Goal: Task Accomplishment & Management: Manage account settings

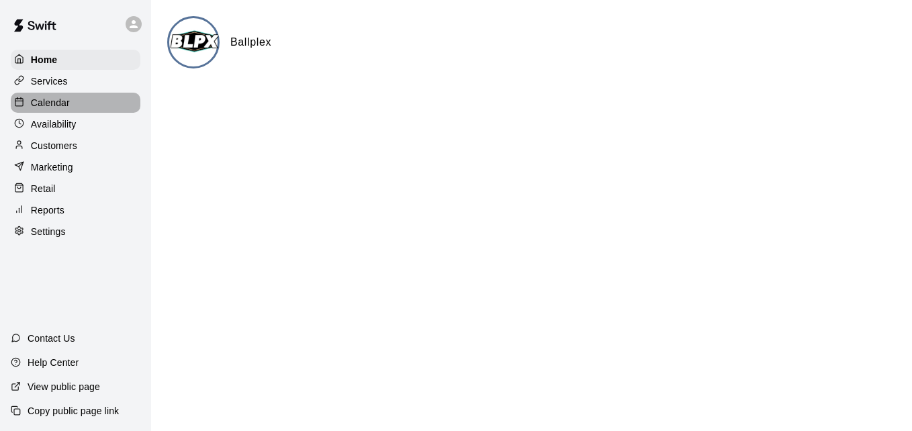
click at [75, 103] on div "Calendar" at bounding box center [76, 103] width 130 height 20
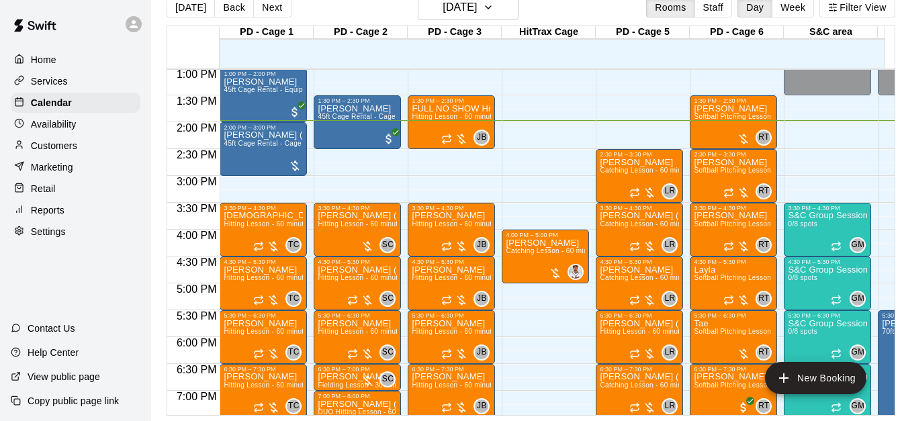
scroll to position [693, 0]
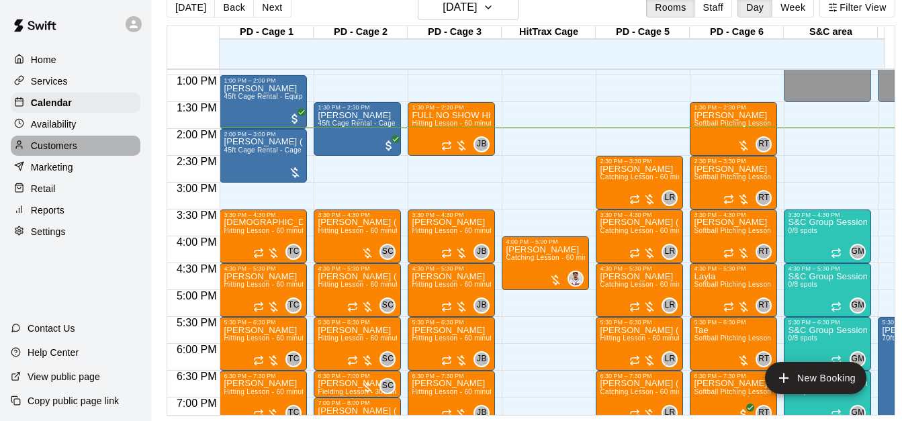
click at [83, 150] on div "Customers" at bounding box center [76, 146] width 130 height 20
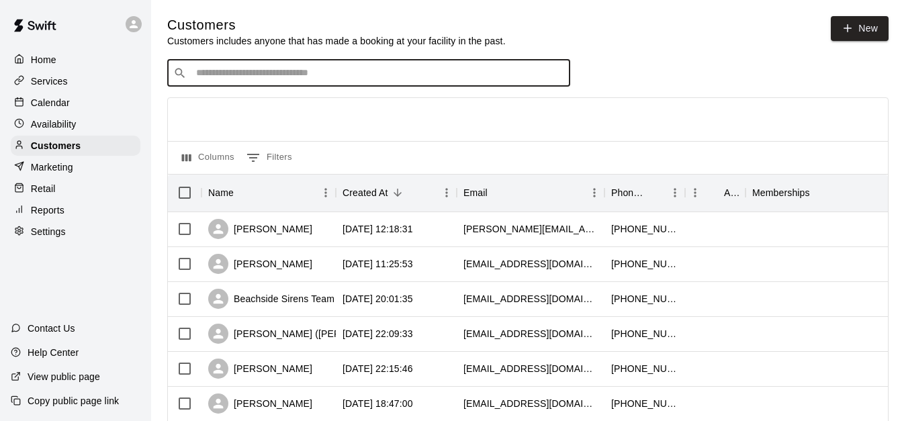
click at [404, 79] on input "Search customers by name or email" at bounding box center [378, 72] width 372 height 13
type input "****"
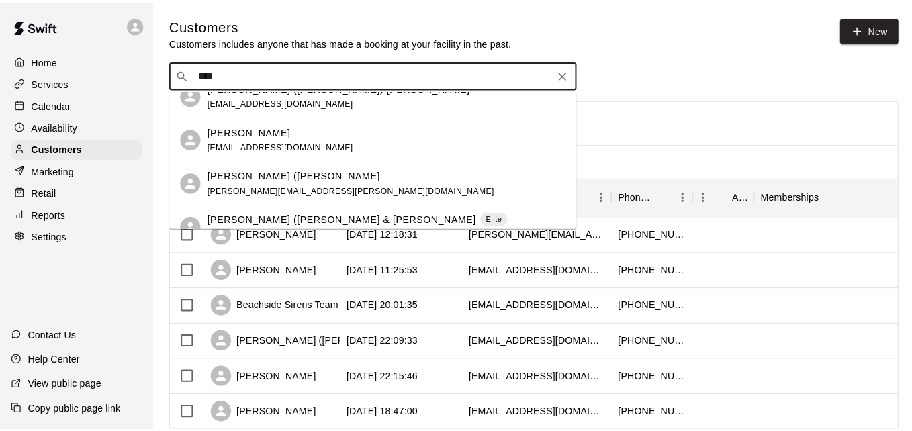
scroll to position [81, 0]
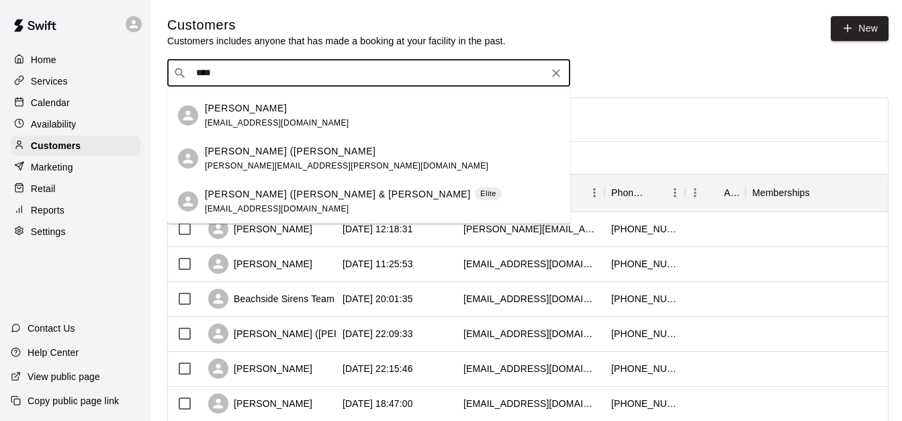
click at [412, 161] on div "Brad (Ding) Balavander brad.balavender@hotmail.com" at bounding box center [382, 158] width 355 height 29
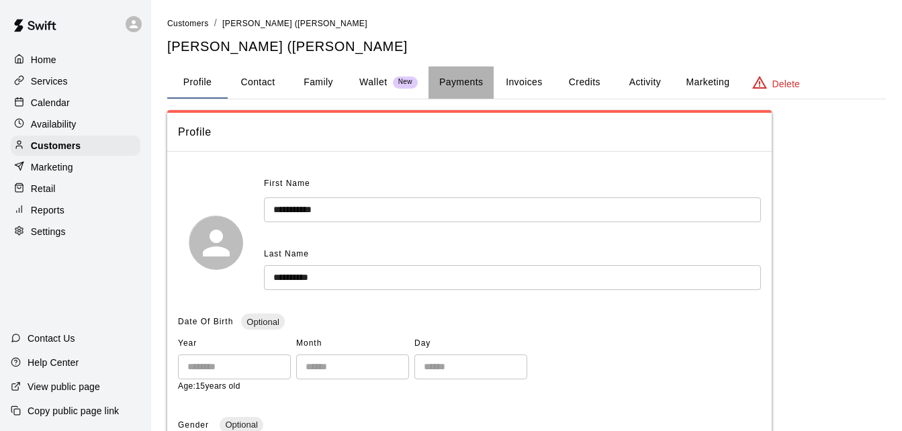
click at [468, 86] on button "Payments" at bounding box center [461, 82] width 65 height 32
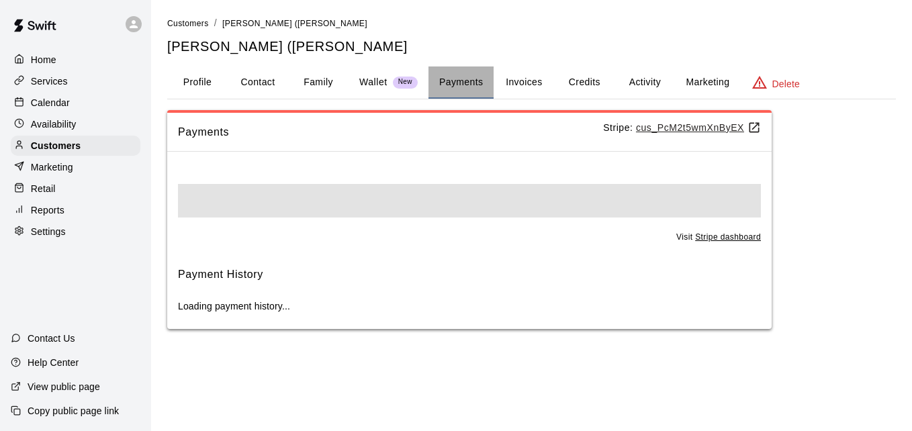
click at [468, 86] on button "Payments" at bounding box center [461, 82] width 65 height 32
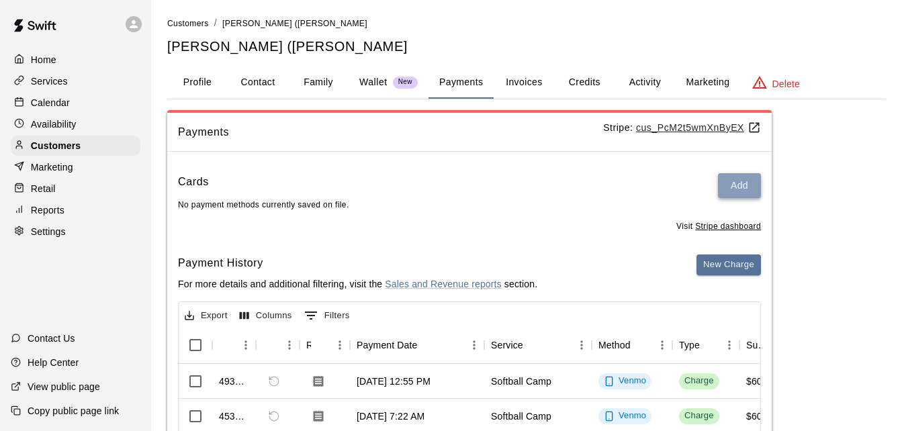
click at [737, 185] on button "Add" at bounding box center [739, 185] width 43 height 25
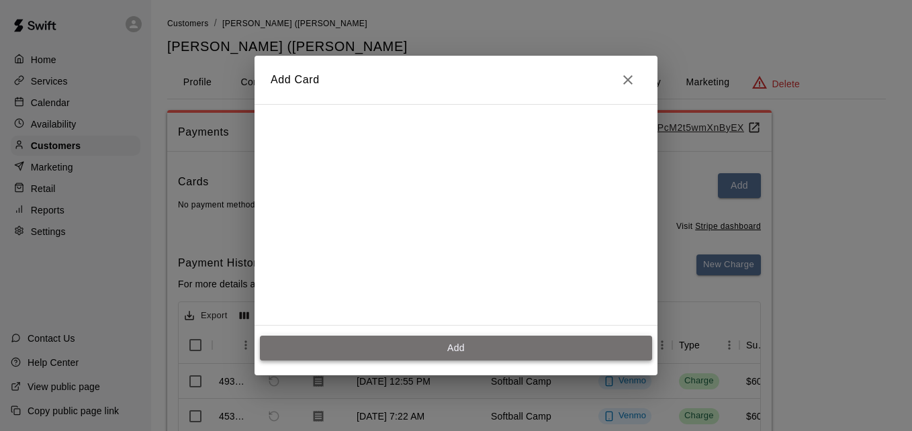
click at [455, 346] on button "Add" at bounding box center [456, 348] width 392 height 25
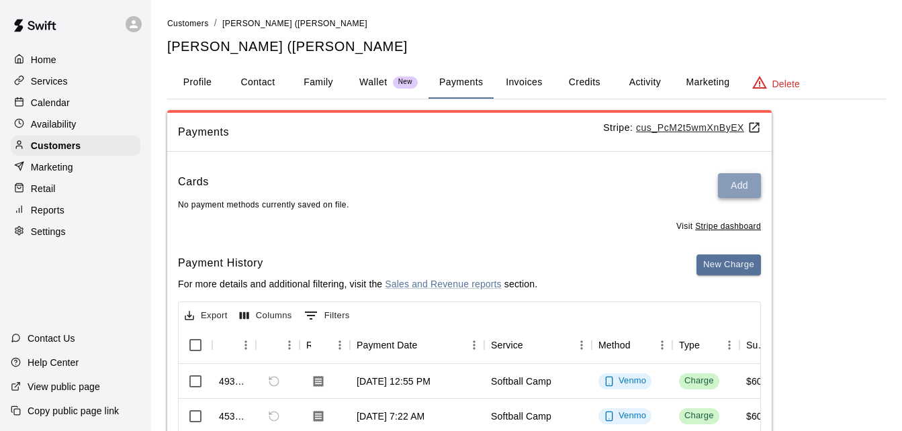
click at [743, 189] on button "Add" at bounding box center [739, 185] width 43 height 25
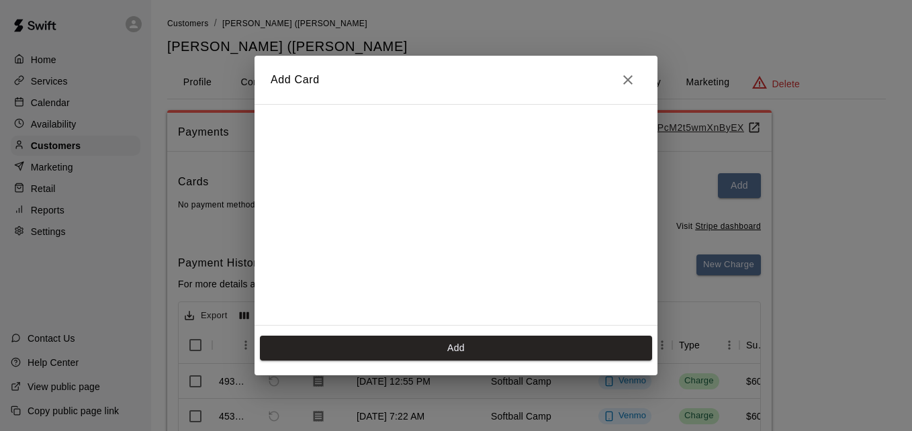
scroll to position [214, 0]
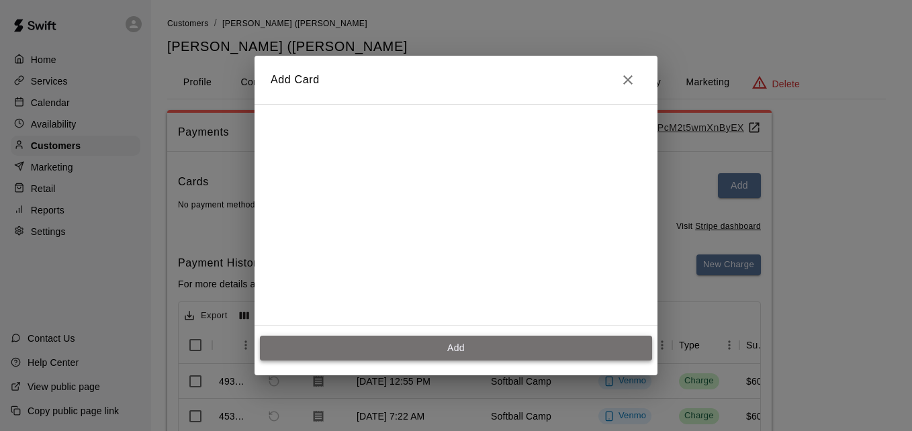
click at [486, 346] on button "Add" at bounding box center [456, 348] width 392 height 25
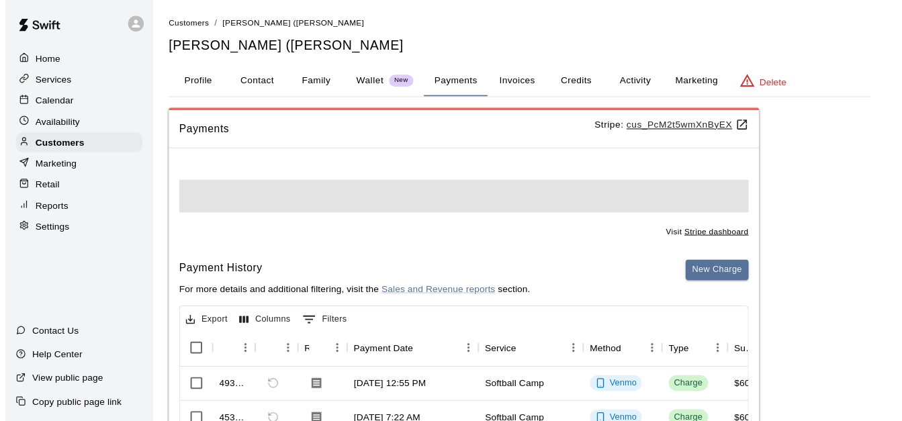
scroll to position [0, 0]
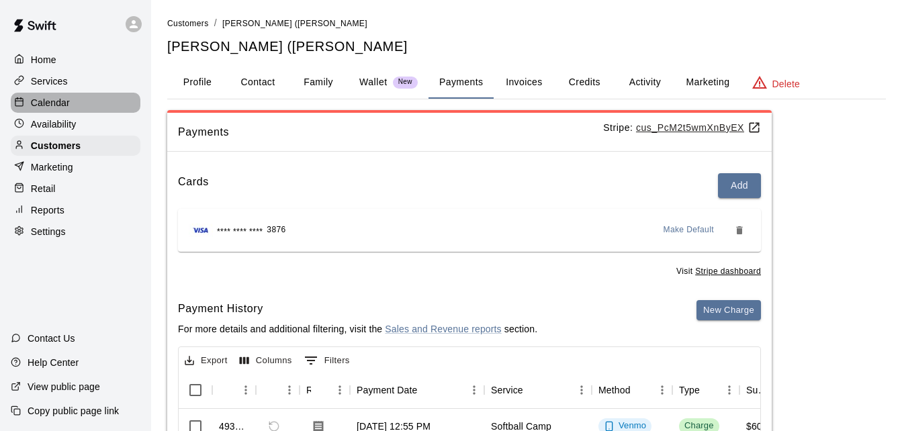
click at [99, 103] on div "Calendar" at bounding box center [76, 103] width 130 height 20
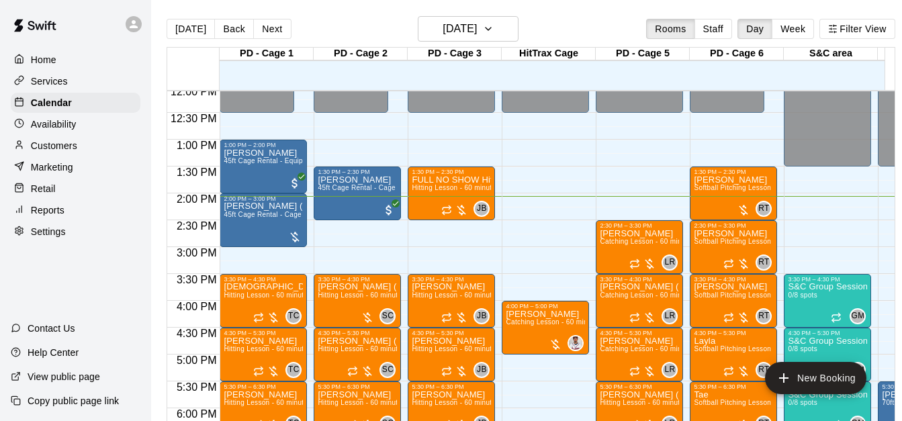
scroll to position [647, 0]
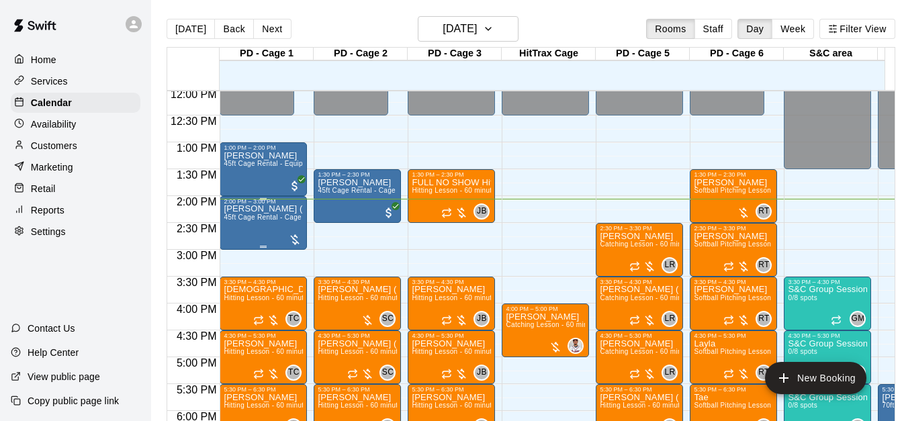
click at [257, 220] on span "45ft Cage Rental - Cage only" at bounding box center [270, 217] width 93 height 7
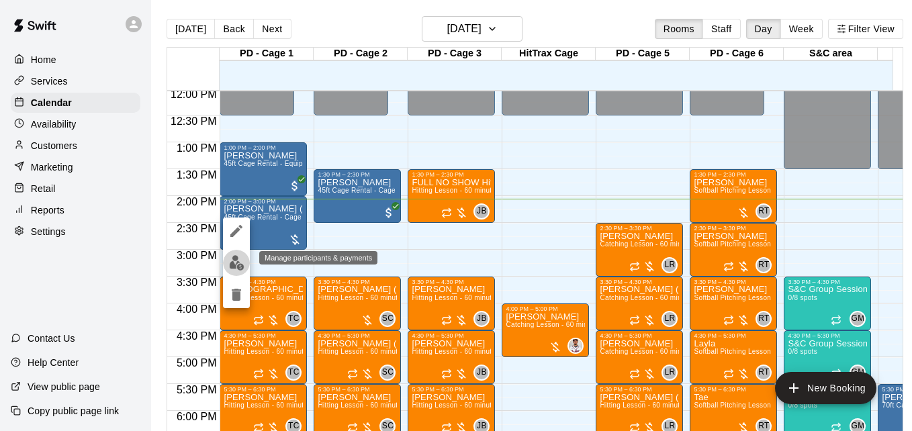
click at [236, 261] on img "edit" at bounding box center [236, 262] width 15 height 15
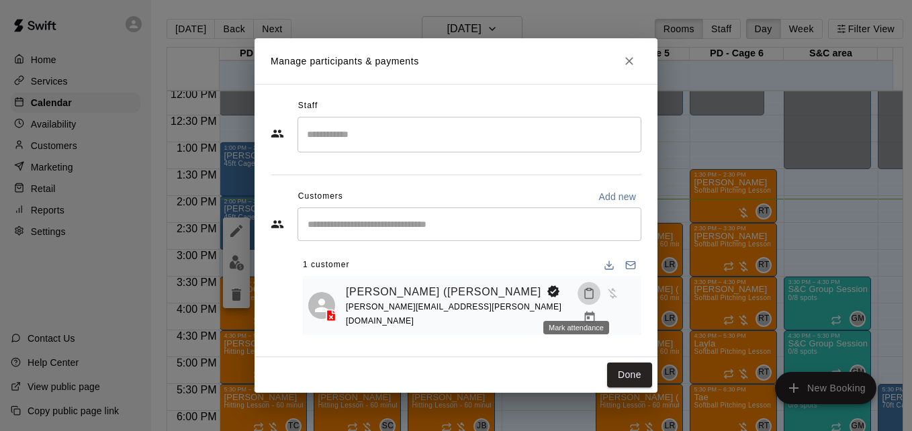
click at [579, 305] on button "Mark attendance" at bounding box center [589, 293] width 23 height 23
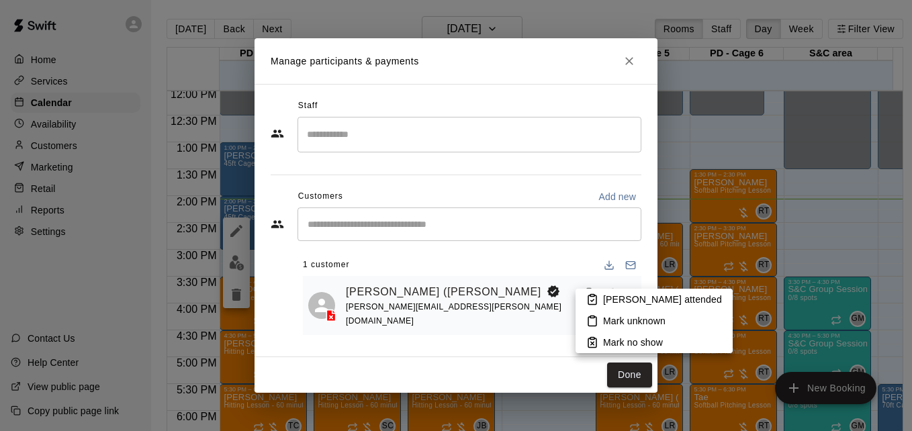
click at [623, 304] on p "[PERSON_NAME] attended" at bounding box center [662, 299] width 119 height 13
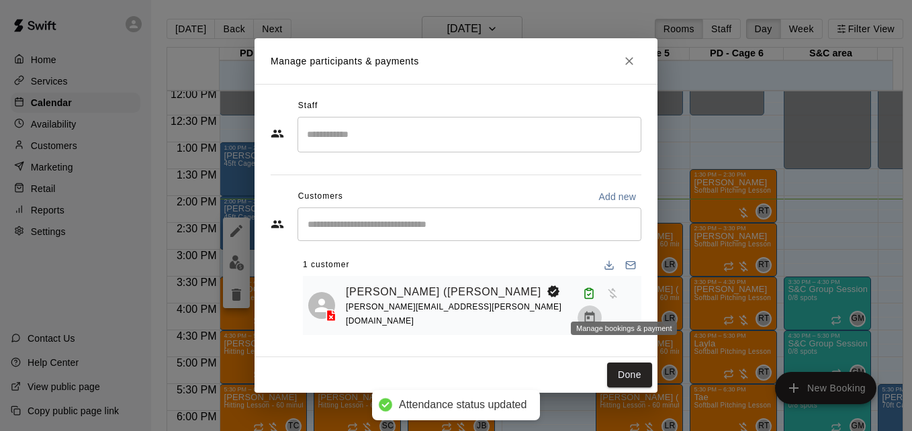
click at [596, 311] on icon "Manage bookings & payment" at bounding box center [589, 317] width 13 height 13
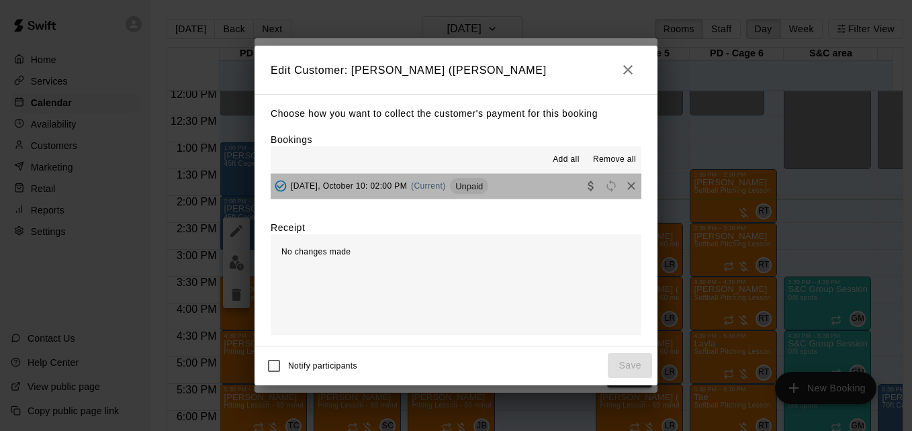
click at [512, 197] on button "Friday, October 10: 02:00 PM (Current) Unpaid" at bounding box center [456, 186] width 371 height 25
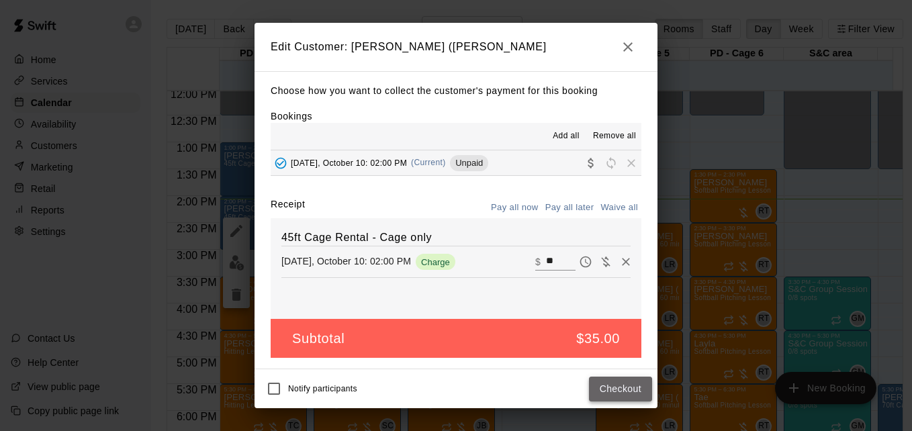
click at [617, 400] on button "Checkout" at bounding box center [620, 389] width 63 height 25
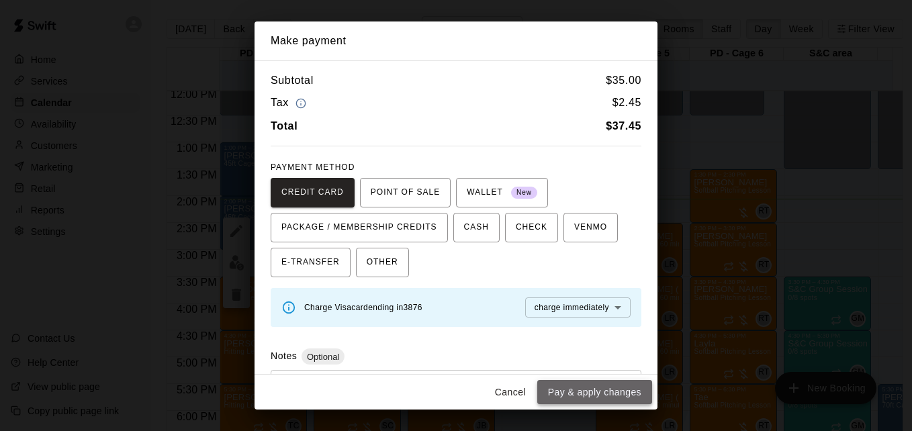
click at [604, 391] on button "Pay & apply changes" at bounding box center [594, 392] width 115 height 25
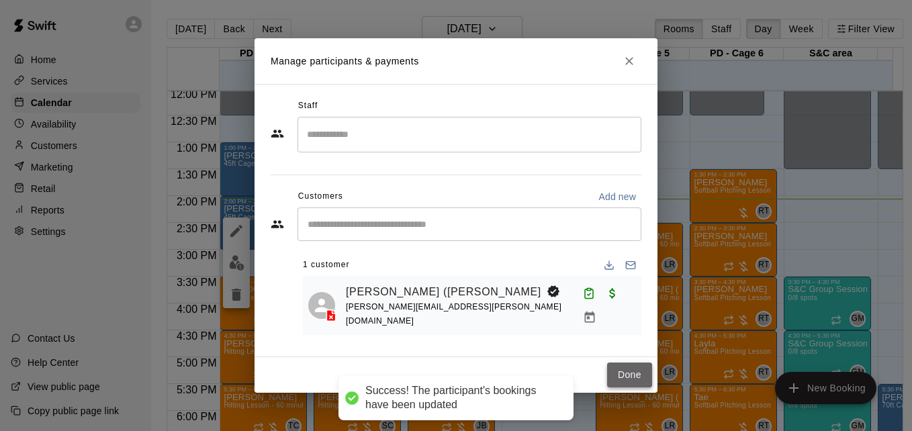
click at [632, 373] on button "Done" at bounding box center [629, 375] width 45 height 25
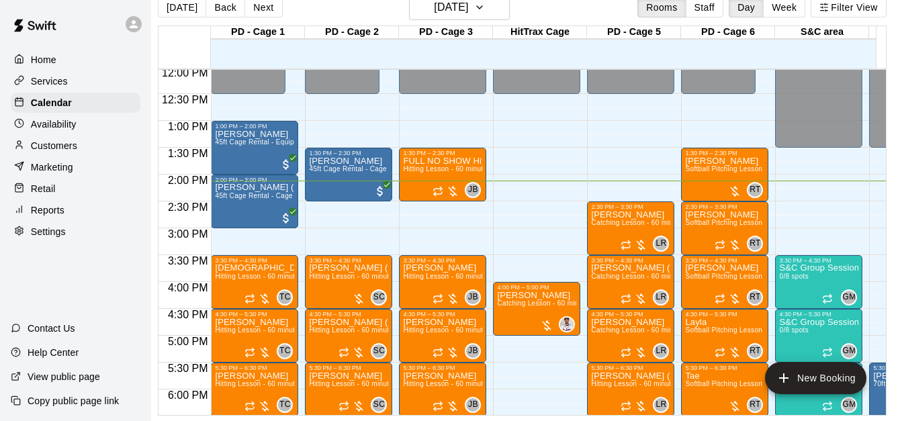
scroll to position [0, 549]
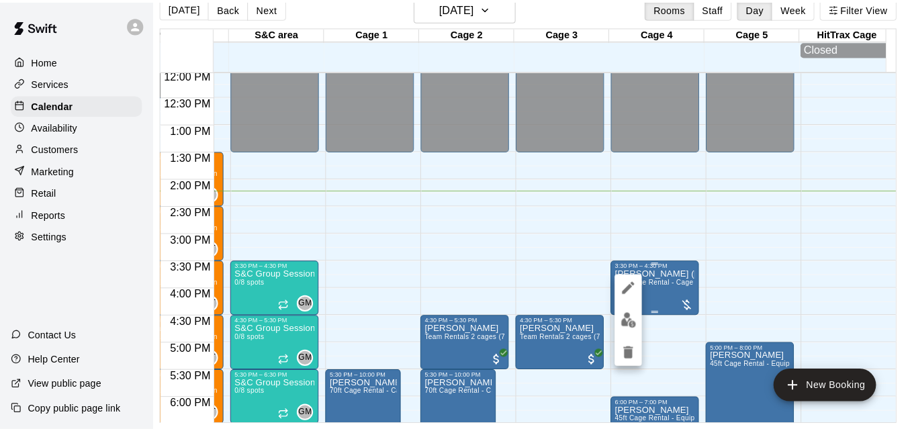
scroll to position [21, 7]
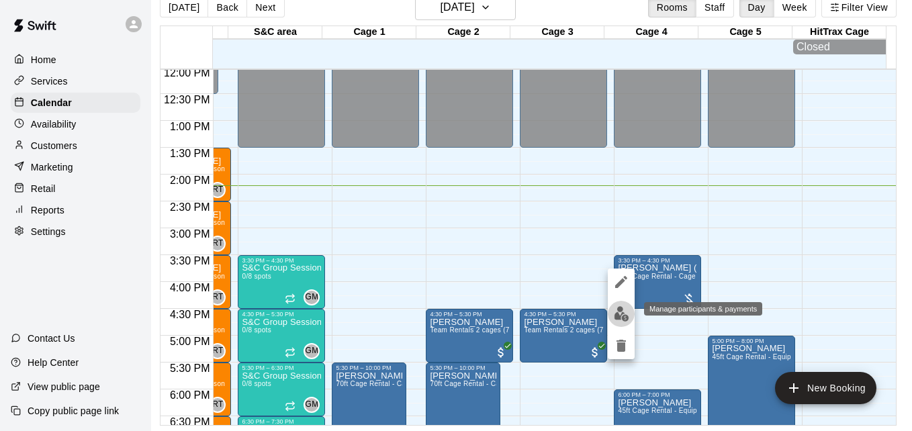
click at [622, 322] on button "edit" at bounding box center [621, 314] width 27 height 26
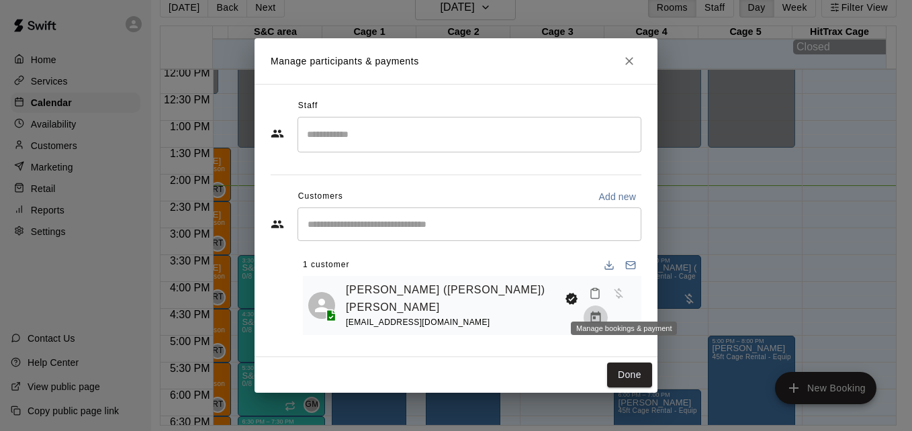
click at [602, 311] on icon "Manage bookings & payment" at bounding box center [595, 317] width 13 height 13
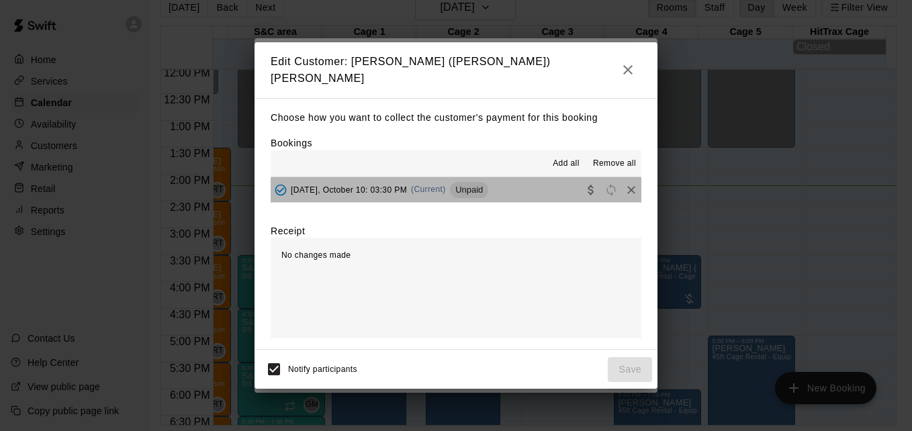
click at [514, 183] on button "Friday, October 10: 03:30 PM (Current) Unpaid" at bounding box center [456, 189] width 371 height 25
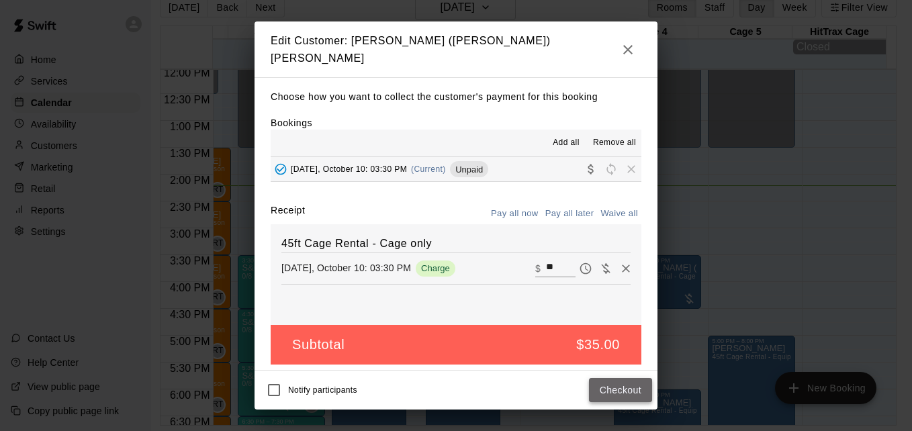
click at [601, 389] on button "Checkout" at bounding box center [620, 390] width 63 height 25
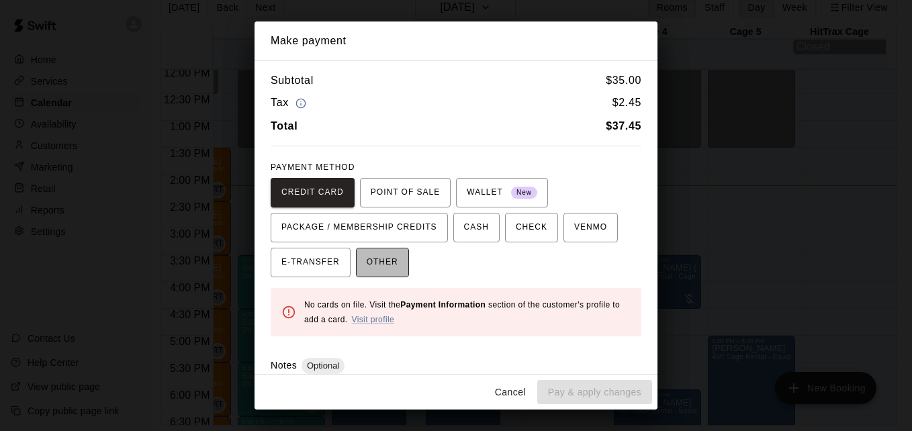
click at [378, 274] on button "OTHER" at bounding box center [382, 263] width 53 height 30
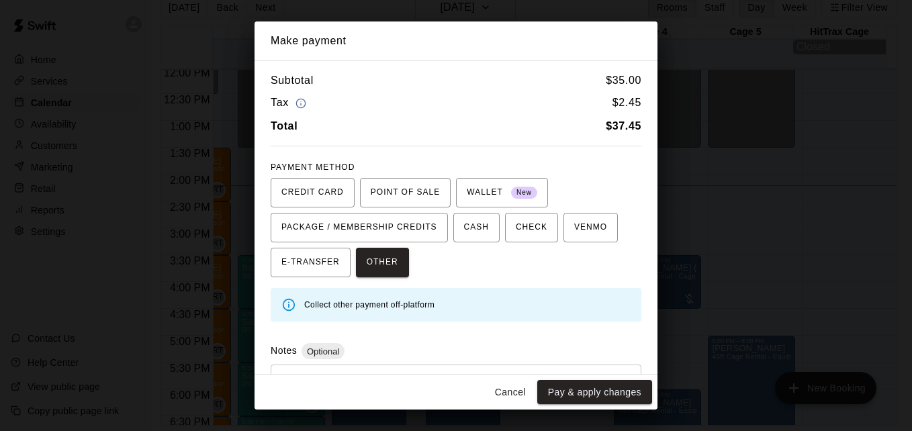
click at [441, 367] on div "* ​" at bounding box center [456, 396] width 371 height 62
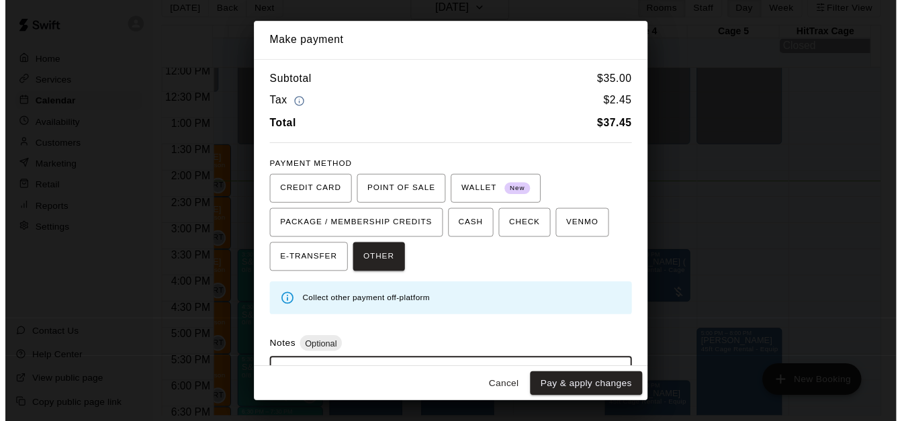
scroll to position [64, 0]
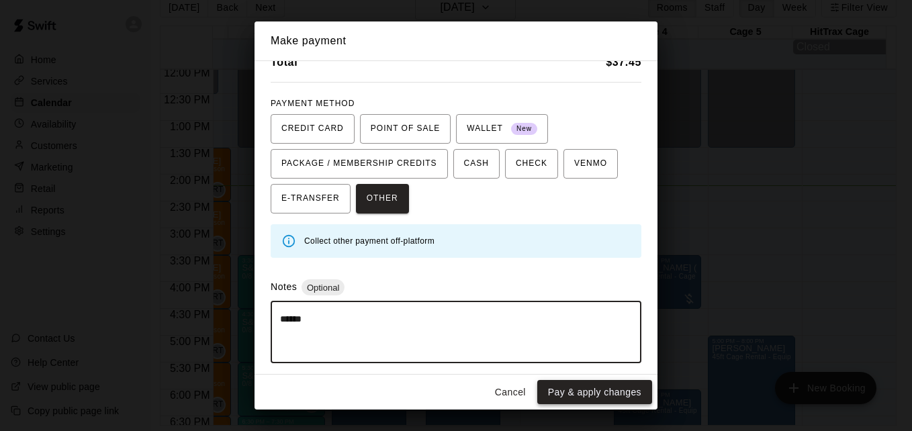
type textarea "******"
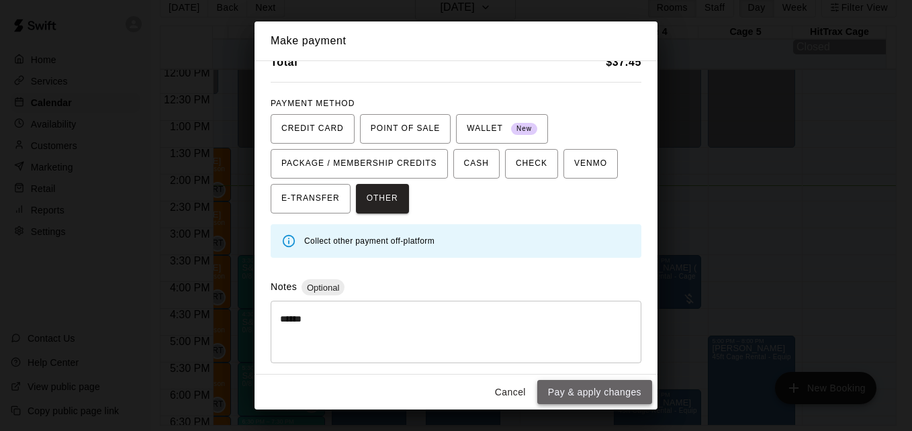
click at [617, 394] on button "Pay & apply changes" at bounding box center [594, 392] width 115 height 25
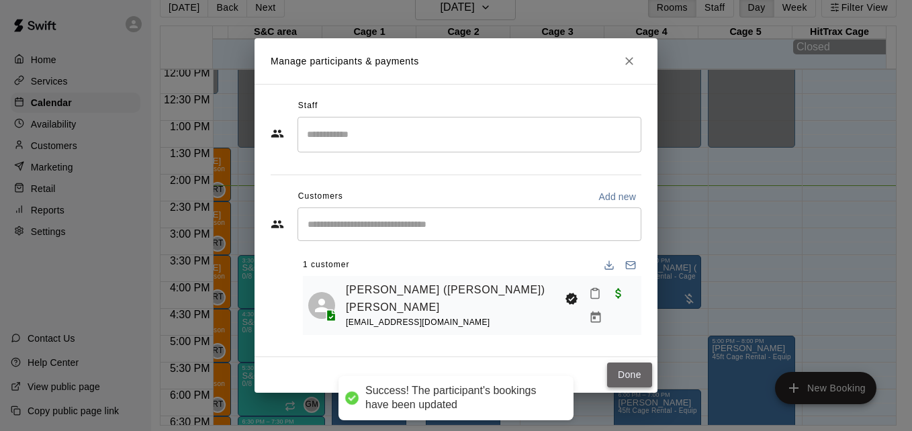
click at [623, 369] on button "Done" at bounding box center [629, 375] width 45 height 25
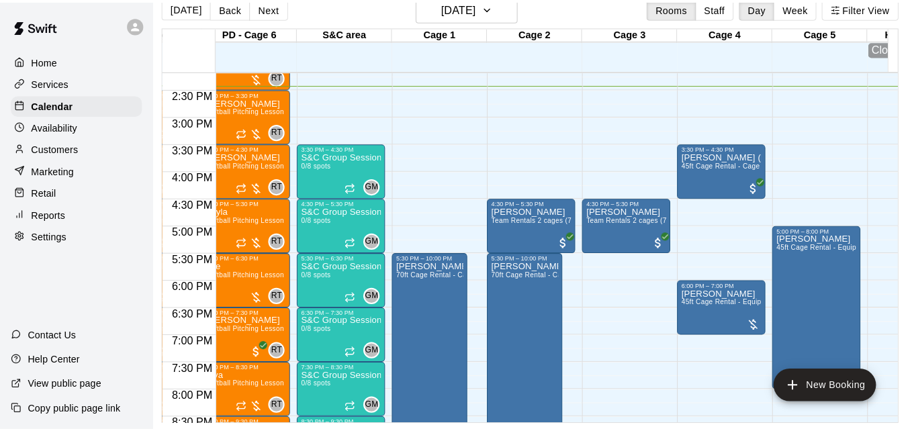
scroll to position [756, 484]
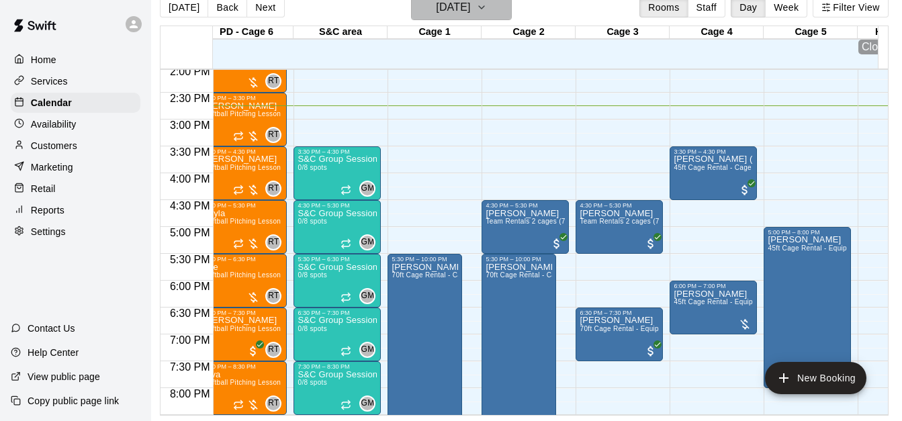
click at [487, 9] on icon "button" at bounding box center [481, 7] width 11 height 16
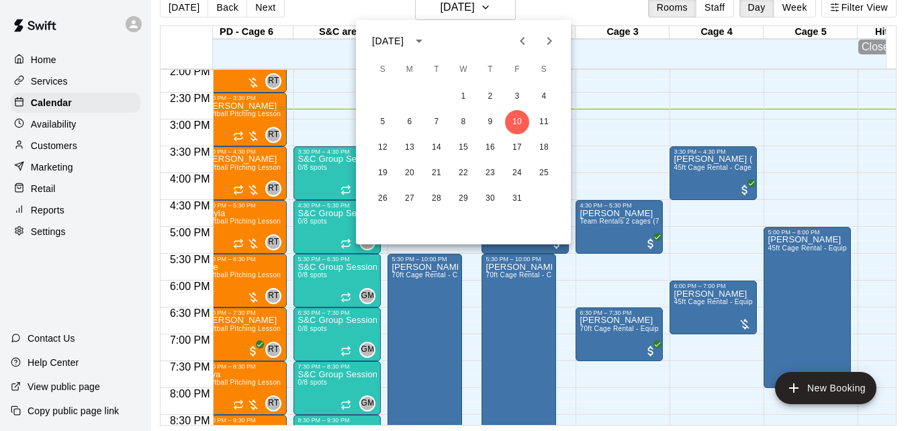
click at [891, 94] on div at bounding box center [456, 215] width 912 height 431
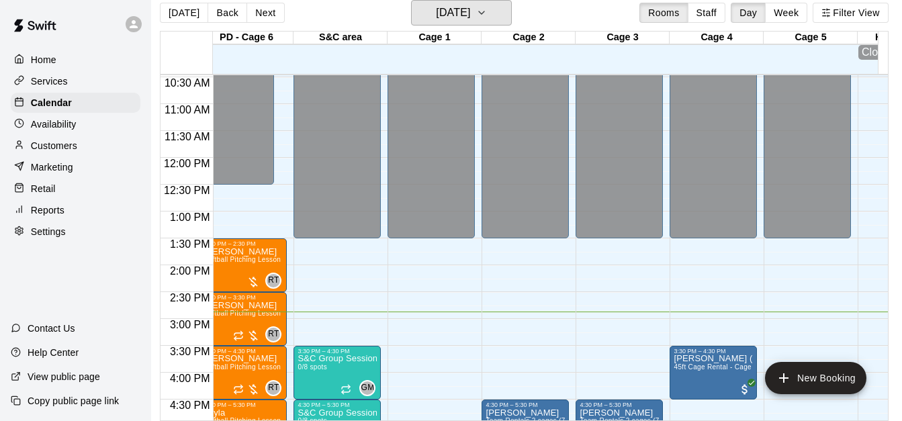
scroll to position [588, 484]
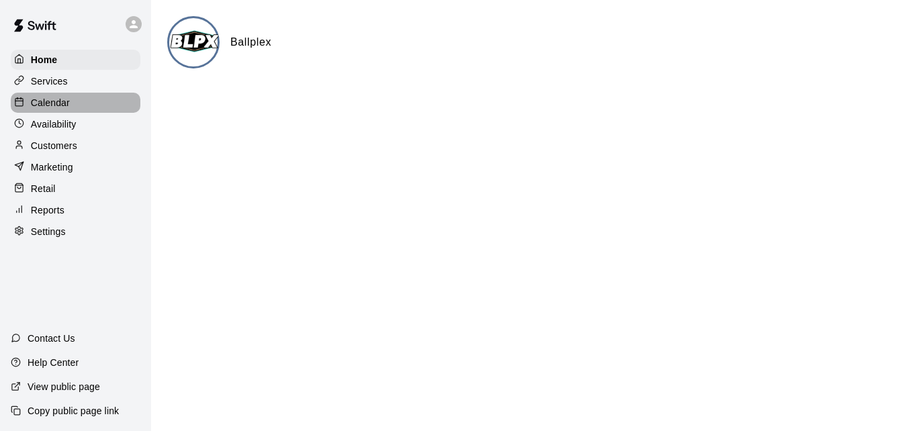
click at [72, 99] on div "Calendar" at bounding box center [76, 103] width 130 height 20
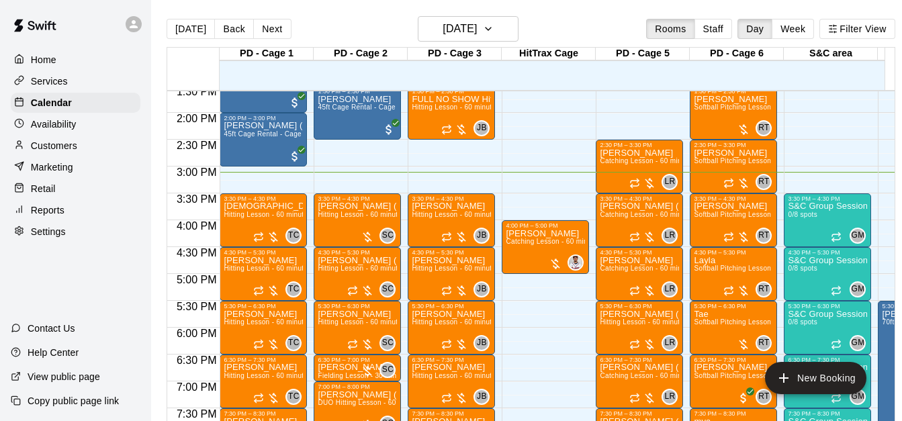
scroll to position [728, 0]
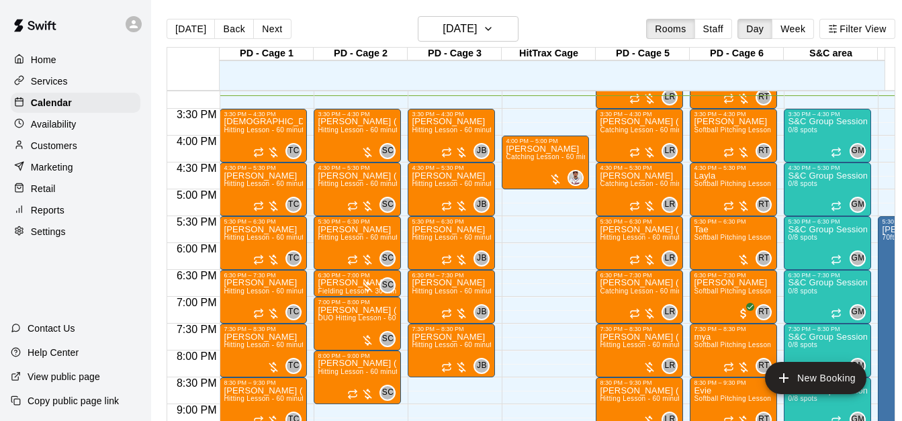
scroll to position [789, 0]
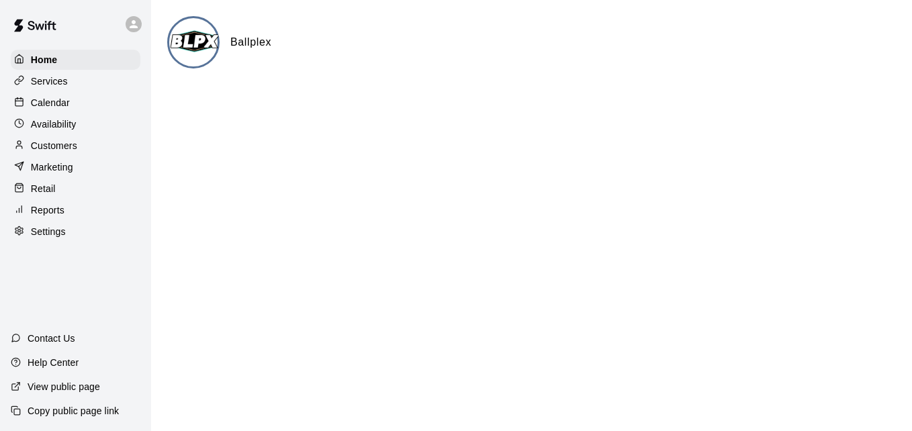
click at [57, 109] on p "Calendar" at bounding box center [50, 102] width 39 height 13
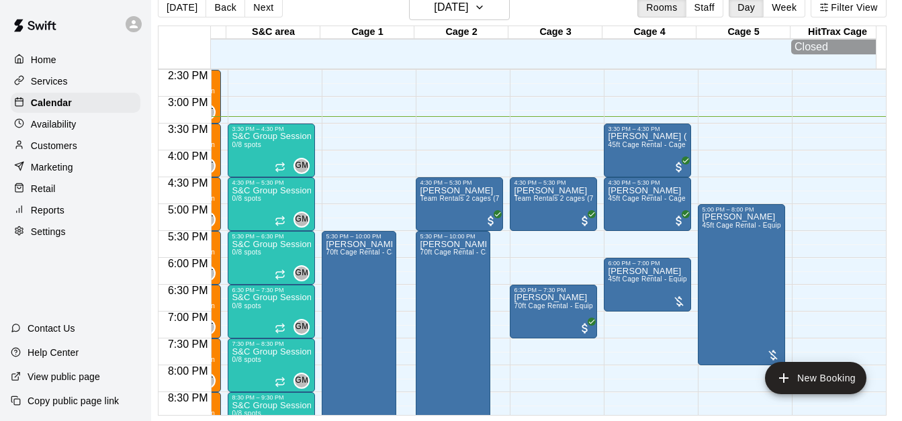
scroll to position [766, 549]
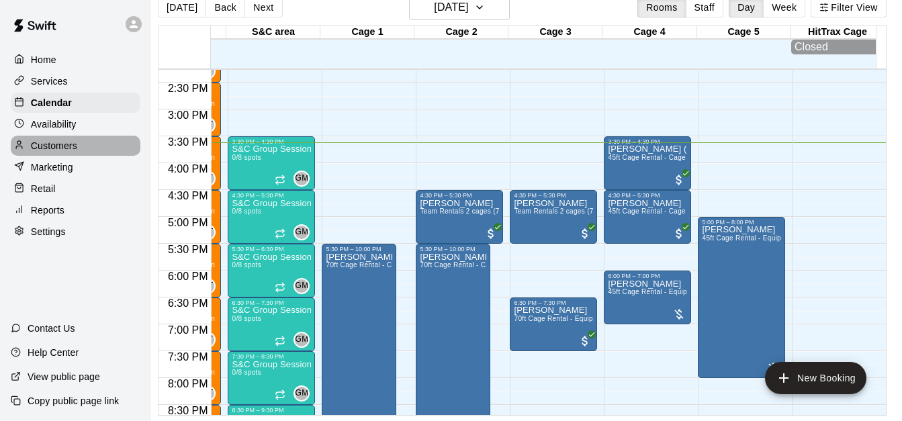
click at [86, 151] on div "Customers" at bounding box center [76, 146] width 130 height 20
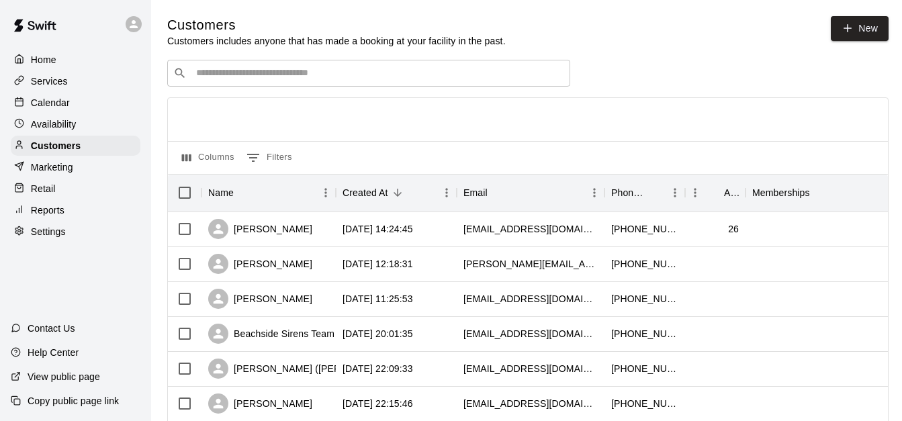
click at [224, 72] on input "Search customers by name or email" at bounding box center [378, 72] width 372 height 13
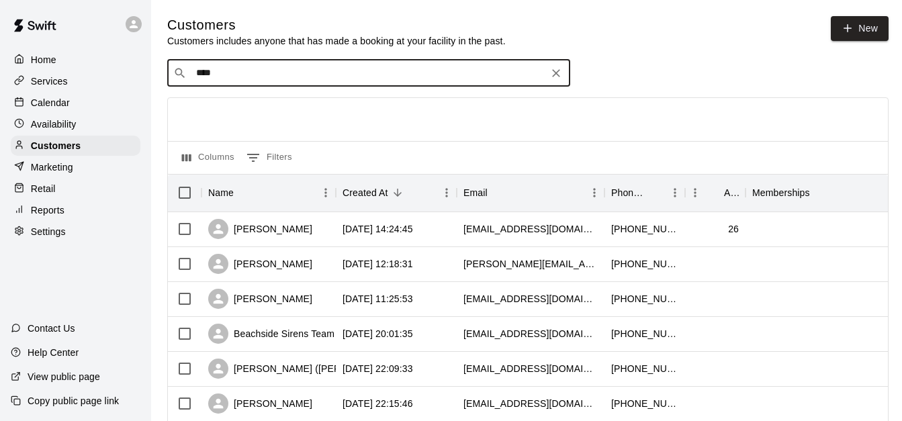
type input "*****"
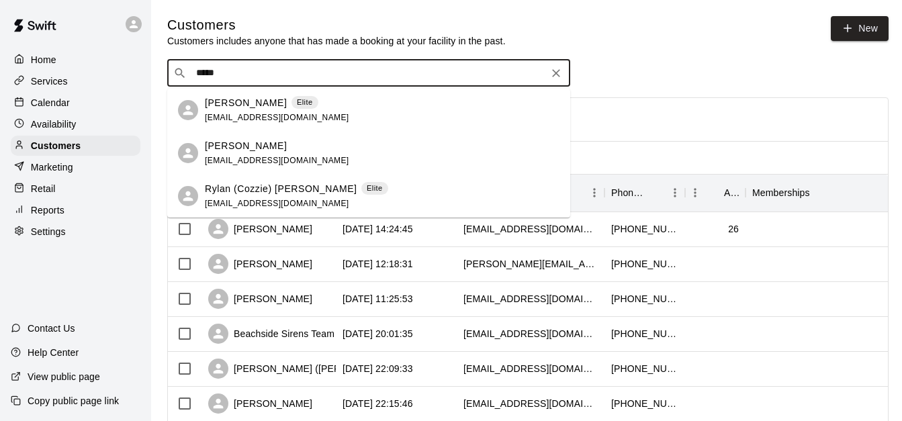
click at [374, 189] on div "Rylan (Cozzie) Cozzolino Elite deandiona@me.com" at bounding box center [382, 196] width 355 height 29
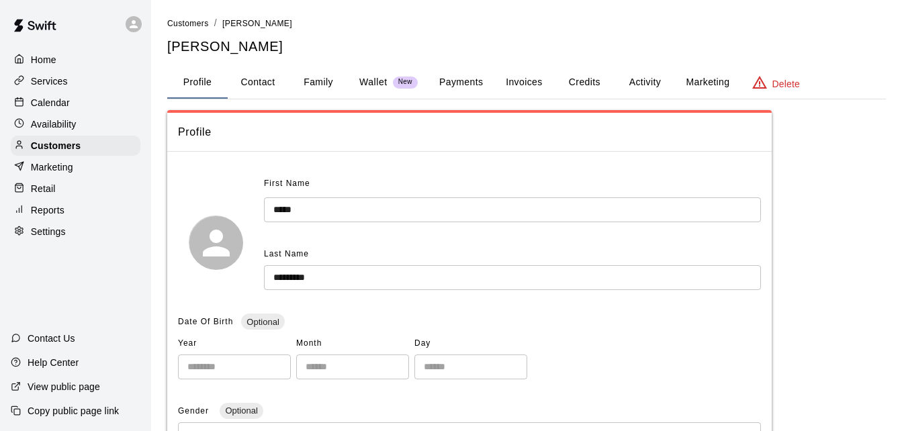
click at [631, 88] on button "Activity" at bounding box center [645, 82] width 60 height 32
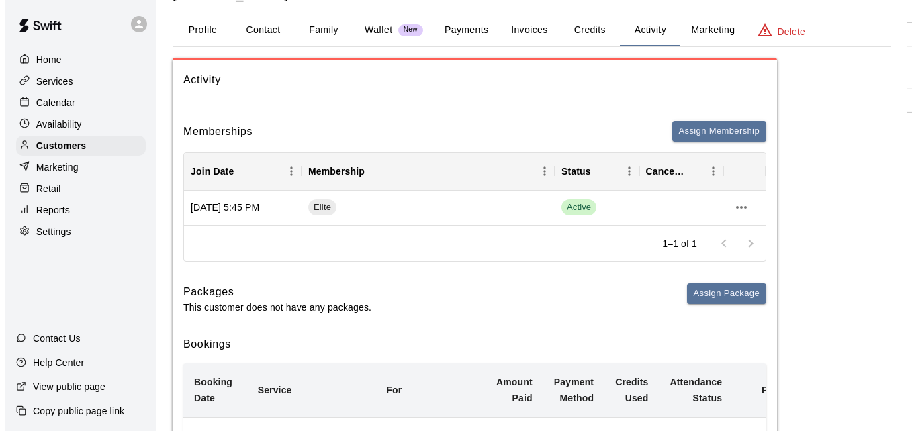
scroll to position [54, 0]
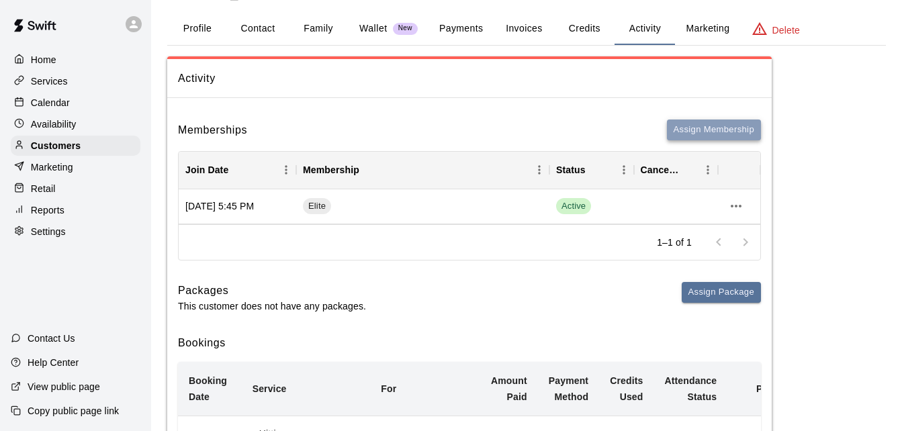
click at [722, 130] on button "Assign Membership" at bounding box center [714, 130] width 94 height 21
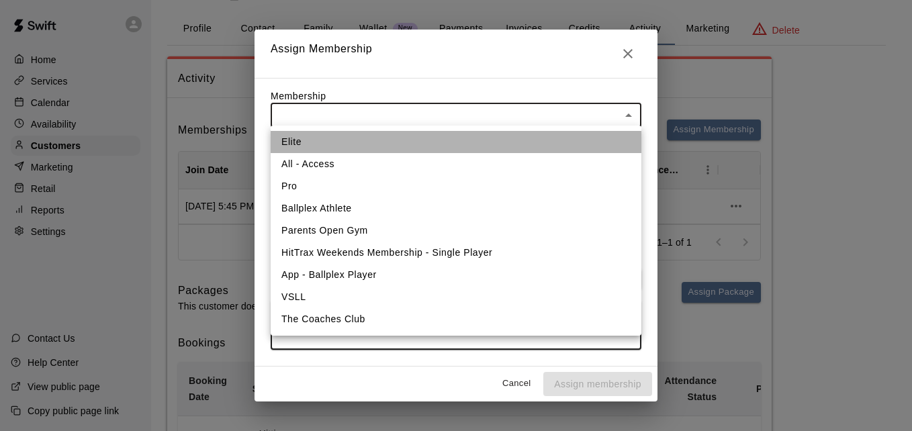
click at [537, 141] on li "Elite" at bounding box center [456, 142] width 371 height 22
type input "**********"
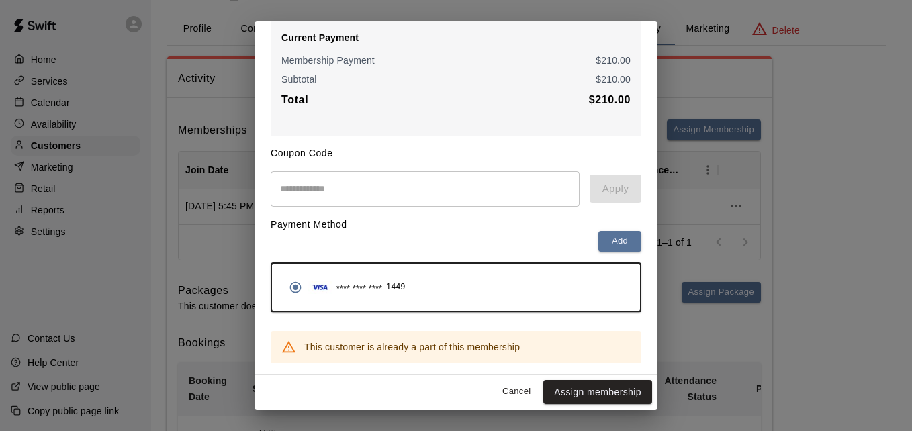
scroll to position [0, 0]
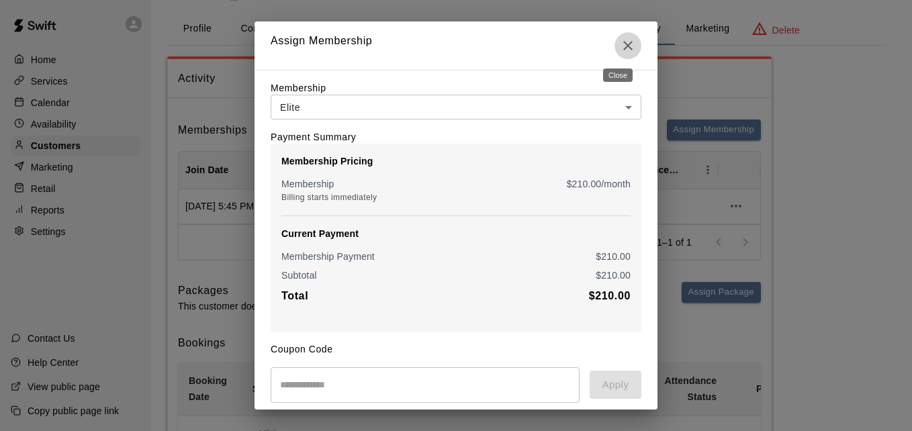
click at [623, 44] on icon "Close" at bounding box center [627, 45] width 9 height 9
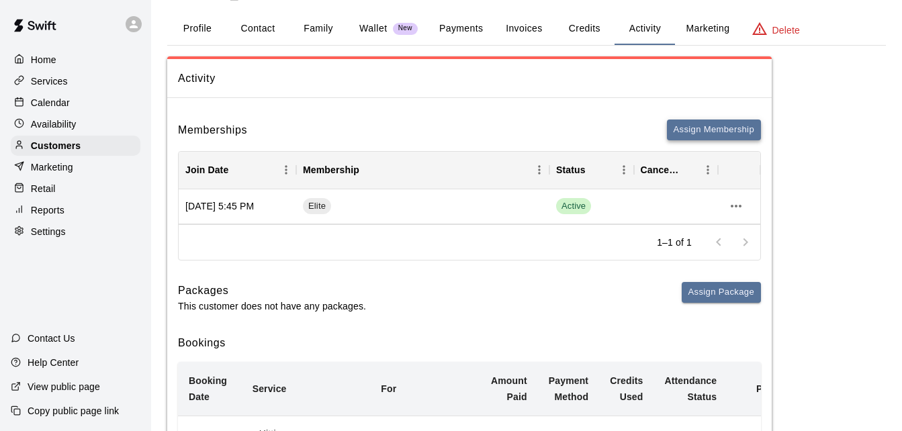
click at [735, 127] on button "Assign Membership" at bounding box center [714, 130] width 94 height 21
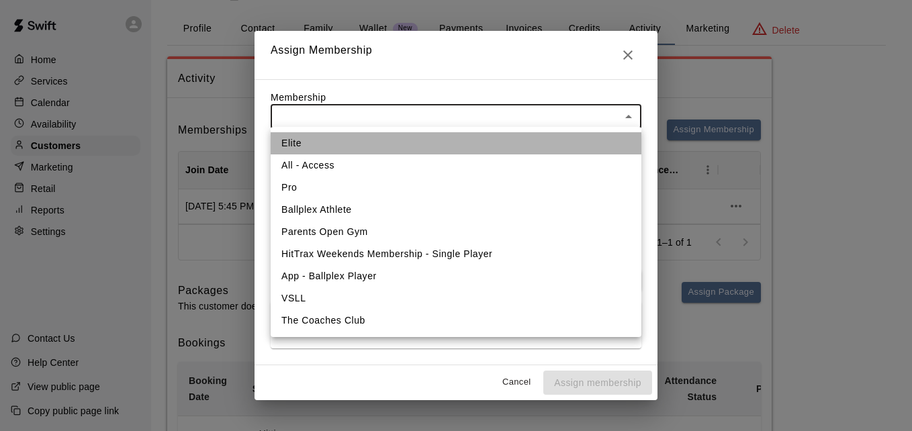
click at [560, 140] on li "Elite" at bounding box center [456, 143] width 371 height 22
type input "**********"
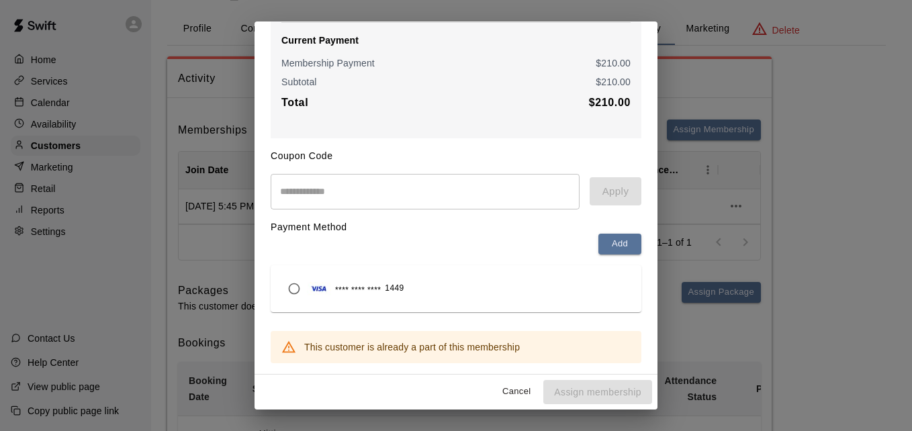
scroll to position [202, 0]
click at [501, 390] on button "Cancel" at bounding box center [516, 392] width 43 height 21
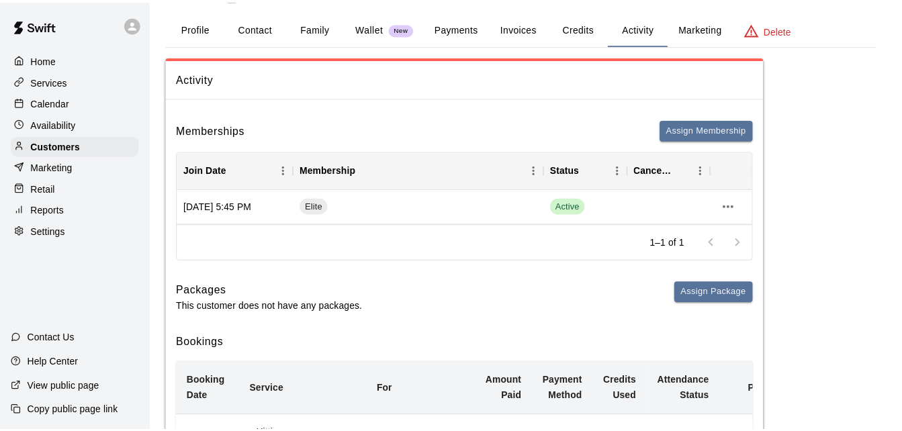
scroll to position [0, 0]
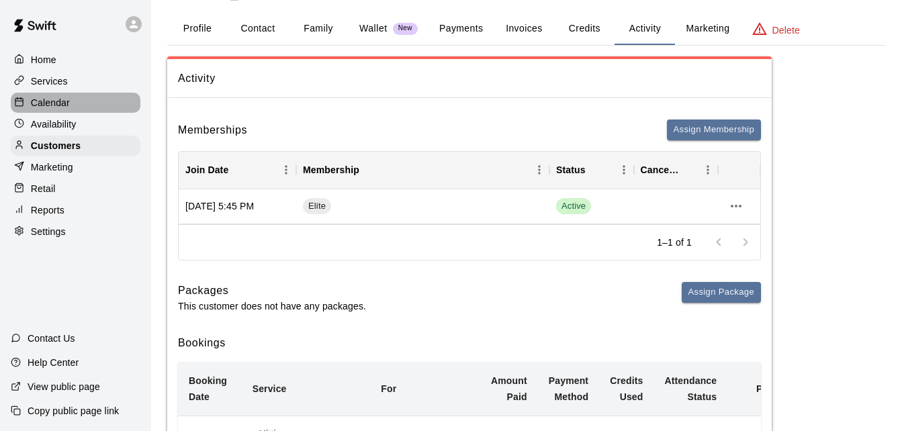
click at [88, 107] on div "Calendar" at bounding box center [76, 103] width 130 height 20
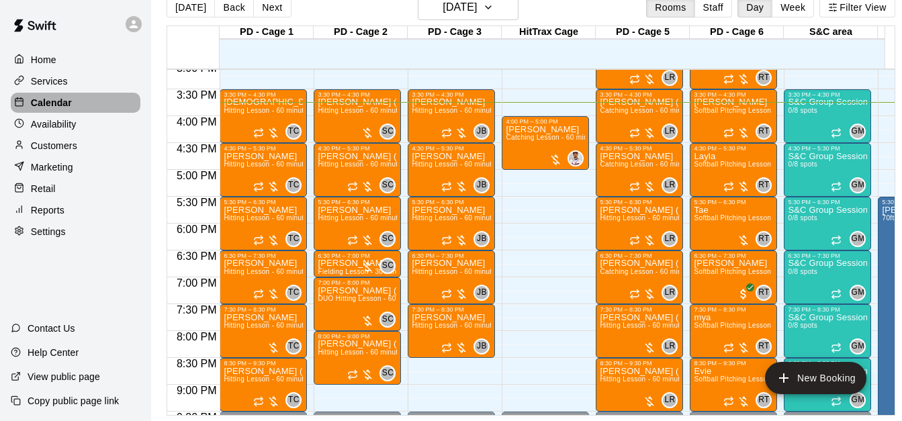
click at [107, 102] on div "Calendar" at bounding box center [76, 103] width 130 height 20
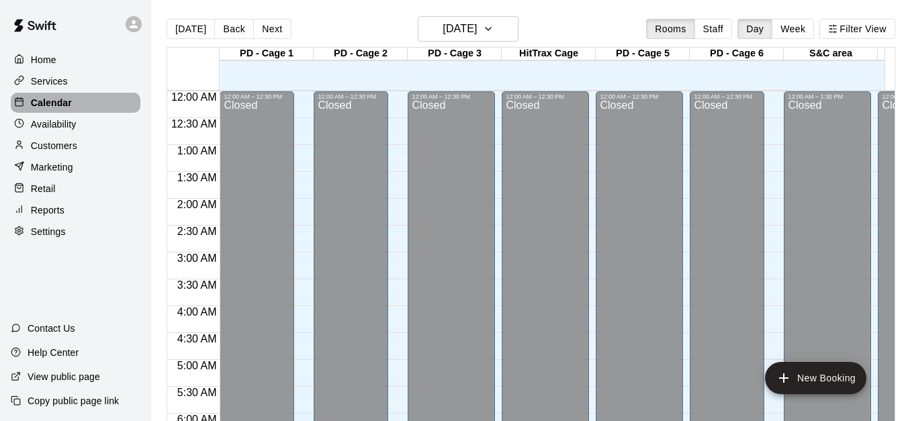
click at [89, 106] on div "Calendar" at bounding box center [76, 103] width 130 height 20
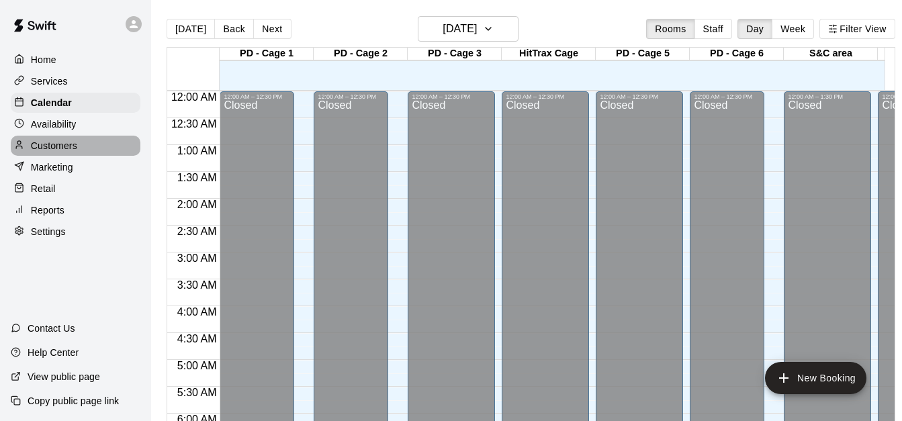
click at [90, 146] on div "Customers" at bounding box center [76, 146] width 130 height 20
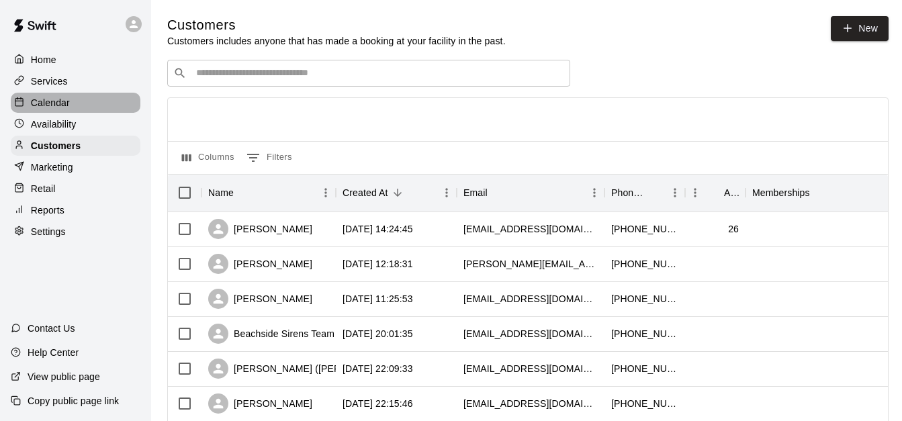
click at [107, 107] on div "Calendar" at bounding box center [76, 103] width 130 height 20
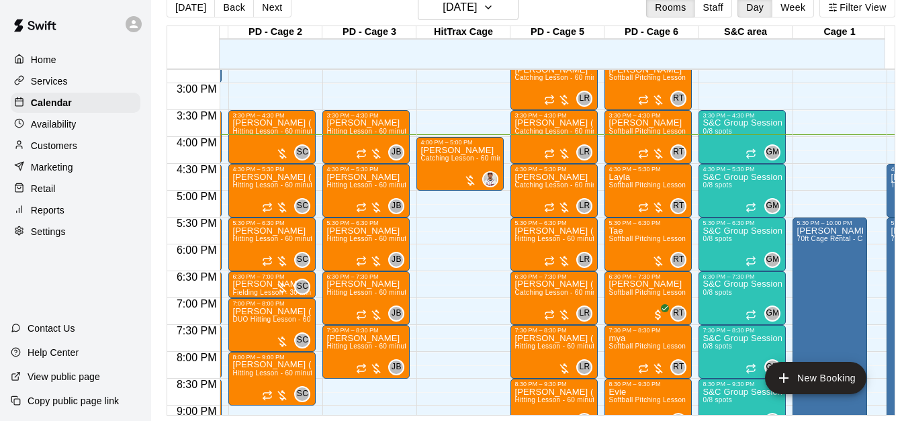
scroll to position [0, 109]
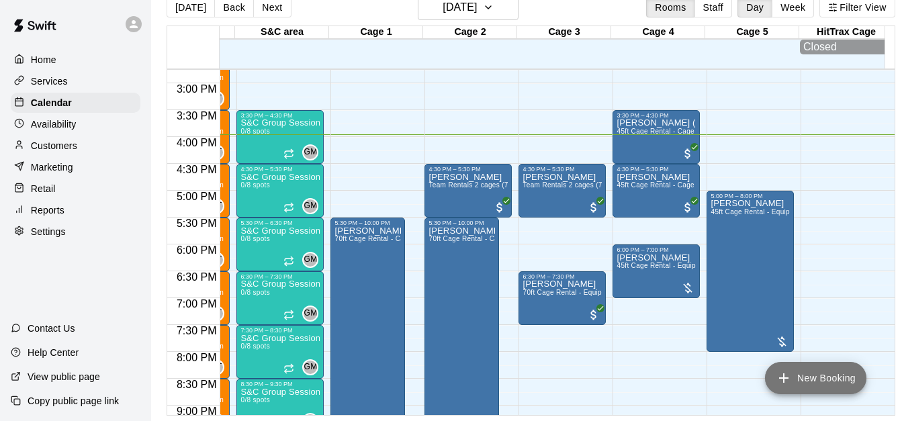
click at [816, 379] on button "New Booking" at bounding box center [815, 378] width 101 height 32
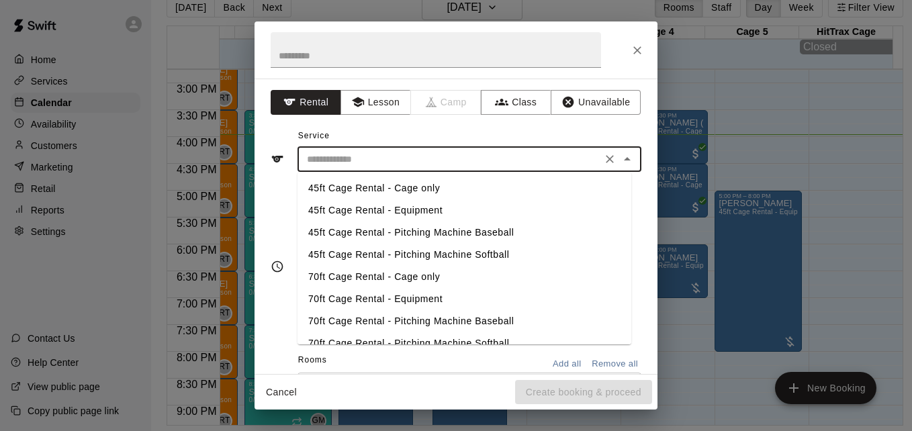
click at [420, 157] on input "text" at bounding box center [450, 159] width 296 height 17
click at [430, 207] on li "45ft Cage Rental - Equipment" at bounding box center [465, 210] width 334 height 22
type input "**********"
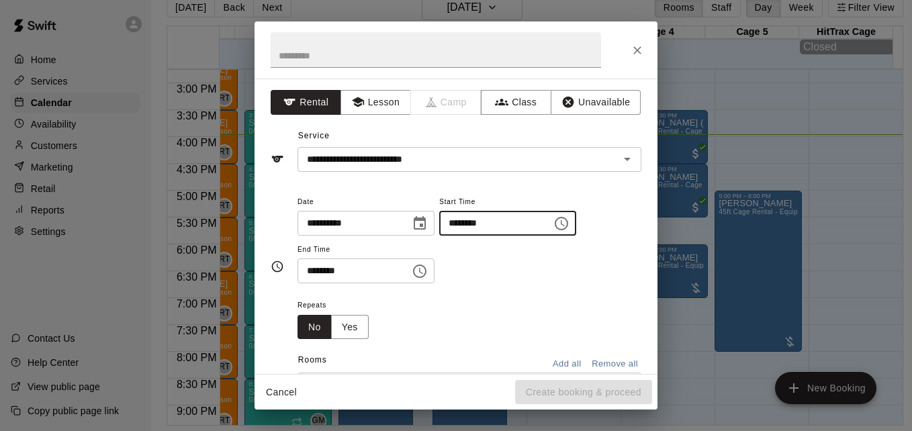
click at [470, 227] on input "********" at bounding box center [490, 223] width 103 height 25
type input "********"
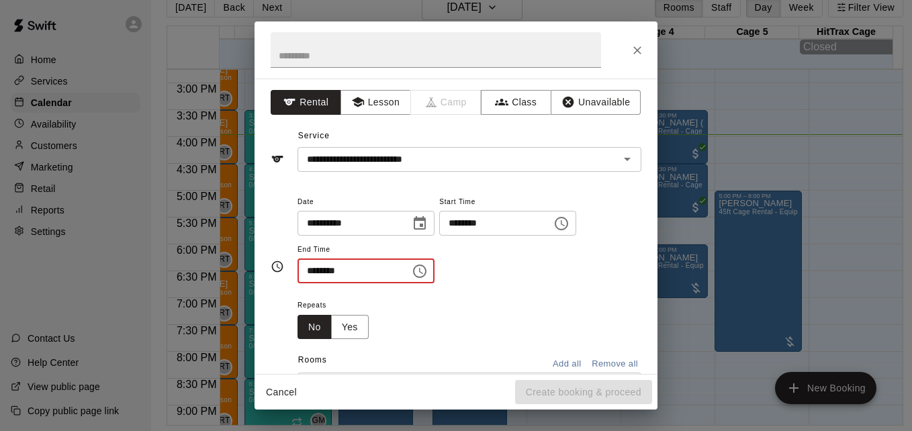
click at [314, 271] on input "********" at bounding box center [349, 271] width 103 height 25
type input "********"
click at [658, 355] on div "**********" at bounding box center [456, 215] width 912 height 431
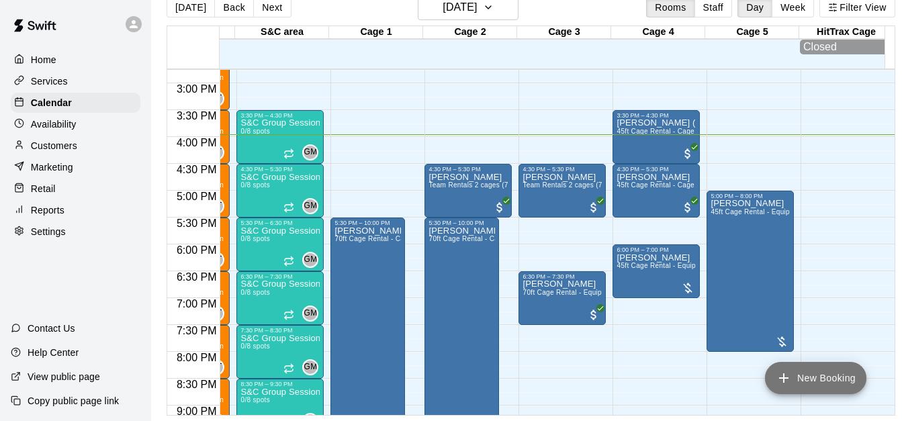
click at [808, 375] on button "New Booking" at bounding box center [815, 378] width 101 height 32
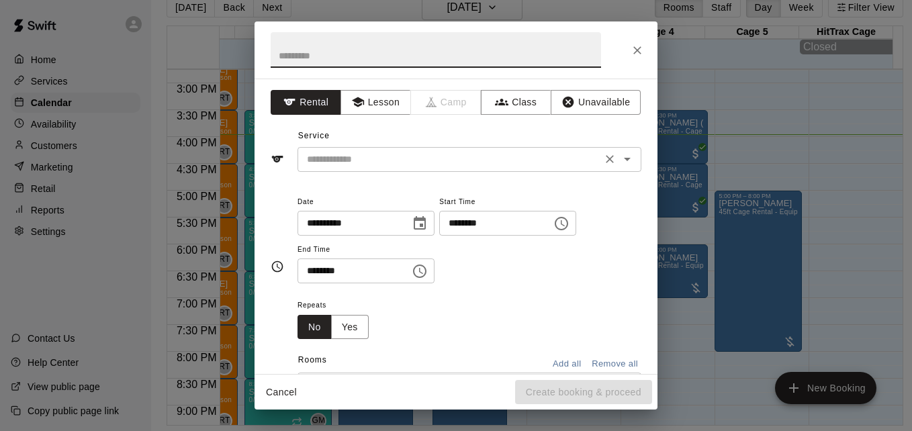
click at [459, 166] on input "text" at bounding box center [450, 159] width 296 height 17
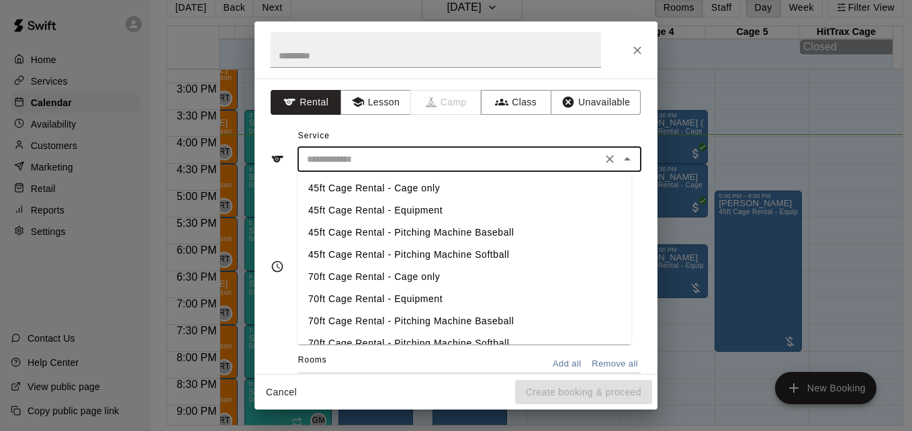
click at [431, 209] on li "45ft Cage Rental - Equipment" at bounding box center [465, 210] width 334 height 22
type input "**********"
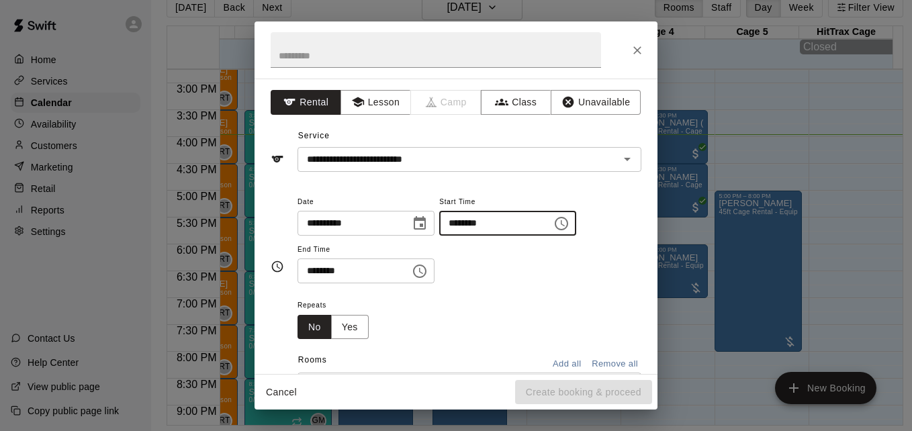
click at [470, 223] on input "********" at bounding box center [490, 223] width 103 height 25
type input "********"
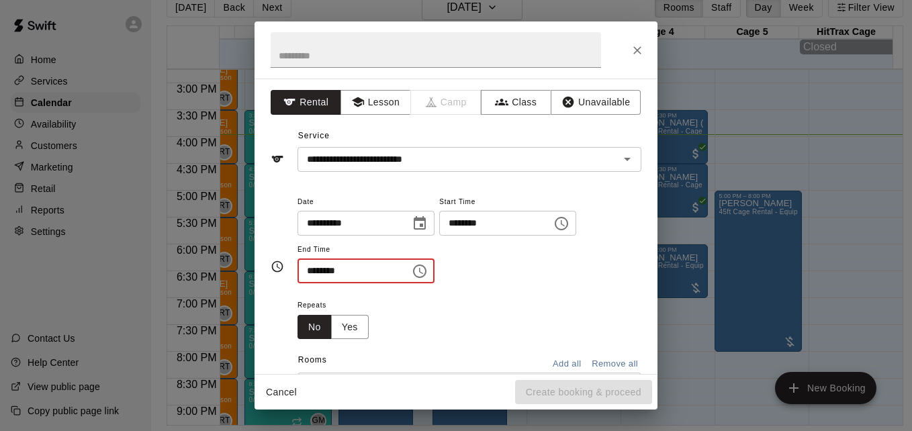
click at [312, 275] on input "********" at bounding box center [349, 271] width 103 height 25
type input "********"
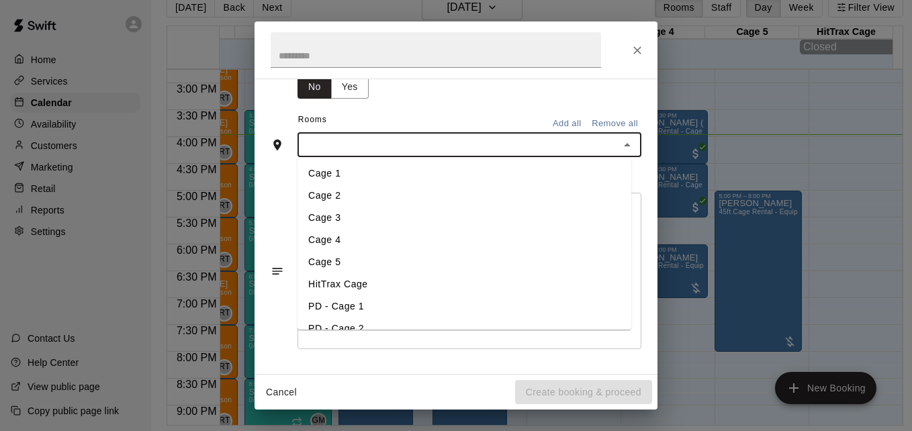
click at [472, 139] on input "text" at bounding box center [459, 144] width 314 height 17
click at [394, 264] on li "Cage 5" at bounding box center [465, 262] width 334 height 22
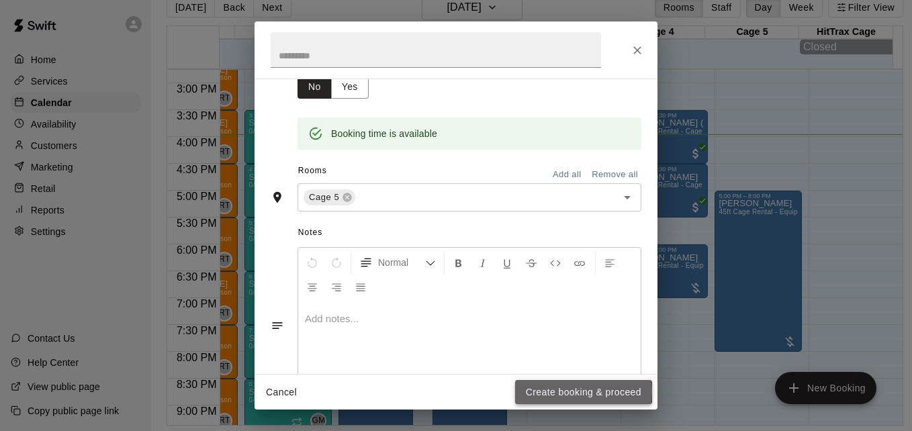
click at [554, 392] on button "Create booking & proceed" at bounding box center [583, 392] width 137 height 25
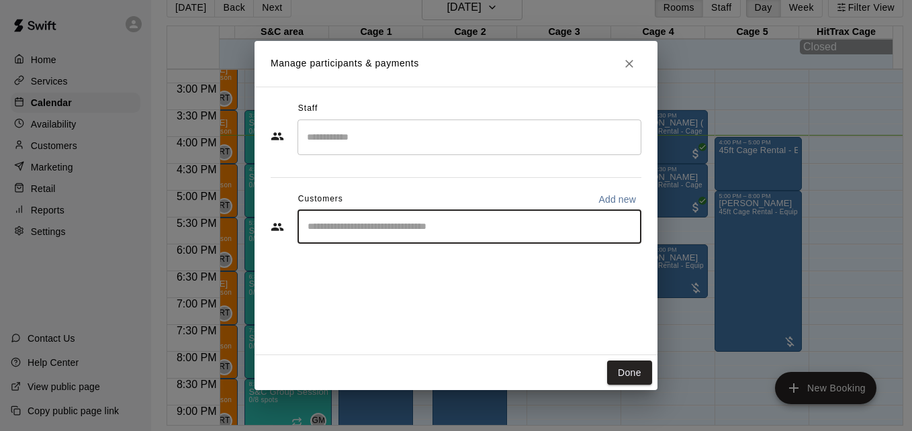
click at [401, 227] on input "Start typing to search customers..." at bounding box center [470, 226] width 332 height 13
type input "*****"
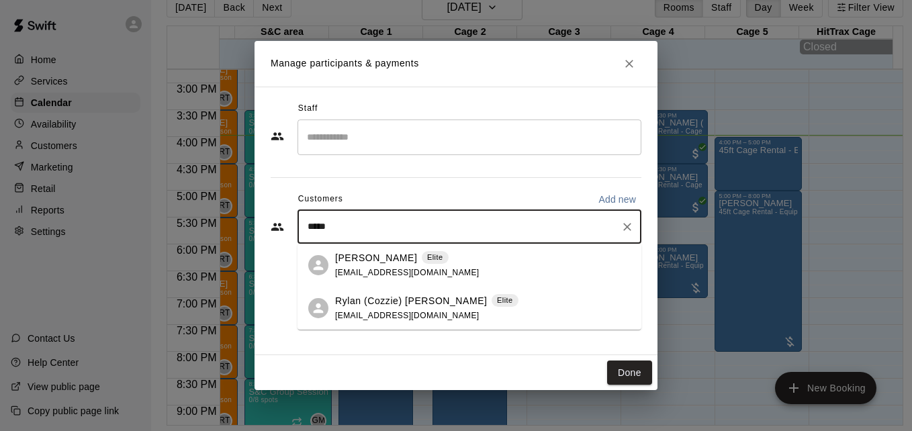
click at [474, 314] on div "Rylan (Cozzie) Cozzolino Elite deandiona@me.com" at bounding box center [426, 308] width 183 height 29
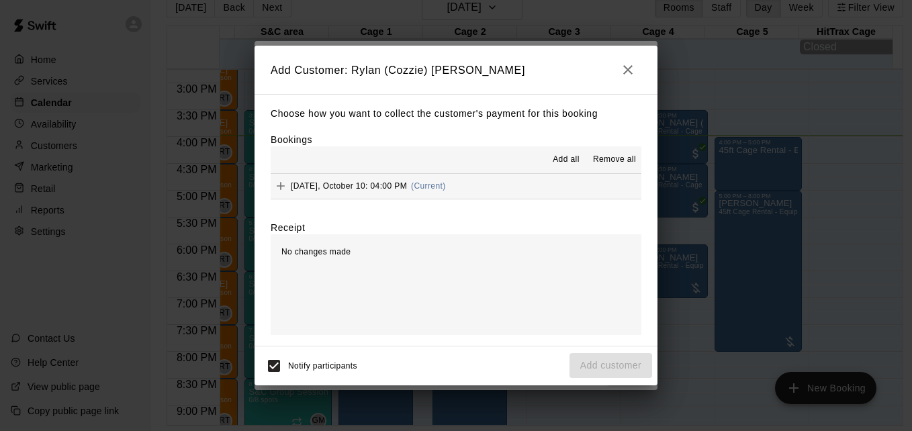
click at [489, 187] on button "Friday, October 10: 04:00 PM (Current)" at bounding box center [456, 186] width 371 height 25
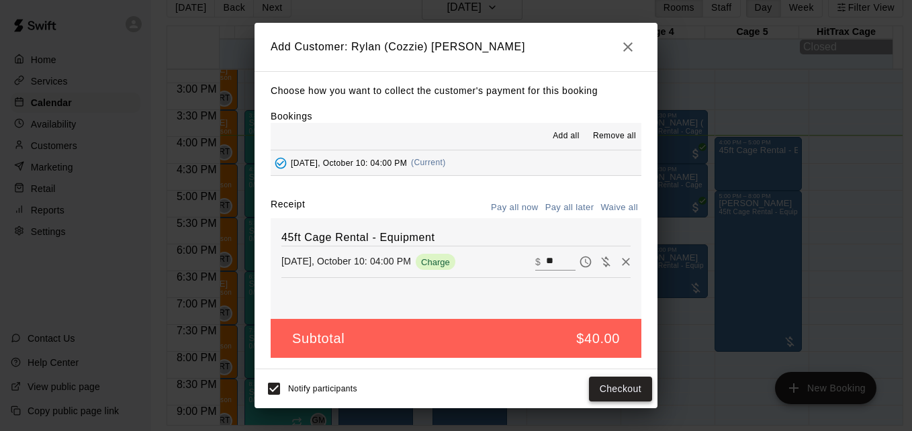
click at [624, 394] on button "Checkout" at bounding box center [620, 389] width 63 height 25
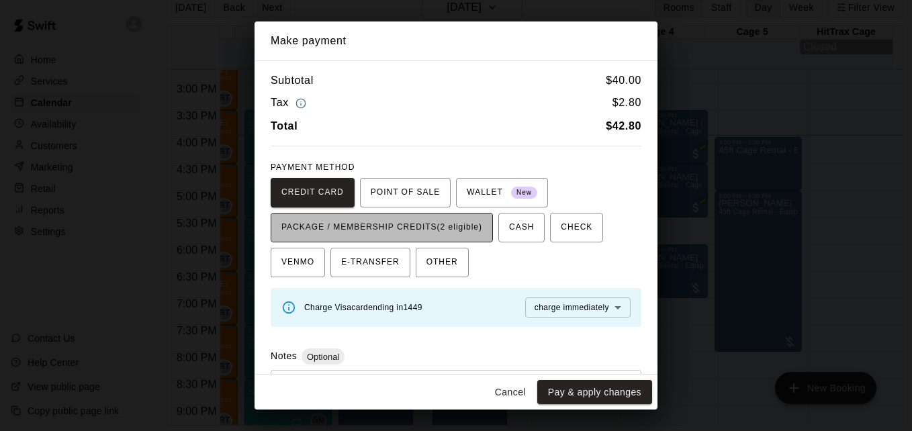
click at [442, 217] on span "PACKAGE / MEMBERSHIP CREDITS (2 eligible)" at bounding box center [381, 227] width 201 height 21
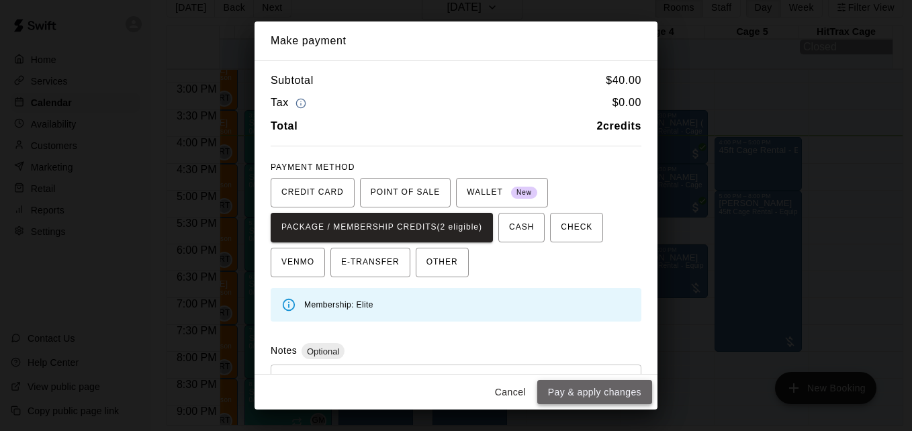
click at [600, 384] on button "Pay & apply changes" at bounding box center [594, 392] width 115 height 25
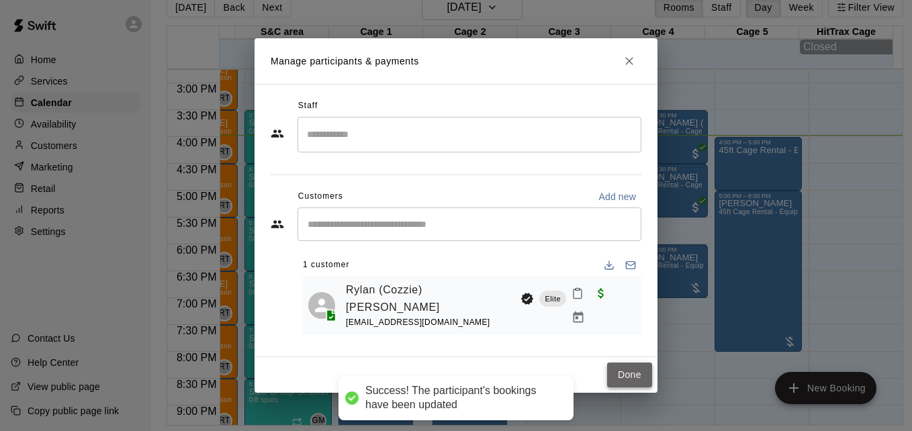
click at [624, 377] on button "Done" at bounding box center [629, 375] width 45 height 25
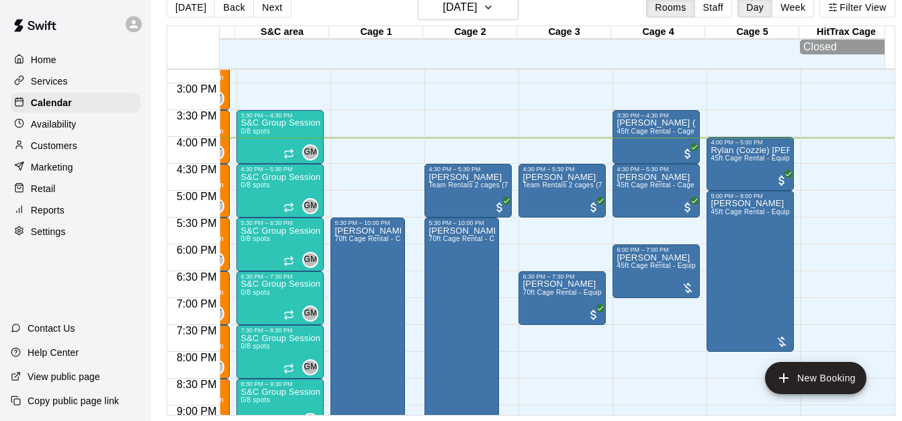
scroll to position [0, 0]
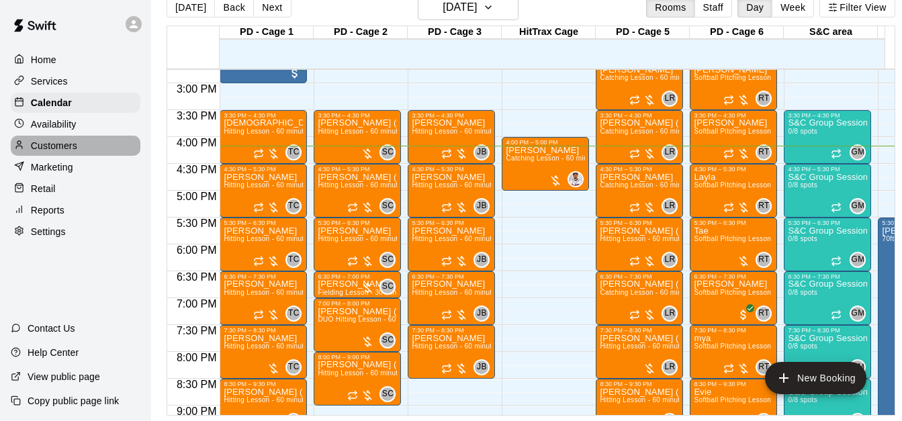
click at [107, 152] on div "Customers" at bounding box center [76, 146] width 130 height 20
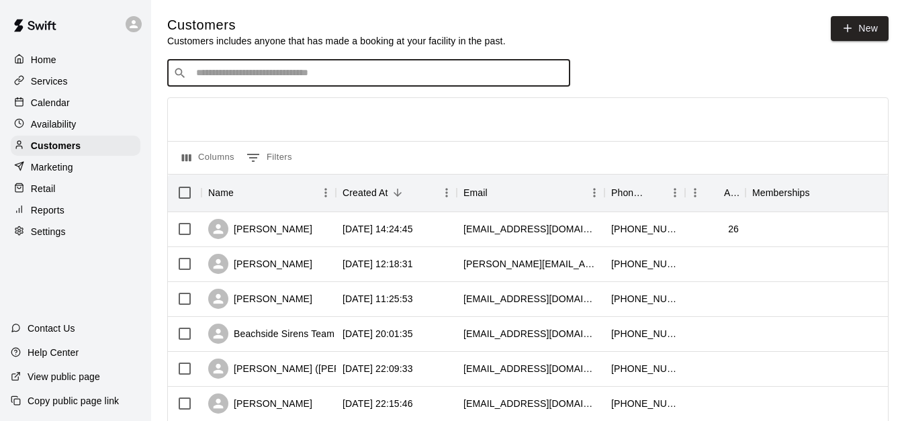
click at [266, 68] on input "Search customers by name or email" at bounding box center [378, 72] width 372 height 13
type input "******"
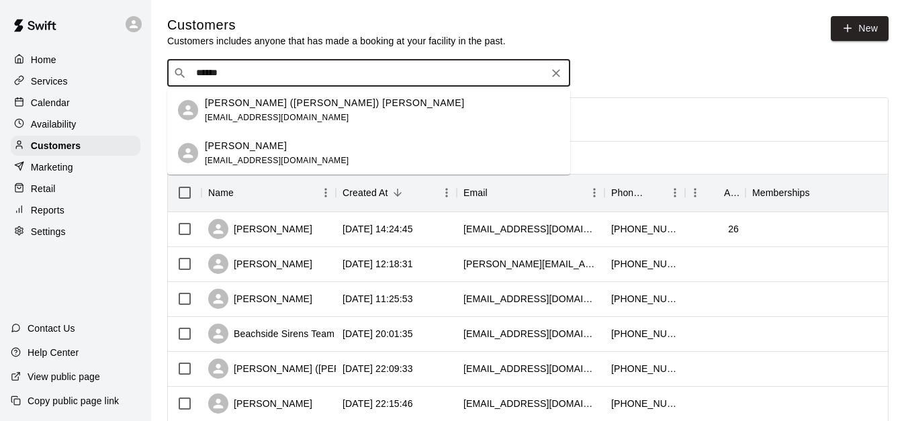
click at [310, 114] on div "Dylan (Waylon) Roland dylanroland30@yahoo.com" at bounding box center [382, 110] width 355 height 29
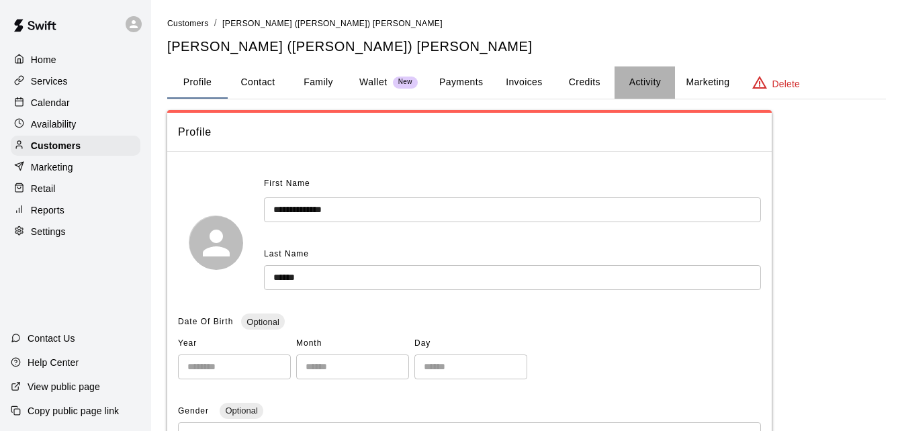
click at [635, 85] on button "Activity" at bounding box center [645, 82] width 60 height 32
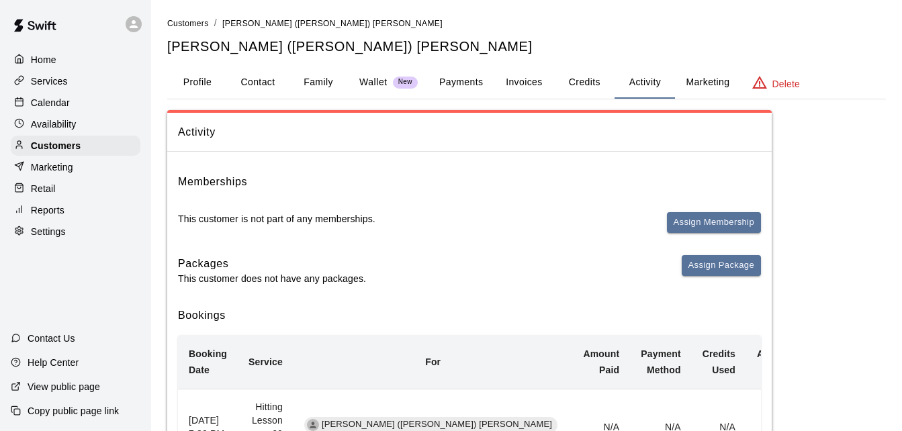
click at [75, 220] on div "Reports" at bounding box center [76, 210] width 130 height 20
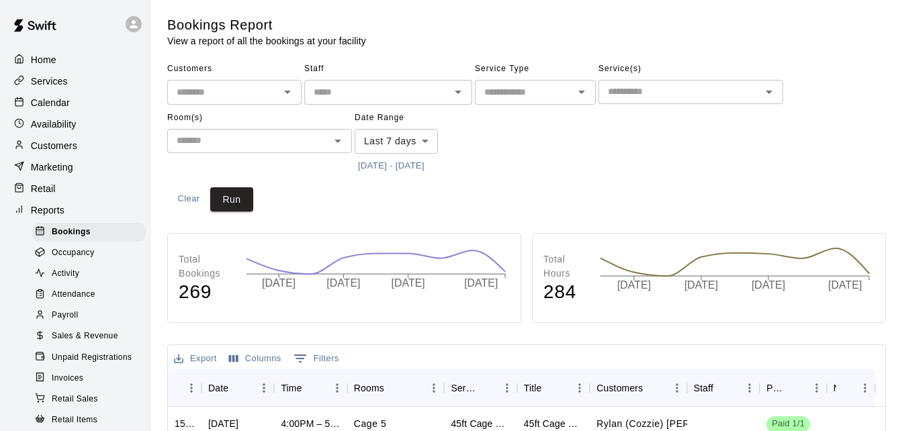
click at [99, 365] on span "Unpaid Registrations" at bounding box center [92, 357] width 80 height 13
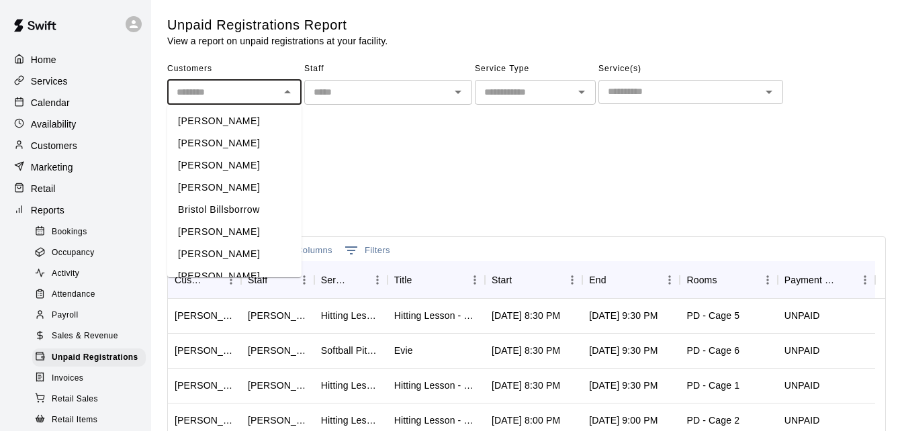
click at [233, 95] on input "text" at bounding box center [223, 92] width 104 height 17
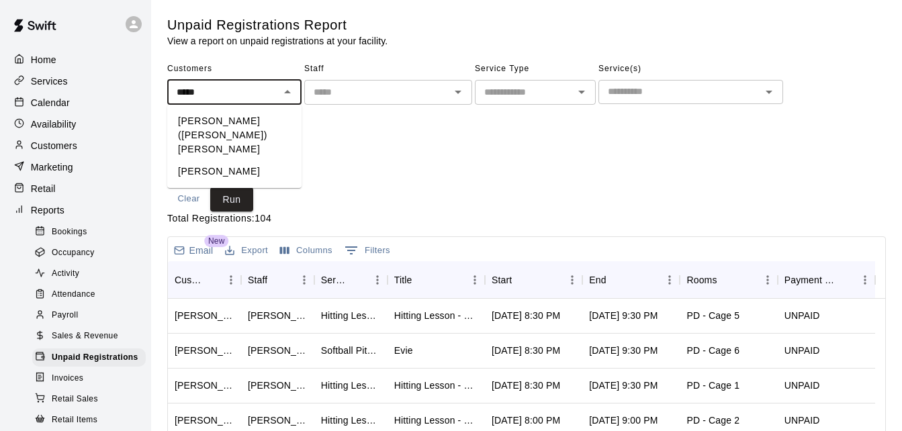
click at [256, 117] on li "[PERSON_NAME] ([PERSON_NAME]) [PERSON_NAME]" at bounding box center [234, 135] width 134 height 50
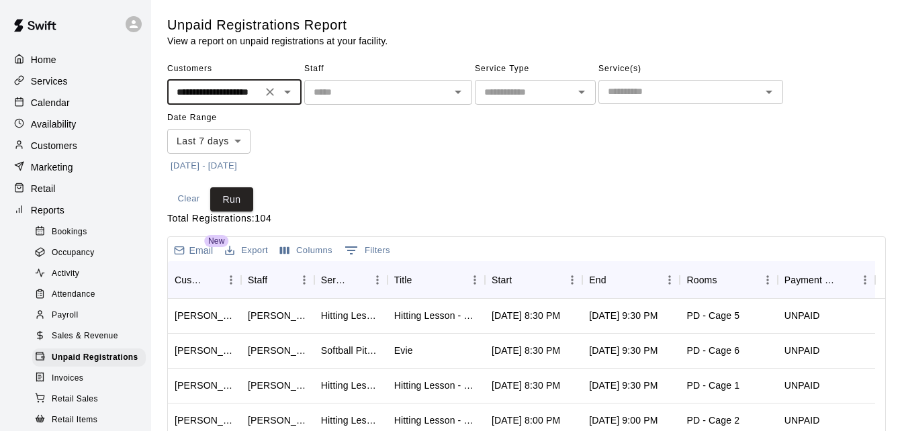
type input "**********"
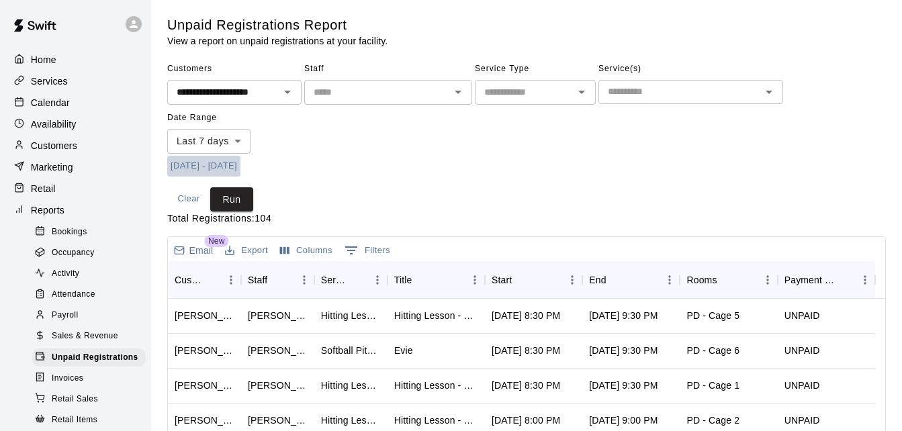
click at [234, 168] on button "[DATE] - [DATE]" at bounding box center [203, 166] width 73 height 21
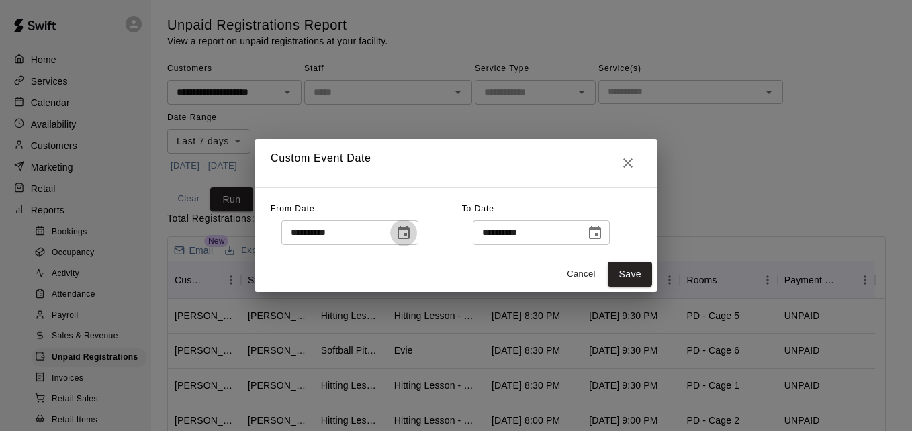
click at [412, 236] on icon "Choose date, selected date is Oct 3, 2025" at bounding box center [404, 233] width 16 height 16
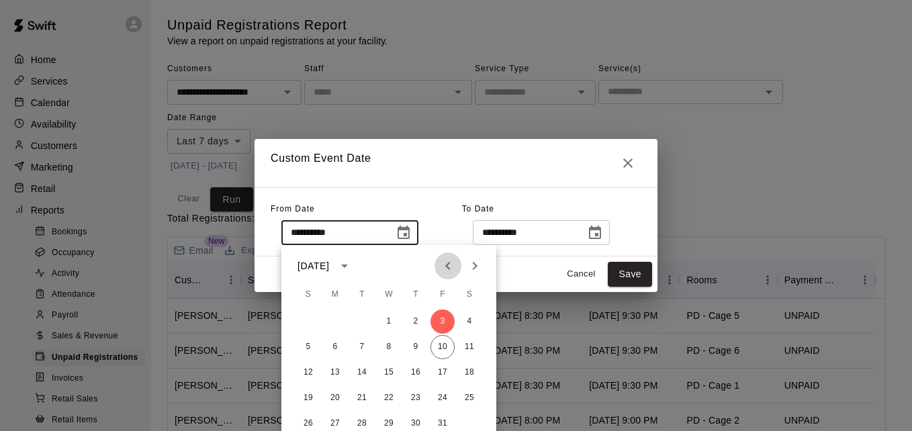
click at [452, 267] on icon "Previous month" at bounding box center [448, 266] width 16 height 16
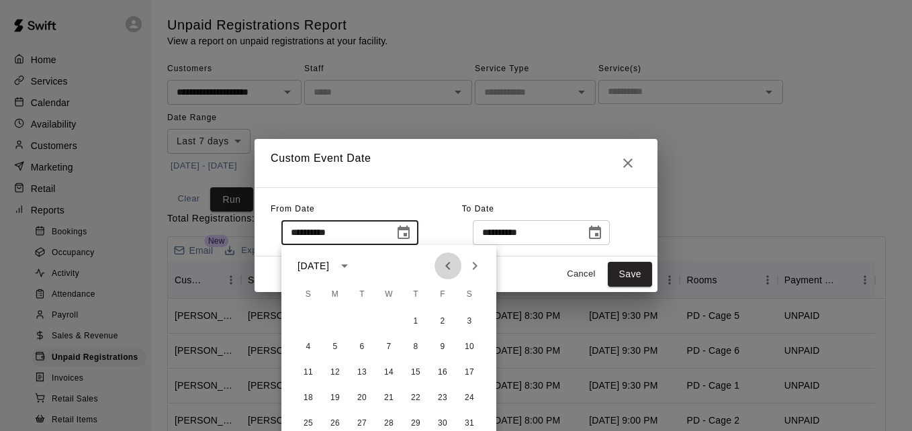
click at [452, 267] on icon "Previous month" at bounding box center [448, 266] width 16 height 16
click at [358, 325] on button "1" at bounding box center [362, 322] width 24 height 24
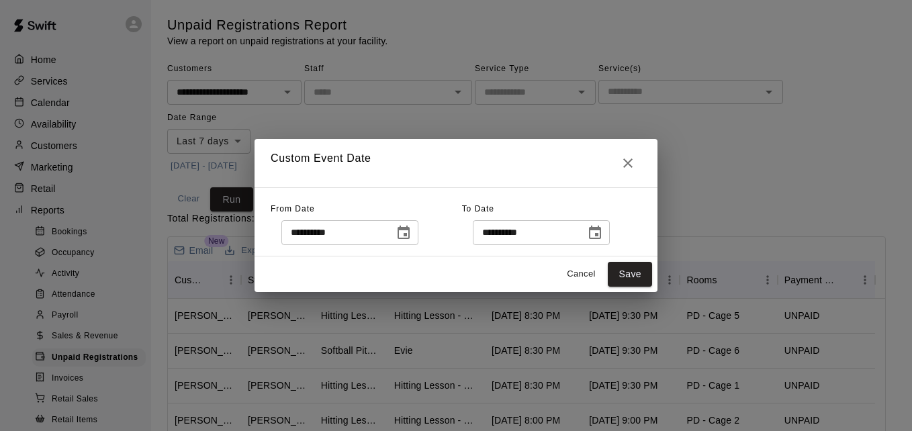
type input "**********"
click at [639, 270] on button "Save" at bounding box center [630, 274] width 44 height 25
type input "******"
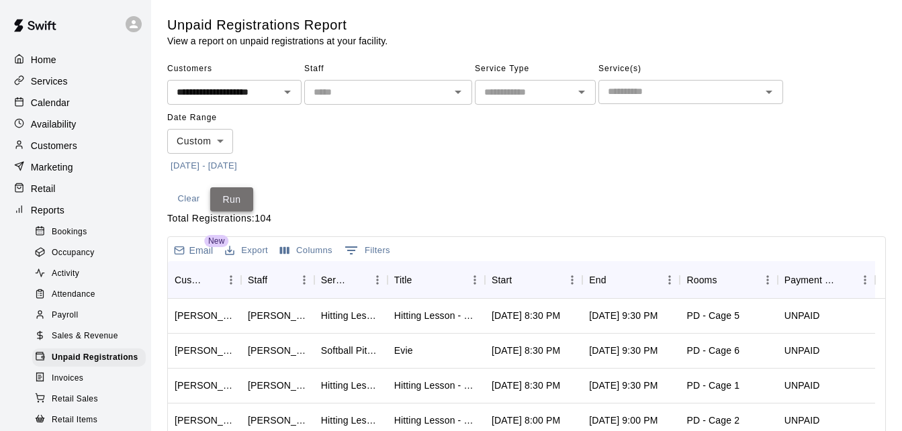
click at [232, 195] on button "Run" at bounding box center [231, 199] width 43 height 25
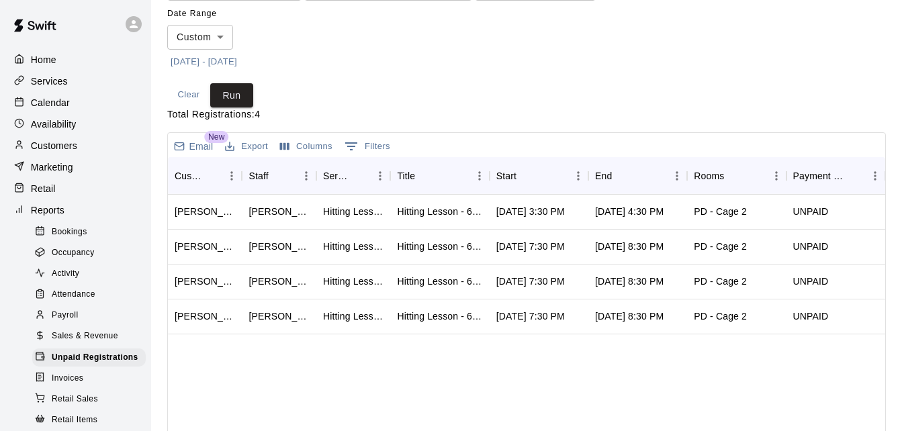
scroll to position [107, 0]
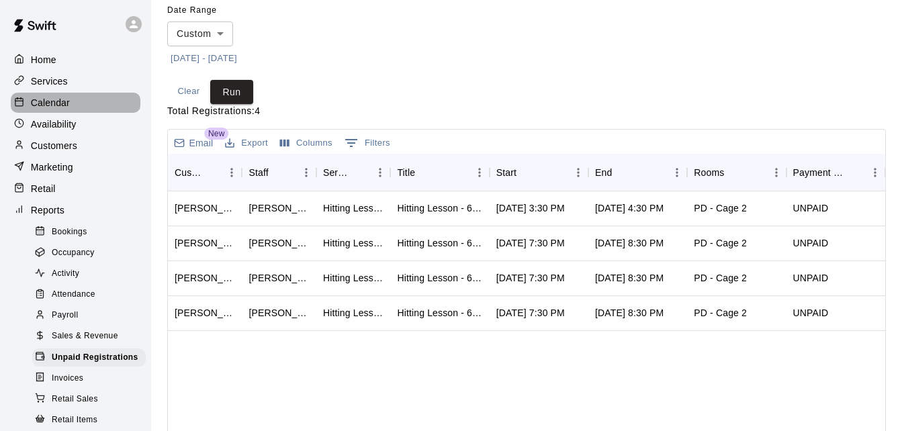
click at [89, 109] on div "Calendar" at bounding box center [76, 103] width 130 height 20
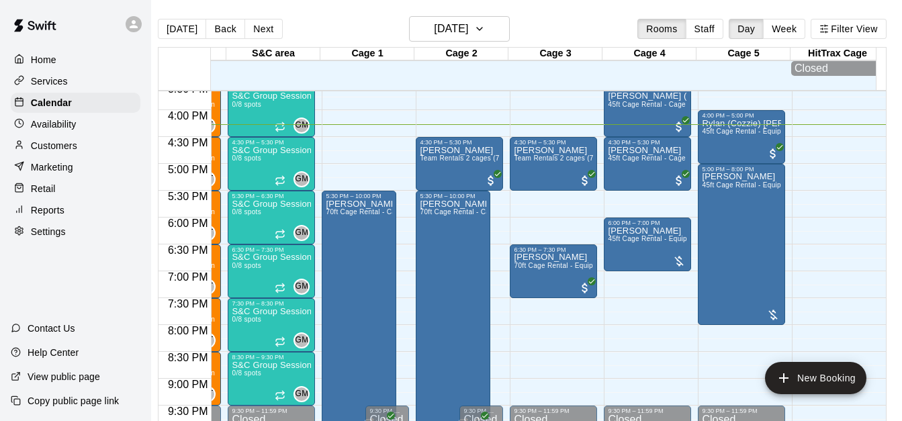
scroll to position [840, 549]
click at [453, 170] on div "Craig Laber Team Rentals 2 cages (70ft) - Cages Only" at bounding box center [459, 356] width 79 height 421
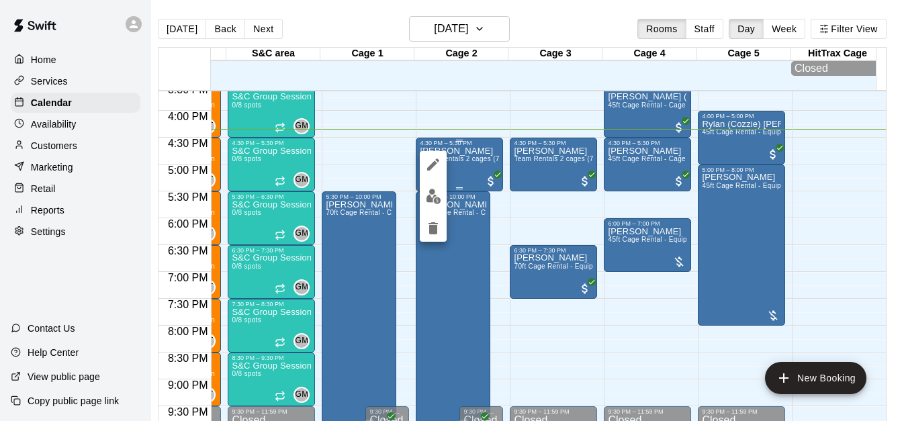
scroll to position [0, 7]
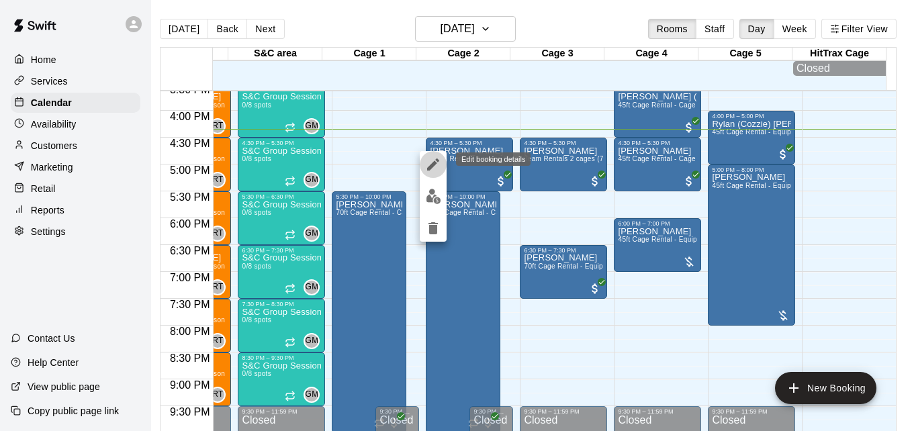
click at [436, 168] on icon "edit" at bounding box center [433, 165] width 16 height 16
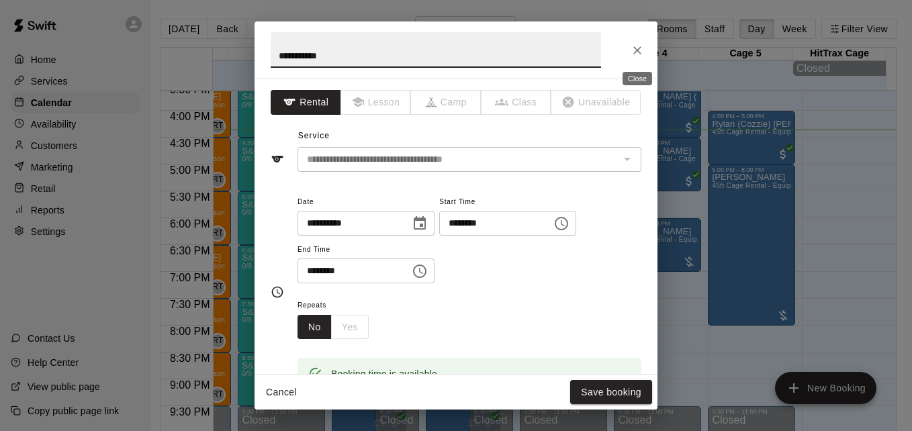
click at [635, 50] on icon "Close" at bounding box center [637, 50] width 13 height 13
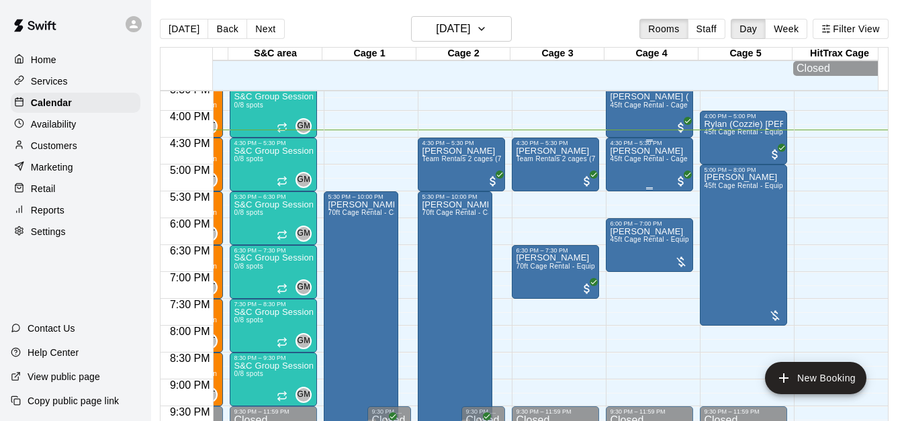
click at [629, 169] on div "Riley Ravenscroft 45ft Cage Rental - Cage only" at bounding box center [649, 356] width 79 height 421
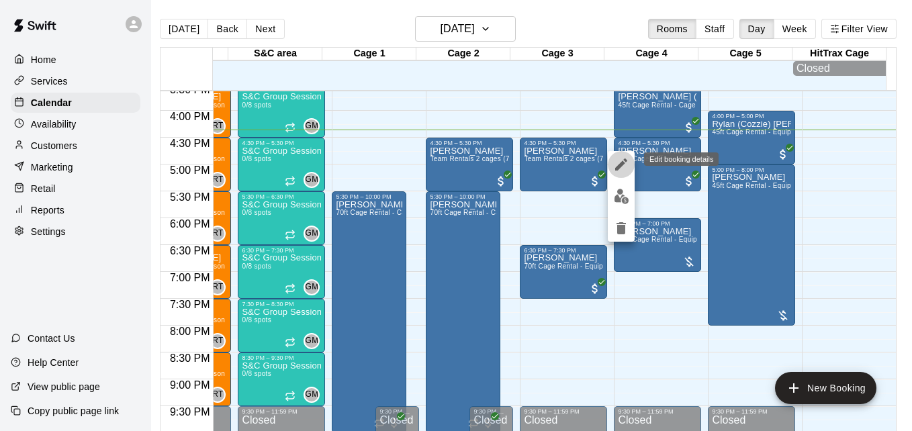
click at [619, 163] on icon "edit" at bounding box center [621, 165] width 16 height 16
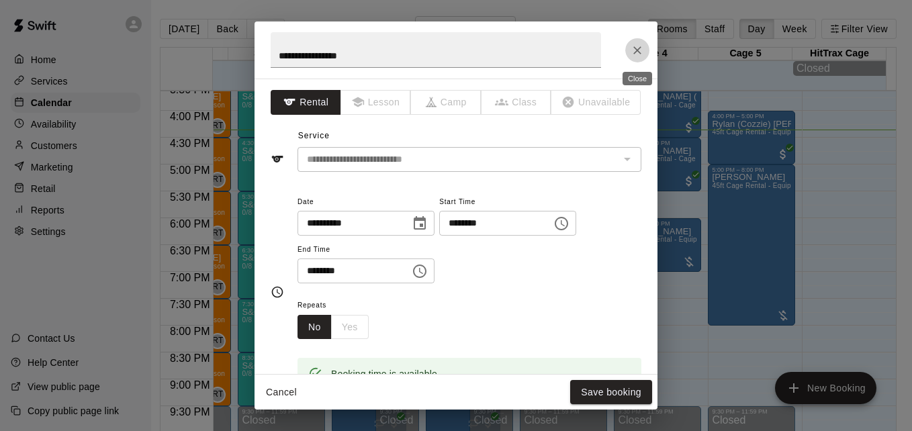
click at [640, 59] on button "Close" at bounding box center [637, 50] width 24 height 24
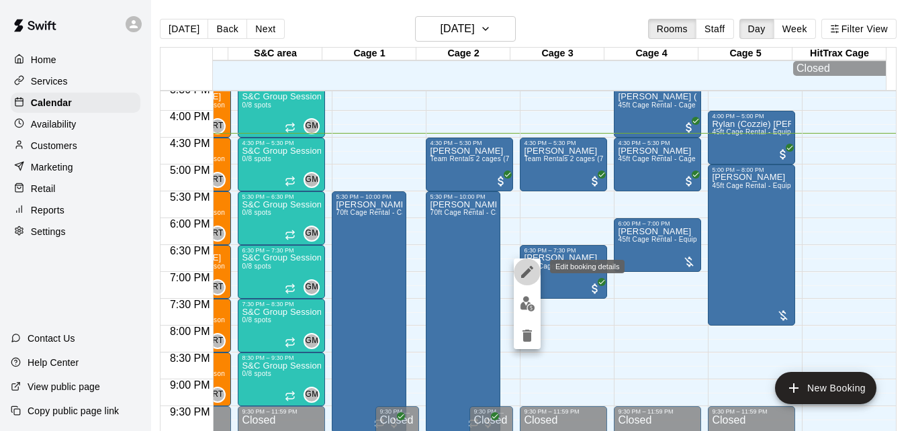
click at [529, 277] on icon "edit" at bounding box center [527, 272] width 16 height 16
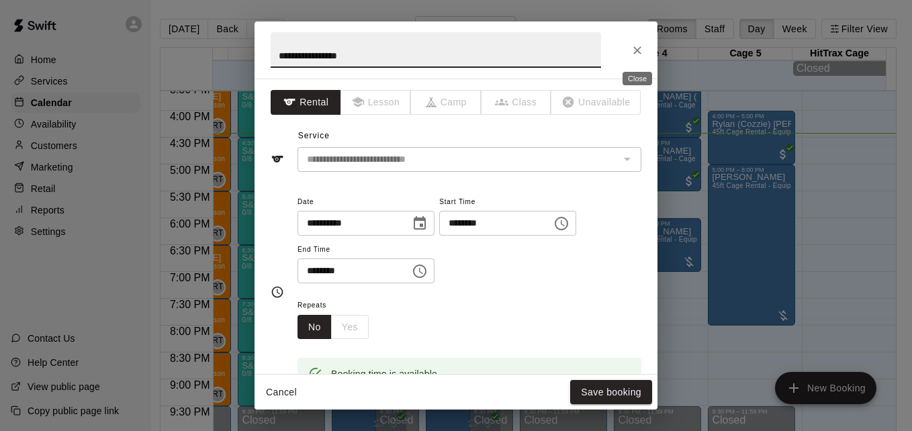
click at [629, 52] on button "Close" at bounding box center [637, 50] width 24 height 24
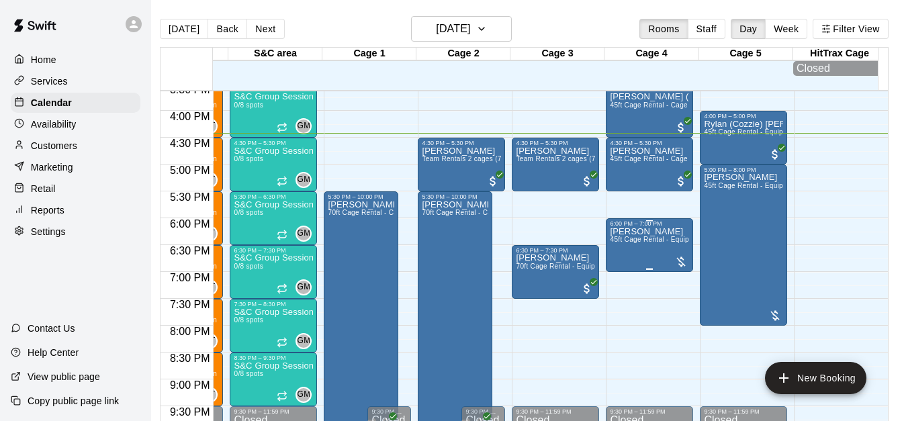
click at [639, 243] on span "45ft Cage Rental - Equipment" at bounding box center [657, 239] width 95 height 7
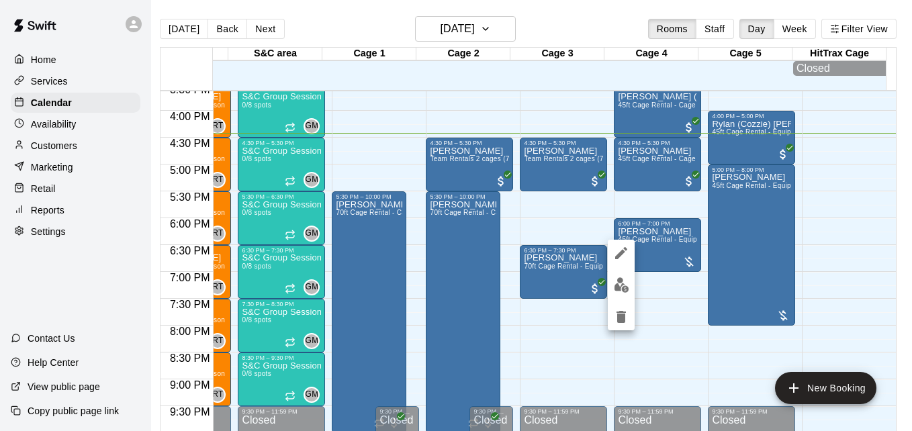
click at [653, 237] on div at bounding box center [456, 215] width 912 height 431
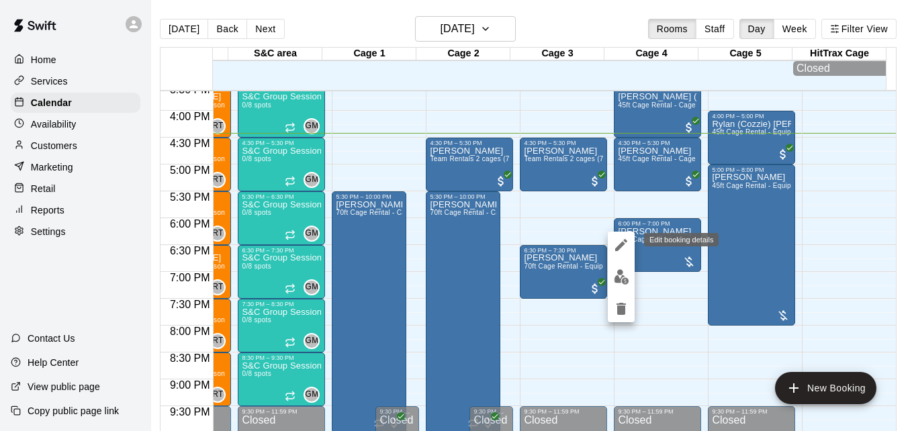
click at [622, 253] on icon "edit" at bounding box center [621, 245] width 16 height 16
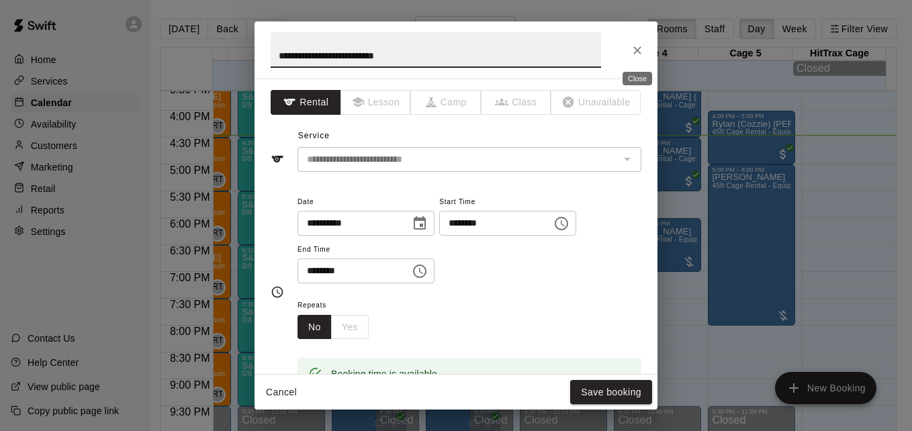
click at [633, 58] on button "Close" at bounding box center [637, 50] width 24 height 24
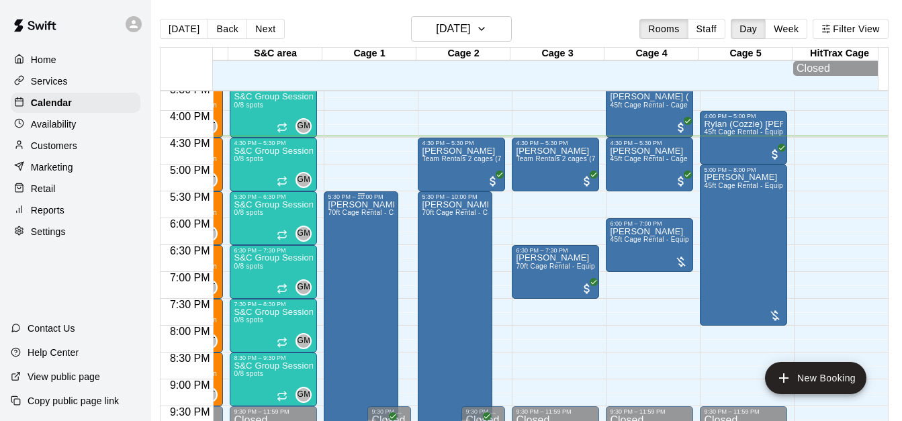
click at [346, 235] on div "Sami (Leo) Jubran Jubran 70ft Cage Rental - Cage only" at bounding box center [361, 410] width 66 height 421
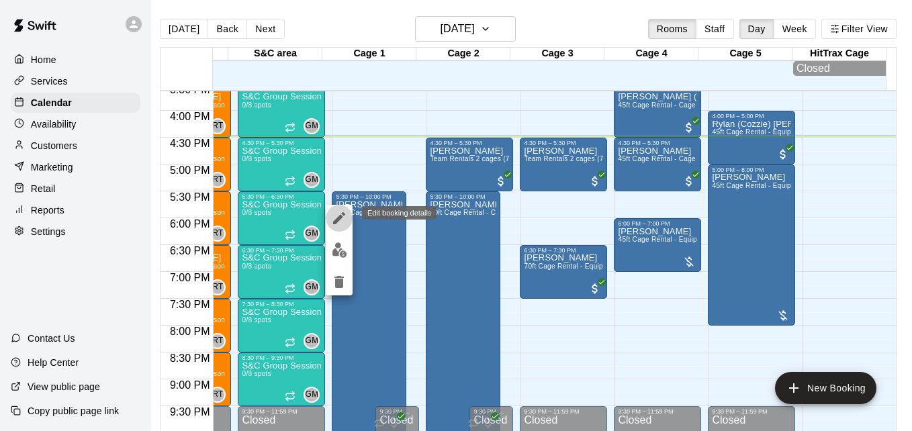
click at [339, 213] on icon "edit" at bounding box center [339, 218] width 16 height 16
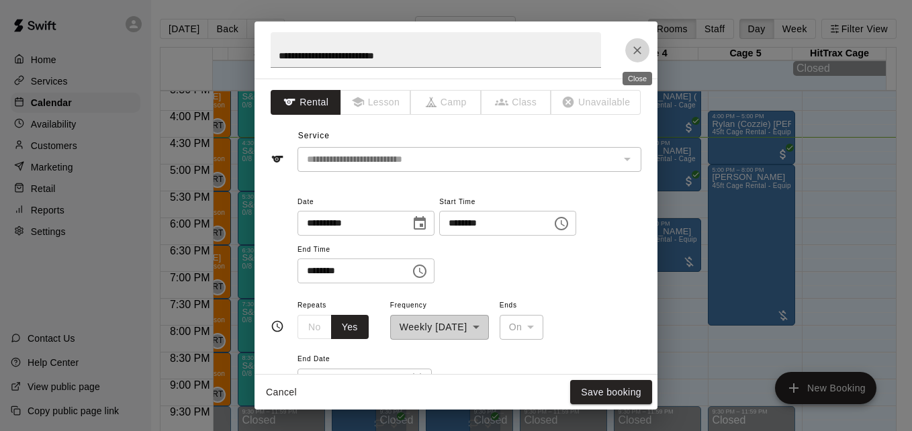
click at [636, 56] on icon "Close" at bounding box center [637, 50] width 13 height 13
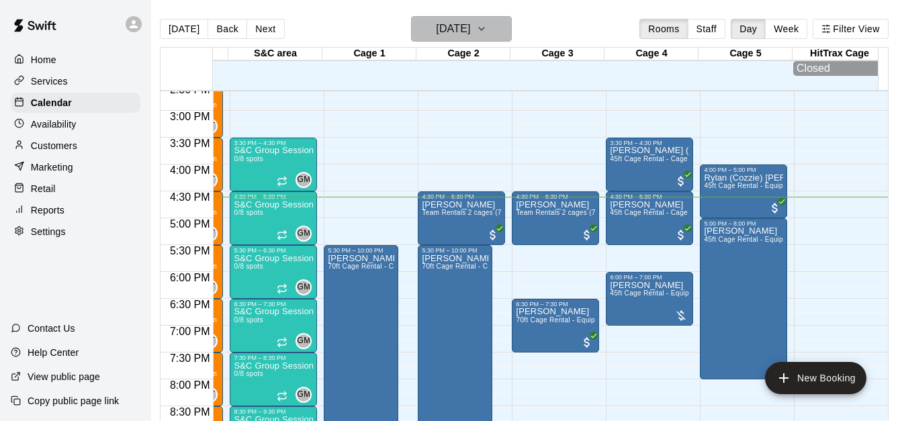
click at [484, 29] on icon "button" at bounding box center [481, 29] width 5 height 3
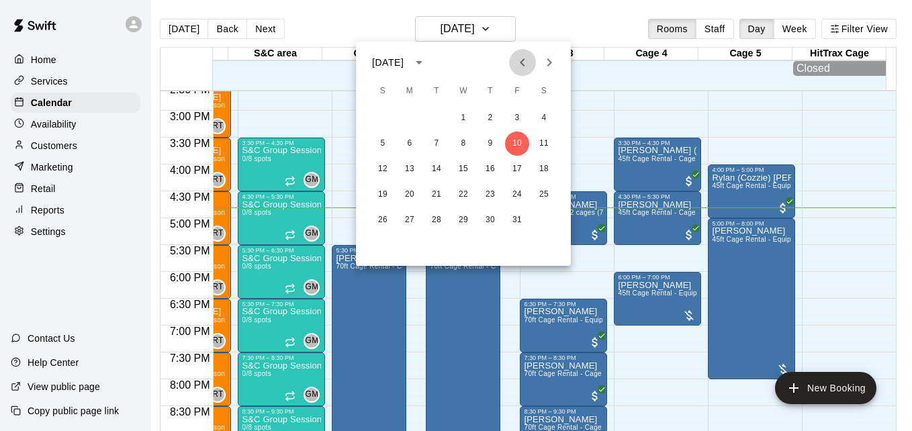
click at [519, 57] on icon "Previous month" at bounding box center [523, 62] width 16 height 16
click at [492, 167] on button "18" at bounding box center [490, 169] width 24 height 24
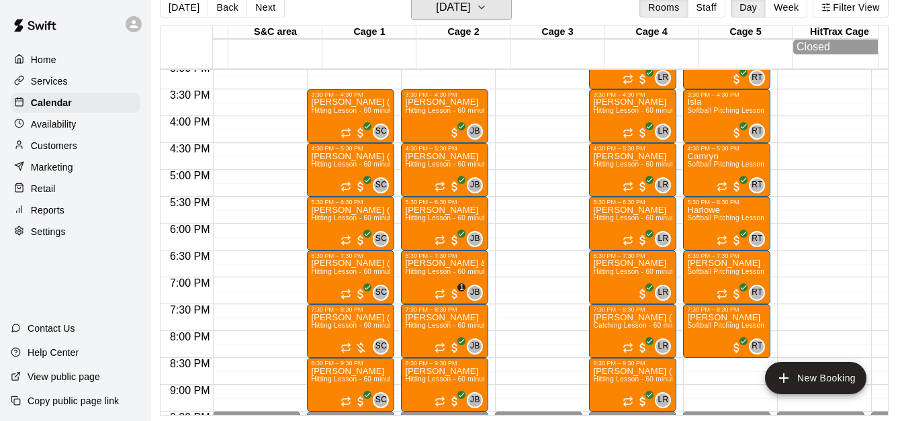
scroll to position [0, 0]
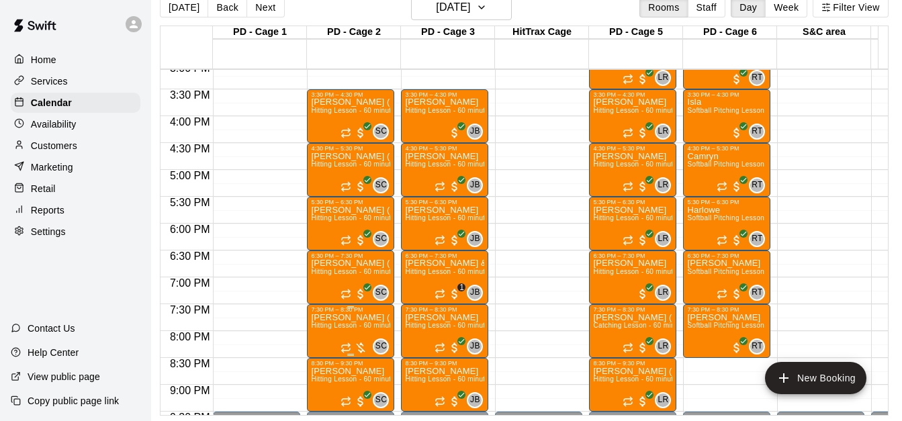
click at [351, 322] on span "Hitting Lesson - 60 minutes" at bounding box center [354, 325] width 87 height 7
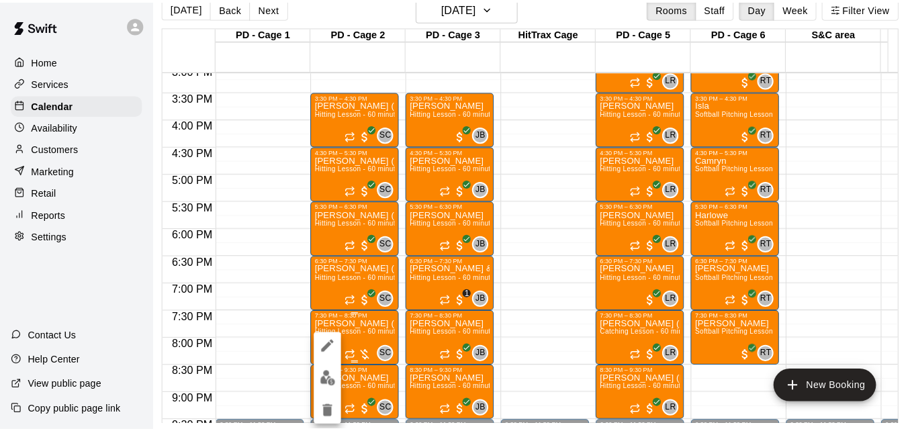
scroll to position [21, 7]
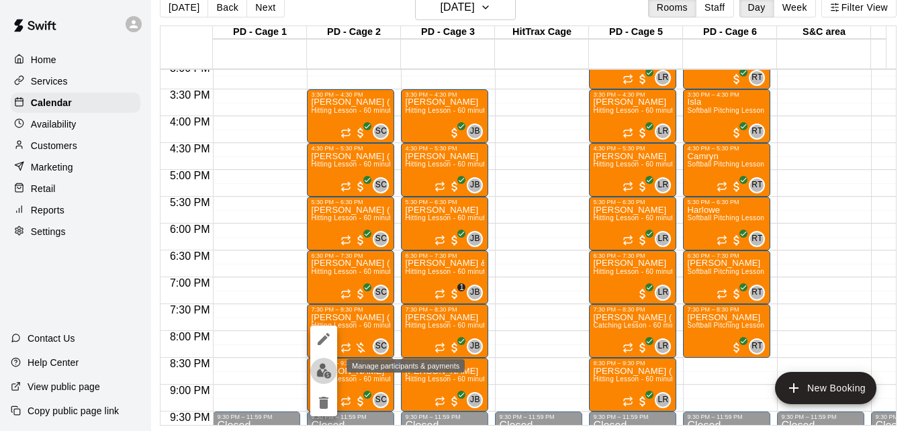
click at [319, 371] on img "edit" at bounding box center [323, 370] width 15 height 15
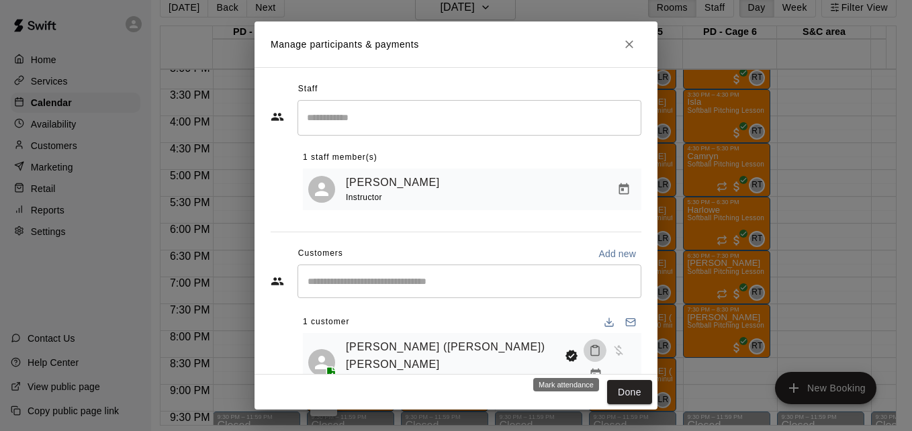
click at [584, 362] on button "Mark attendance" at bounding box center [595, 350] width 23 height 23
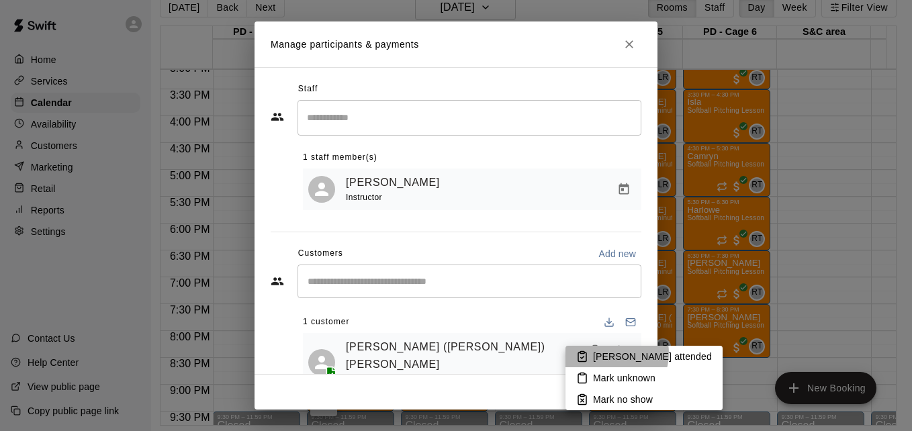
click at [611, 353] on p "[PERSON_NAME] attended" at bounding box center [652, 356] width 119 height 13
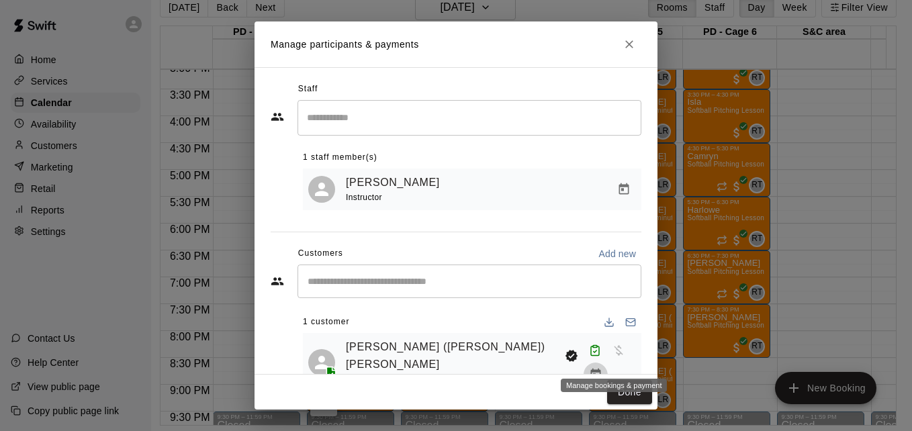
click at [600, 369] on icon "Manage bookings & payment" at bounding box center [595, 374] width 10 height 11
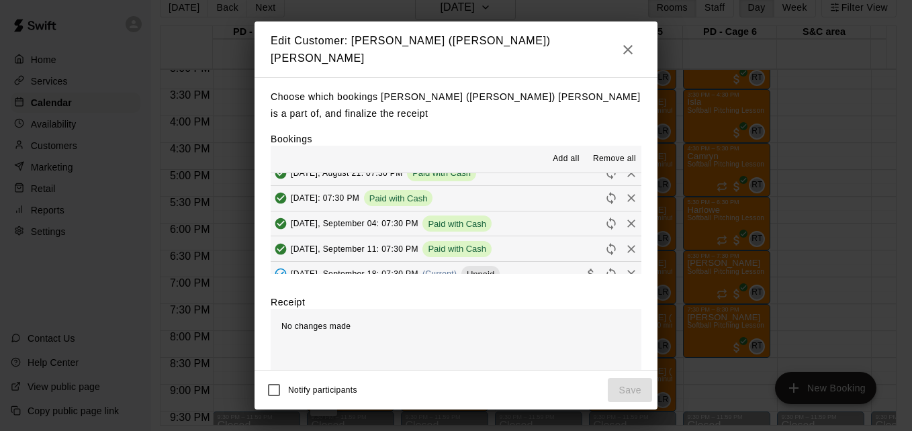
scroll to position [242, 0]
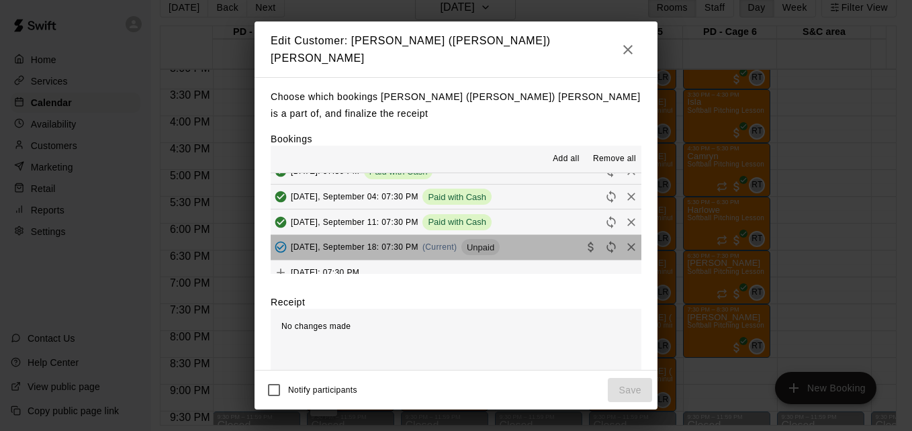
click at [539, 240] on button "Thursday, September 18: 07:30 PM (Current) Unpaid" at bounding box center [456, 247] width 371 height 25
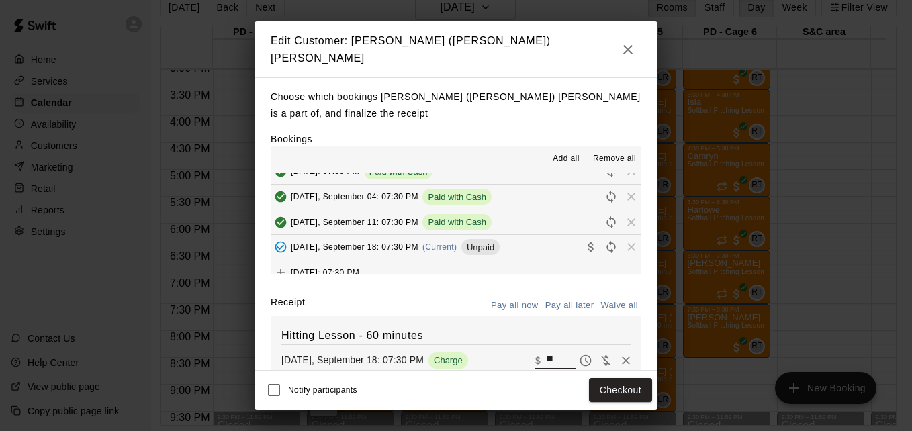
click at [546, 353] on input "**" at bounding box center [561, 360] width 30 height 17
type input "*"
type input "***"
click at [612, 390] on button "Checkout" at bounding box center [620, 390] width 63 height 25
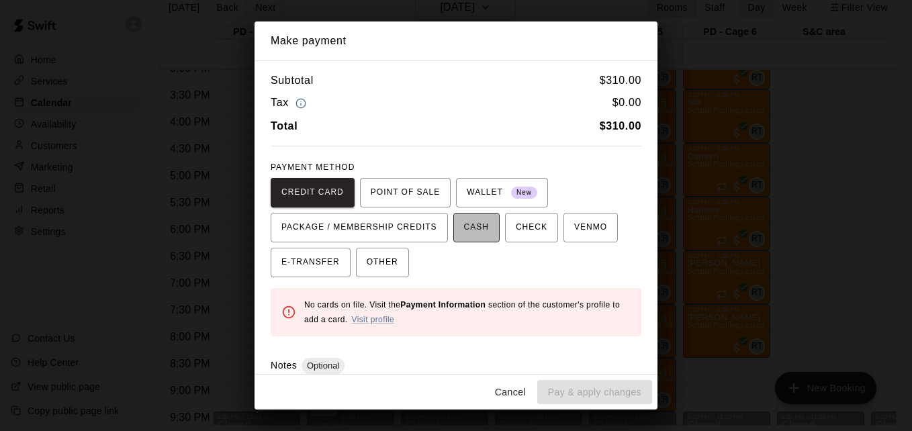
click at [470, 234] on span "CASH" at bounding box center [476, 227] width 25 height 21
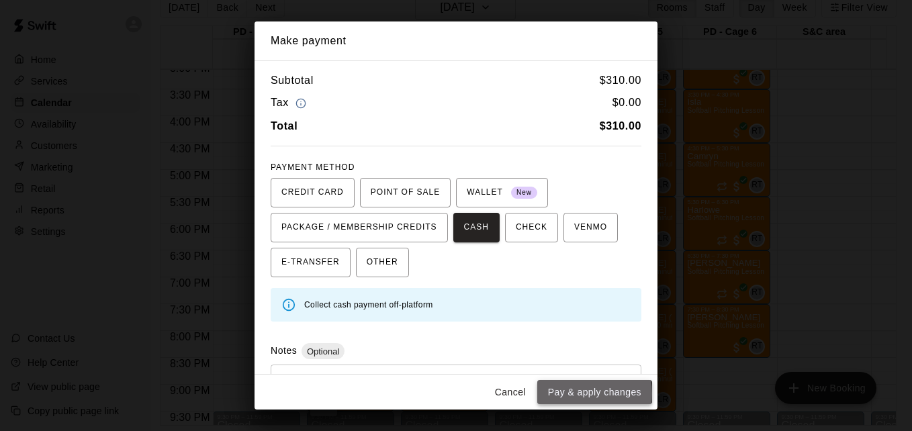
click at [570, 394] on button "Pay & apply changes" at bounding box center [594, 392] width 115 height 25
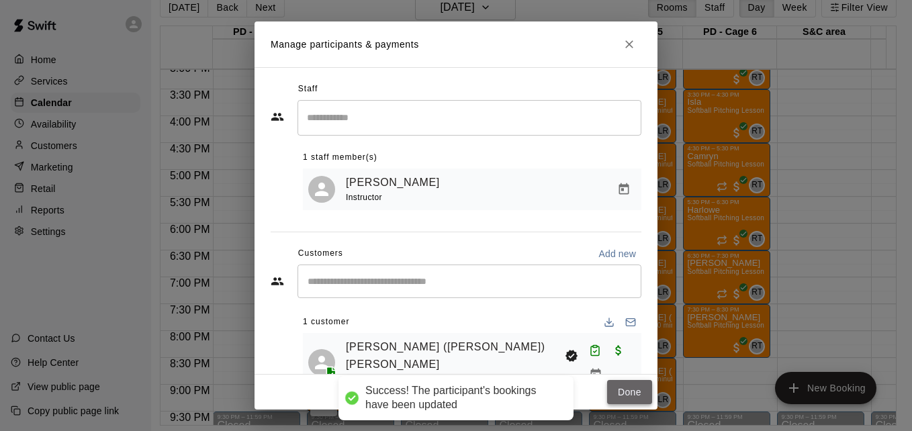
click at [619, 394] on button "Done" at bounding box center [629, 392] width 45 height 25
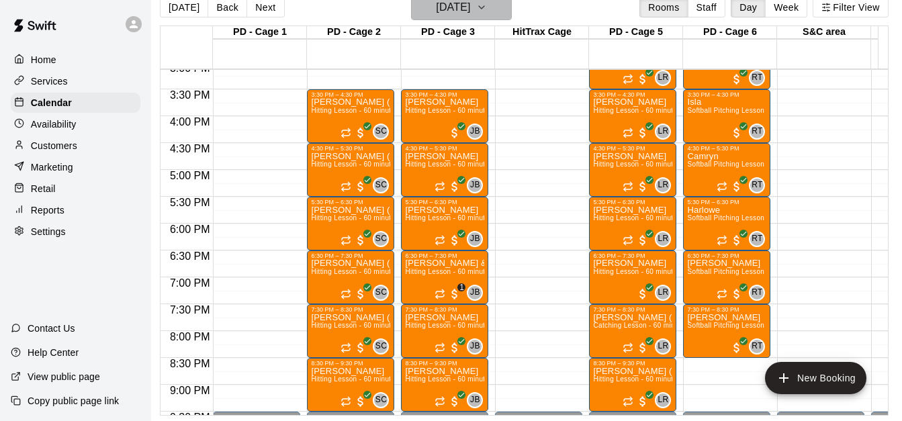
click at [487, 5] on icon "button" at bounding box center [481, 7] width 11 height 16
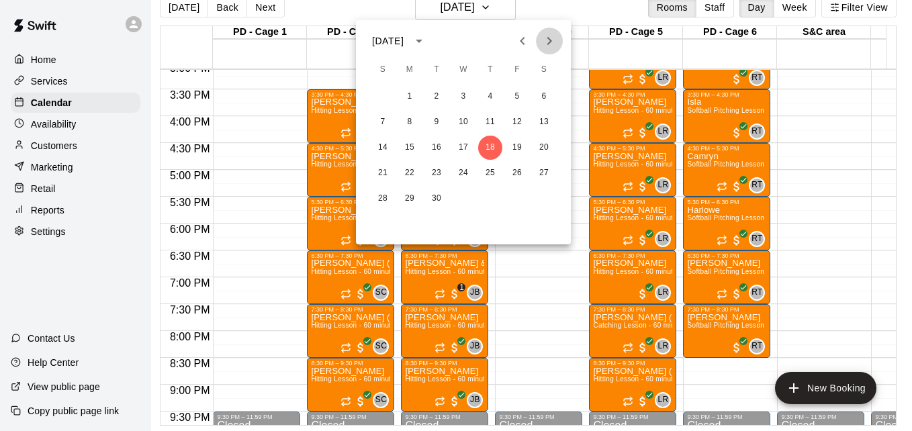
click at [554, 44] on icon "Next month" at bounding box center [549, 41] width 16 height 16
click at [490, 97] on button "2" at bounding box center [490, 97] width 24 height 24
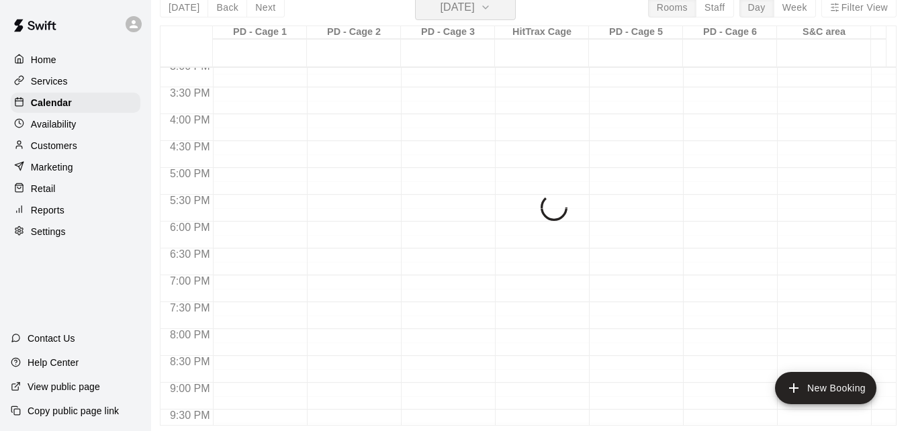
scroll to position [16, 7]
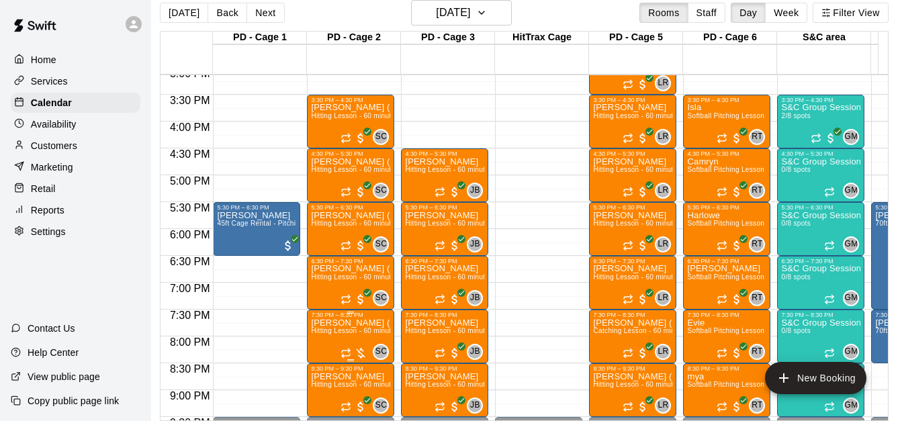
click at [346, 334] on span "Hitting Lesson - 60 minutes" at bounding box center [354, 330] width 87 height 7
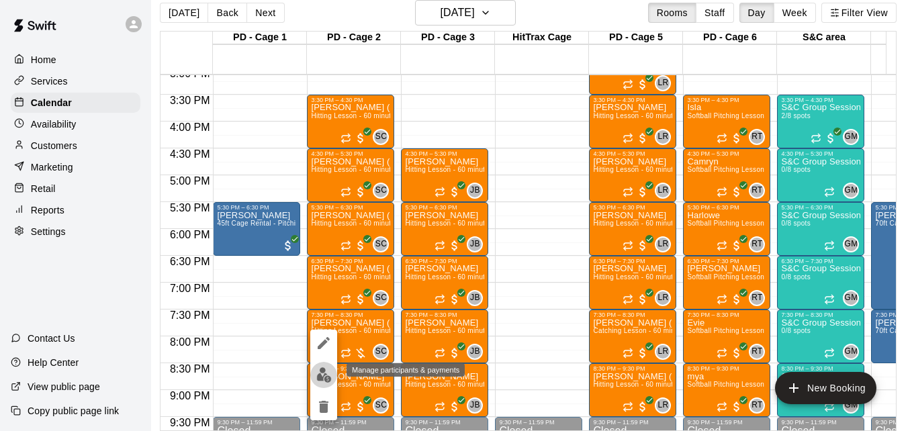
click at [322, 382] on img "edit" at bounding box center [323, 374] width 15 height 15
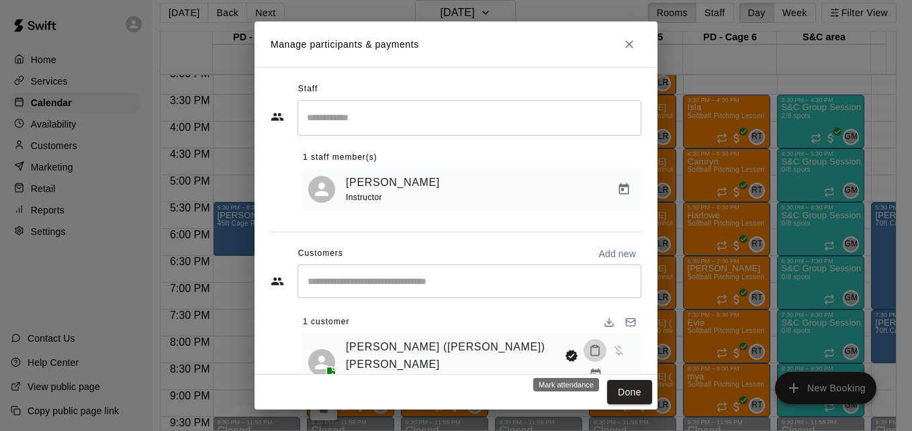
click at [589, 357] on icon "Mark attendance" at bounding box center [595, 351] width 12 height 12
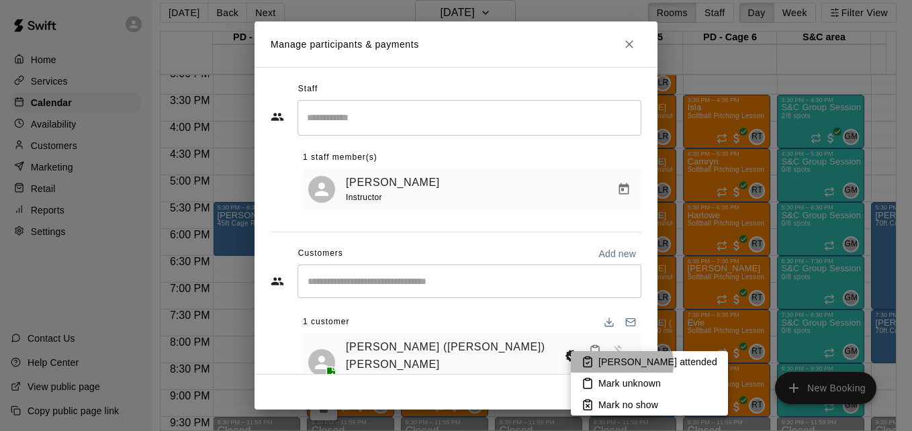
click at [614, 364] on p "Mark attended" at bounding box center [657, 361] width 119 height 13
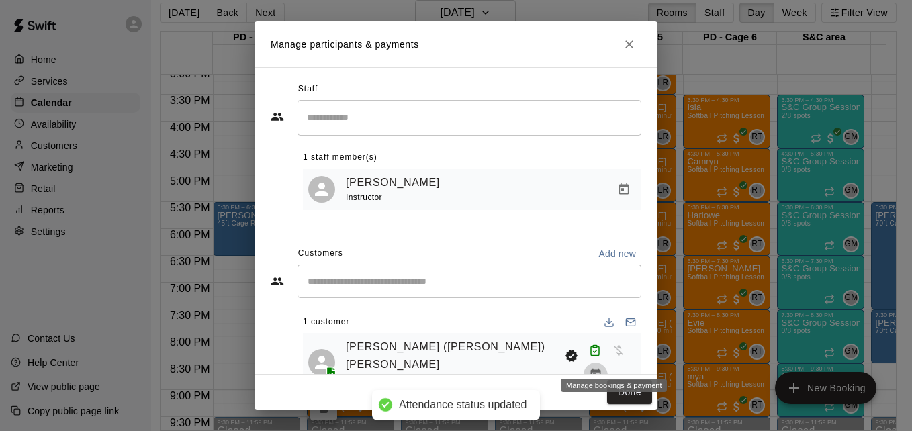
click at [600, 369] on icon "Manage bookings & payment" at bounding box center [595, 374] width 10 height 11
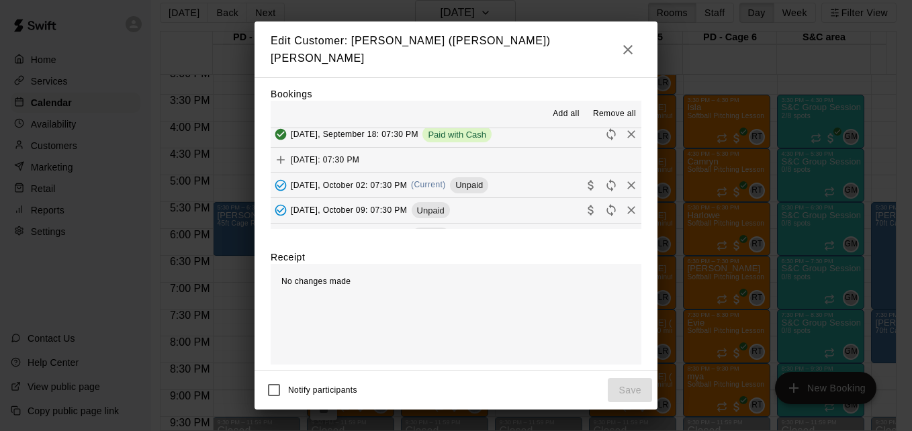
scroll to position [352, 0]
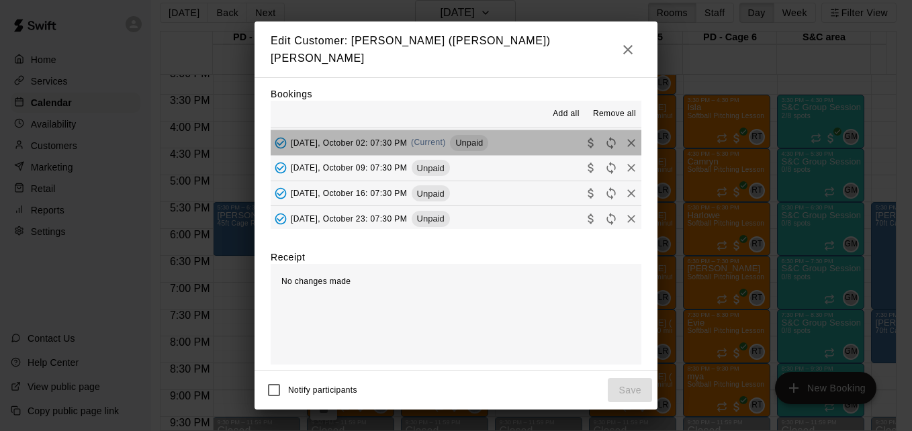
click at [532, 138] on button "Thursday, October 02: 07:30 PM (Current) Unpaid" at bounding box center [456, 142] width 371 height 25
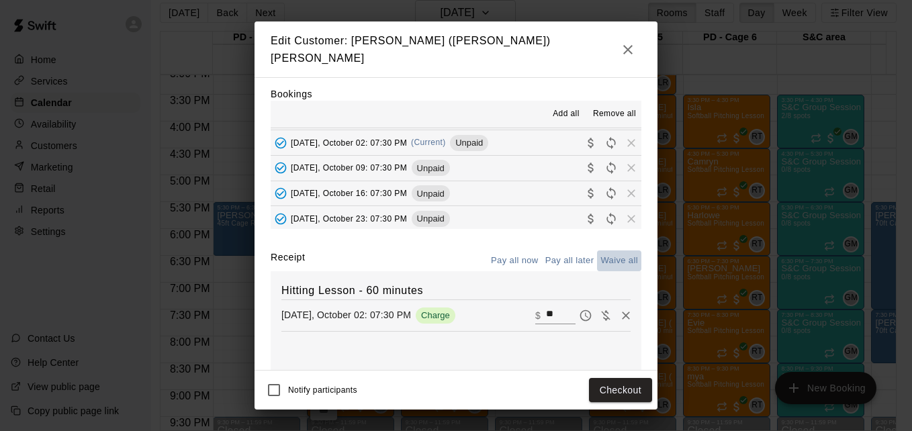
click at [605, 255] on button "Waive all" at bounding box center [619, 261] width 44 height 21
type input "*"
click at [627, 390] on button "Save" at bounding box center [630, 390] width 44 height 25
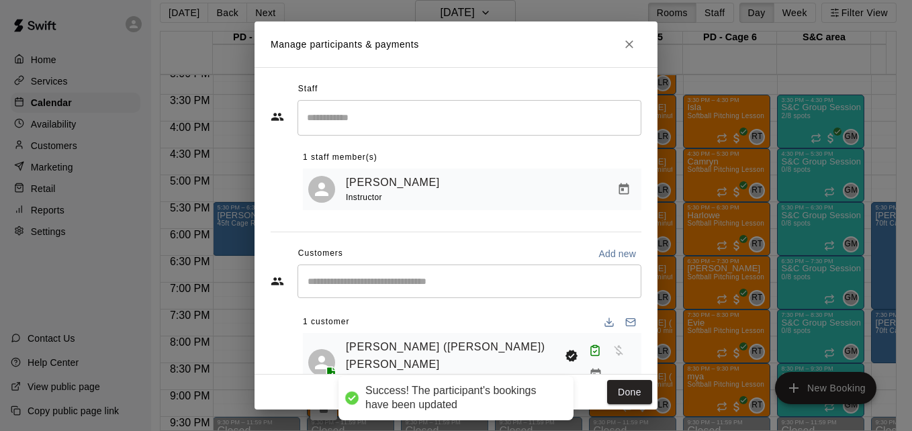
scroll to position [29, 0]
click at [627, 390] on button "Done" at bounding box center [629, 392] width 45 height 25
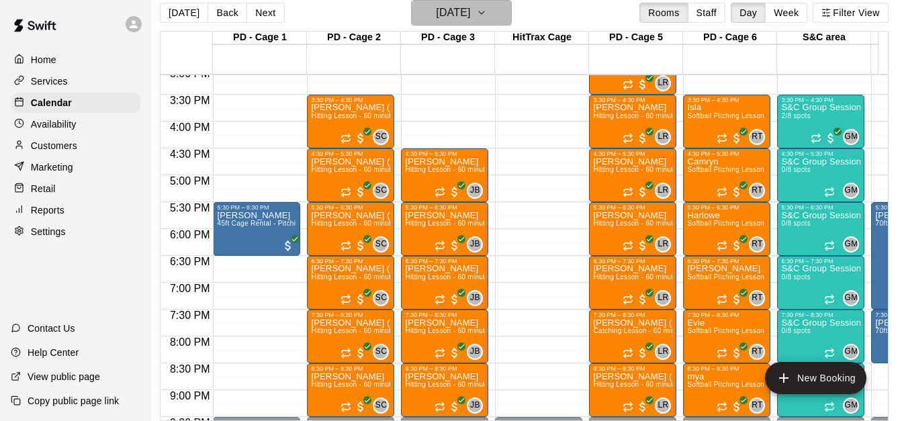
click at [487, 16] on icon "button" at bounding box center [481, 13] width 11 height 16
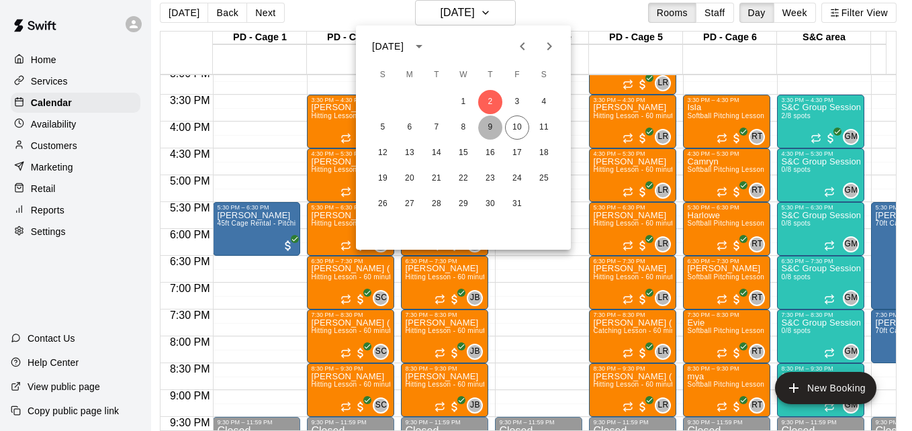
click at [491, 126] on button "9" at bounding box center [490, 128] width 24 height 24
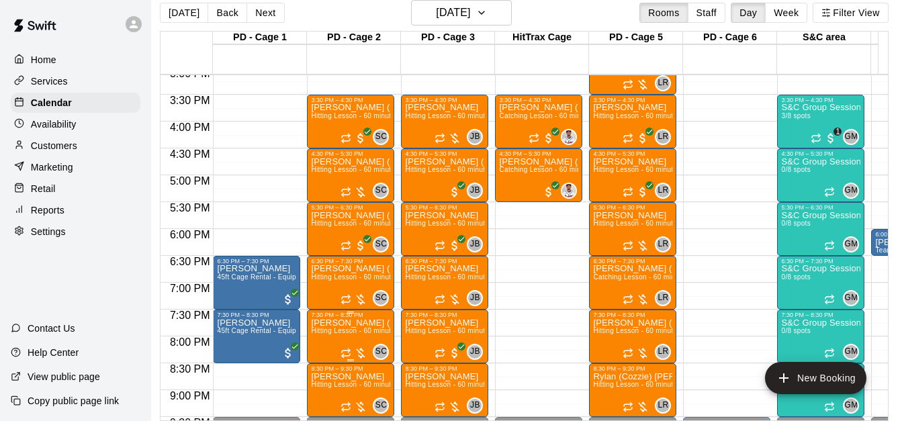
click at [357, 331] on span "Hitting Lesson - 60 minutes" at bounding box center [354, 330] width 87 height 7
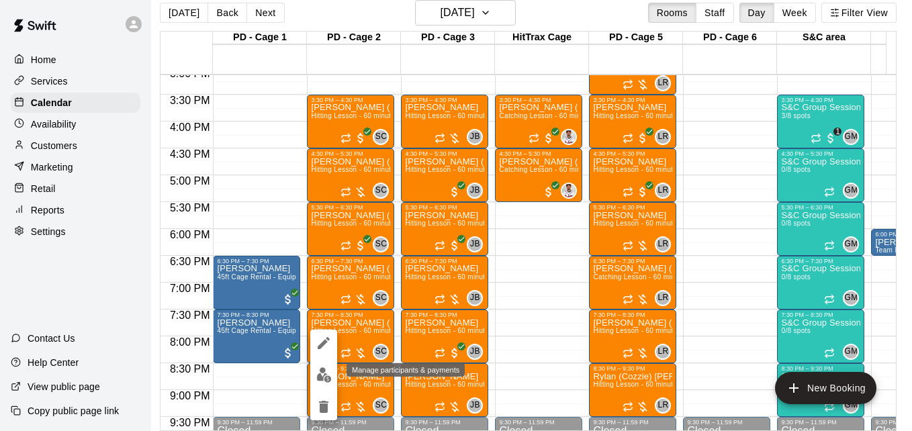
click at [322, 372] on img "edit" at bounding box center [323, 374] width 15 height 15
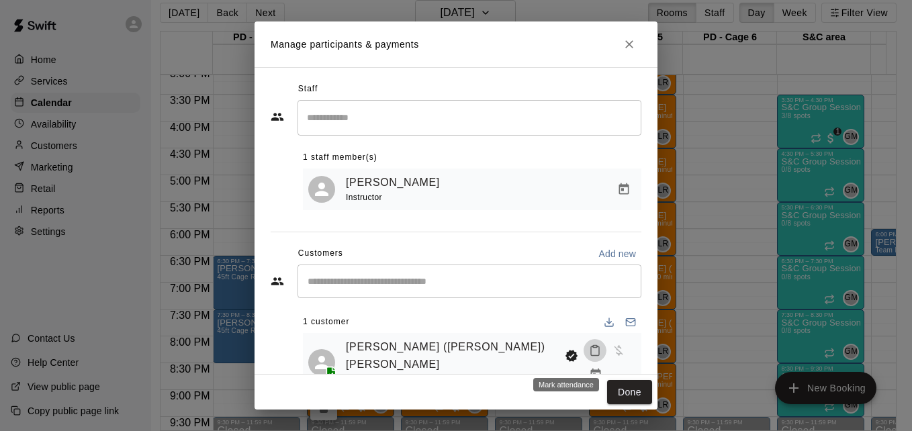
click at [589, 357] on icon "Mark attendance" at bounding box center [595, 351] width 12 height 12
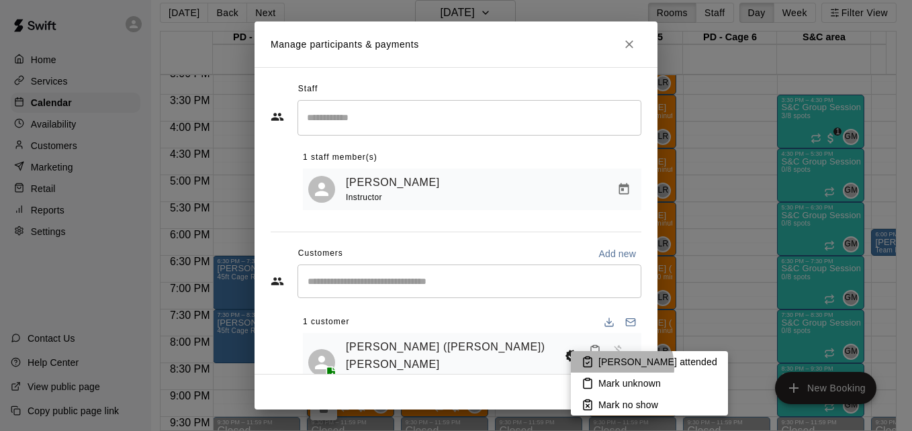
click at [611, 367] on p "Mark attended" at bounding box center [657, 361] width 119 height 13
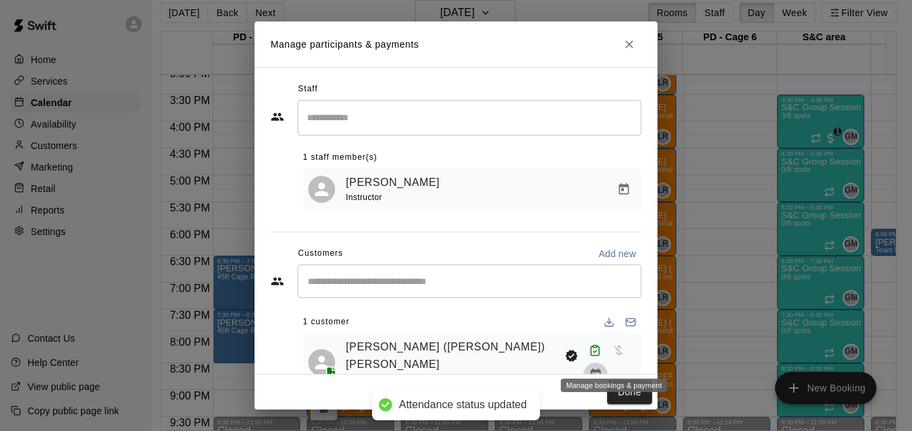
click at [600, 369] on icon "Manage bookings & payment" at bounding box center [595, 374] width 10 height 11
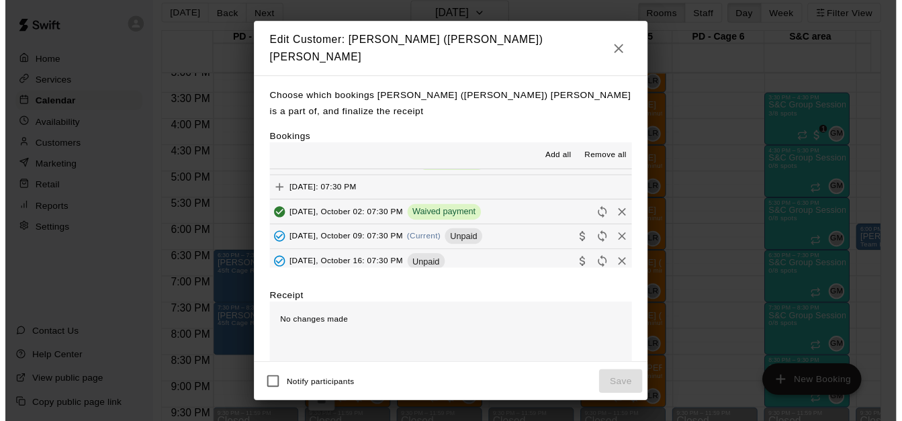
scroll to position [349, 0]
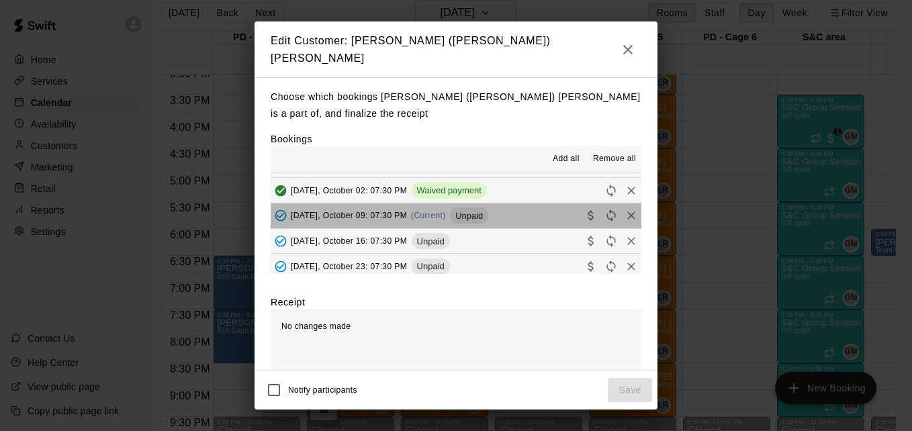
click at [508, 216] on button "Thursday, October 09: 07:30 PM (Current) Unpaid" at bounding box center [456, 216] width 371 height 25
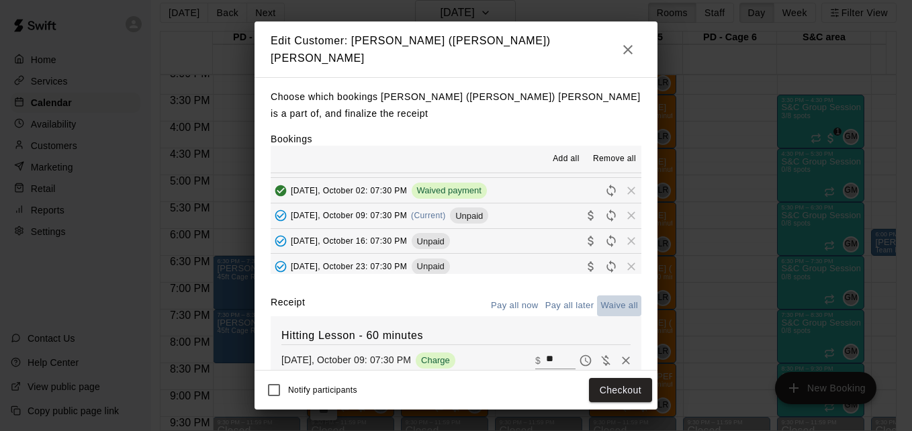
click at [617, 304] on button "Waive all" at bounding box center [619, 306] width 44 height 21
type input "*"
click at [642, 392] on button "Save" at bounding box center [630, 390] width 44 height 25
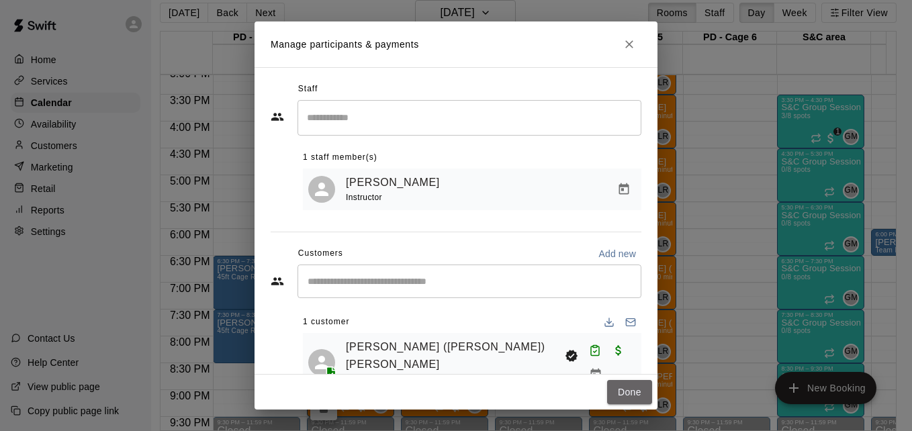
click at [642, 392] on button "Done" at bounding box center [629, 392] width 45 height 25
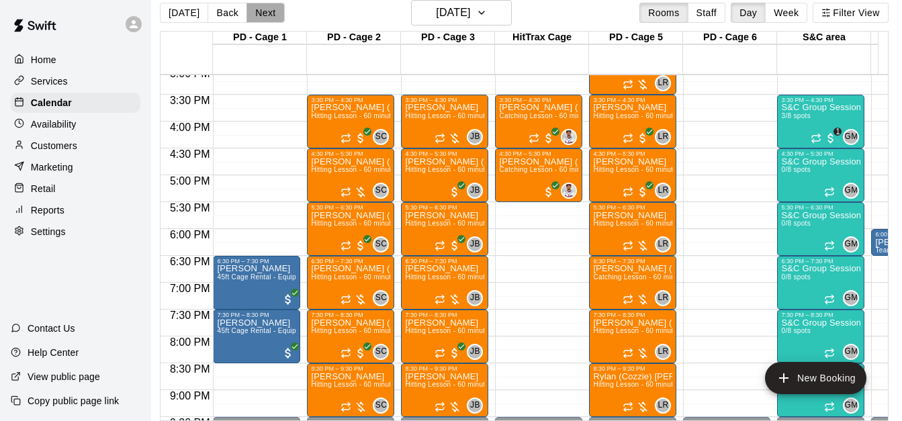
click at [263, 15] on button "Next" at bounding box center [266, 13] width 38 height 20
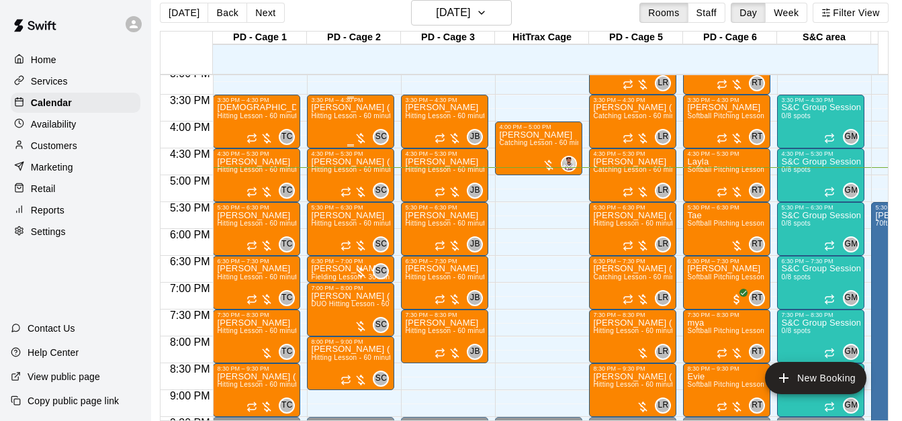
click at [340, 118] on span "Hitting Lesson - 60 minutes" at bounding box center [354, 115] width 87 height 7
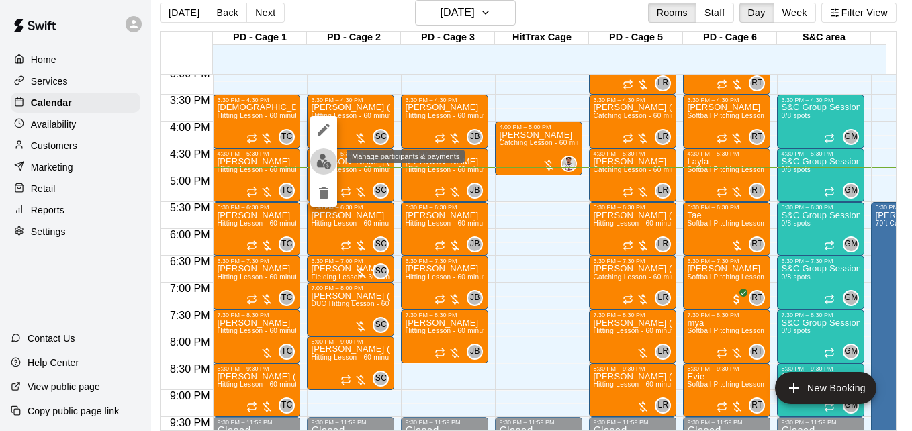
click at [323, 160] on img "edit" at bounding box center [323, 161] width 15 height 15
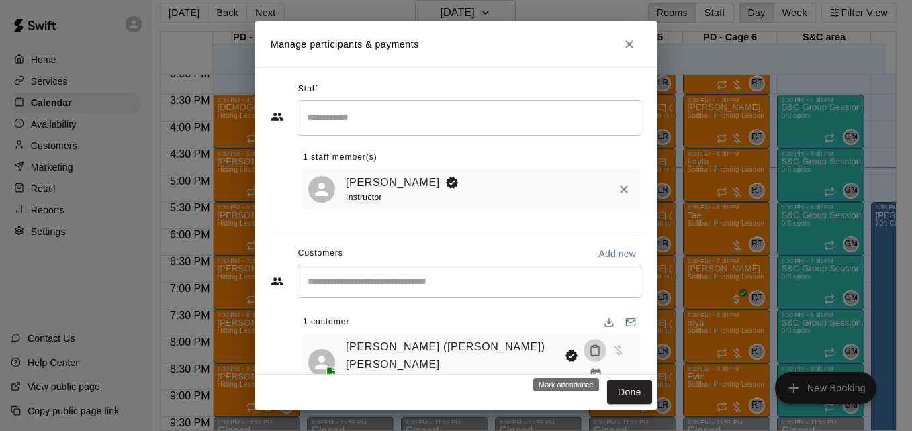
click at [589, 357] on icon "Mark attendance" at bounding box center [595, 351] width 12 height 12
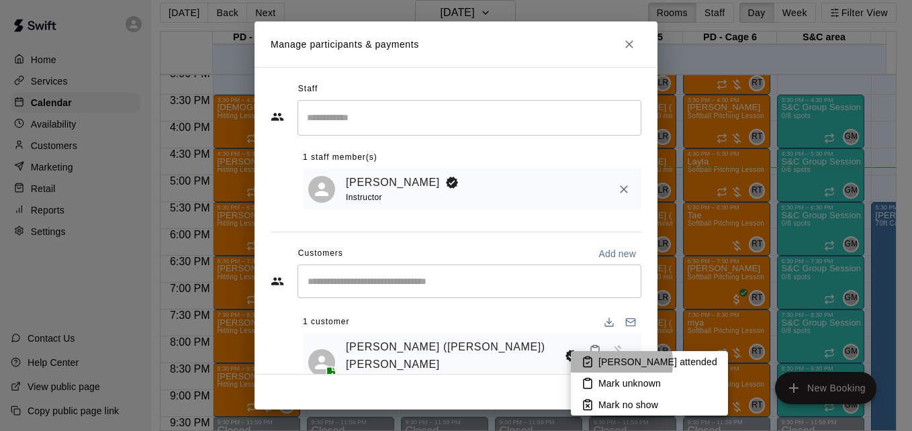
click at [599, 363] on p "Mark attended" at bounding box center [657, 361] width 119 height 13
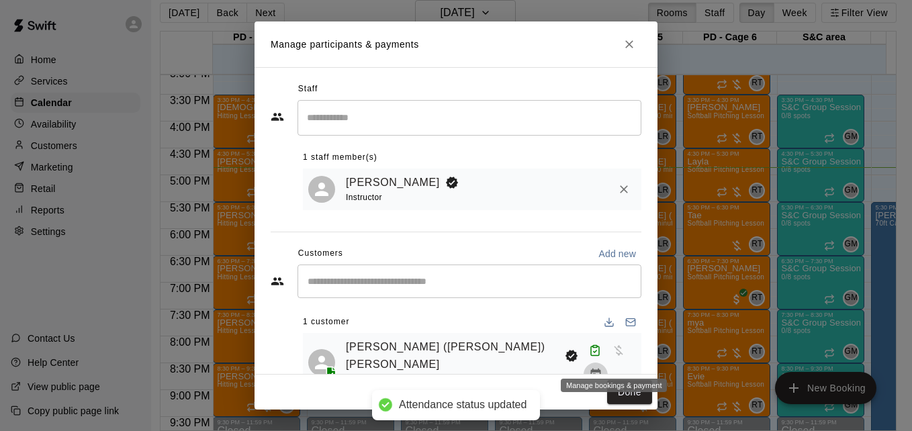
click at [600, 369] on icon "Manage bookings & payment" at bounding box center [595, 374] width 10 height 11
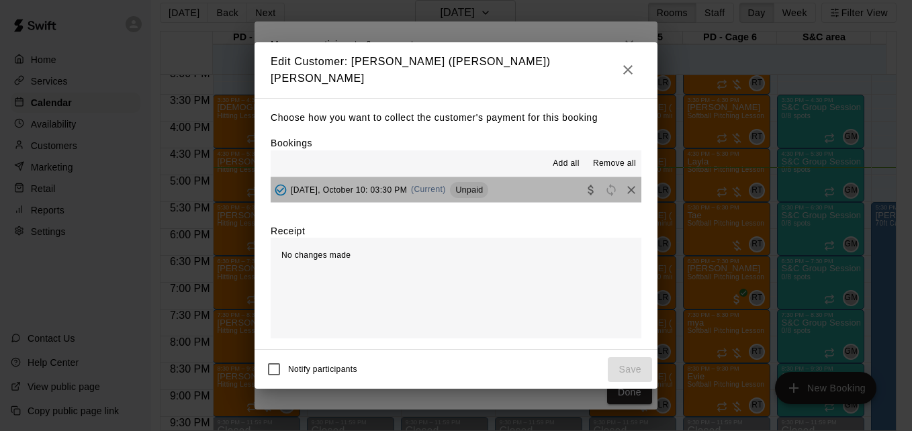
click at [540, 188] on button "Friday, October 10: 03:30 PM (Current) Unpaid" at bounding box center [456, 189] width 371 height 25
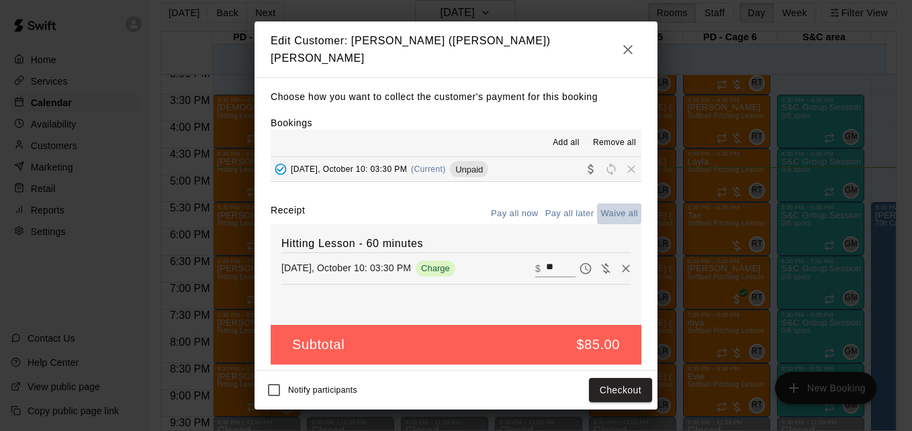
click at [615, 208] on button "Waive all" at bounding box center [619, 214] width 44 height 21
type input "*"
click at [629, 384] on button "Save" at bounding box center [630, 390] width 44 height 25
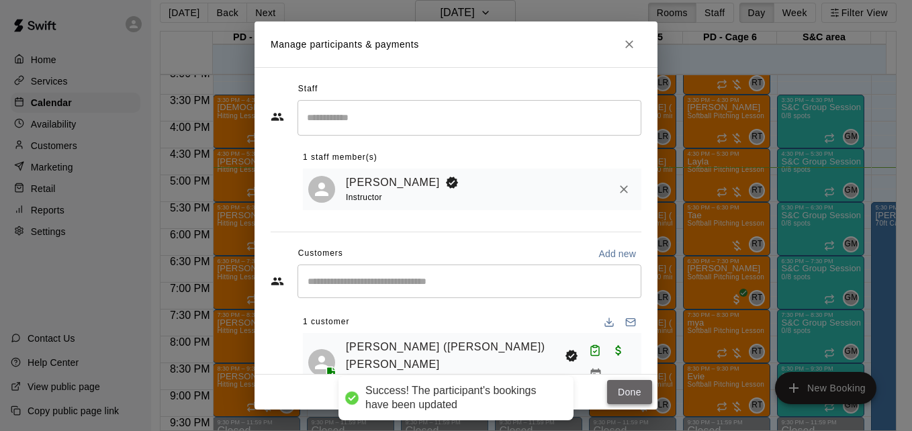
click at [631, 395] on button "Done" at bounding box center [629, 392] width 45 height 25
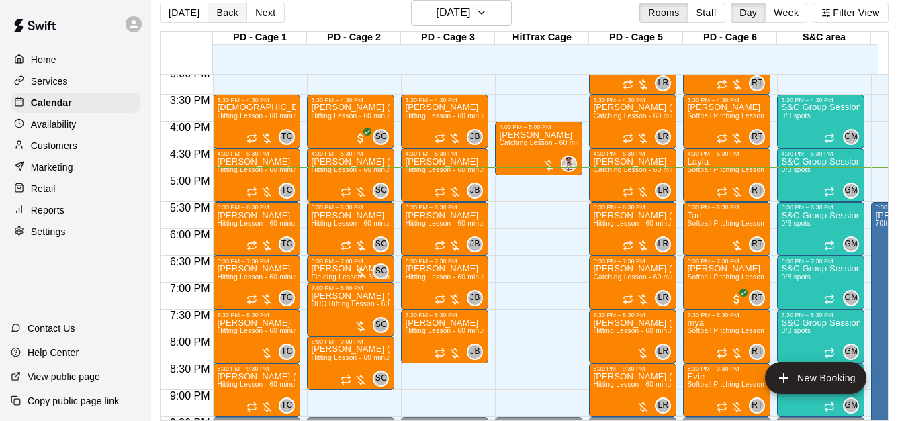
click at [228, 14] on button "Back" at bounding box center [228, 13] width 40 height 20
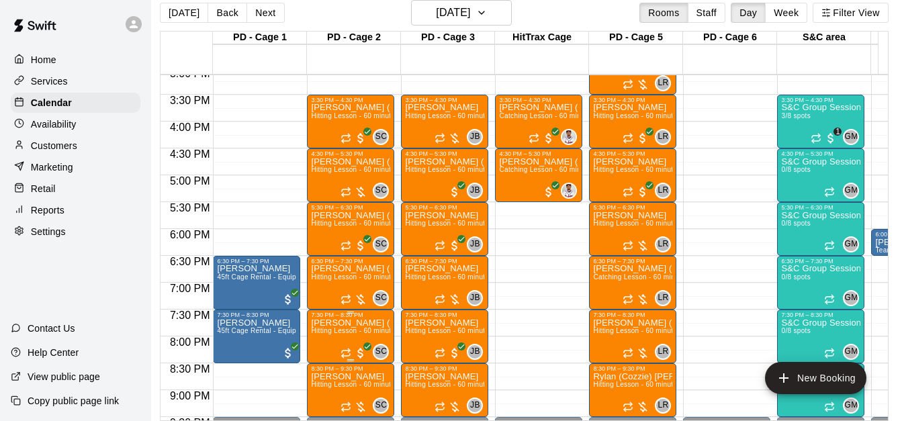
click at [359, 334] on span "Hitting Lesson - 60 minutes" at bounding box center [354, 330] width 87 height 7
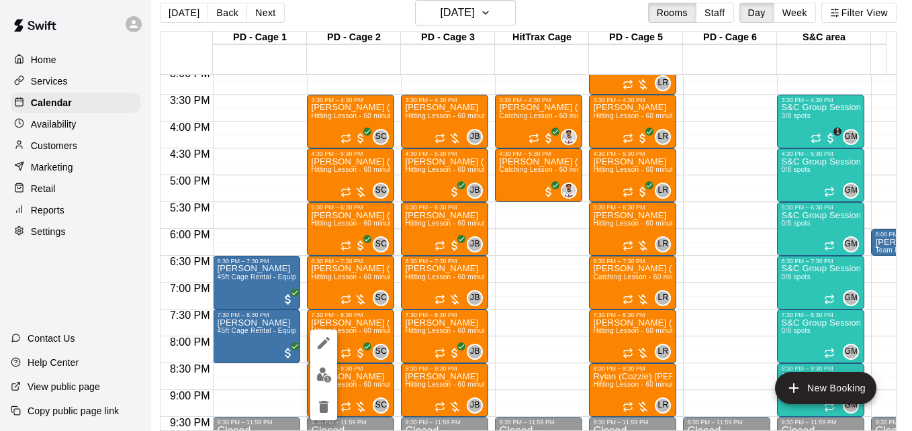
click at [516, 346] on div at bounding box center [456, 215] width 912 height 431
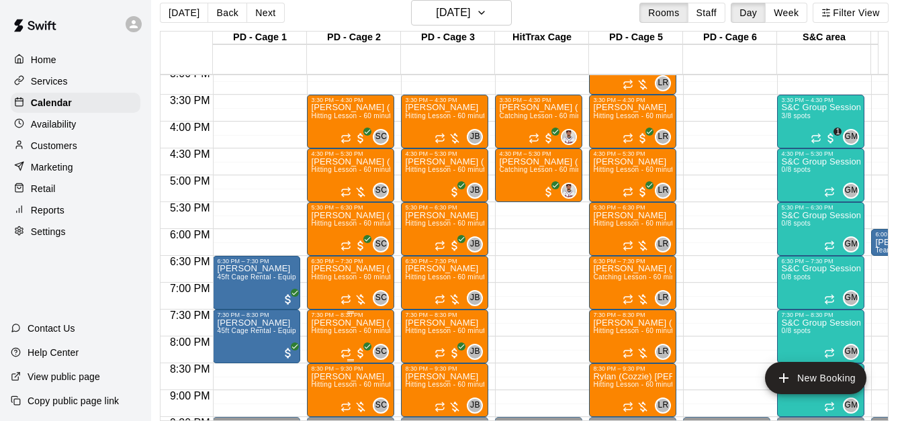
click at [349, 333] on span "Hitting Lesson - 60 minutes" at bounding box center [354, 330] width 87 height 7
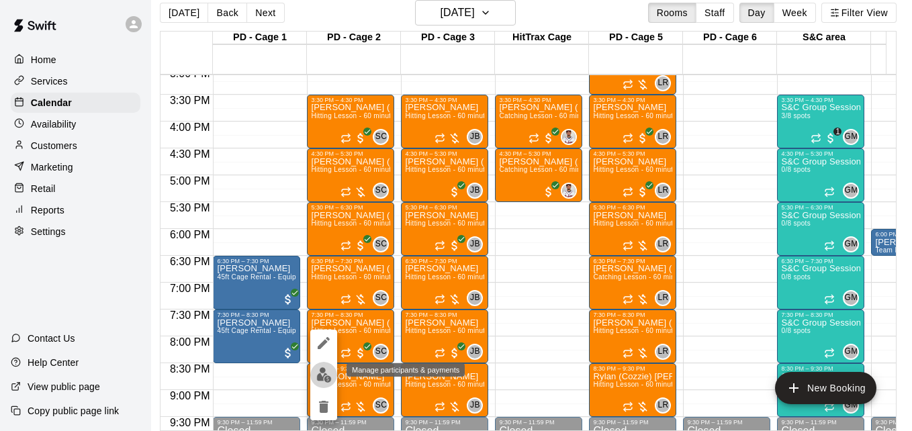
click at [324, 379] on img "edit" at bounding box center [323, 374] width 15 height 15
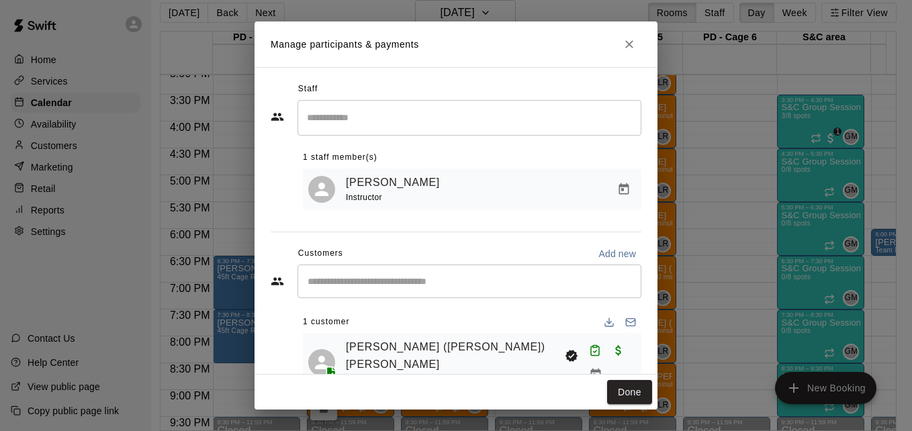
drag, startPoint x: 632, startPoint y: 31, endPoint x: 629, endPoint y: 40, distance: 9.4
click at [629, 40] on h2 "Manage participants & payments" at bounding box center [456, 44] width 403 height 46
click at [629, 40] on icon "Close" at bounding box center [629, 44] width 13 height 13
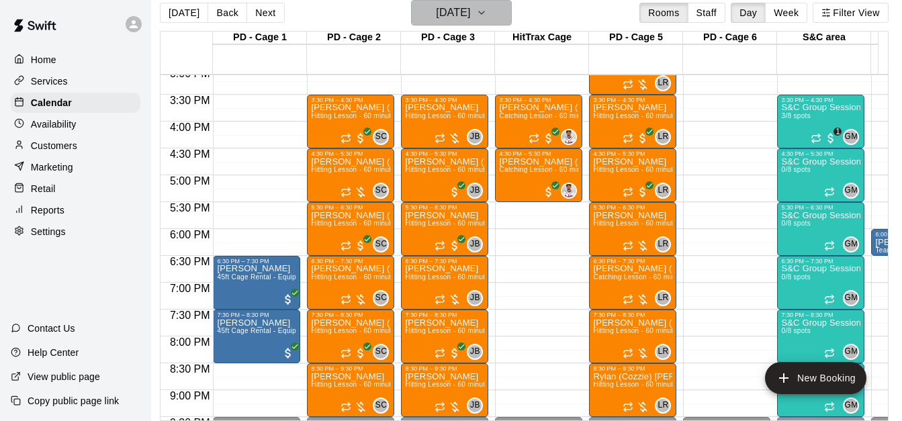
click at [512, 11] on button "Thursday Oct 09" at bounding box center [461, 13] width 101 height 26
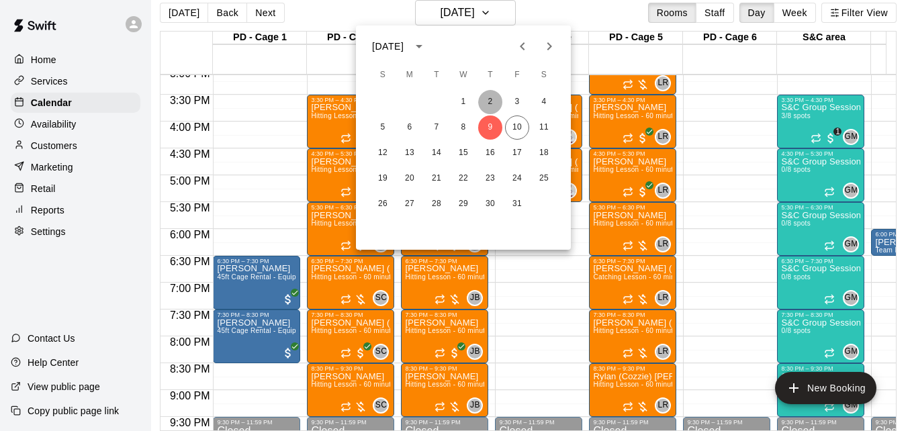
click at [493, 105] on button "2" at bounding box center [490, 102] width 24 height 24
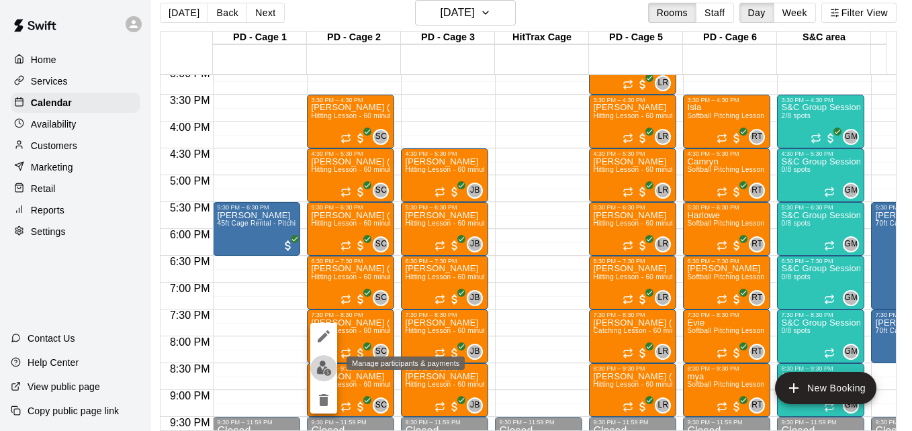
click at [322, 364] on img "edit" at bounding box center [323, 368] width 15 height 15
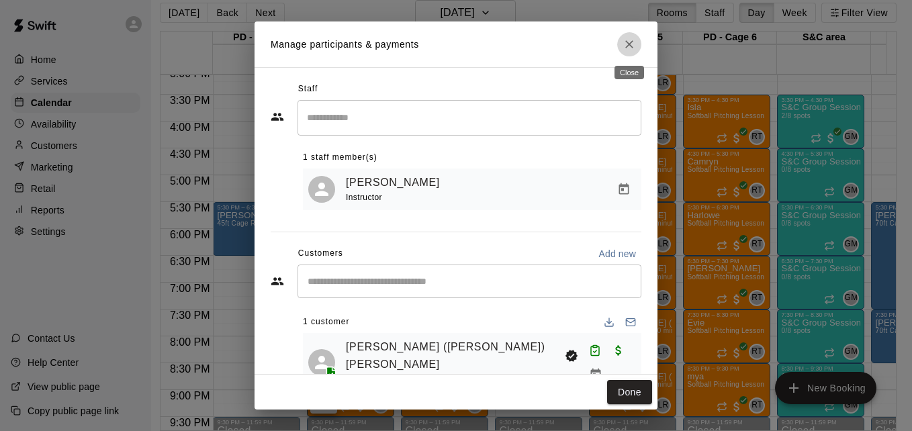
click at [631, 48] on icon "Close" at bounding box center [629, 44] width 13 height 13
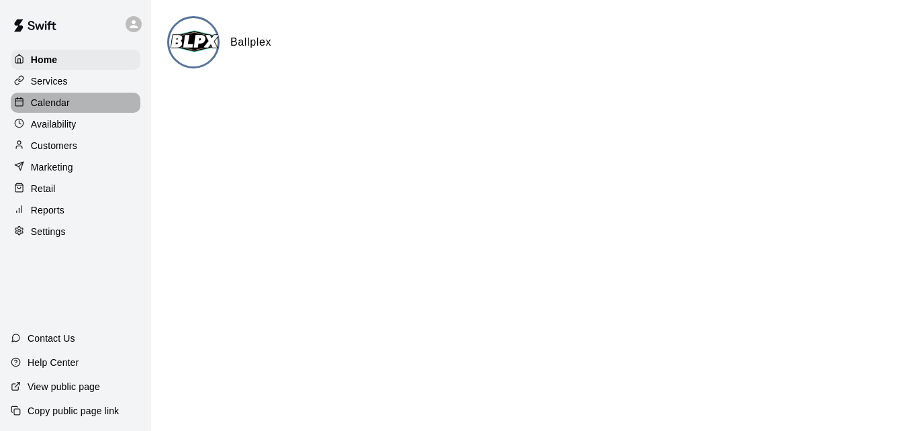
click at [62, 109] on p "Calendar" at bounding box center [50, 102] width 39 height 13
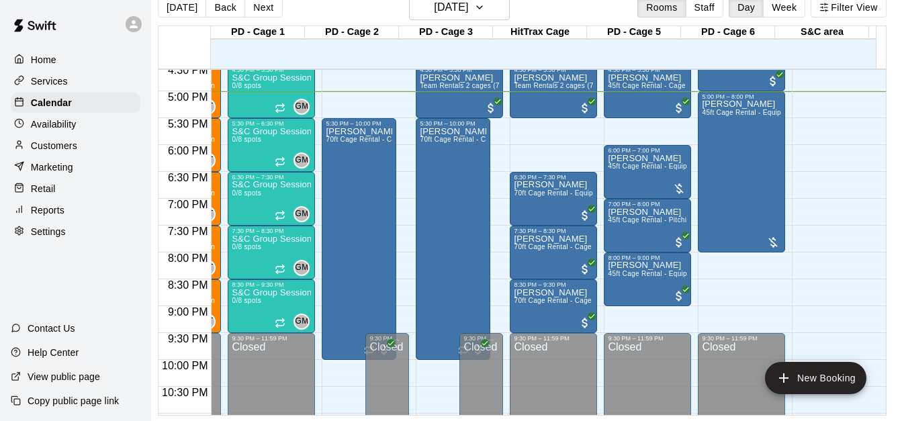
scroll to position [0, 549]
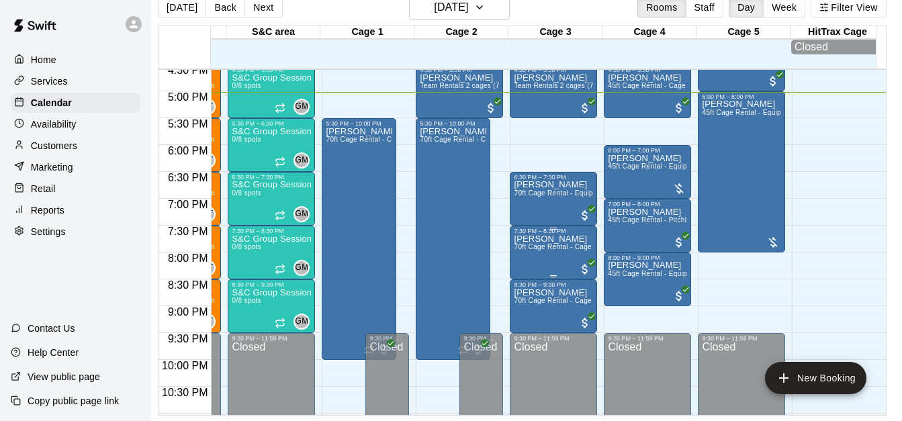
click at [549, 243] on span "70ft Cage Rental - Cage only" at bounding box center [560, 246] width 93 height 7
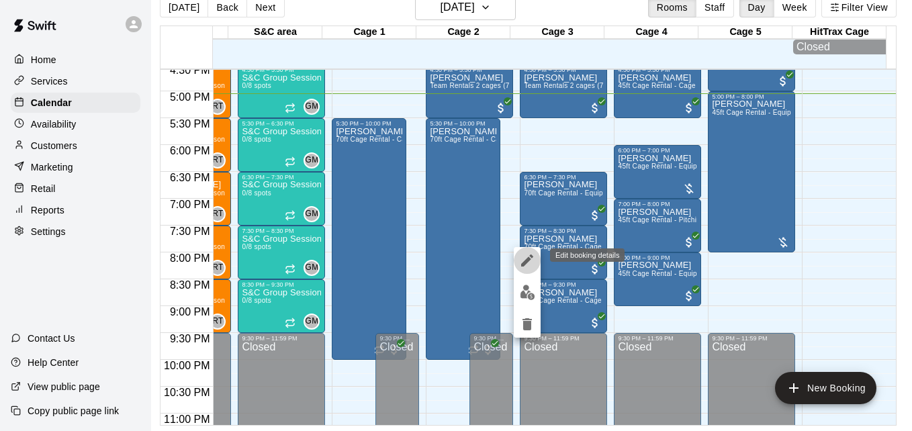
click at [529, 257] on icon "edit" at bounding box center [527, 261] width 12 height 12
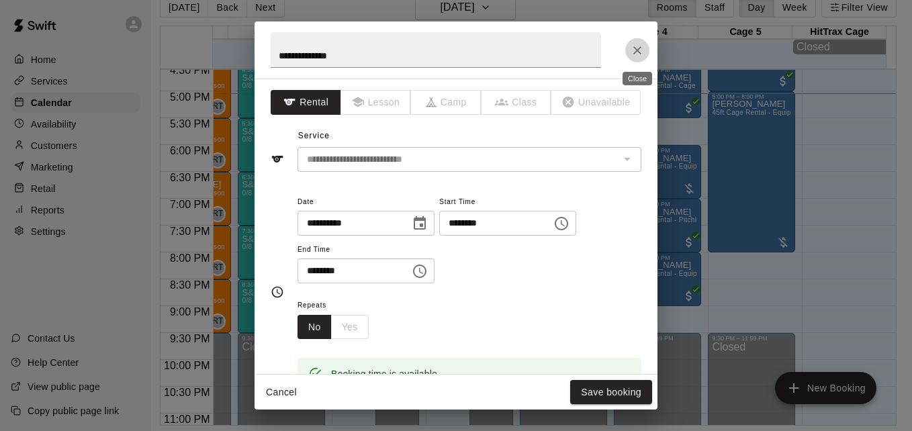
click at [639, 58] on button "Close" at bounding box center [637, 50] width 24 height 24
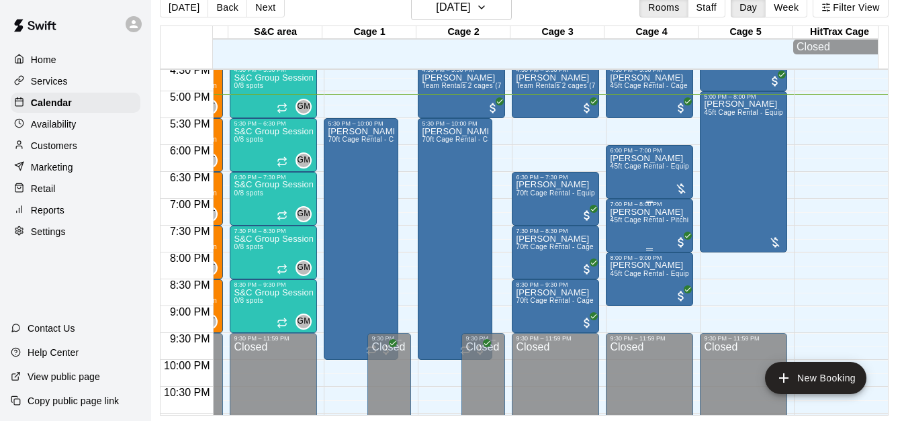
click at [641, 223] on span "45ft Cage Rental - Pitching Machine Softball" at bounding box center [681, 219] width 142 height 7
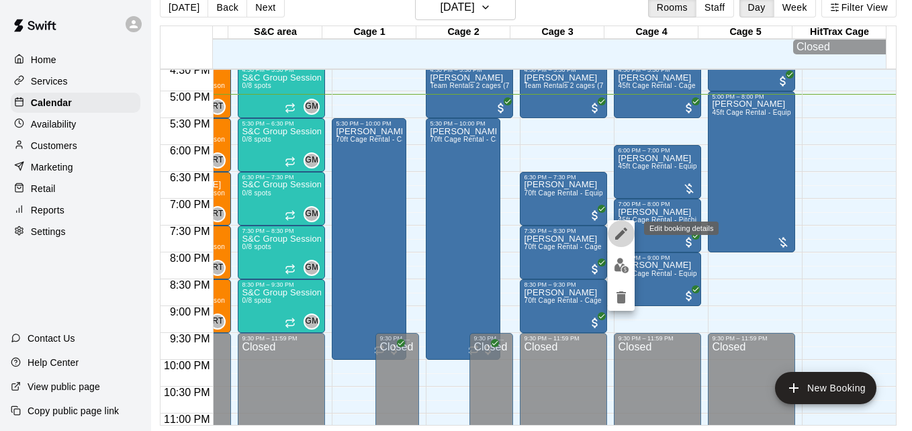
click at [623, 232] on icon "edit" at bounding box center [621, 234] width 12 height 12
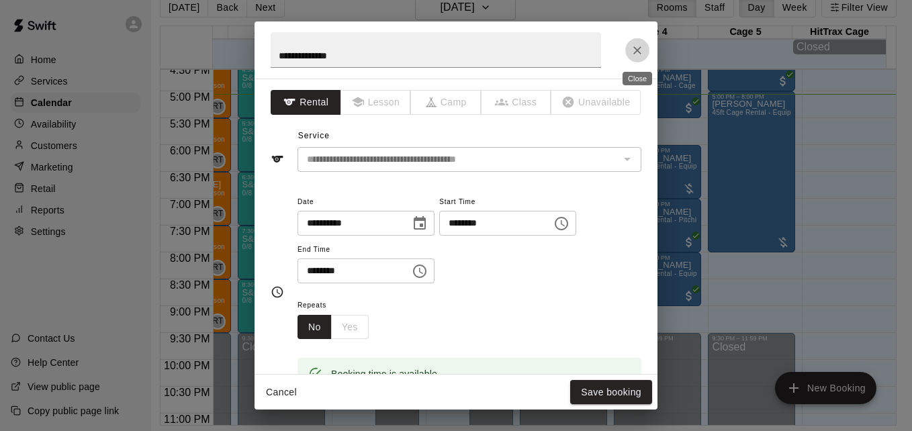
click at [636, 46] on icon "Close" at bounding box center [637, 50] width 13 height 13
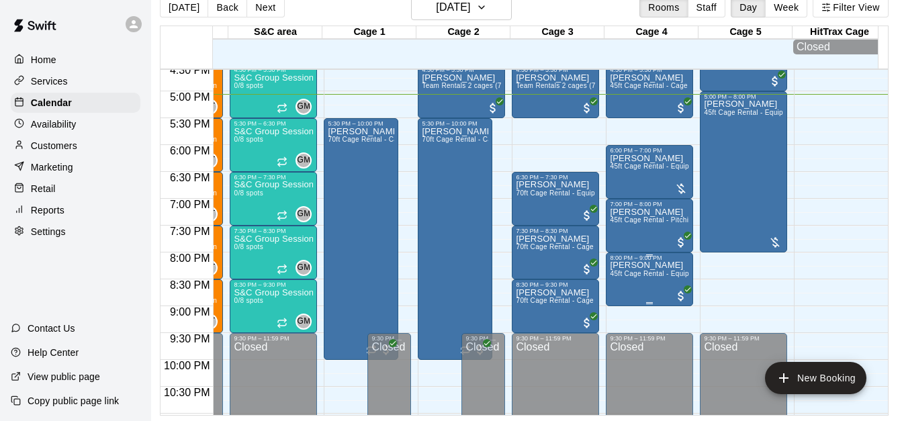
click at [645, 277] on span "45ft Cage Rental - Equipment" at bounding box center [657, 273] width 95 height 7
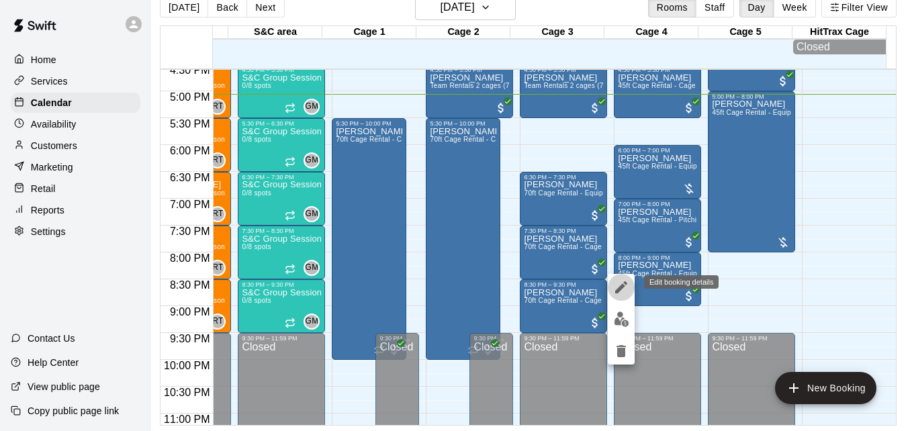
click at [618, 288] on icon "edit" at bounding box center [621, 287] width 16 height 16
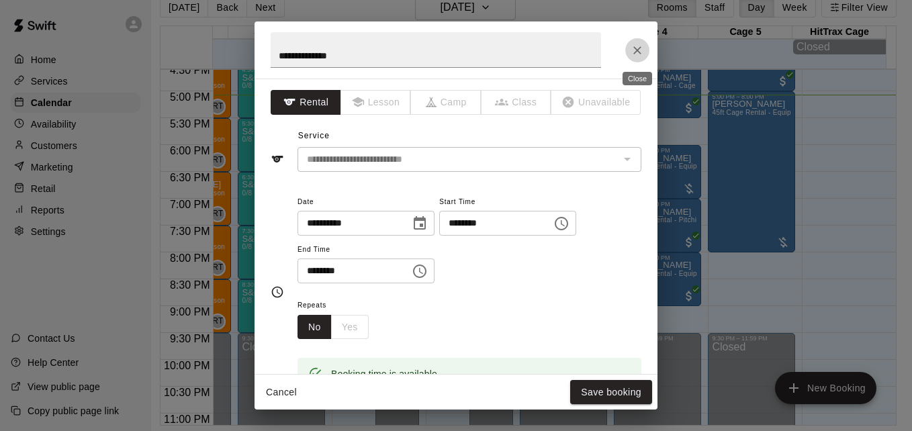
click at [639, 49] on icon "Close" at bounding box center [637, 50] width 8 height 8
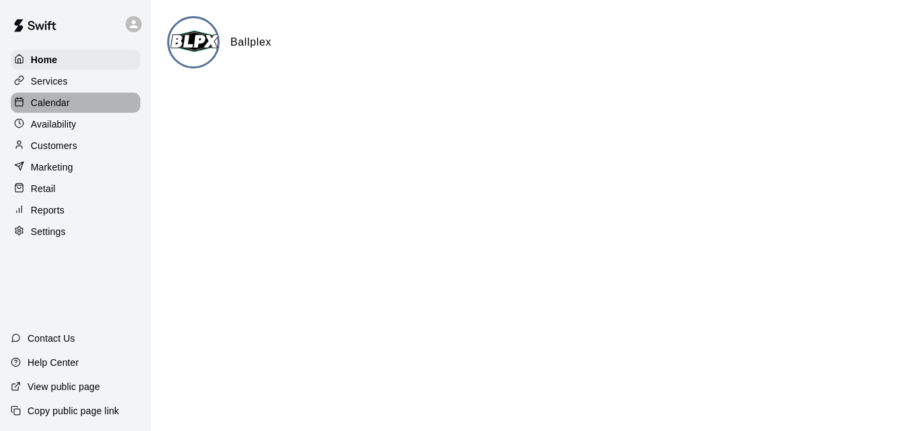
click at [81, 105] on div "Calendar" at bounding box center [76, 103] width 130 height 20
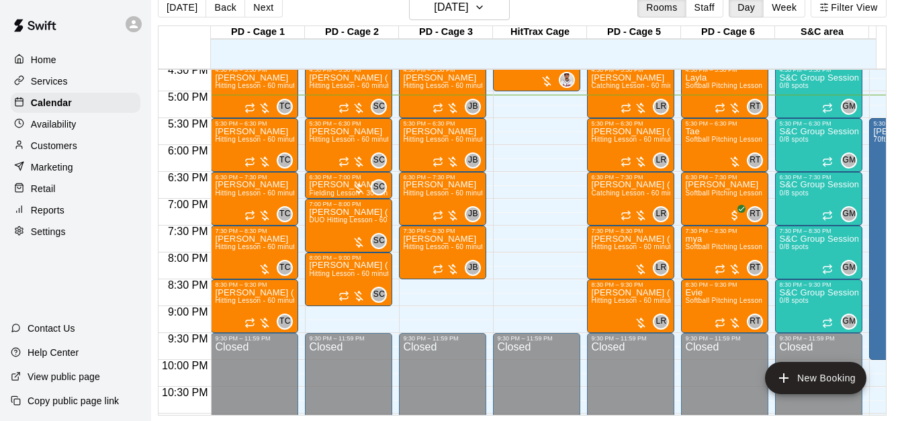
scroll to position [0, 549]
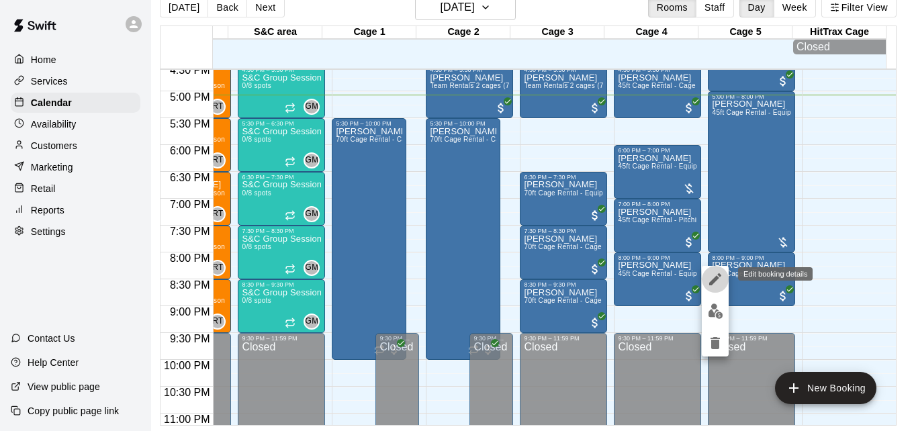
click at [718, 281] on icon "edit" at bounding box center [715, 279] width 16 height 16
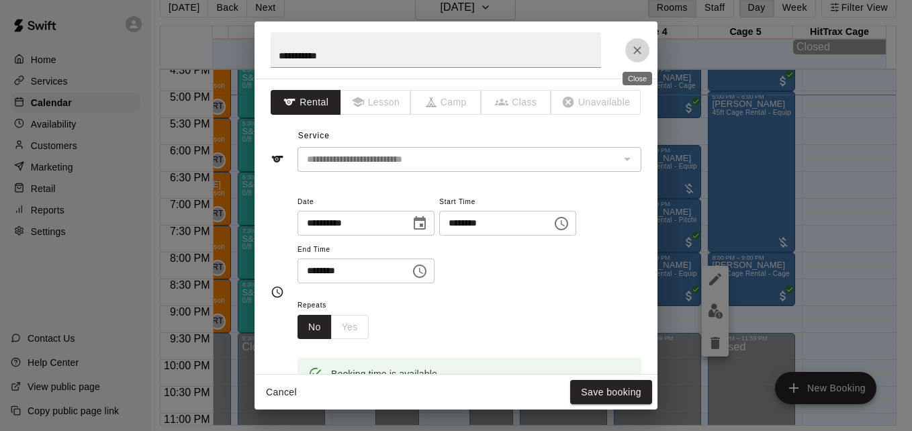
click at [639, 48] on icon "Close" at bounding box center [637, 50] width 8 height 8
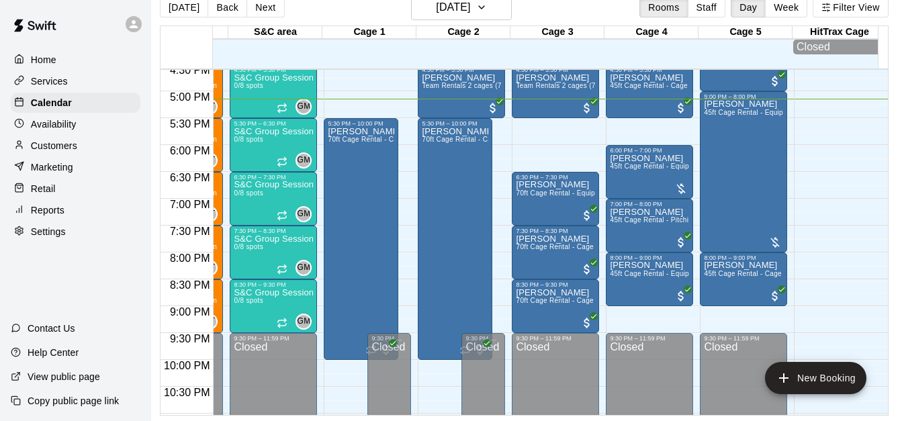
scroll to position [865, 549]
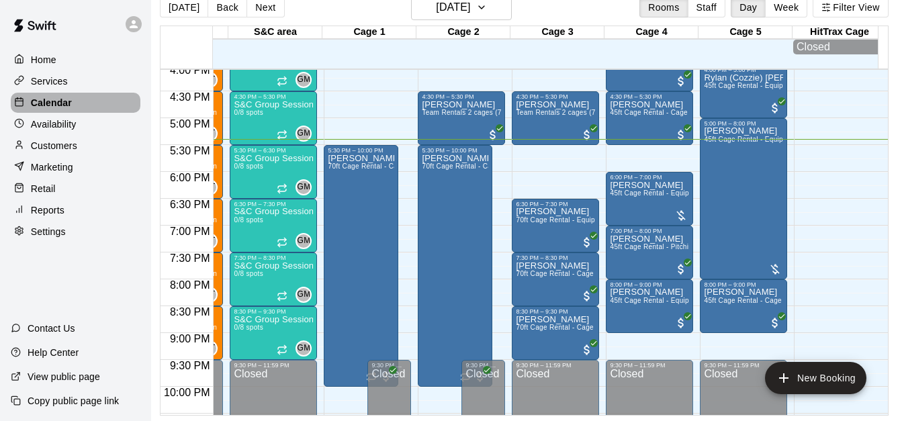
click at [99, 107] on div "Calendar" at bounding box center [76, 103] width 130 height 20
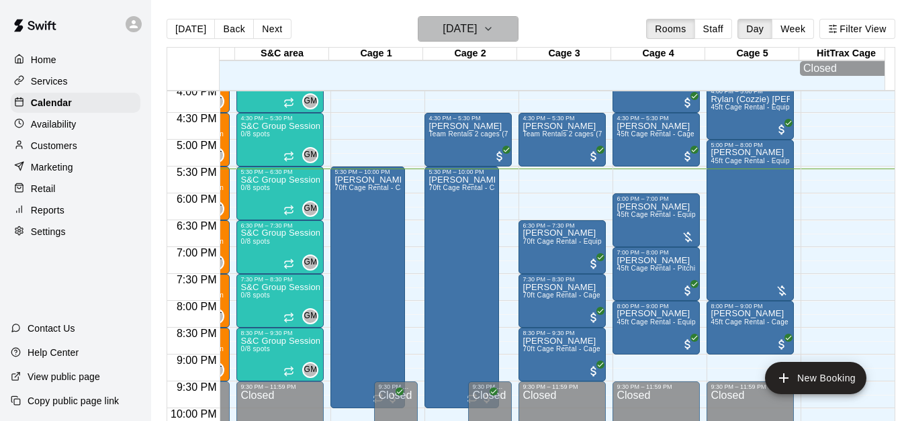
click at [494, 28] on icon "button" at bounding box center [488, 29] width 11 height 16
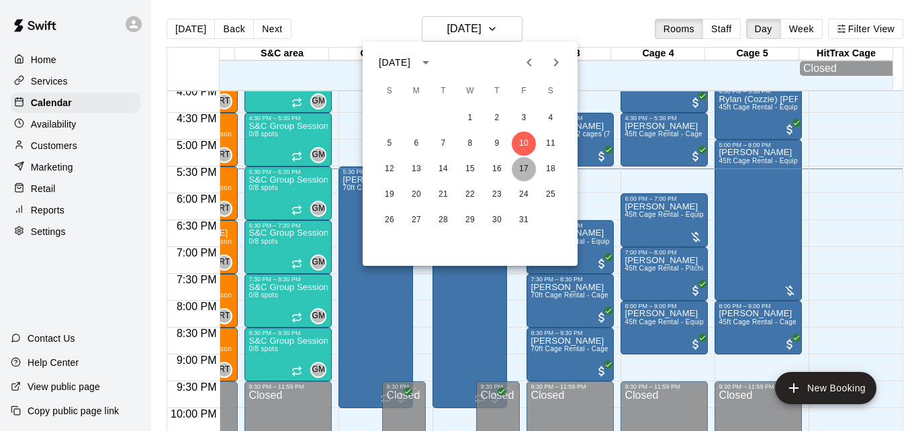
click at [521, 172] on button "17" at bounding box center [524, 169] width 24 height 24
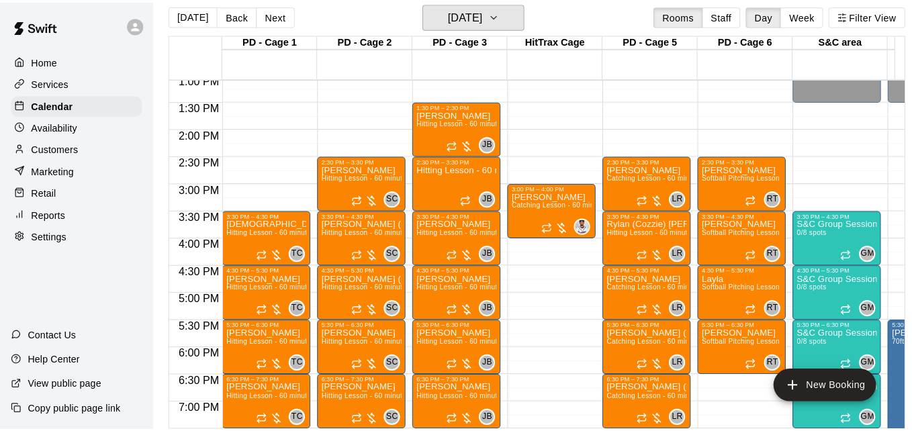
scroll to position [5, 0]
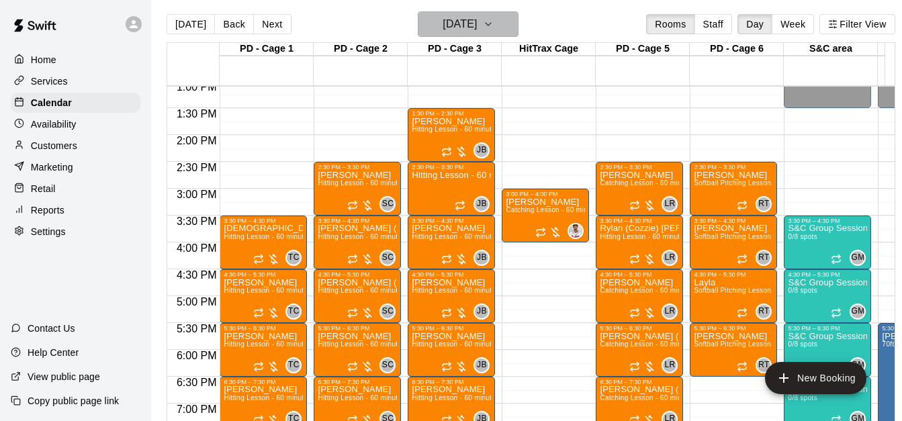
click at [477, 23] on h6 "[DATE]" at bounding box center [460, 24] width 34 height 19
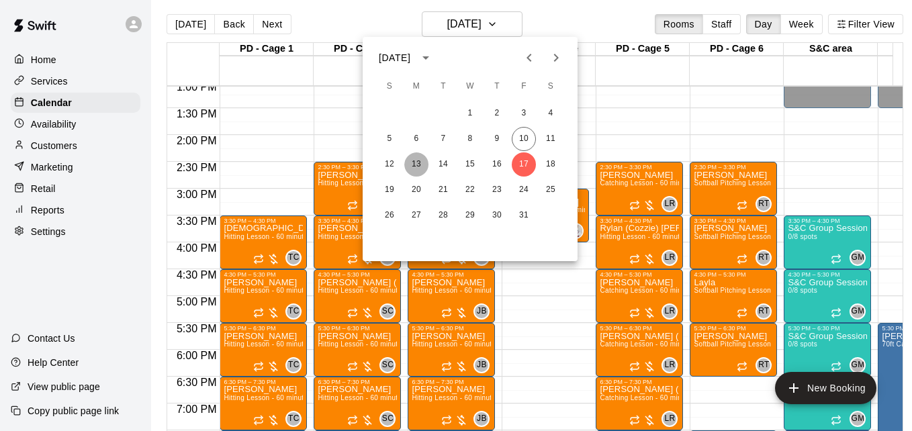
click at [414, 171] on button "13" at bounding box center [416, 164] width 24 height 24
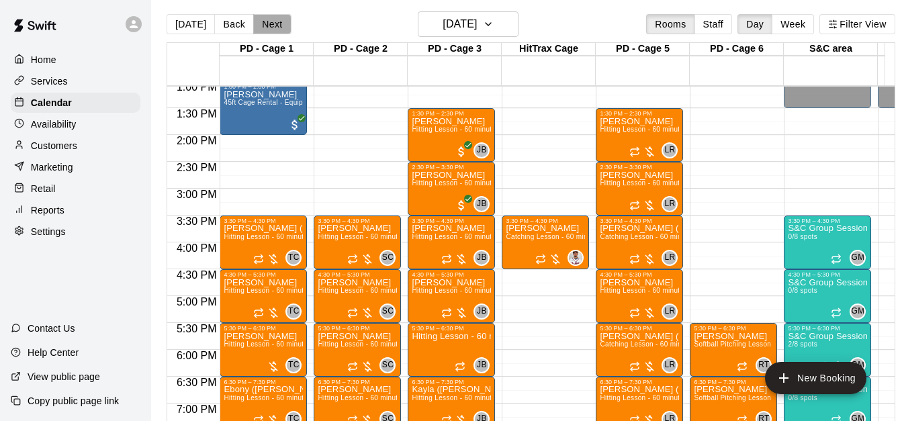
click at [269, 24] on button "Next" at bounding box center [272, 24] width 38 height 20
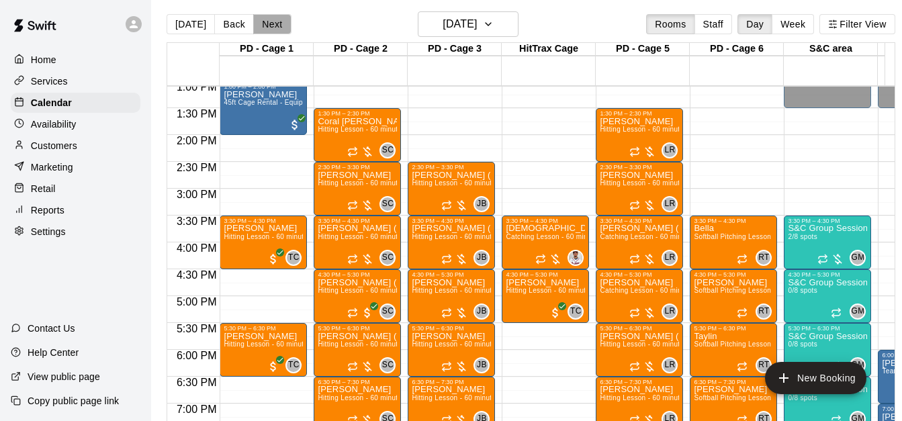
click at [266, 28] on button "Next" at bounding box center [272, 24] width 38 height 20
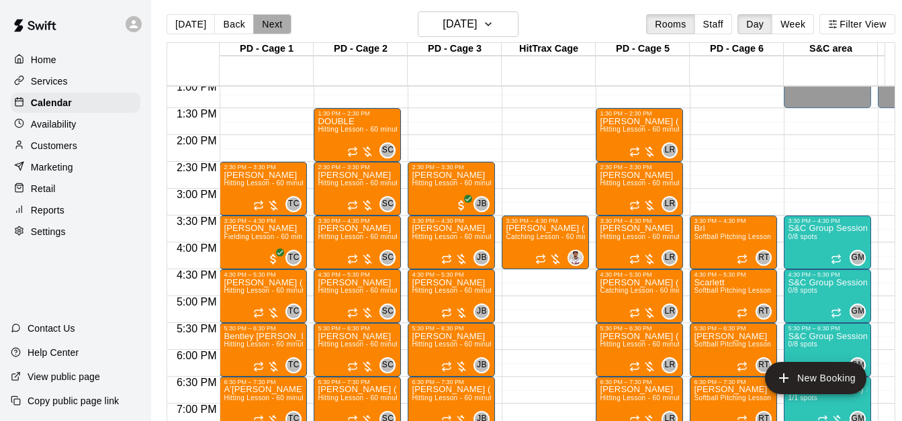
click at [267, 25] on button "Next" at bounding box center [272, 24] width 38 height 20
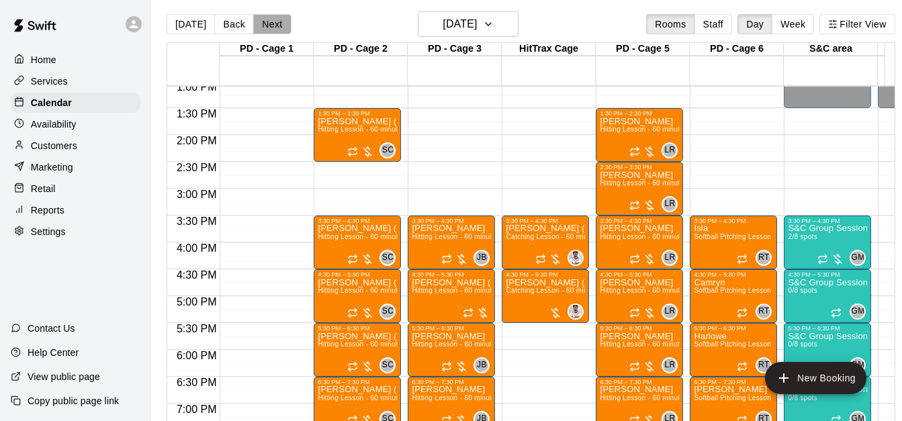
click at [267, 21] on button "Next" at bounding box center [272, 24] width 38 height 20
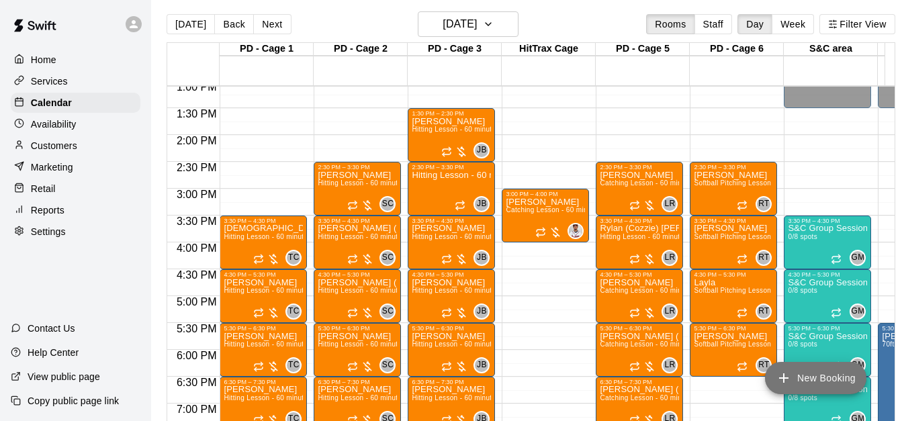
click at [819, 382] on button "New Booking" at bounding box center [815, 378] width 101 height 32
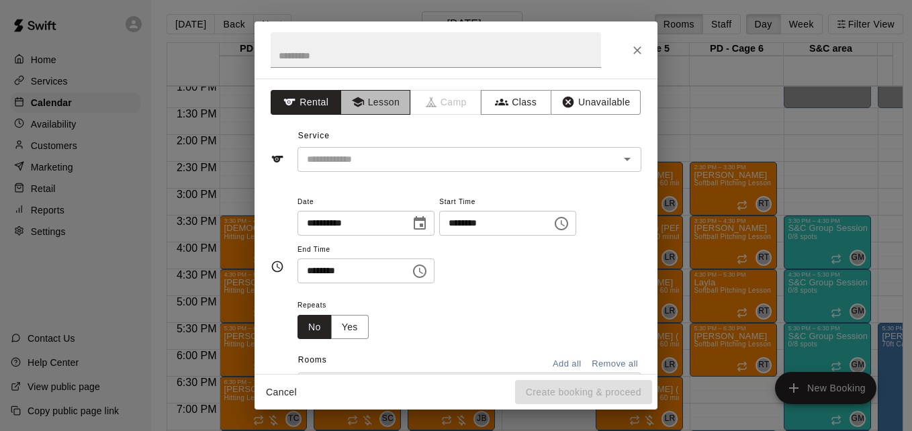
click at [380, 105] on button "Lesson" at bounding box center [376, 102] width 71 height 25
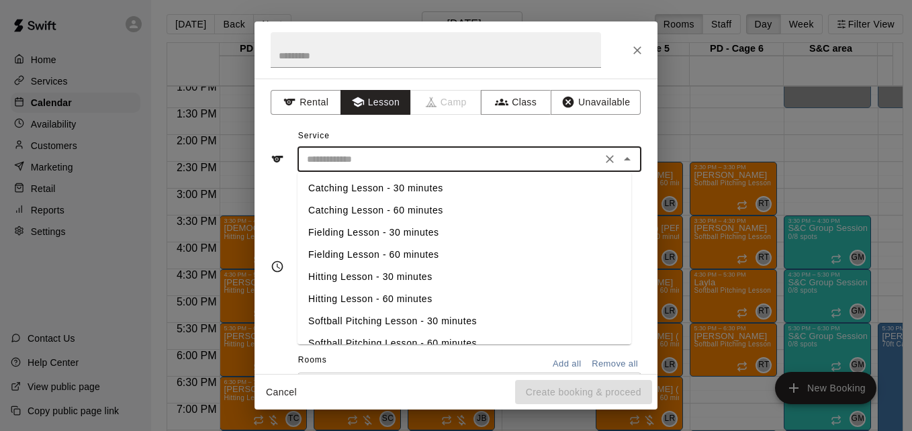
click at [417, 156] on input "text" at bounding box center [450, 159] width 296 height 17
click at [414, 218] on li "Catching Lesson - 60 minutes" at bounding box center [465, 210] width 334 height 22
type input "**********"
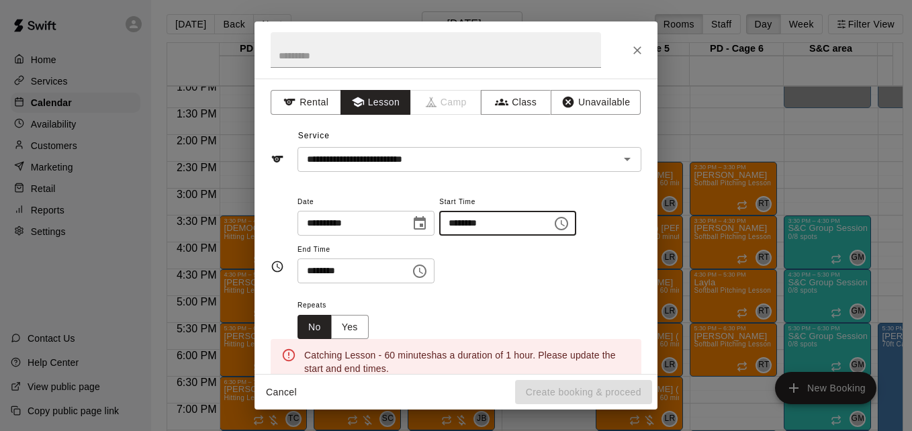
click at [472, 228] on input "********" at bounding box center [490, 223] width 103 height 25
type input "********"
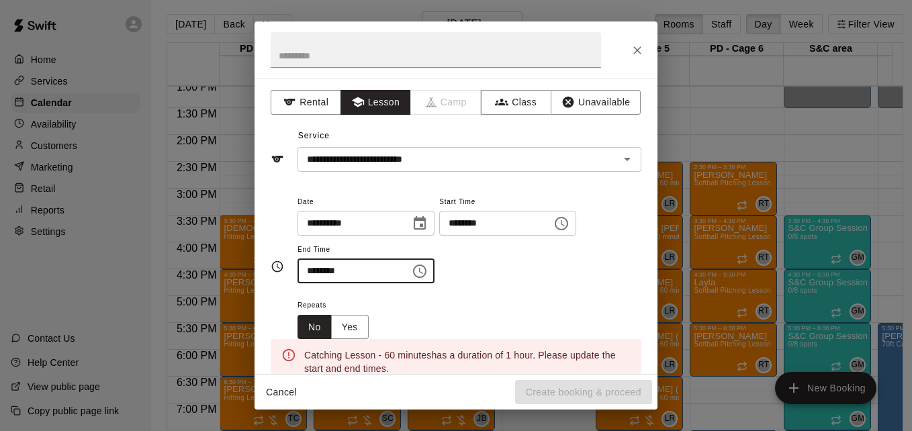
click at [311, 271] on input "********" at bounding box center [349, 271] width 103 height 25
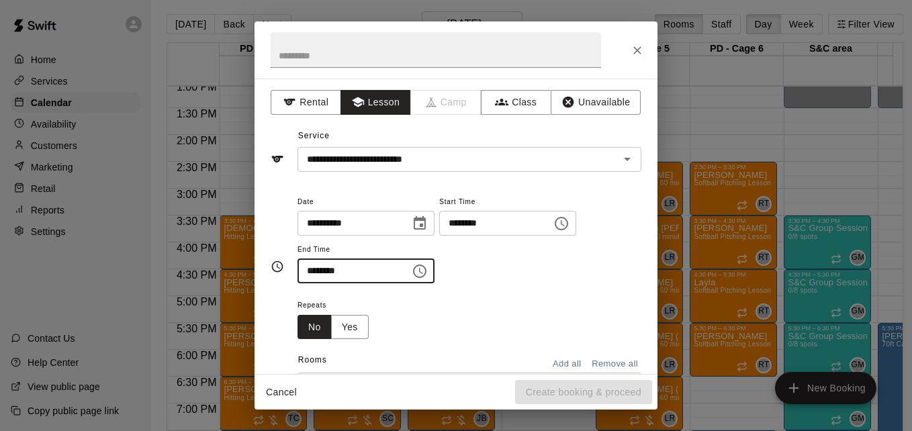
type input "********"
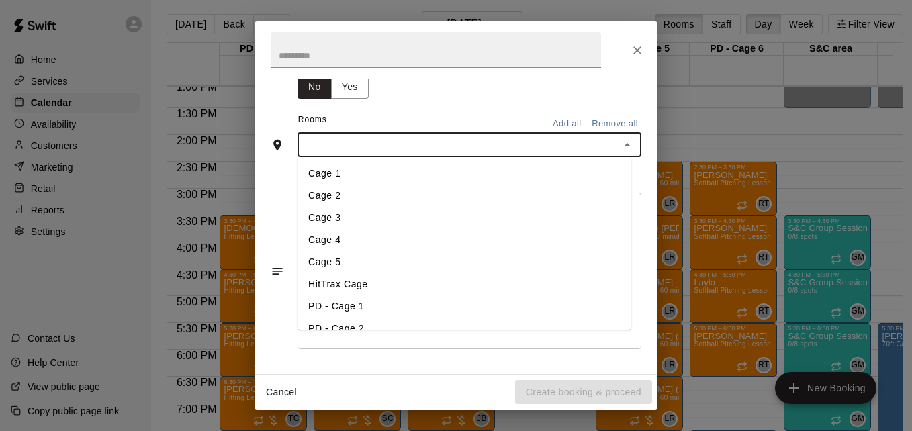
click at [422, 140] on input "text" at bounding box center [459, 144] width 314 height 17
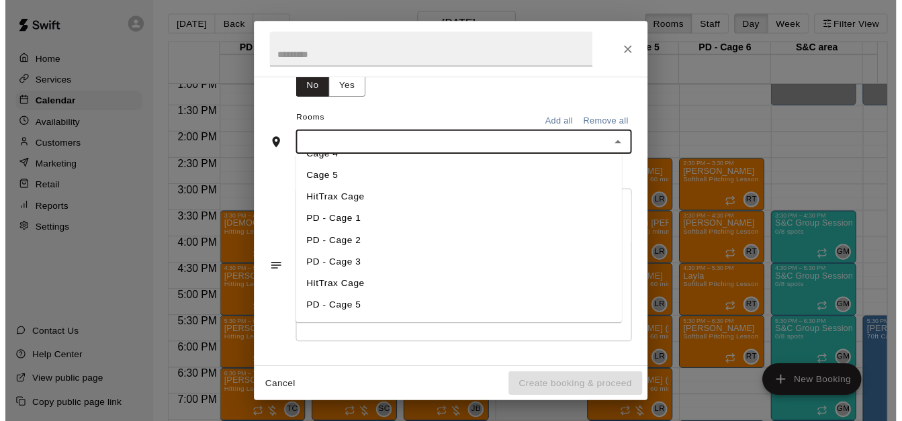
scroll to position [107, 0]
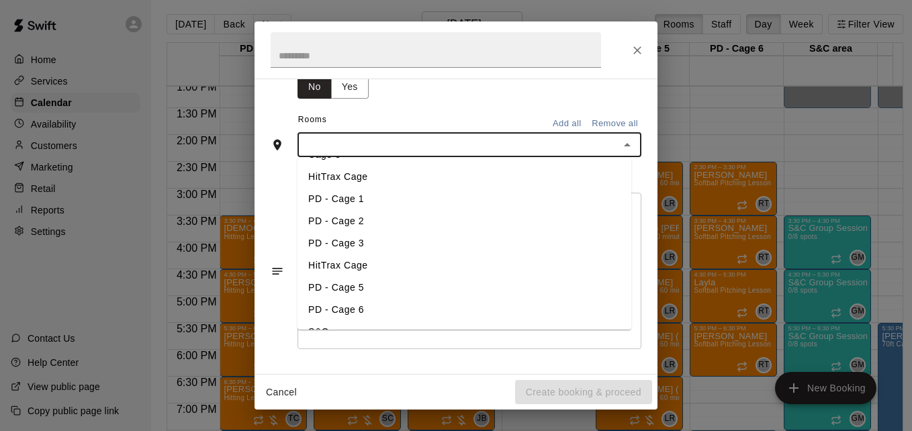
click at [418, 263] on li "HitTrax Cage" at bounding box center [465, 266] width 334 height 22
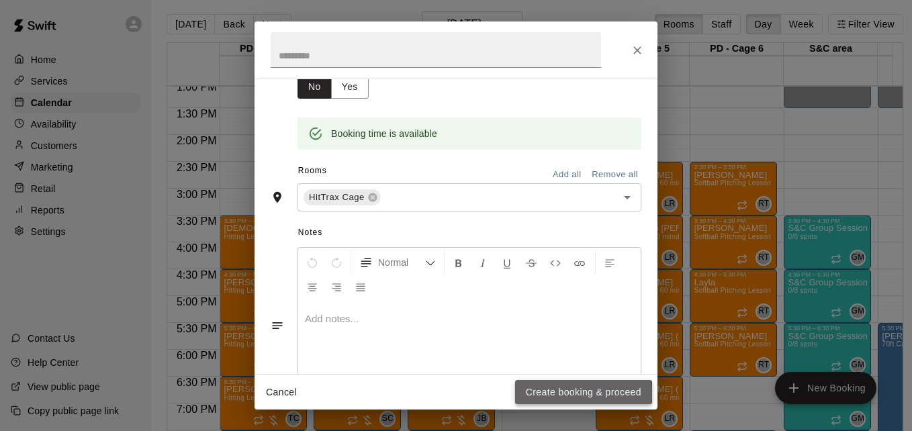
click at [555, 393] on button "Create booking & proceed" at bounding box center [583, 392] width 137 height 25
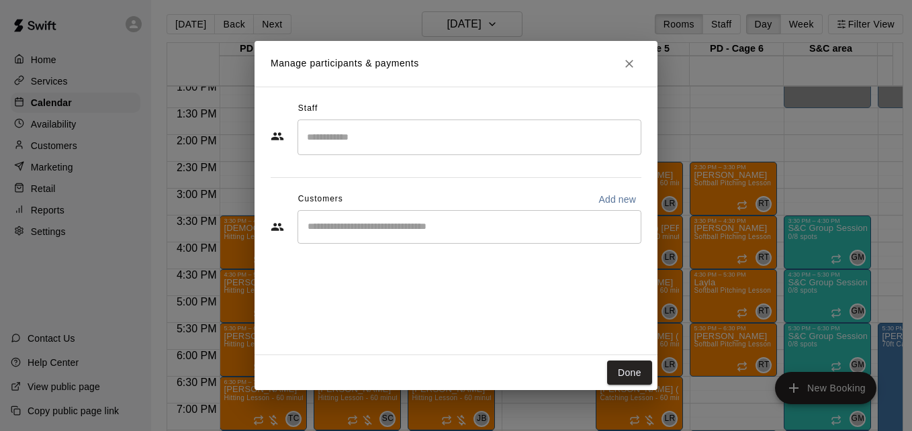
click at [418, 146] on input "Search staff" at bounding box center [470, 138] width 332 height 24
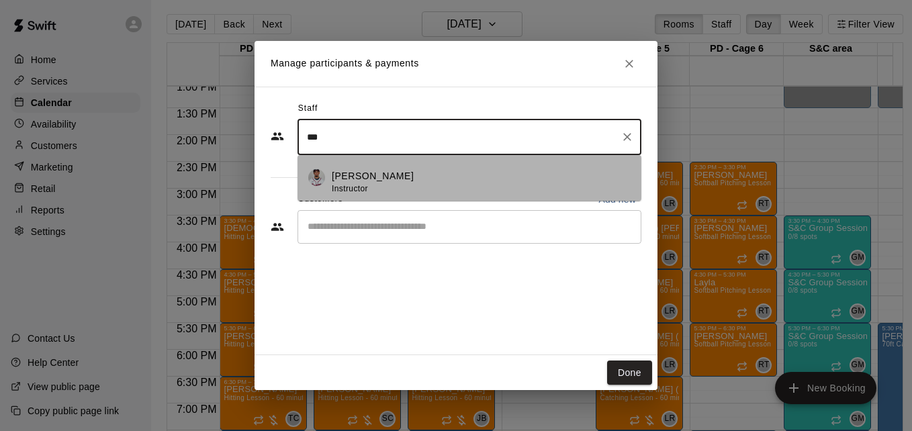
click at [450, 187] on div "[PERSON_NAME] Instructor" at bounding box center [481, 182] width 299 height 26
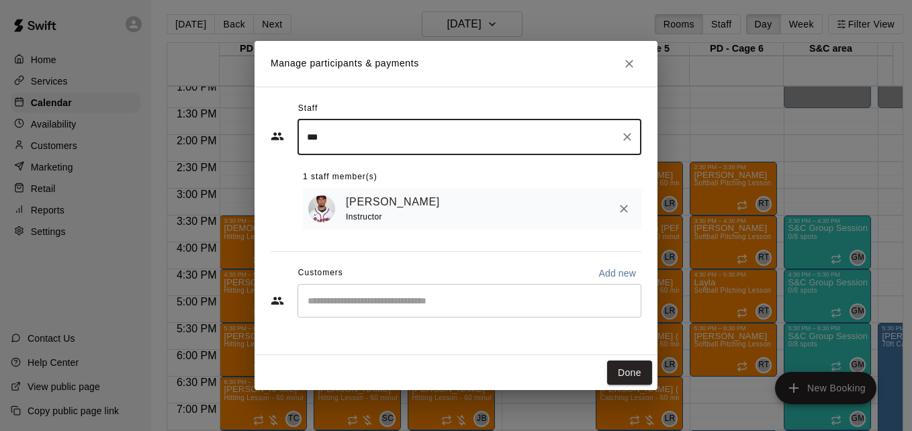
type input "***"
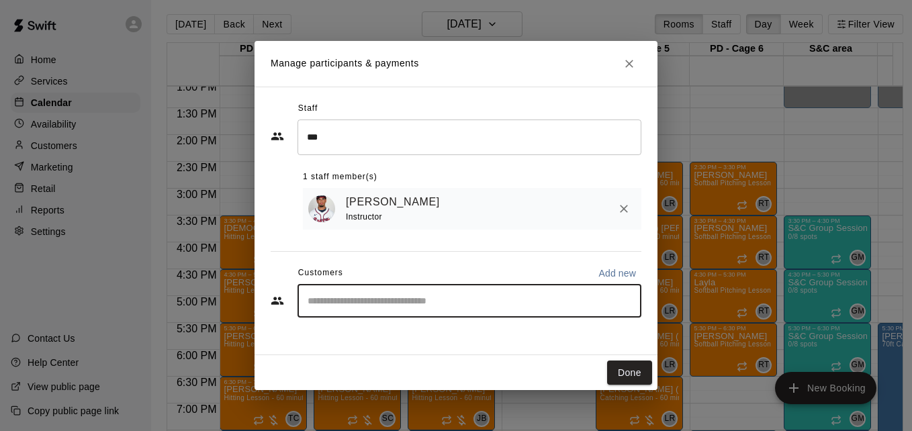
click at [472, 300] on input "Start typing to search customers..." at bounding box center [470, 300] width 332 height 13
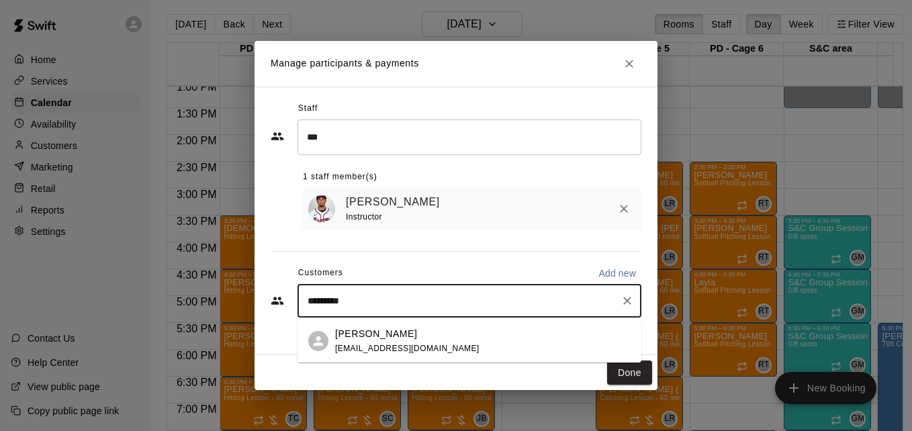
type input "**********"
click at [479, 349] on div "[PERSON_NAME] [EMAIL_ADDRESS][DOMAIN_NAME]" at bounding box center [483, 341] width 296 height 29
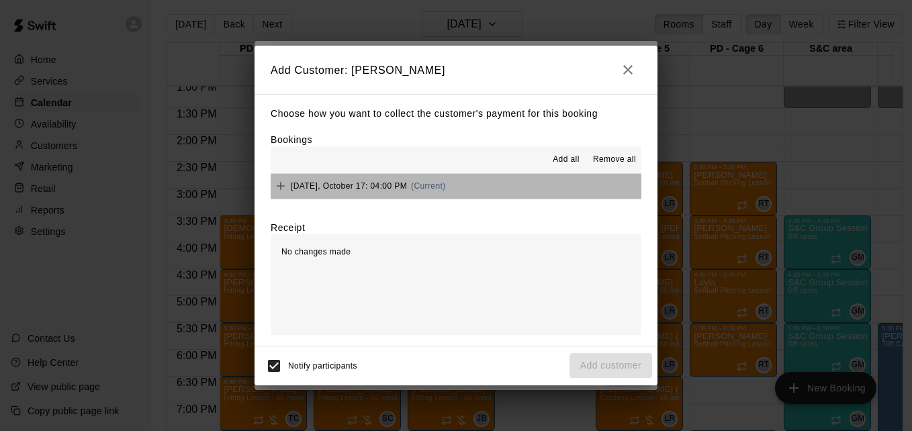
click at [497, 196] on button "[DATE], October 17: 04:00 PM (Current)" at bounding box center [456, 186] width 371 height 25
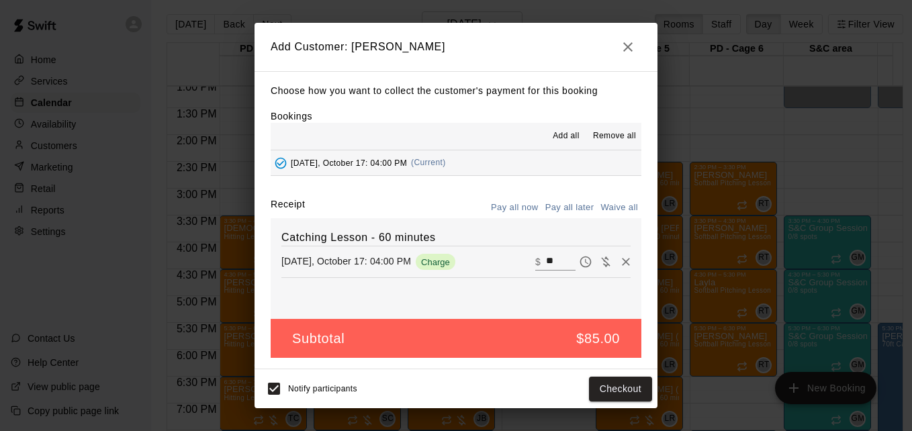
click at [564, 209] on button "Pay all later" at bounding box center [570, 207] width 56 height 21
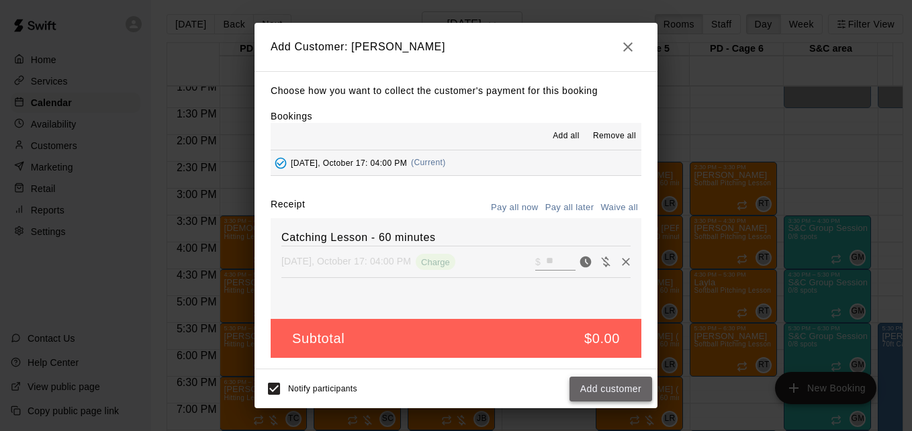
click at [604, 389] on button "Add customer" at bounding box center [611, 389] width 83 height 25
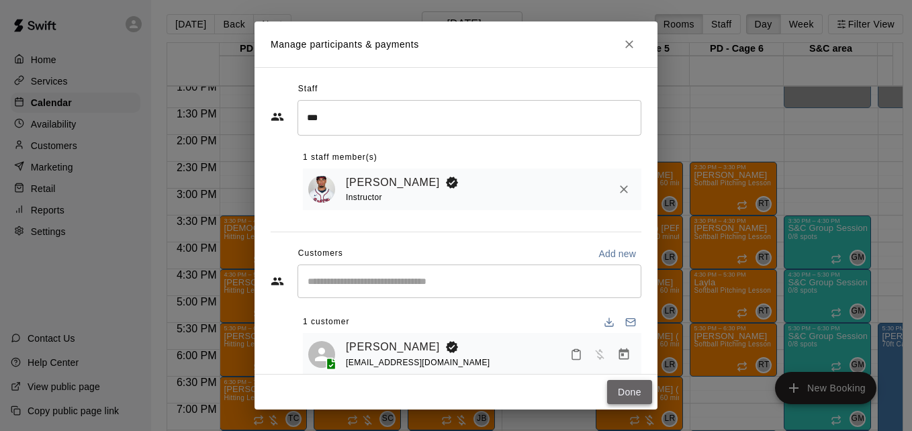
click at [623, 391] on button "Done" at bounding box center [629, 392] width 45 height 25
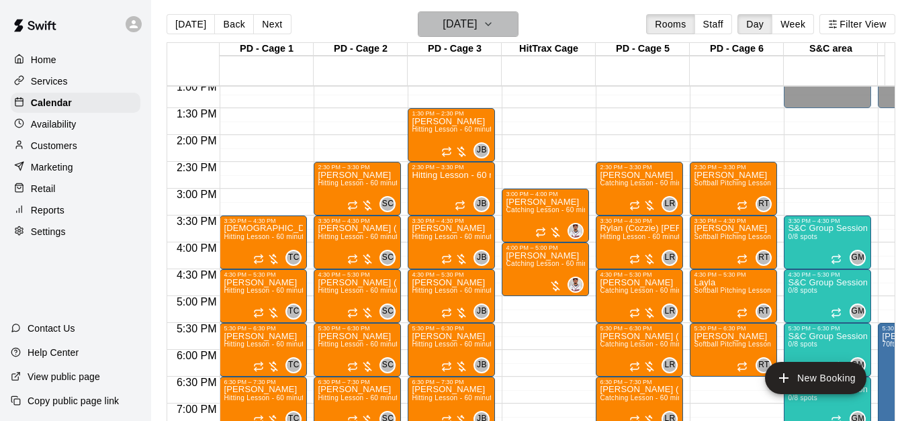
click at [443, 30] on h6 "[DATE]" at bounding box center [460, 24] width 34 height 19
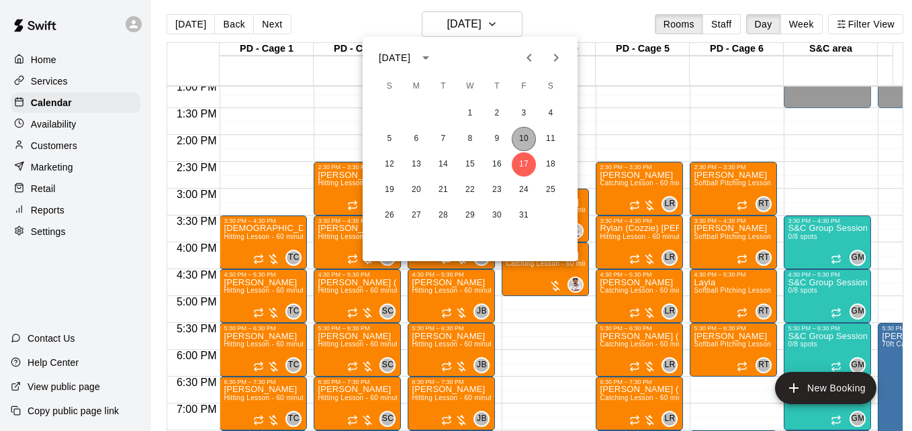
click at [528, 140] on button "10" at bounding box center [524, 139] width 24 height 24
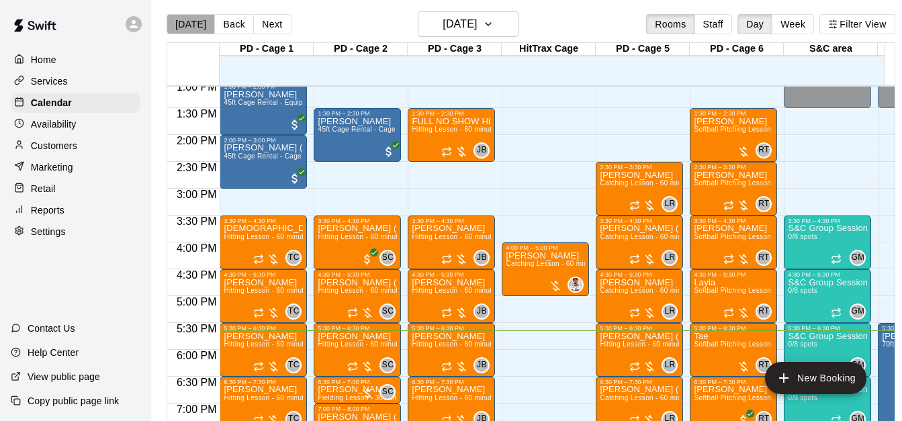
click at [194, 24] on button "[DATE]" at bounding box center [191, 24] width 48 height 20
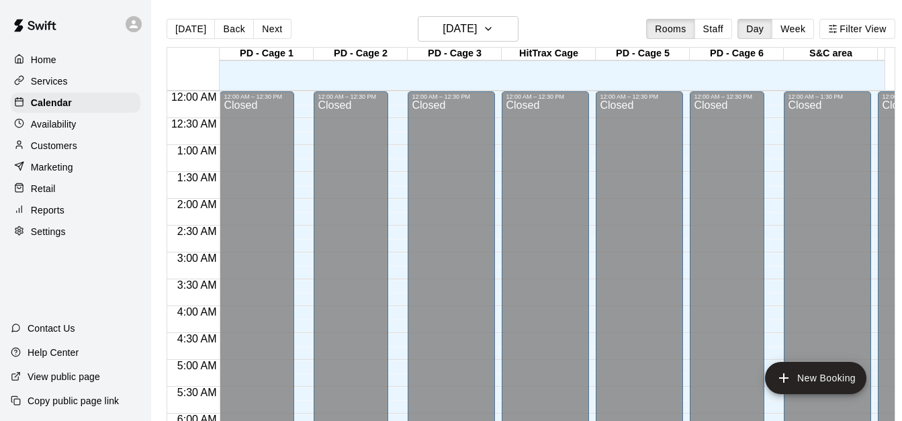
scroll to position [892, 0]
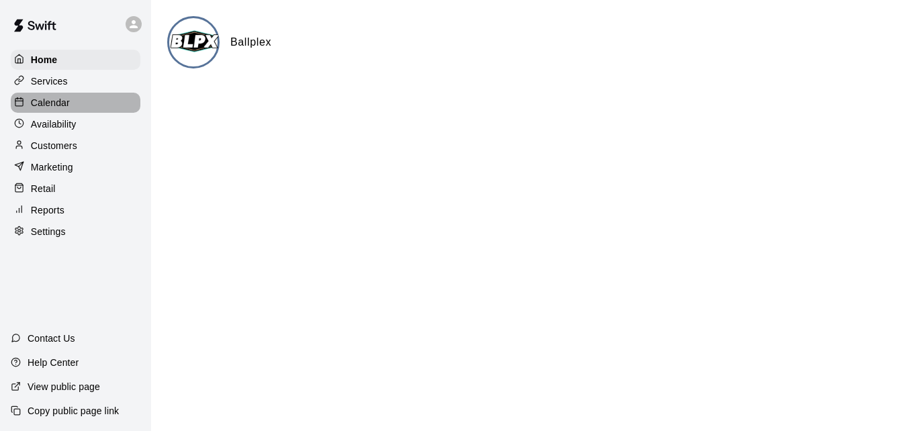
click at [83, 101] on div "Calendar" at bounding box center [76, 103] width 130 height 20
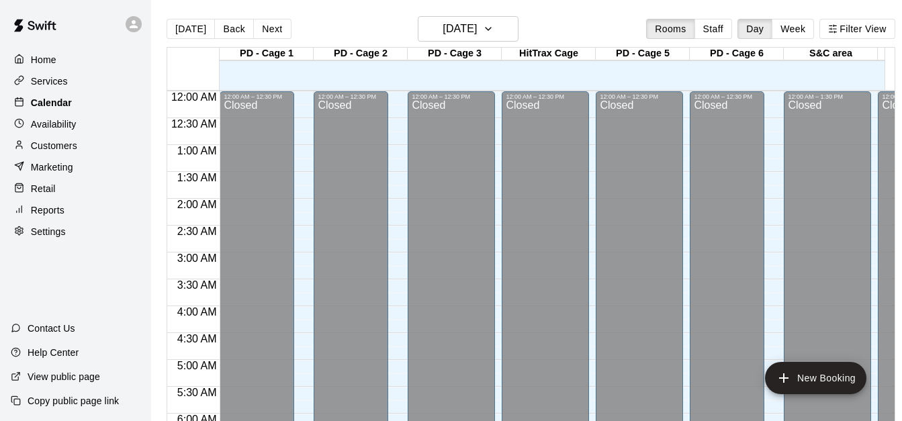
scroll to position [892, 0]
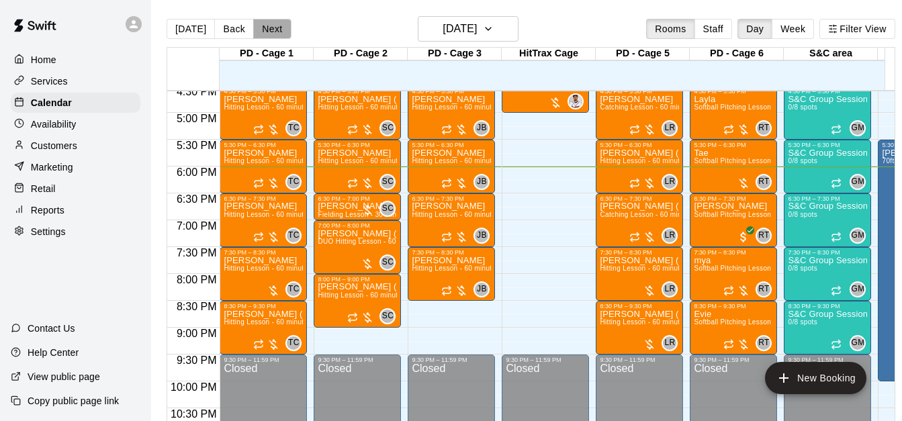
click at [266, 29] on button "Next" at bounding box center [272, 29] width 38 height 20
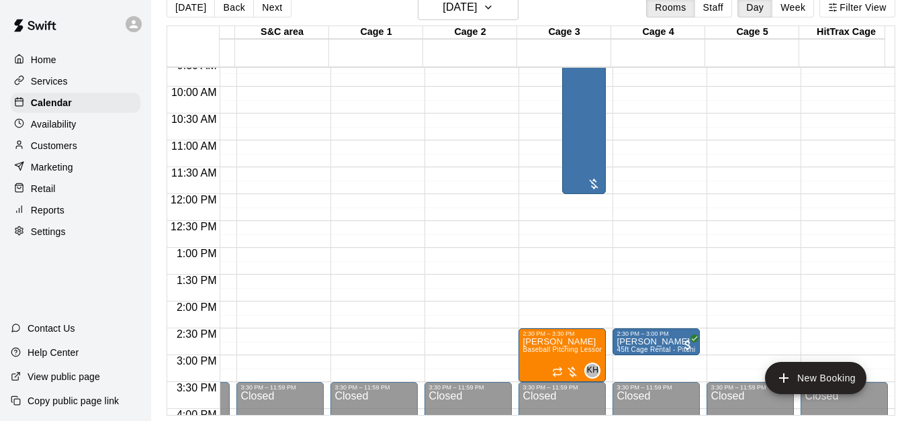
scroll to position [534, 549]
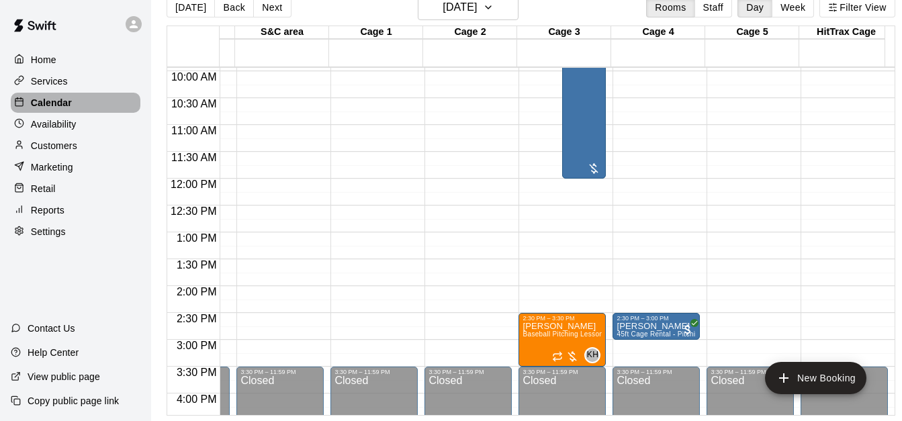
click at [99, 103] on div "Calendar" at bounding box center [76, 103] width 130 height 20
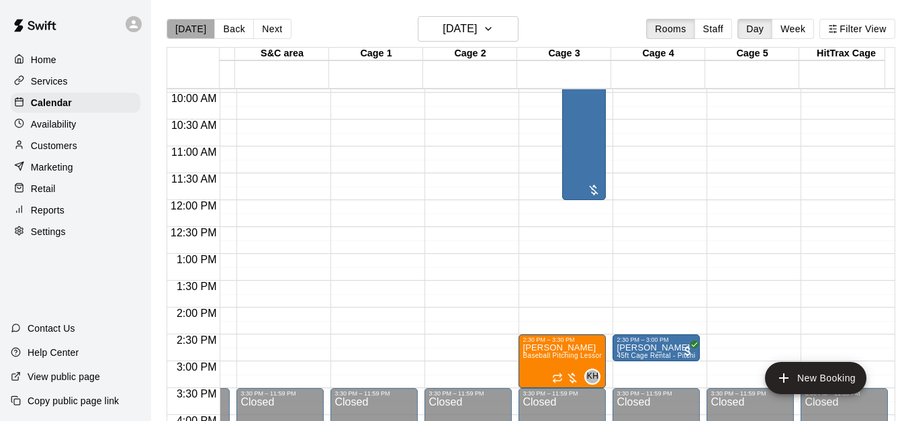
click at [197, 34] on button "[DATE]" at bounding box center [191, 29] width 48 height 20
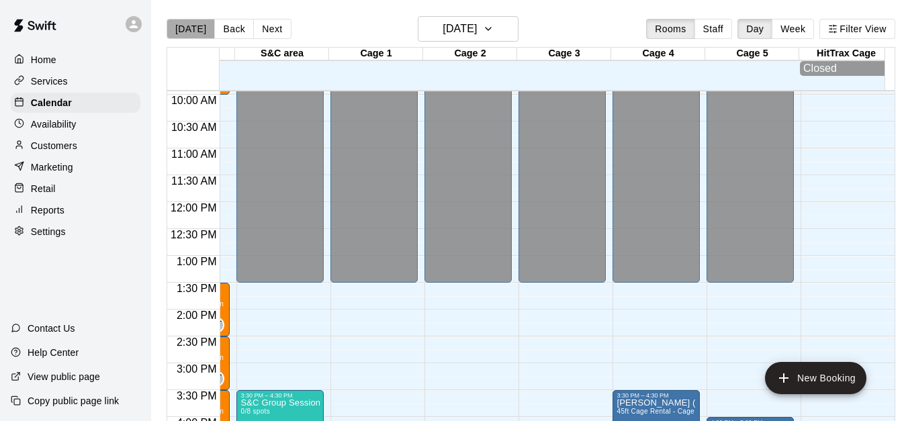
click at [195, 34] on button "[DATE]" at bounding box center [191, 29] width 48 height 20
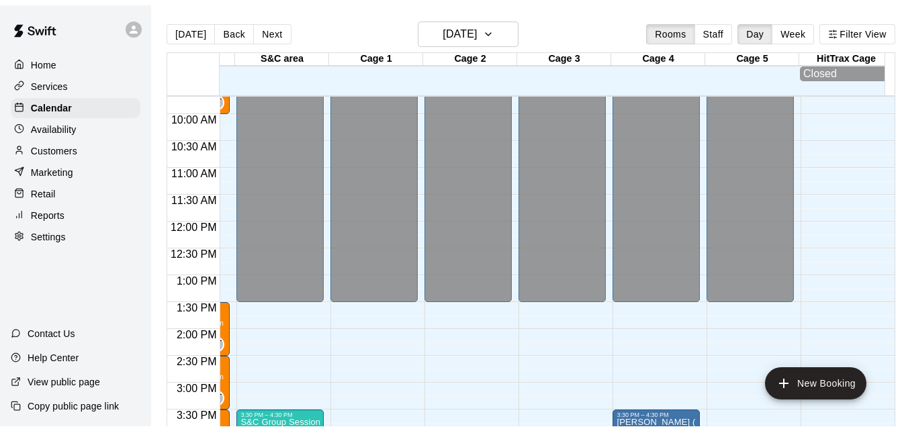
scroll to position [507, 549]
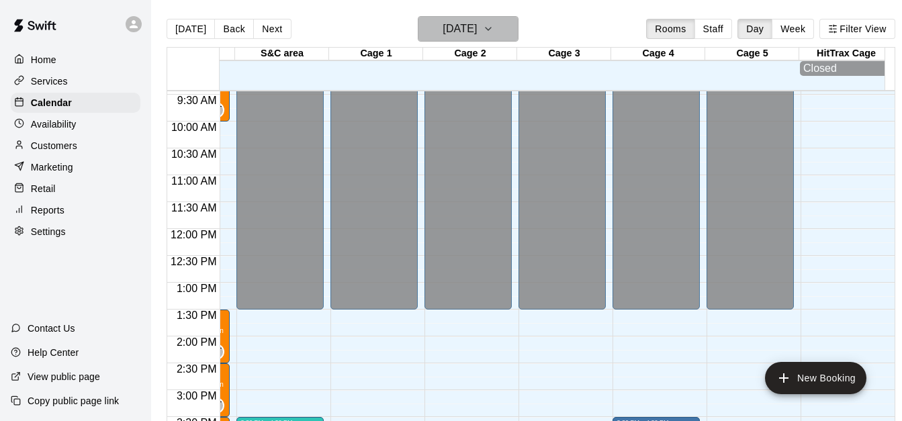
click at [477, 35] on h6 "[DATE]" at bounding box center [460, 28] width 34 height 19
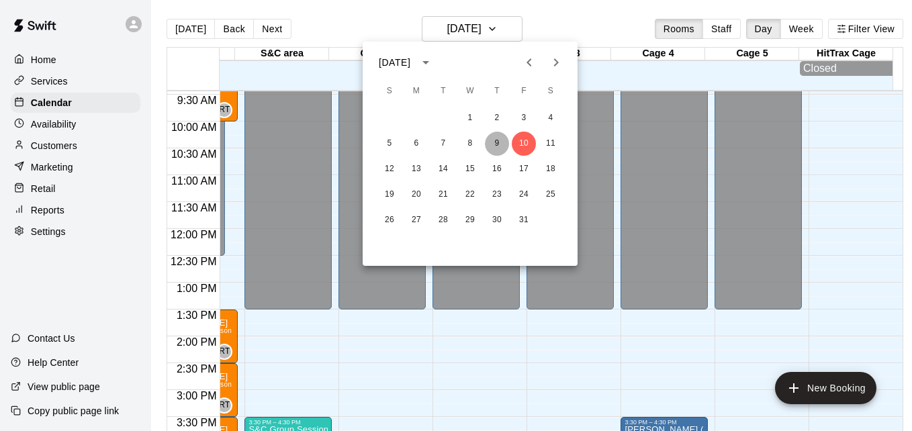
click at [494, 137] on button "9" at bounding box center [497, 144] width 24 height 24
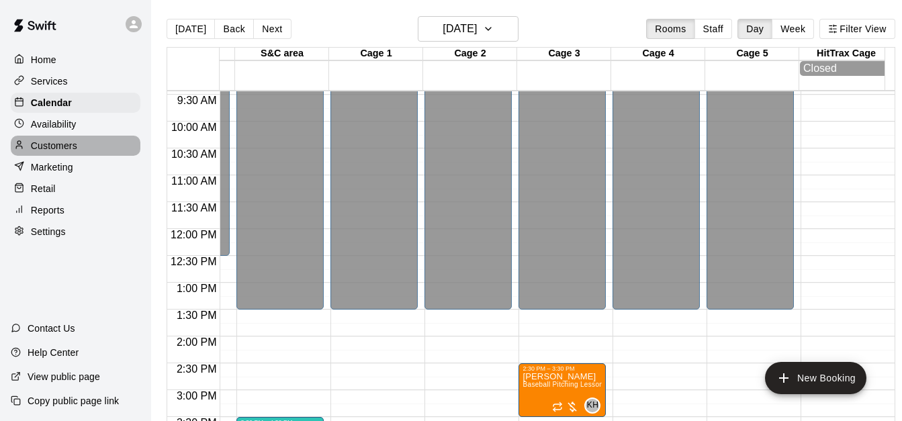
click at [103, 154] on div "Customers" at bounding box center [76, 146] width 130 height 20
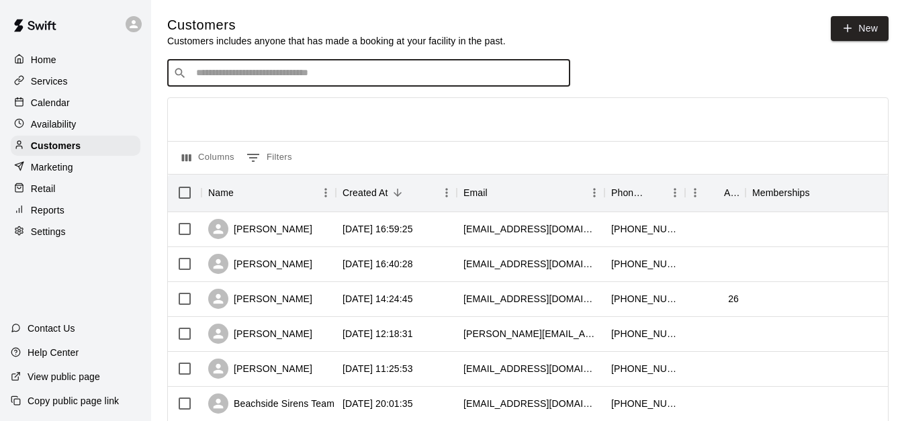
click at [294, 80] on input "Search customers by name or email" at bounding box center [378, 72] width 372 height 13
type input "*****"
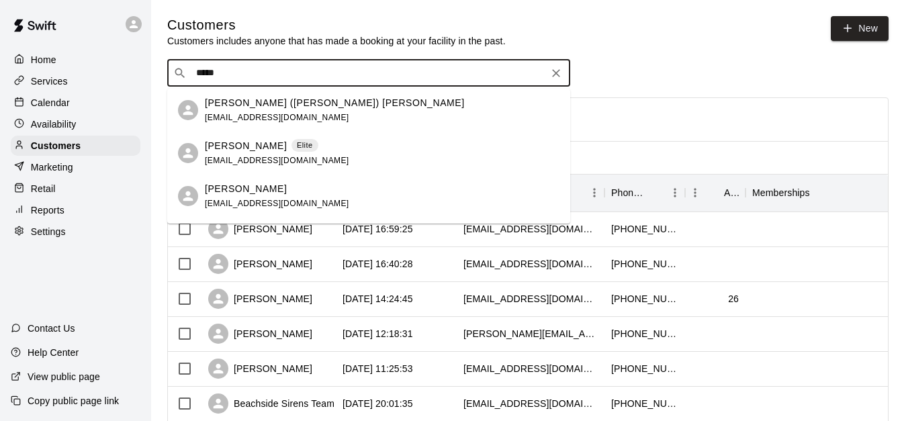
click at [306, 157] on div "Wyatt Smith Elite djbsmith09@gmail.com" at bounding box center [382, 153] width 355 height 29
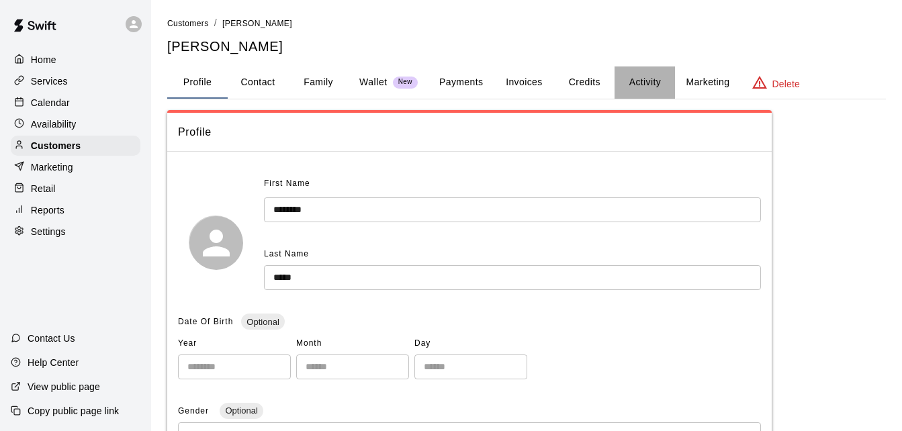
click at [637, 85] on button "Activity" at bounding box center [645, 82] width 60 height 32
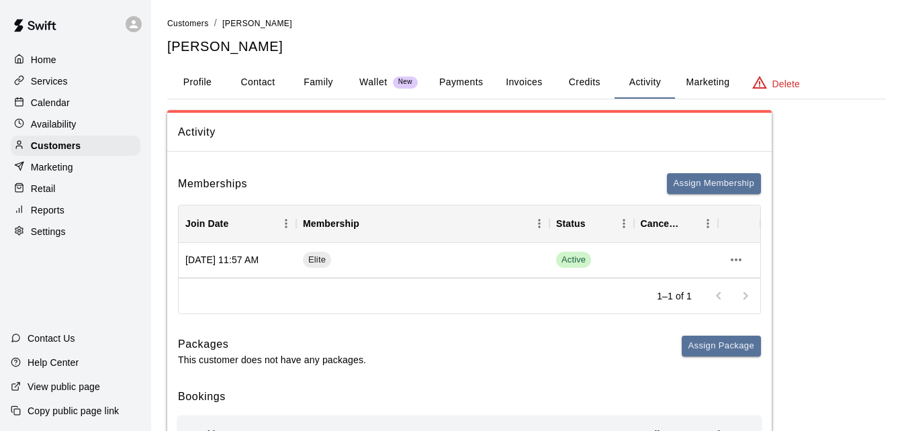
click at [870, 261] on div "Activity Memberships Assign Membership Join Date Membership Status Cancel Date …" at bounding box center [526, 416] width 719 height 612
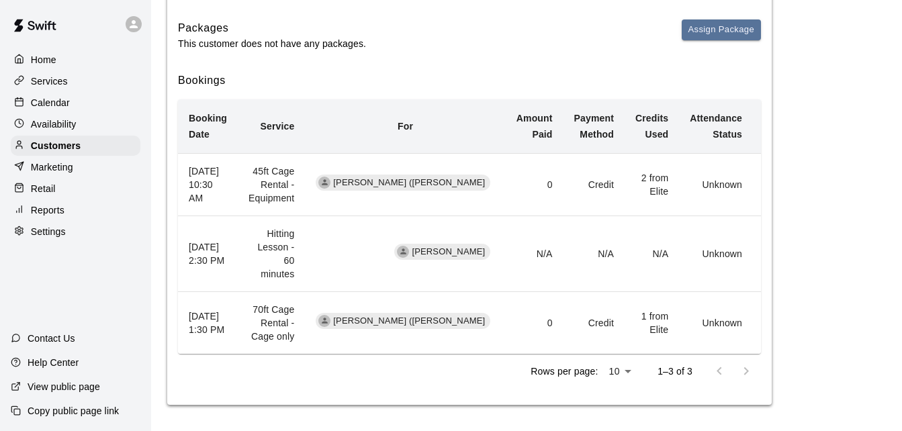
scroll to position [327, 0]
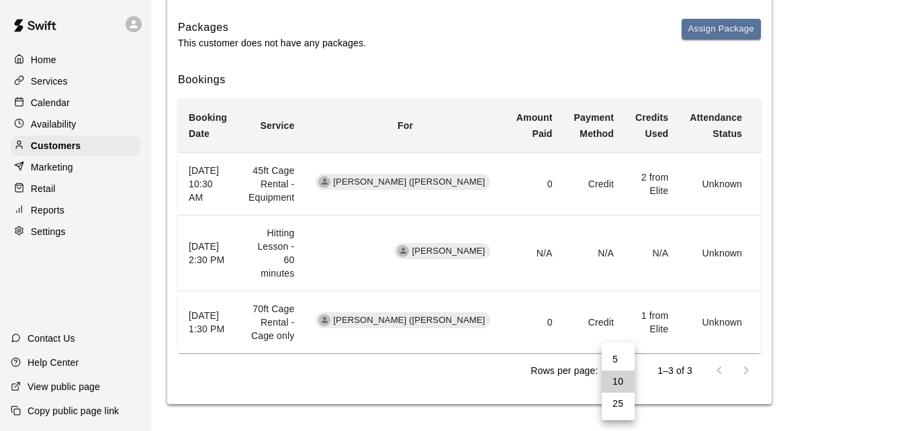
click at [623, 376] on body "Home Services Calendar Availability Customers Marketing Retail Reports Settings…" at bounding box center [456, 57] width 912 height 748
click at [618, 408] on li "25" at bounding box center [618, 404] width 33 height 22
type input "**"
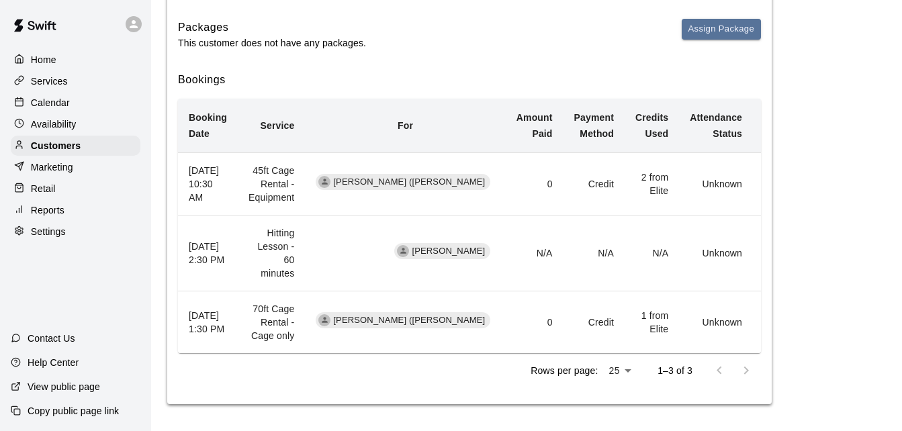
click at [893, 236] on div "Customers / Jennifer Smith Jennifer Smith Profile Contact Family Wallet New Pay…" at bounding box center [527, 51] width 740 height 705
click at [764, 322] on div "Memberships Assign Membership Join Date Membership Status Cancel Date Sep 30, 2…" at bounding box center [469, 125] width 605 height 559
click at [75, 149] on p "Customers" at bounding box center [56, 145] width 50 height 13
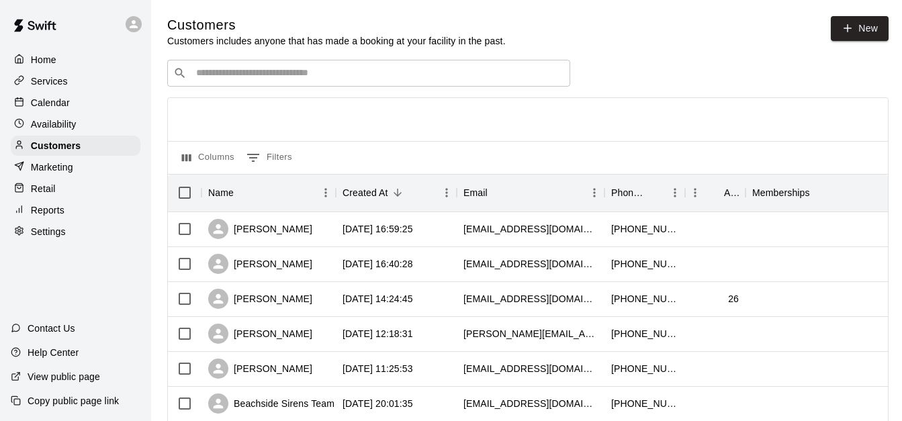
click at [283, 73] on input "Search customers by name or email" at bounding box center [378, 72] width 372 height 13
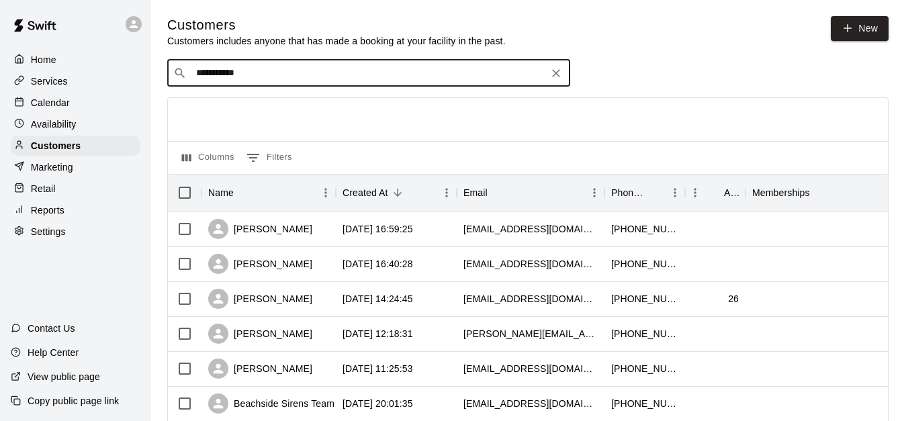
click at [356, 85] on div "**********" at bounding box center [368, 73] width 403 height 27
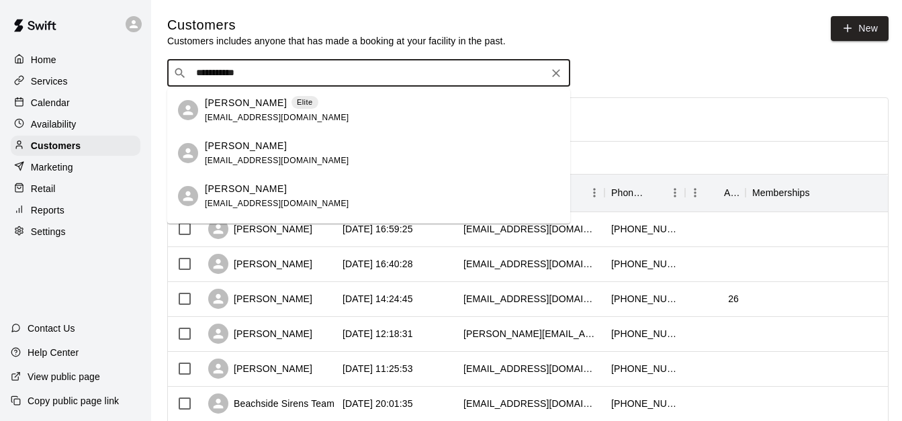
type input "**********"
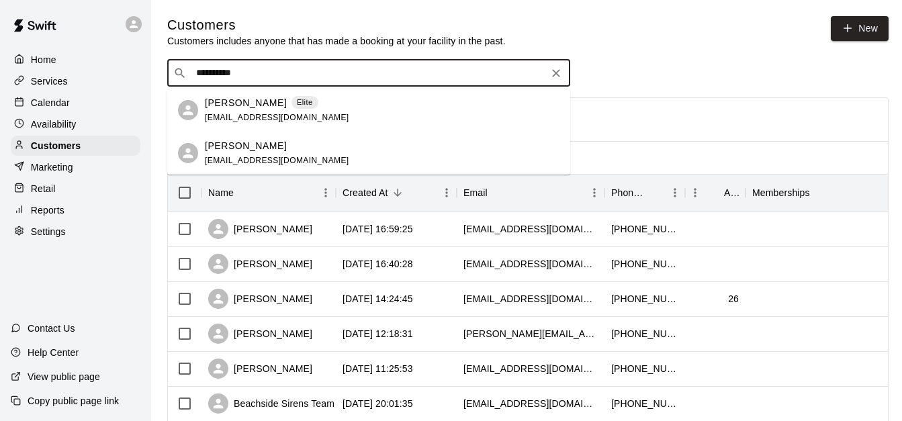
click at [332, 105] on div "Wyatt Smith Elite djbsmith09@gmail.com" at bounding box center [382, 110] width 355 height 29
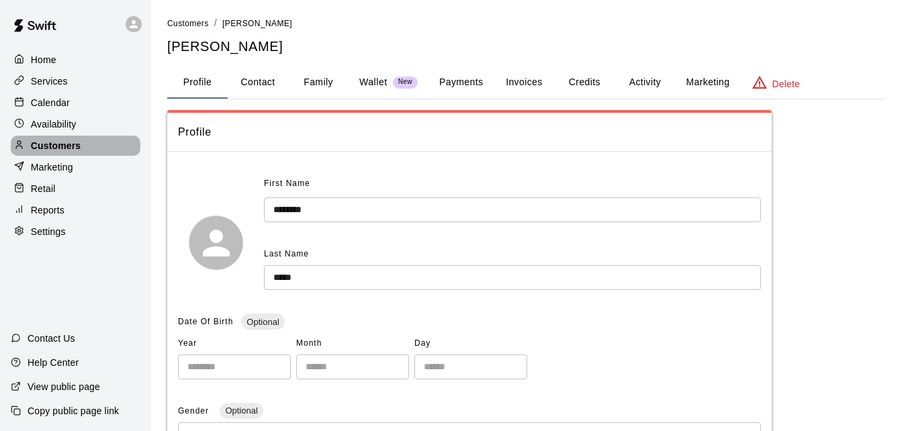
click at [107, 150] on div "Customers" at bounding box center [76, 146] width 130 height 20
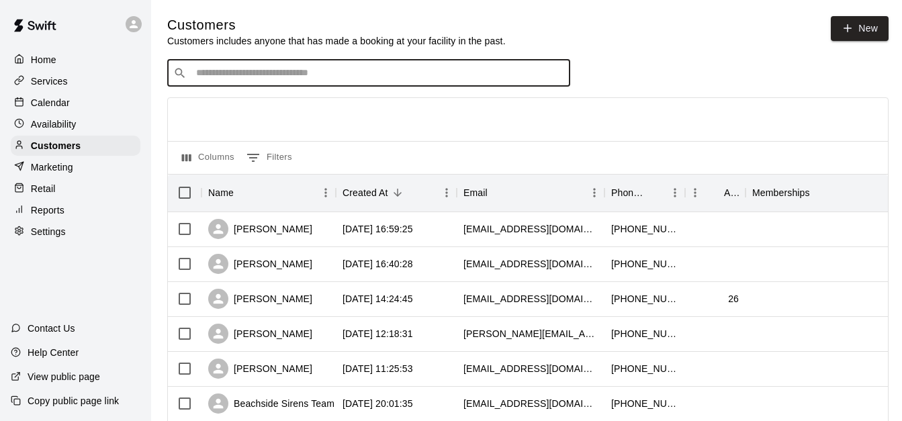
click at [241, 71] on input "Search customers by name or email" at bounding box center [378, 72] width 372 height 13
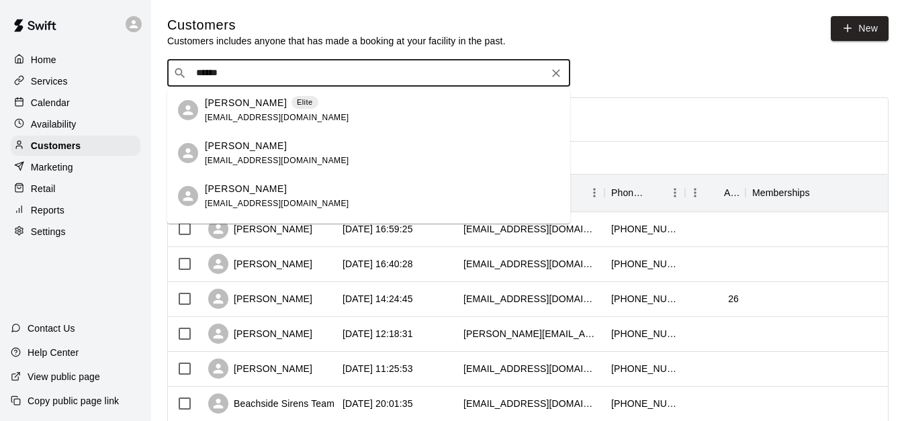
type input "*******"
click at [305, 193] on div "Wyatt Smith afudan@yahoo.com" at bounding box center [382, 196] width 355 height 29
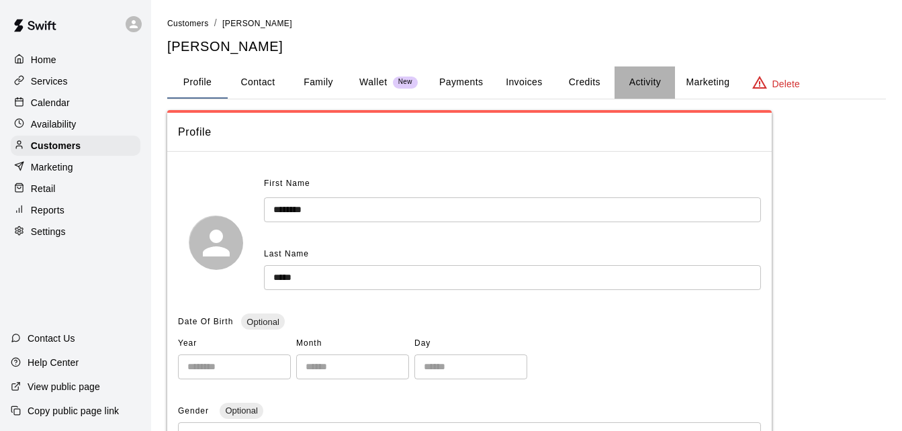
click at [643, 78] on button "Activity" at bounding box center [645, 82] width 60 height 32
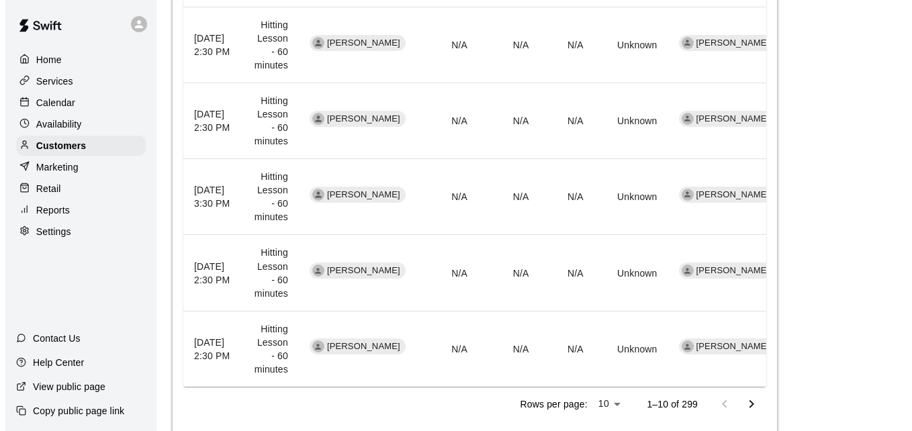
scroll to position [795, 0]
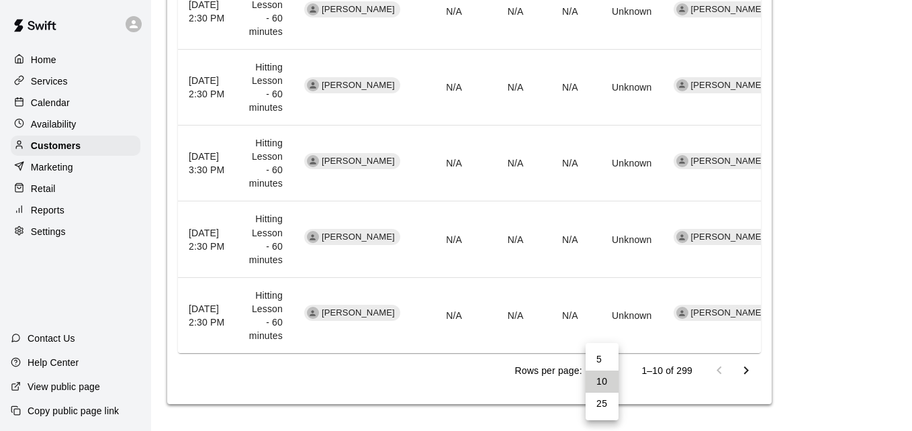
click at [608, 404] on li "25" at bounding box center [602, 404] width 33 height 22
type input "**"
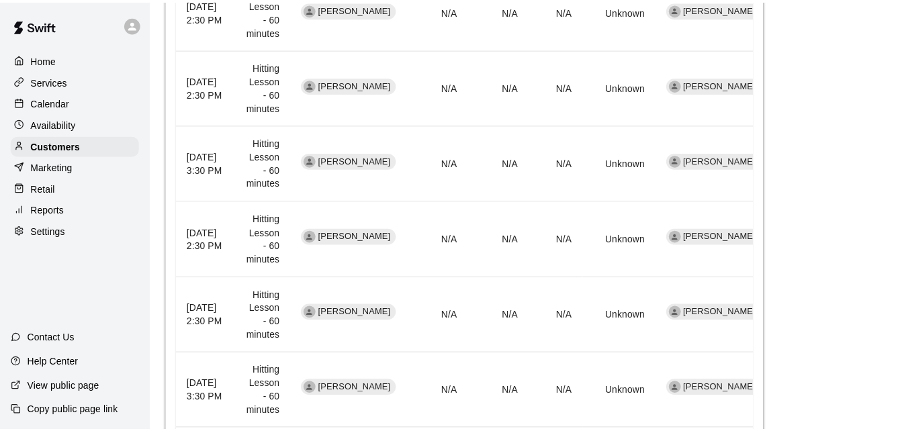
scroll to position [1934, 0]
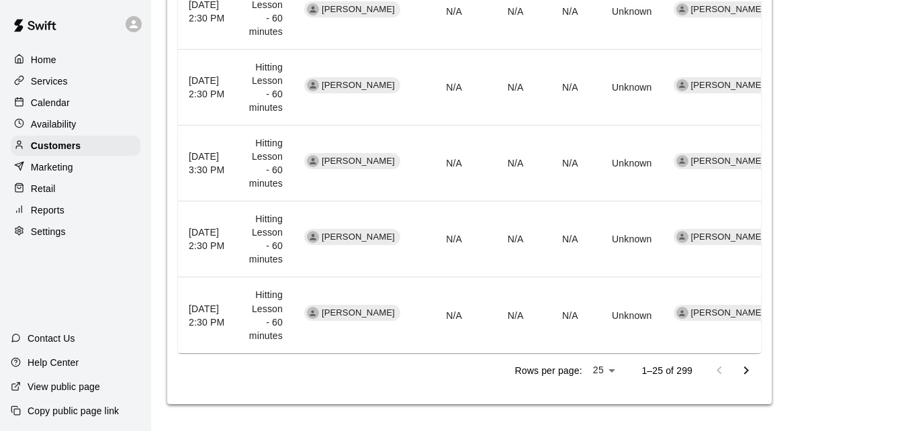
click at [745, 369] on icon "Go to next page" at bounding box center [746, 371] width 16 height 16
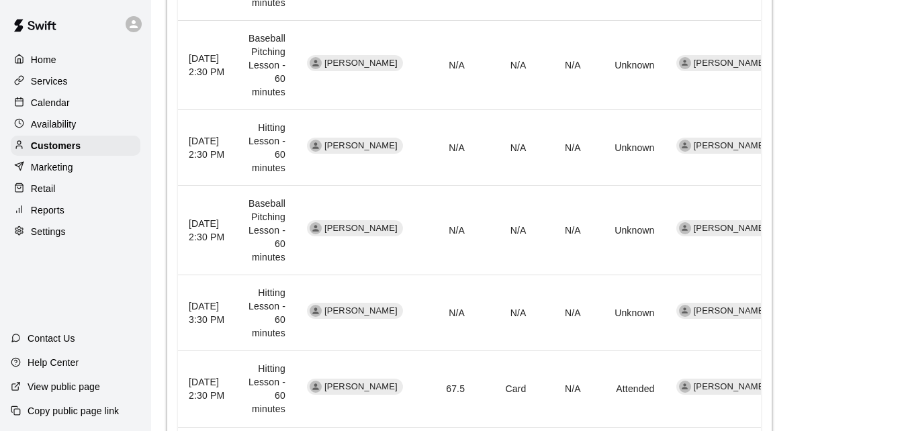
scroll to position [2015, 0]
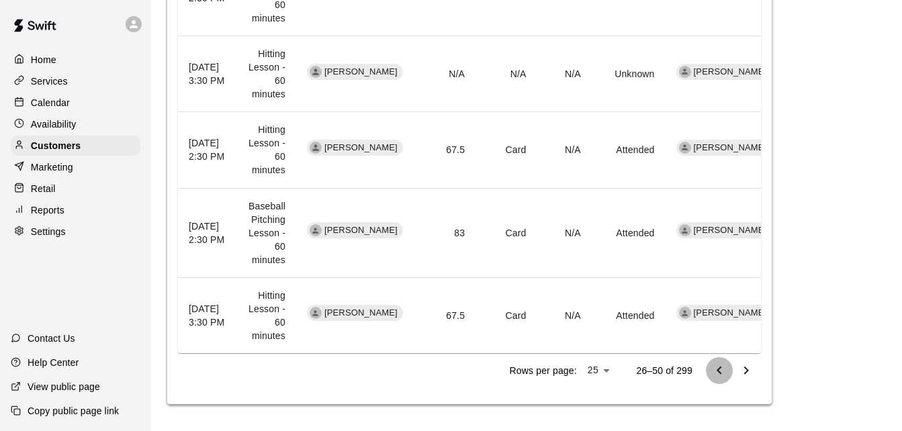
click at [714, 371] on icon "Go to previous page" at bounding box center [719, 371] width 16 height 16
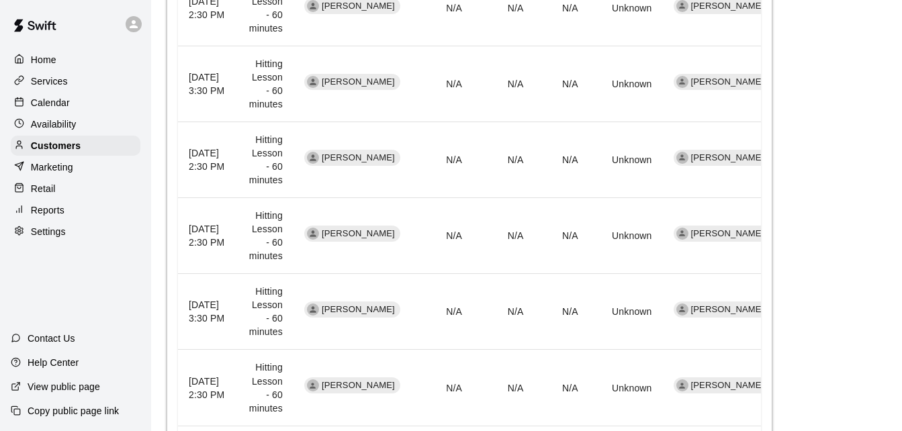
scroll to position [627, 0]
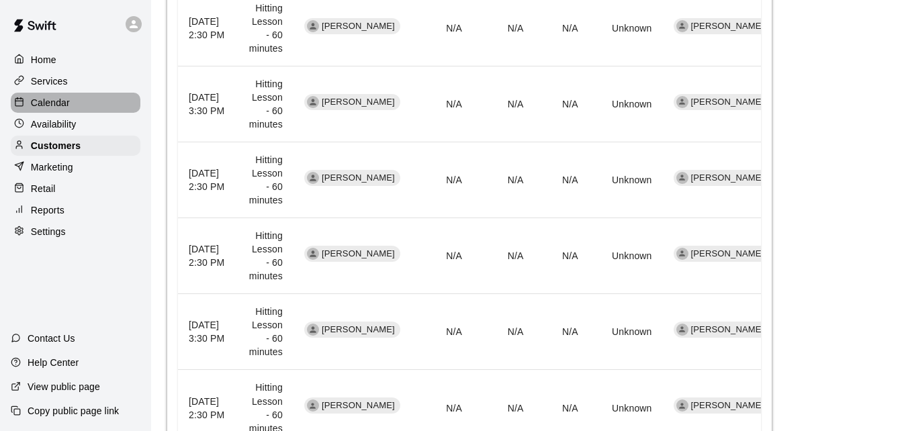
click at [89, 109] on div "Calendar" at bounding box center [76, 103] width 130 height 20
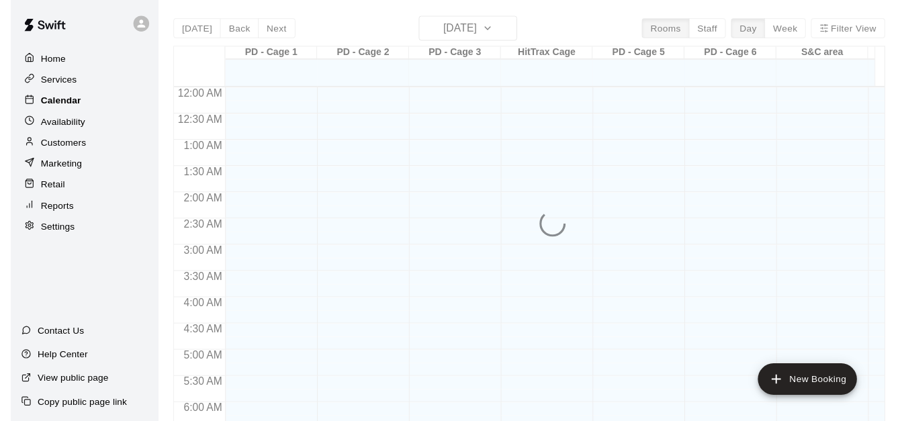
scroll to position [892, 0]
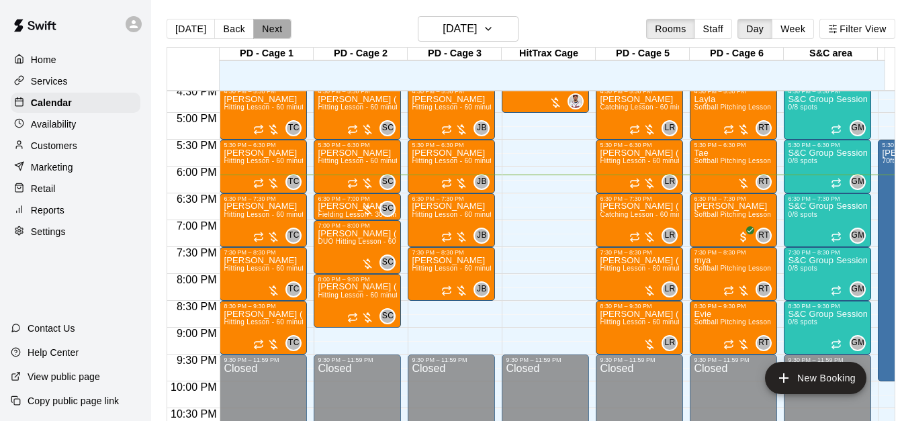
click at [263, 27] on button "Next" at bounding box center [272, 29] width 38 height 20
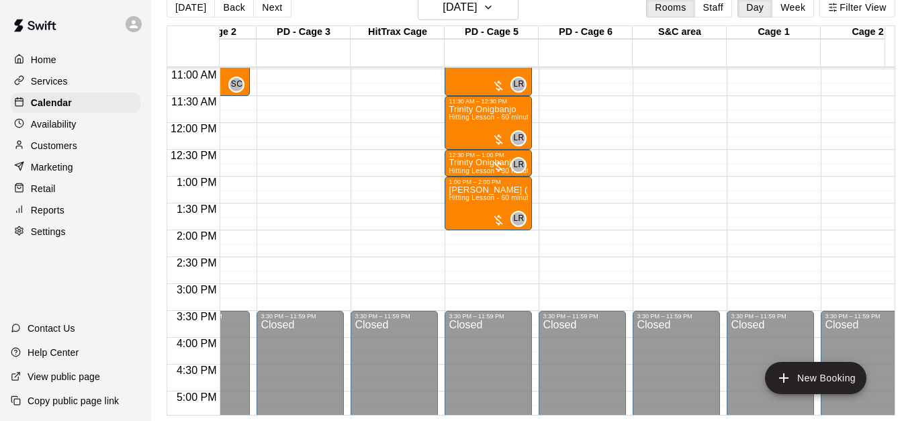
scroll to position [0, 0]
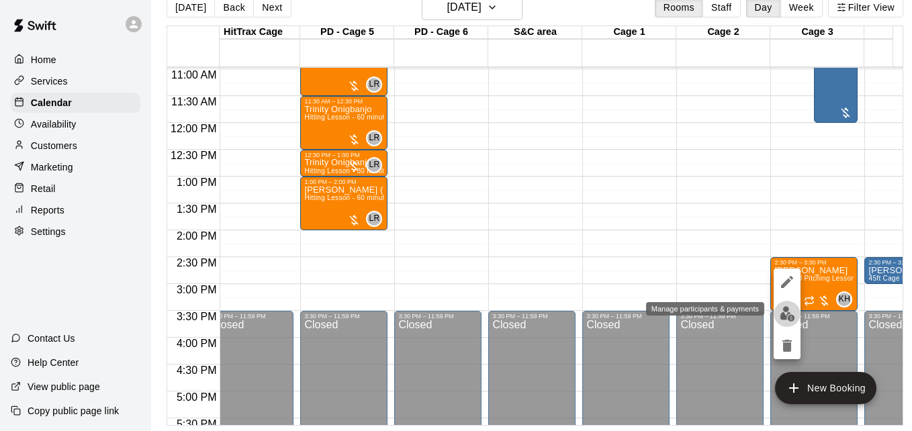
click at [785, 317] on img "edit" at bounding box center [787, 313] width 15 height 15
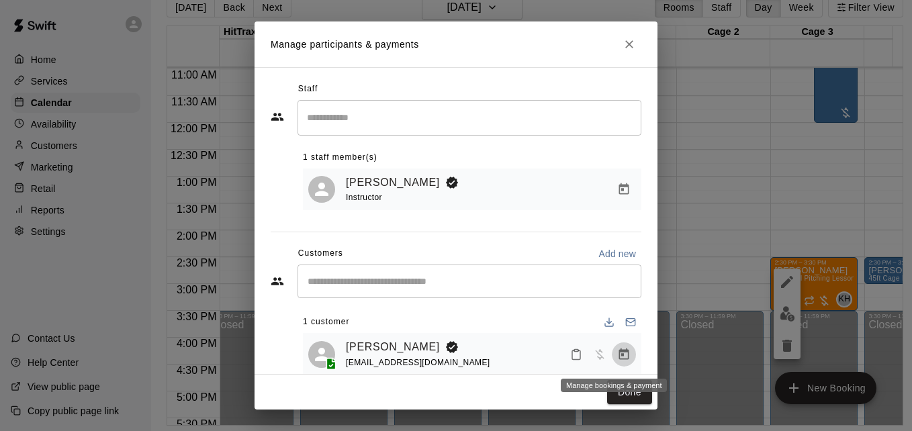
click at [617, 356] on icon "Manage bookings & payment" at bounding box center [623, 354] width 13 height 13
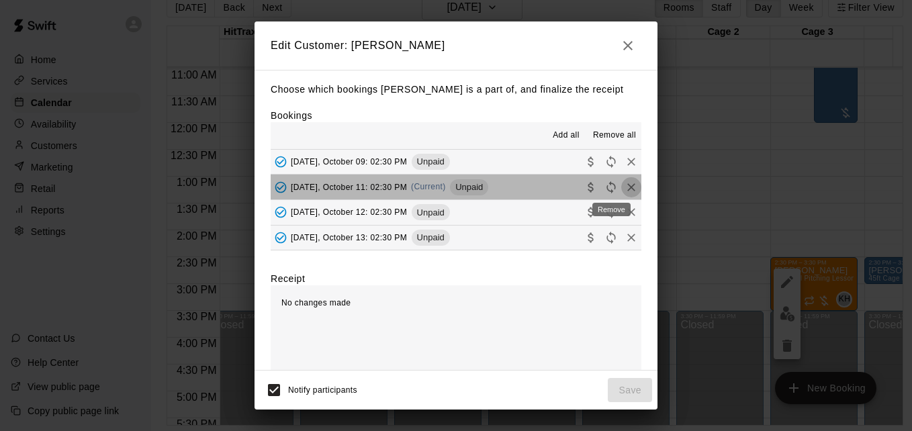
click at [627, 187] on icon "Remove" at bounding box center [631, 187] width 8 height 8
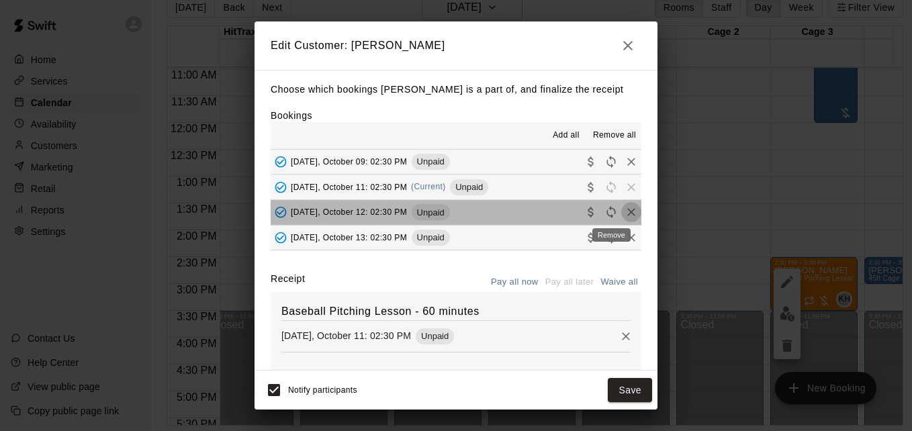
click at [625, 214] on icon "Remove" at bounding box center [631, 212] width 13 height 13
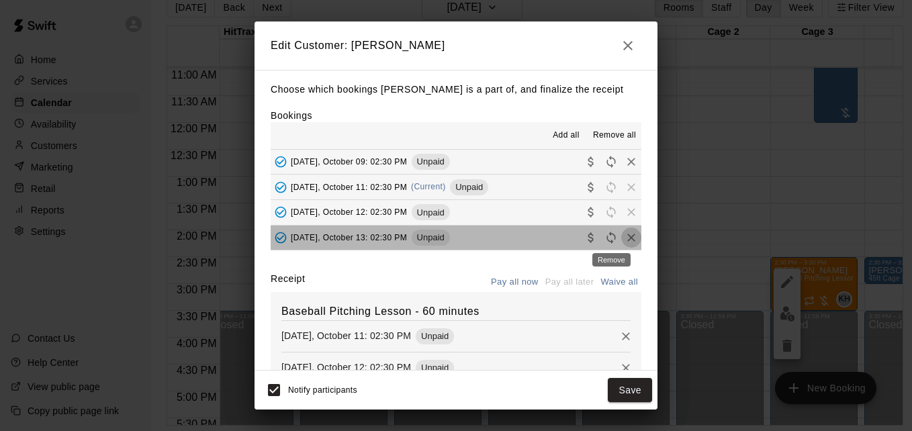
click at [627, 241] on icon "Remove" at bounding box center [631, 238] width 8 height 8
click at [621, 241] on span "Remove" at bounding box center [631, 237] width 20 height 10
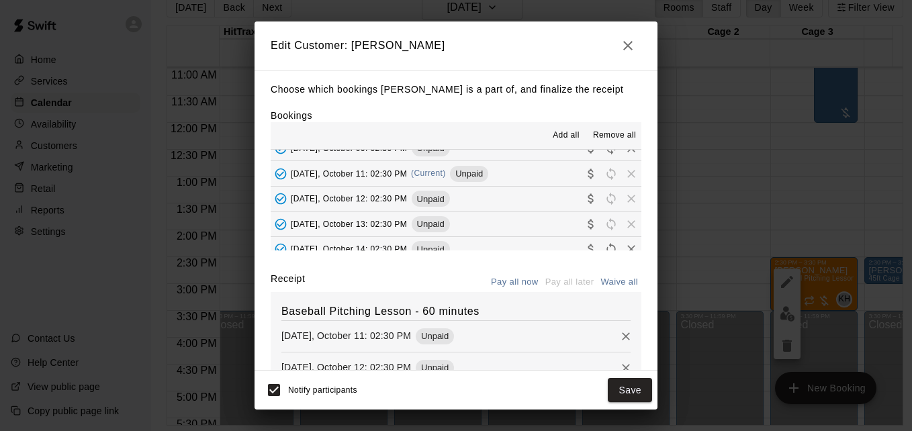
scroll to position [26, 0]
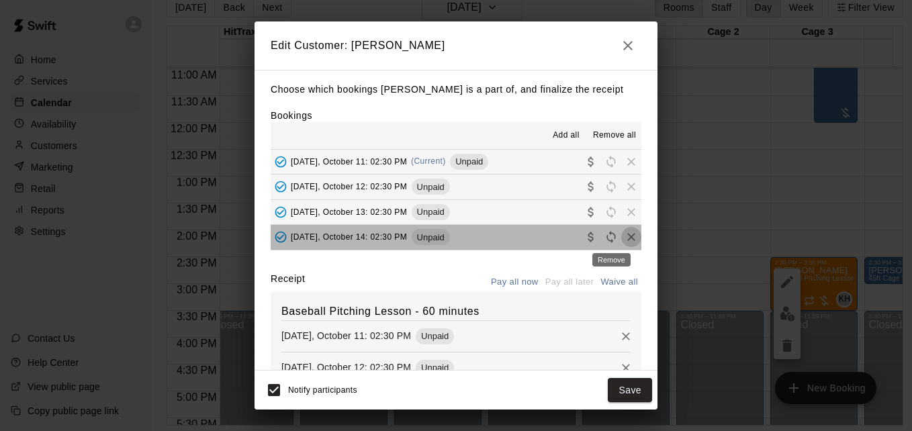
click at [627, 241] on icon "Remove" at bounding box center [631, 238] width 8 height 8
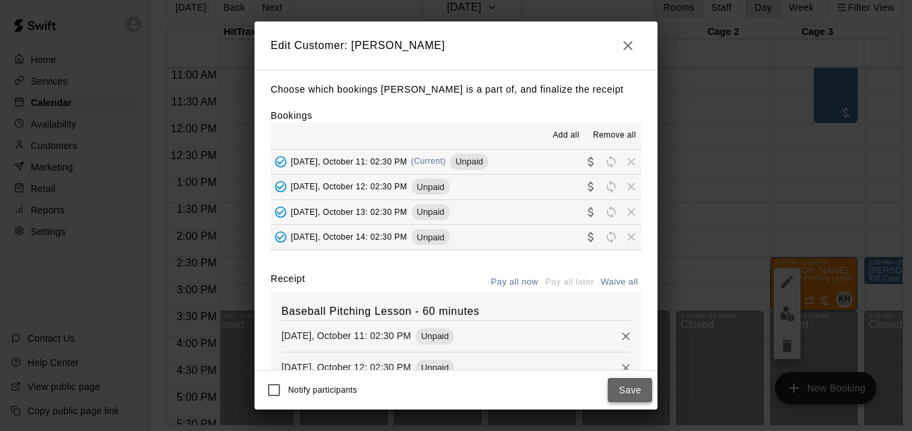
click at [627, 389] on button "Save" at bounding box center [630, 390] width 44 height 25
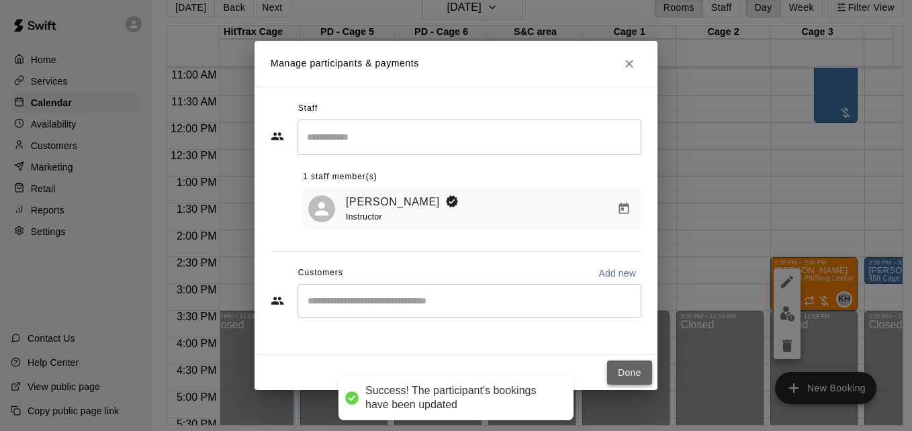
click at [634, 369] on button "Done" at bounding box center [629, 373] width 45 height 25
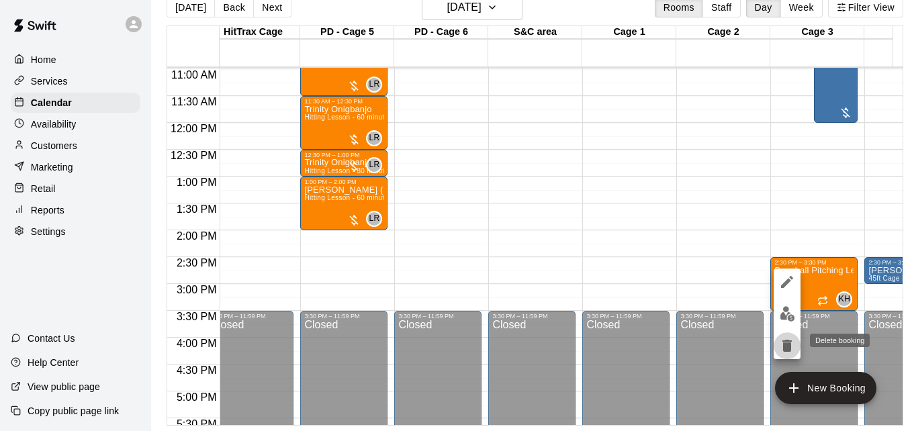
click at [789, 343] on icon "delete" at bounding box center [787, 346] width 9 height 12
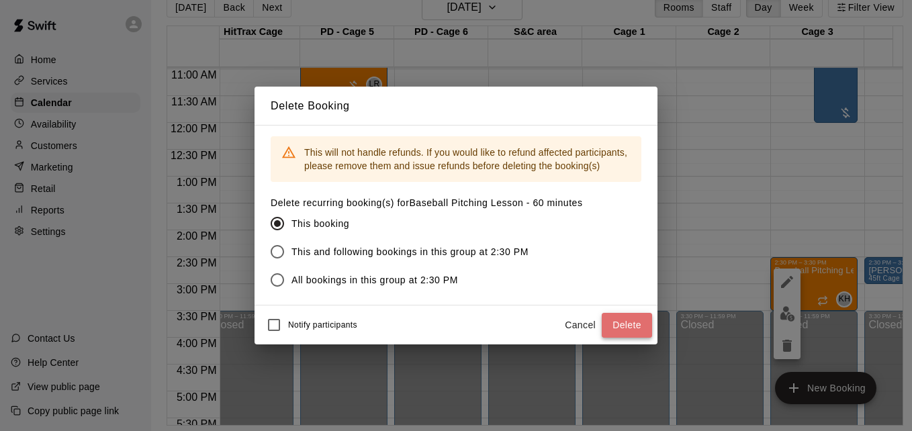
click at [614, 327] on button "Delete" at bounding box center [627, 325] width 50 height 25
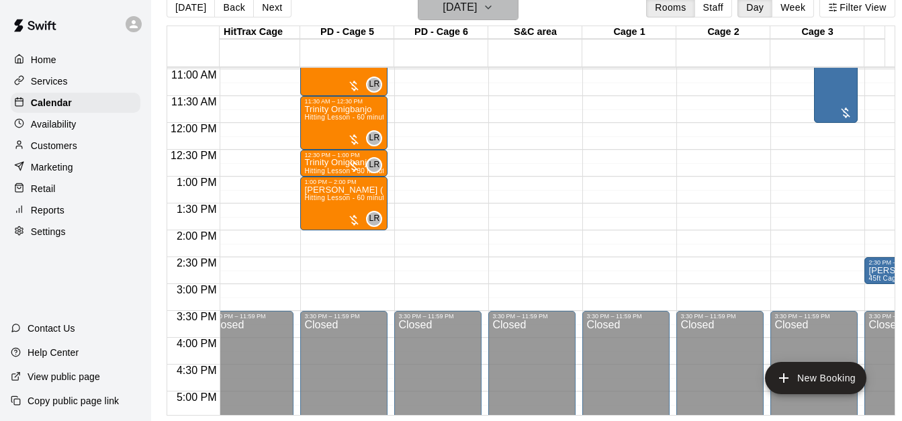
click at [503, 8] on button "[DATE]" at bounding box center [468, 8] width 101 height 26
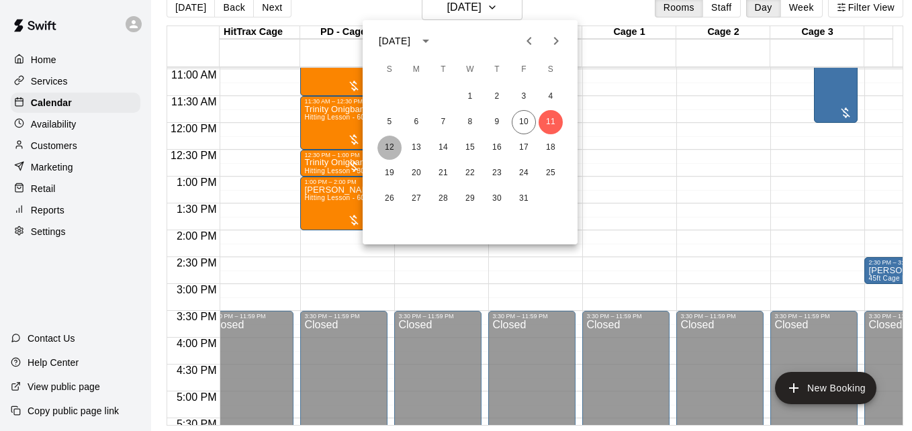
click at [392, 146] on button "12" at bounding box center [389, 148] width 24 height 24
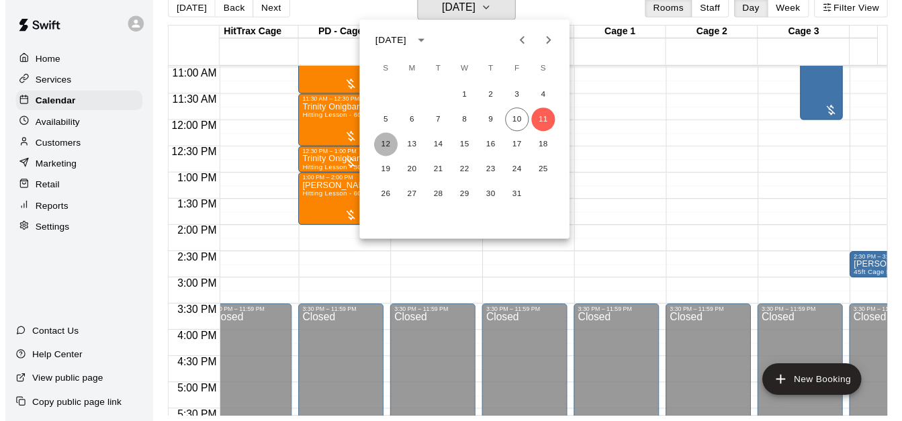
scroll to position [16, 0]
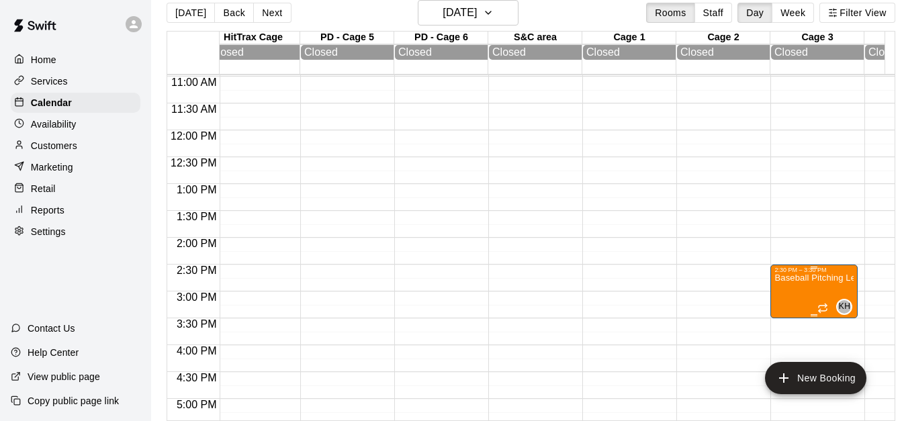
click at [793, 278] on p "Baseball Pitching Lesson - 60 minutes" at bounding box center [813, 278] width 79 height 0
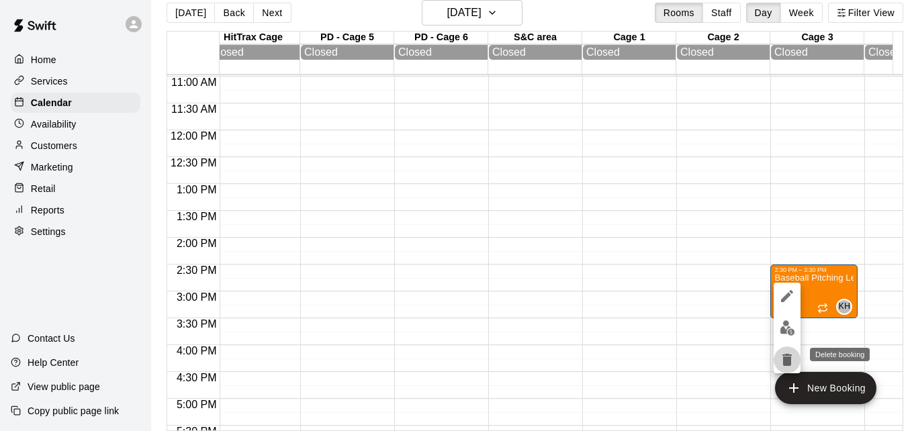
click at [779, 359] on icon "delete" at bounding box center [787, 360] width 16 height 16
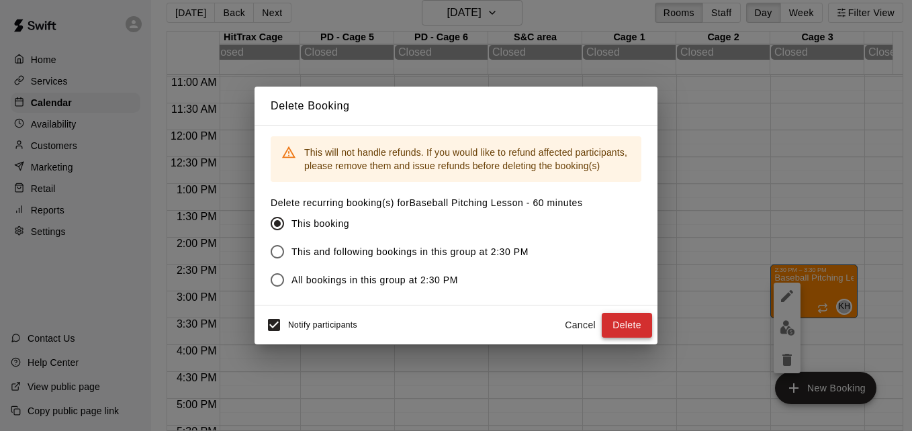
click at [604, 323] on div "Notify participants Cancel Delete" at bounding box center [456, 325] width 392 height 28
click at [621, 321] on button "Delete" at bounding box center [627, 325] width 50 height 25
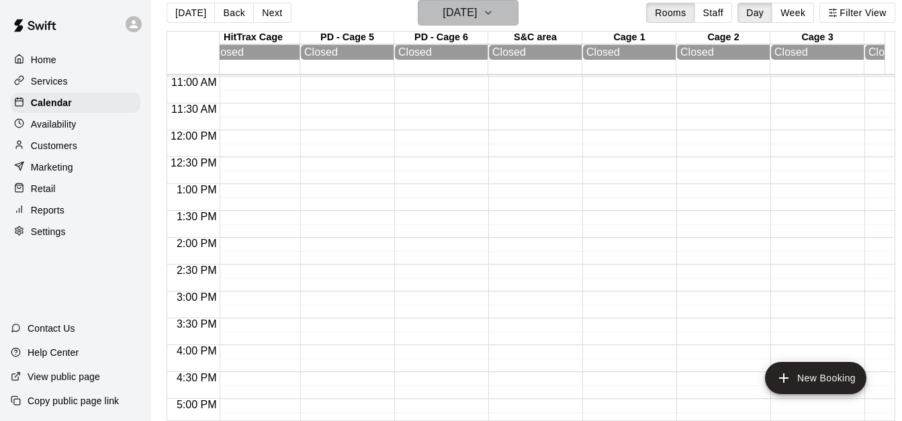
click at [494, 8] on icon "button" at bounding box center [488, 13] width 11 height 16
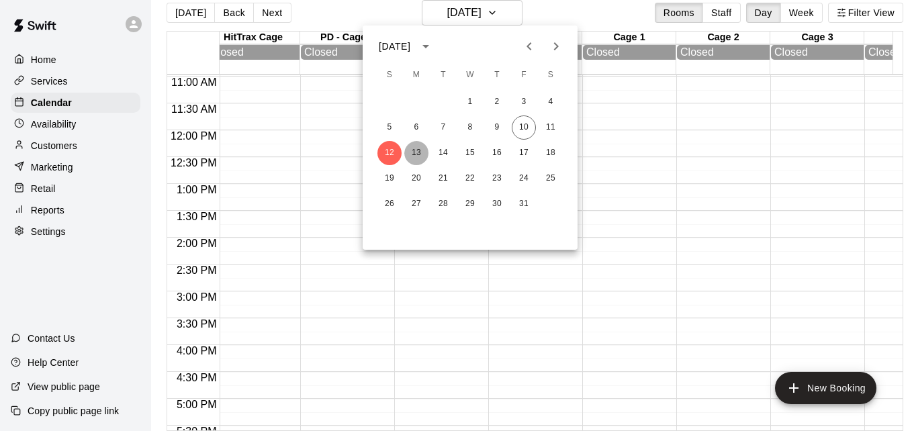
click at [418, 151] on button "13" at bounding box center [416, 153] width 24 height 24
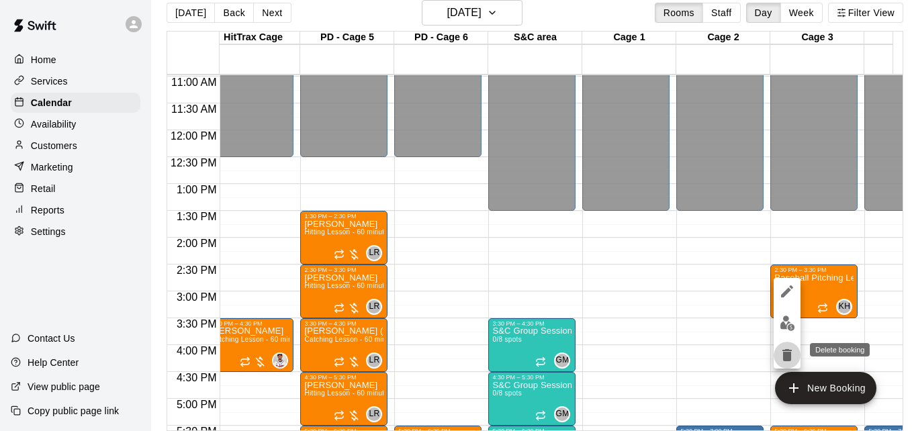
click at [787, 353] on icon "delete" at bounding box center [787, 355] width 9 height 12
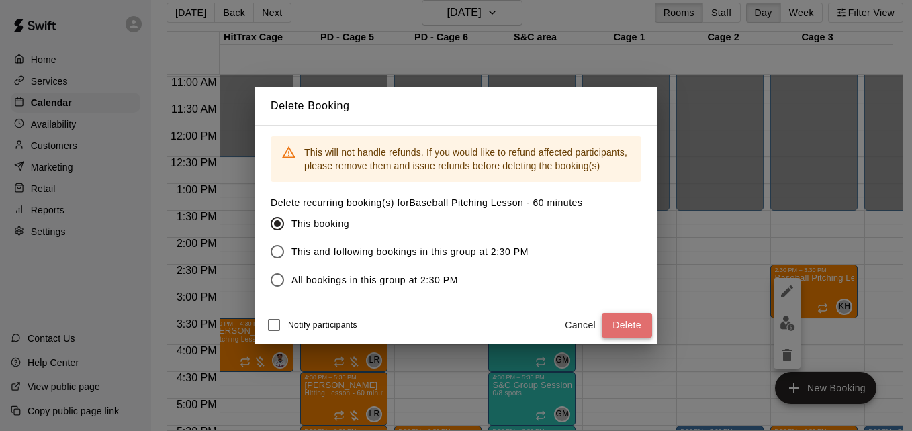
click at [619, 321] on button "Delete" at bounding box center [627, 325] width 50 height 25
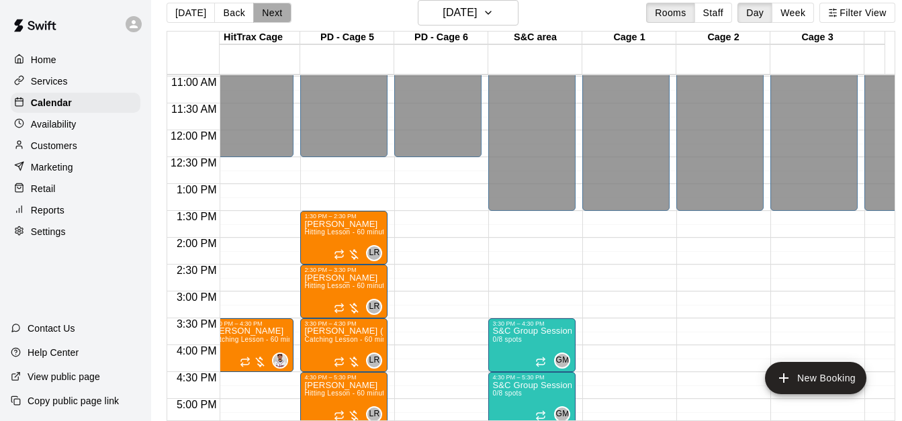
click at [265, 19] on button "Next" at bounding box center [272, 13] width 38 height 20
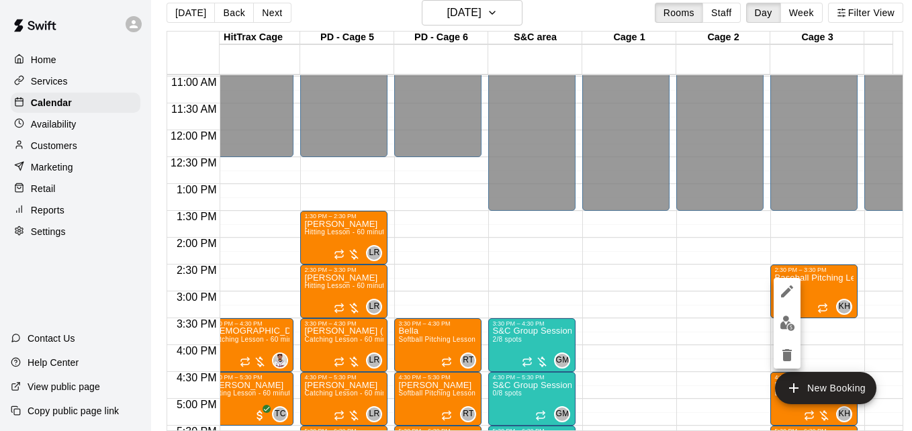
click at [740, 322] on div at bounding box center [456, 215] width 912 height 431
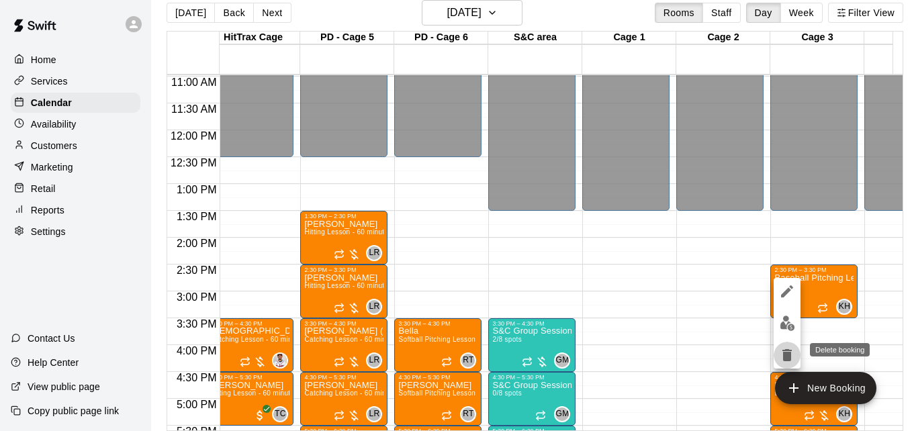
click at [791, 355] on icon "delete" at bounding box center [787, 355] width 9 height 12
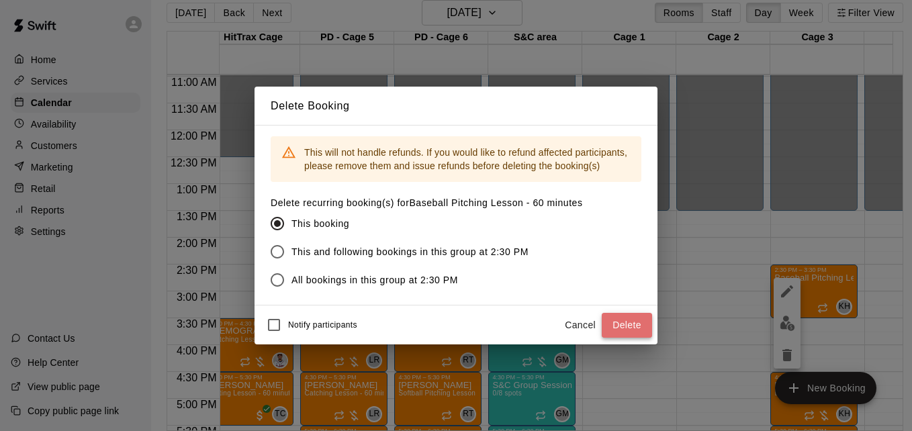
click at [619, 320] on button "Delete" at bounding box center [627, 325] width 50 height 25
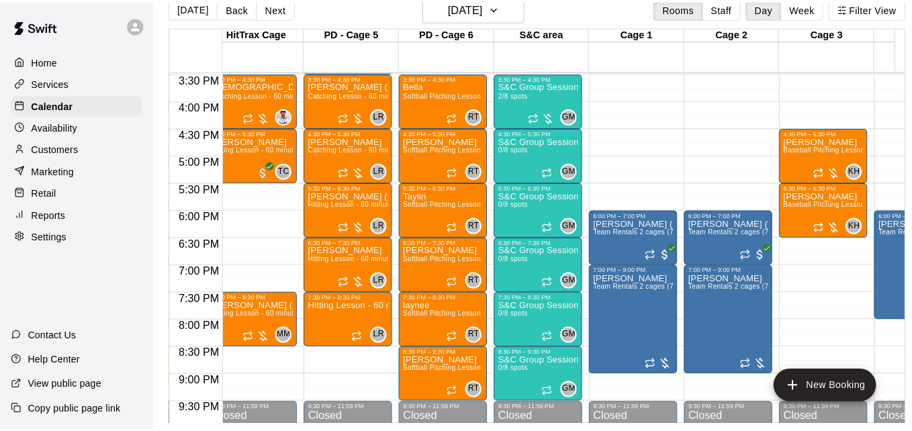
scroll to position [1, 0]
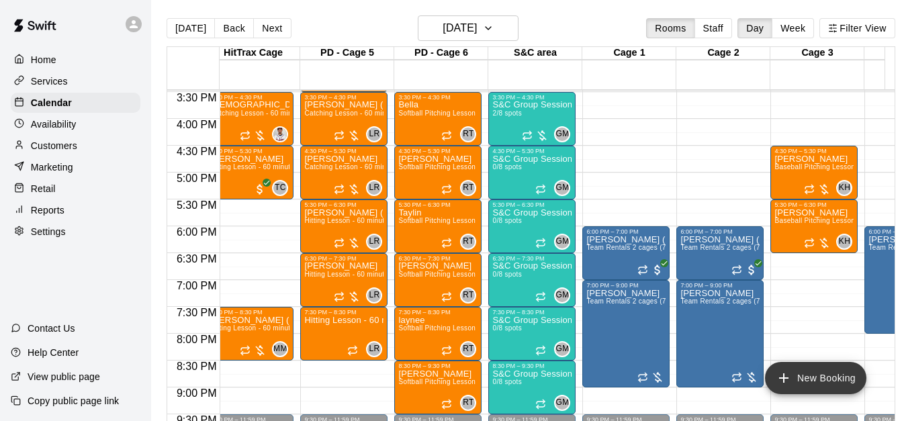
click at [814, 371] on button "New Booking" at bounding box center [815, 378] width 101 height 32
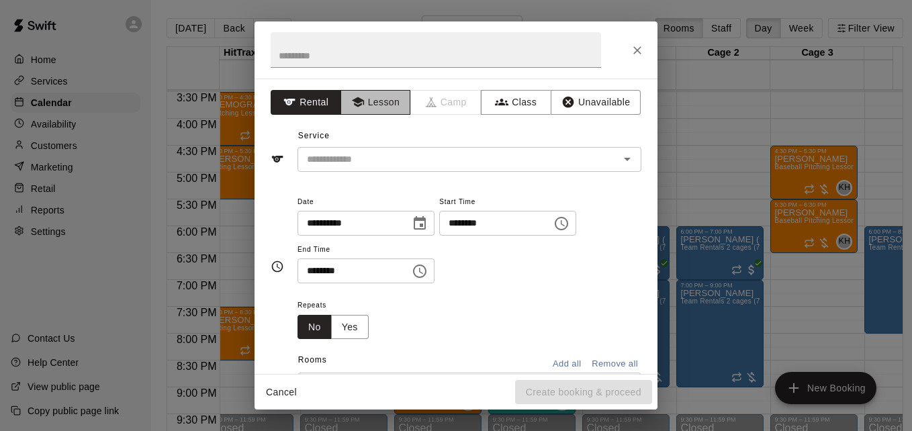
click at [383, 105] on button "Lesson" at bounding box center [376, 102] width 71 height 25
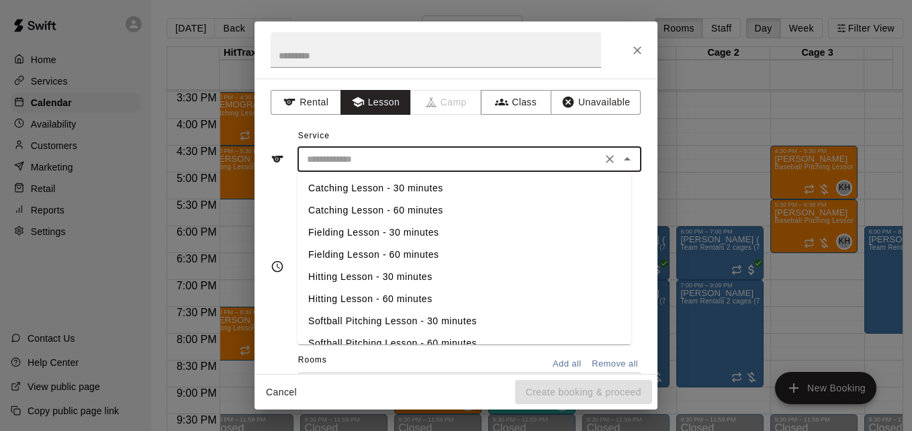
click at [428, 160] on input "text" at bounding box center [450, 159] width 296 height 17
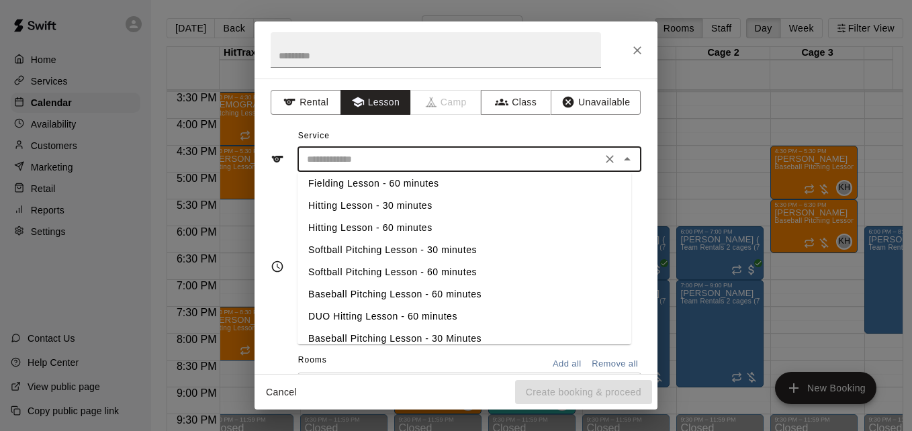
scroll to position [81, 0]
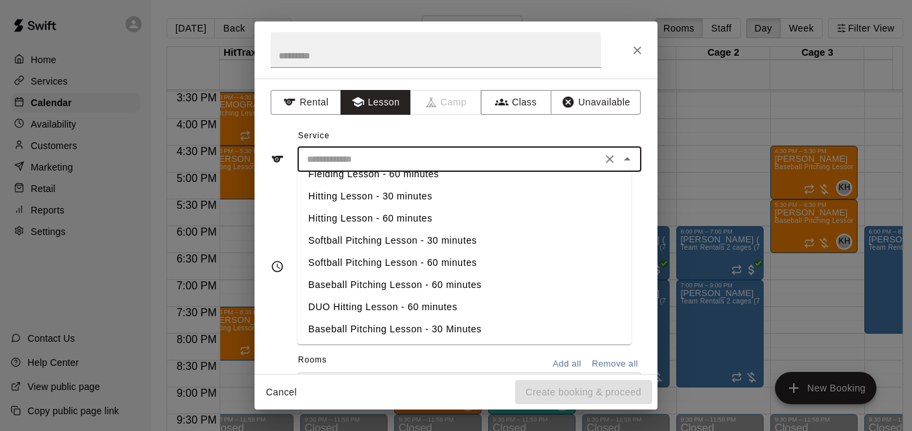
click at [413, 287] on li "Baseball Pitching Lesson - 60 minutes" at bounding box center [465, 285] width 334 height 22
type input "**********"
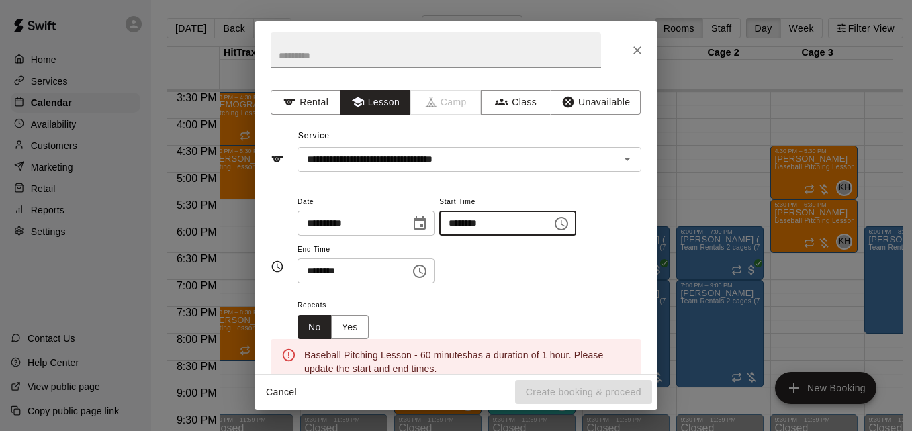
click at [467, 228] on input "********" at bounding box center [490, 223] width 103 height 25
type input "********"
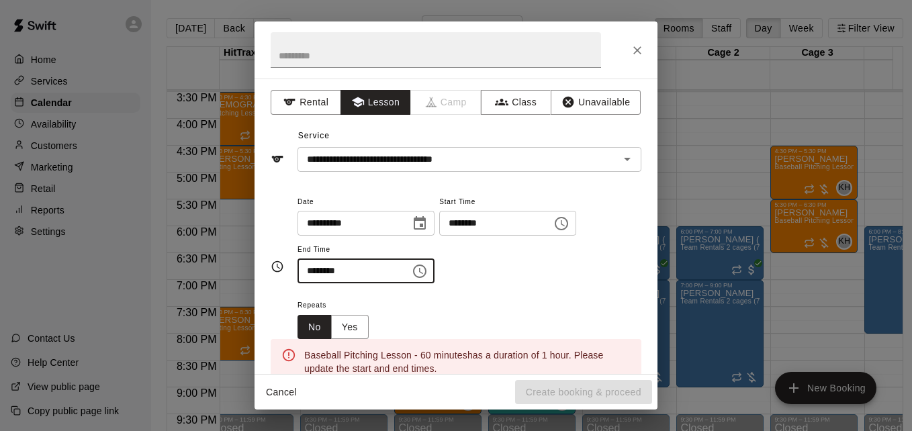
click at [315, 265] on input "********" at bounding box center [349, 271] width 103 height 25
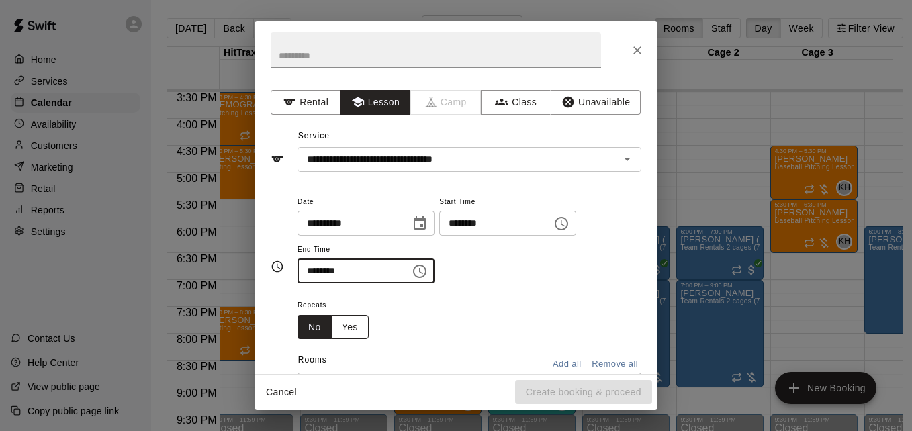
type input "********"
click at [354, 327] on button "Yes" at bounding box center [350, 327] width 38 height 25
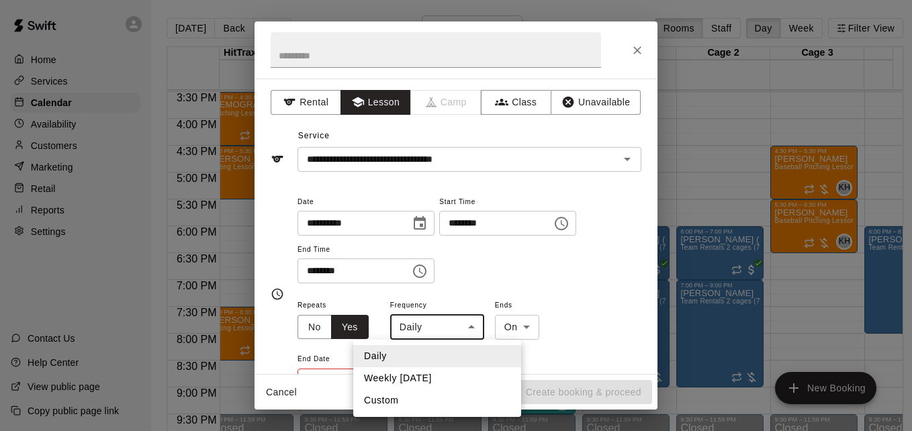
click at [473, 326] on body "Home Services Calendar Availability Customers Marketing Retail Reports Settings…" at bounding box center [456, 225] width 912 height 453
click at [471, 378] on li "Weekly on Tuesday" at bounding box center [437, 378] width 168 height 22
type input "******"
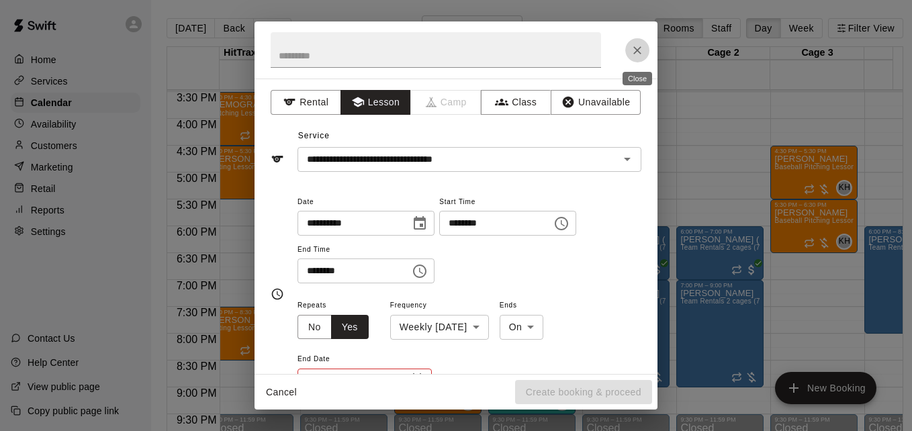
click at [637, 47] on icon "Close" at bounding box center [637, 50] width 13 height 13
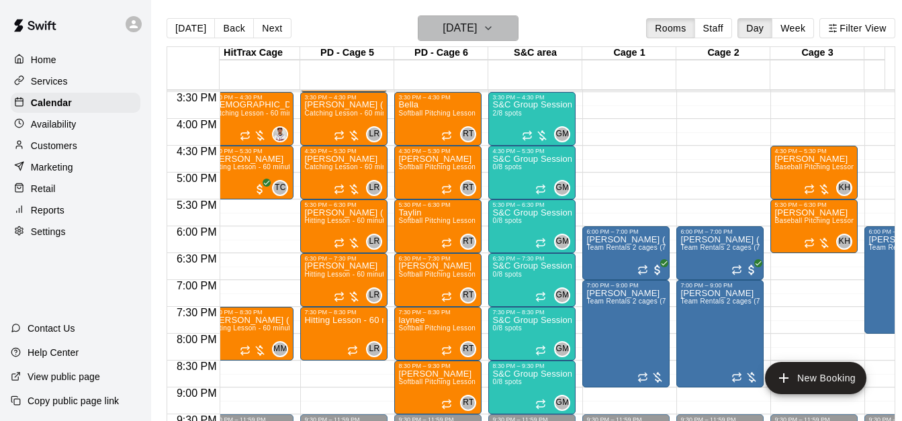
click at [503, 27] on button "Tuesday Oct 14" at bounding box center [468, 28] width 101 height 26
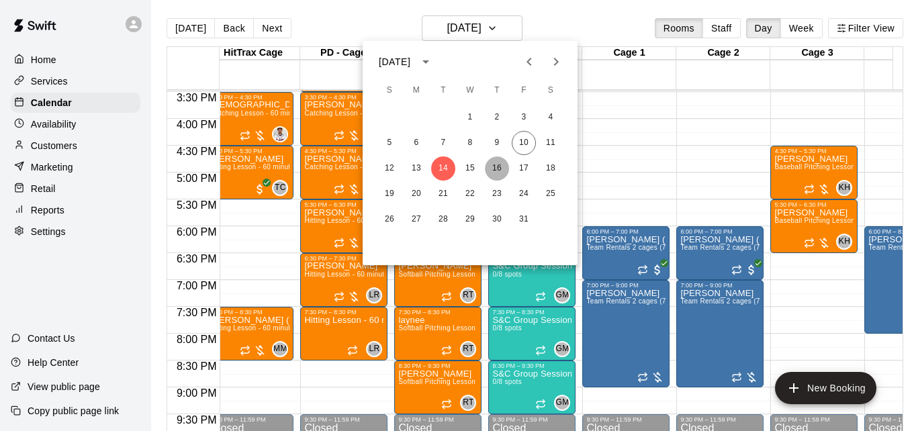
click at [492, 166] on button "16" at bounding box center [497, 169] width 24 height 24
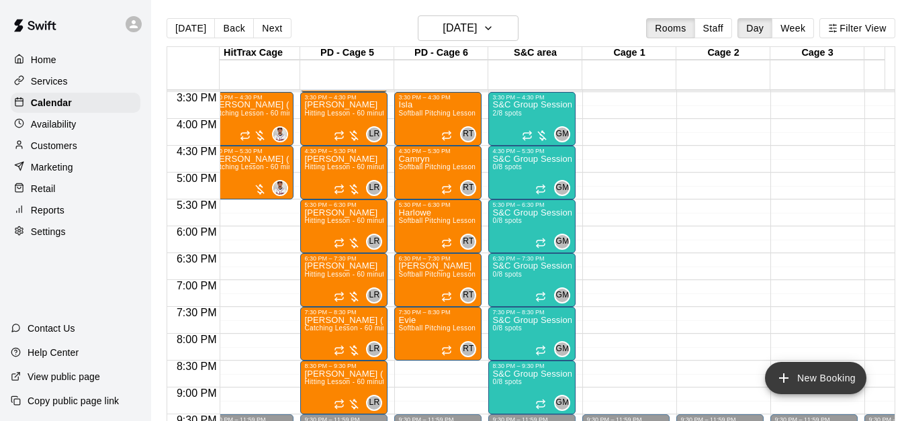
click at [813, 373] on button "New Booking" at bounding box center [815, 378] width 101 height 32
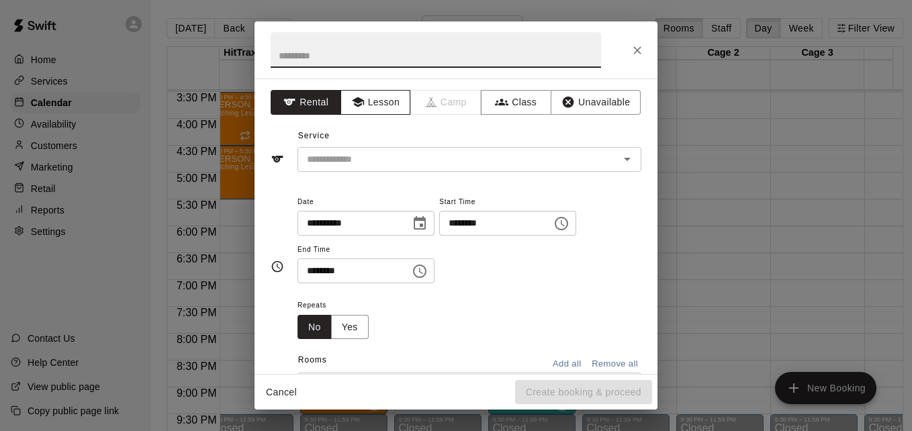
click at [384, 103] on button "Lesson" at bounding box center [376, 102] width 71 height 25
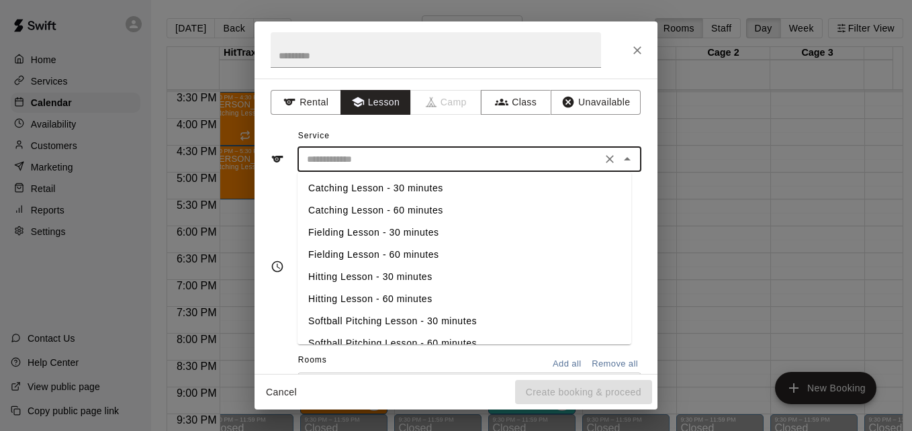
click at [440, 154] on input "text" at bounding box center [450, 159] width 296 height 17
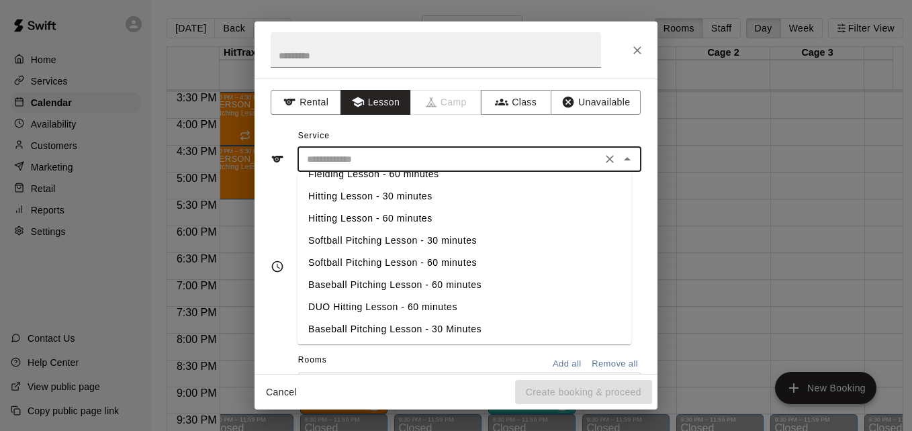
click at [437, 291] on li "Baseball Pitching Lesson - 60 minutes" at bounding box center [465, 285] width 334 height 22
type input "**********"
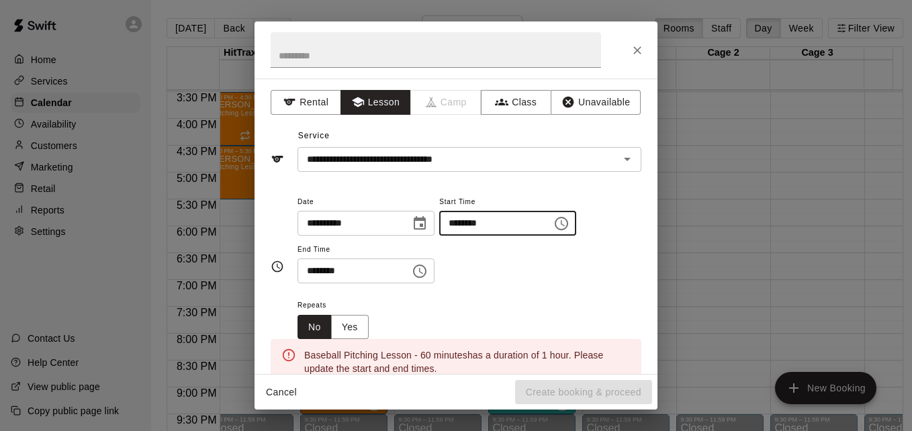
click at [470, 222] on input "********" at bounding box center [490, 223] width 103 height 25
type input "********"
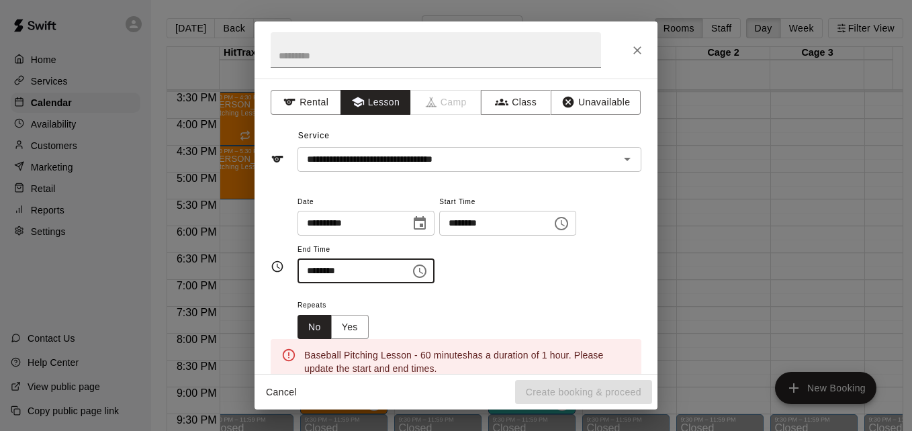
click at [315, 272] on input "********" at bounding box center [349, 271] width 103 height 25
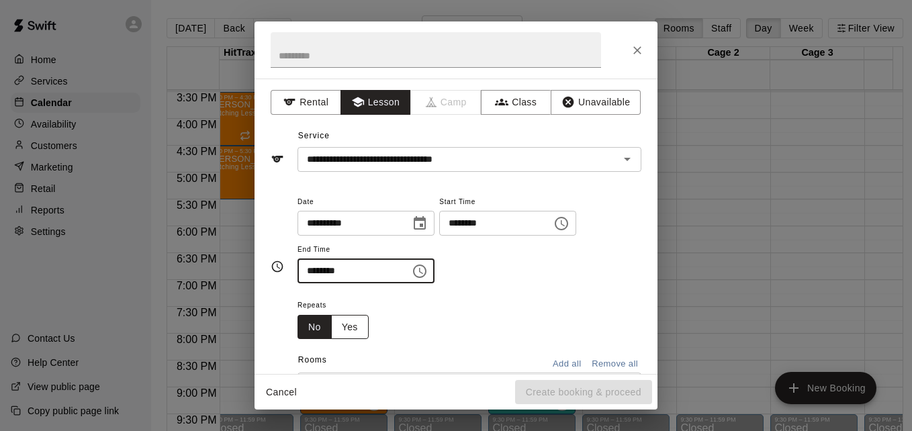
type input "********"
click at [363, 321] on button "Yes" at bounding box center [350, 327] width 38 height 25
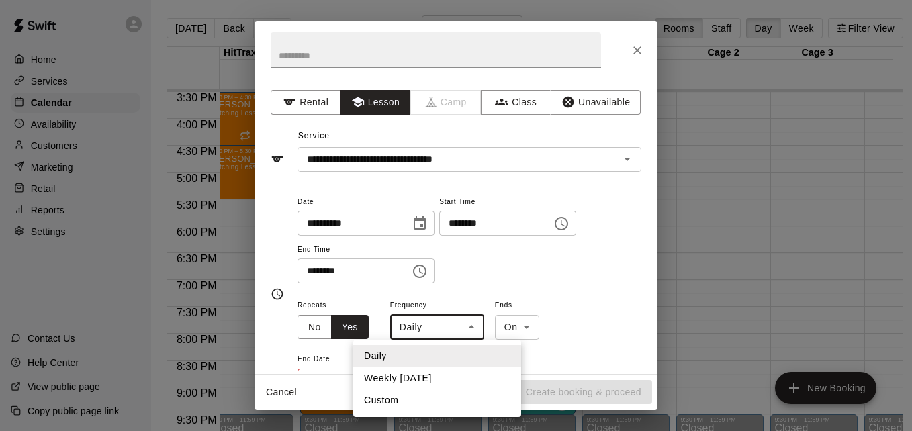
click at [456, 334] on body "Home Services Calendar Availability Customers Marketing Retail Reports Settings…" at bounding box center [456, 225] width 912 height 453
click at [466, 380] on li "Weekly on Thursday" at bounding box center [437, 378] width 168 height 22
type input "******"
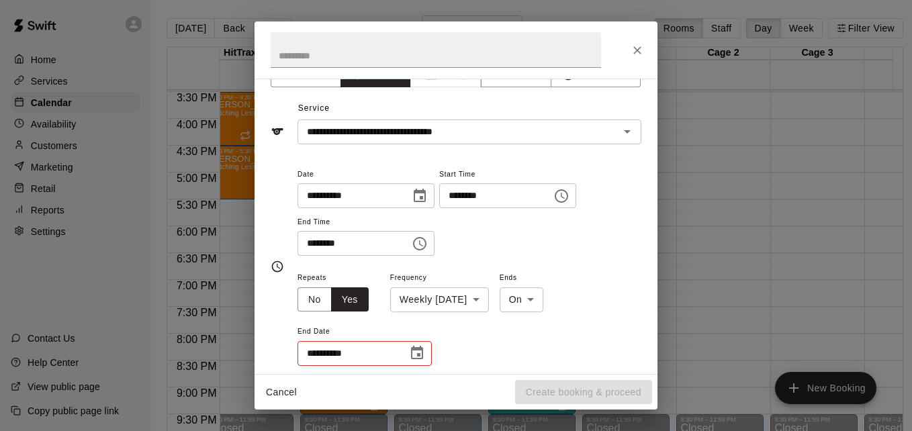
scroll to position [54, 0]
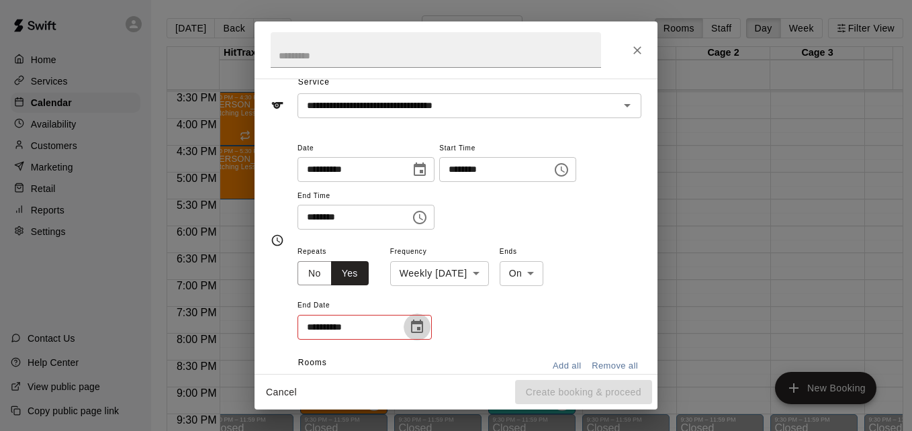
click at [420, 330] on icon "Choose date" at bounding box center [417, 326] width 12 height 13
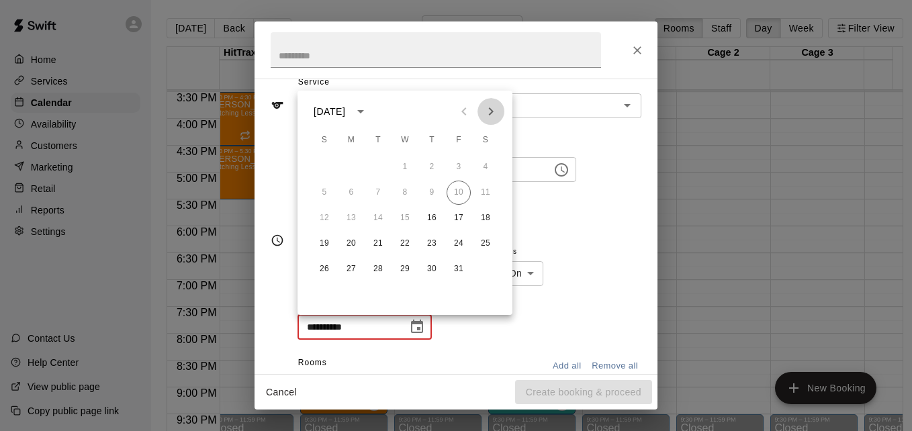
click at [487, 110] on icon "Next month" at bounding box center [491, 111] width 16 height 16
click at [490, 114] on icon "Next month" at bounding box center [491, 111] width 16 height 16
click at [429, 214] on button "18" at bounding box center [432, 218] width 24 height 24
type input "**********"
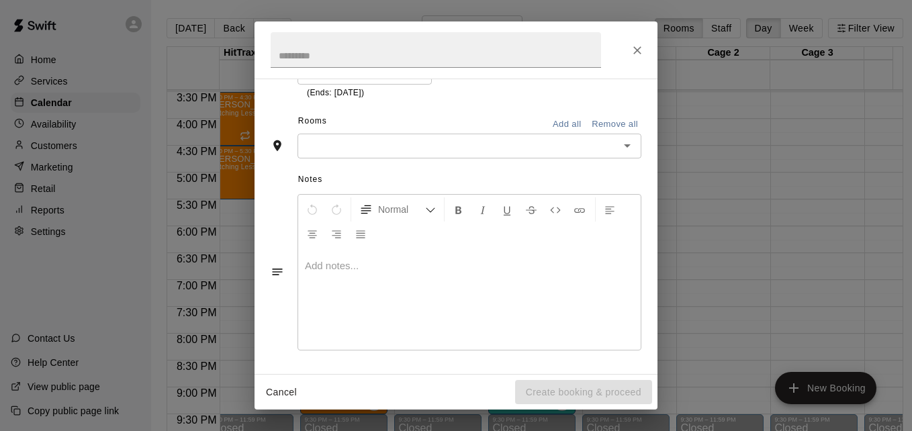
scroll to position [310, 0]
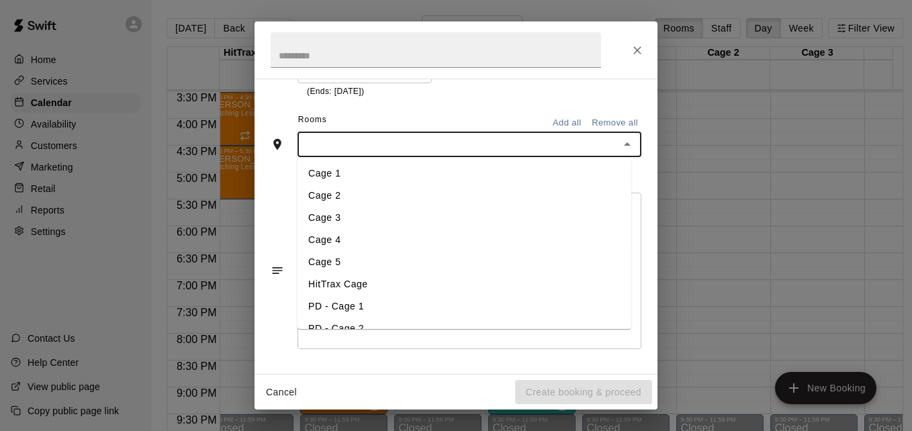
click at [502, 151] on input "text" at bounding box center [459, 144] width 314 height 17
click at [379, 222] on li "Cage 3" at bounding box center [465, 218] width 334 height 22
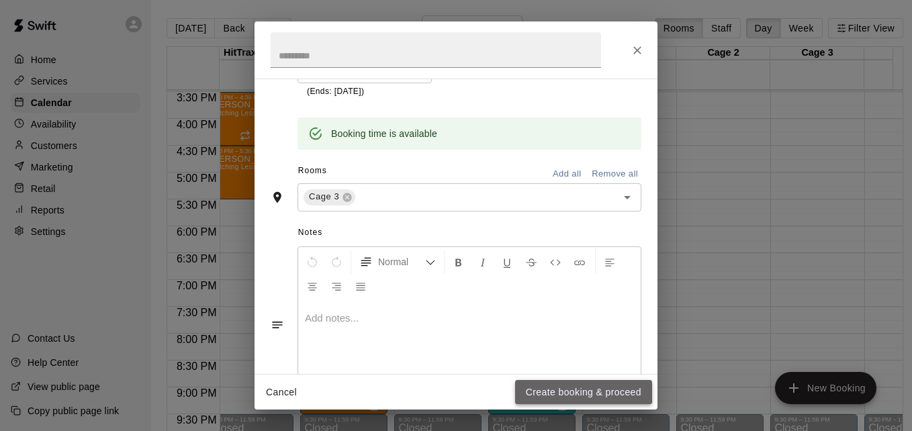
click at [576, 390] on button "Create booking & proceed" at bounding box center [583, 392] width 137 height 25
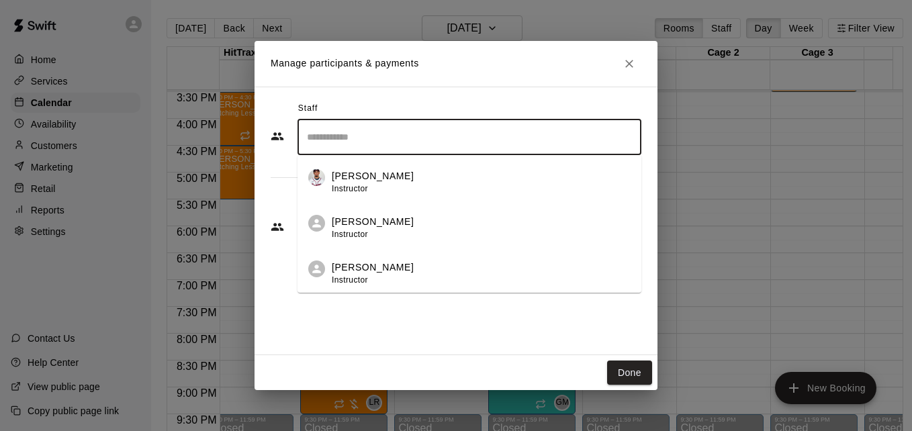
click at [433, 141] on input "Search staff" at bounding box center [470, 138] width 332 height 24
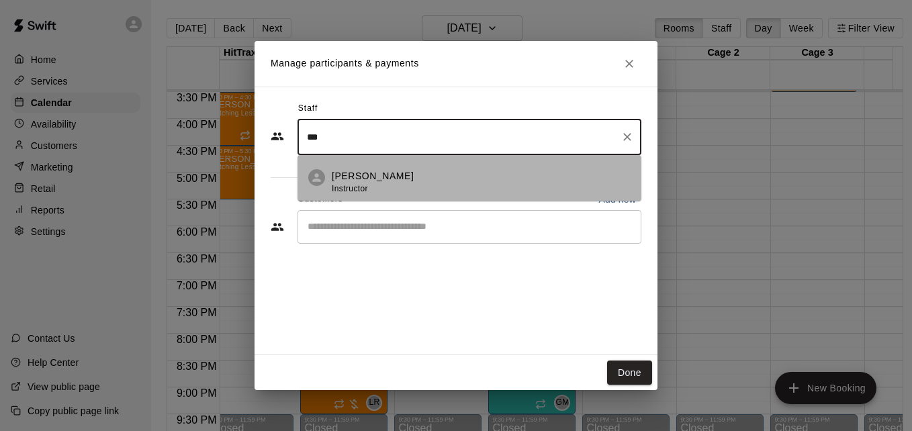
click at [451, 183] on div "Kyle Huckaby Instructor" at bounding box center [481, 182] width 299 height 26
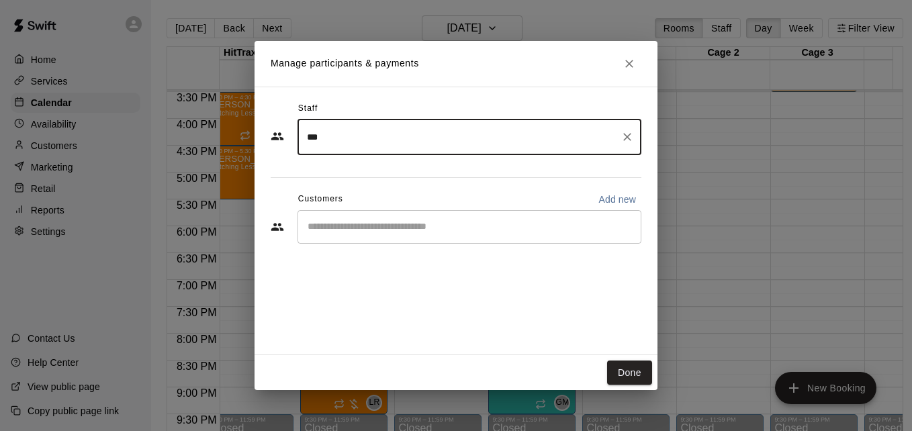
type input "***"
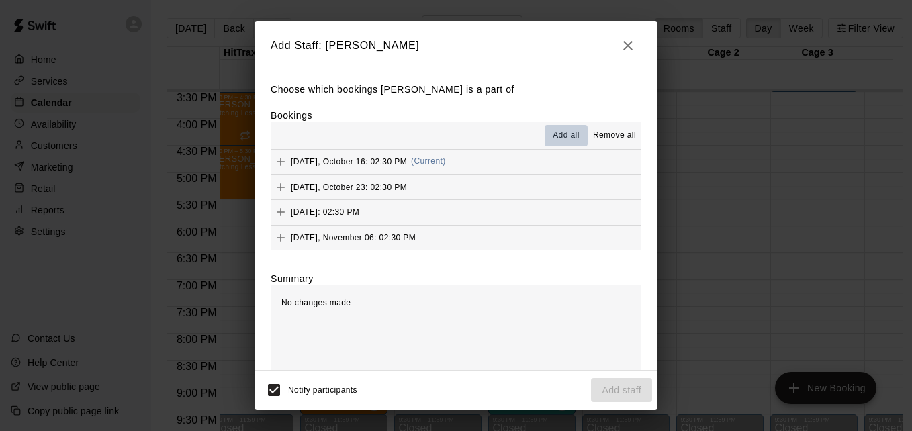
click at [564, 132] on span "Add all" at bounding box center [566, 135] width 27 height 13
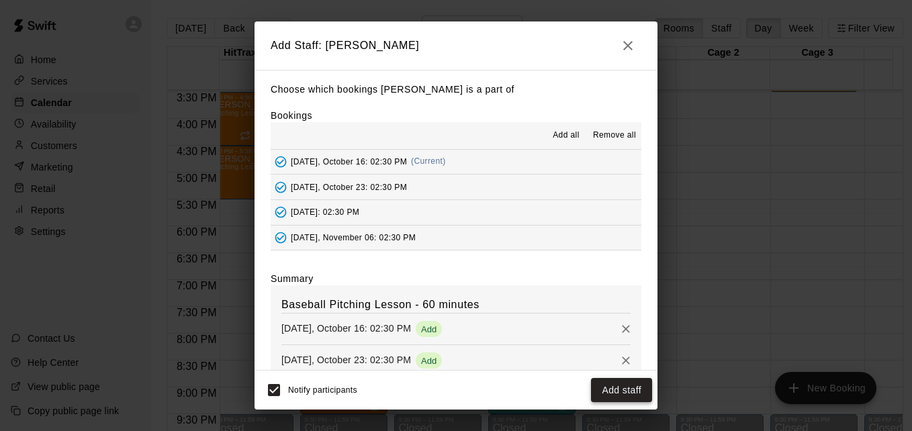
click at [619, 386] on button "Add staff" at bounding box center [621, 390] width 61 height 25
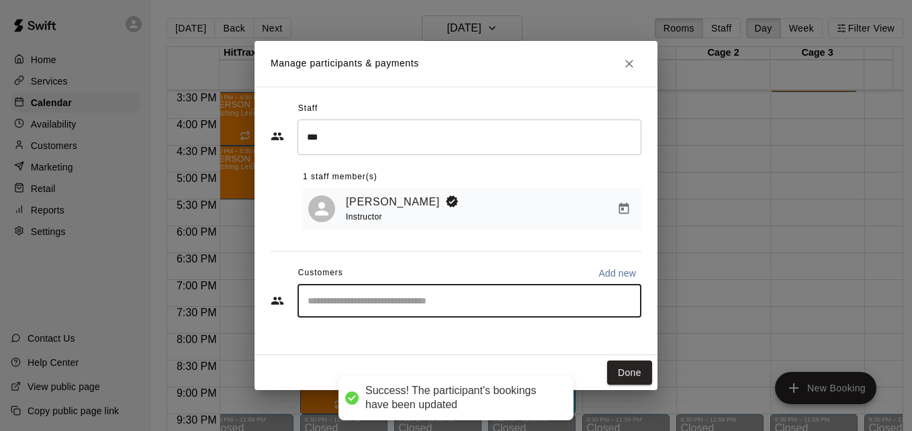
click at [422, 304] on input "Start typing to search customers..." at bounding box center [470, 300] width 332 height 13
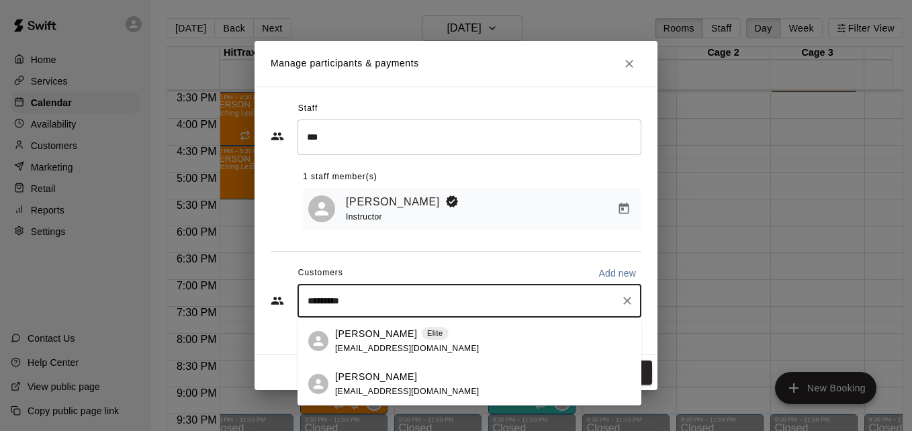
type input "**********"
click at [445, 382] on div "Wyatt Smith afudan@yahoo.com" at bounding box center [483, 384] width 296 height 29
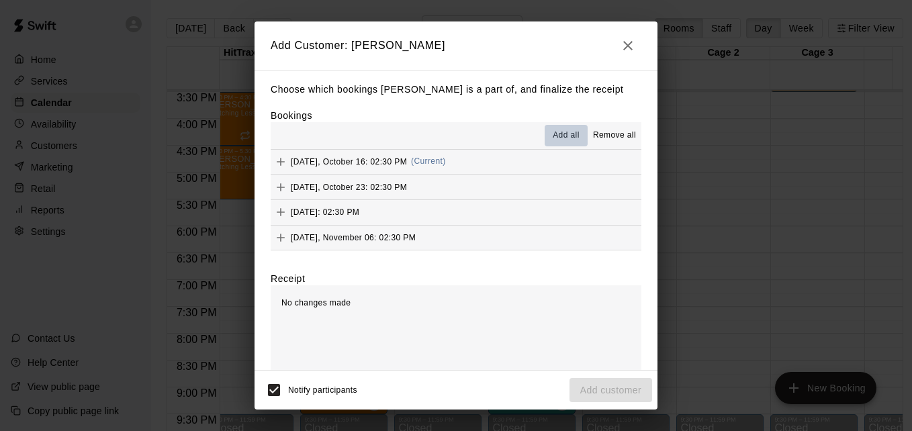
click at [558, 139] on span "Add all" at bounding box center [566, 135] width 27 height 13
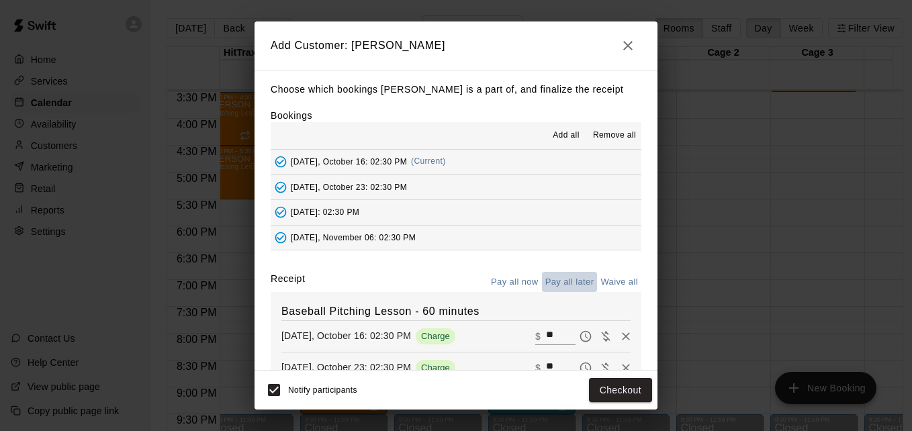
click at [568, 284] on button "Pay all later" at bounding box center [570, 282] width 56 height 21
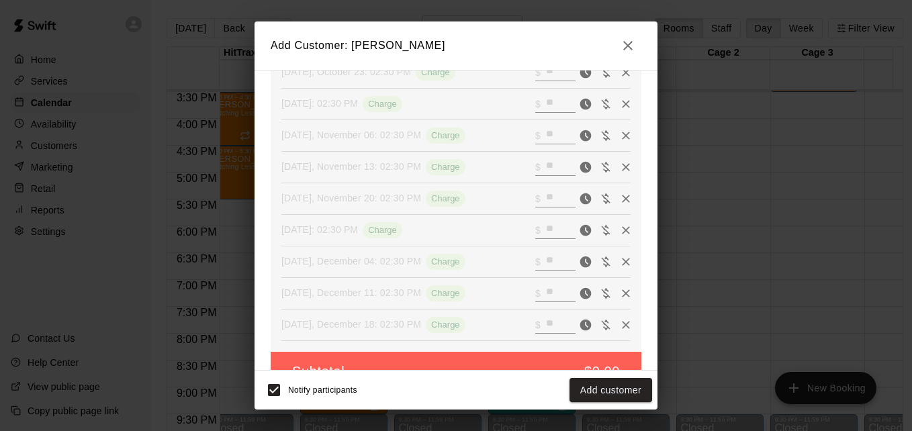
scroll to position [322, 0]
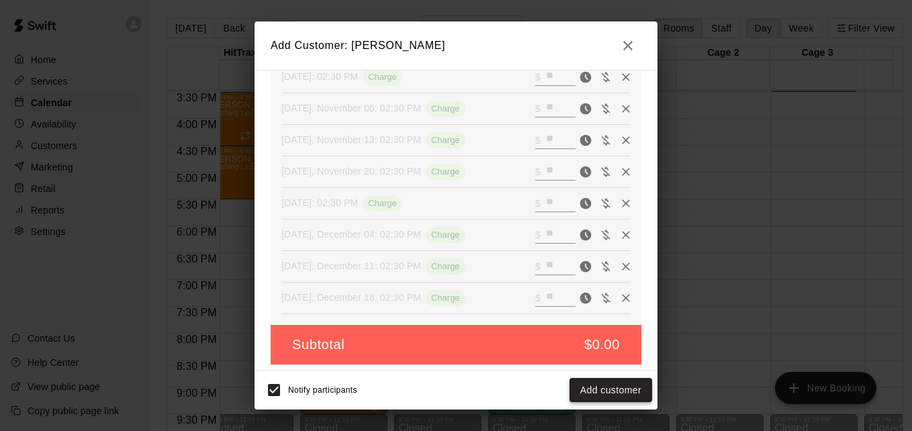
click at [623, 396] on button "Add customer" at bounding box center [611, 390] width 83 height 25
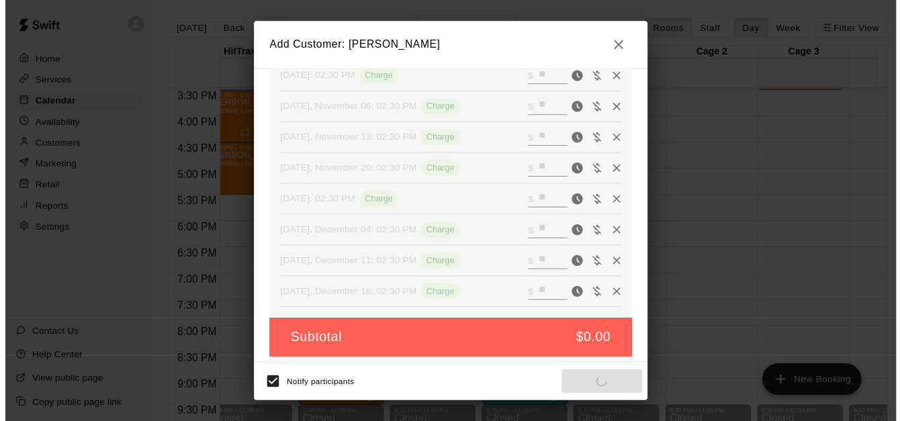
scroll to position [283, 0]
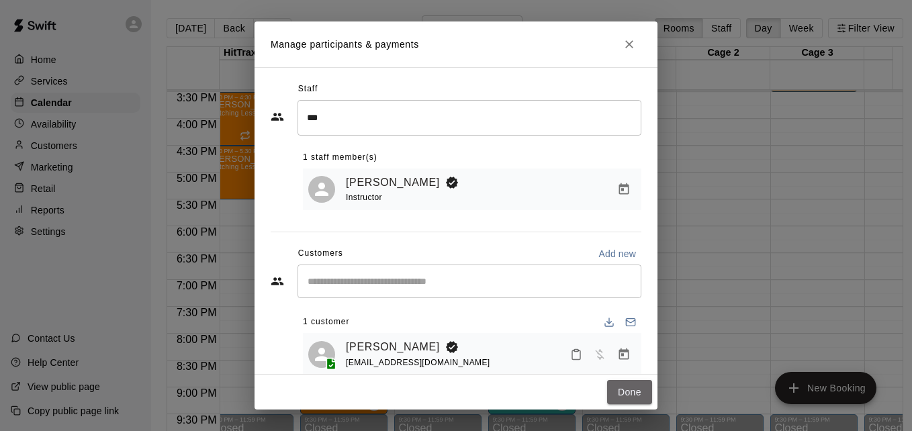
click at [623, 396] on button "Done" at bounding box center [629, 392] width 45 height 25
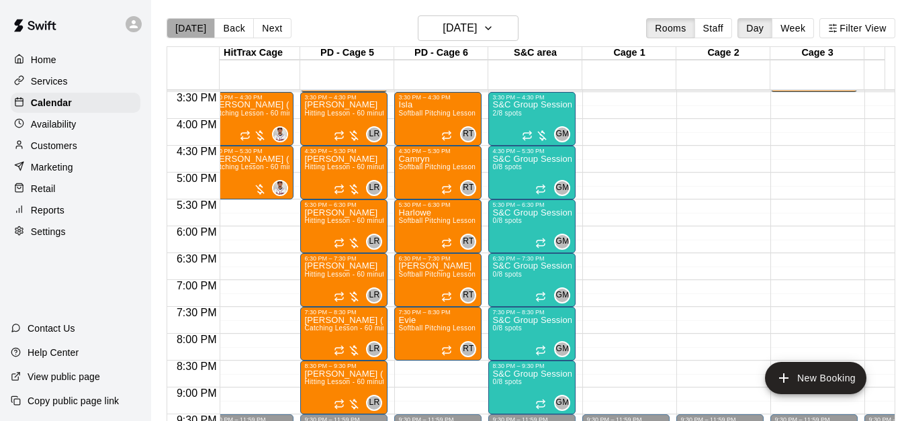
click at [191, 30] on button "[DATE]" at bounding box center [191, 28] width 48 height 20
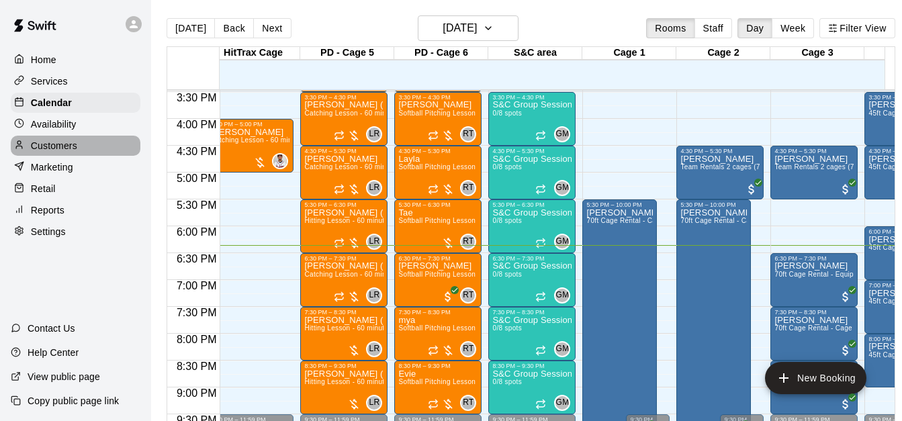
click at [91, 150] on div "Customers" at bounding box center [76, 146] width 130 height 20
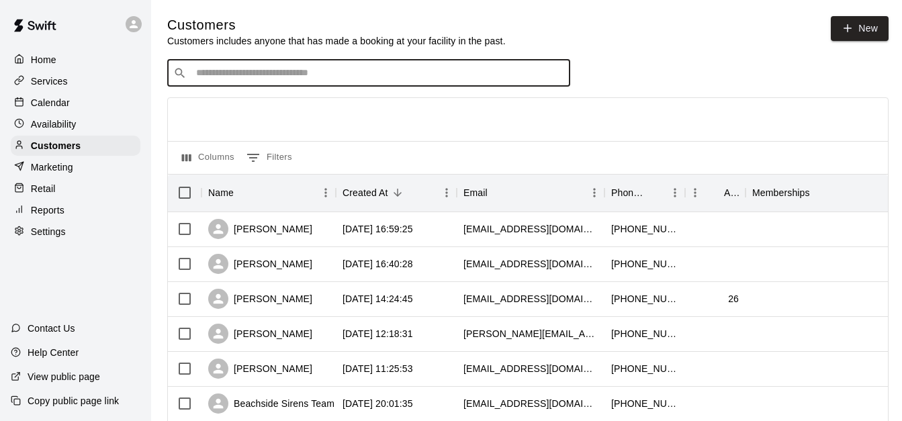
click at [319, 74] on input "Search customers by name or email" at bounding box center [378, 72] width 372 height 13
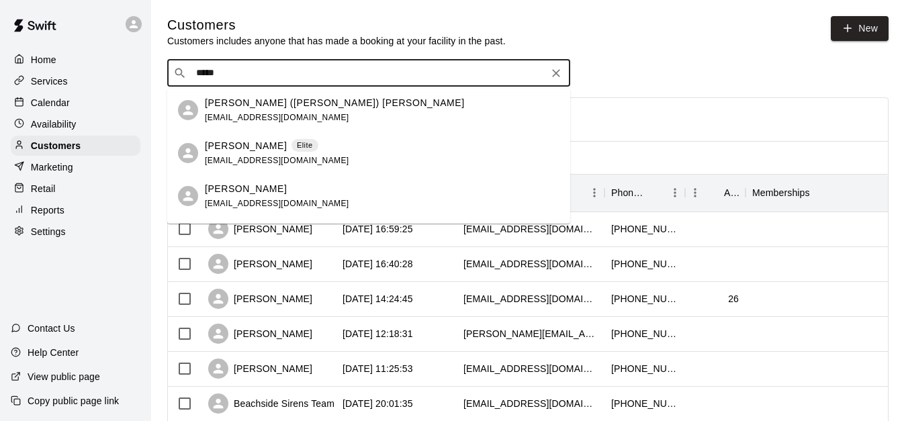
type input "*****"
click at [343, 113] on div "Wyatt Smith Elite djbsmith09@gmail.com" at bounding box center [382, 110] width 355 height 29
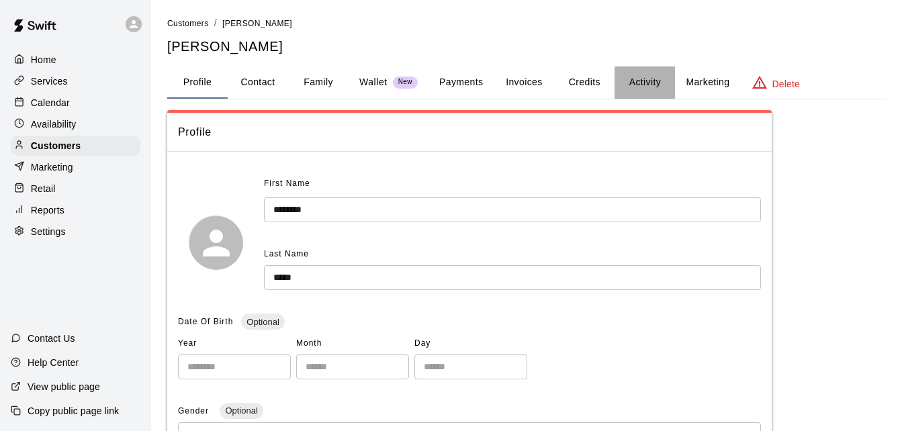
click at [635, 87] on button "Activity" at bounding box center [645, 82] width 60 height 32
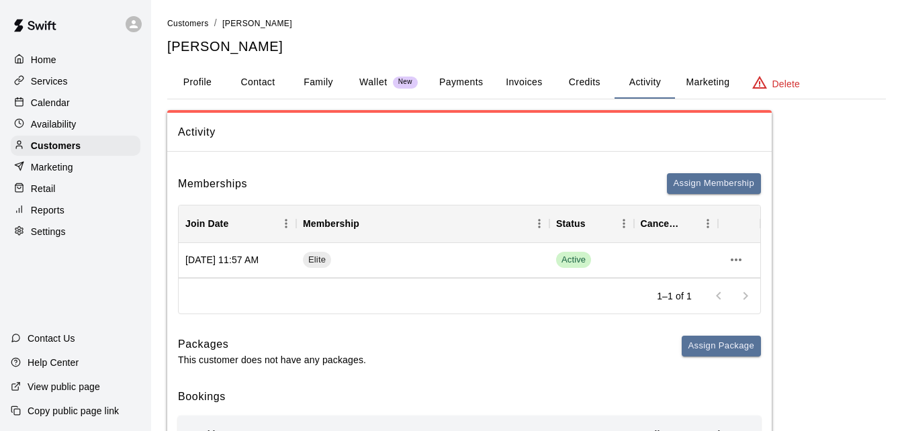
click at [811, 197] on div "Activity Memberships Assign Membership Join Date Membership Status Cancel Date …" at bounding box center [526, 416] width 719 height 612
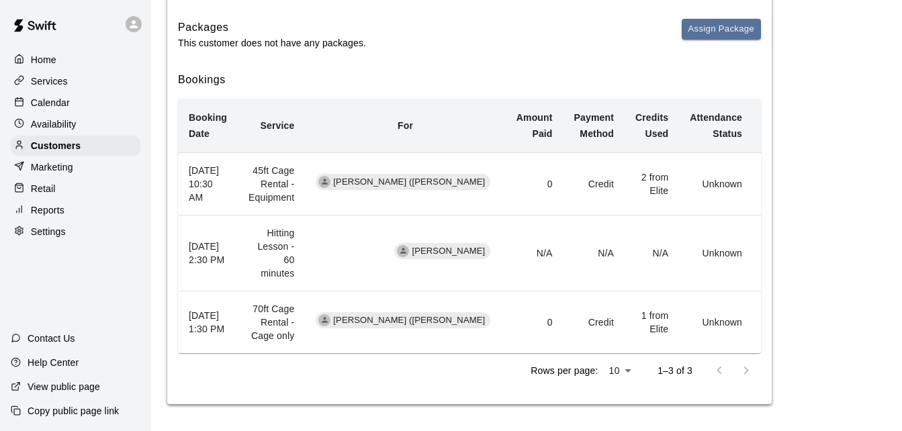
scroll to position [327, 0]
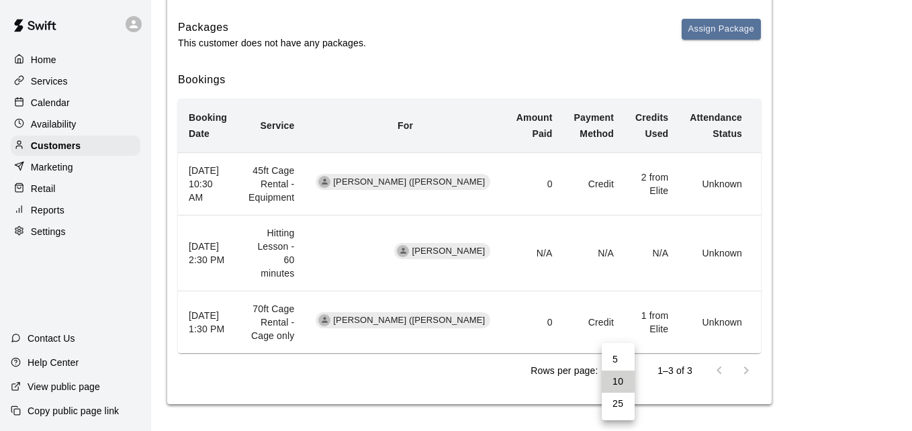
click at [624, 378] on body "Home Services Calendar Availability Customers Marketing Retail Reports Settings…" at bounding box center [456, 57] width 912 height 748
click at [621, 405] on li "25" at bounding box center [618, 404] width 33 height 22
type input "**"
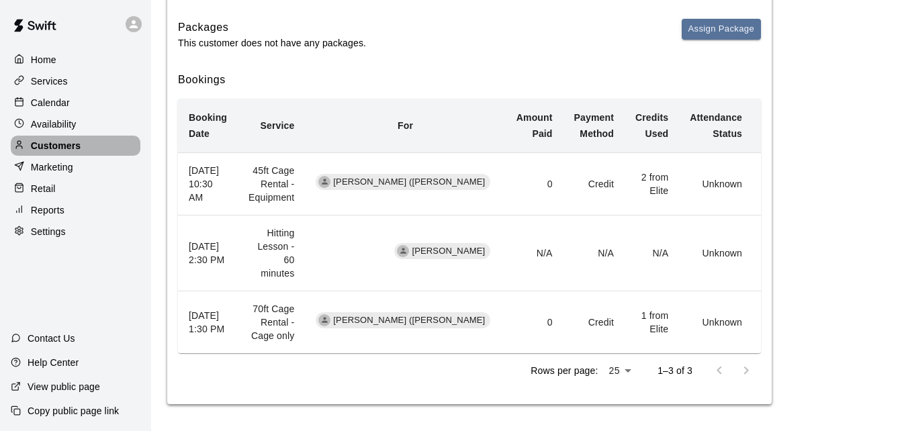
click at [85, 154] on div "Customers" at bounding box center [76, 146] width 130 height 20
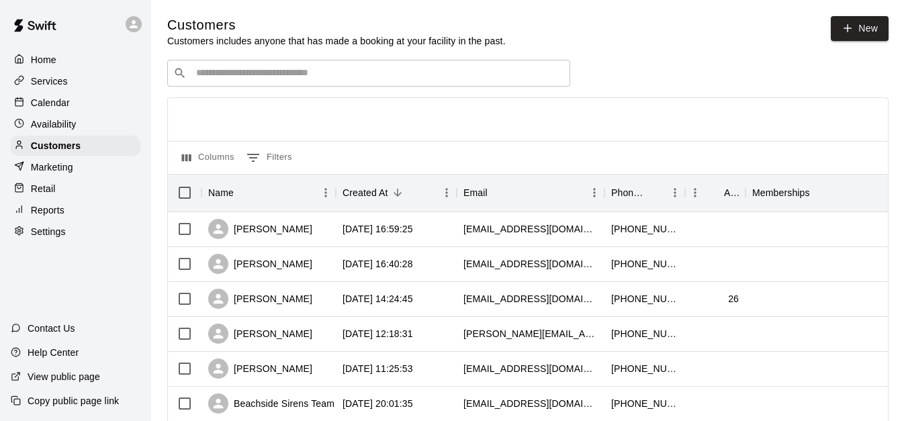
click at [261, 71] on input "Search customers by name or email" at bounding box center [378, 72] width 372 height 13
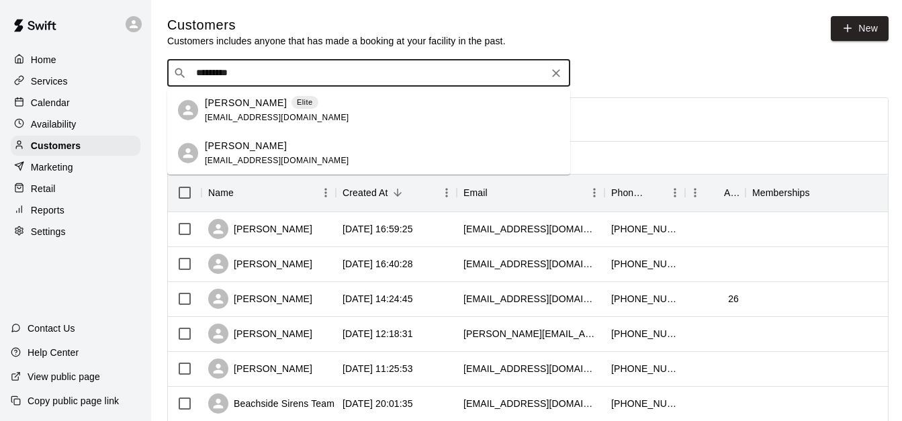
type input "**********"
click at [258, 157] on span "afudan@yahoo.com" at bounding box center [277, 160] width 144 height 9
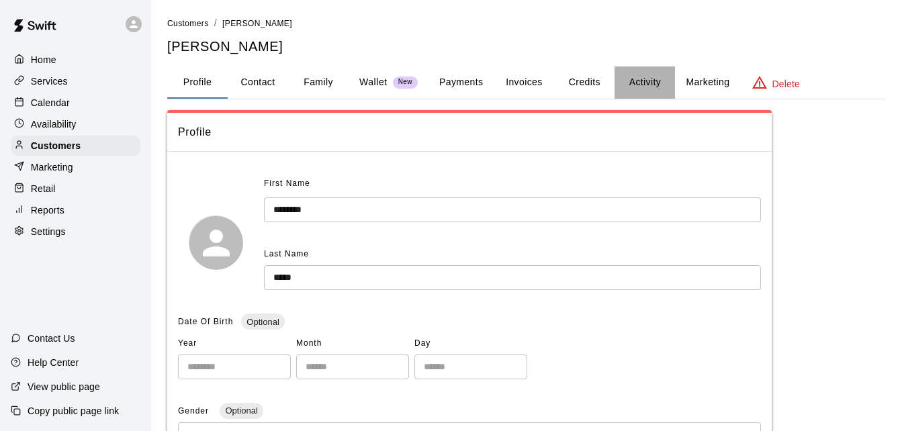
click at [639, 84] on button "Activity" at bounding box center [645, 82] width 60 height 32
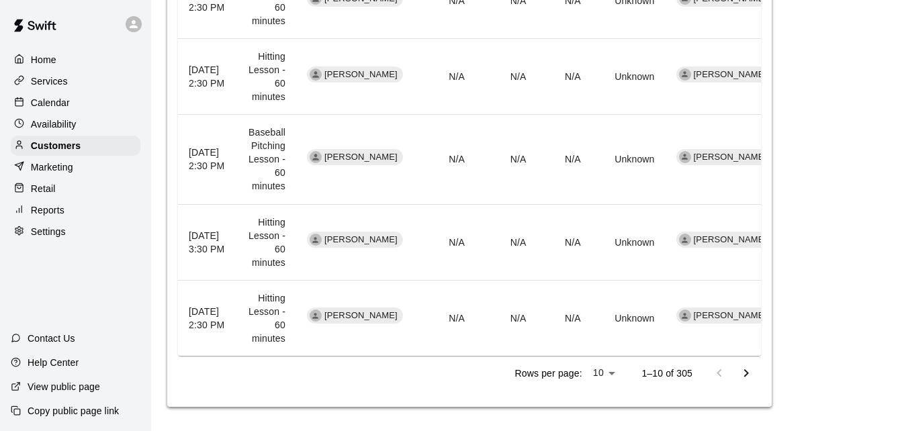
scroll to position [809, 0]
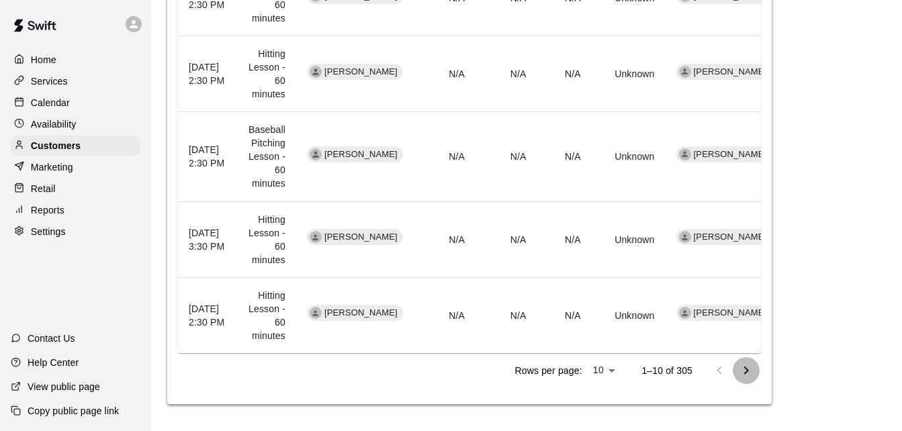
click at [746, 369] on icon "Go to next page" at bounding box center [746, 371] width 16 height 16
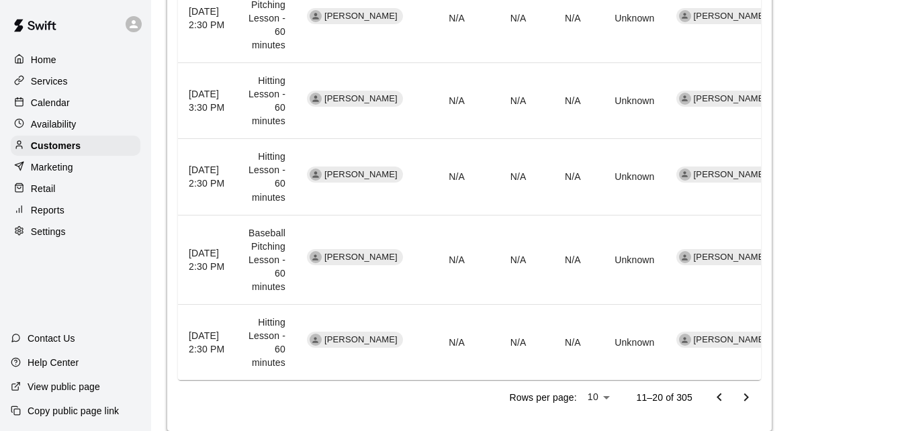
click at [746, 369] on td "[PERSON_NAME]" at bounding box center [727, 342] width 122 height 76
click at [52, 102] on p "Calendar" at bounding box center [50, 102] width 39 height 13
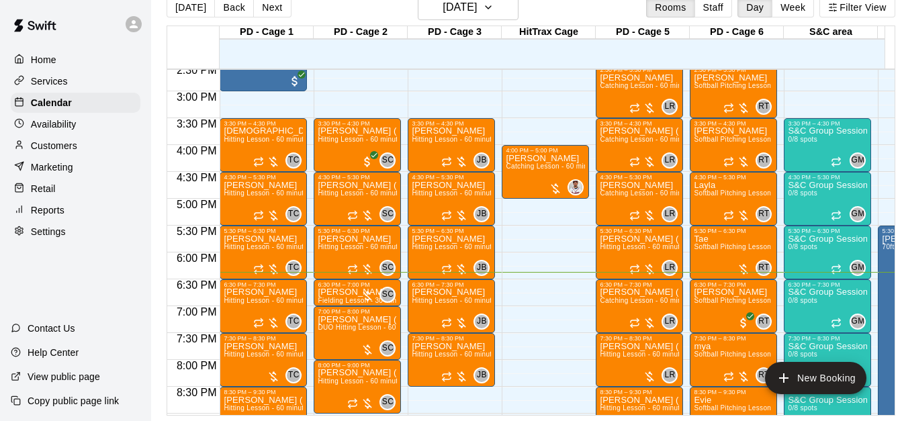
scroll to position [811, 0]
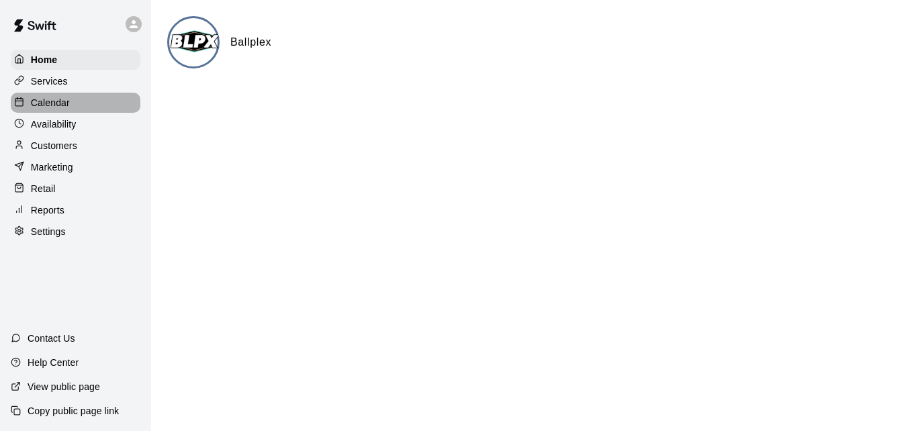
click at [83, 105] on div "Calendar" at bounding box center [76, 103] width 130 height 20
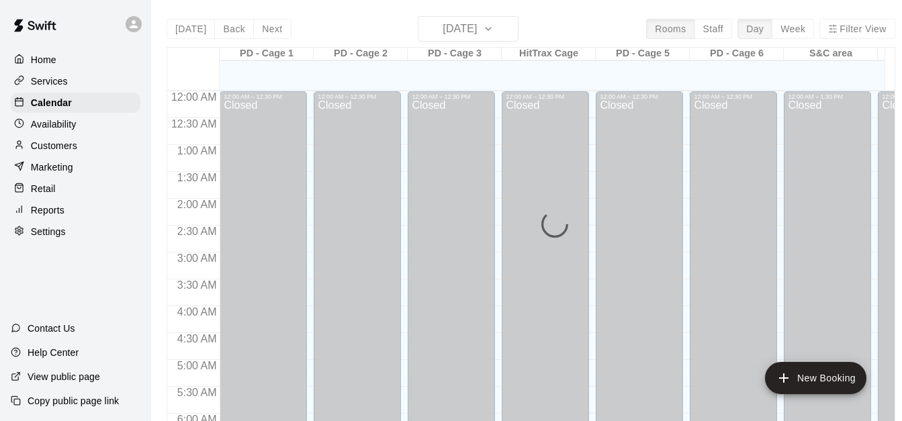
scroll to position [892, 0]
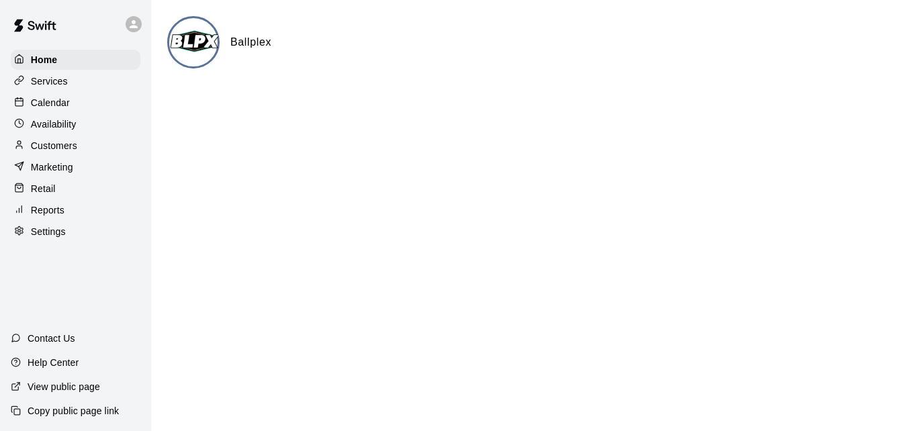
click at [85, 103] on div "Calendar" at bounding box center [76, 103] width 130 height 20
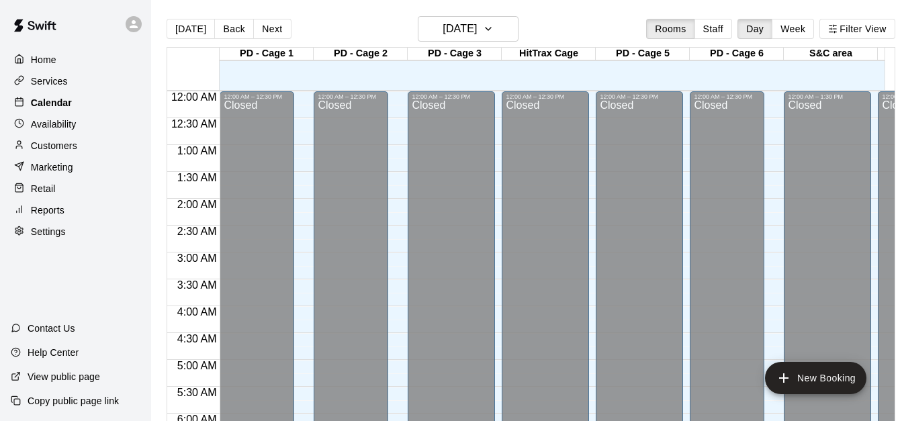
scroll to position [892, 0]
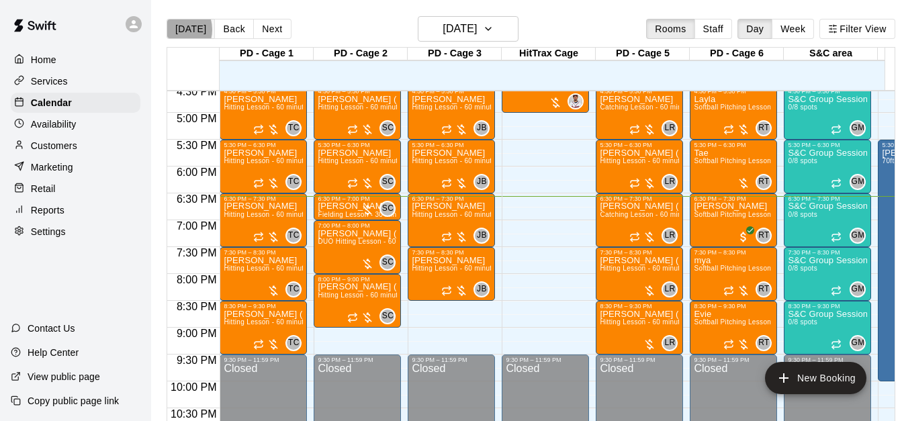
click at [173, 29] on button "[DATE]" at bounding box center [191, 29] width 48 height 20
click at [232, 33] on button "Back" at bounding box center [234, 29] width 40 height 20
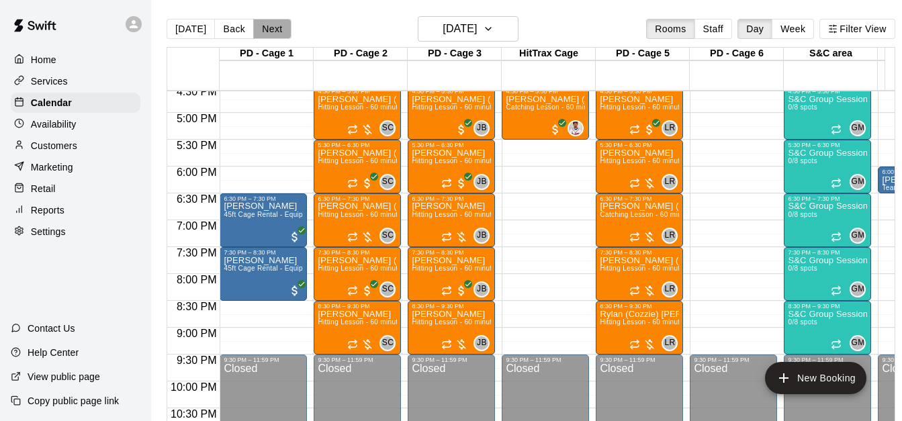
click at [271, 36] on button "Next" at bounding box center [272, 29] width 38 height 20
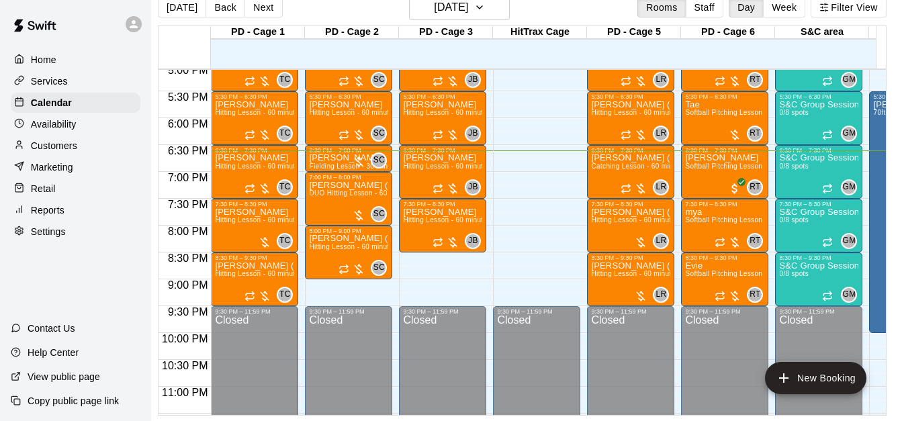
scroll to position [0, 549]
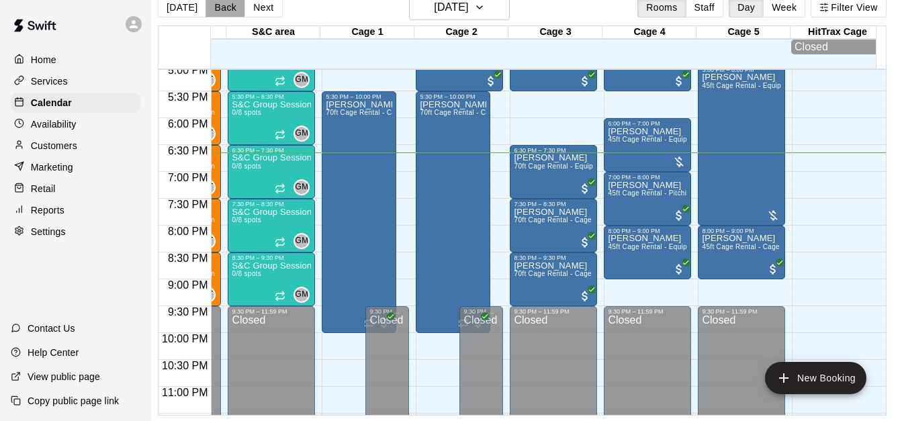
click at [207, 3] on button "Back" at bounding box center [226, 7] width 40 height 20
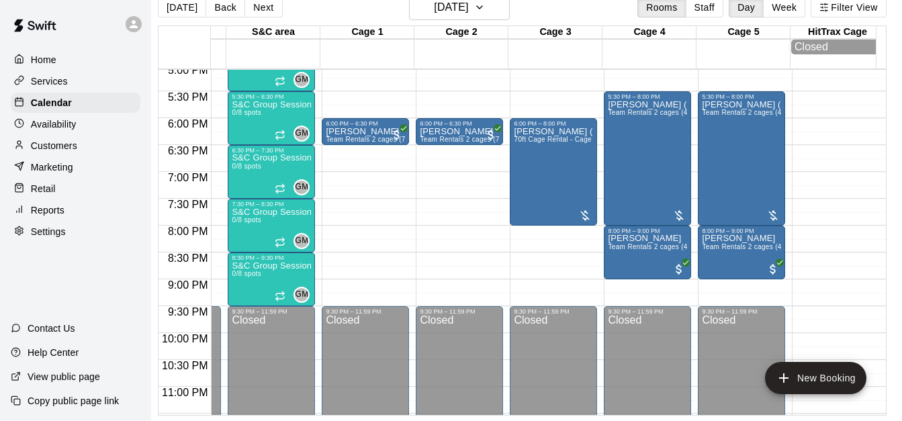
scroll to position [0, 0]
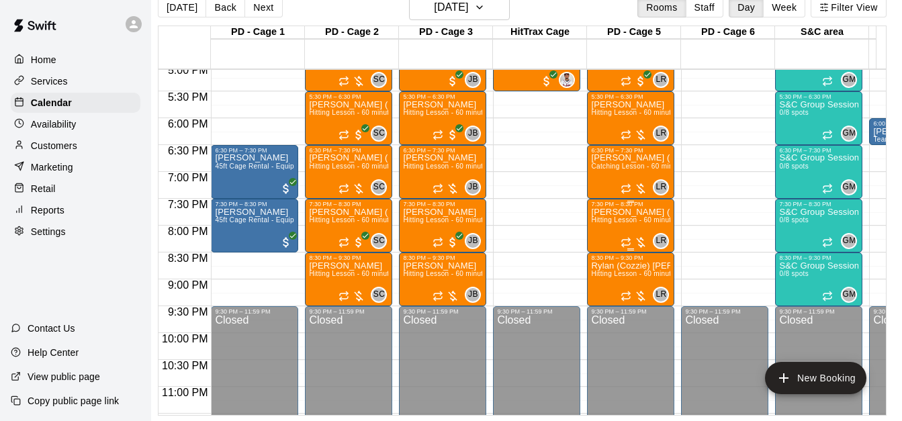
click at [623, 212] on p "[PERSON_NAME] ([PERSON_NAME]) [PERSON_NAME]" at bounding box center [630, 212] width 79 height 0
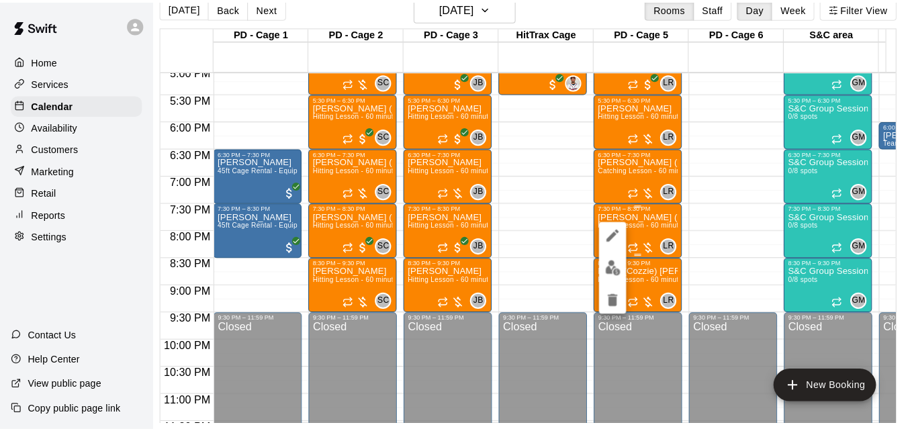
scroll to position [21, 7]
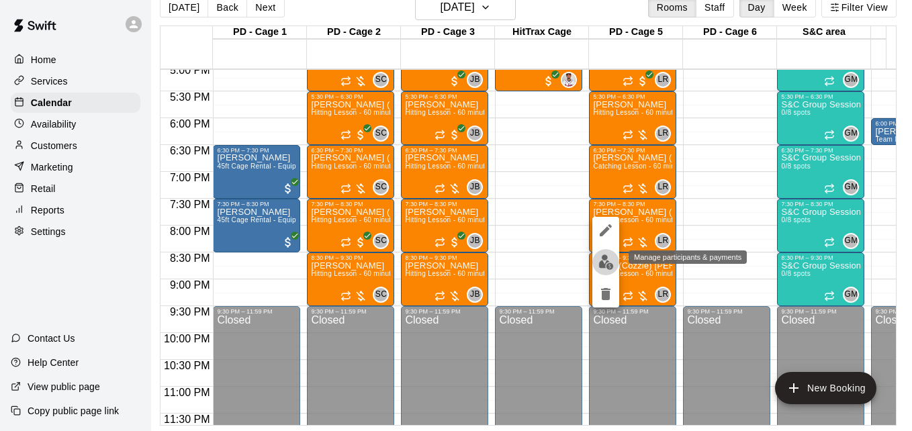
click at [605, 257] on img "edit" at bounding box center [605, 262] width 15 height 15
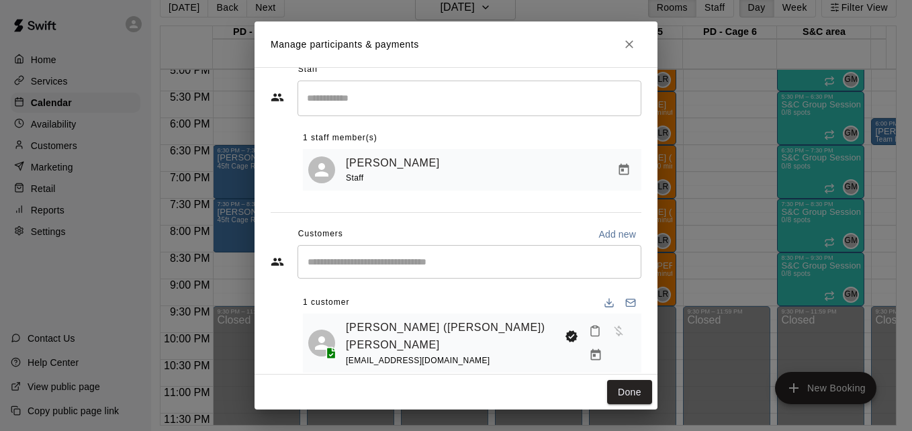
scroll to position [27, 0]
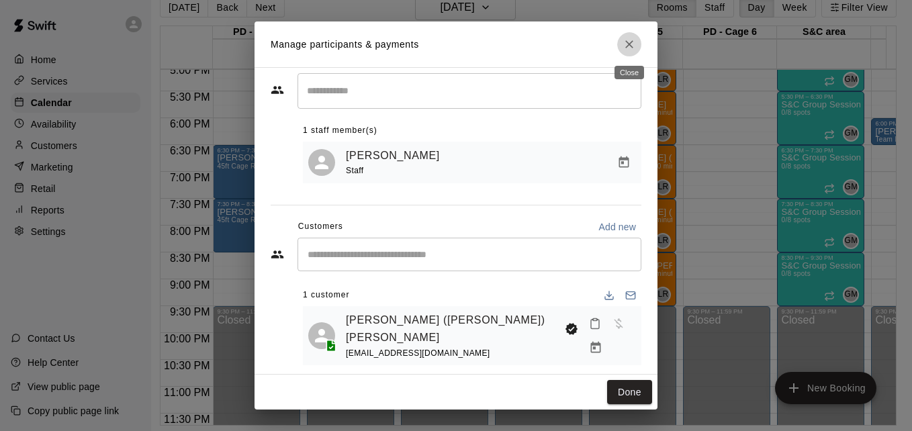
click at [629, 43] on icon "Close" at bounding box center [629, 44] width 13 height 13
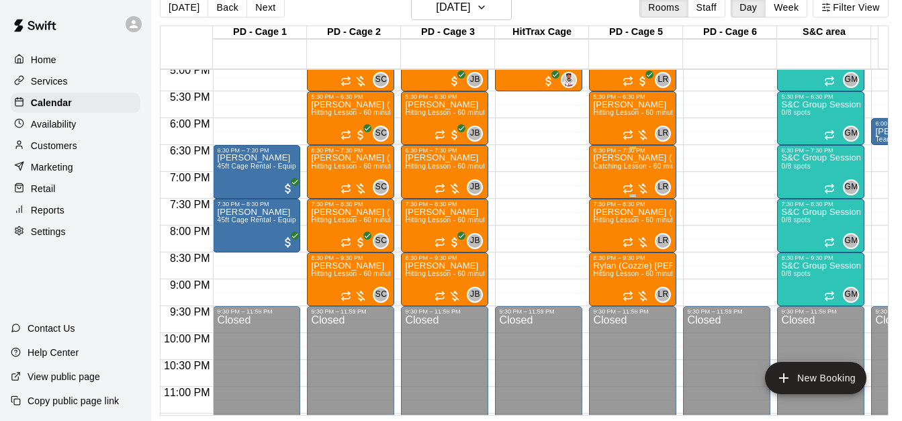
click at [637, 170] on span "Catching Lesson - 60 minutes" at bounding box center [640, 166] width 95 height 7
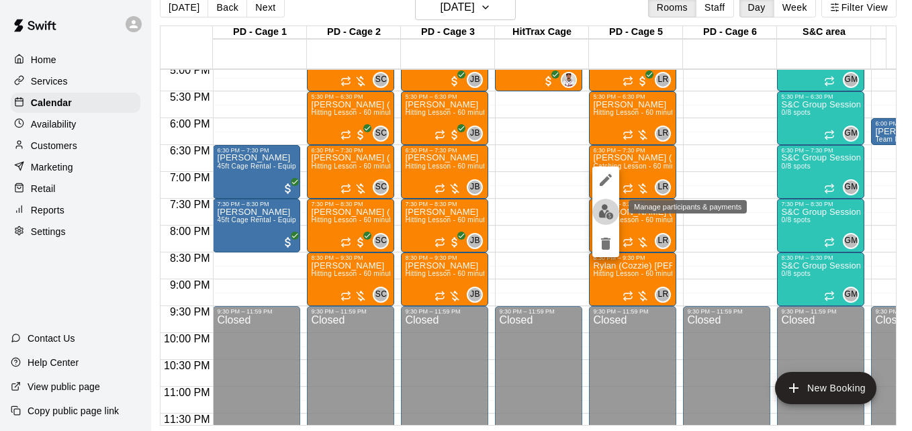
click at [608, 210] on img "edit" at bounding box center [605, 211] width 15 height 15
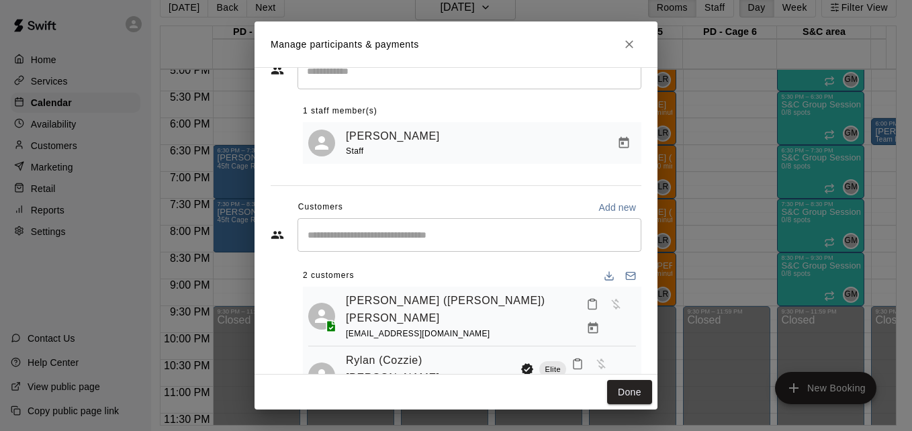
scroll to position [54, 0]
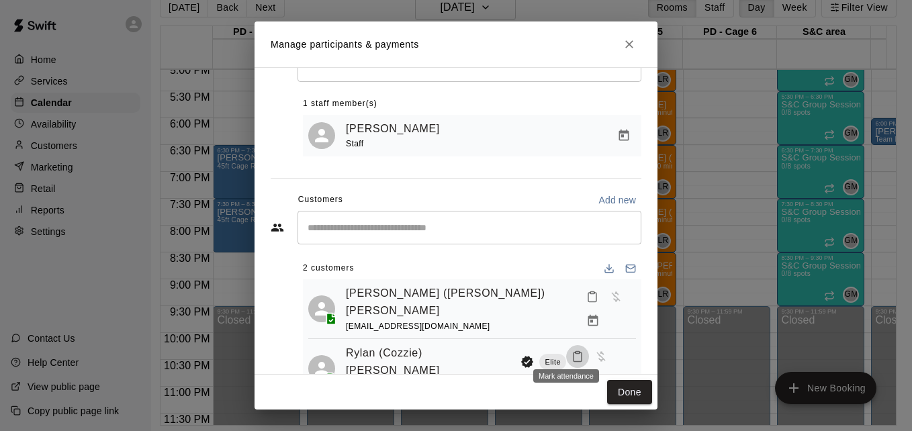
click at [572, 351] on icon "Mark attendance" at bounding box center [578, 357] width 12 height 12
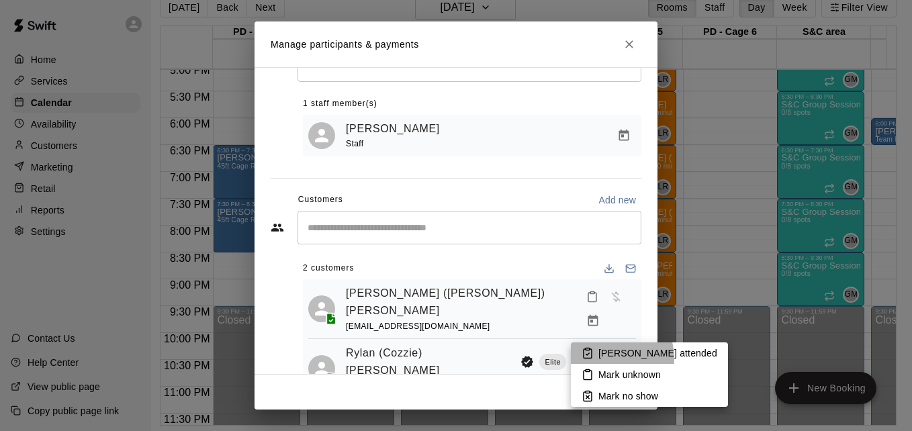
click at [607, 359] on p "[PERSON_NAME] attended" at bounding box center [657, 353] width 119 height 13
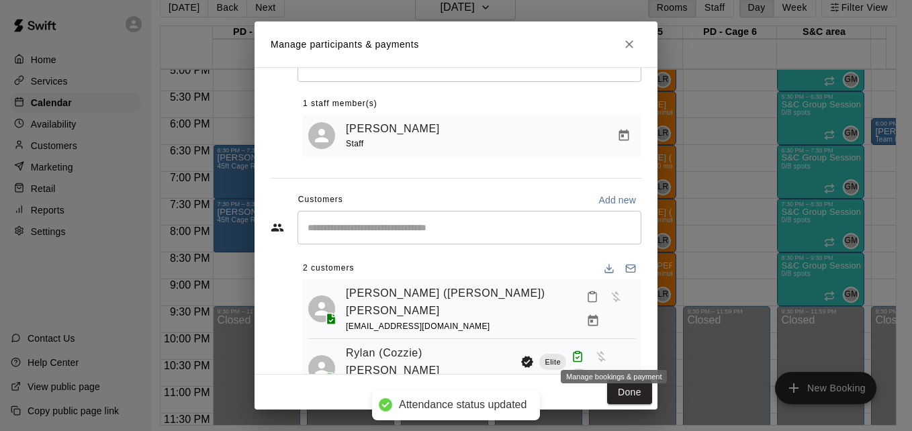
click at [584, 375] on icon "Manage bookings & payment" at bounding box center [579, 380] width 10 height 11
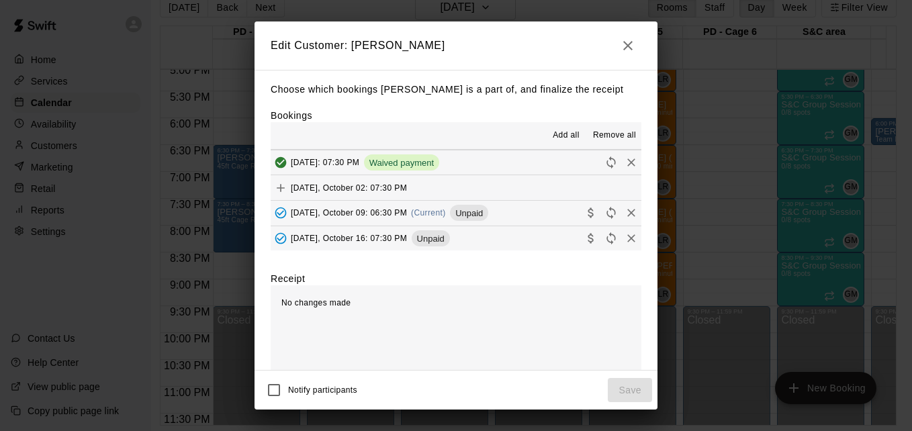
scroll to position [358, 0]
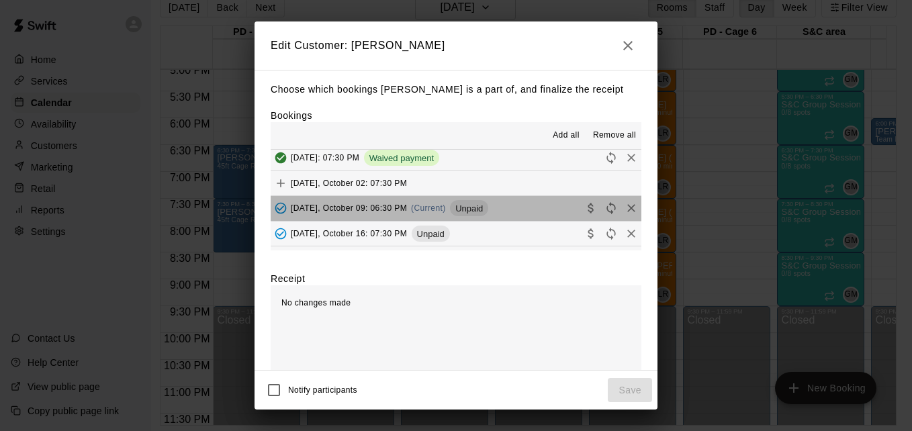
click at [517, 217] on button "[DATE], October 09: 06:30 PM (Current) Unpaid" at bounding box center [456, 208] width 371 height 25
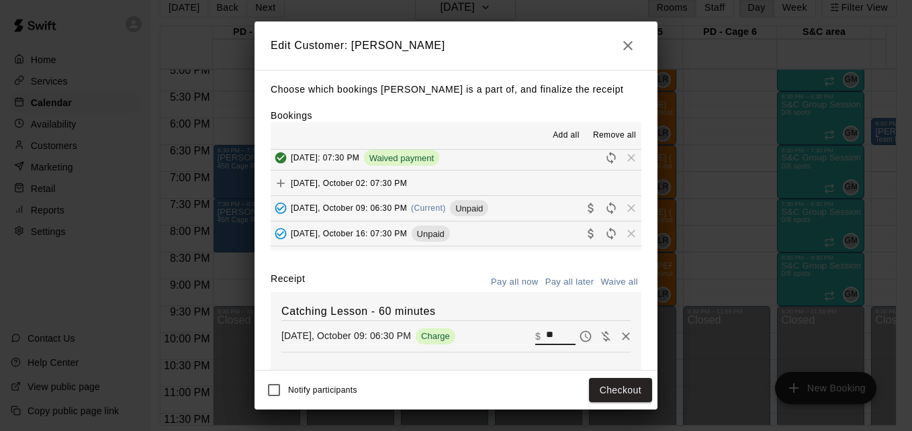
click at [546, 340] on input "**" at bounding box center [561, 336] width 30 height 17
type input "*"
type input "***"
click at [611, 390] on button "Checkout" at bounding box center [620, 390] width 63 height 25
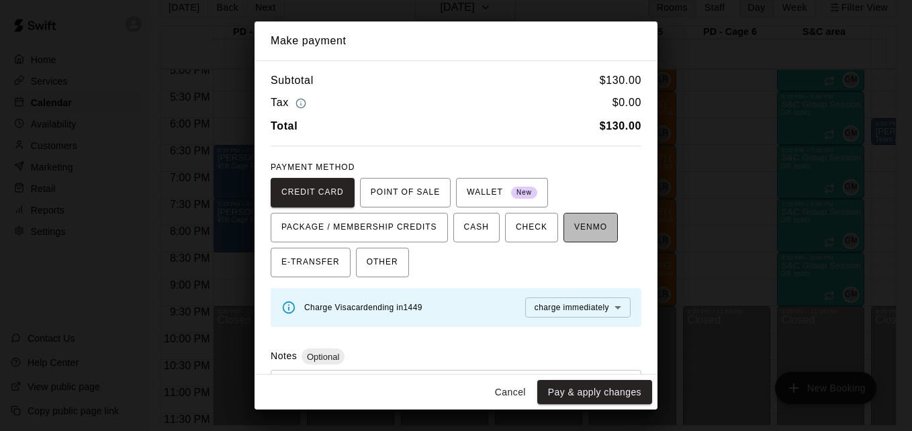
click at [580, 228] on span "VENMO" at bounding box center [590, 227] width 33 height 21
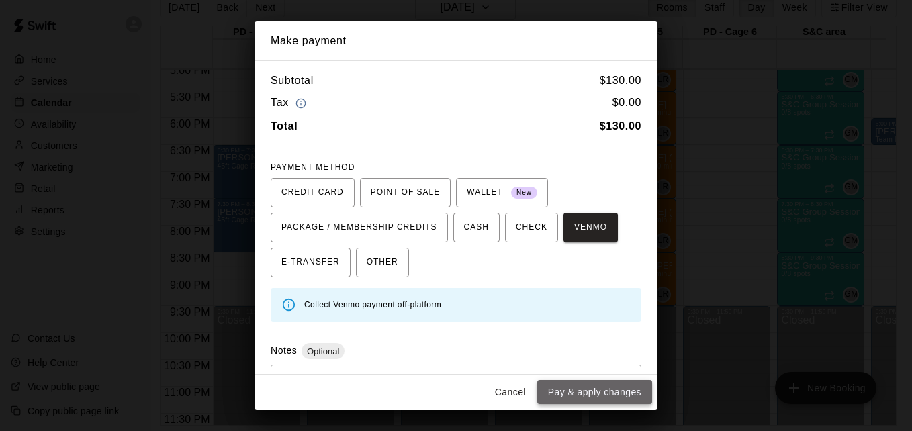
click at [600, 388] on button "Pay & apply changes" at bounding box center [594, 392] width 115 height 25
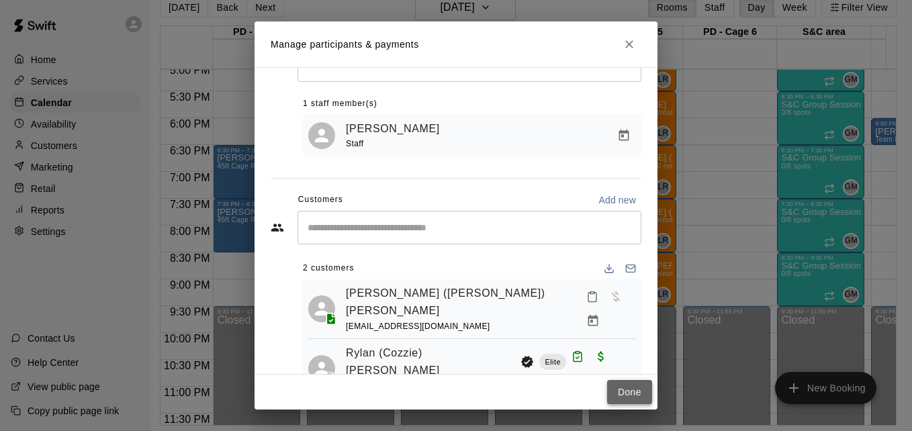
click at [621, 392] on button "Done" at bounding box center [629, 392] width 45 height 25
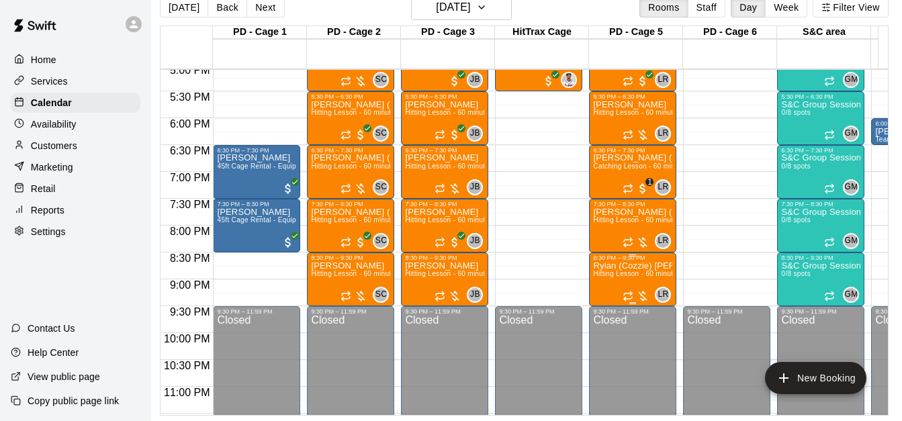
click at [630, 277] on span "Hitting Lesson - 60 minutes" at bounding box center [636, 273] width 87 height 7
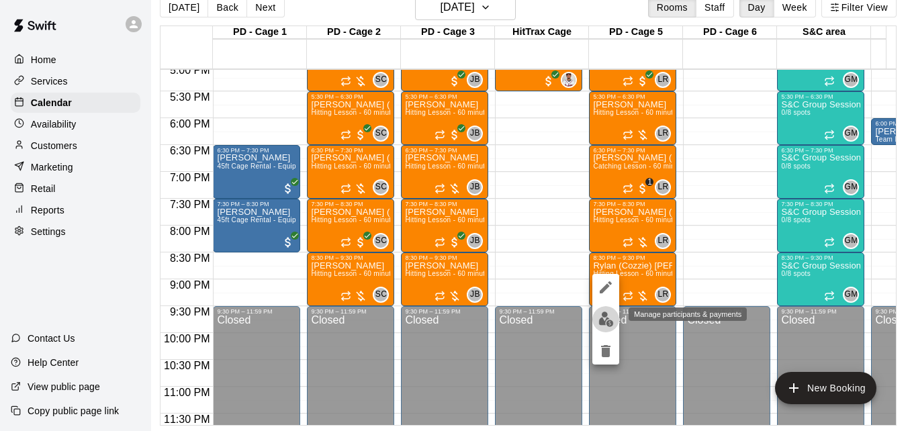
click at [612, 318] on img "edit" at bounding box center [605, 319] width 15 height 15
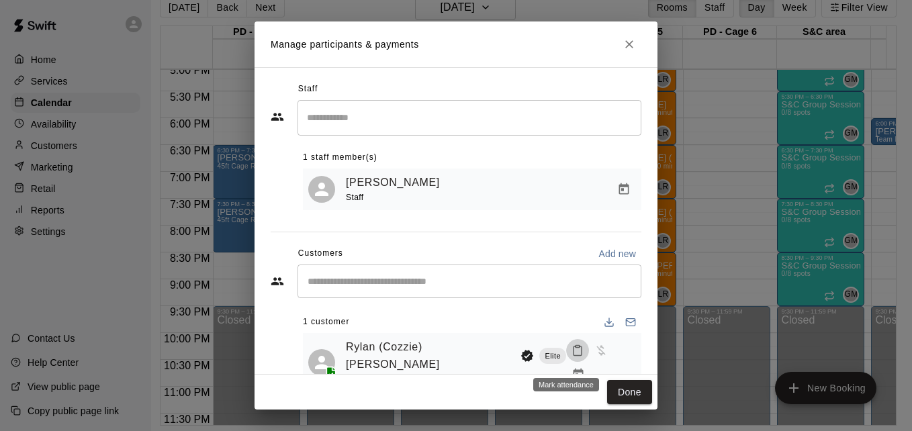
click at [572, 357] on icon "Mark attendance" at bounding box center [578, 351] width 12 height 12
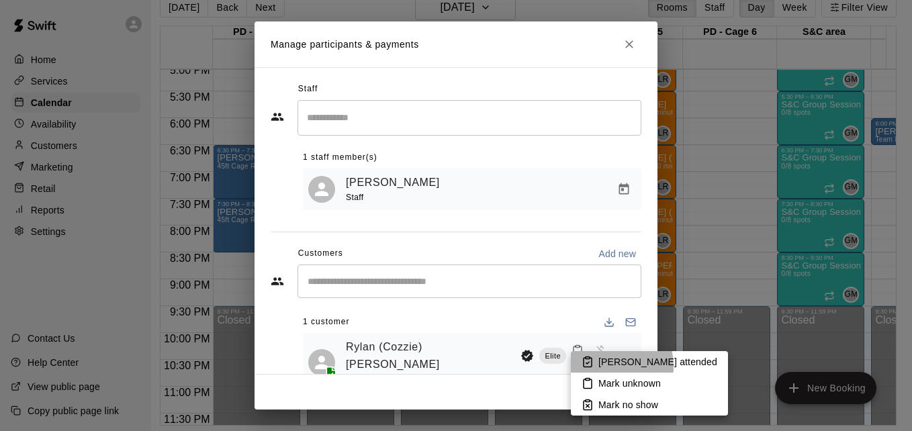
click at [595, 367] on li "[PERSON_NAME] attended" at bounding box center [649, 361] width 157 height 21
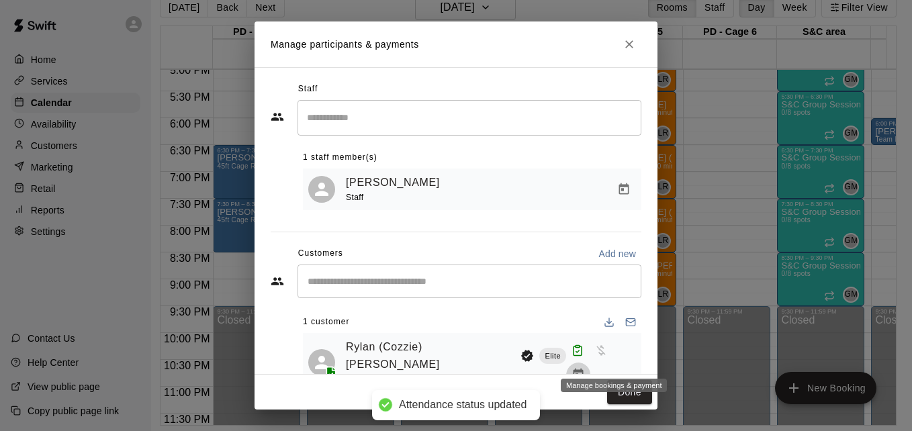
click at [585, 368] on icon "Manage bookings & payment" at bounding box center [578, 374] width 13 height 13
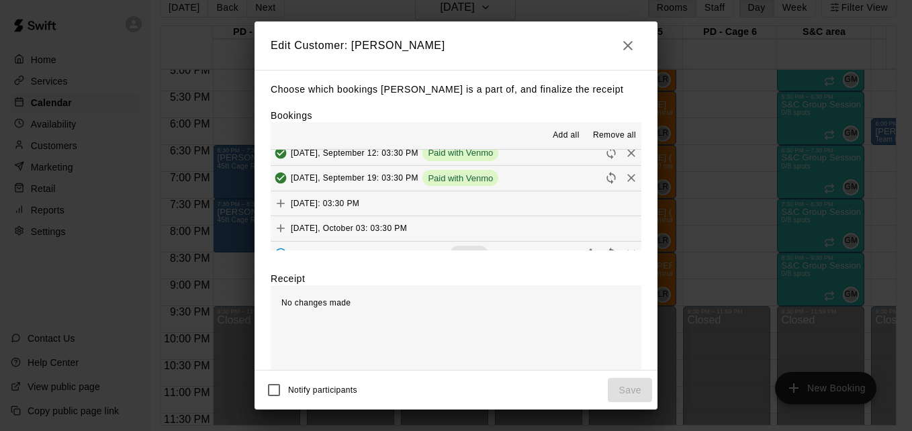
scroll to position [50, 0]
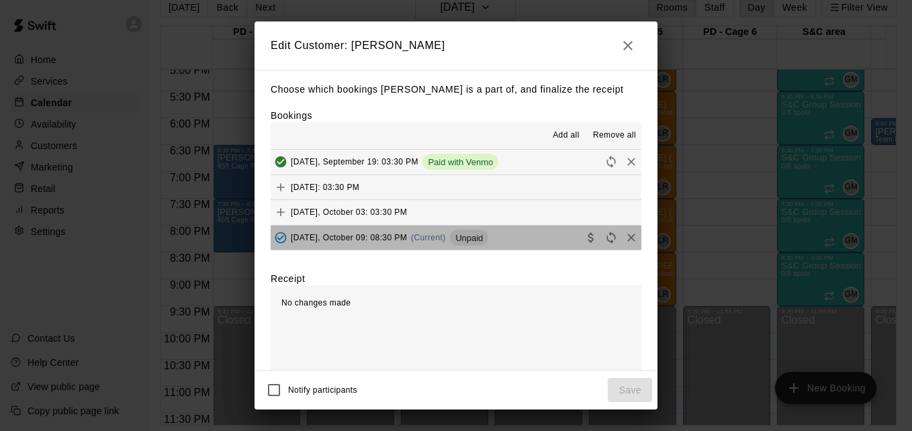
click at [531, 242] on button "[DATE], October 09: 08:30 PM (Current) Unpaid" at bounding box center [456, 238] width 371 height 25
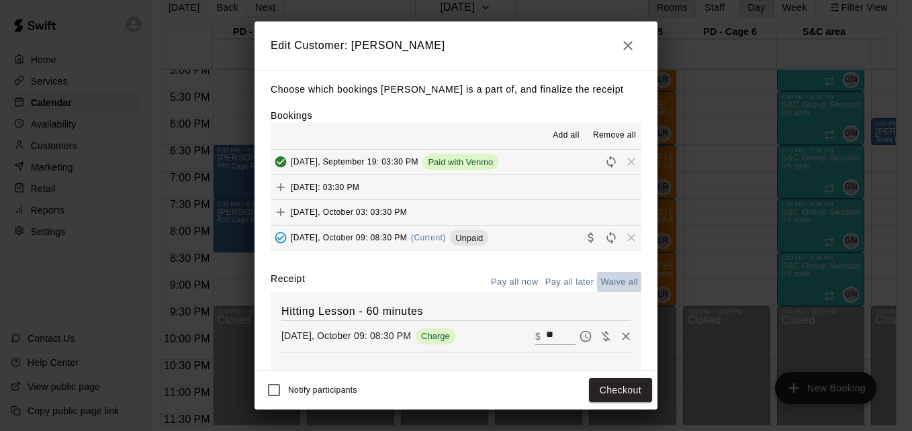
click at [613, 281] on button "Waive all" at bounding box center [619, 282] width 44 height 21
type input "*"
click at [619, 388] on button "Save" at bounding box center [630, 390] width 44 height 25
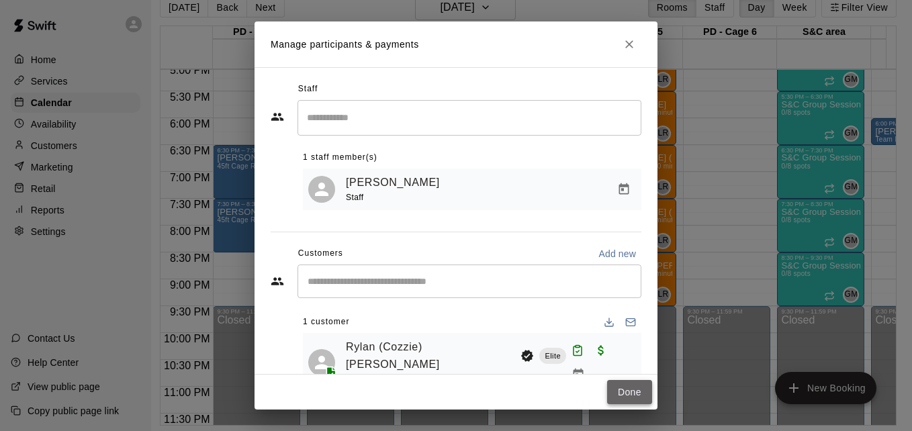
click at [624, 393] on button "Done" at bounding box center [629, 392] width 45 height 25
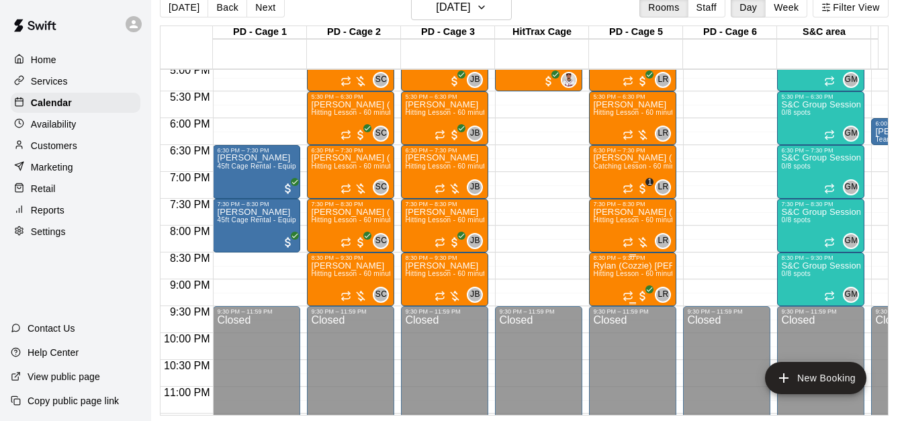
click at [630, 276] on span "Hitting Lesson - 60 minutes" at bounding box center [636, 273] width 87 height 7
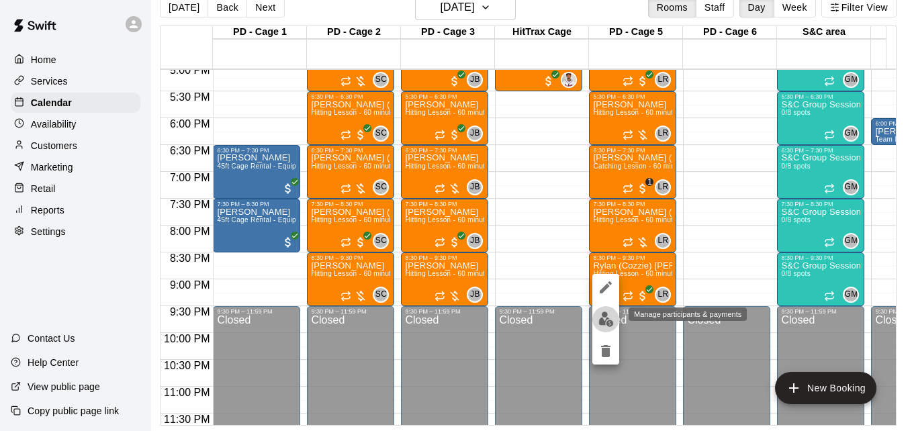
click at [602, 323] on img "edit" at bounding box center [605, 319] width 15 height 15
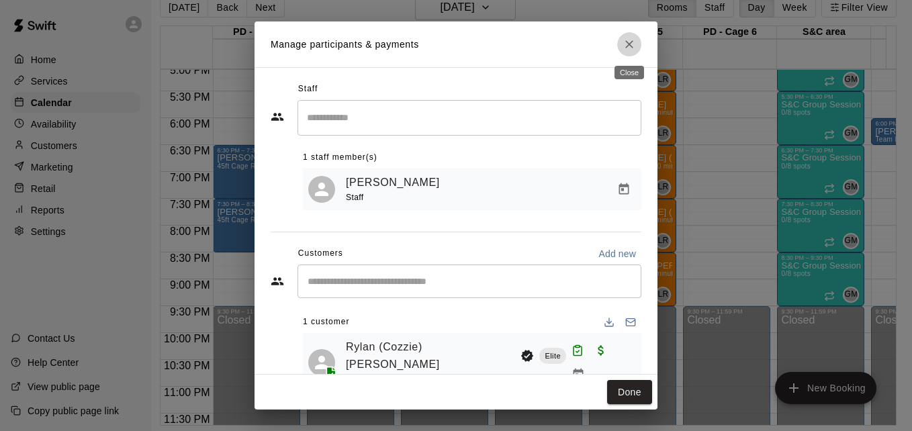
click at [633, 52] on button "Close" at bounding box center [629, 44] width 24 height 24
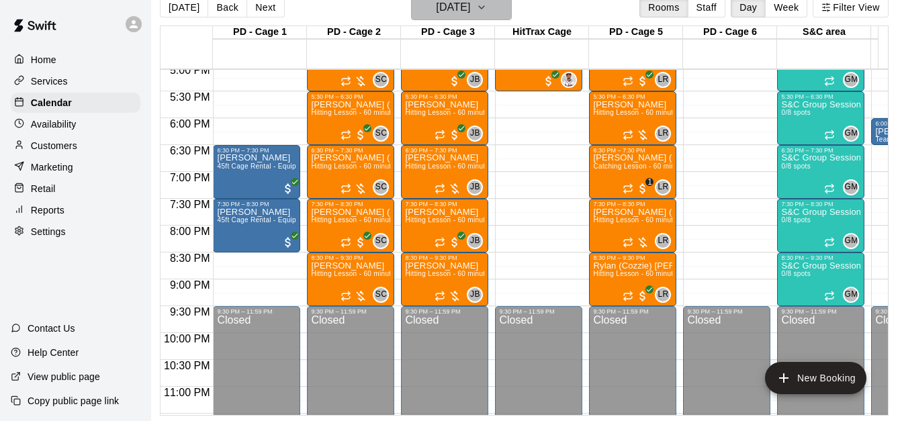
click at [454, 15] on h6 "[DATE]" at bounding box center [453, 7] width 34 height 19
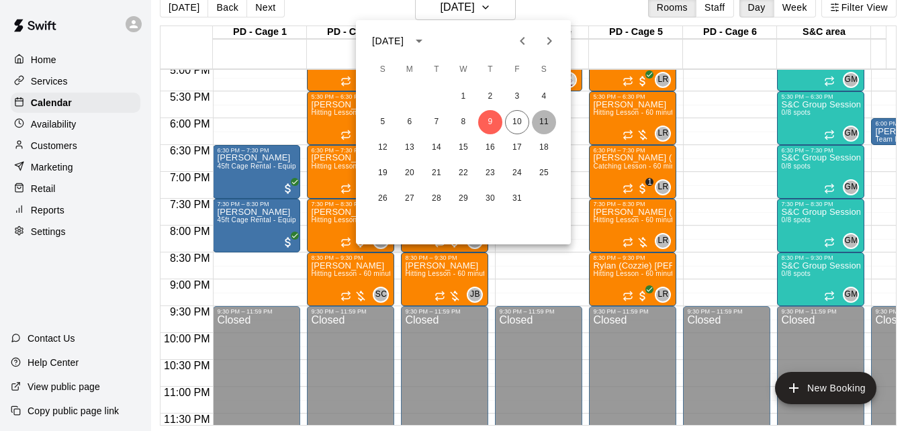
click at [544, 122] on button "11" at bounding box center [544, 122] width 24 height 24
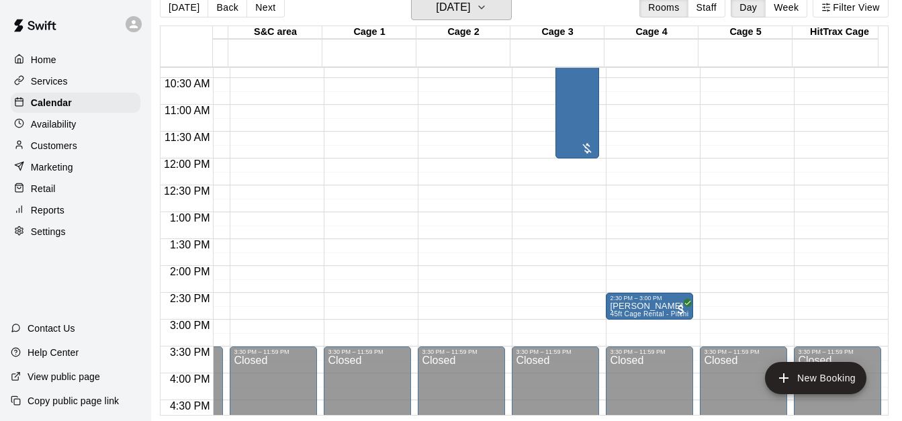
scroll to position [556, 549]
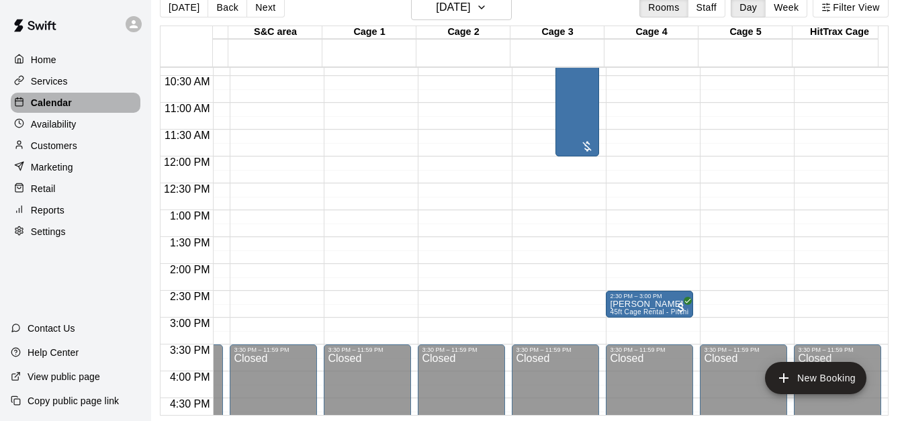
click at [102, 107] on div "Calendar" at bounding box center [76, 103] width 130 height 20
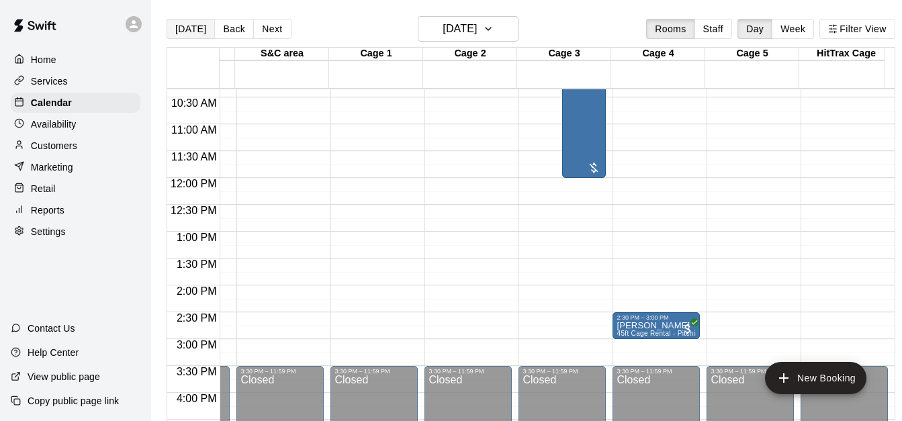
click at [194, 32] on button "[DATE]" at bounding box center [191, 29] width 48 height 20
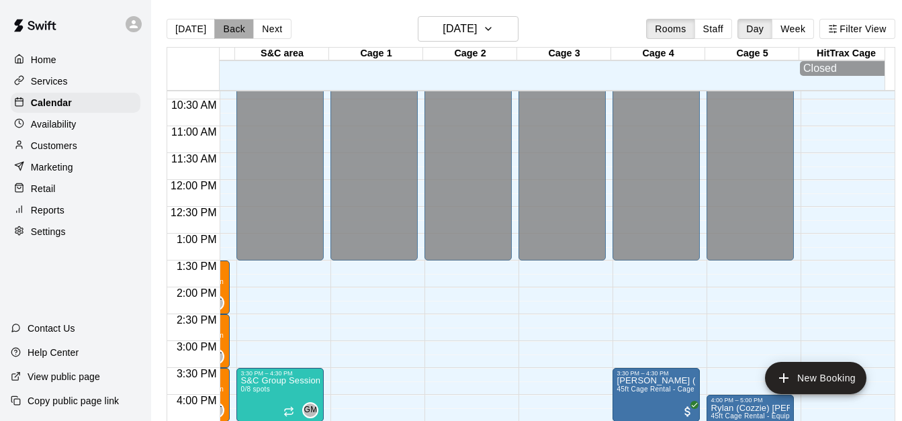
click at [237, 27] on button "Back" at bounding box center [234, 29] width 40 height 20
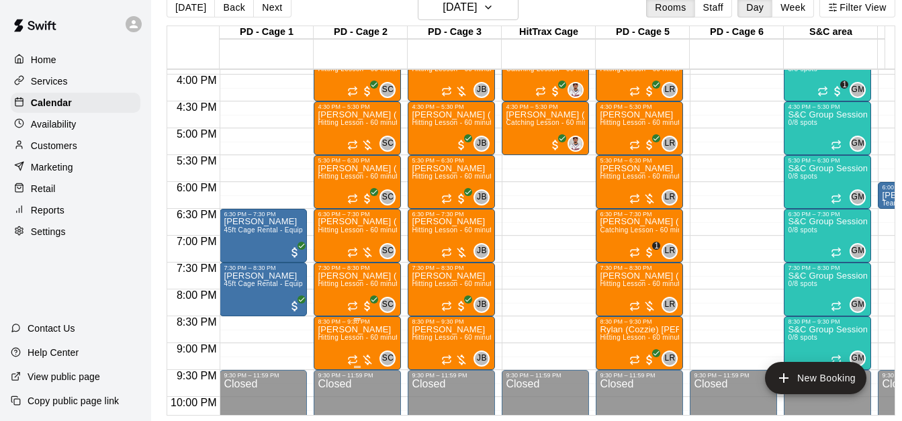
click at [353, 334] on span "Hitting Lesson - 60 minutes" at bounding box center [361, 337] width 87 height 7
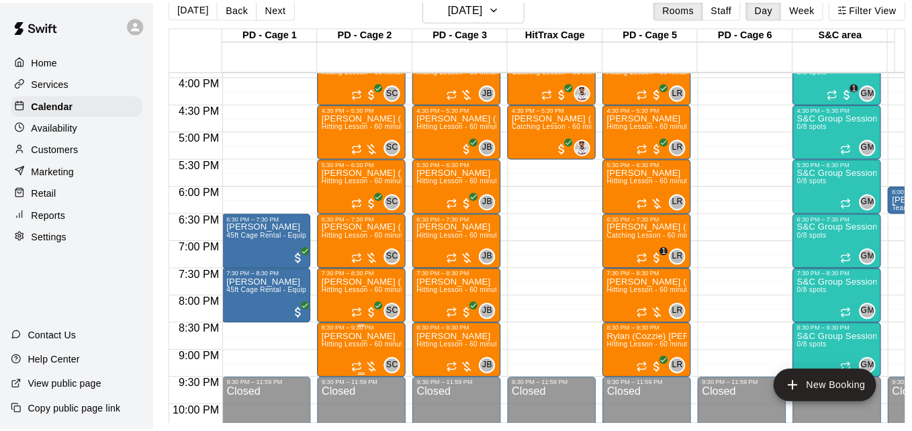
scroll to position [21, 0]
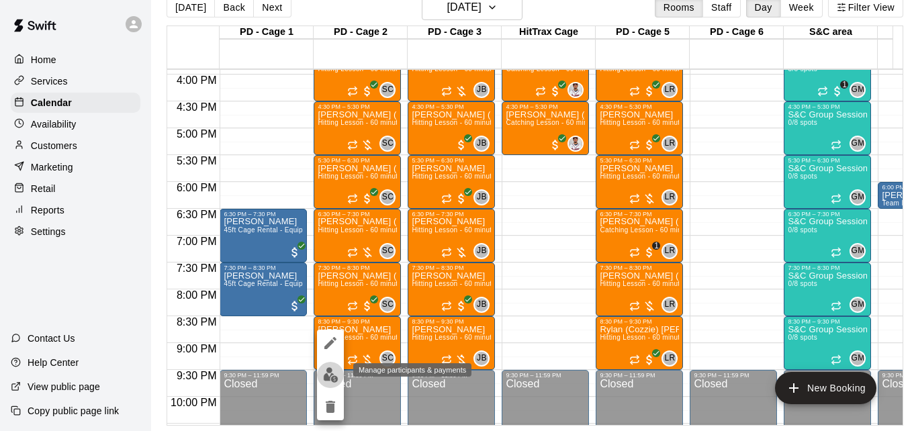
click at [333, 375] on img "edit" at bounding box center [330, 374] width 15 height 15
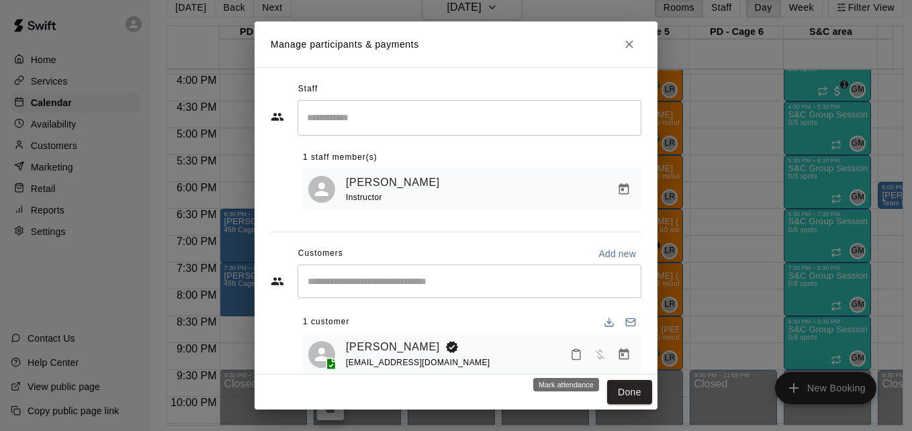
click at [570, 360] on icon "Mark attendance" at bounding box center [576, 355] width 12 height 12
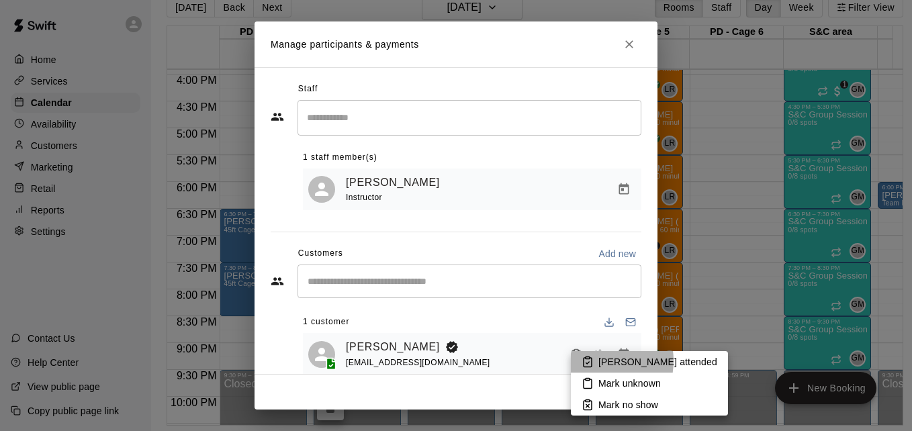
click at [592, 361] on icon at bounding box center [588, 362] width 12 height 12
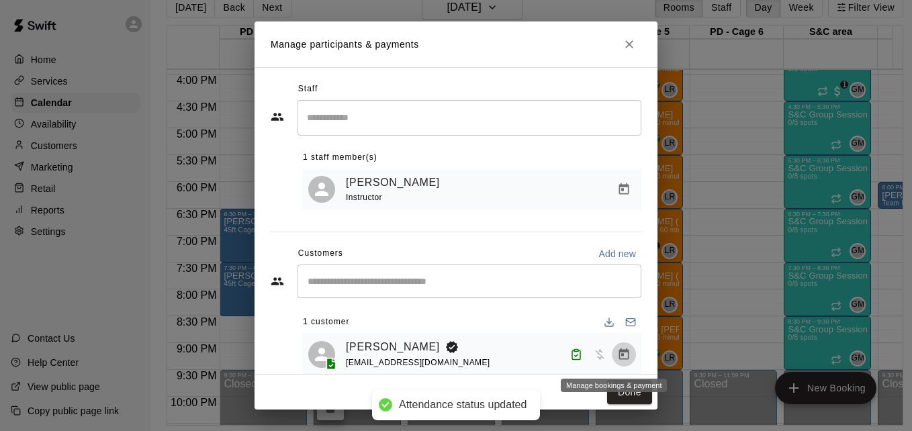
click at [617, 361] on icon "Manage bookings & payment" at bounding box center [623, 354] width 13 height 13
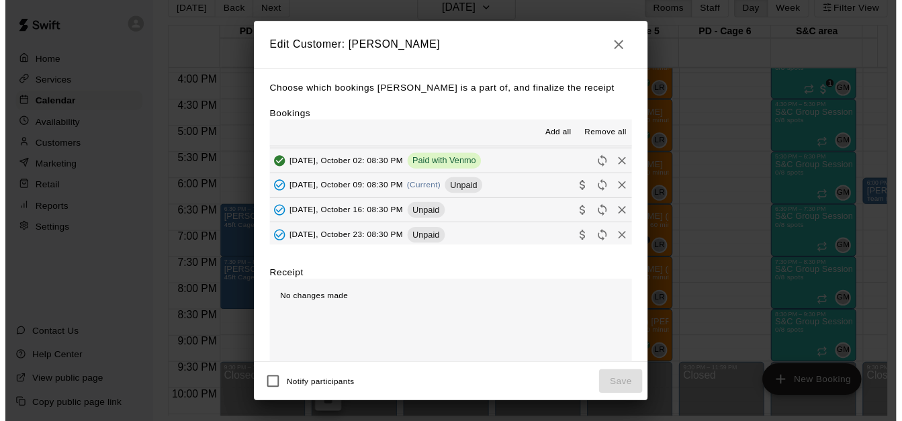
scroll to position [161, 0]
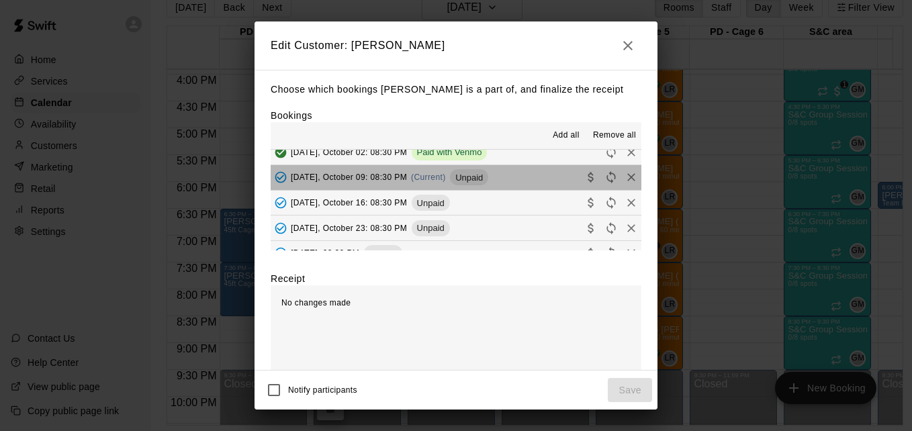
click at [541, 189] on button "[DATE], October 09: 08:30 PM (Current) Unpaid" at bounding box center [456, 177] width 371 height 25
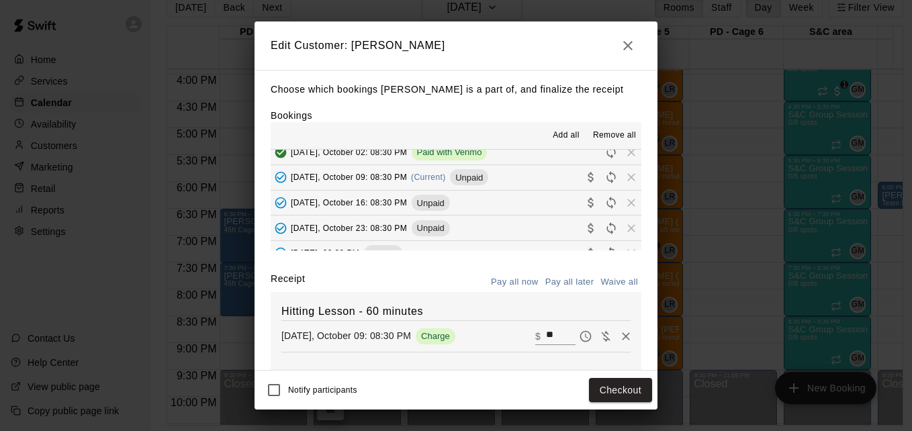
click at [546, 342] on input "**" at bounding box center [561, 336] width 30 height 17
type input "**"
click at [627, 387] on button "Checkout" at bounding box center [620, 390] width 63 height 25
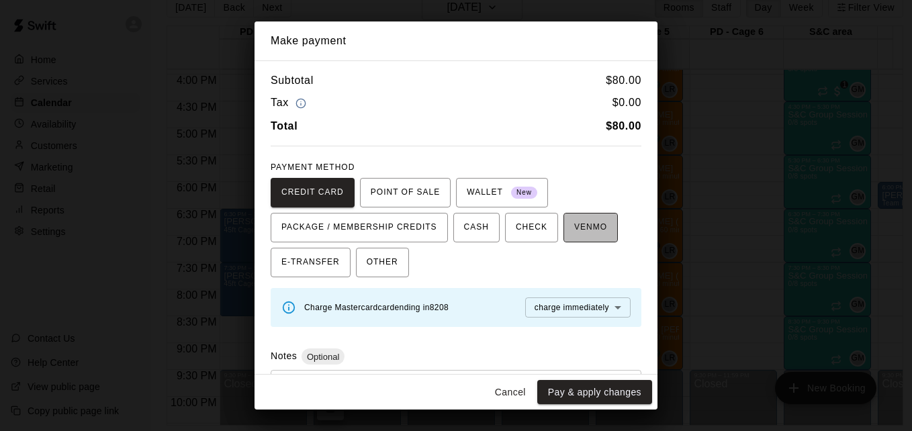
click at [588, 226] on span "VENMO" at bounding box center [590, 227] width 33 height 21
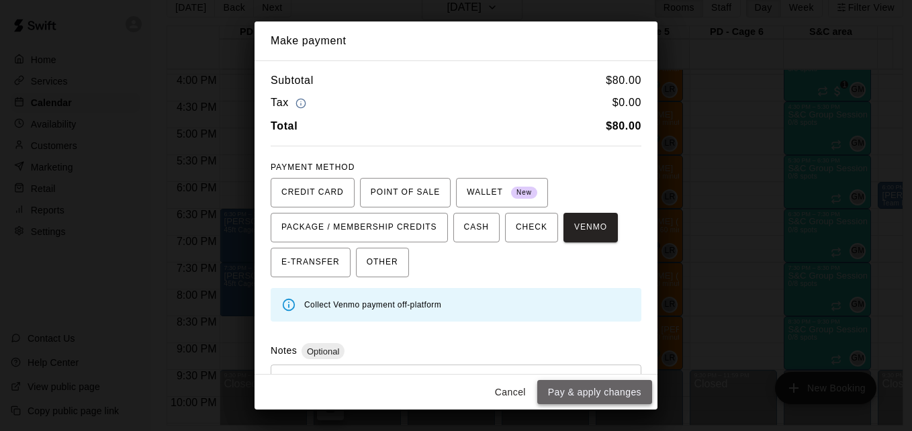
click at [615, 394] on button "Pay & apply changes" at bounding box center [594, 392] width 115 height 25
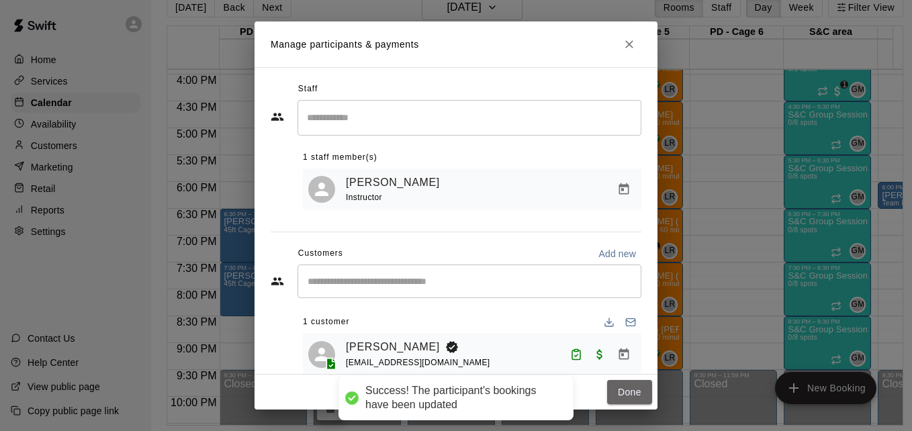
click at [615, 394] on button "Done" at bounding box center [629, 392] width 45 height 25
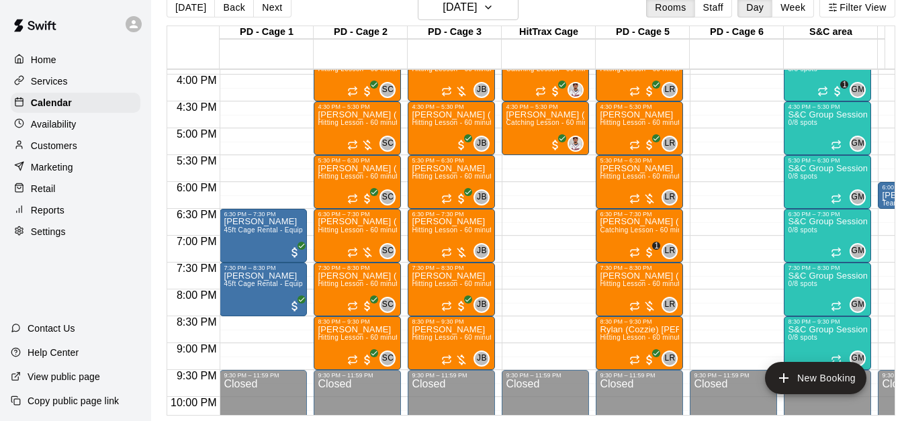
click at [78, 150] on div "Customers" at bounding box center [76, 146] width 130 height 20
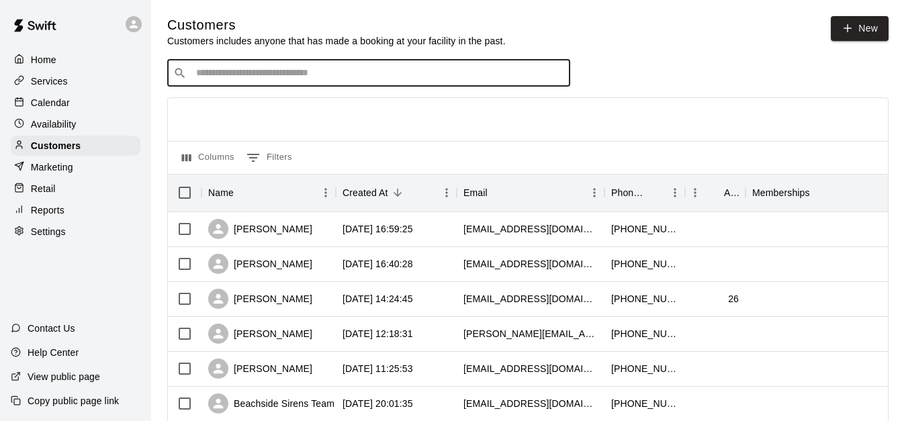
click at [260, 71] on input "Search customers by name or email" at bounding box center [378, 72] width 372 height 13
type input "*****"
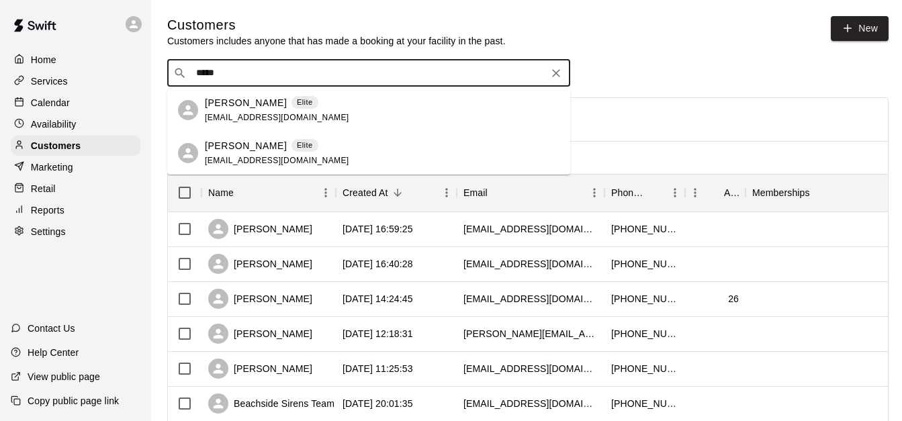
click at [343, 148] on div "[PERSON_NAME] Elite [EMAIL_ADDRESS][DOMAIN_NAME]" at bounding box center [382, 153] width 355 height 29
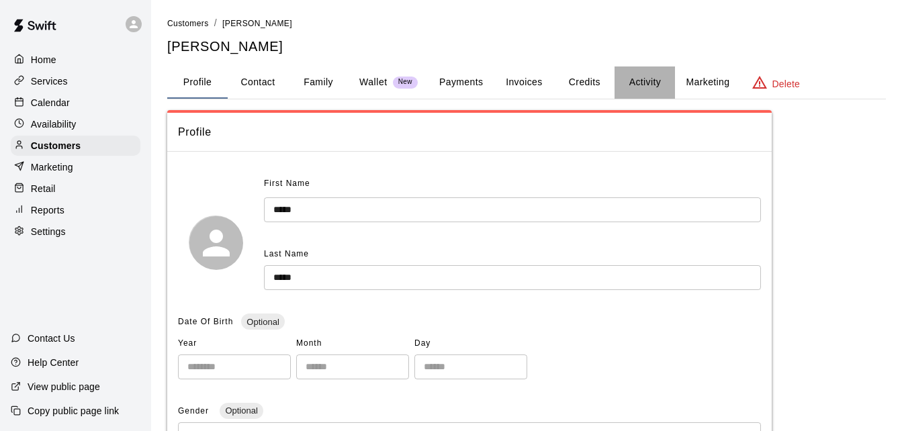
click at [629, 83] on button "Activity" at bounding box center [645, 82] width 60 height 32
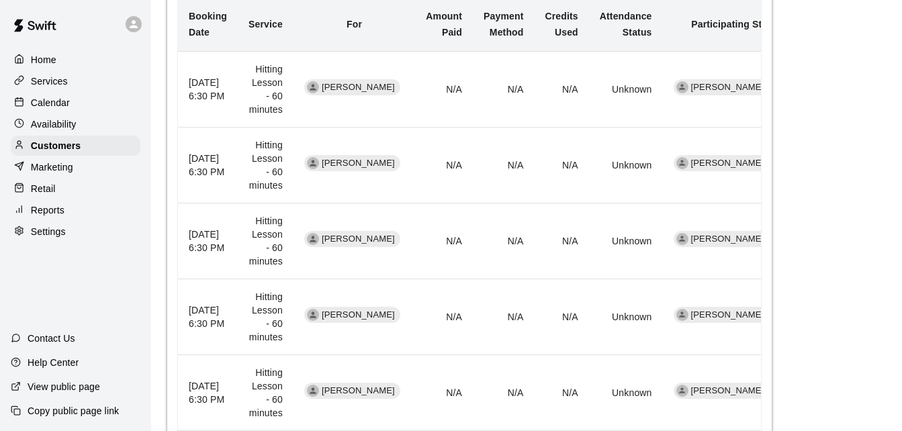
scroll to position [457, 0]
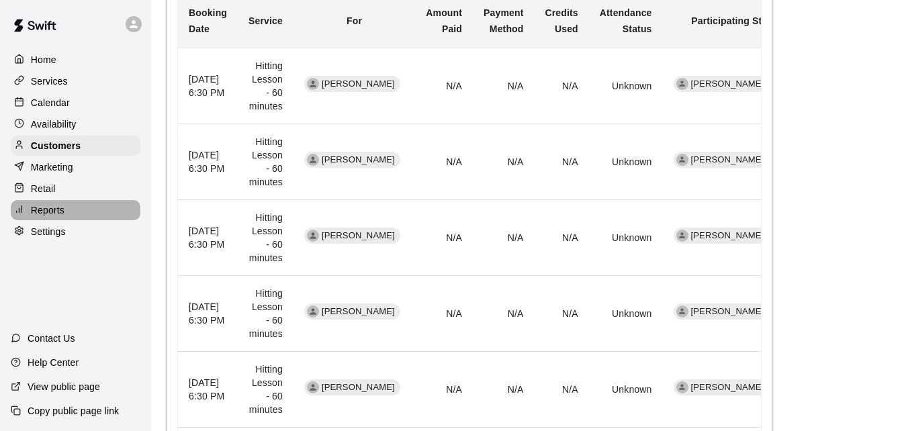
click at [74, 220] on div "Reports" at bounding box center [76, 210] width 130 height 20
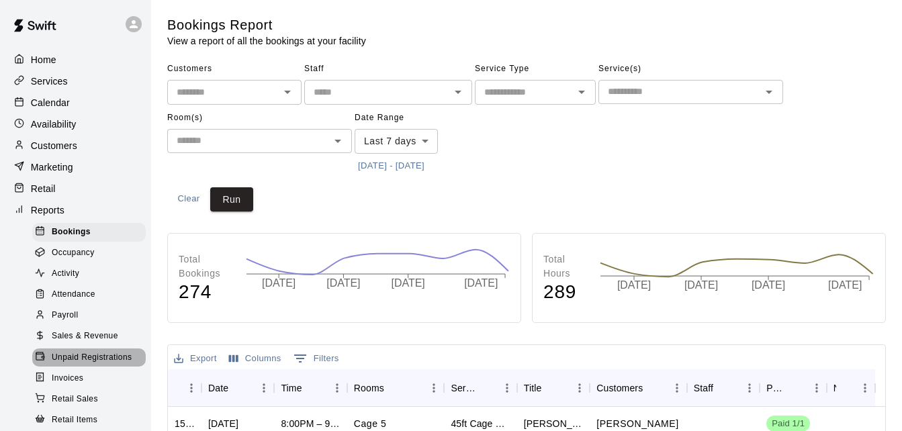
click at [100, 365] on span "Unpaid Registrations" at bounding box center [92, 357] width 80 height 13
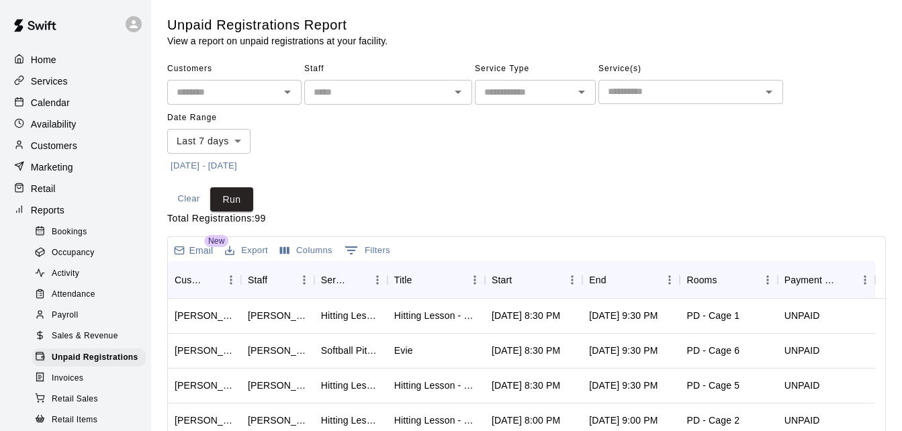
click at [259, 93] on input "text" at bounding box center [223, 92] width 104 height 17
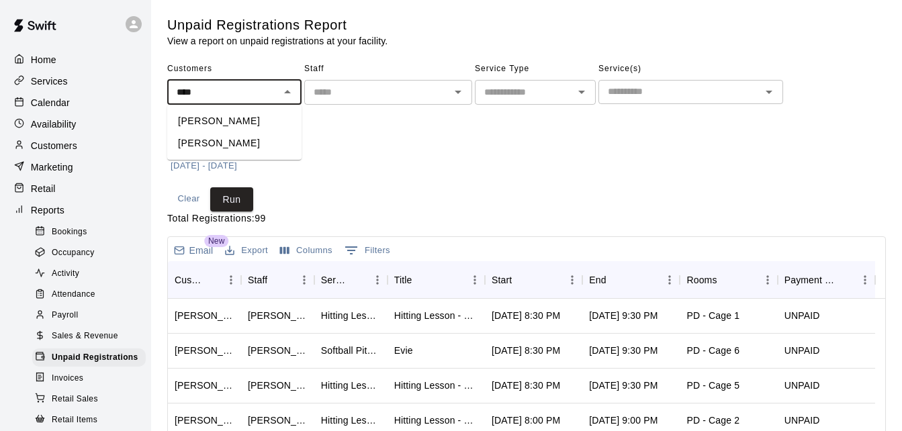
click at [267, 141] on li "[PERSON_NAME]" at bounding box center [234, 143] width 134 height 22
type input "**********"
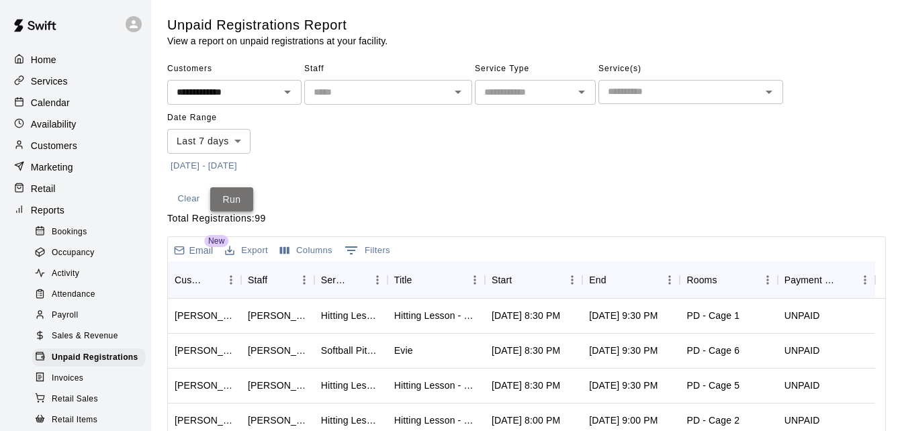
click at [234, 202] on button "Run" at bounding box center [231, 199] width 43 height 25
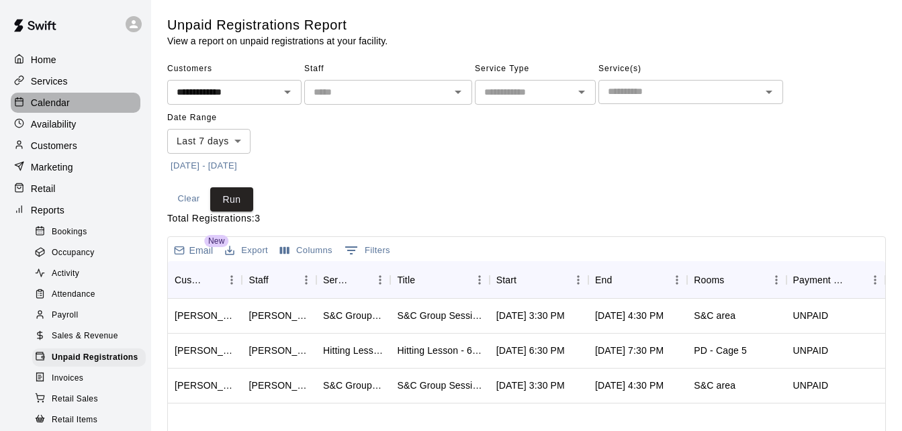
click at [81, 108] on div "Calendar" at bounding box center [76, 103] width 130 height 20
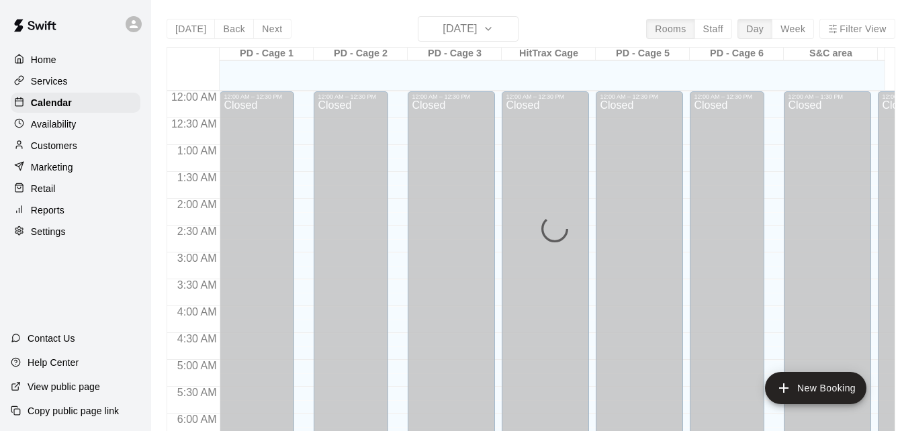
click at [499, 31] on div "[DATE] Back [DATE][DATE] Rooms Staff Day Week Filter View PD - Cage 1 10 Fri PD…" at bounding box center [531, 231] width 729 height 431
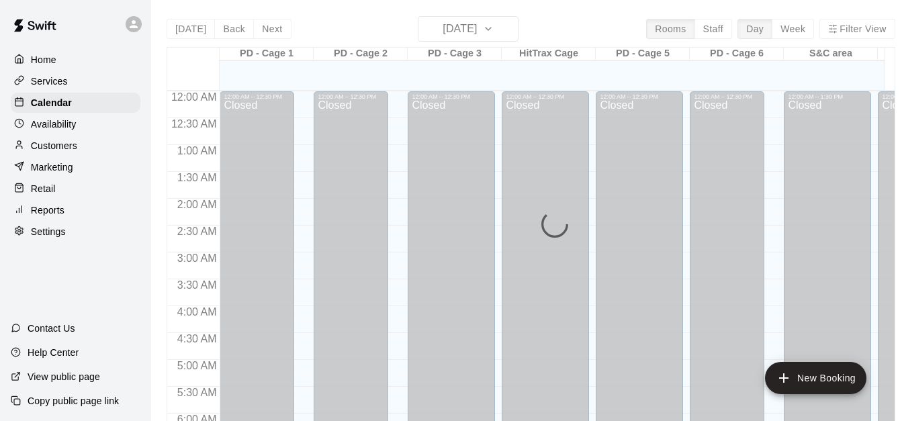
scroll to position [892, 0]
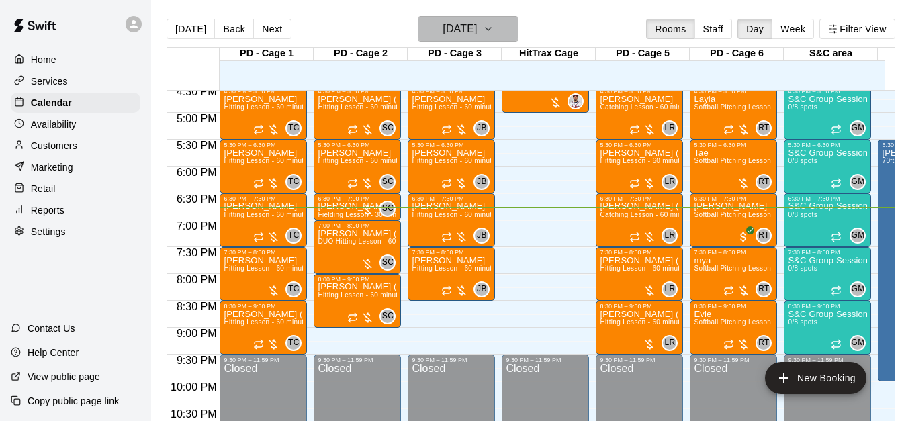
click at [494, 31] on icon "button" at bounding box center [488, 29] width 11 height 16
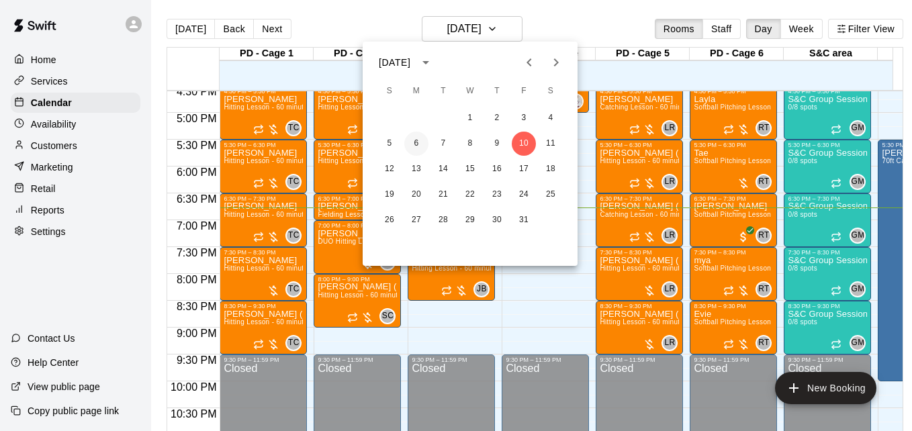
click at [410, 145] on button "6" at bounding box center [416, 144] width 24 height 24
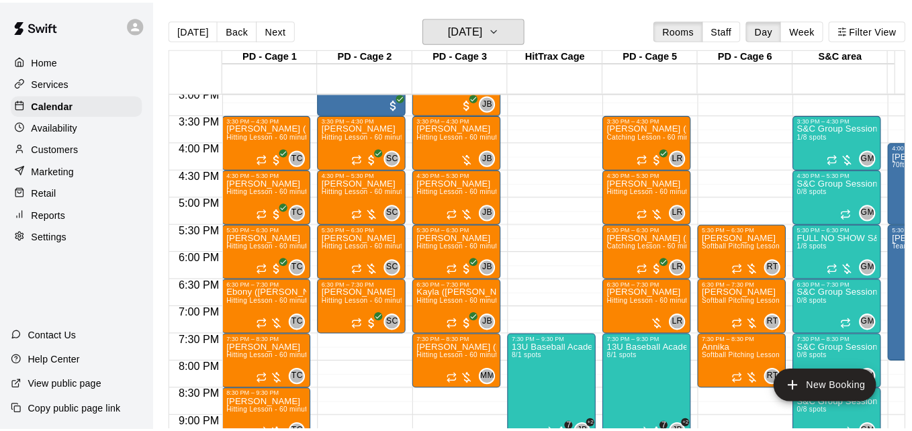
scroll to position [811, 0]
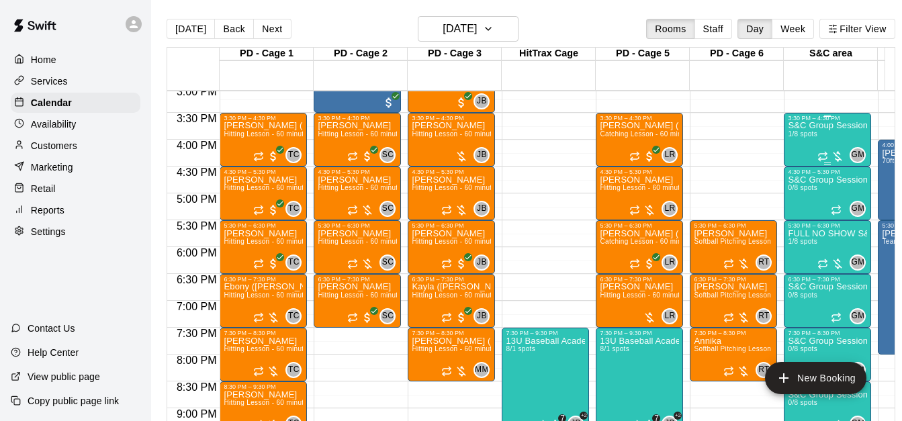
click at [823, 126] on p "S&C Group Session" at bounding box center [827, 126] width 79 height 0
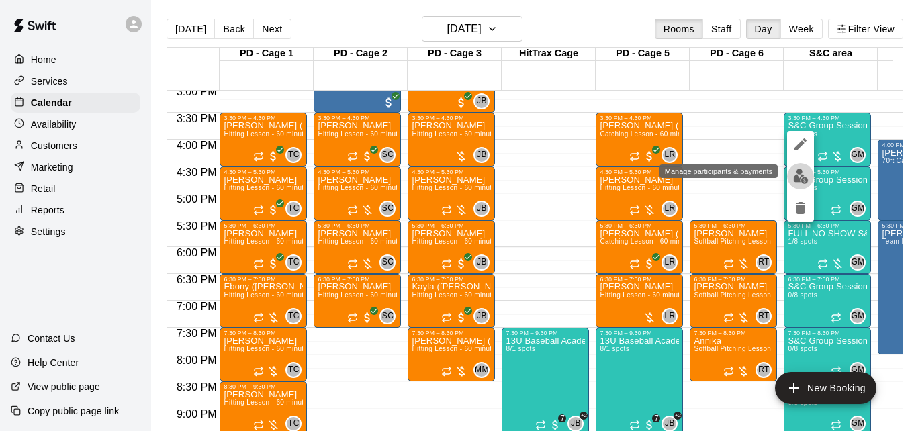
click at [801, 176] on img "edit" at bounding box center [800, 176] width 15 height 15
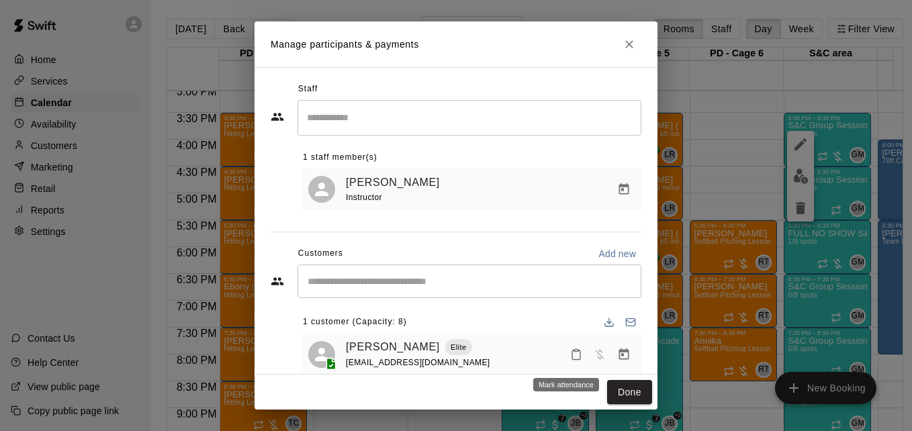
click at [570, 357] on icon "Mark attendance" at bounding box center [576, 355] width 12 height 12
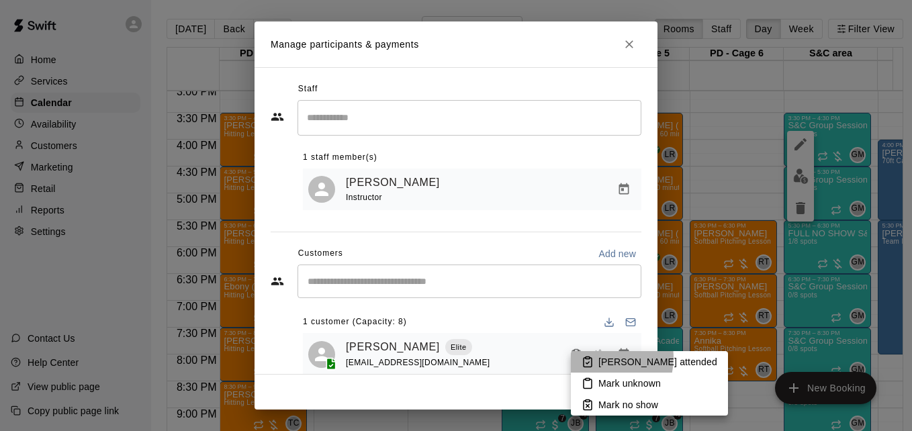
click at [599, 358] on p "[PERSON_NAME] attended" at bounding box center [657, 361] width 119 height 13
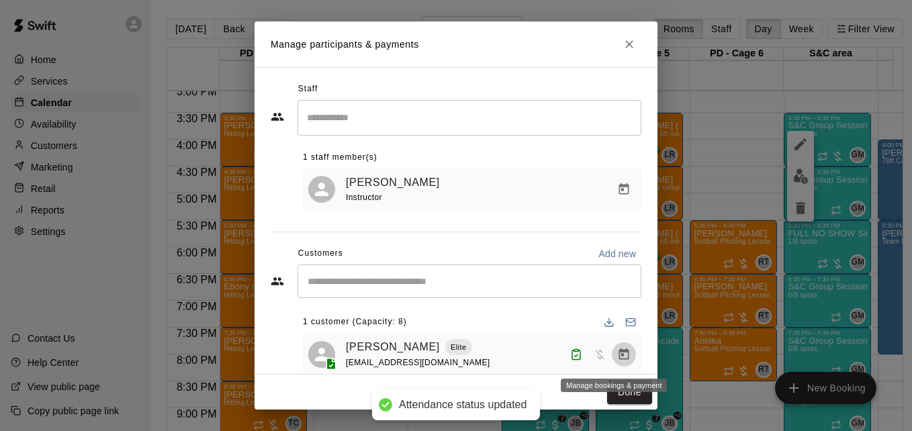
click at [619, 354] on icon "Manage bookings & payment" at bounding box center [624, 353] width 10 height 11
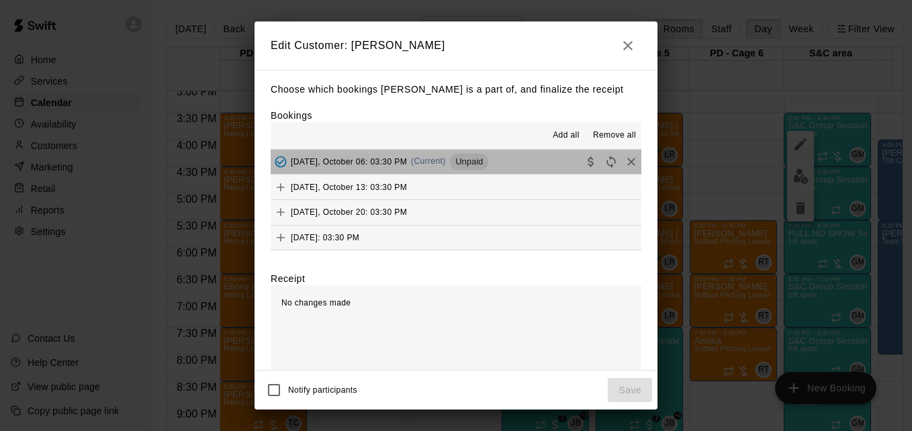
click at [515, 165] on button "[DATE], October 06: 03:30 PM (Current) Unpaid" at bounding box center [456, 162] width 371 height 25
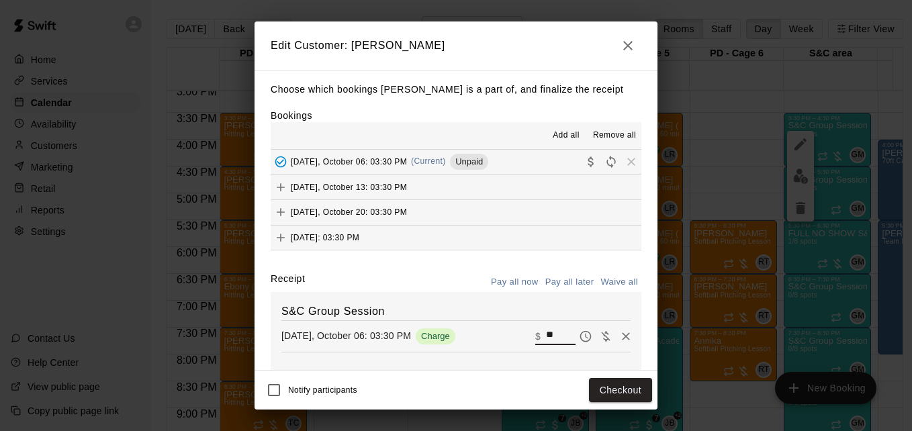
click at [546, 335] on input "**" at bounding box center [561, 336] width 30 height 17
type input "*"
type input "**"
click at [610, 394] on button "Checkout" at bounding box center [620, 390] width 63 height 25
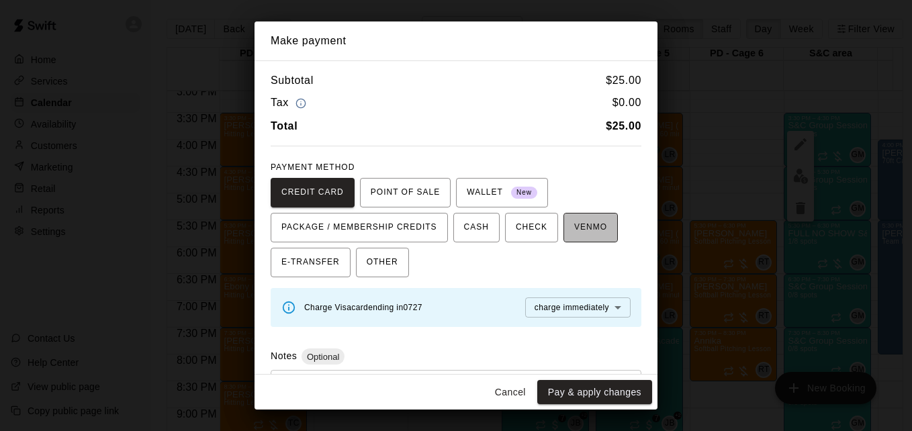
click at [580, 234] on span "VENMO" at bounding box center [590, 227] width 33 height 21
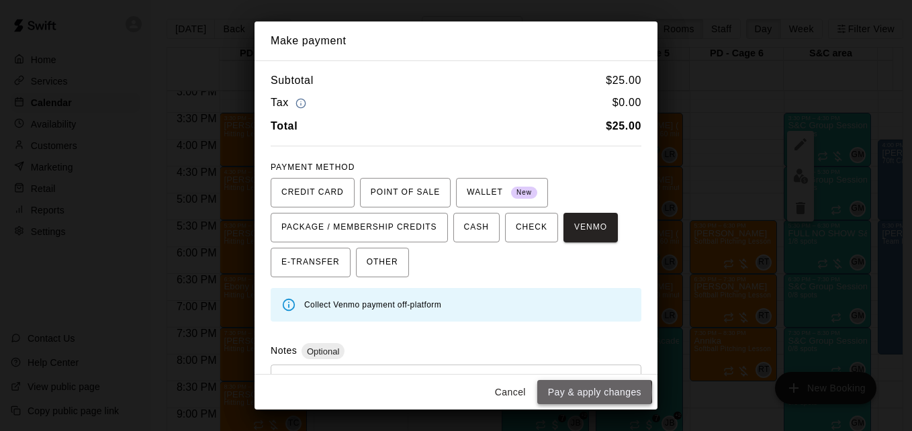
click at [594, 392] on button "Pay & apply changes" at bounding box center [594, 392] width 115 height 25
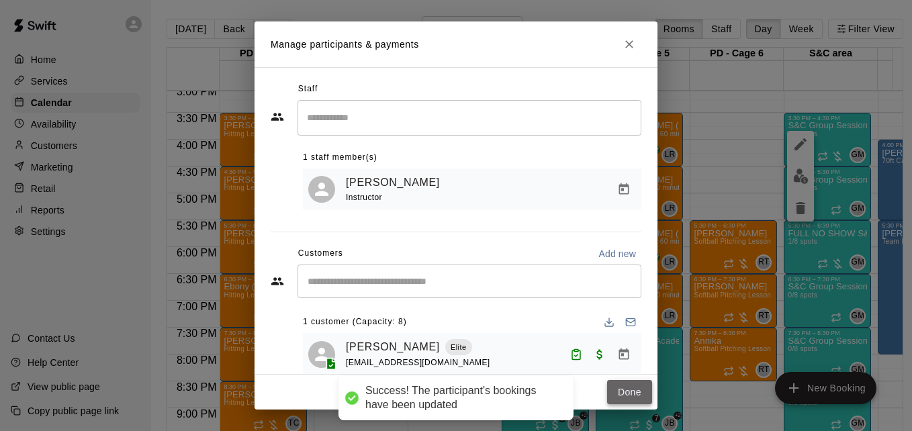
click at [620, 387] on button "Done" at bounding box center [629, 392] width 45 height 25
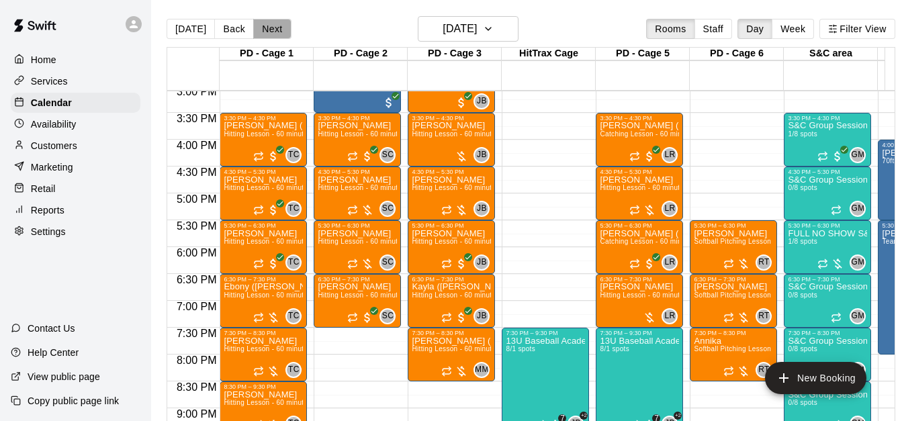
click at [277, 31] on button "Next" at bounding box center [272, 29] width 38 height 20
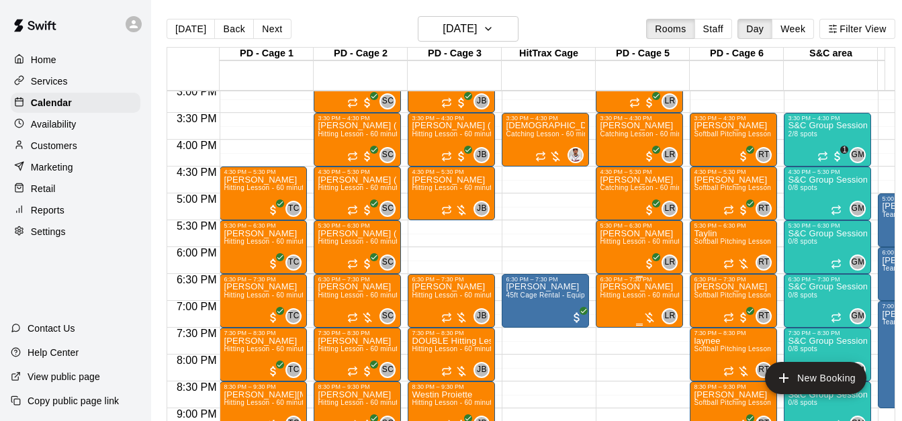
click at [639, 297] on span "Hitting Lesson - 60 minutes" at bounding box center [643, 295] width 87 height 7
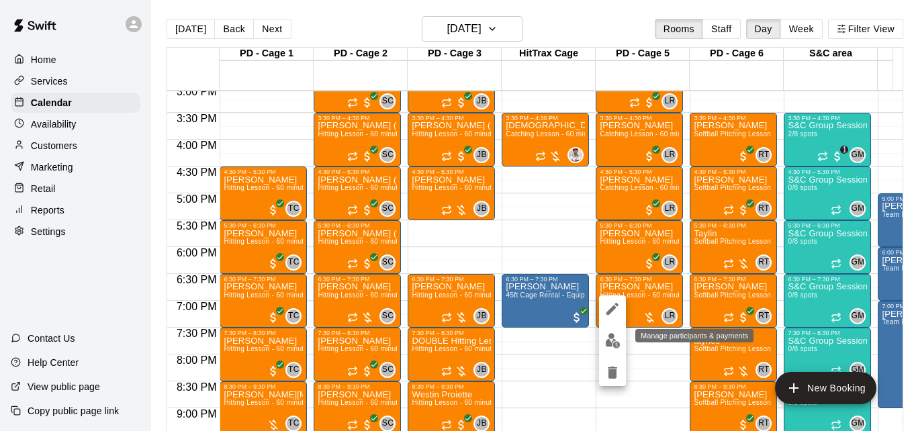
click at [610, 340] on img "edit" at bounding box center [612, 340] width 15 height 15
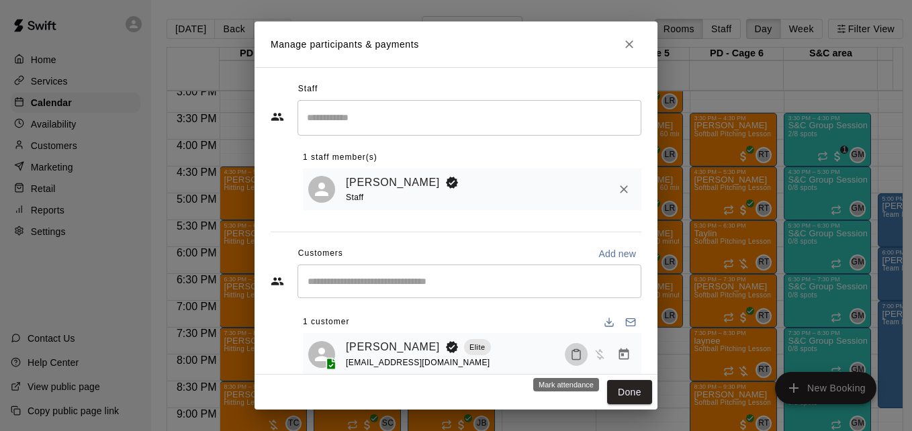
click at [570, 355] on icon "Mark attendance" at bounding box center [576, 355] width 12 height 12
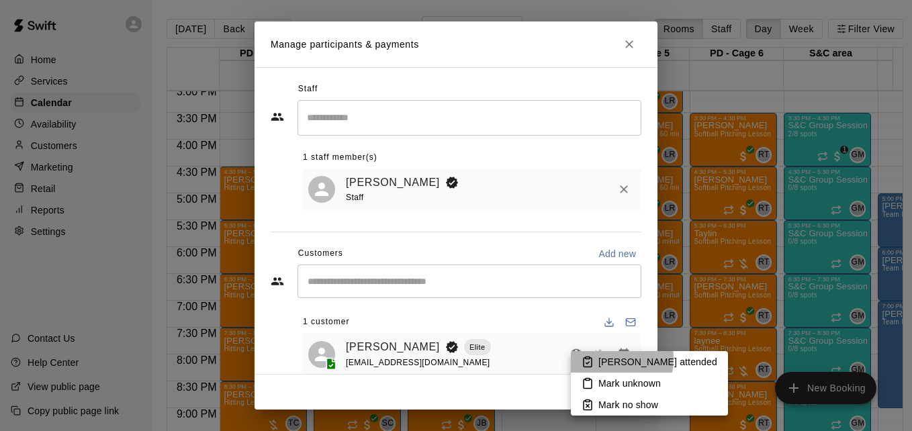
click at [602, 359] on p "[PERSON_NAME] attended" at bounding box center [657, 361] width 119 height 13
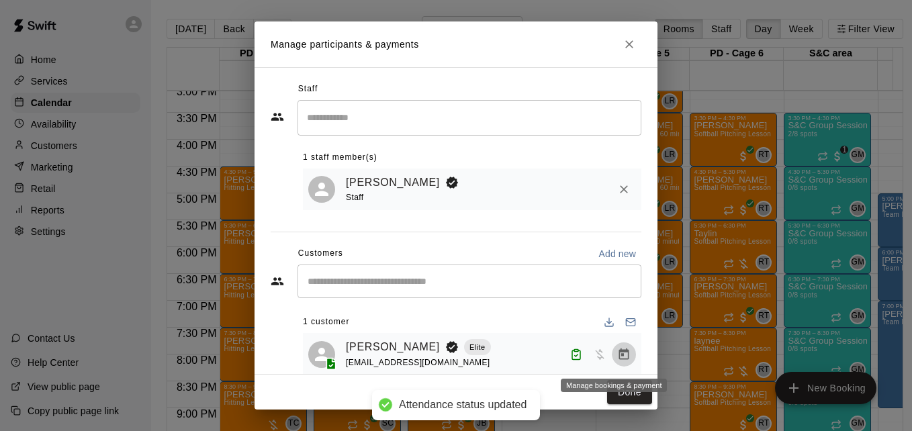
click at [617, 360] on icon "Manage bookings & payment" at bounding box center [623, 354] width 13 height 13
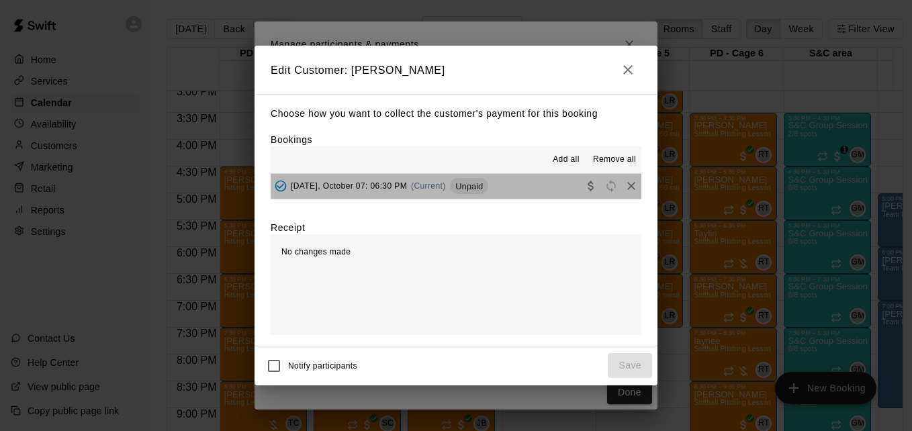
click at [522, 193] on button "[DATE], October 07: 06:30 PM (Current) Unpaid" at bounding box center [456, 186] width 371 height 25
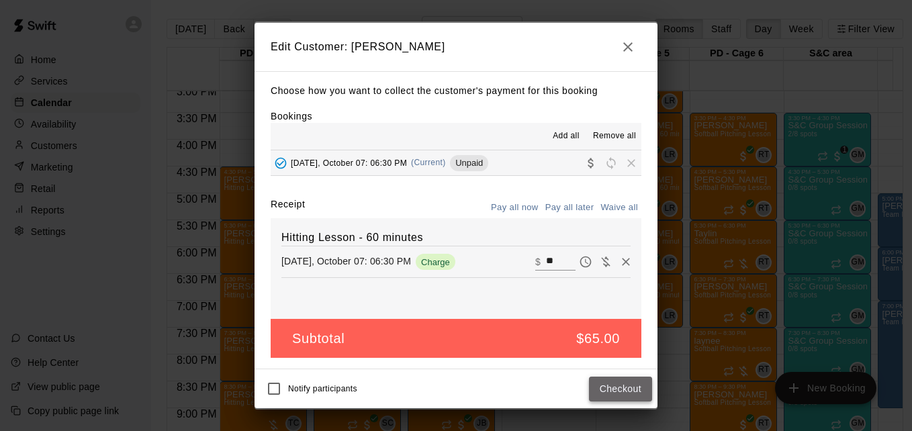
click at [607, 386] on button "Checkout" at bounding box center [620, 389] width 63 height 25
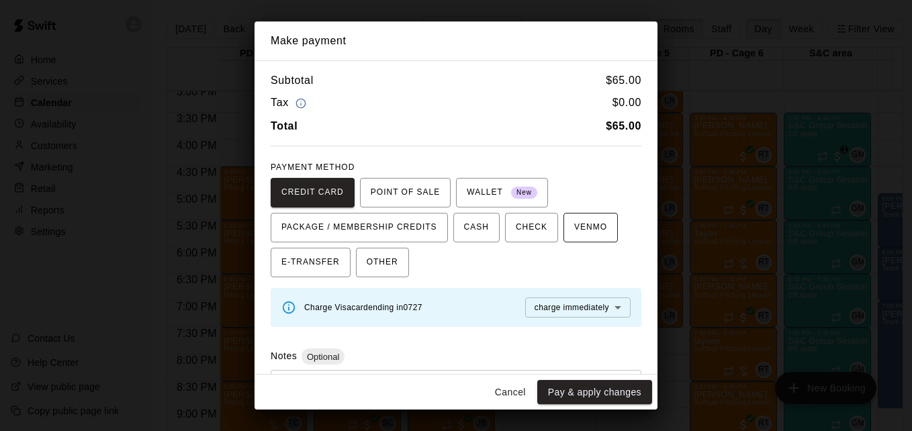
click at [579, 232] on span "VENMO" at bounding box center [590, 227] width 33 height 21
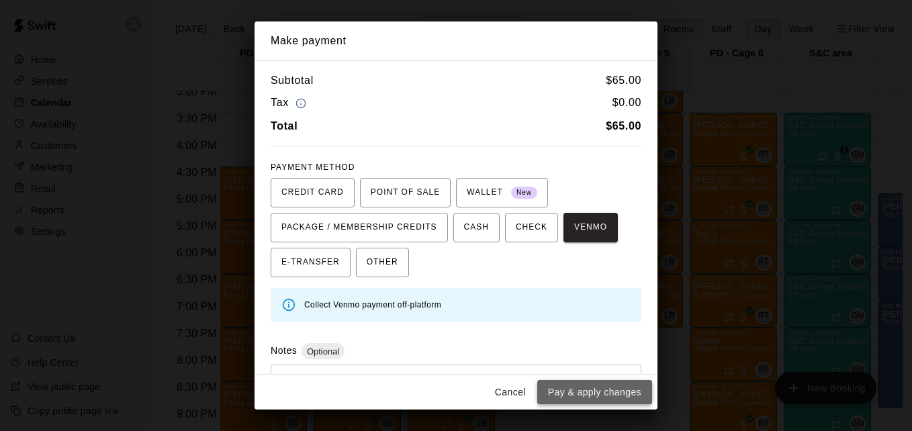
click at [617, 392] on button "Pay & apply changes" at bounding box center [594, 392] width 115 height 25
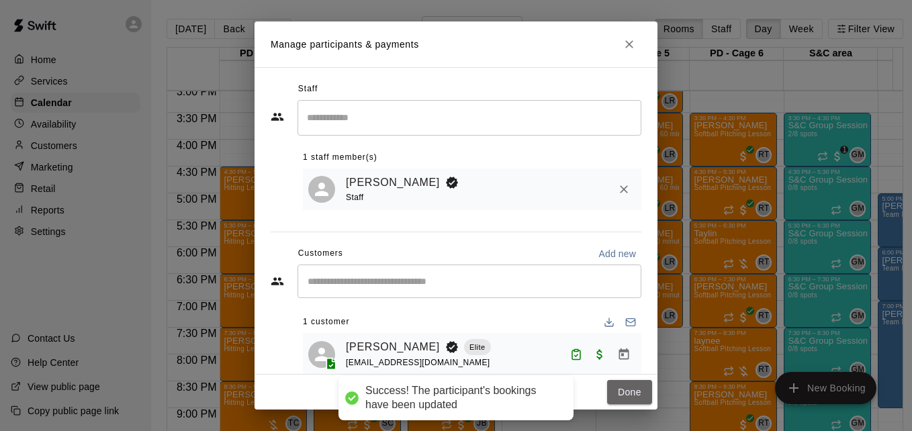
click at [617, 392] on button "Done" at bounding box center [629, 392] width 45 height 25
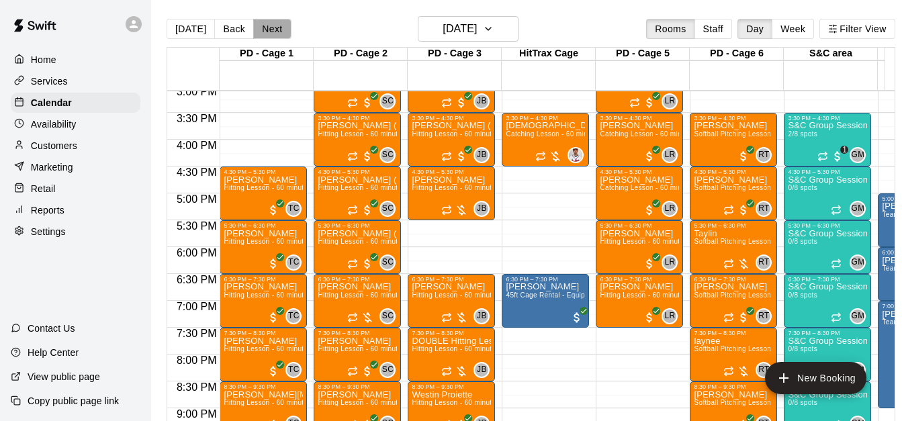
click at [269, 30] on button "Next" at bounding box center [272, 29] width 38 height 20
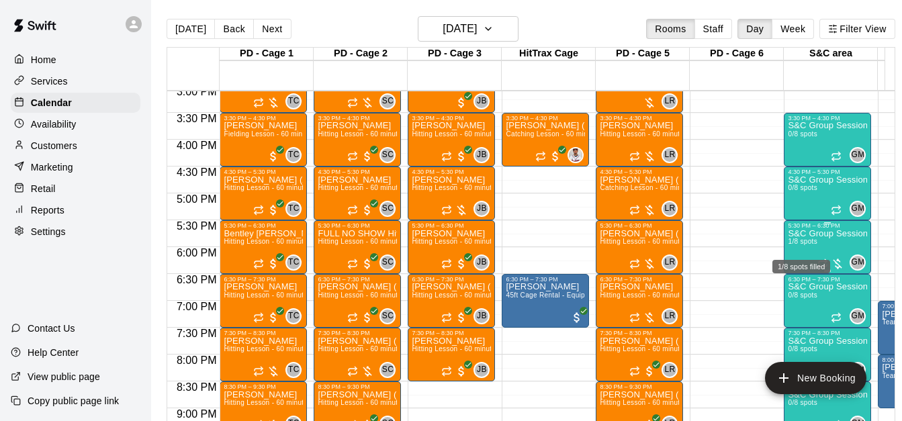
click at [816, 245] on span "1/8 spots" at bounding box center [803, 241] width 30 height 7
drag, startPoint x: 816, startPoint y: 249, endPoint x: 809, endPoint y: 247, distance: 7.7
click at [809, 245] on span "1/8 spots" at bounding box center [803, 241] width 30 height 7
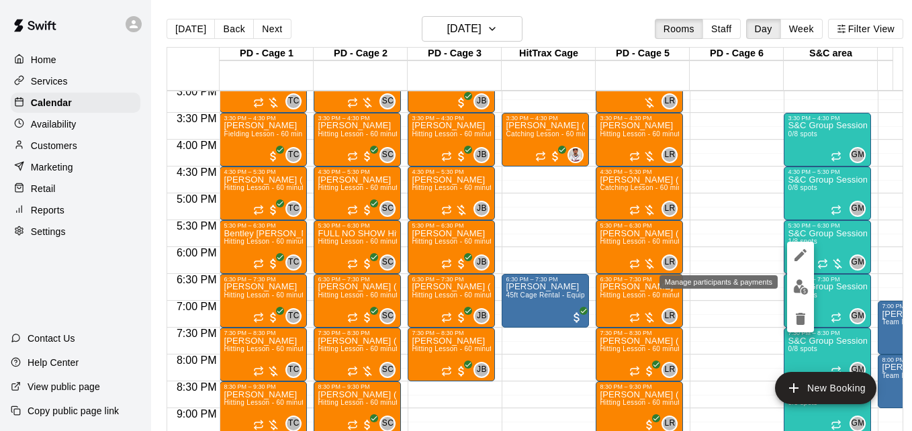
click at [800, 279] on button "edit" at bounding box center [800, 287] width 27 height 26
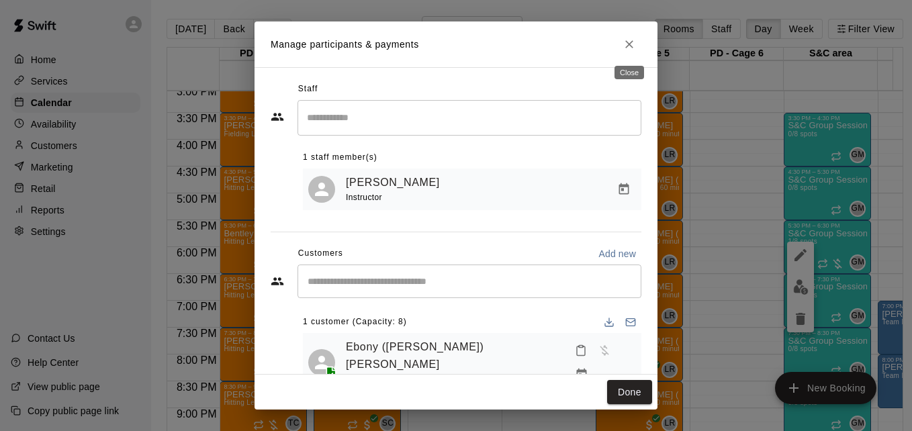
click at [626, 45] on icon "Close" at bounding box center [629, 44] width 13 height 13
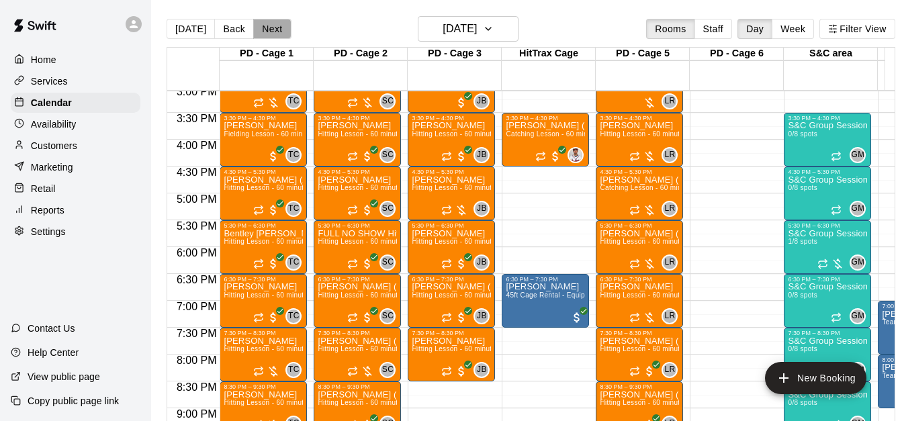
click at [273, 23] on button "Next" at bounding box center [272, 29] width 38 height 20
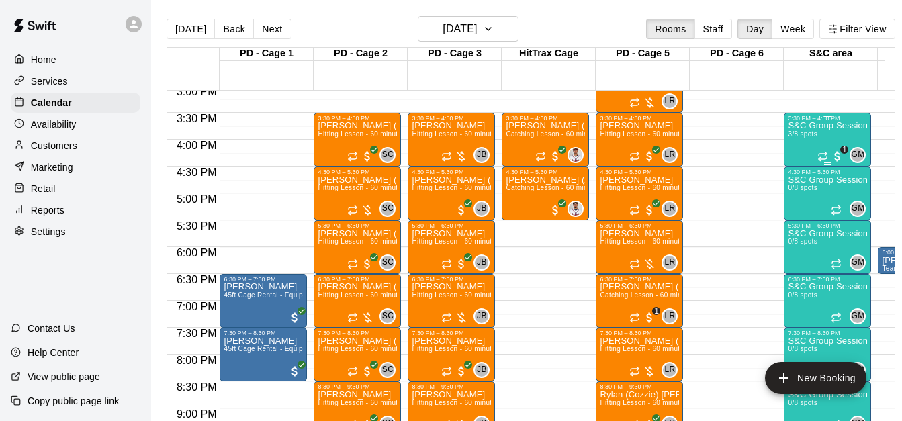
click at [809, 145] on div "S&C Group Session 3/8 spots" at bounding box center [827, 332] width 79 height 421
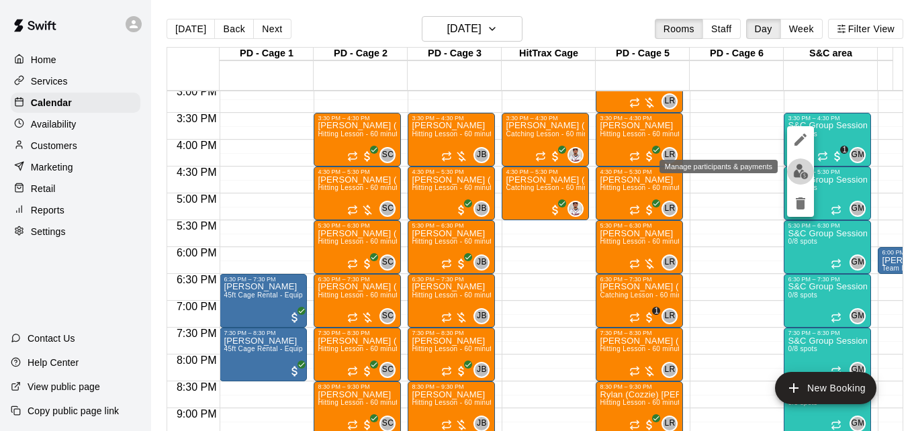
click at [801, 181] on button "edit" at bounding box center [800, 172] width 27 height 26
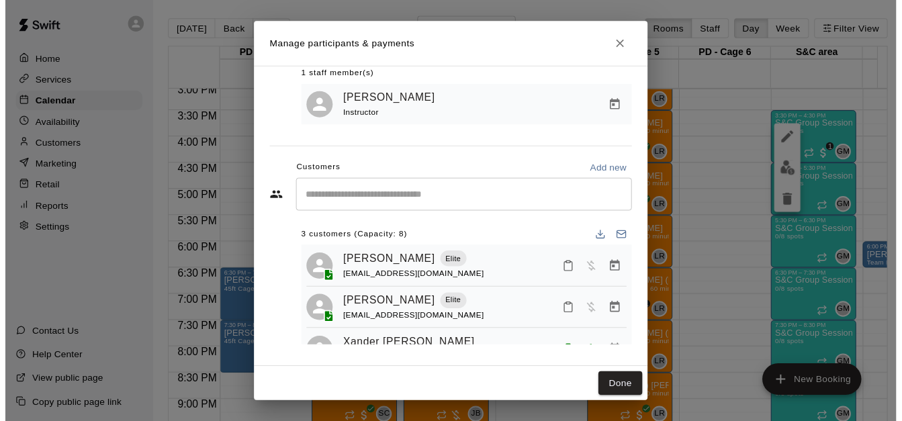
scroll to position [27, 0]
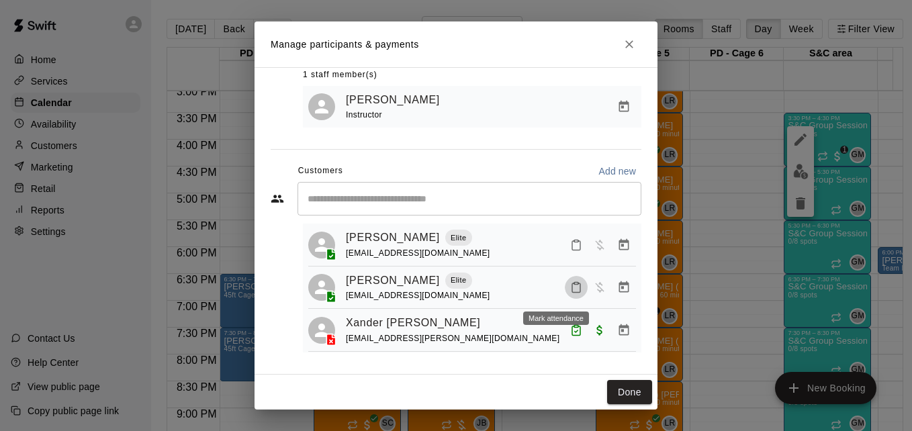
click at [570, 288] on icon "Mark attendance" at bounding box center [576, 287] width 12 height 12
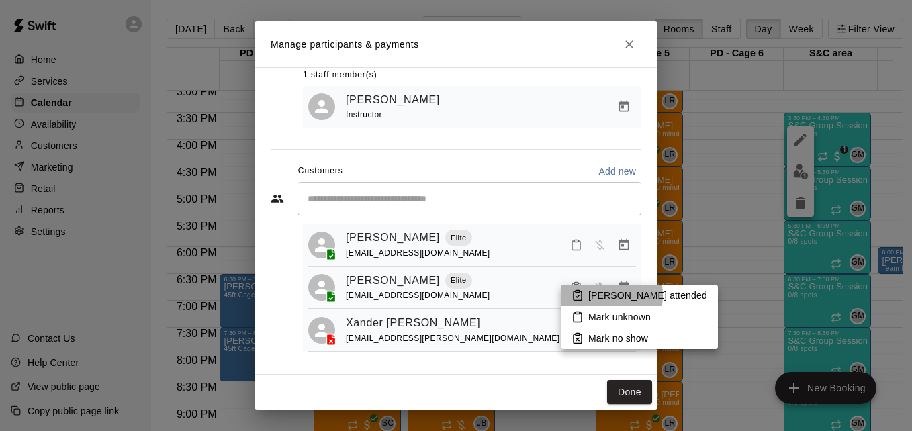
click at [597, 296] on p "[PERSON_NAME] attended" at bounding box center [647, 295] width 119 height 13
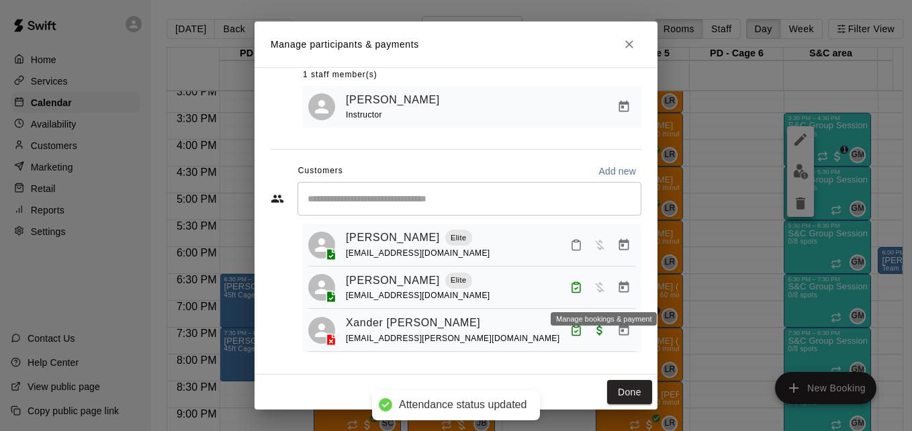
click at [619, 292] on icon "Manage bookings & payment" at bounding box center [624, 286] width 10 height 11
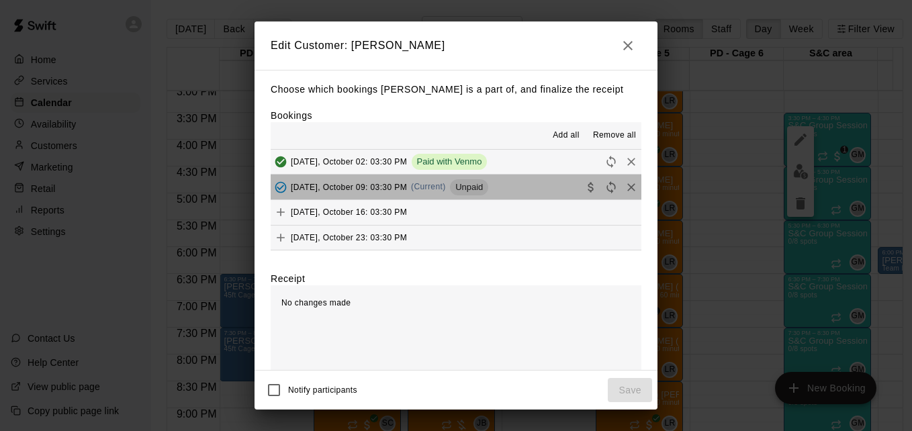
click at [519, 192] on button "[DATE], October 09: 03:30 PM (Current) Unpaid" at bounding box center [456, 187] width 371 height 25
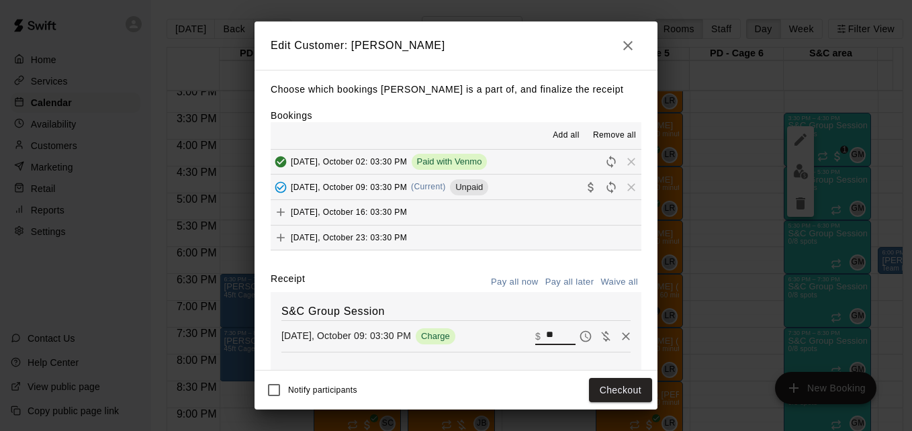
click at [546, 336] on input "**" at bounding box center [561, 336] width 30 height 17
type input "*"
type input "**"
click at [617, 399] on button "Checkout" at bounding box center [620, 390] width 63 height 25
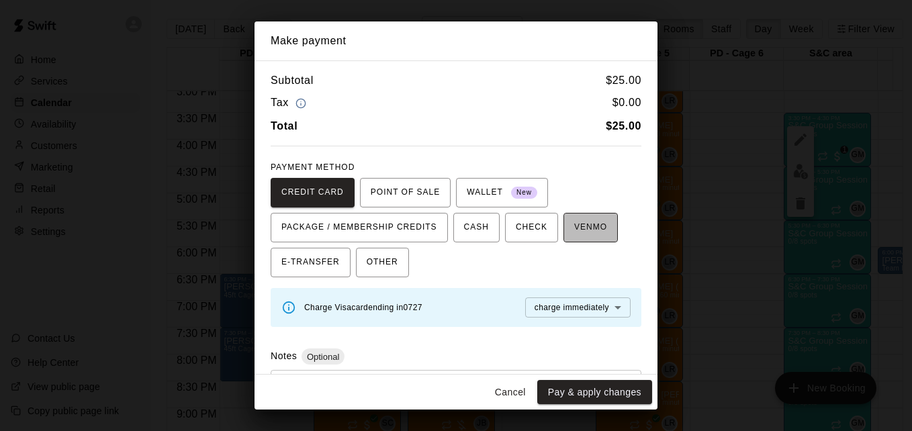
click at [578, 238] on span "VENMO" at bounding box center [590, 227] width 33 height 21
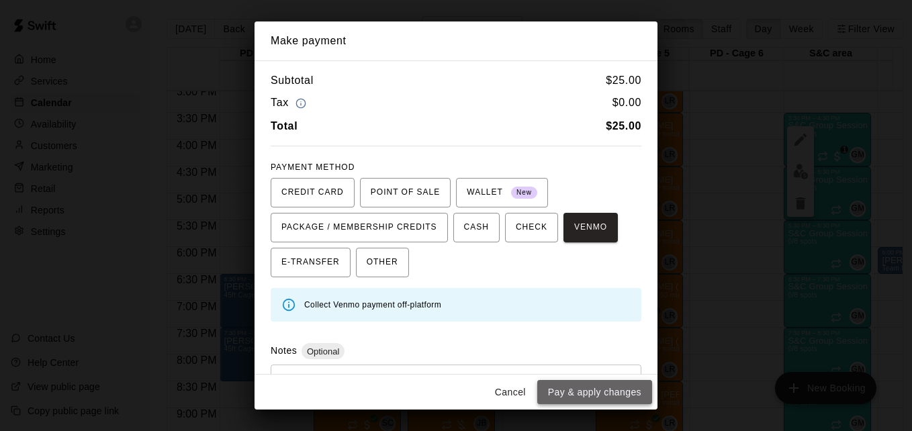
click at [599, 385] on button "Pay & apply changes" at bounding box center [594, 392] width 115 height 25
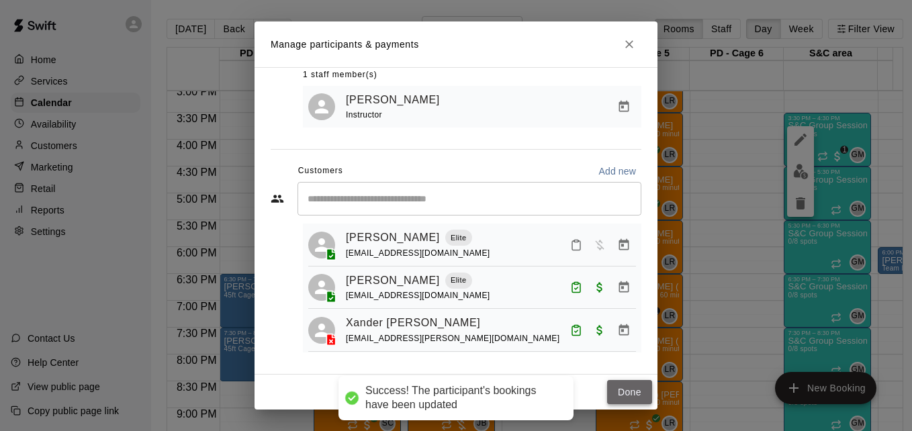
click at [620, 389] on button "Done" at bounding box center [629, 392] width 45 height 25
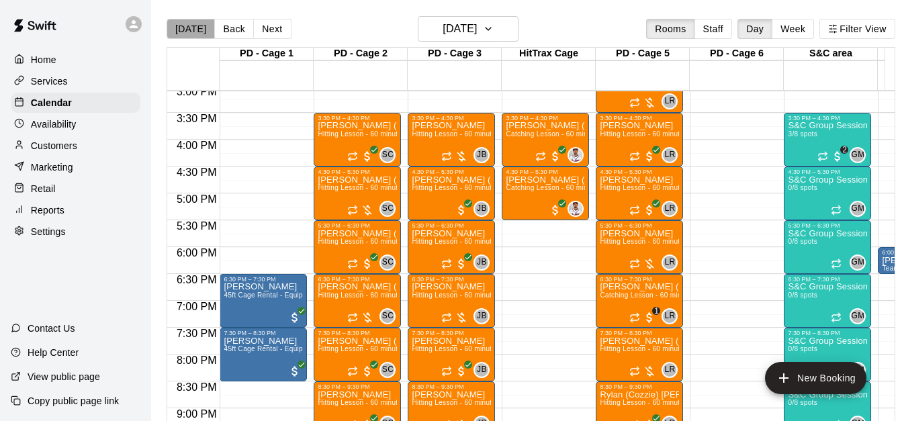
click at [193, 30] on button "[DATE]" at bounding box center [191, 29] width 48 height 20
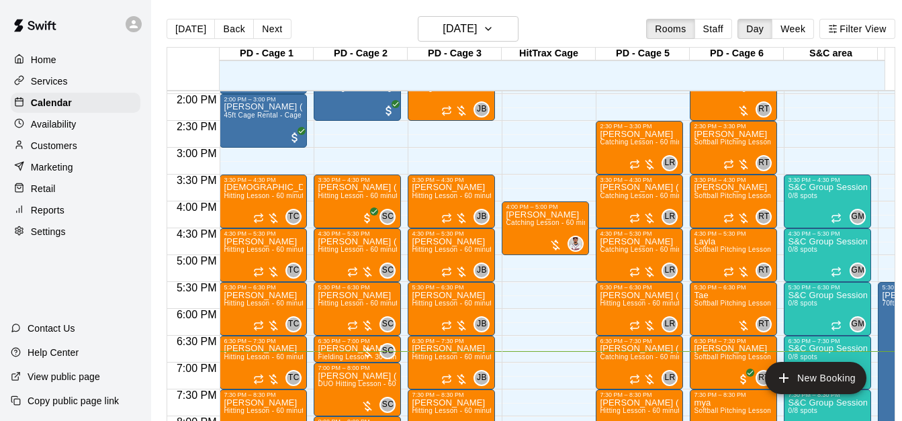
scroll to position [731, 0]
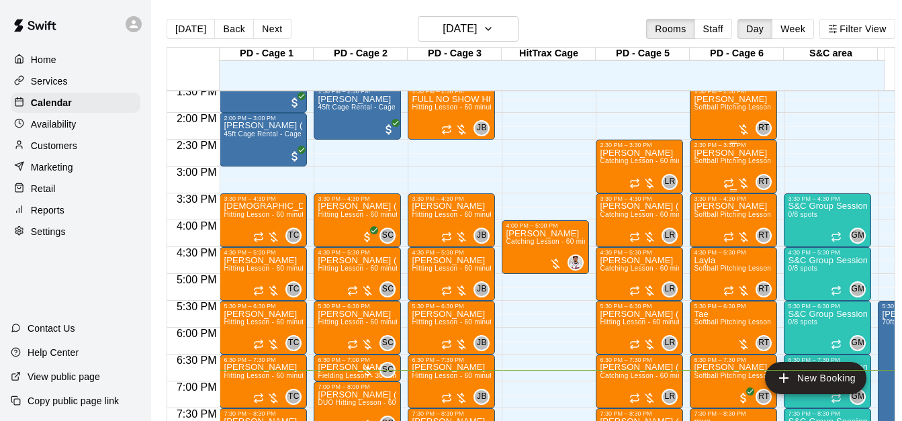
click at [726, 165] on span "Softball Pitching Lesson - 60 minutes" at bounding box center [753, 160] width 119 height 7
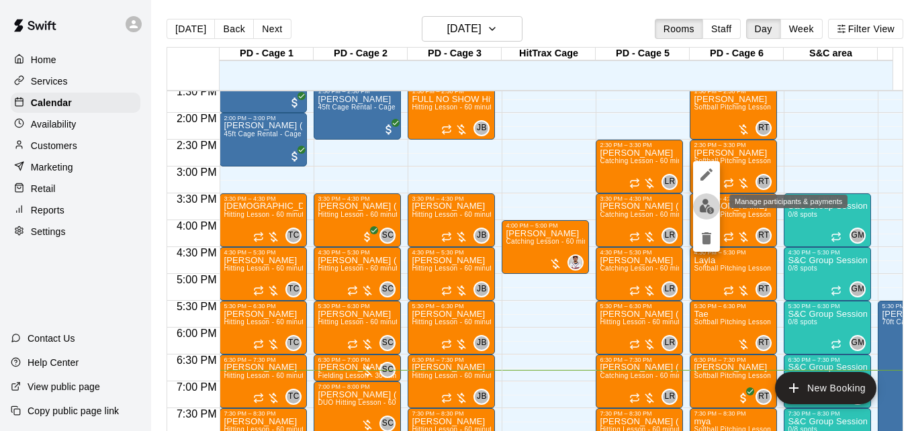
click at [711, 201] on img "edit" at bounding box center [706, 206] width 15 height 15
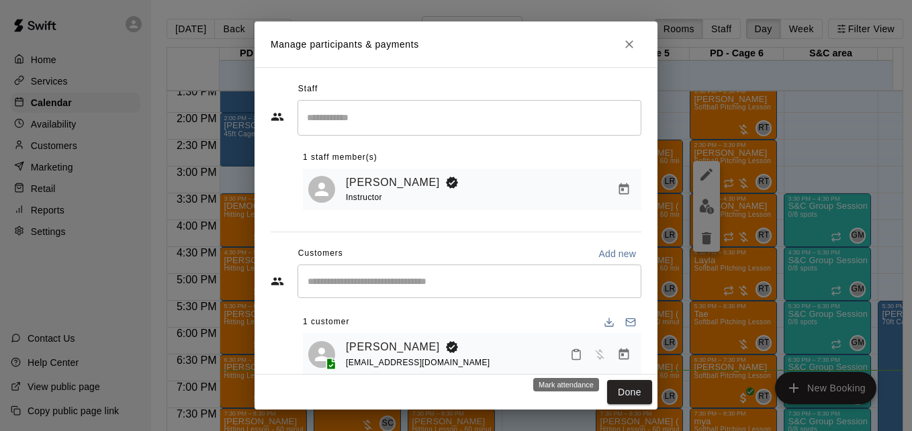
click at [572, 360] on icon "Mark attendance" at bounding box center [576, 355] width 8 height 9
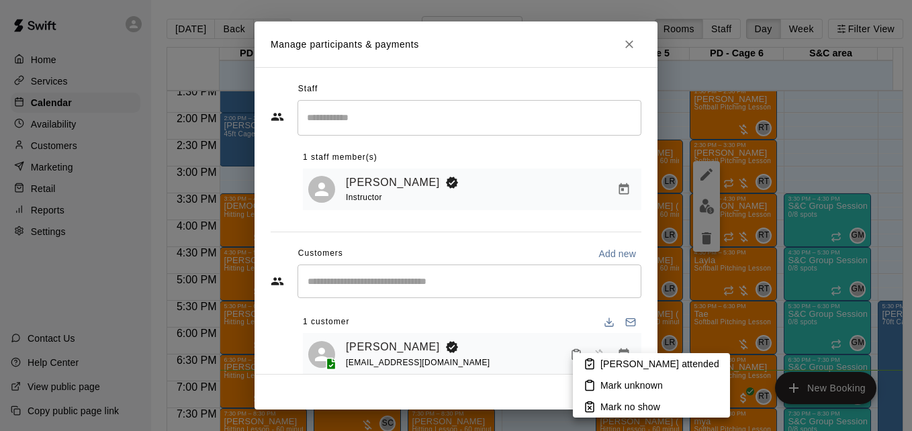
click at [594, 362] on icon at bounding box center [590, 364] width 8 height 9
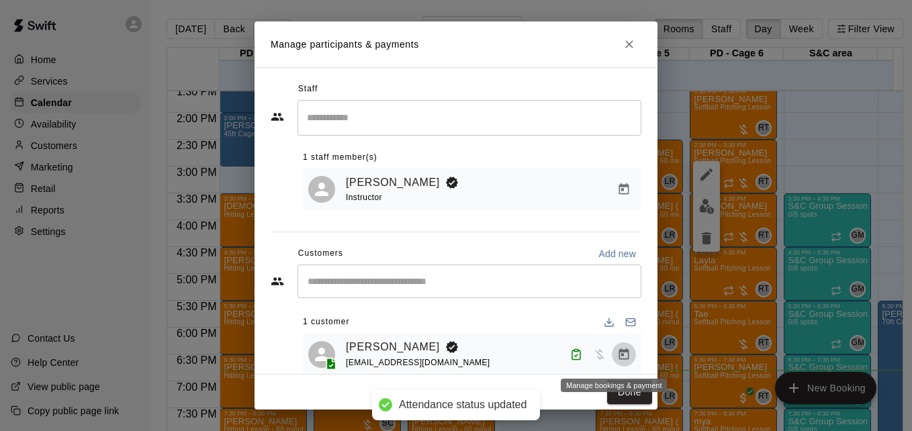
click at [617, 361] on icon "Manage bookings & payment" at bounding box center [623, 354] width 13 height 13
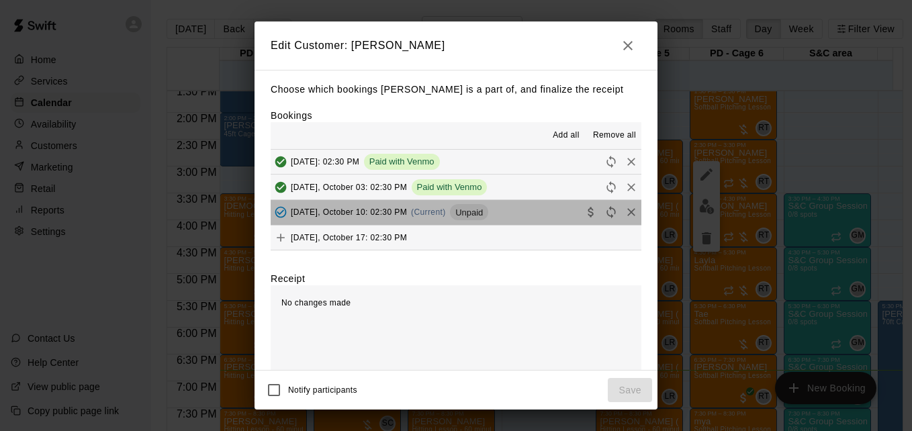
click at [508, 216] on button "[DATE], October 10: 02:30 PM (Current) Unpaid" at bounding box center [456, 212] width 371 height 25
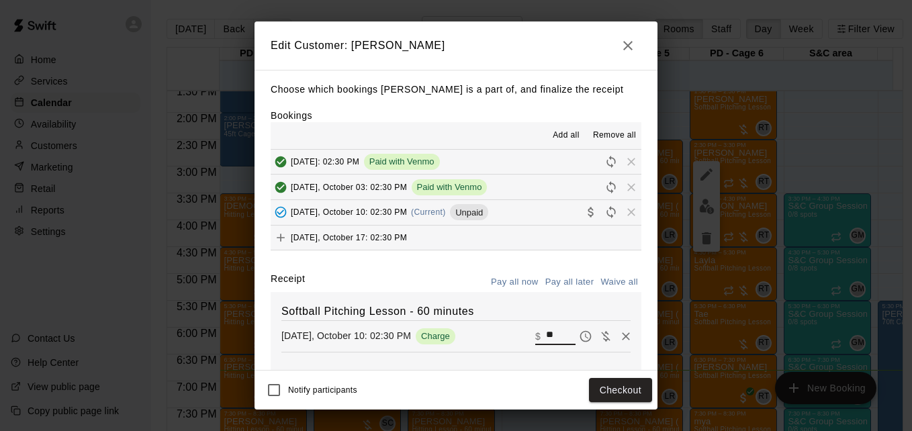
click at [546, 343] on input "**" at bounding box center [561, 336] width 30 height 17
type input "**"
click at [619, 388] on button "Checkout" at bounding box center [620, 390] width 63 height 25
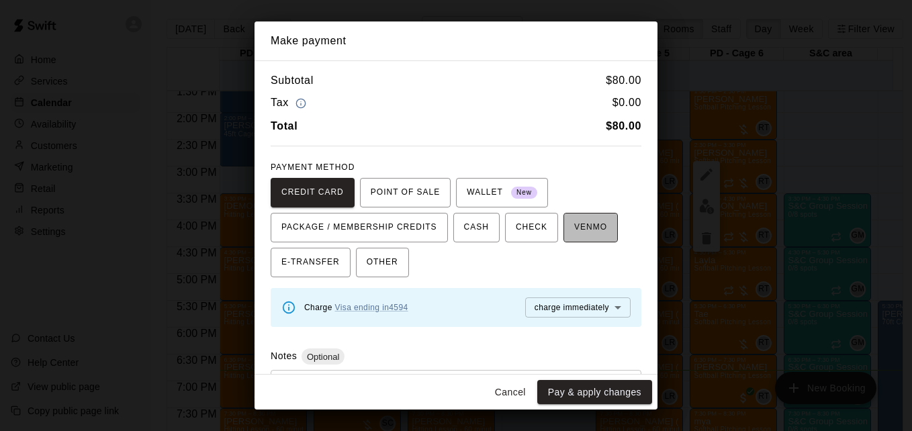
click at [584, 238] on span "VENMO" at bounding box center [590, 227] width 33 height 21
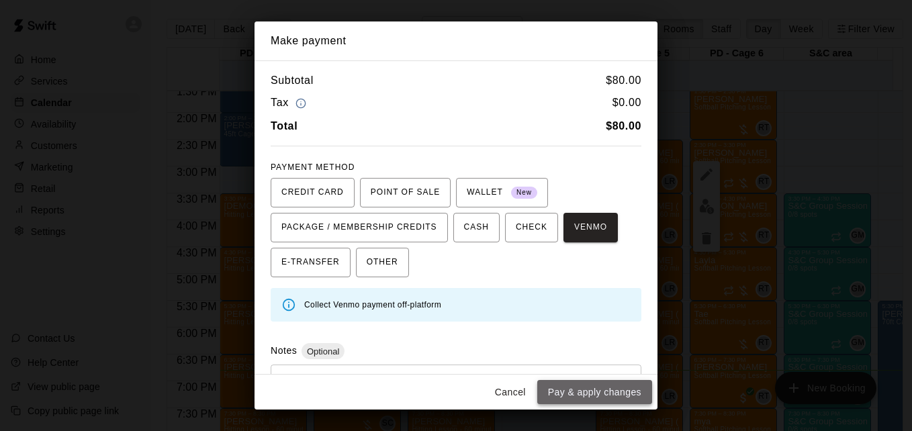
click at [608, 387] on button "Pay & apply changes" at bounding box center [594, 392] width 115 height 25
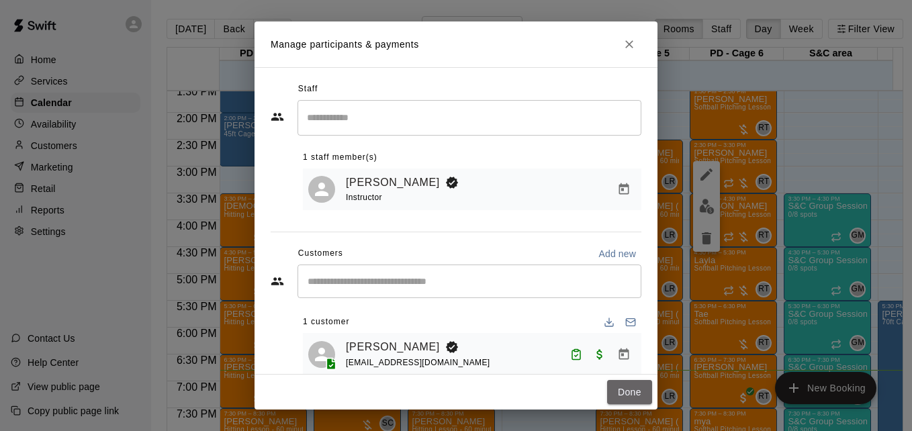
click at [608, 387] on button "Done" at bounding box center [629, 392] width 45 height 25
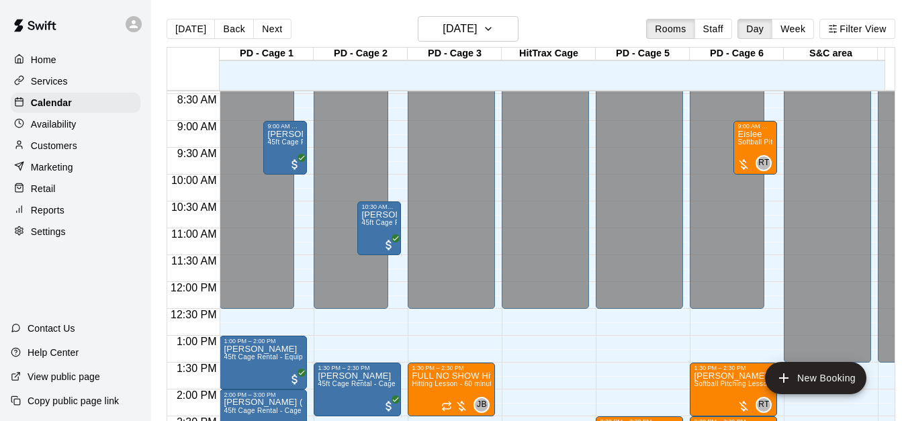
scroll to position [435, 0]
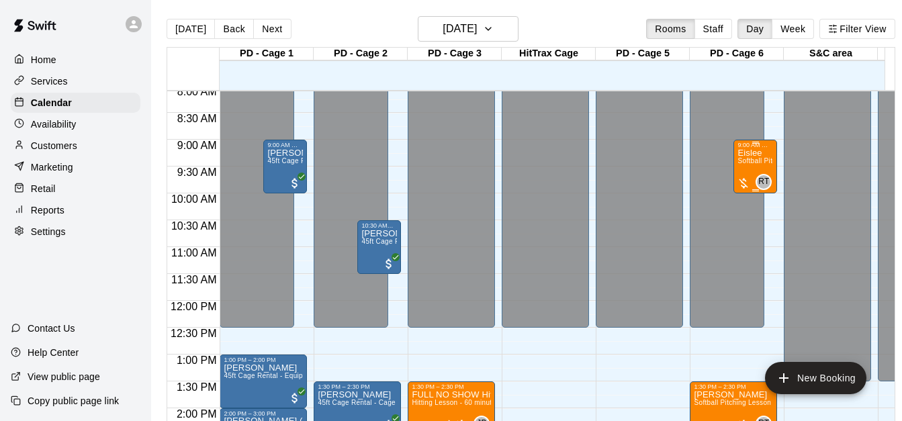
click at [743, 163] on span "Softball Pitching Lesson - 60 minutes" at bounding box center [797, 160] width 119 height 7
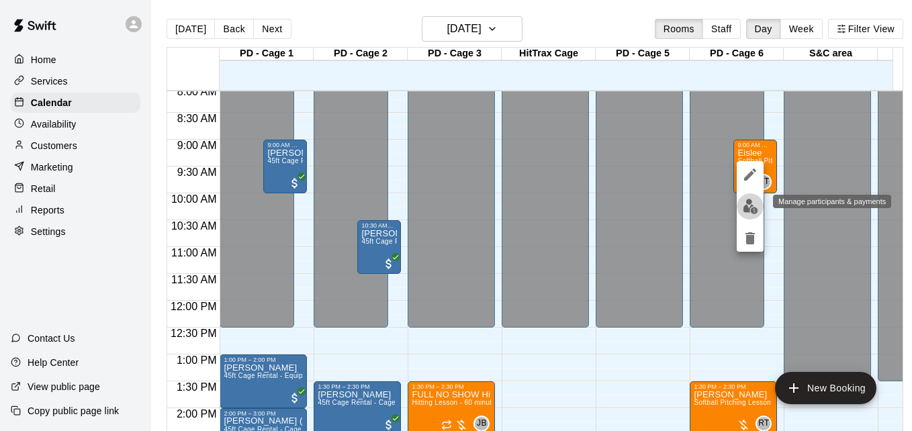
click at [746, 206] on img "edit" at bounding box center [750, 206] width 15 height 15
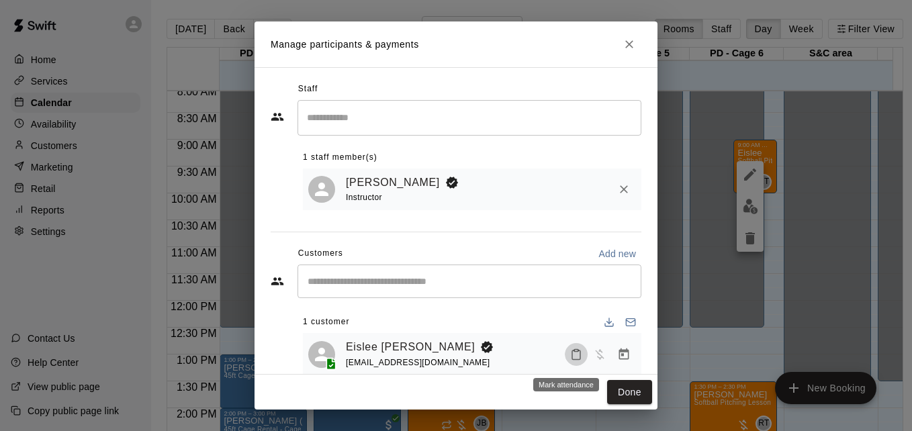
click at [570, 358] on icon "Mark attendance" at bounding box center [576, 355] width 12 height 12
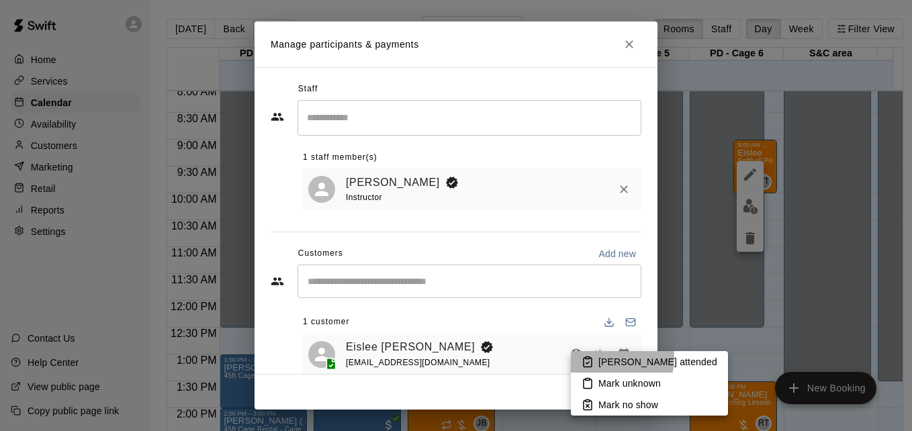
click at [615, 359] on p "[PERSON_NAME] attended" at bounding box center [657, 361] width 119 height 13
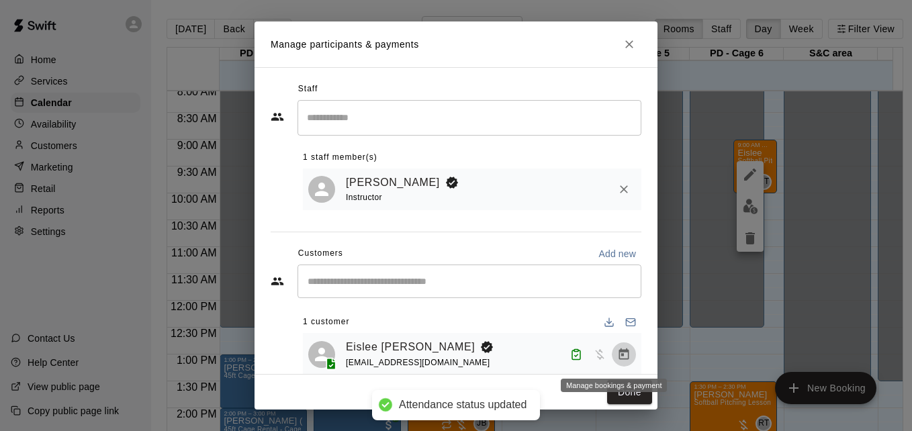
click at [619, 354] on icon "Manage bookings & payment" at bounding box center [624, 353] width 10 height 11
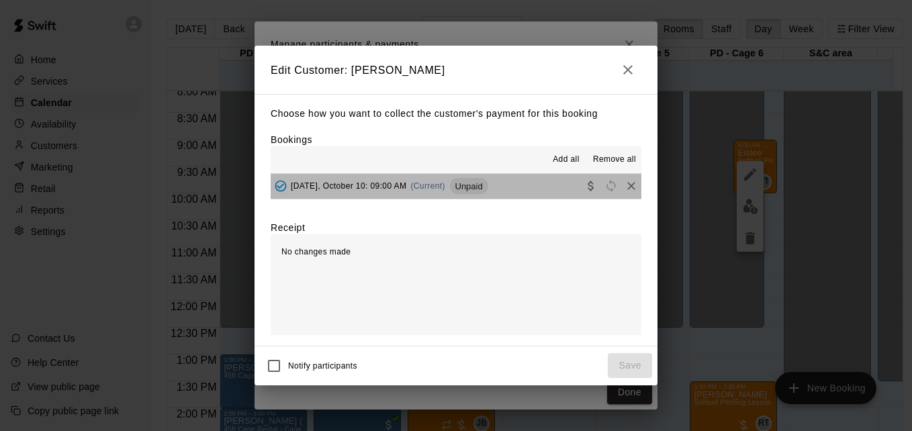
click at [525, 192] on button "[DATE], October 10: 09:00 AM (Current) Unpaid" at bounding box center [456, 186] width 371 height 25
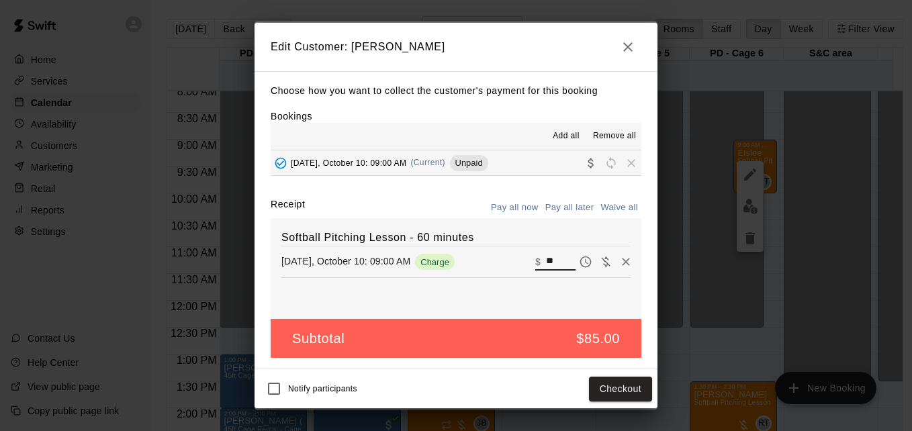
click at [548, 257] on input "**" at bounding box center [561, 261] width 30 height 17
type input "**"
click at [619, 384] on button "Checkout" at bounding box center [620, 389] width 63 height 25
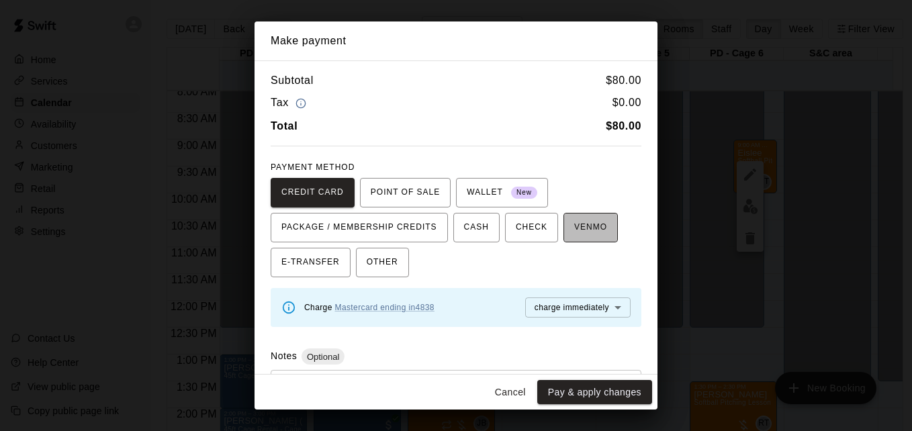
click at [582, 238] on span "VENMO" at bounding box center [590, 227] width 33 height 21
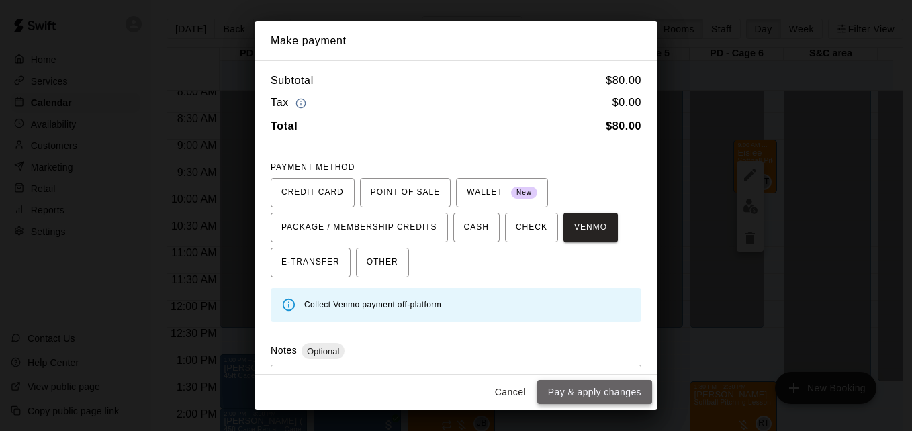
click at [606, 386] on button "Pay & apply changes" at bounding box center [594, 392] width 115 height 25
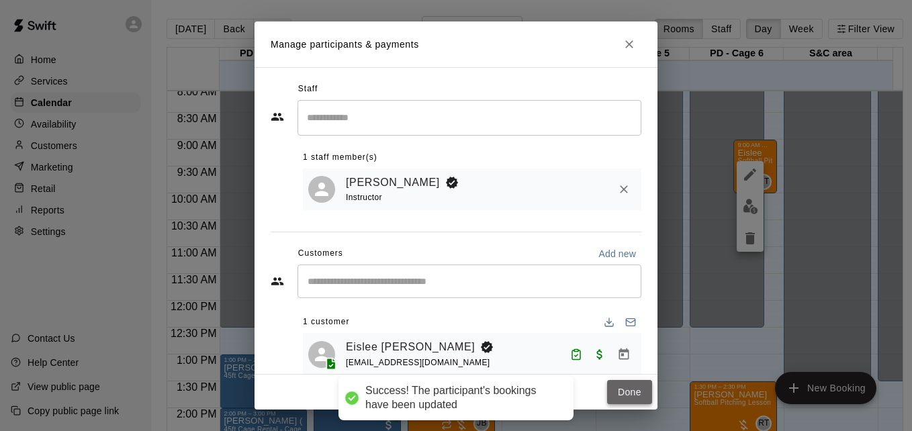
click at [619, 392] on button "Done" at bounding box center [629, 392] width 45 height 25
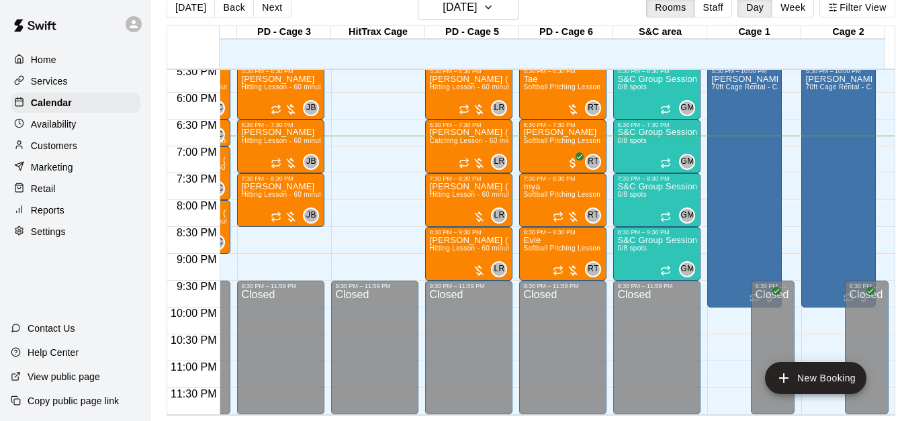
scroll to position [0, 549]
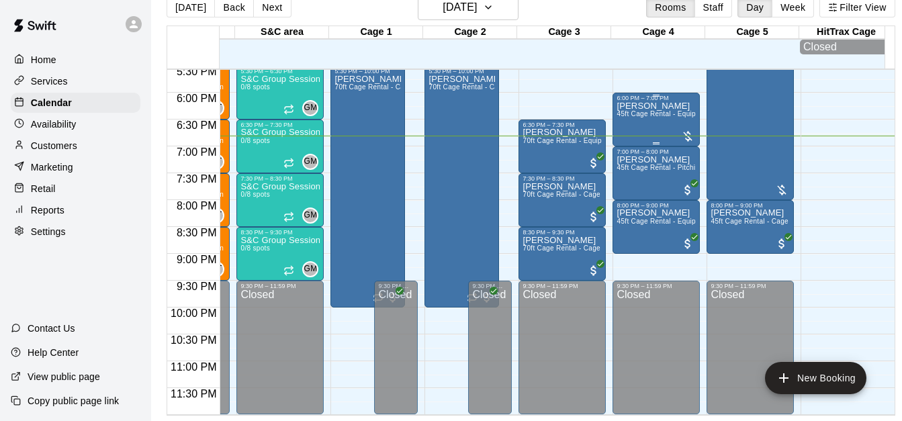
click at [668, 110] on span "45ft Cage Rental - Equipment" at bounding box center [664, 113] width 95 height 7
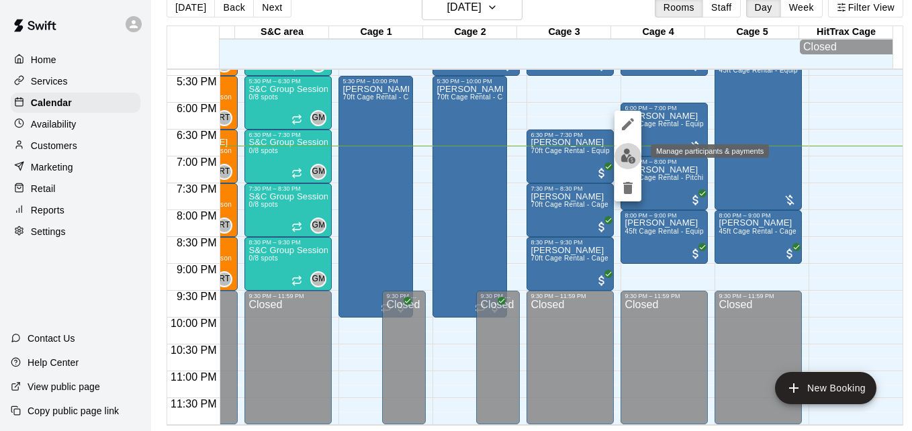
click at [622, 151] on img "edit" at bounding box center [628, 155] width 15 height 15
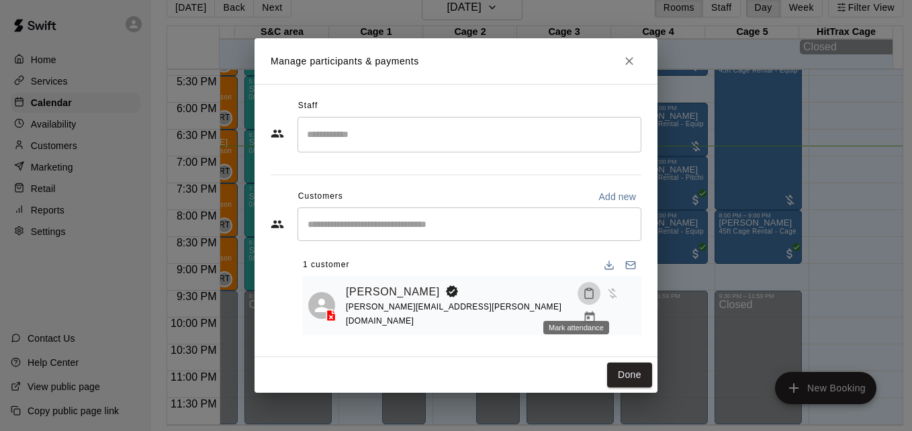
click at [583, 299] on icon "Mark attendance" at bounding box center [589, 293] width 12 height 12
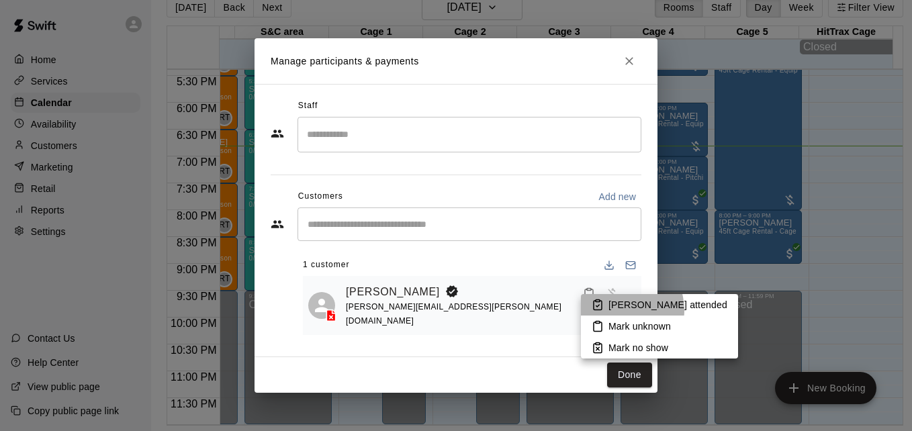
click at [618, 310] on p "[PERSON_NAME] attended" at bounding box center [668, 304] width 119 height 13
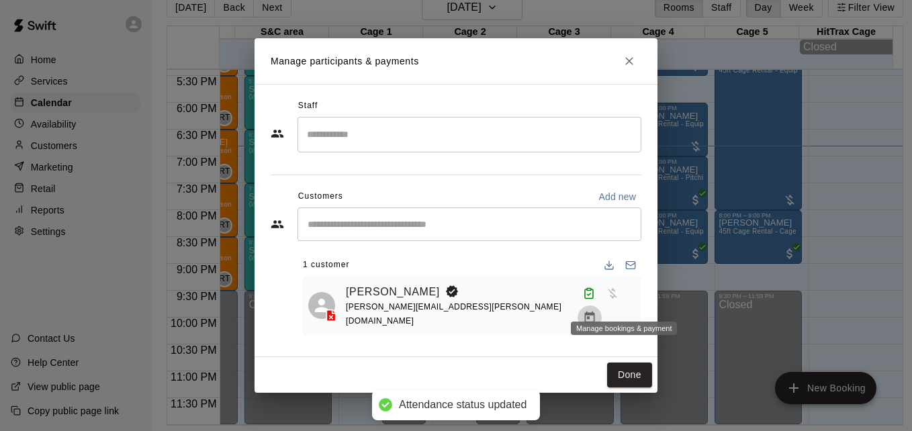
click at [596, 311] on icon "Manage bookings & payment" at bounding box center [589, 317] width 13 height 13
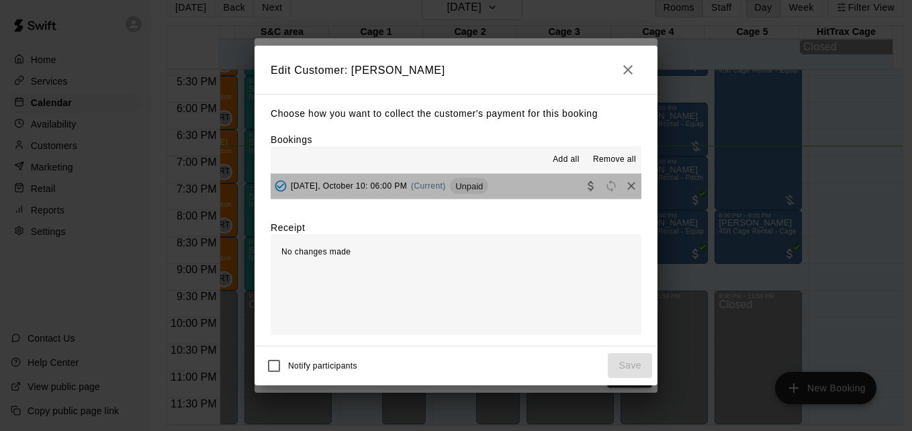
click at [526, 185] on button "[DATE], October 10: 06:00 PM (Current) Unpaid" at bounding box center [456, 186] width 371 height 25
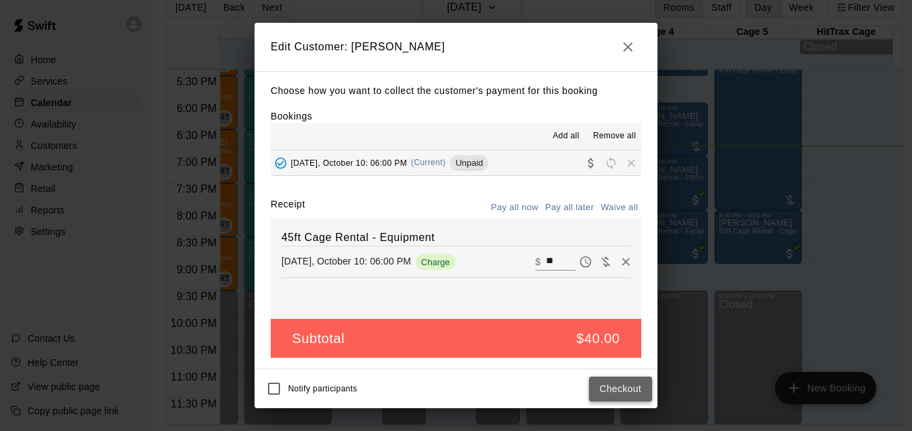
click at [624, 396] on button "Checkout" at bounding box center [620, 389] width 63 height 25
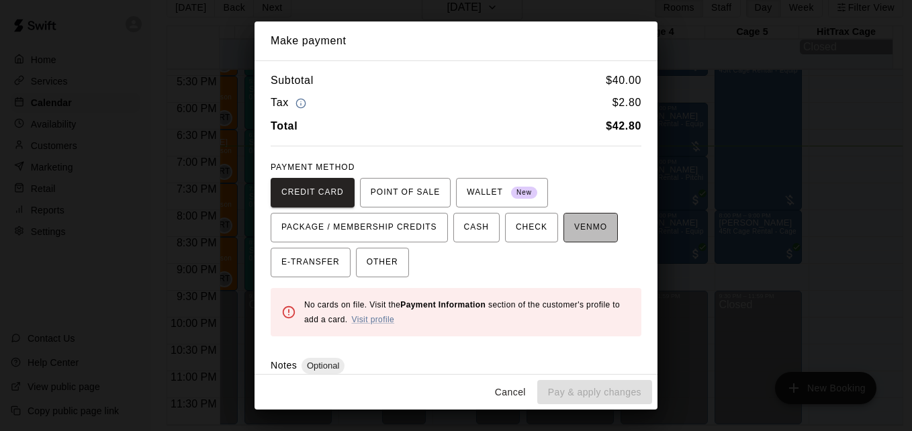
click at [574, 226] on span "VENMO" at bounding box center [590, 227] width 33 height 21
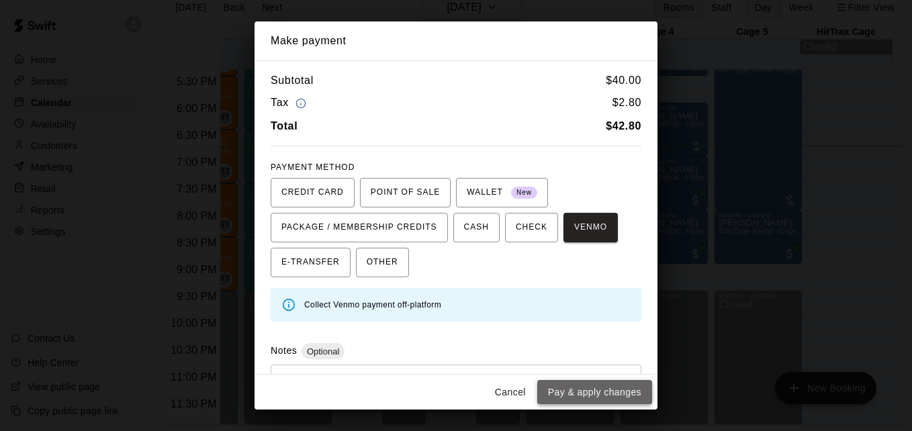
click at [609, 396] on button "Pay & apply changes" at bounding box center [594, 392] width 115 height 25
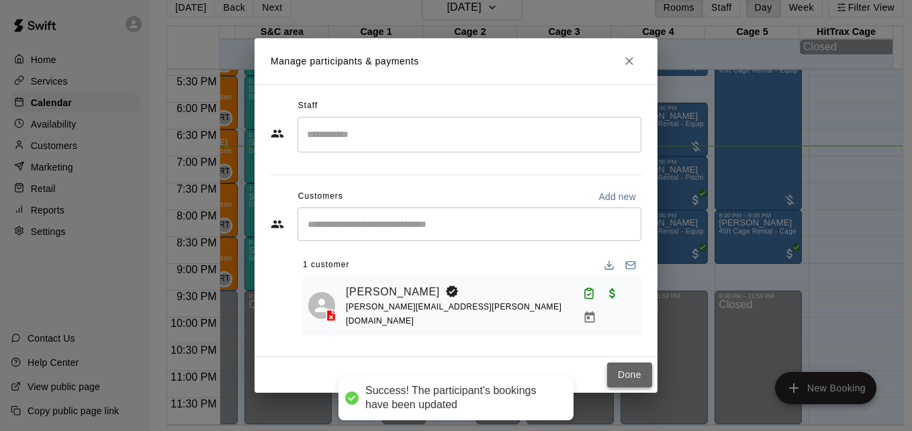
click at [627, 377] on button "Done" at bounding box center [629, 375] width 45 height 25
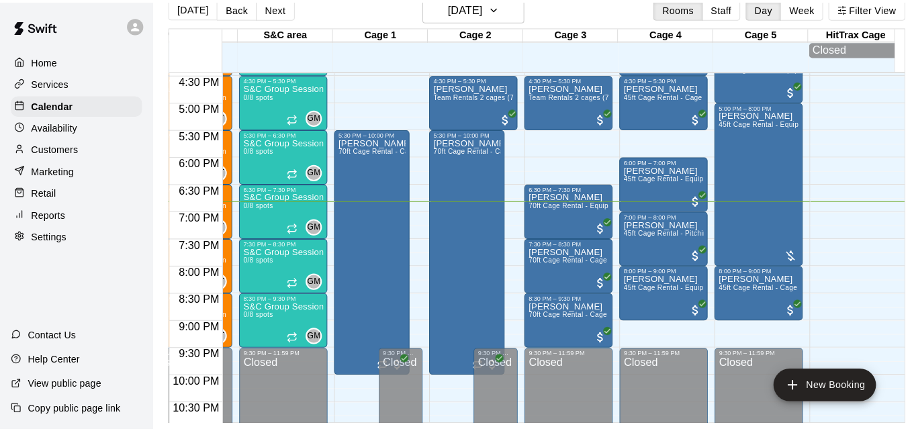
scroll to position [867, 549]
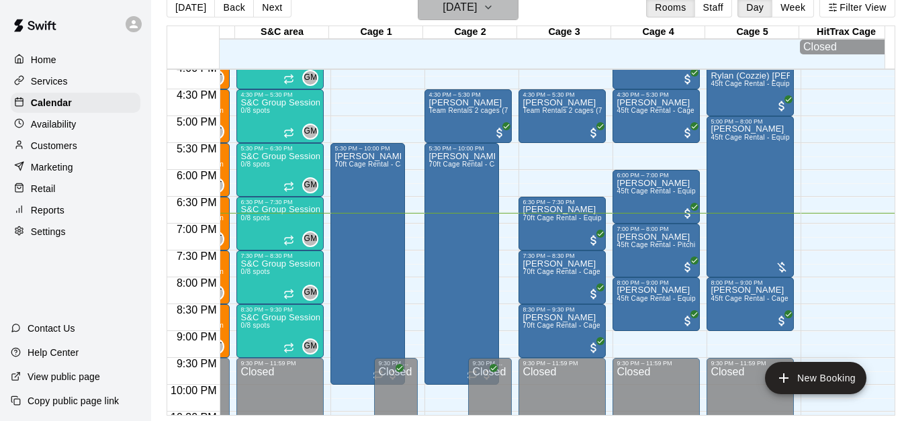
click at [477, 4] on h6 "[DATE]" at bounding box center [460, 7] width 34 height 19
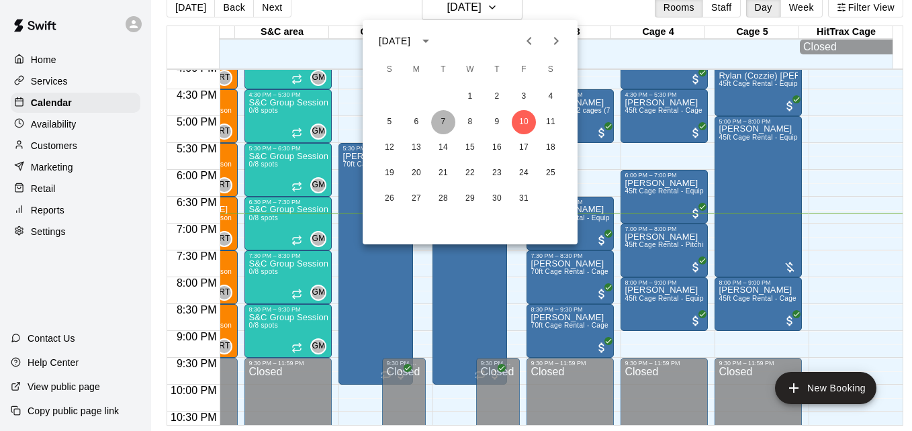
click at [440, 125] on button "7" at bounding box center [443, 122] width 24 height 24
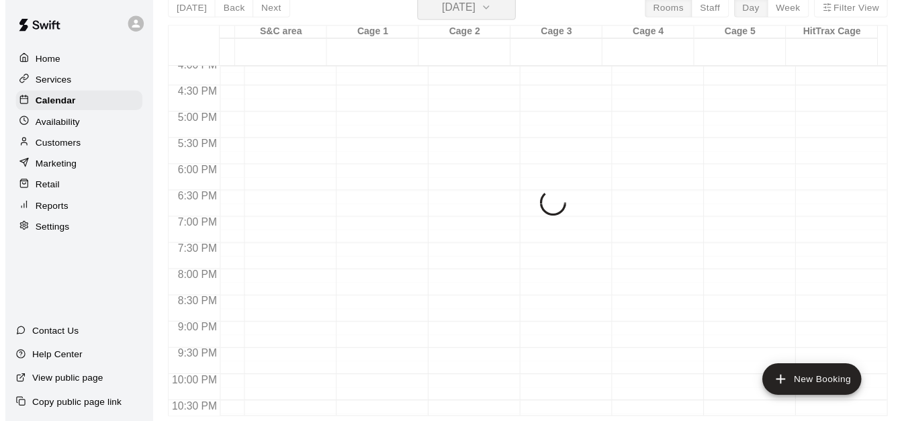
scroll to position [16, 0]
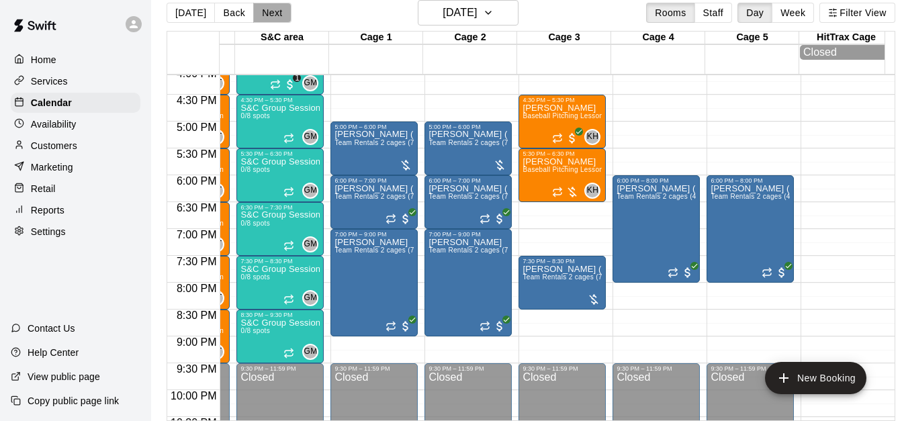
click at [271, 14] on button "Next" at bounding box center [272, 13] width 38 height 20
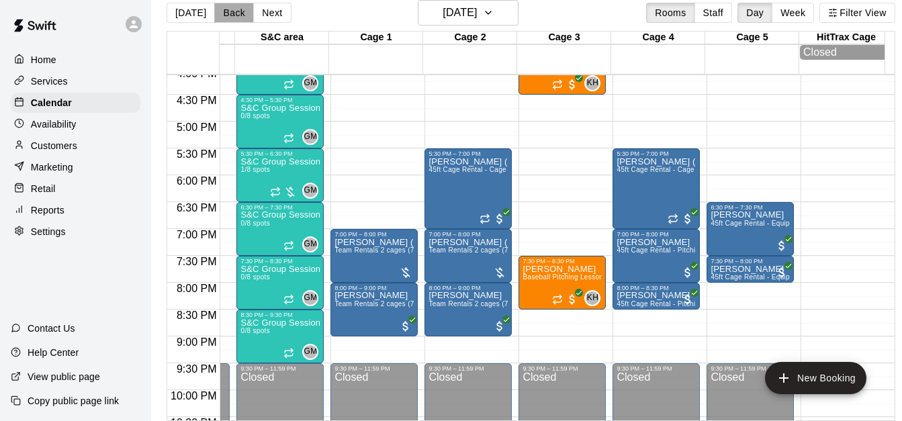
click at [230, 11] on button "Back" at bounding box center [234, 13] width 40 height 20
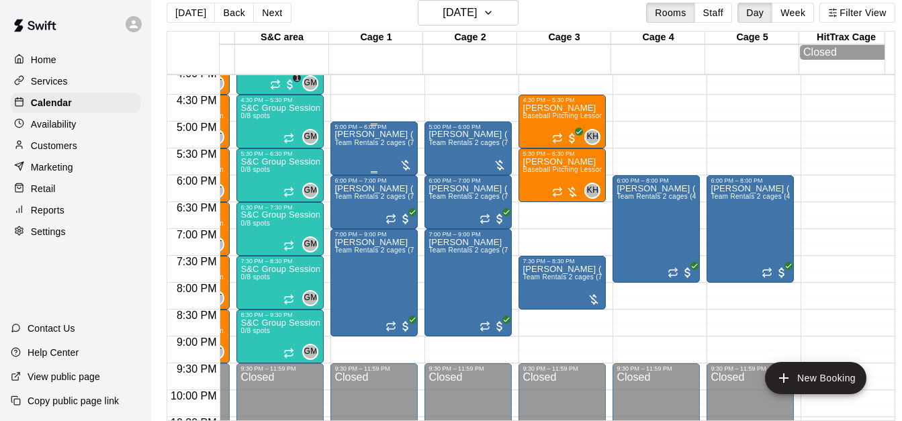
click at [373, 146] on span "Team Rentals 2 cages (70ft) - Pitching Machine Baseball" at bounding box center [424, 142] width 181 height 7
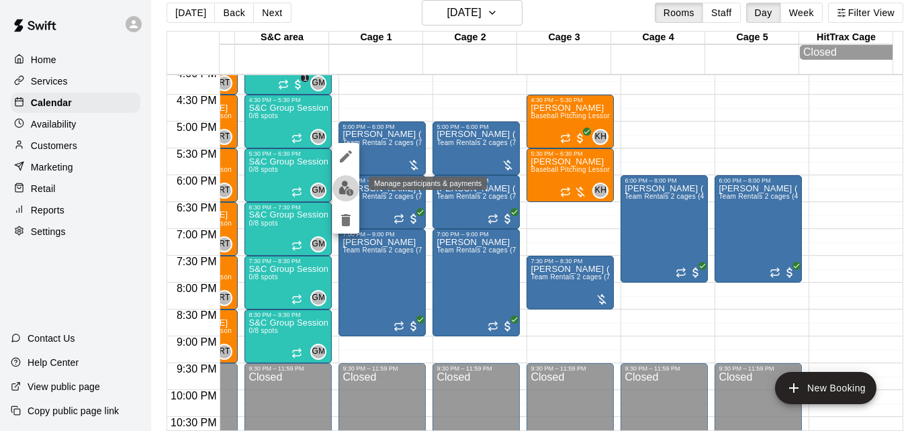
click at [348, 189] on img "edit" at bounding box center [346, 188] width 15 height 15
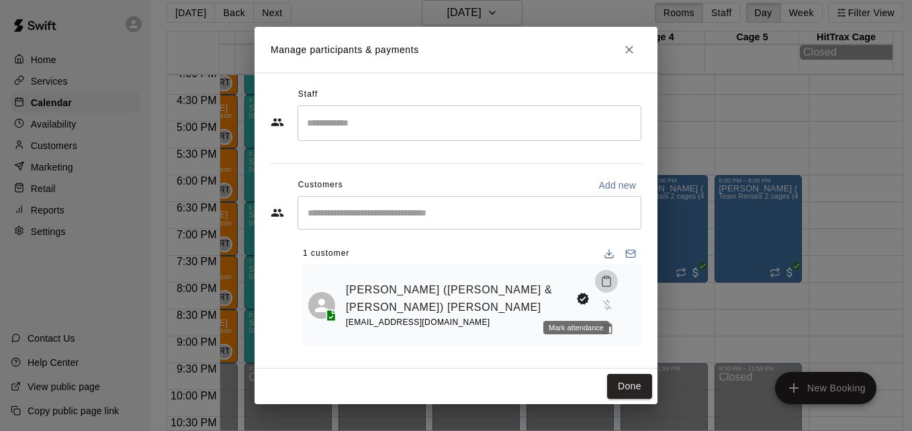
click at [600, 287] on icon "Mark attendance" at bounding box center [606, 281] width 12 height 12
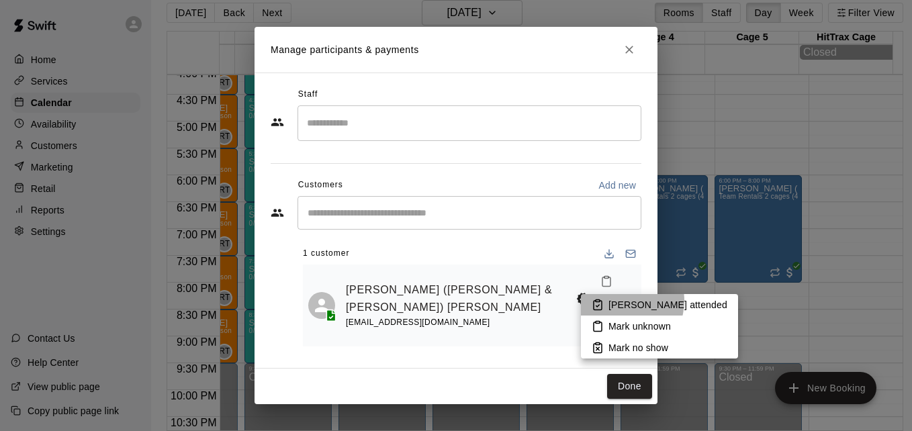
click at [621, 301] on p "Mark attended" at bounding box center [668, 304] width 119 height 13
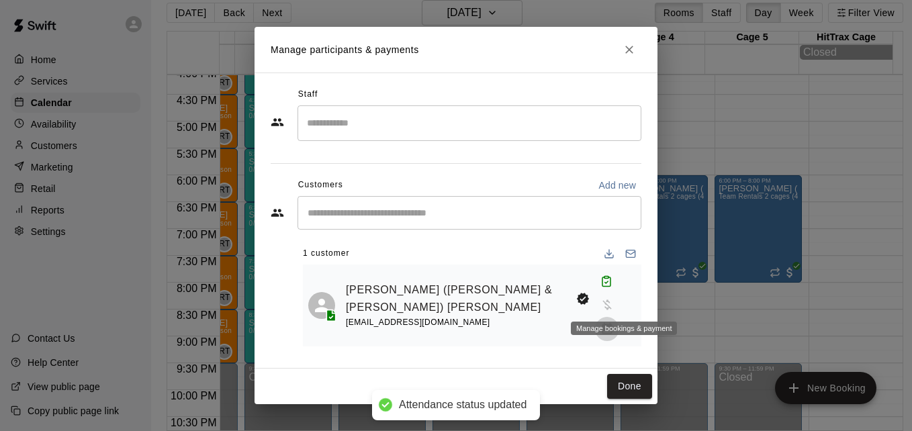
click at [612, 323] on icon "Manage bookings & payment" at bounding box center [607, 328] width 10 height 11
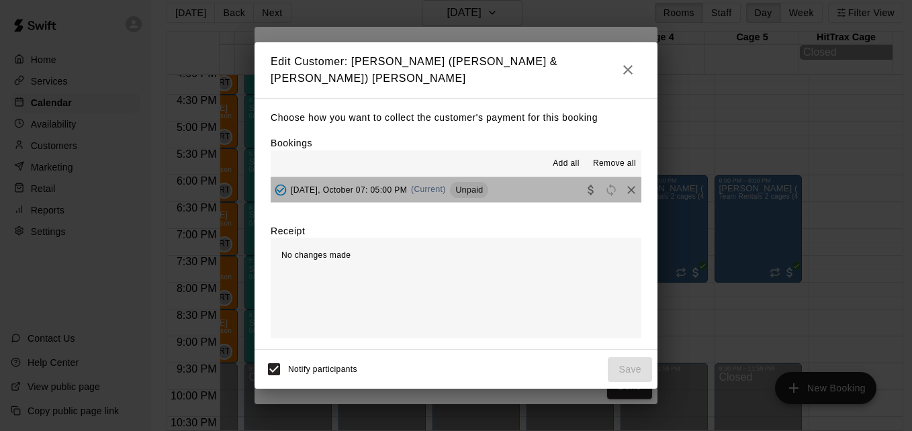
click at [509, 197] on button "Tuesday, October 07: 05:00 PM (Current) Unpaid" at bounding box center [456, 189] width 371 height 25
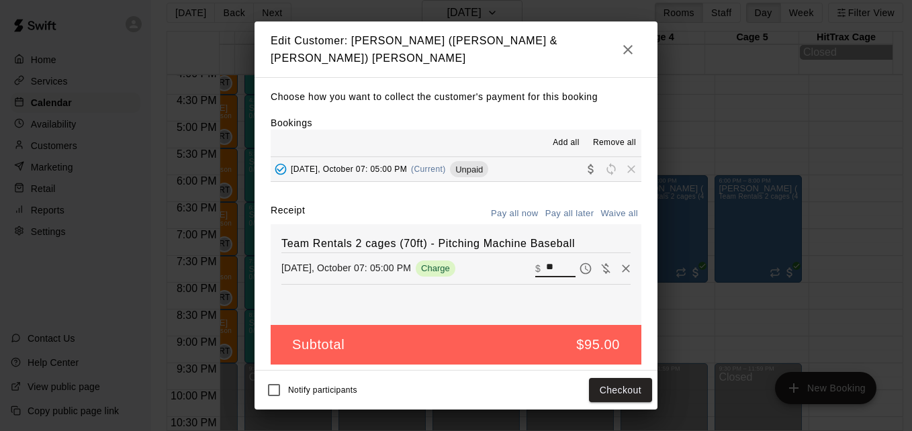
click at [546, 264] on input "**" at bounding box center [561, 268] width 30 height 17
type input "*"
type input "**"
click at [631, 391] on button "Checkout" at bounding box center [620, 390] width 63 height 25
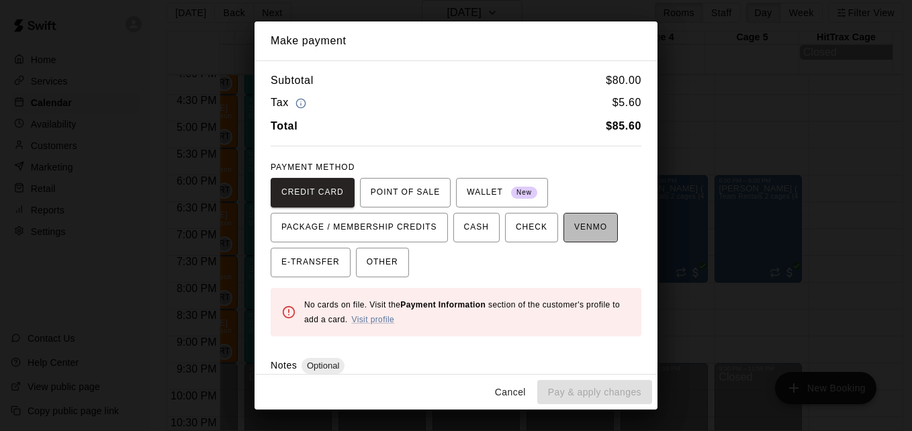
click at [574, 233] on span "VENMO" at bounding box center [590, 227] width 33 height 21
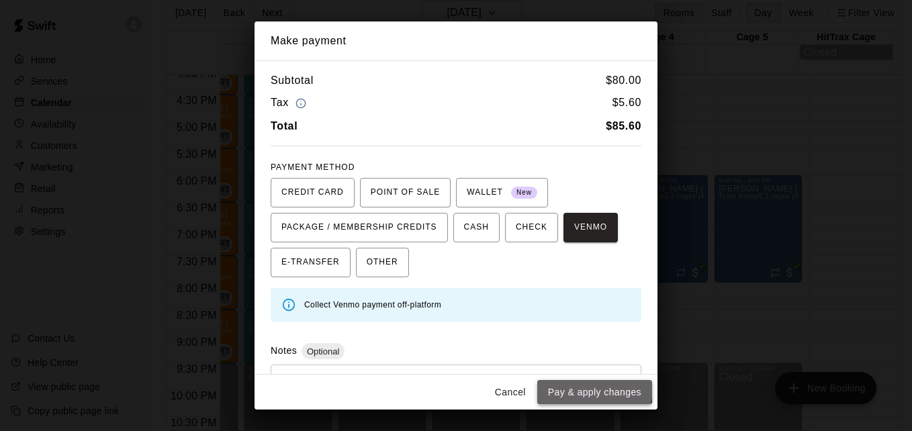
click at [589, 388] on button "Pay & apply changes" at bounding box center [594, 392] width 115 height 25
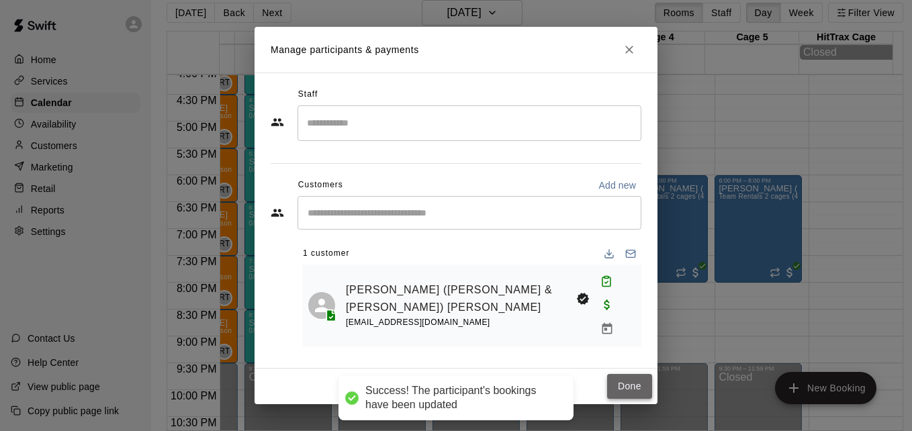
click at [621, 375] on button "Done" at bounding box center [629, 386] width 45 height 25
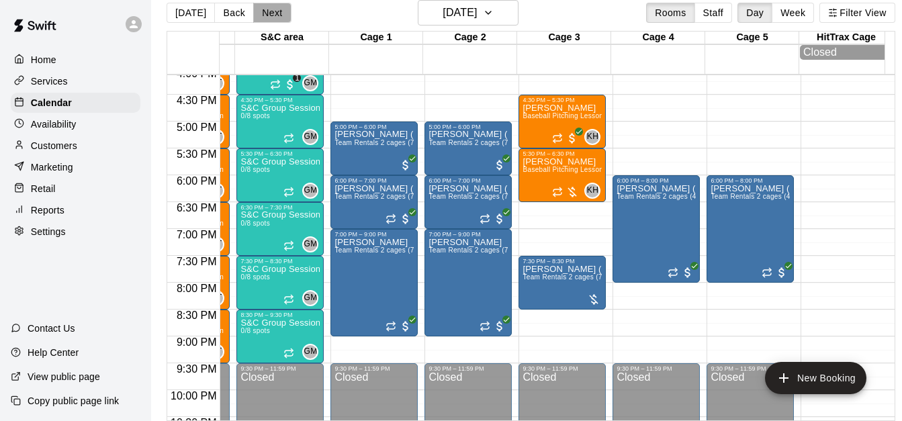
click at [278, 10] on button "Next" at bounding box center [272, 13] width 38 height 20
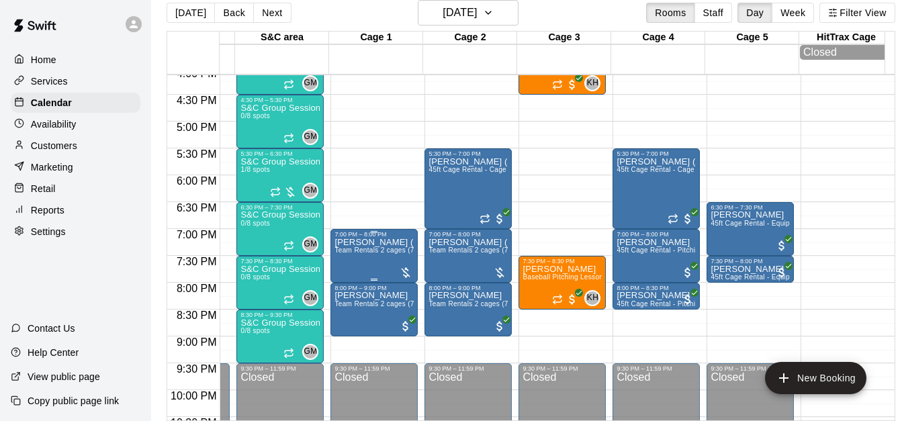
click at [375, 242] on p "Leigh (Blake & Bryce) Harmon" at bounding box center [373, 242] width 79 height 0
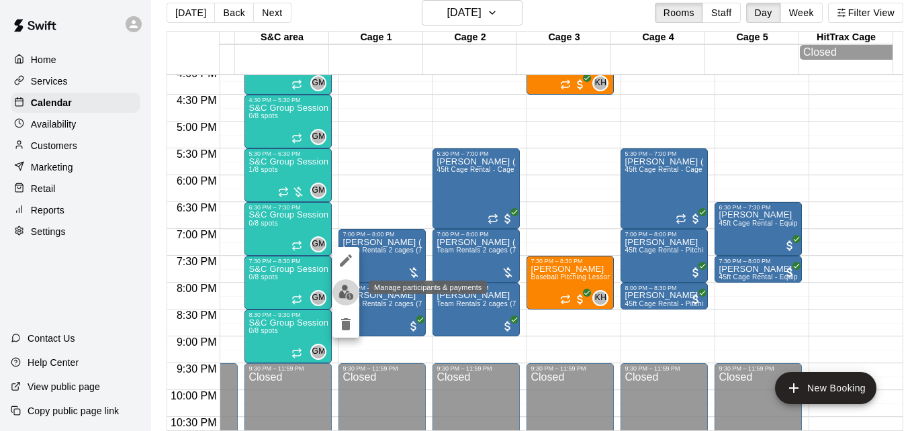
click at [347, 289] on img "edit" at bounding box center [346, 292] width 15 height 15
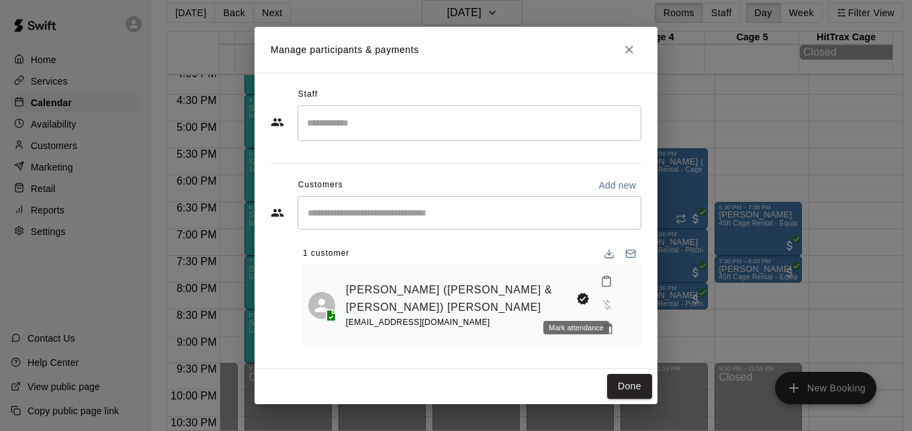
click at [600, 287] on icon "Mark attendance" at bounding box center [606, 281] width 12 height 12
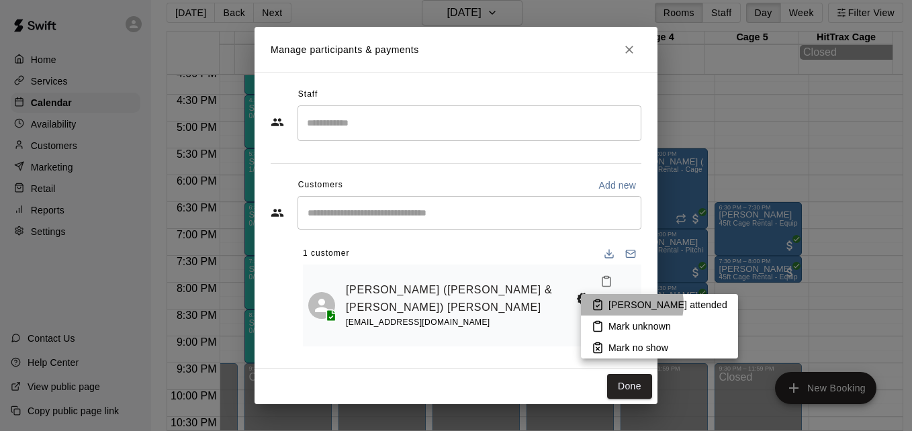
click at [620, 304] on p "Mark attended" at bounding box center [668, 304] width 119 height 13
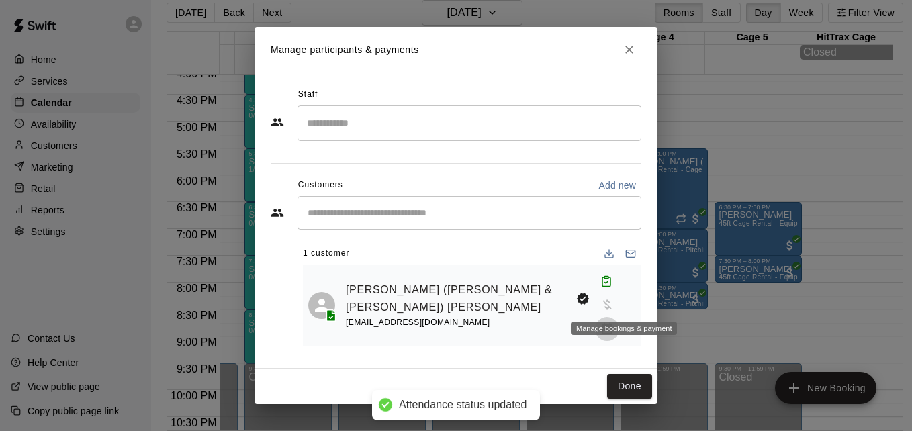
click at [612, 323] on icon "Manage bookings & payment" at bounding box center [607, 328] width 10 height 11
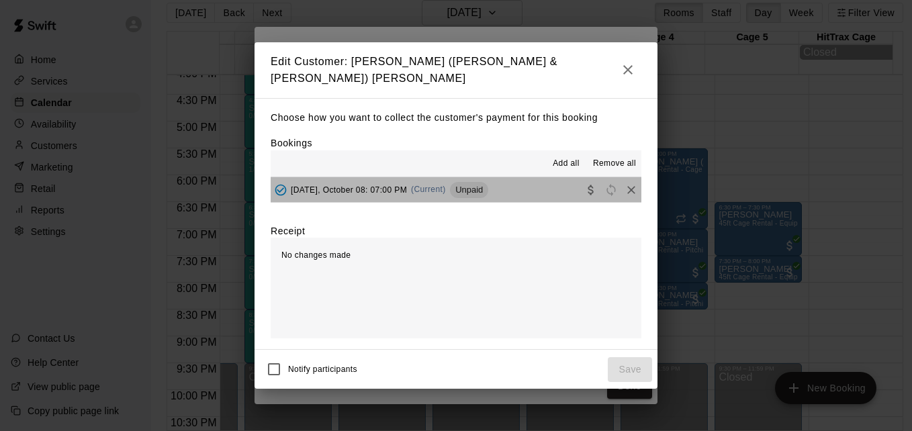
click at [536, 193] on button "Wednesday, October 08: 07:00 PM (Current) Unpaid" at bounding box center [456, 189] width 371 height 25
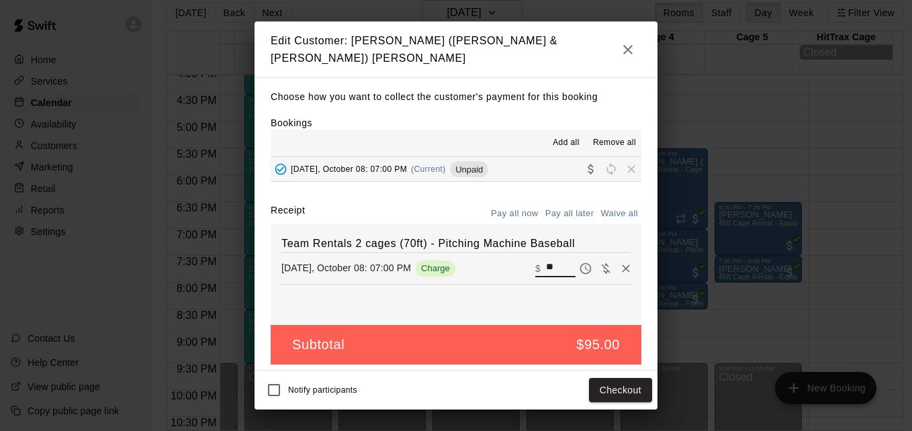
click at [549, 262] on input "**" at bounding box center [561, 268] width 30 height 17
type input "*"
type input "**"
click at [617, 386] on button "Checkout" at bounding box center [620, 390] width 63 height 25
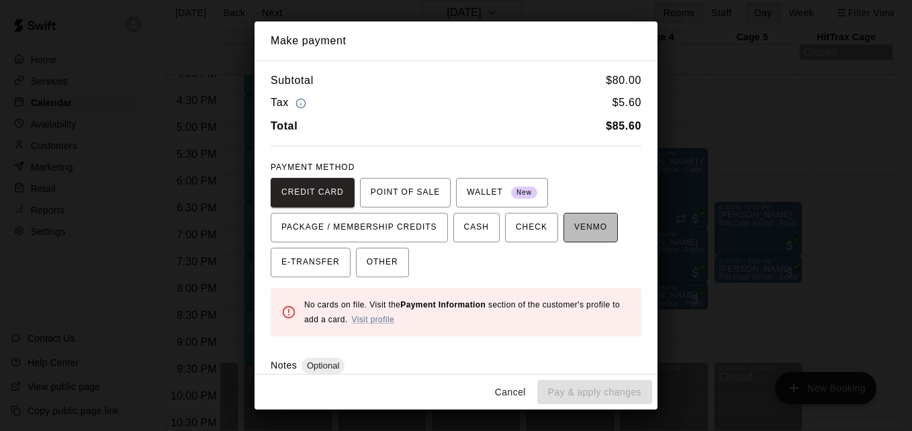
click at [577, 228] on span "VENMO" at bounding box center [590, 227] width 33 height 21
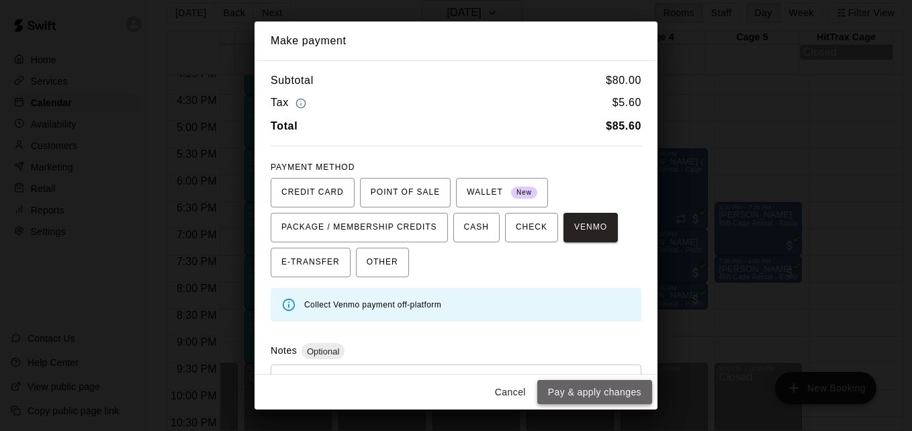
click at [618, 402] on button "Pay & apply changes" at bounding box center [594, 392] width 115 height 25
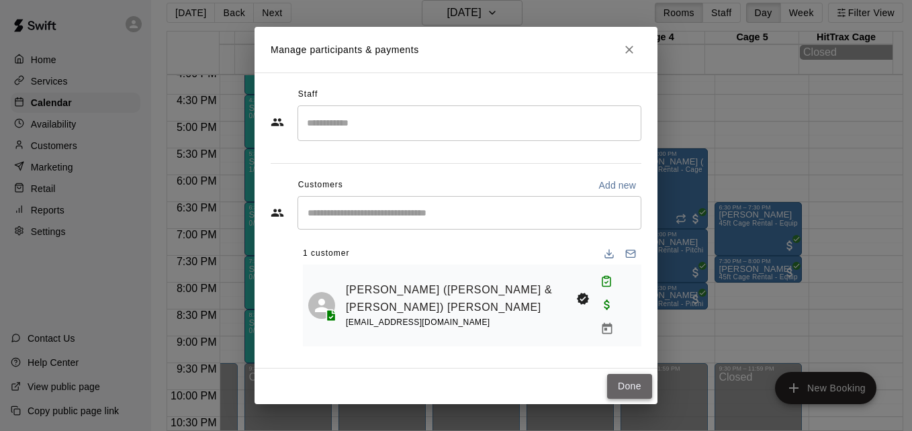
click at [631, 376] on button "Done" at bounding box center [629, 386] width 45 height 25
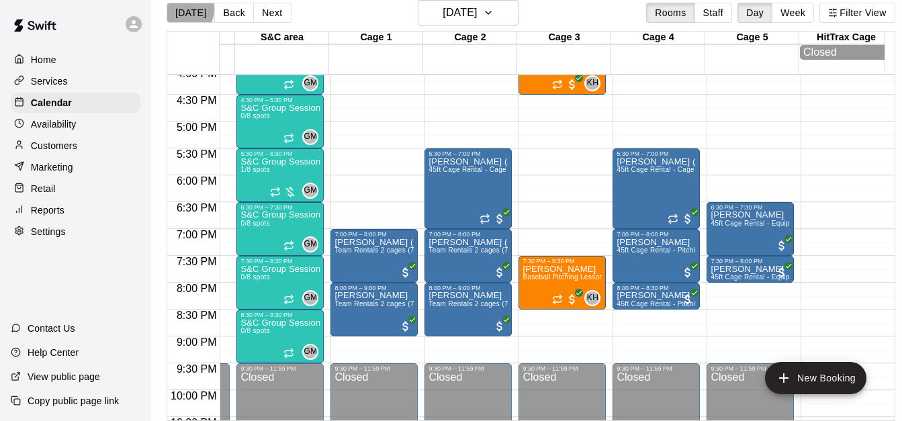
click at [183, 9] on button "[DATE]" at bounding box center [191, 13] width 48 height 20
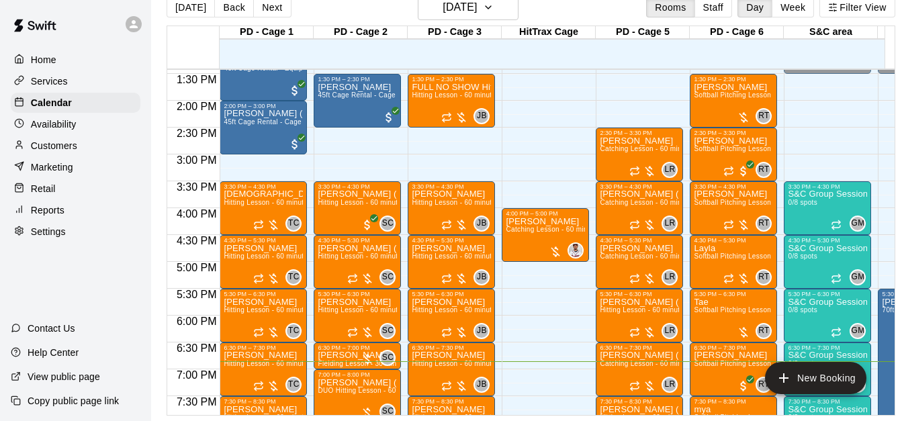
scroll to position [706, 0]
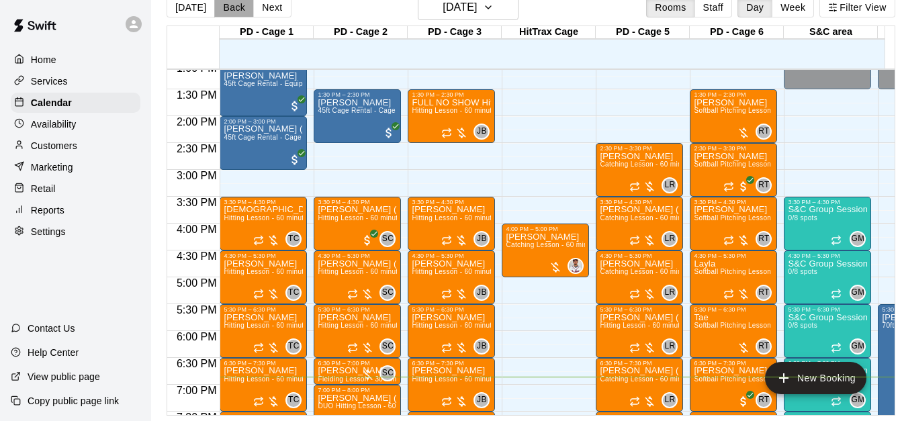
click at [235, 4] on button "Back" at bounding box center [234, 7] width 40 height 20
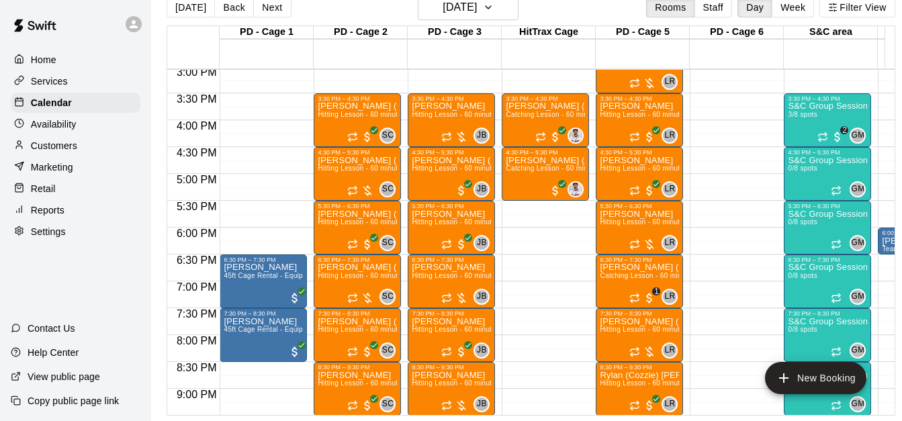
scroll to position [840, 0]
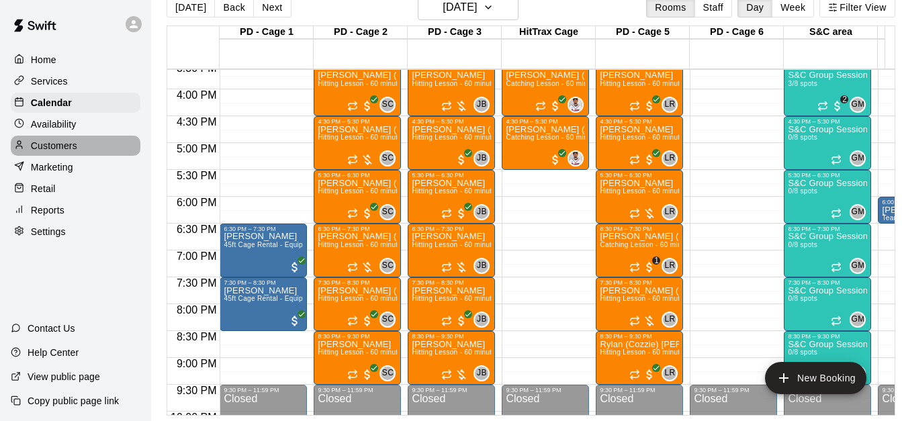
click at [85, 156] on div "Customers" at bounding box center [76, 146] width 130 height 20
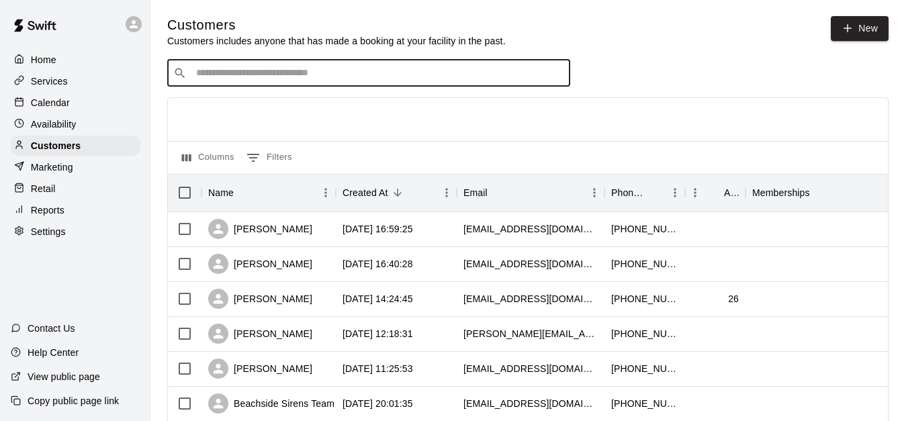
click at [217, 79] on input "Search customers by name or email" at bounding box center [378, 72] width 372 height 13
type input "******"
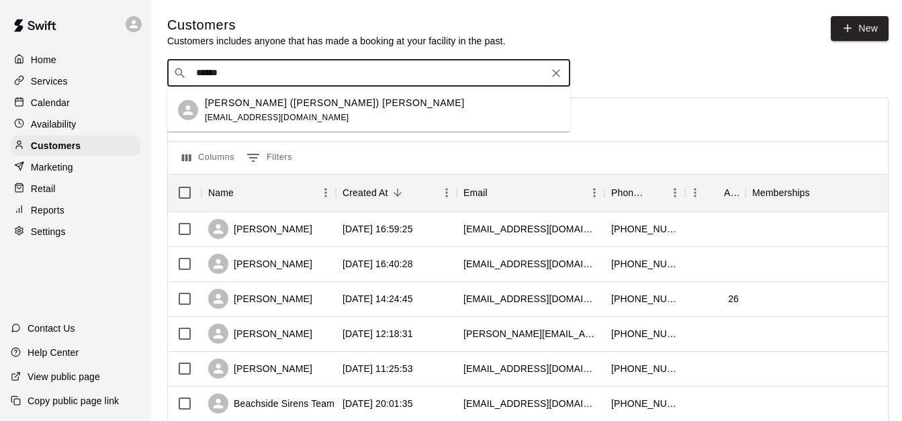
click at [322, 107] on div "Shawn (Rylee) Sumner" at bounding box center [335, 103] width 260 height 14
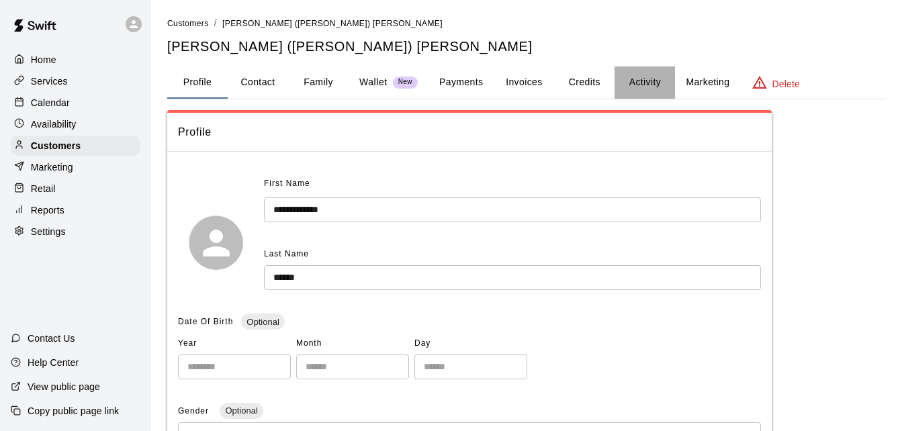
click at [636, 82] on button "Activity" at bounding box center [645, 82] width 60 height 32
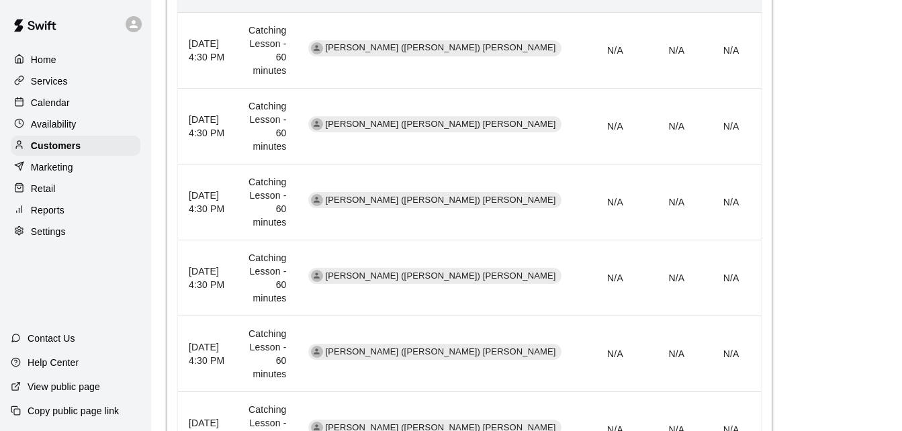
scroll to position [754, 0]
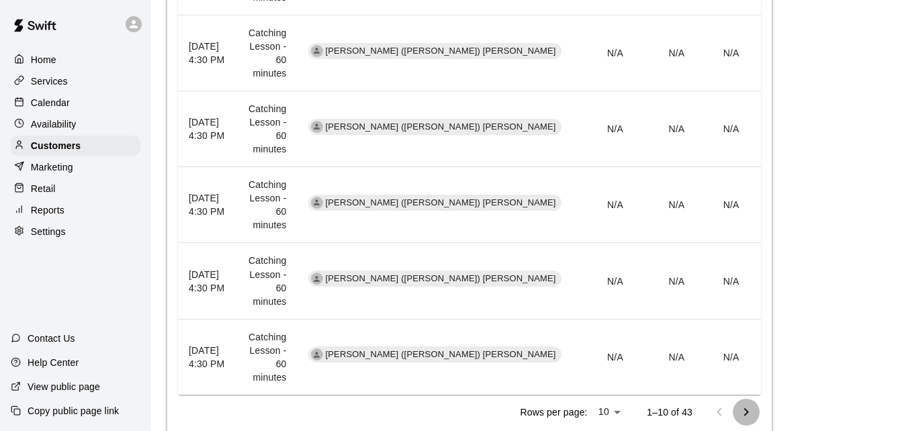
click at [750, 418] on icon "Go to next page" at bounding box center [746, 412] width 16 height 16
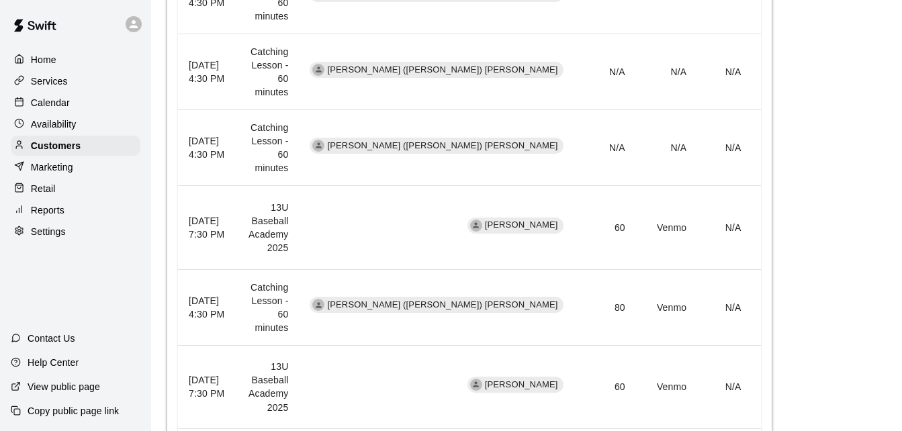
scroll to position [404, 0]
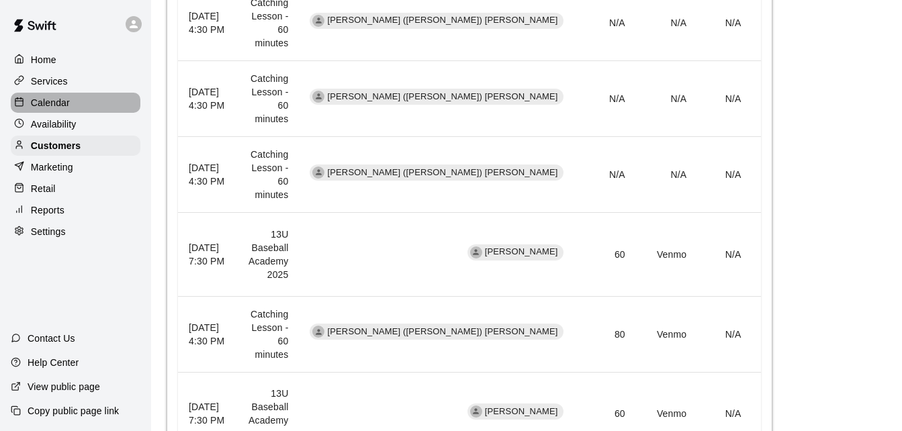
click at [61, 99] on p "Calendar" at bounding box center [50, 102] width 39 height 13
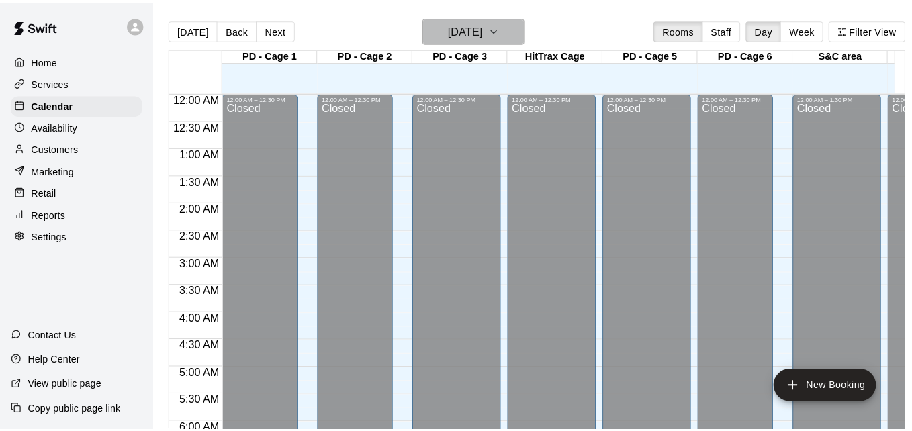
scroll to position [892, 0]
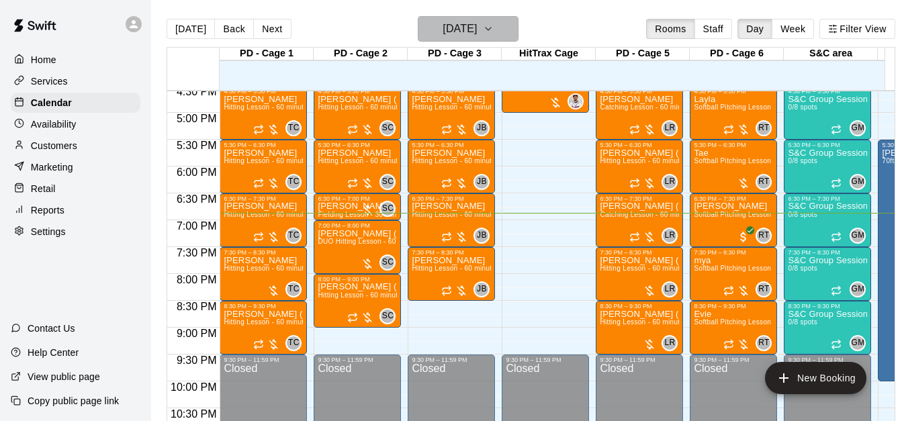
click at [477, 32] on h6 "[DATE]" at bounding box center [460, 28] width 34 height 19
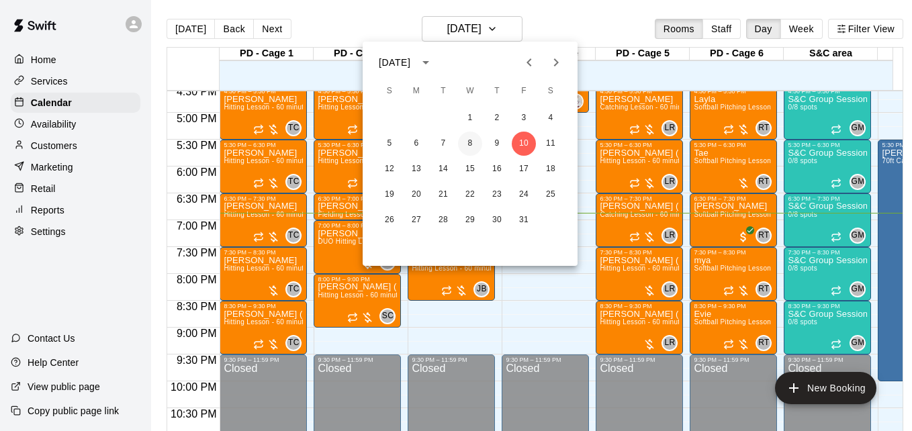
click at [475, 141] on button "8" at bounding box center [470, 144] width 24 height 24
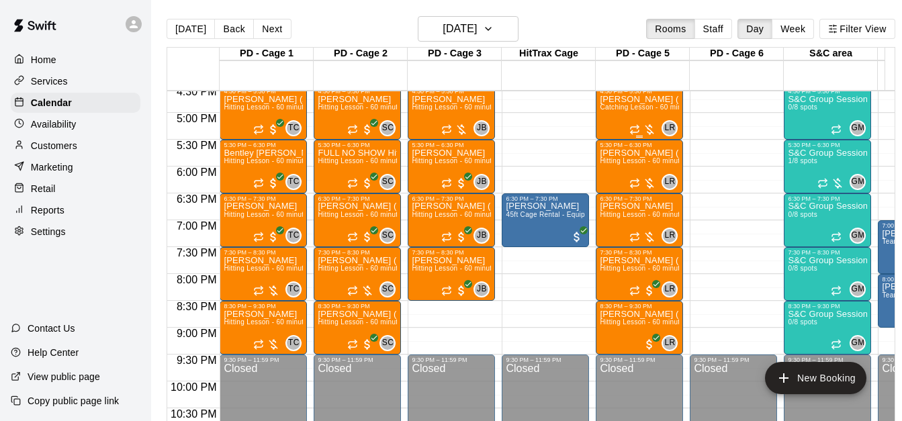
click at [631, 119] on div "Shawn (Rylee) Sumner Catching Lesson - 60 minutes" at bounding box center [639, 305] width 79 height 421
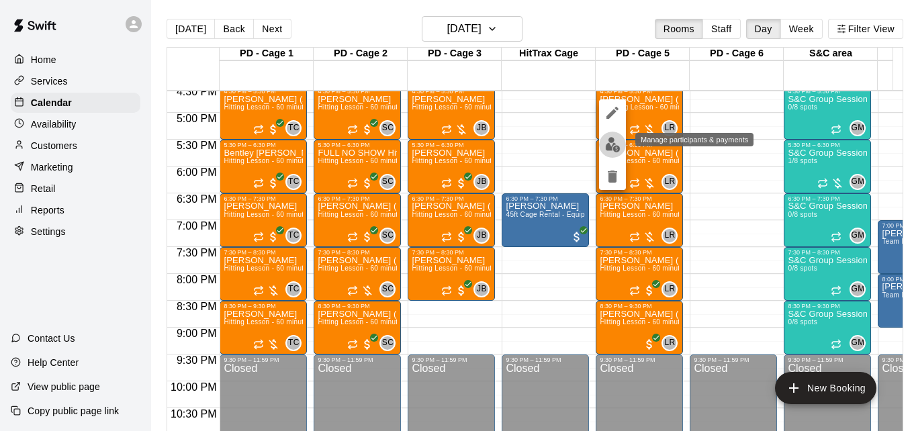
click at [611, 145] on img "edit" at bounding box center [612, 144] width 15 height 15
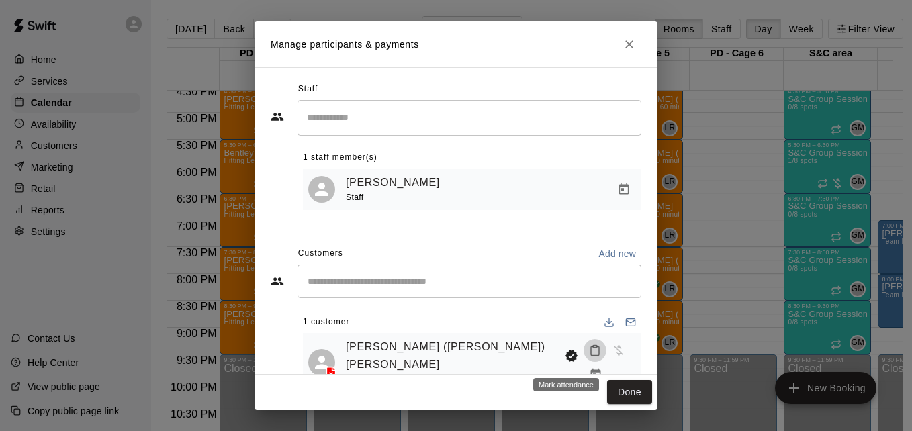
click at [591, 356] on icon "Mark attendance" at bounding box center [595, 351] width 8 height 9
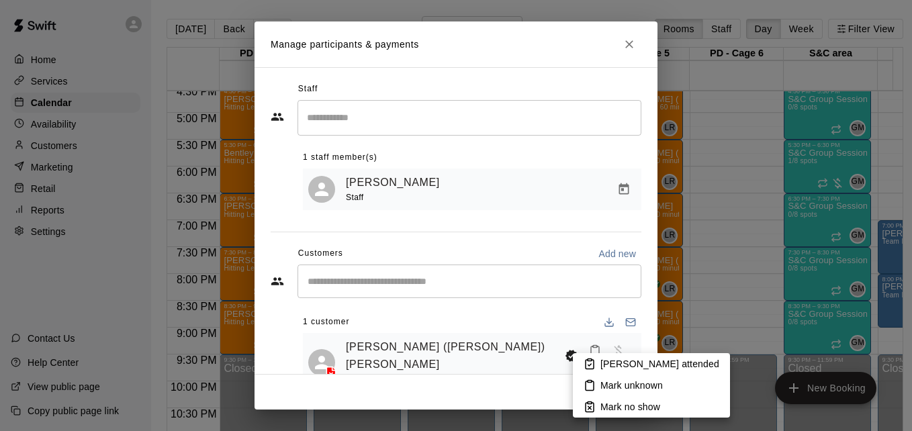
click at [596, 363] on li "Mark attended" at bounding box center [651, 363] width 157 height 21
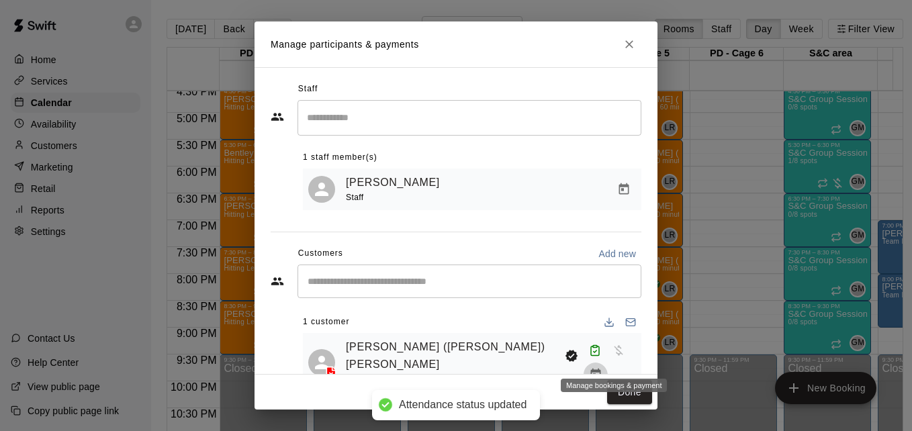
click at [602, 368] on icon "Manage bookings & payment" at bounding box center [595, 374] width 13 height 13
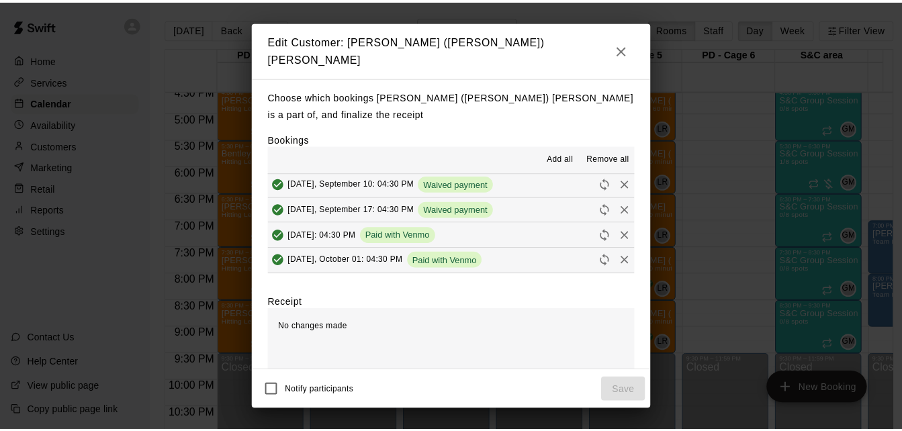
scroll to position [51, 0]
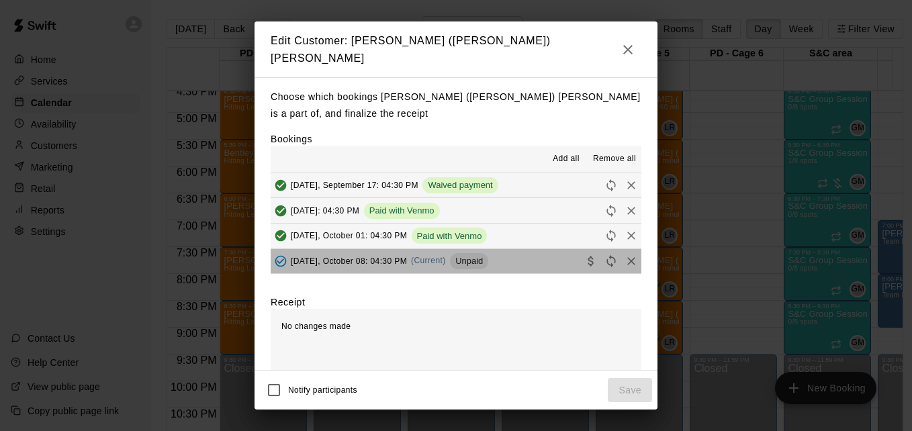
click at [540, 249] on button "Wednesday, October 08: 04:30 PM (Current) Unpaid" at bounding box center [456, 261] width 371 height 25
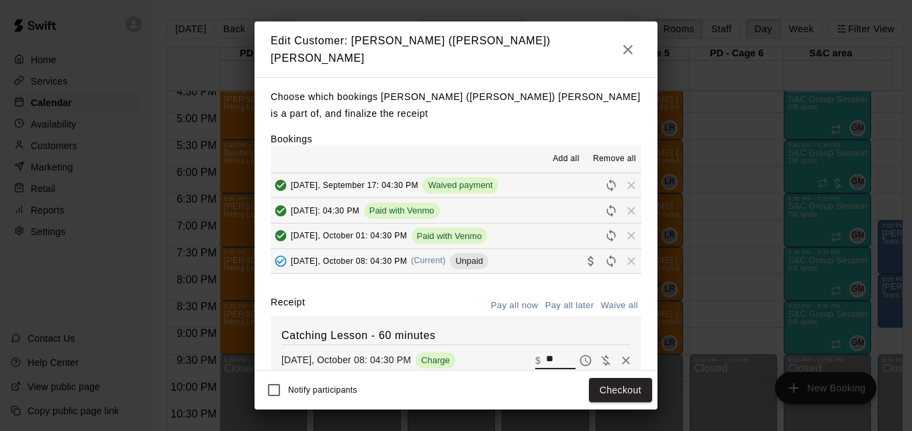
click at [546, 355] on input "**" at bounding box center [561, 360] width 30 height 17
type input "**"
click at [624, 382] on button "Checkout" at bounding box center [620, 390] width 63 height 25
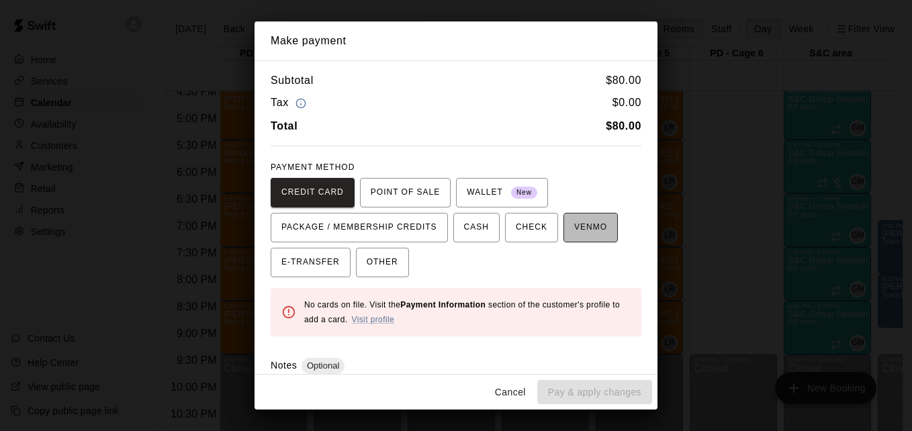
click at [580, 240] on button "VENMO" at bounding box center [591, 228] width 54 height 30
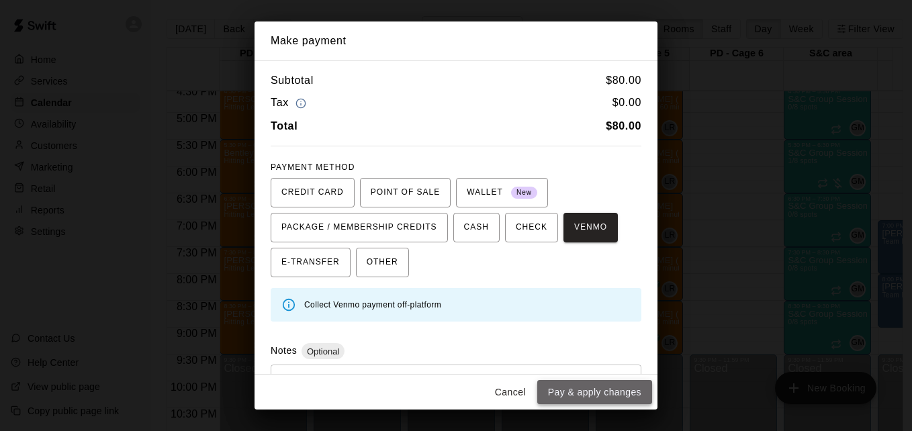
click at [608, 392] on button "Pay & apply changes" at bounding box center [594, 392] width 115 height 25
click at [608, 392] on div "Cancel Pay & apply changes" at bounding box center [456, 393] width 403 height 36
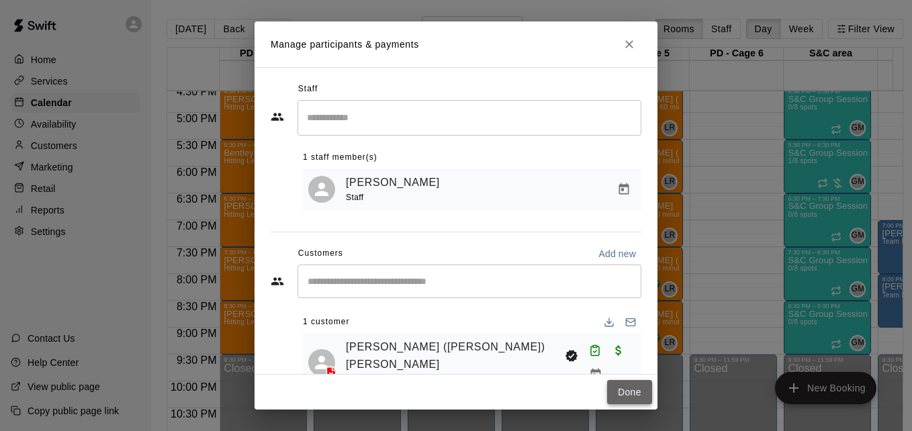
click at [623, 390] on button "Done" at bounding box center [629, 392] width 45 height 25
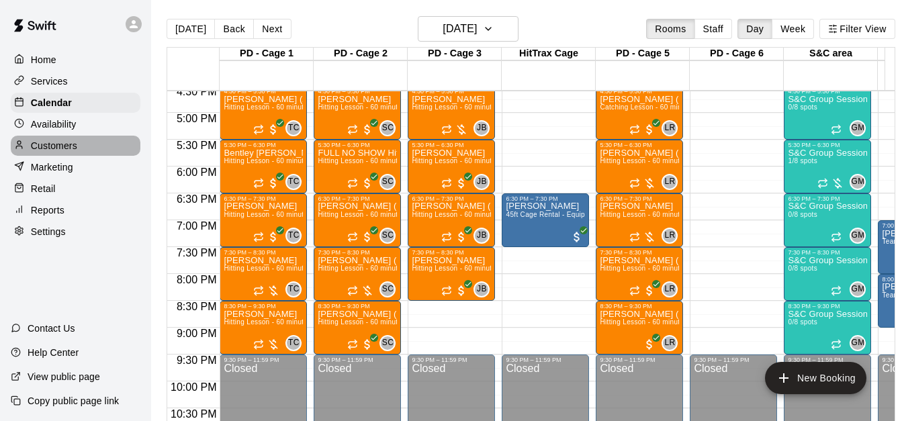
click at [103, 148] on div "Customers" at bounding box center [76, 146] width 130 height 20
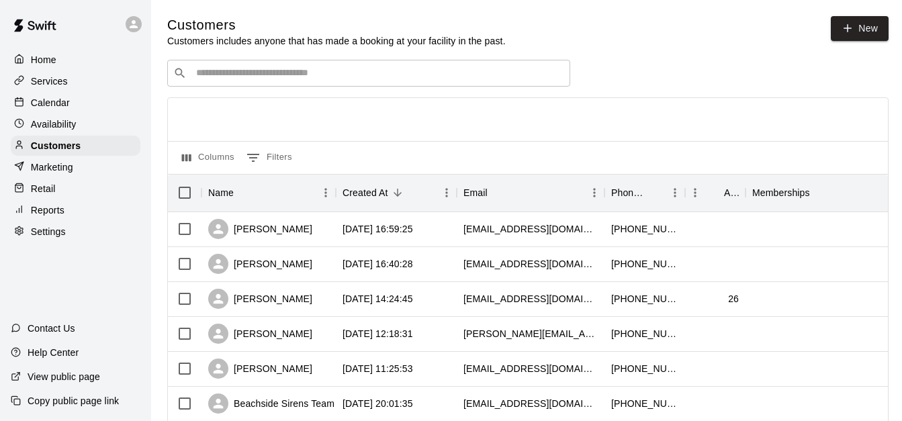
click at [271, 83] on div "​ ​" at bounding box center [368, 73] width 403 height 27
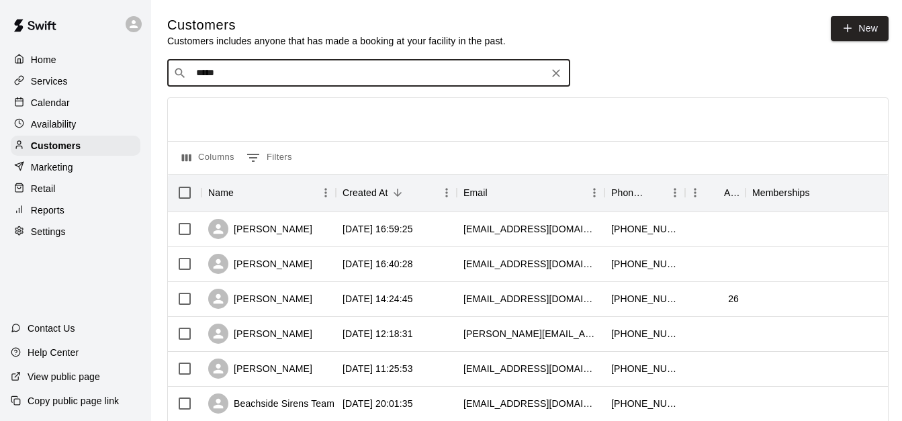
type input "******"
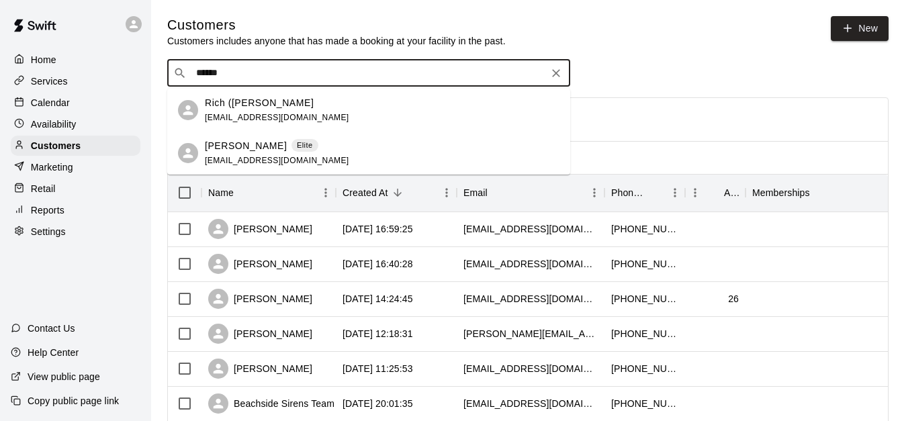
click at [379, 148] on div "Jacoby Choquette Elite mikechoquette2@gmail.com" at bounding box center [382, 153] width 355 height 29
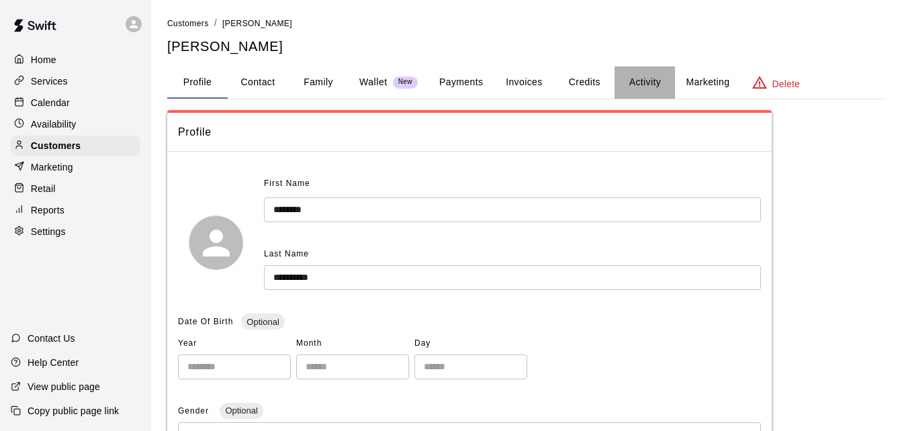
click at [627, 85] on button "Activity" at bounding box center [645, 82] width 60 height 32
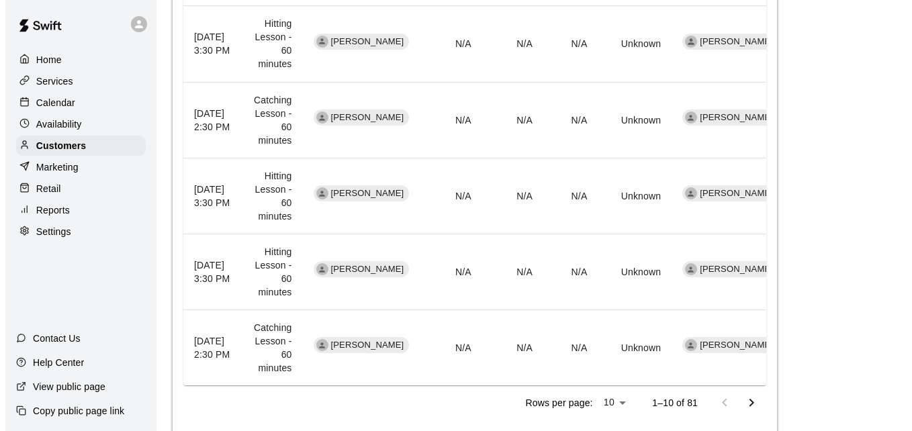
scroll to position [886, 0]
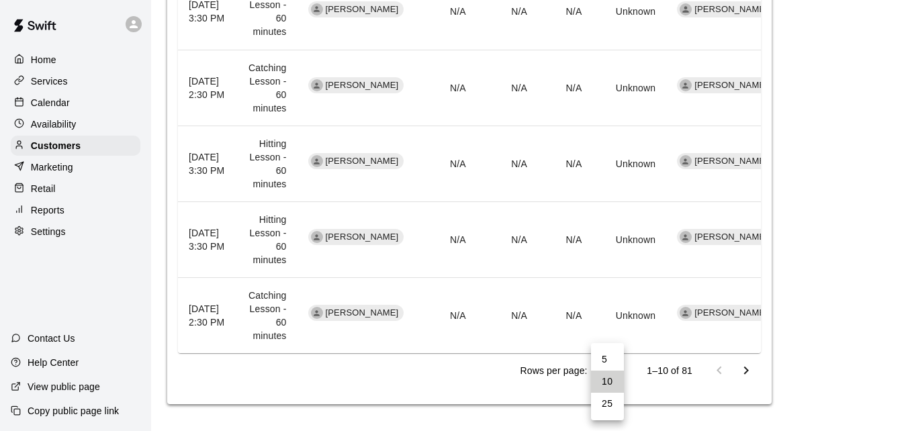
click at [611, 404] on li "25" at bounding box center [607, 404] width 33 height 22
type input "**"
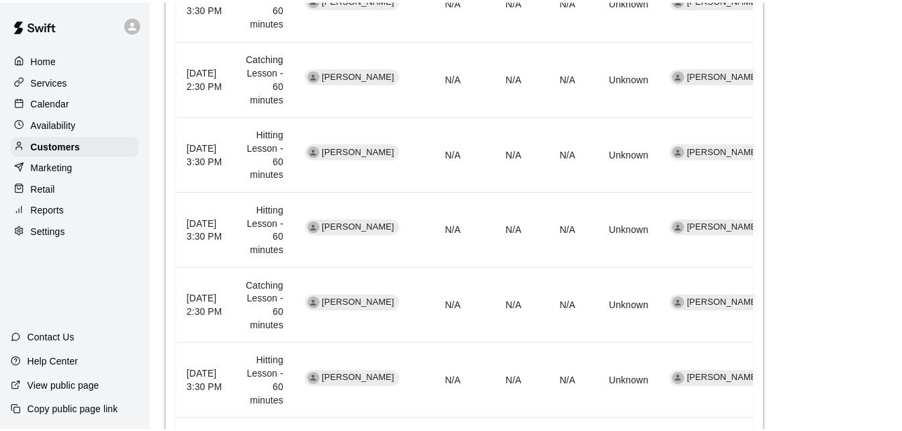
scroll to position [2025, 0]
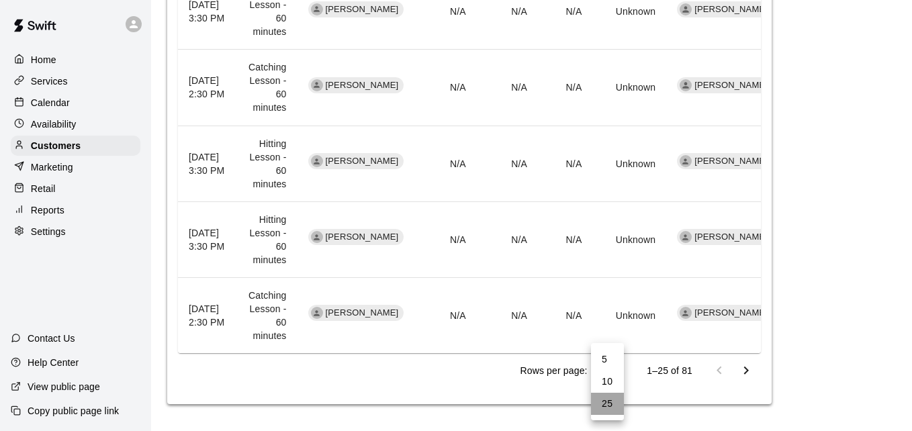
click at [614, 400] on li "25" at bounding box center [607, 404] width 33 height 22
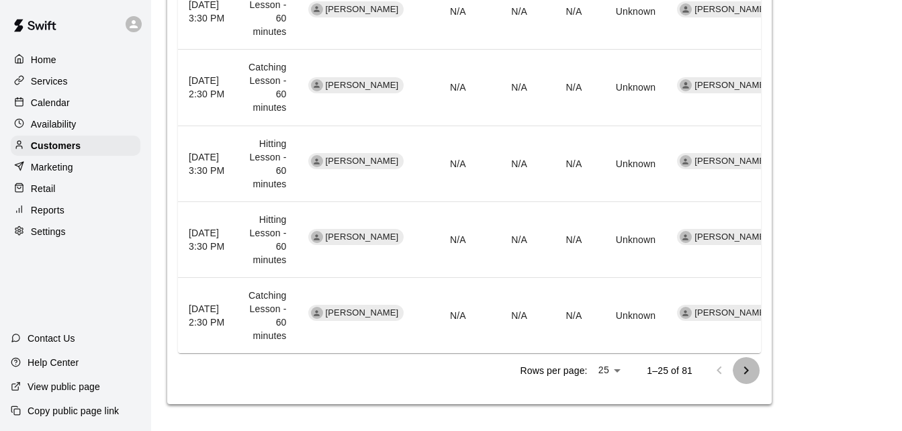
click at [749, 369] on icon "Go to next page" at bounding box center [746, 371] width 16 height 16
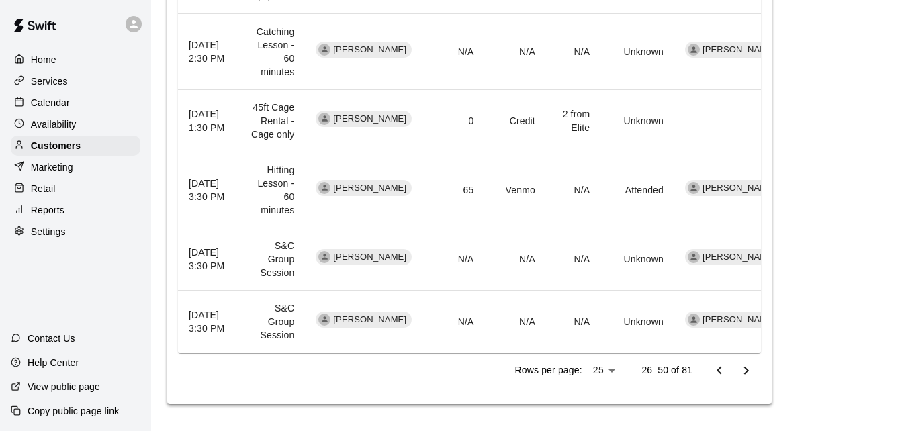
scroll to position [1864, 0]
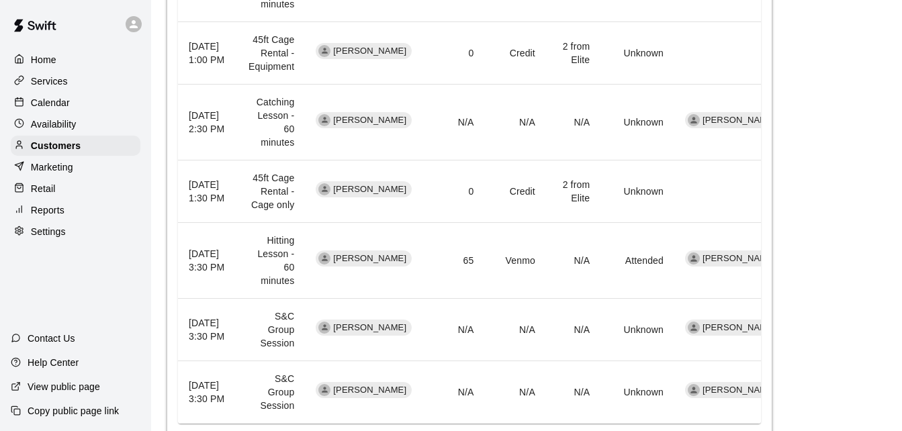
scroll to position [1756, 0]
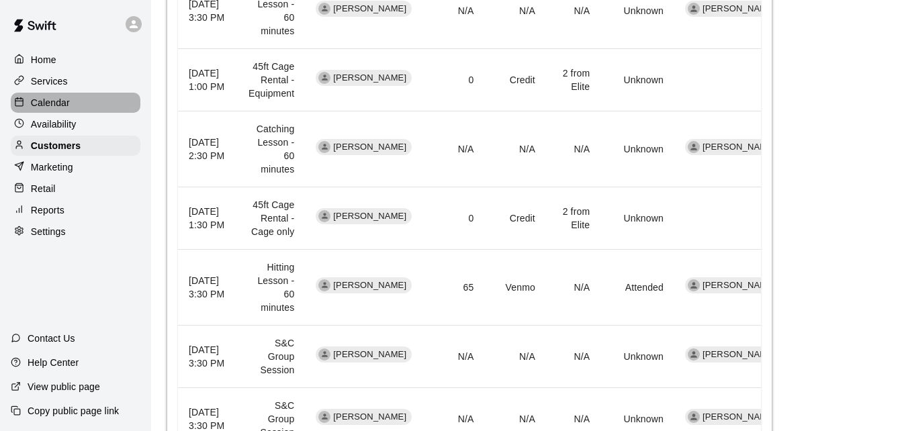
click at [85, 105] on div "Calendar" at bounding box center [76, 103] width 130 height 20
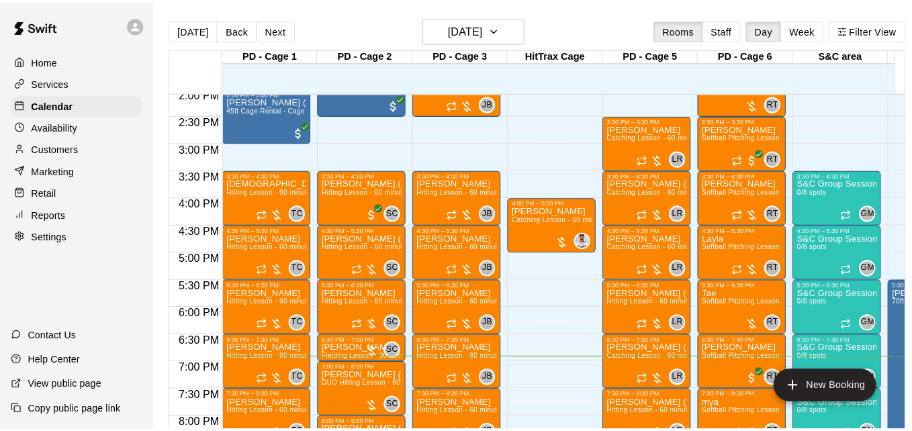
scroll to position [731, 0]
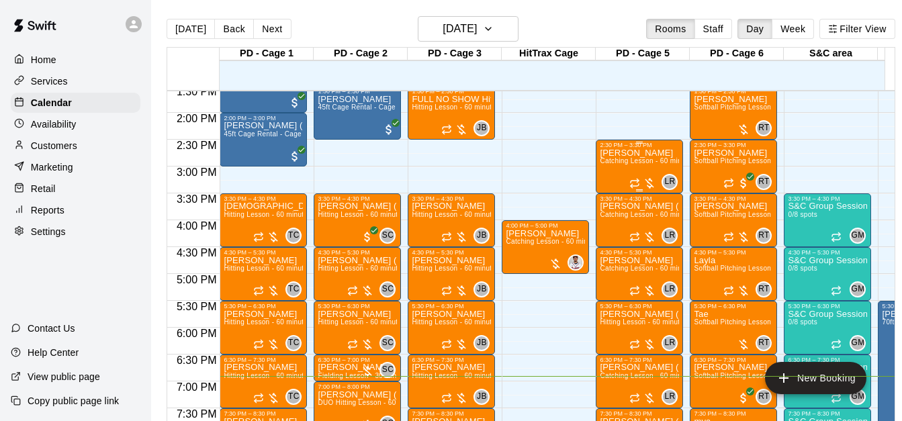
click at [621, 153] on p "[PERSON_NAME]" at bounding box center [639, 153] width 79 height 0
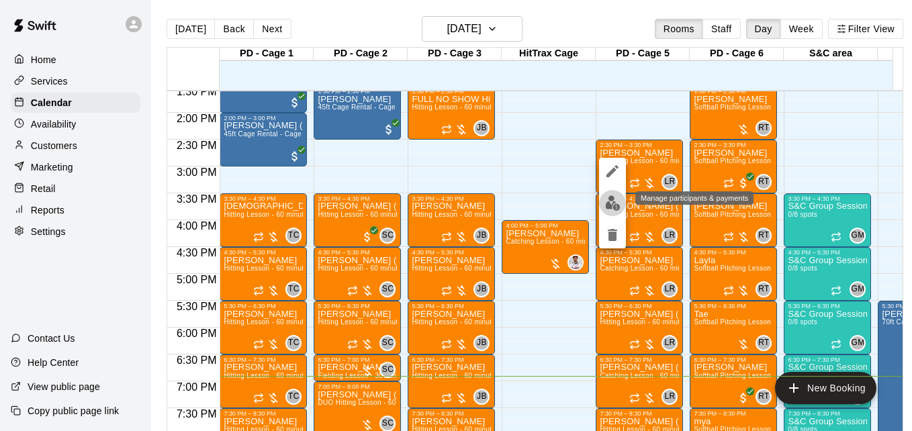
click at [611, 202] on img "edit" at bounding box center [612, 202] width 15 height 15
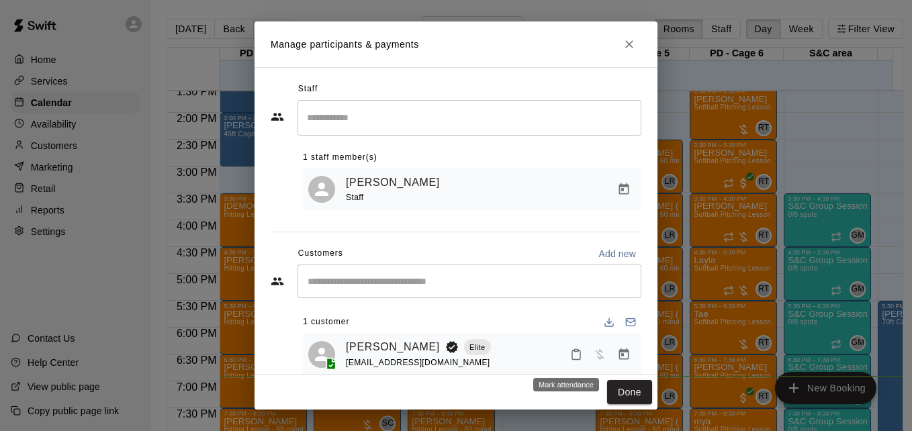
click at [570, 359] on icon "Mark attendance" at bounding box center [576, 355] width 12 height 12
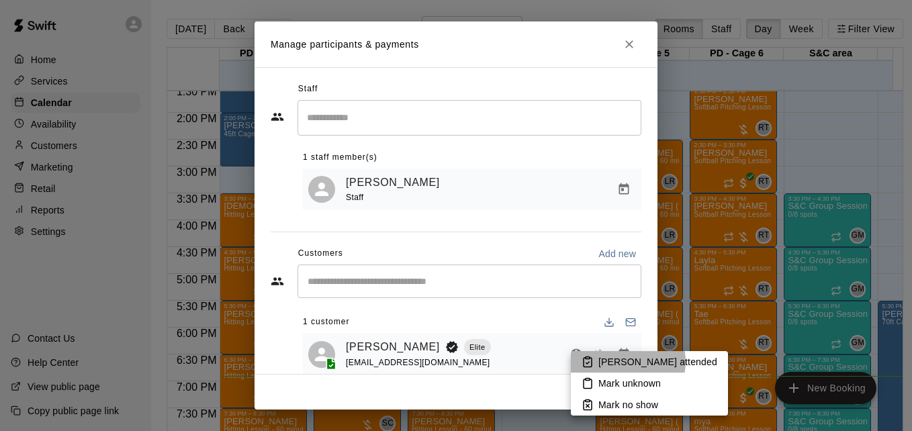
click at [627, 362] on p "Mark attended" at bounding box center [657, 361] width 119 height 13
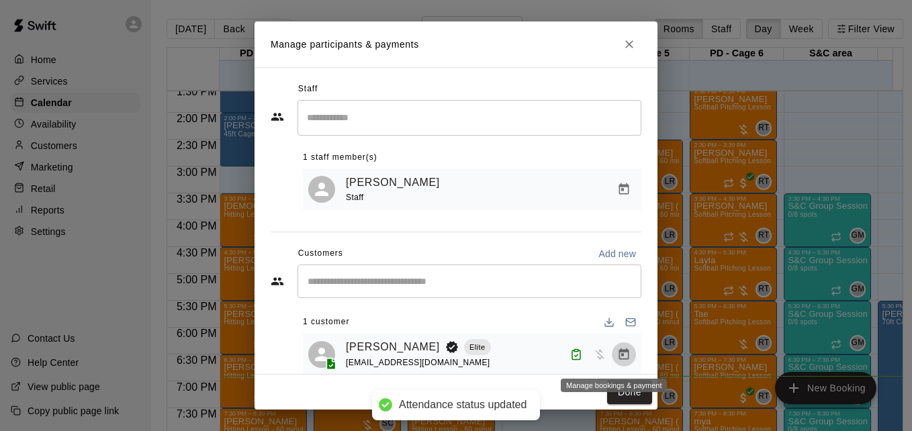
click at [617, 359] on icon "Manage bookings & payment" at bounding box center [623, 354] width 13 height 13
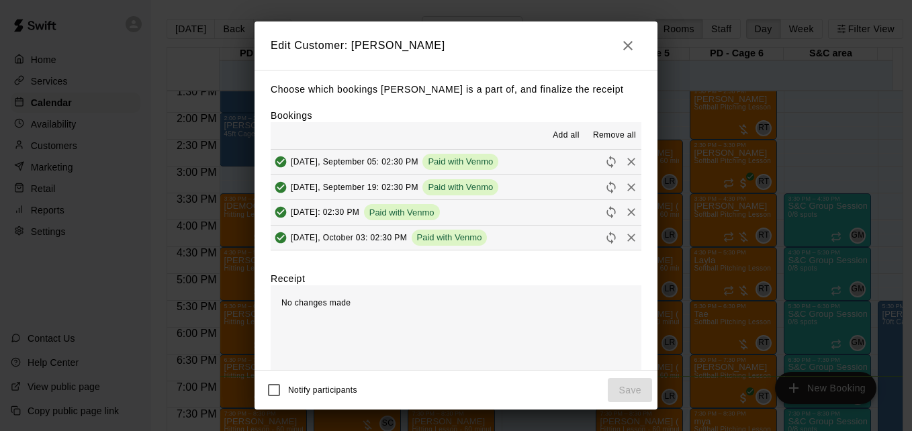
scroll to position [26, 0]
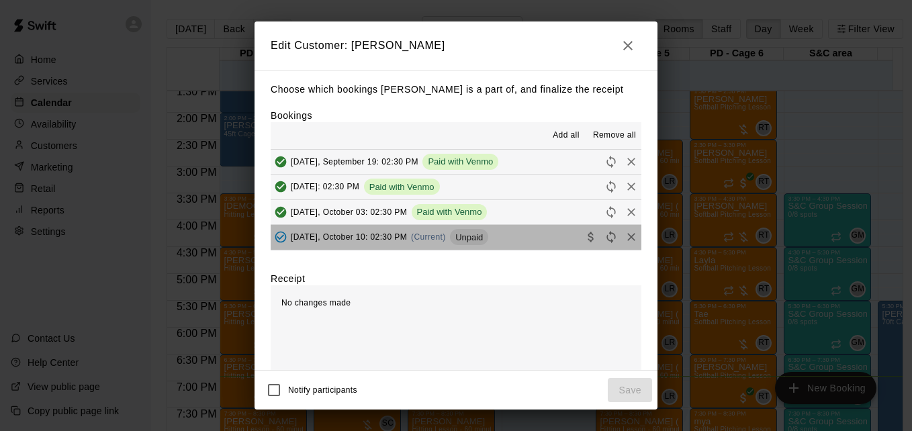
click at [529, 242] on button "Friday, October 10: 02:30 PM (Current) Unpaid" at bounding box center [456, 237] width 371 height 25
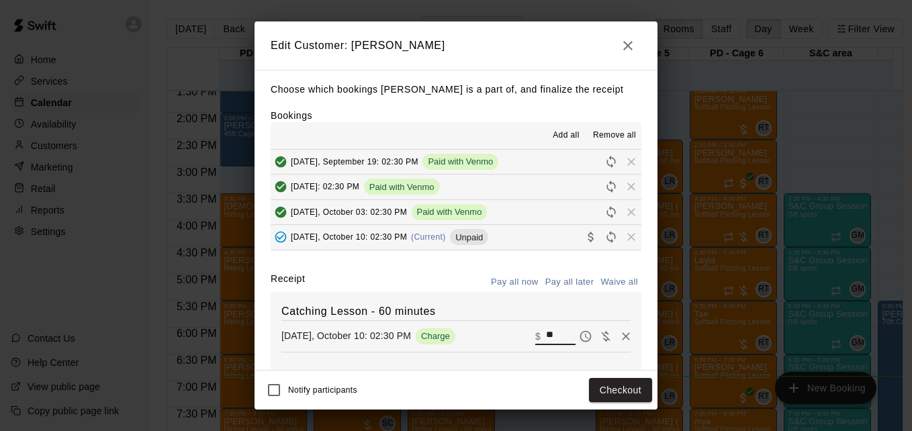
click at [546, 334] on input "**" at bounding box center [561, 336] width 30 height 17
type input "*"
type input "**"
click at [618, 388] on button "Checkout" at bounding box center [620, 390] width 63 height 25
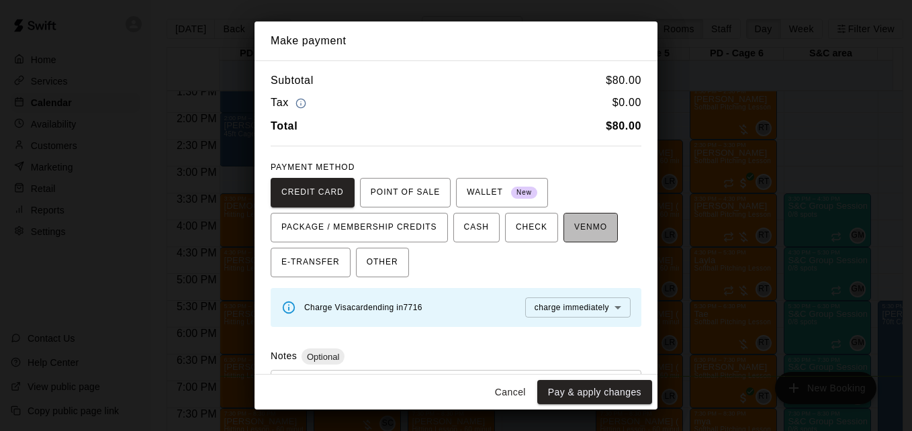
click at [590, 226] on span "VENMO" at bounding box center [590, 227] width 33 height 21
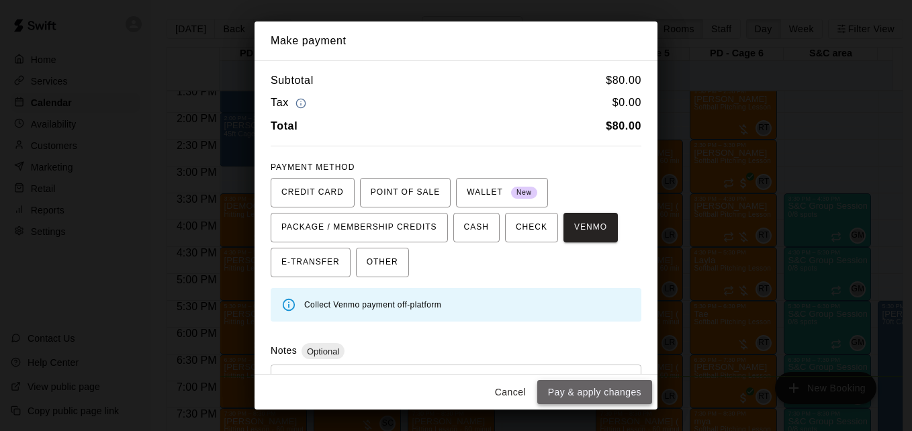
click at [605, 392] on button "Pay & apply changes" at bounding box center [594, 392] width 115 height 25
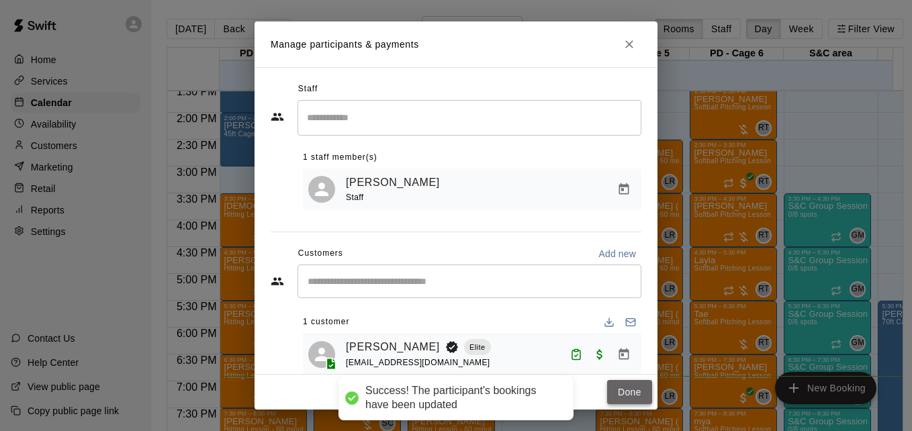
click at [621, 390] on button "Done" at bounding box center [629, 392] width 45 height 25
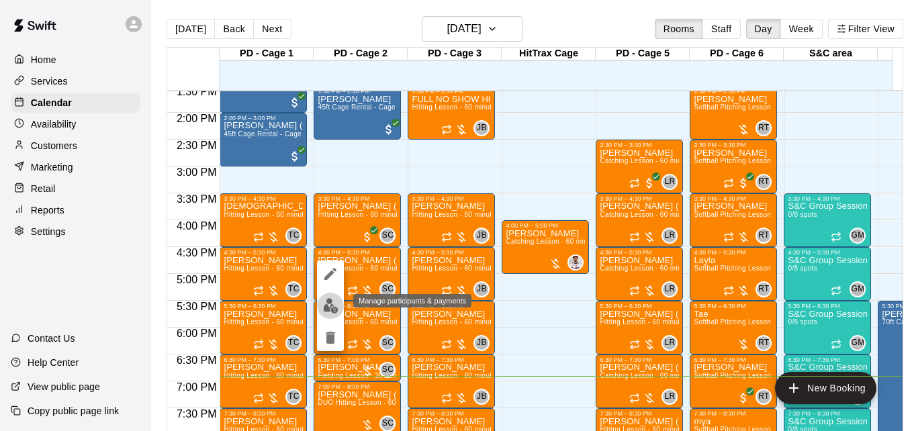
click at [331, 302] on img "edit" at bounding box center [330, 305] width 15 height 15
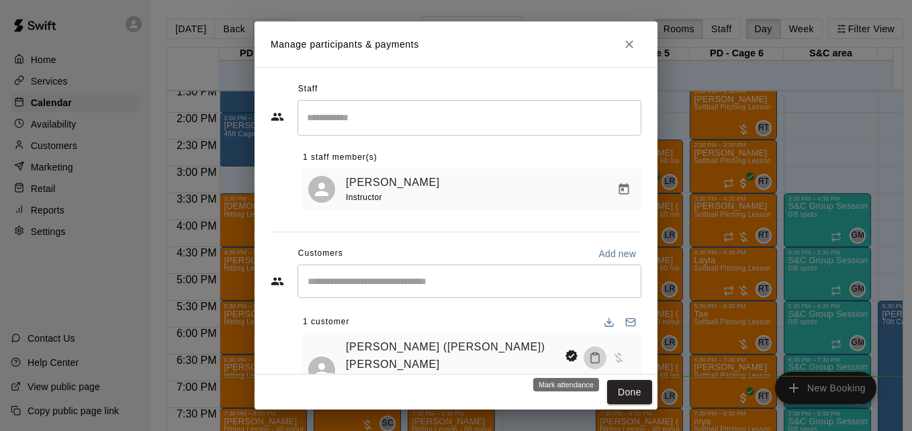
click at [589, 359] on icon "Mark attendance" at bounding box center [595, 358] width 12 height 12
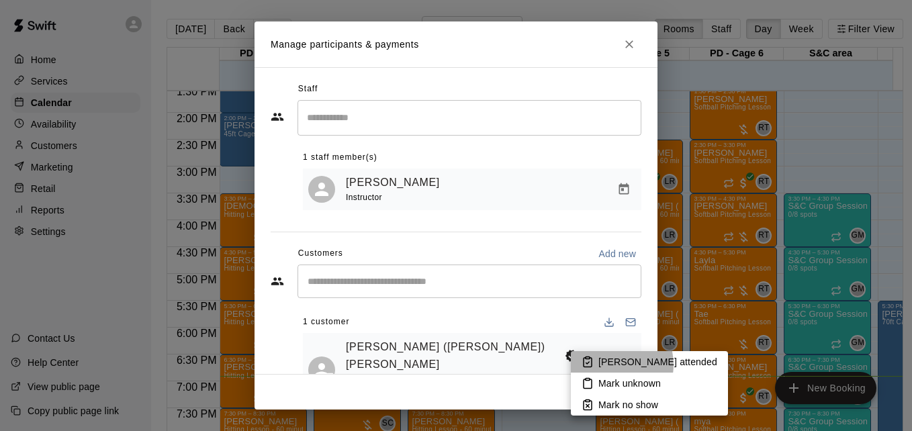
click at [611, 365] on p "Mark attended" at bounding box center [657, 361] width 119 height 13
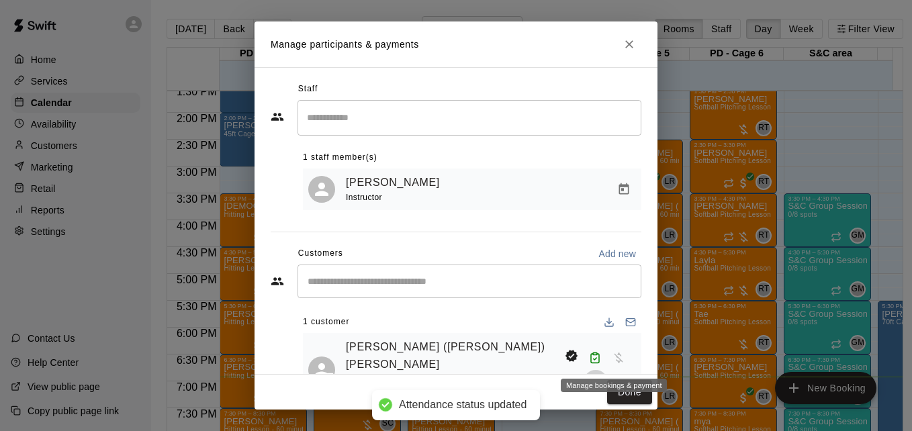
click at [602, 375] on icon "Manage bookings & payment" at bounding box center [595, 381] width 13 height 13
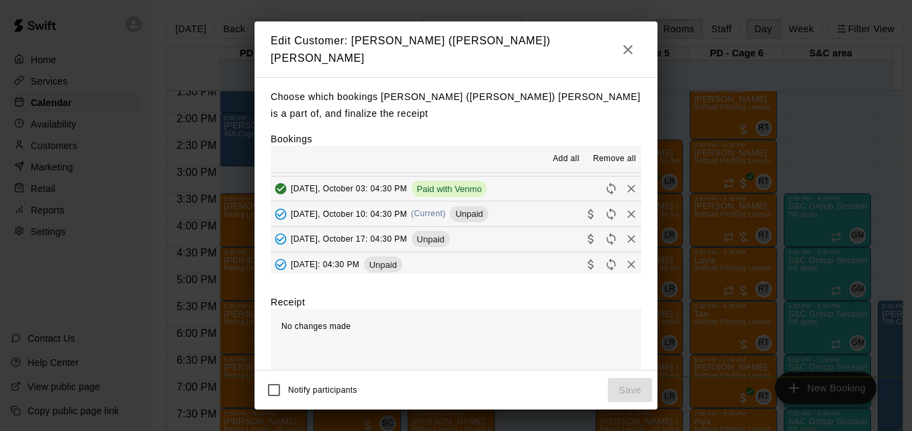
scroll to position [430, 0]
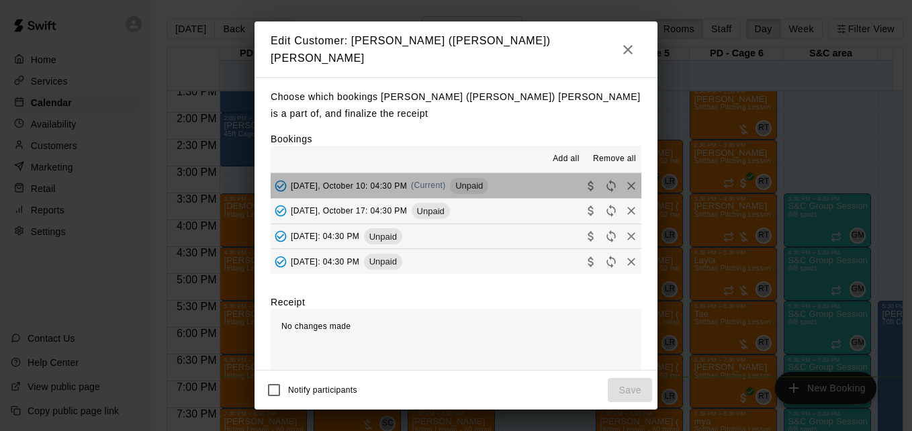
click at [531, 173] on button "Friday, October 10: 04:30 PM (Current) Unpaid" at bounding box center [456, 185] width 371 height 25
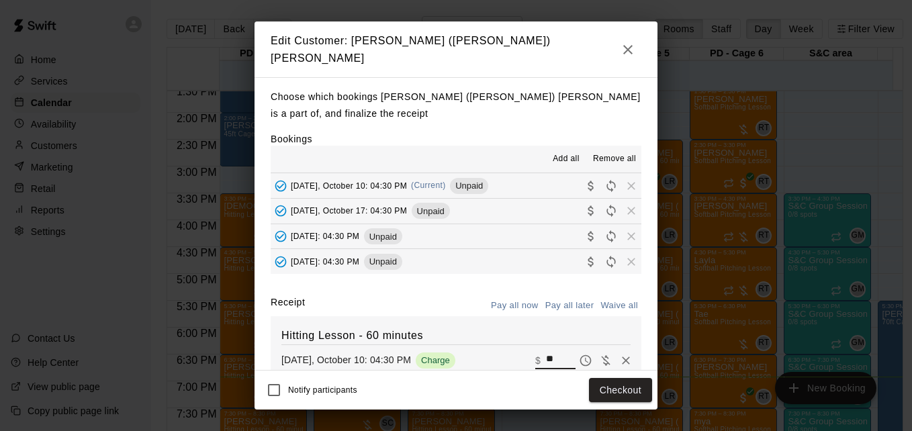
click at [546, 352] on input "**" at bounding box center [561, 360] width 30 height 17
type input "*"
type input "***"
click at [609, 386] on button "Checkout" at bounding box center [620, 390] width 63 height 25
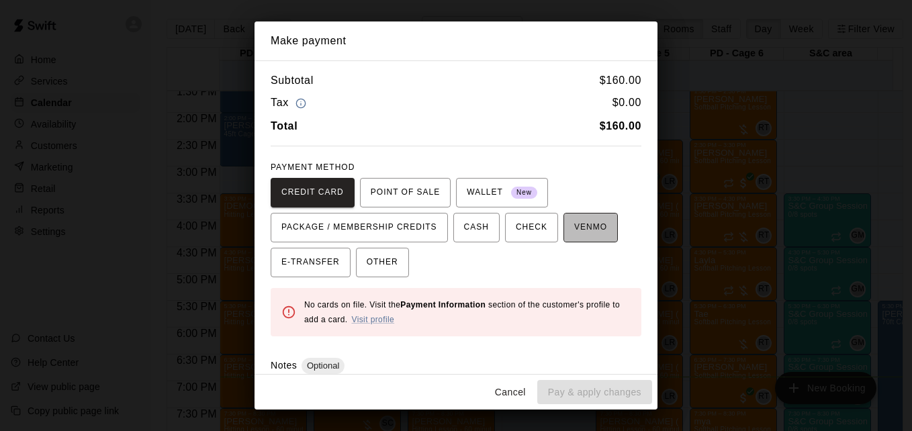
click at [574, 231] on span "VENMO" at bounding box center [590, 227] width 33 height 21
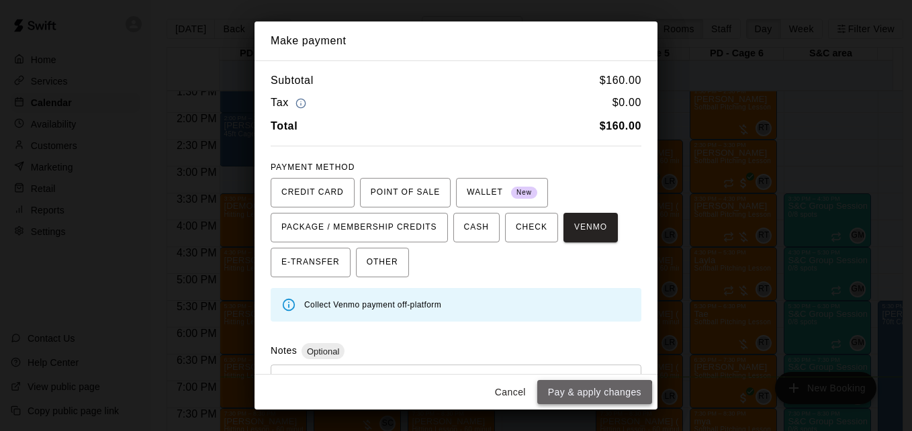
click at [594, 397] on button "Pay & apply changes" at bounding box center [594, 392] width 115 height 25
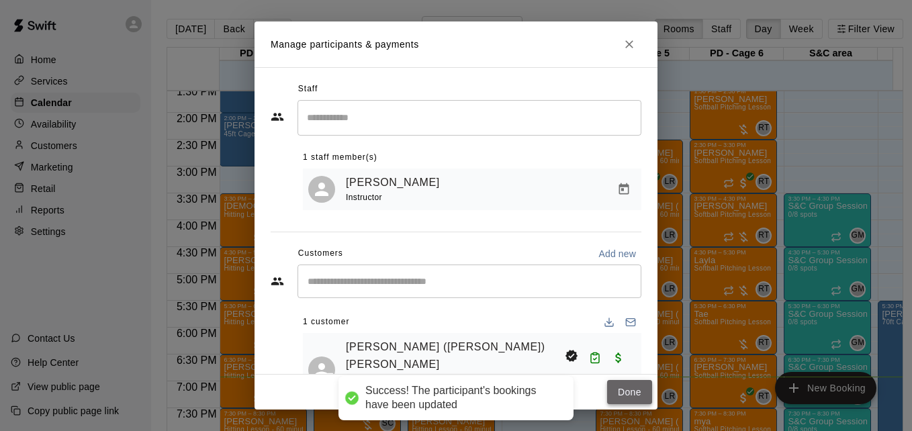
click at [620, 394] on button "Done" at bounding box center [629, 392] width 45 height 25
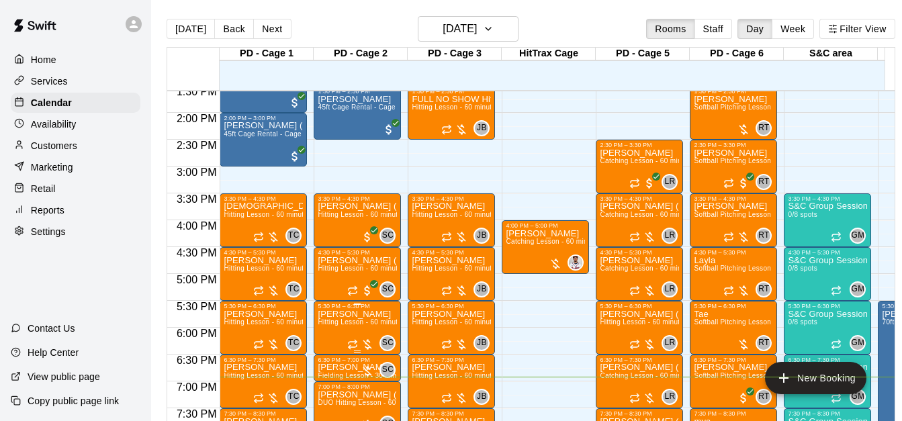
click at [356, 324] on span "Hitting Lesson - 60 minutes" at bounding box center [361, 321] width 87 height 7
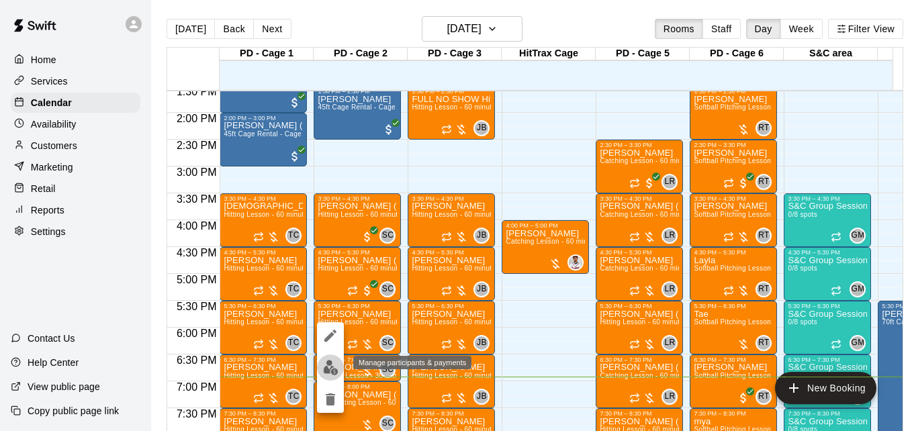
click at [328, 369] on img "edit" at bounding box center [330, 367] width 15 height 15
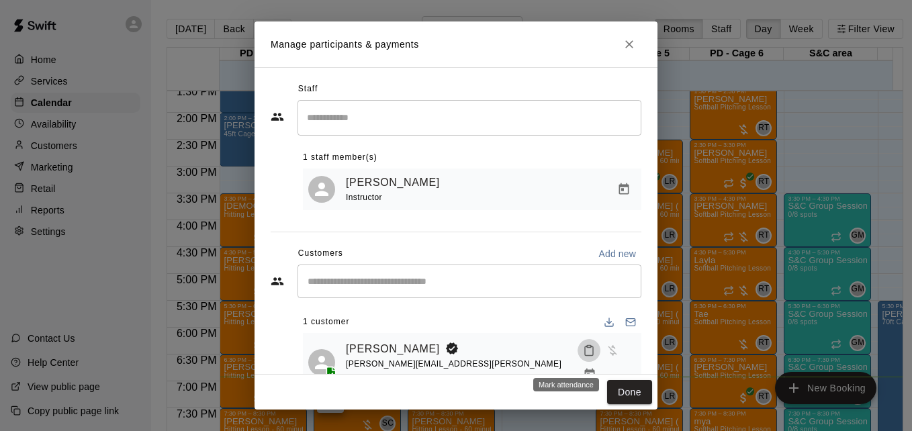
click at [583, 357] on icon "Mark attendance" at bounding box center [589, 351] width 12 height 12
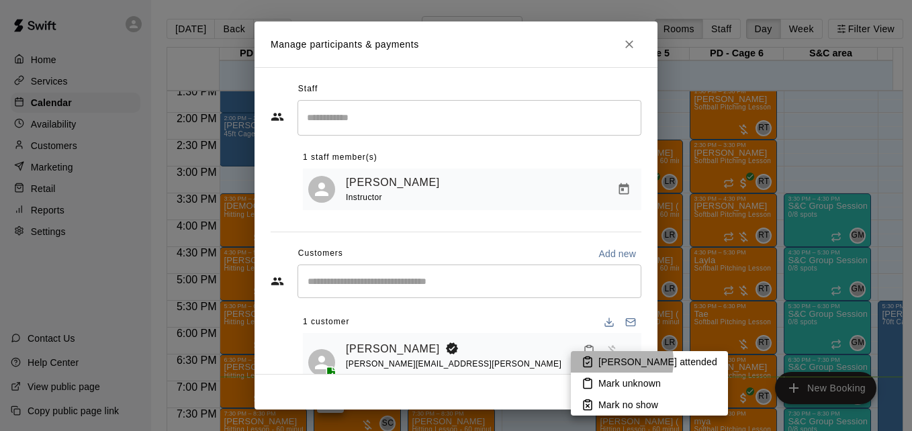
click at [611, 361] on p "Mark attended" at bounding box center [657, 361] width 119 height 13
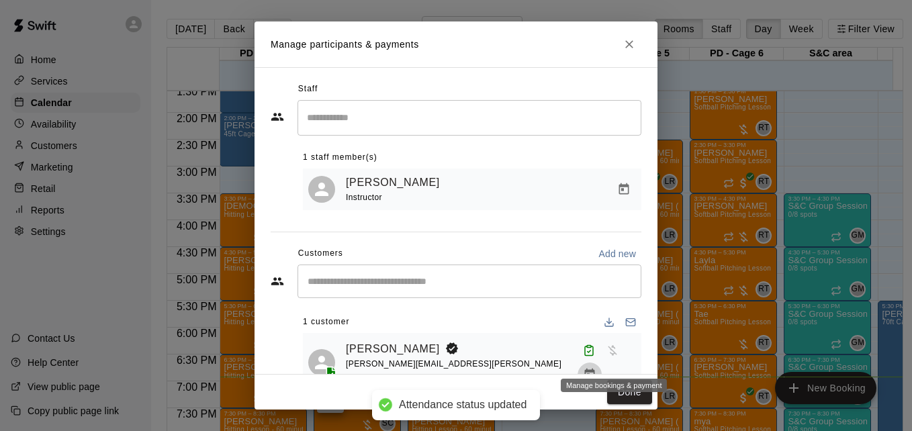
click at [595, 369] on icon "Manage bookings & payment" at bounding box center [590, 374] width 10 height 11
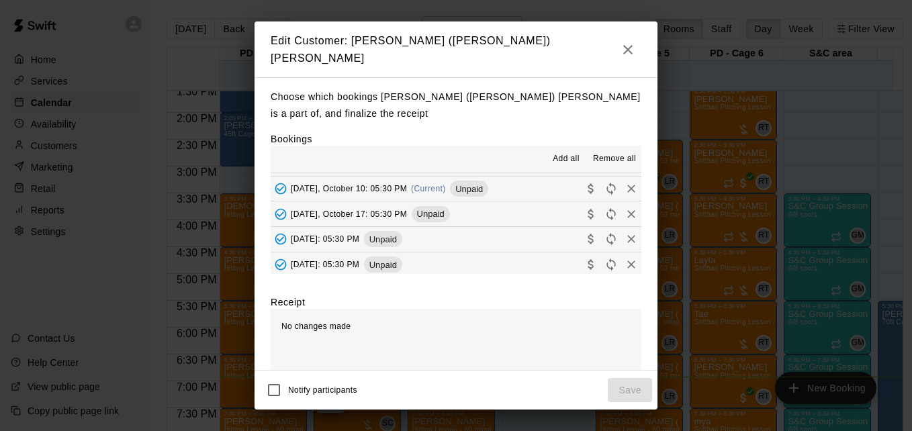
scroll to position [403, 0]
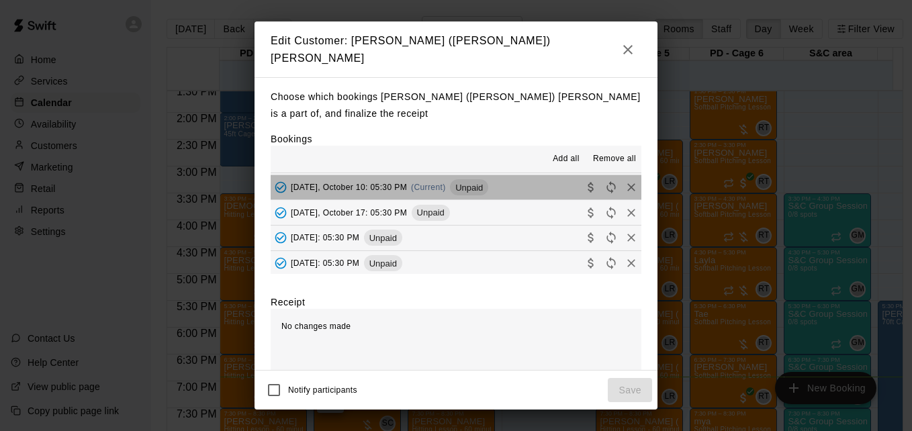
click at [519, 175] on button "Friday, October 10: 05:30 PM (Current) Unpaid" at bounding box center [456, 187] width 371 height 25
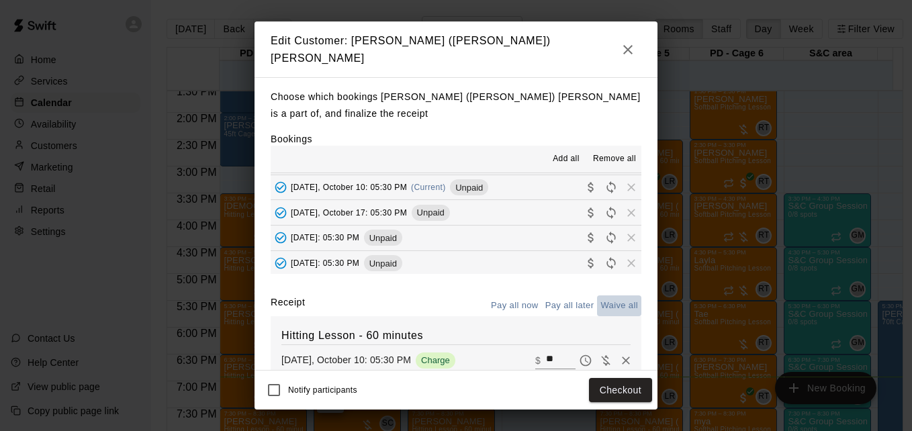
click at [606, 296] on button "Waive all" at bounding box center [619, 306] width 44 height 21
type input "*"
click at [629, 390] on button "Save" at bounding box center [630, 390] width 44 height 25
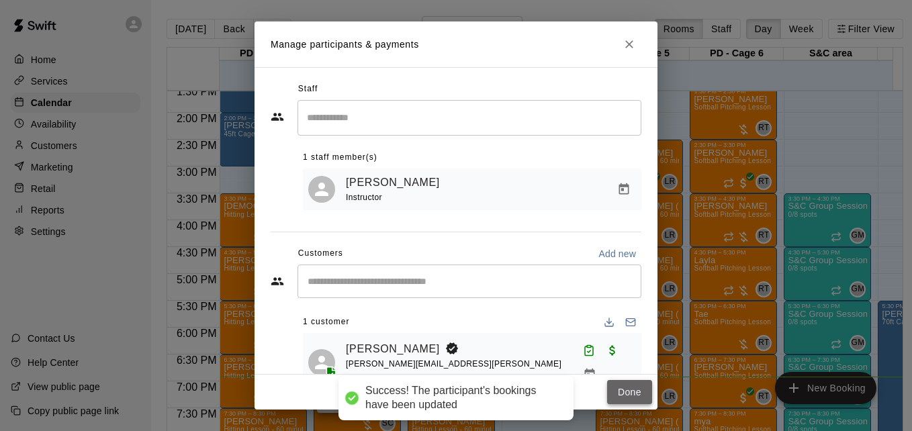
click at [634, 390] on button "Done" at bounding box center [629, 392] width 45 height 25
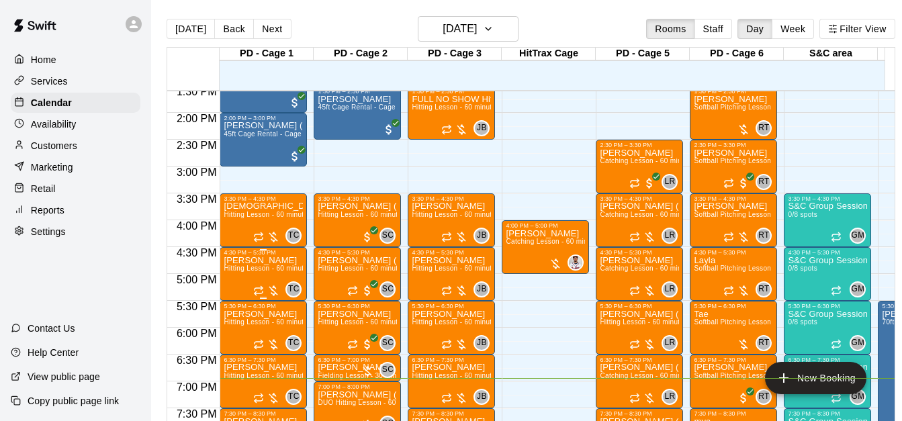
click at [251, 261] on p "[PERSON_NAME]" at bounding box center [263, 261] width 79 height 0
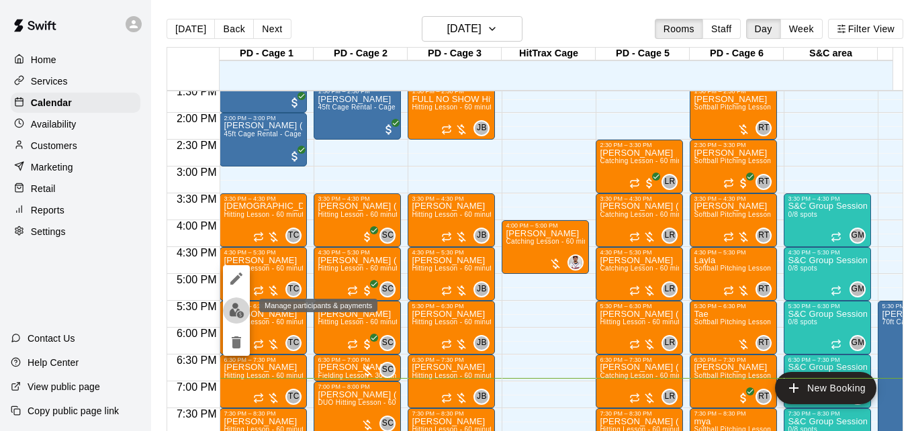
click at [235, 306] on img "edit" at bounding box center [236, 310] width 15 height 15
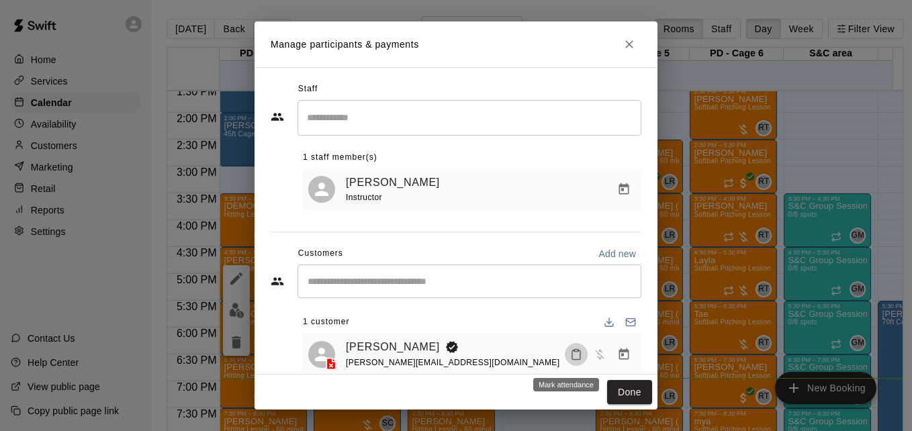
click at [570, 360] on icon "Mark attendance" at bounding box center [576, 355] width 12 height 12
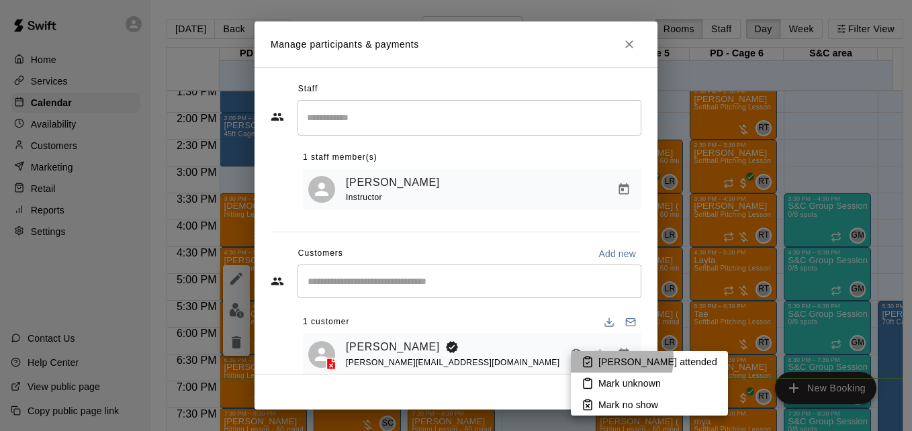
click at [602, 359] on p "Mark attended" at bounding box center [657, 361] width 119 height 13
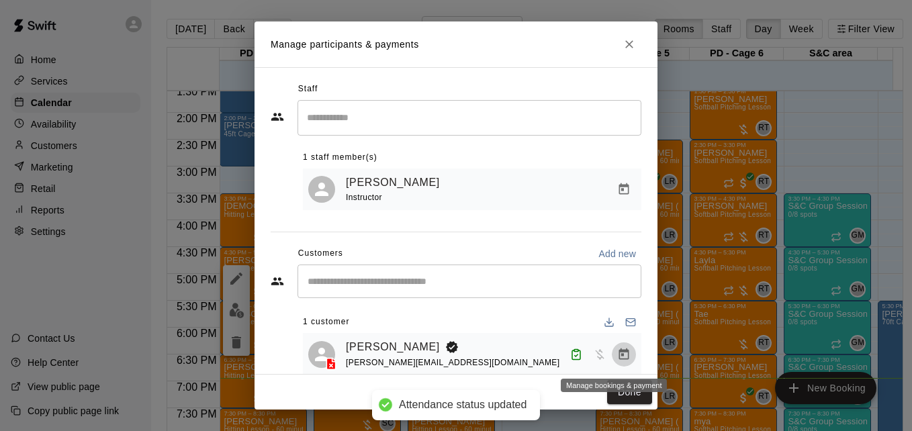
click at [619, 359] on icon "Manage bookings & payment" at bounding box center [624, 353] width 10 height 11
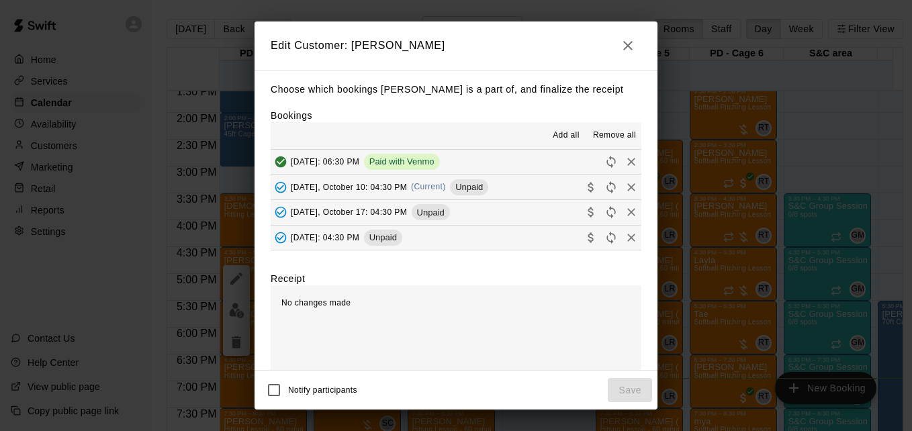
click at [525, 186] on button "Friday, October 10: 04:30 PM (Current) Unpaid" at bounding box center [456, 187] width 371 height 25
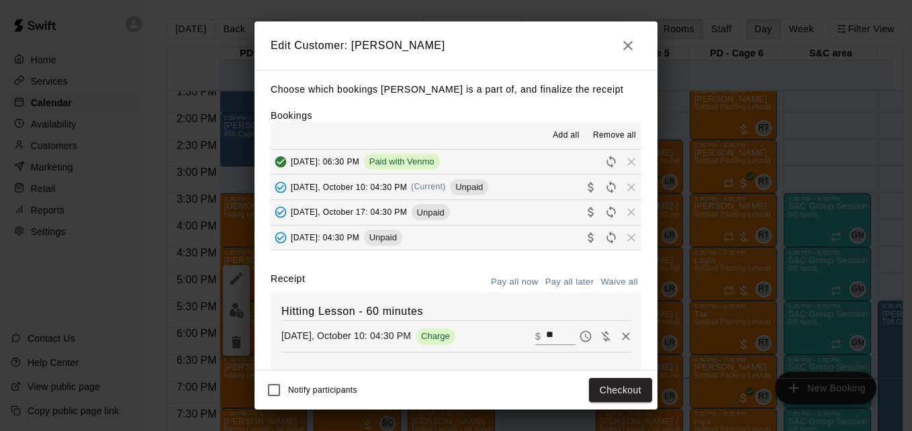
click at [546, 339] on input "**" at bounding box center [561, 336] width 30 height 17
type input "**"
click at [638, 390] on button "Checkout" at bounding box center [620, 390] width 63 height 25
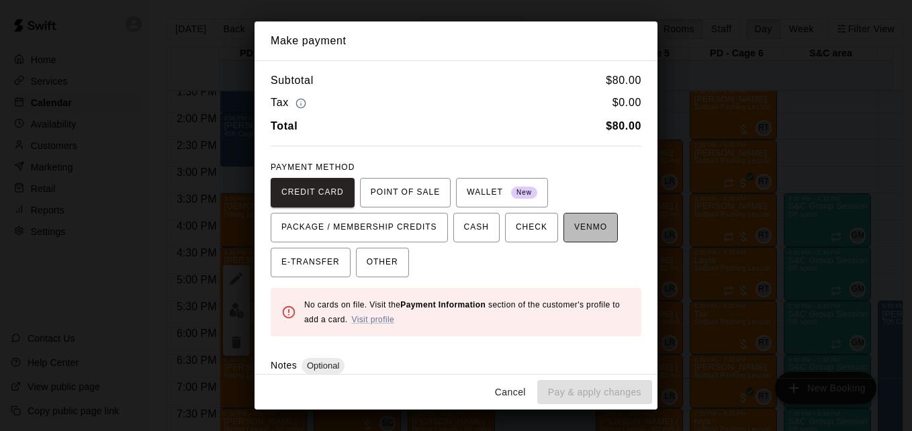
click at [582, 236] on span "VENMO" at bounding box center [590, 227] width 33 height 21
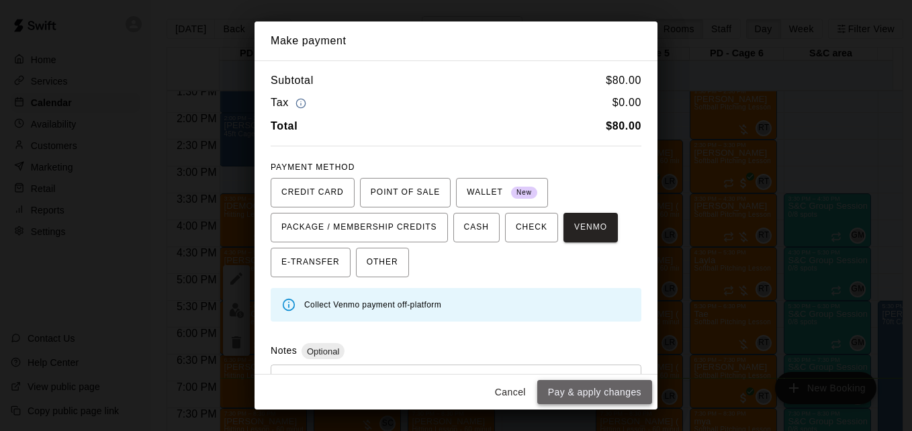
click at [600, 396] on button "Pay & apply changes" at bounding box center [594, 392] width 115 height 25
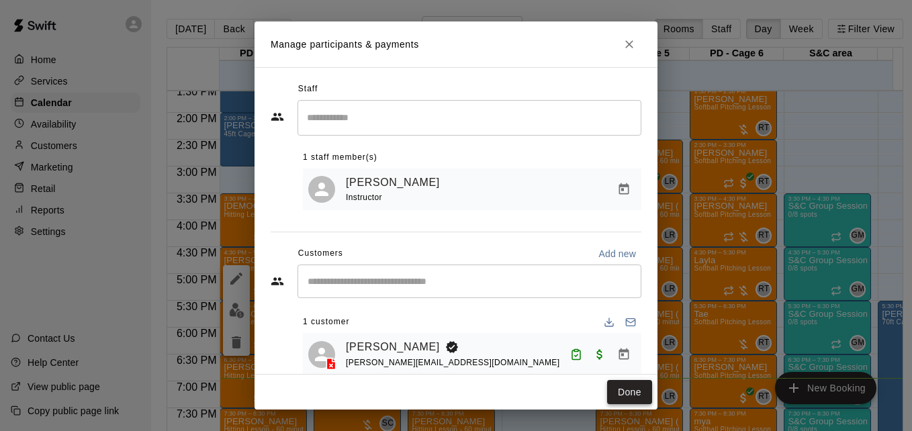
click at [618, 393] on button "Done" at bounding box center [629, 392] width 45 height 25
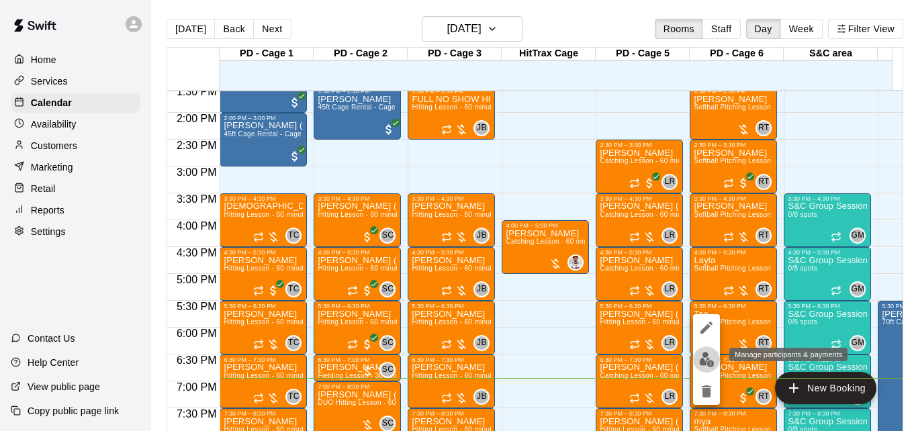
click at [709, 360] on img "edit" at bounding box center [706, 359] width 15 height 15
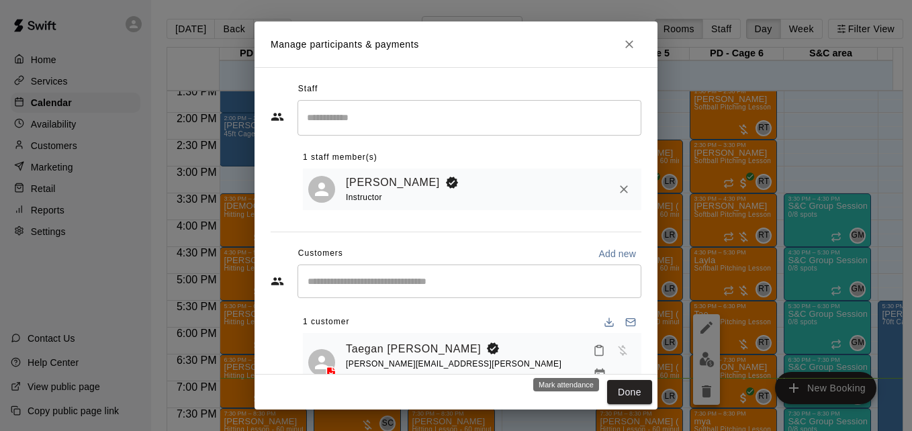
click at [593, 357] on icon "Mark attendance" at bounding box center [599, 351] width 12 height 12
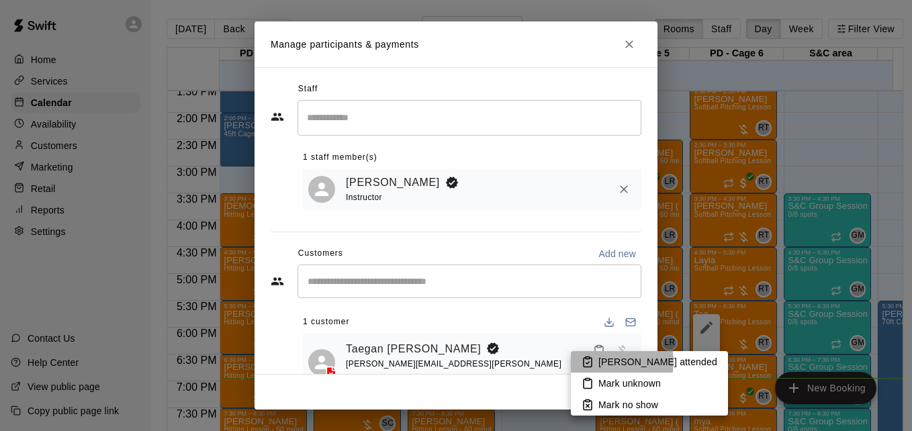
click at [609, 362] on p "Mark attended" at bounding box center [657, 361] width 119 height 13
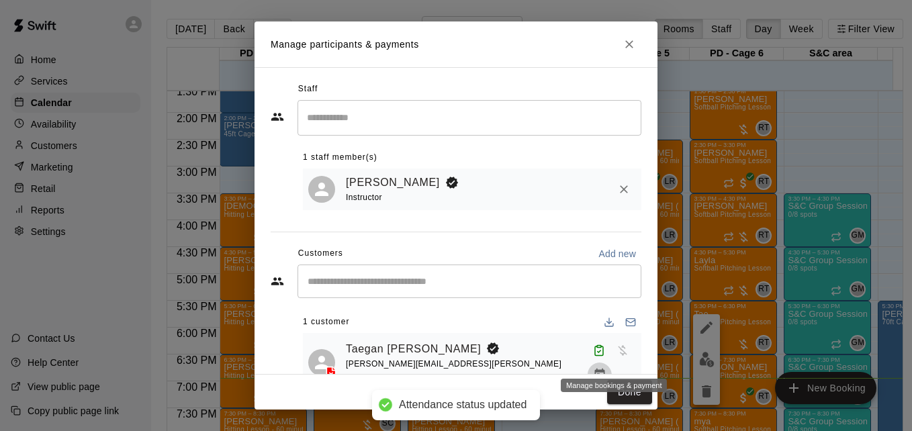
click at [605, 369] on icon "Manage bookings & payment" at bounding box center [599, 374] width 10 height 11
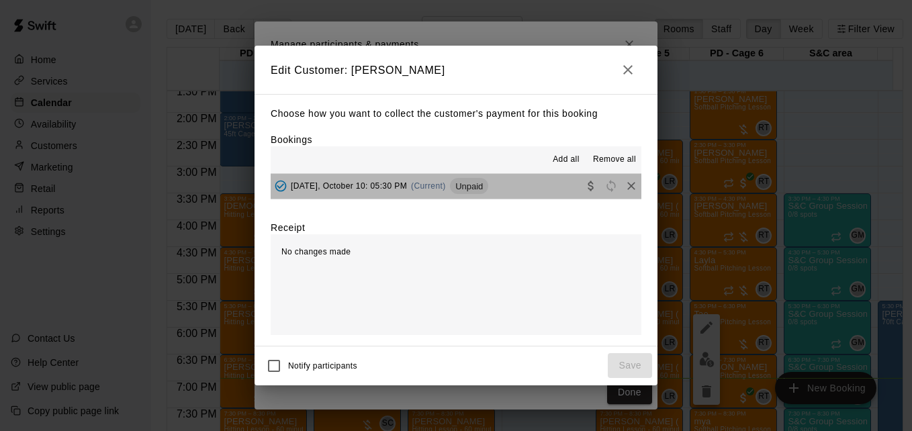
click at [515, 195] on button "Friday, October 10: 05:30 PM (Current) Unpaid" at bounding box center [456, 186] width 371 height 25
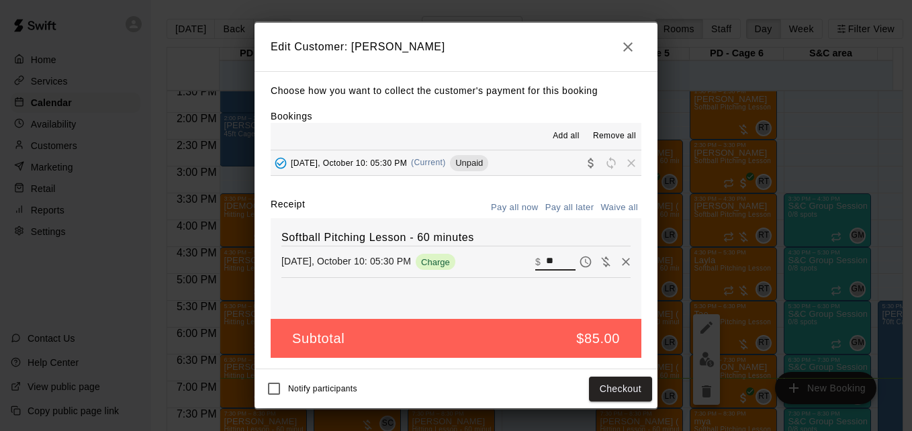
click at [555, 265] on input "**" at bounding box center [561, 261] width 30 height 17
type input "**"
click at [633, 390] on button "Checkout" at bounding box center [620, 389] width 63 height 25
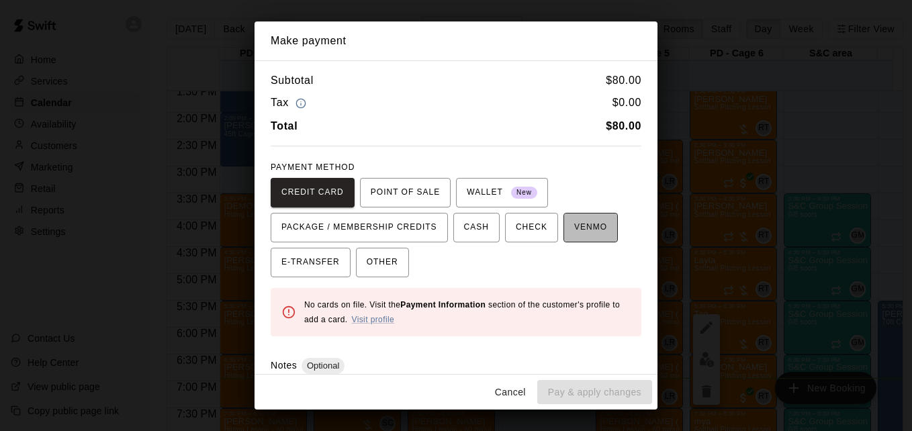
click at [574, 222] on span "VENMO" at bounding box center [590, 227] width 33 height 21
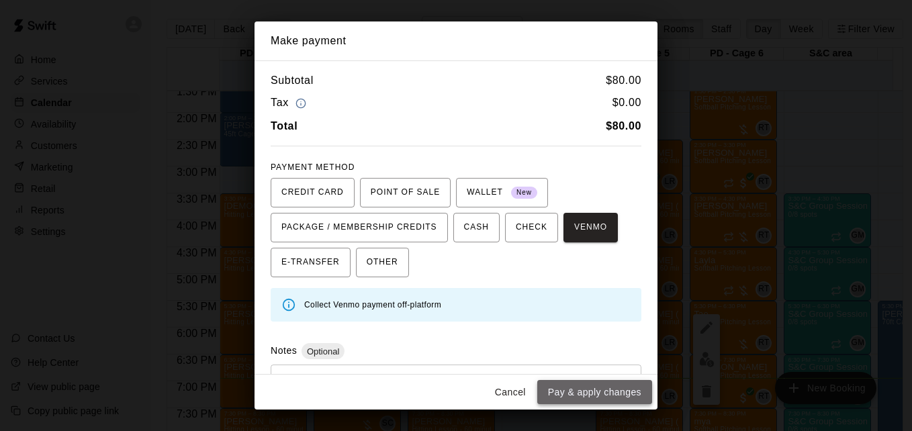
click at [603, 394] on button "Pay & apply changes" at bounding box center [594, 392] width 115 height 25
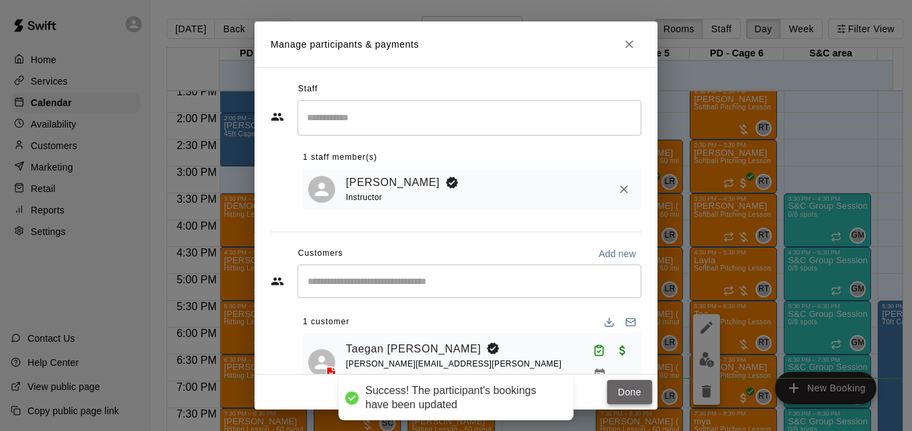
click at [628, 394] on button "Done" at bounding box center [629, 392] width 45 height 25
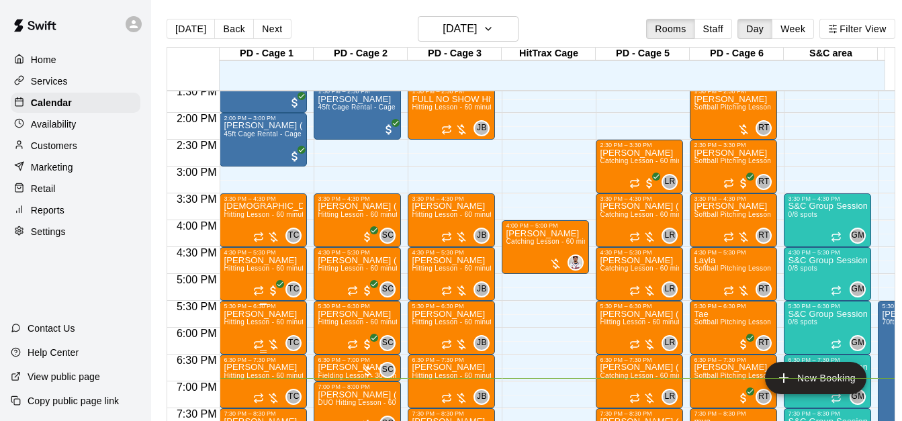
click at [255, 326] on span "Hitting Lesson - 60 minutes" at bounding box center [267, 321] width 87 height 7
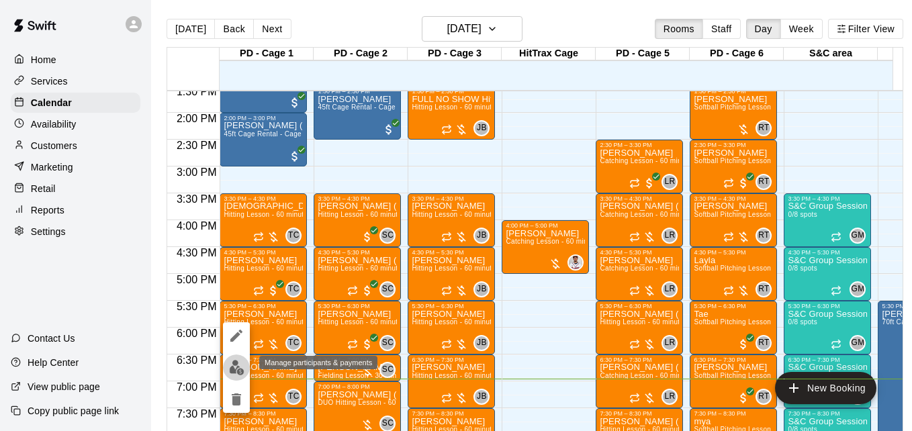
click at [236, 367] on img "edit" at bounding box center [236, 367] width 15 height 15
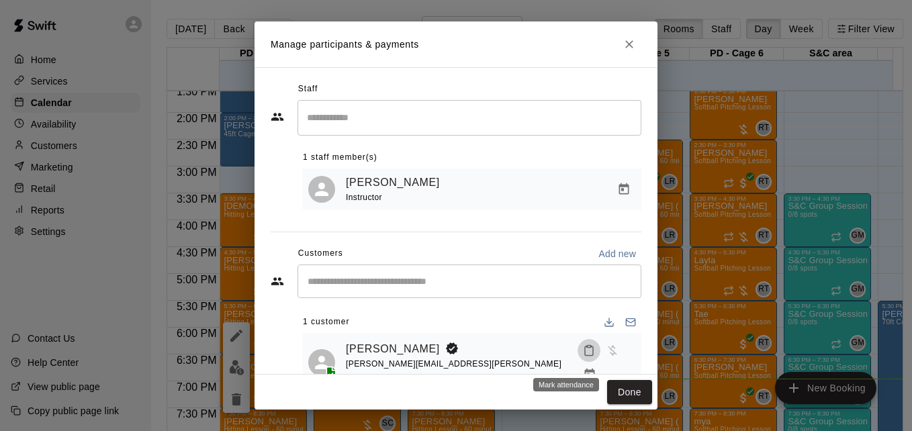
click at [583, 357] on icon "Mark attendance" at bounding box center [589, 351] width 12 height 12
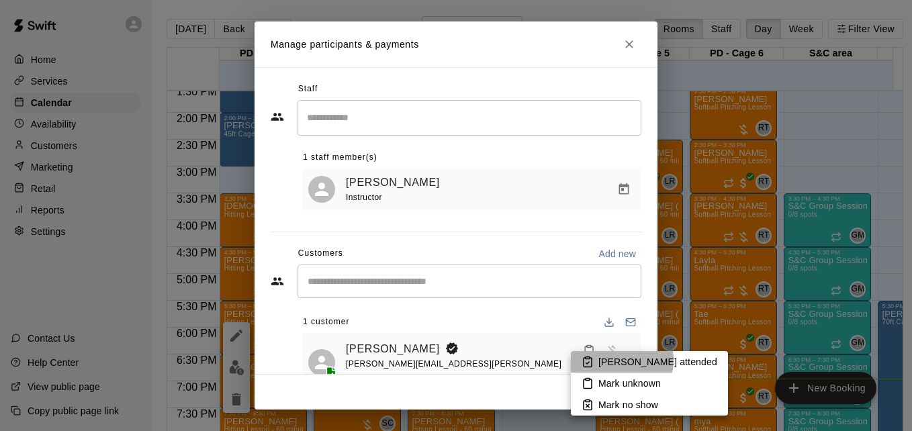
click at [617, 360] on p "Mark attended" at bounding box center [657, 361] width 119 height 13
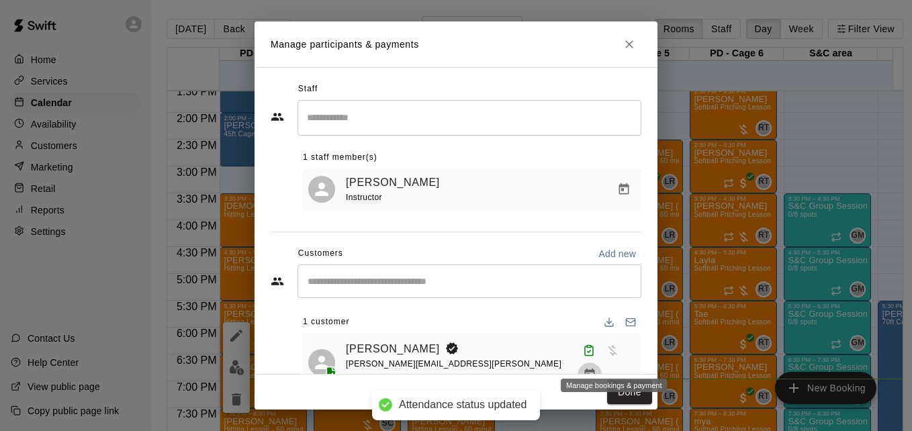
click at [596, 368] on icon "Manage bookings & payment" at bounding box center [589, 374] width 13 height 13
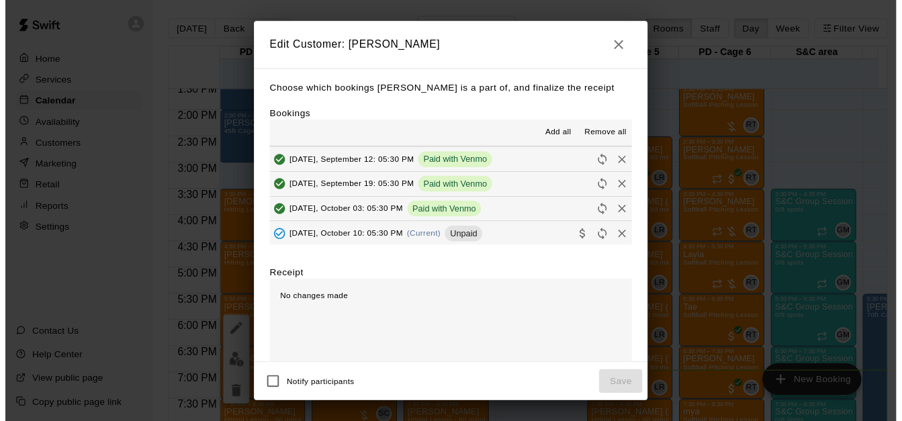
scroll to position [322, 0]
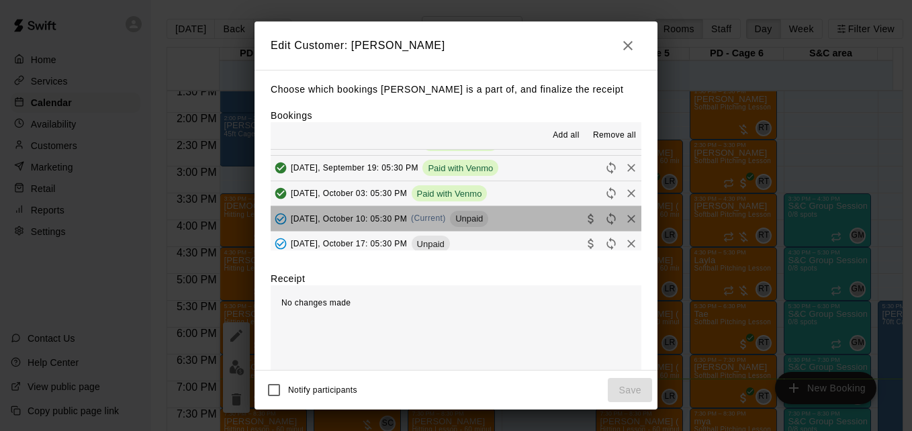
click at [521, 220] on button "Friday, October 10: 05:30 PM (Current) Unpaid" at bounding box center [456, 218] width 371 height 25
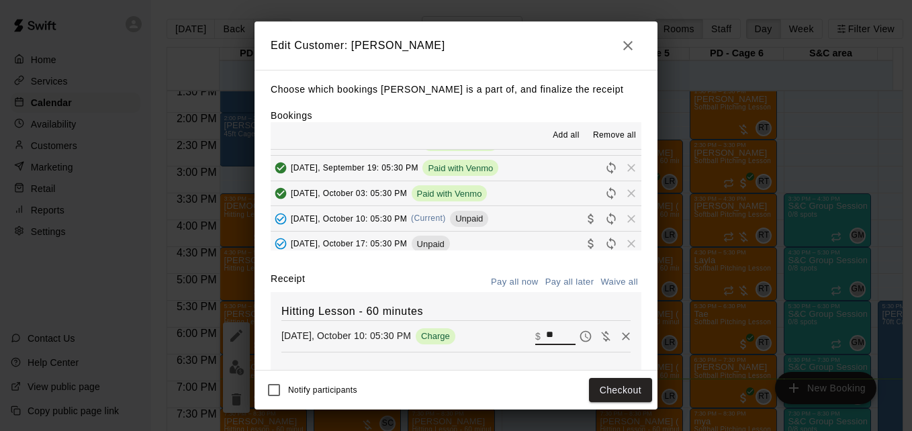
click at [546, 338] on input "**" at bounding box center [561, 336] width 30 height 17
type input "**"
click at [615, 396] on button "Checkout" at bounding box center [620, 390] width 63 height 25
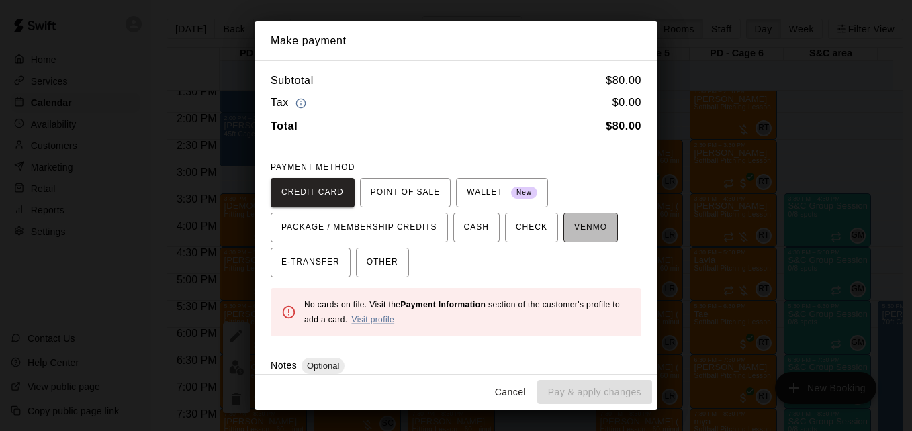
click at [582, 231] on span "VENMO" at bounding box center [590, 227] width 33 height 21
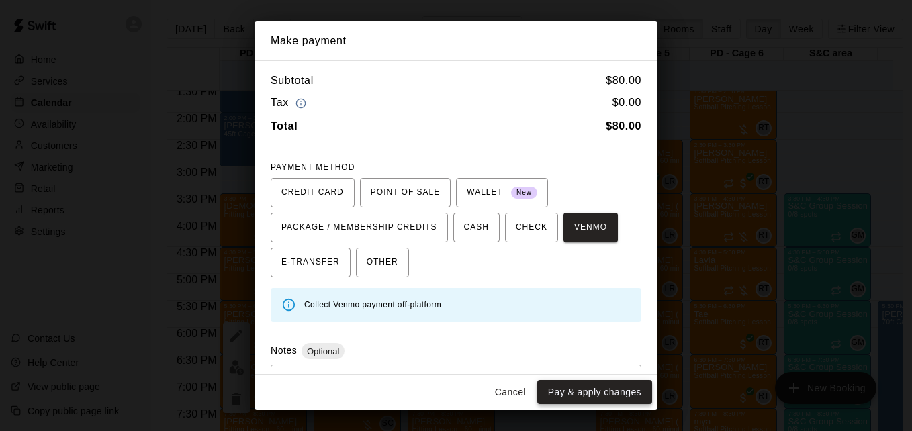
click at [615, 389] on button "Pay & apply changes" at bounding box center [594, 392] width 115 height 25
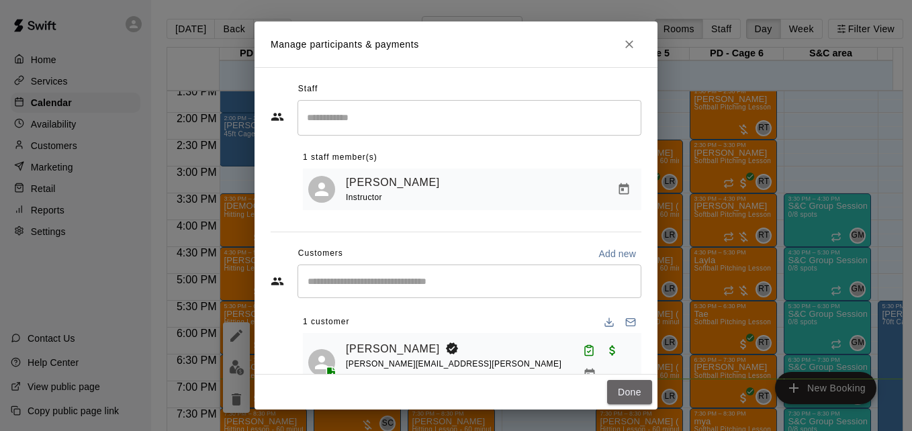
click at [615, 389] on button "Done" at bounding box center [629, 392] width 45 height 25
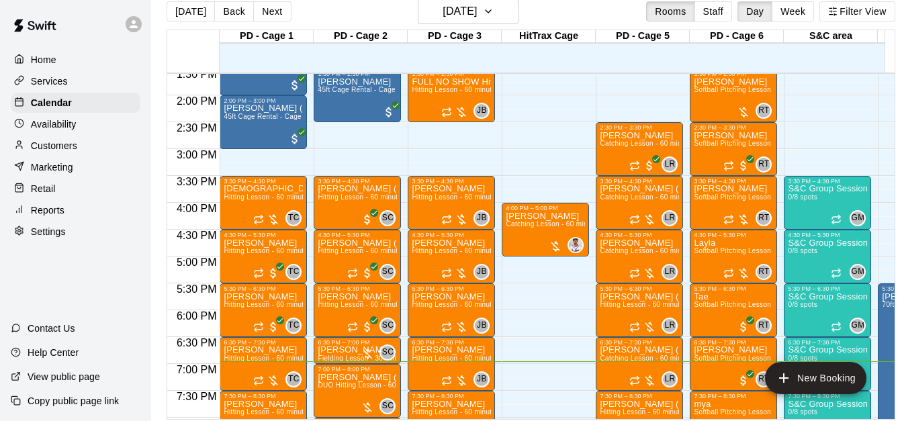
scroll to position [27, 0]
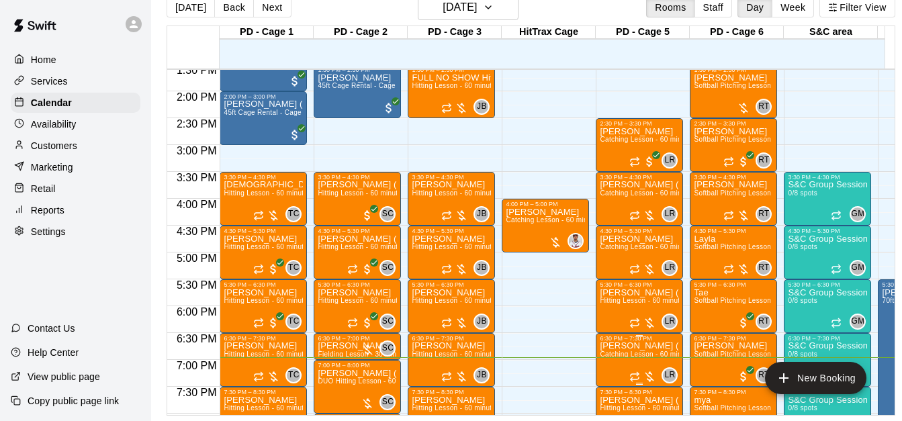
click at [653, 346] on p "[PERSON_NAME] ([PERSON_NAME]) Weeks" at bounding box center [639, 346] width 79 height 0
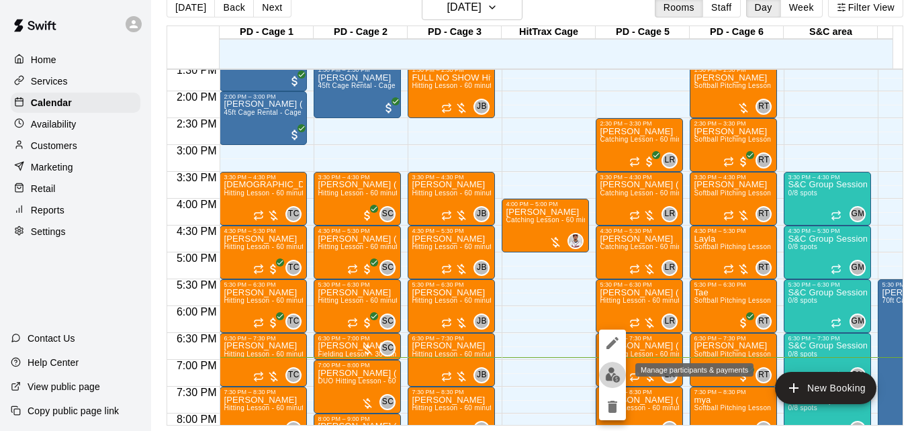
click at [610, 375] on img "edit" at bounding box center [612, 374] width 15 height 15
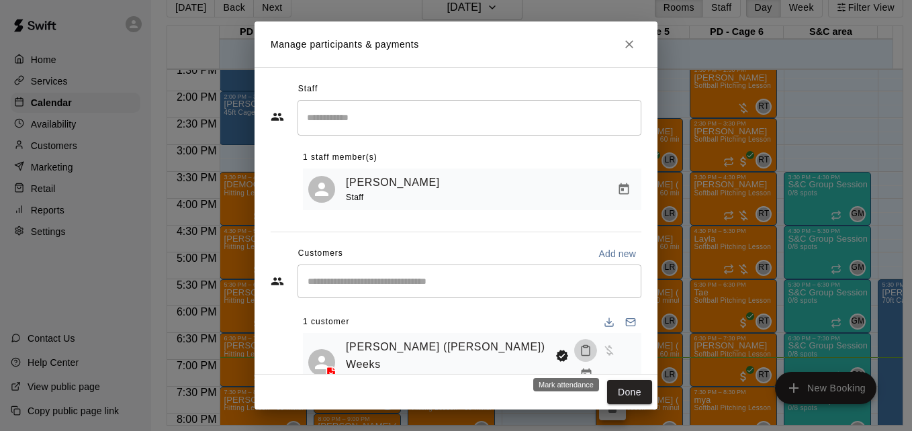
click at [580, 357] on icon "Mark attendance" at bounding box center [586, 351] width 12 height 12
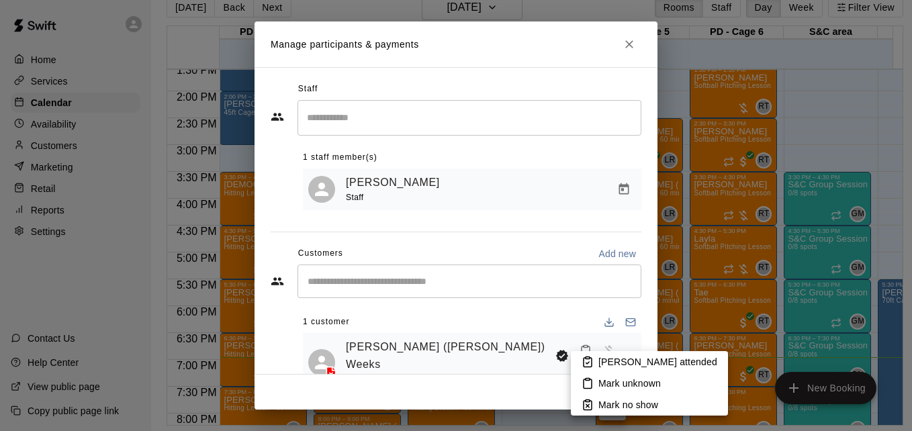
click at [604, 362] on p "Mark attended" at bounding box center [657, 361] width 119 height 13
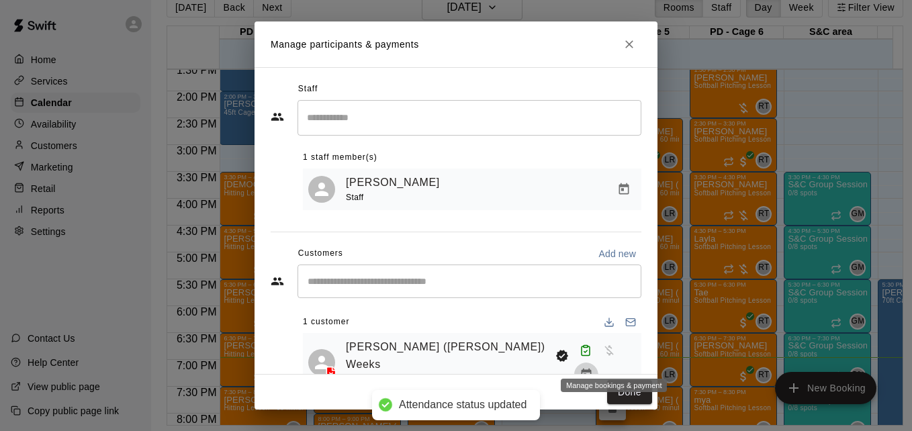
click at [593, 368] on icon "Manage bookings & payment" at bounding box center [586, 374] width 13 height 13
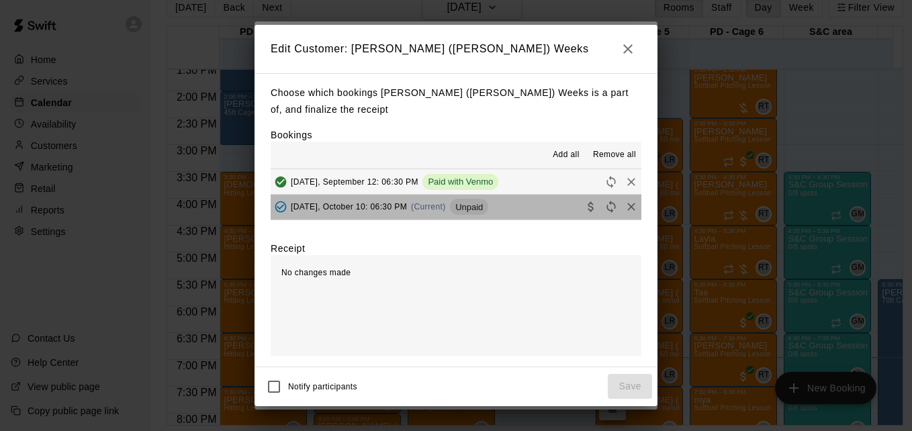
click at [550, 204] on button "Friday, October 10: 06:30 PM (Current) Unpaid" at bounding box center [456, 207] width 371 height 25
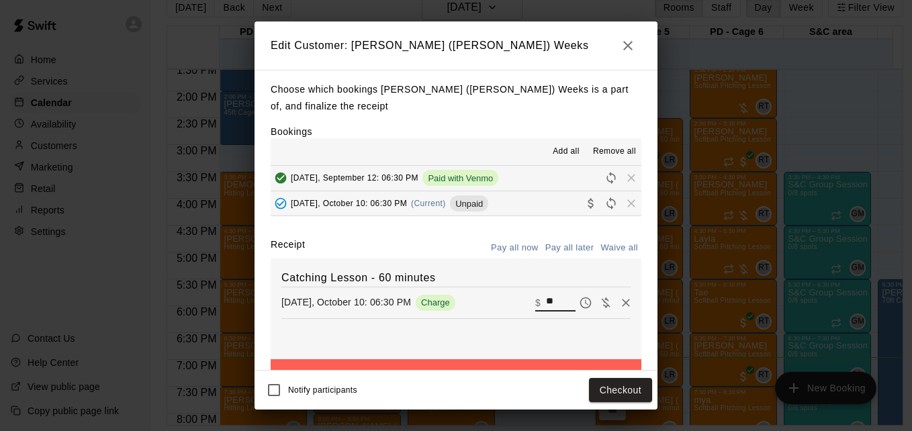
click at [546, 310] on input "**" at bounding box center [561, 302] width 30 height 17
type input "**"
click at [613, 389] on button "Checkout" at bounding box center [620, 390] width 63 height 25
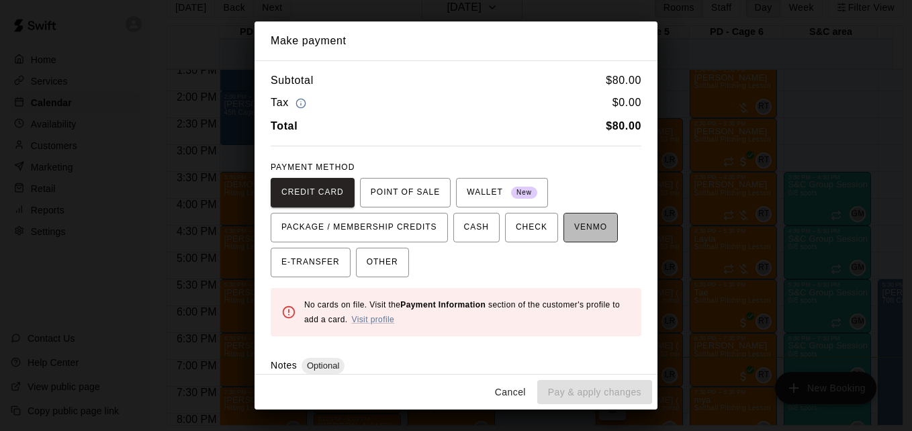
click at [576, 236] on span "VENMO" at bounding box center [590, 227] width 33 height 21
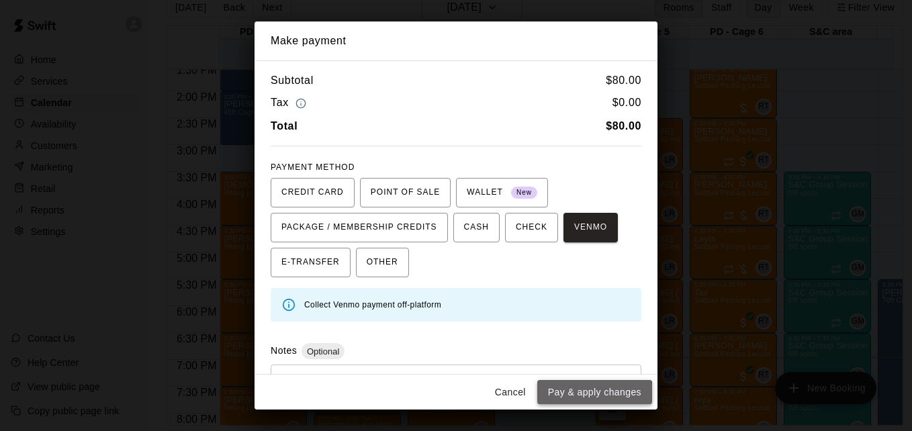
click at [593, 394] on button "Pay & apply changes" at bounding box center [594, 392] width 115 height 25
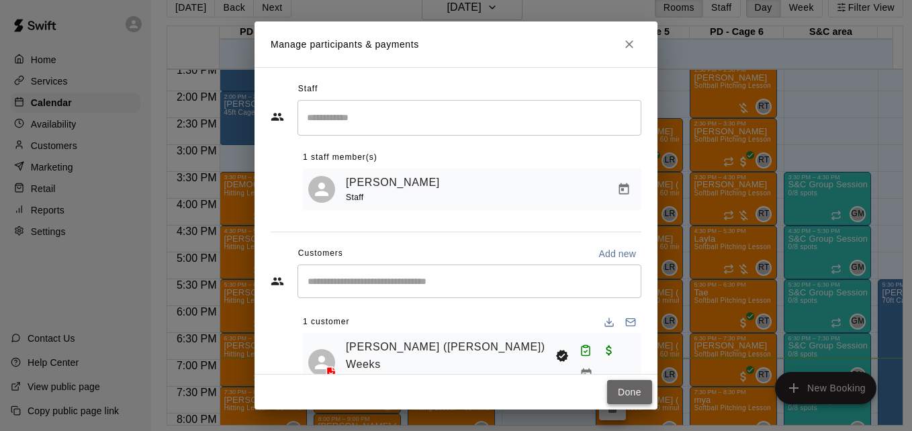
click at [627, 393] on button "Done" at bounding box center [629, 392] width 45 height 25
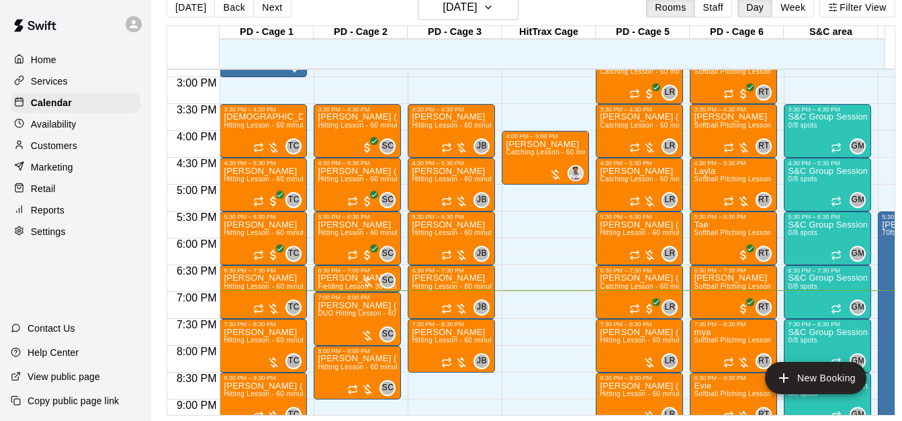
scroll to position [811, 0]
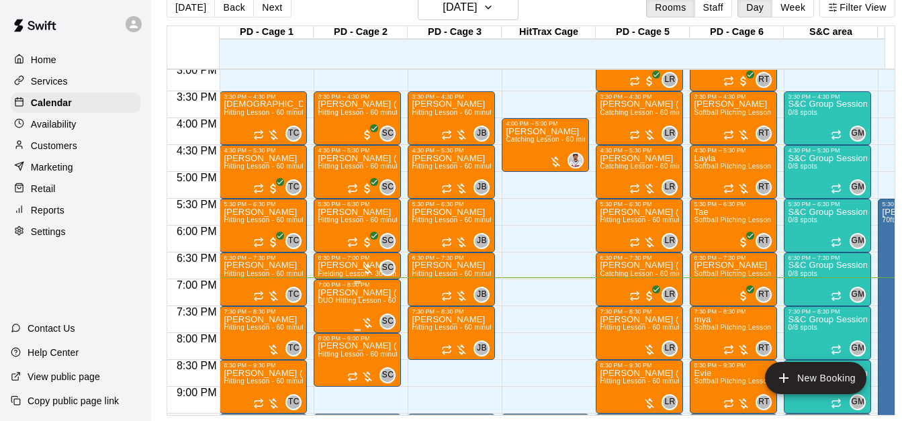
click at [353, 301] on span "DUO Hitting Lesson - 60 minutes" at bounding box center [370, 300] width 105 height 7
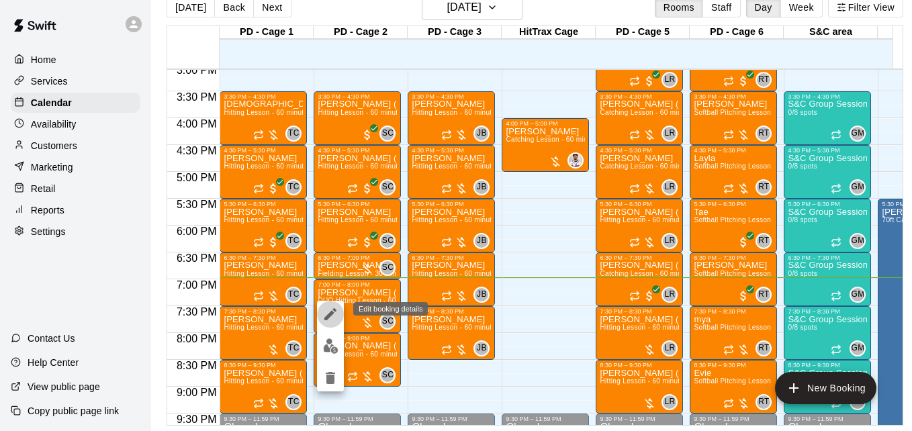
click at [335, 314] on icon "edit" at bounding box center [330, 314] width 16 height 16
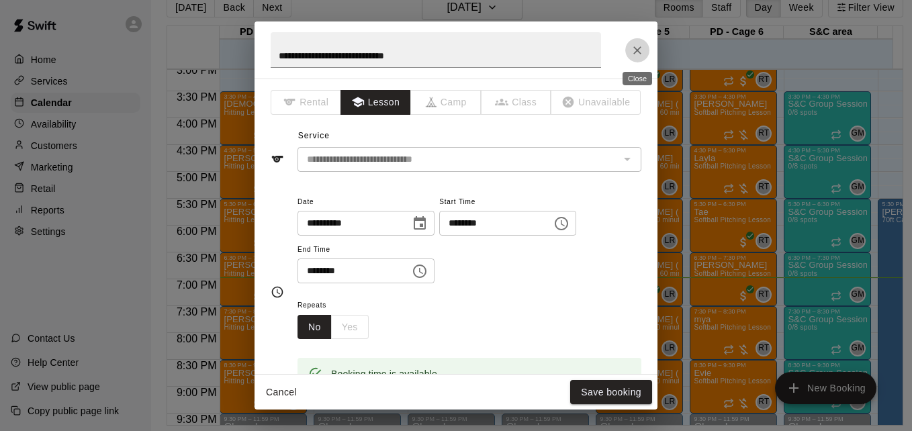
click at [633, 56] on icon "Close" at bounding box center [637, 50] width 13 height 13
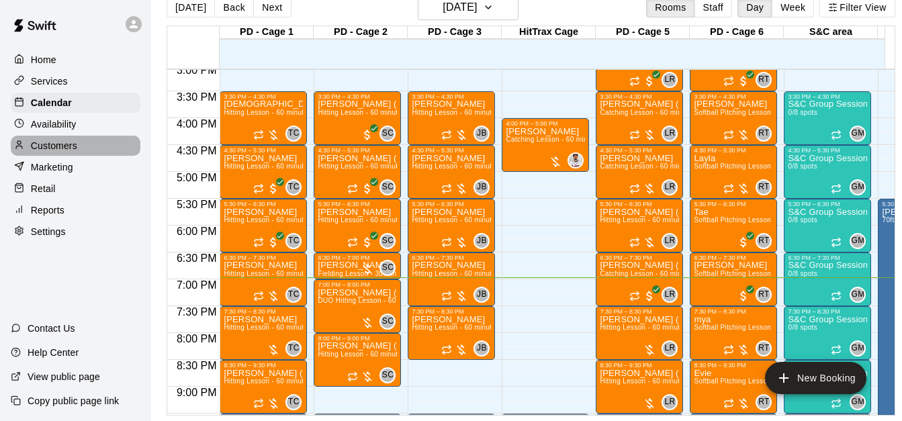
click at [91, 149] on div "Customers" at bounding box center [76, 146] width 130 height 20
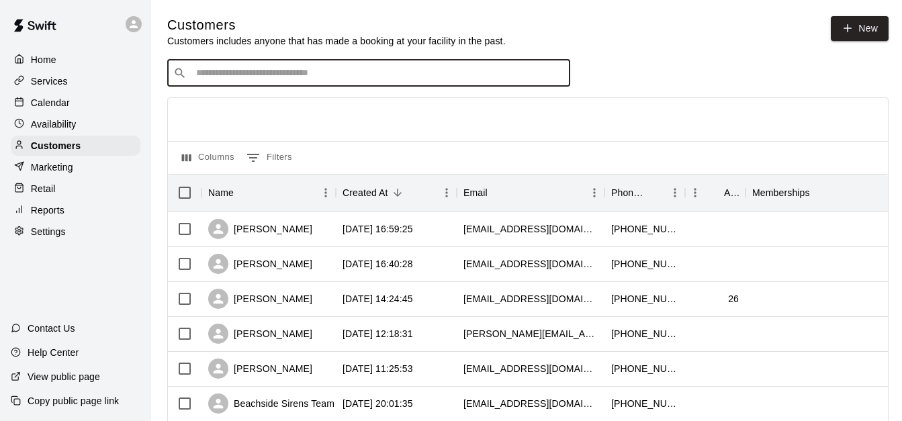
click at [322, 73] on input "Search customers by name or email" at bounding box center [378, 72] width 372 height 13
type input "*******"
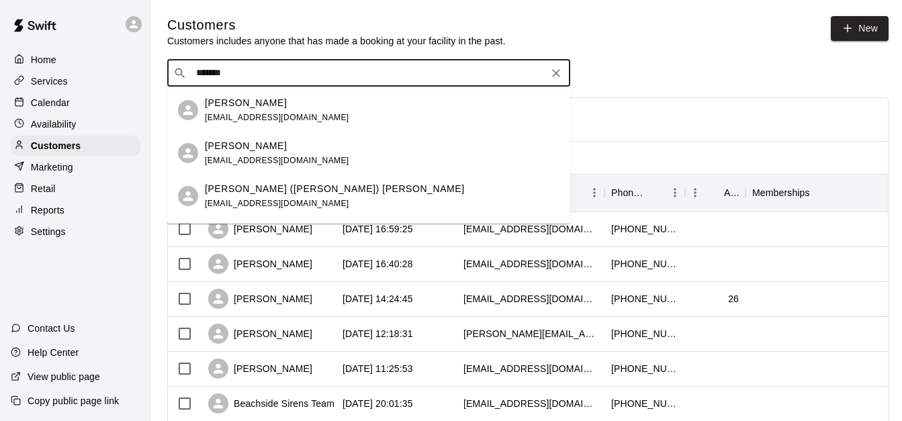
click at [307, 204] on span "anthonyfrancis718@gmail.com" at bounding box center [277, 203] width 144 height 9
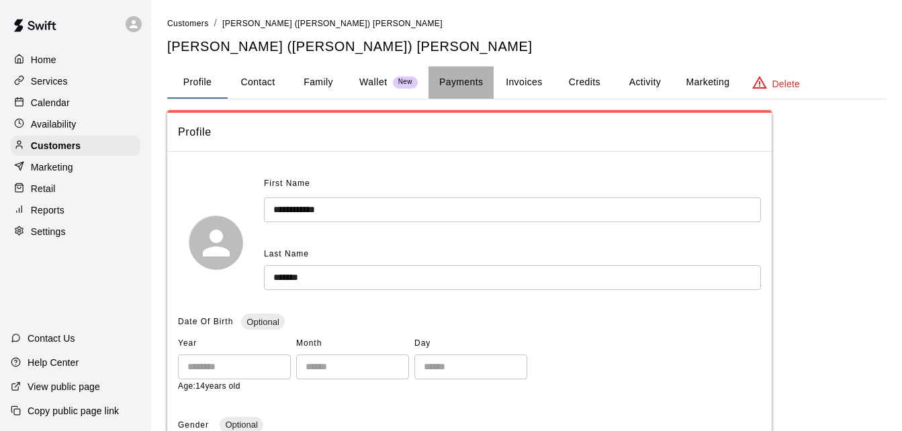
click at [473, 84] on button "Payments" at bounding box center [461, 82] width 65 height 32
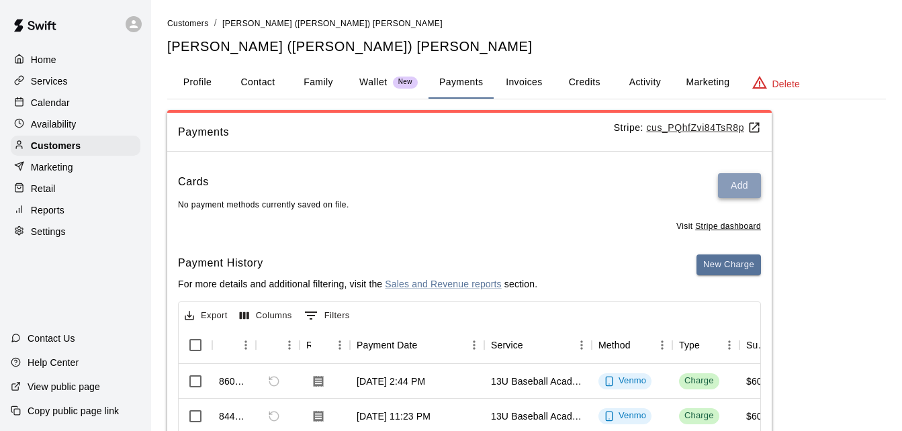
click at [740, 193] on button "Add" at bounding box center [739, 185] width 43 height 25
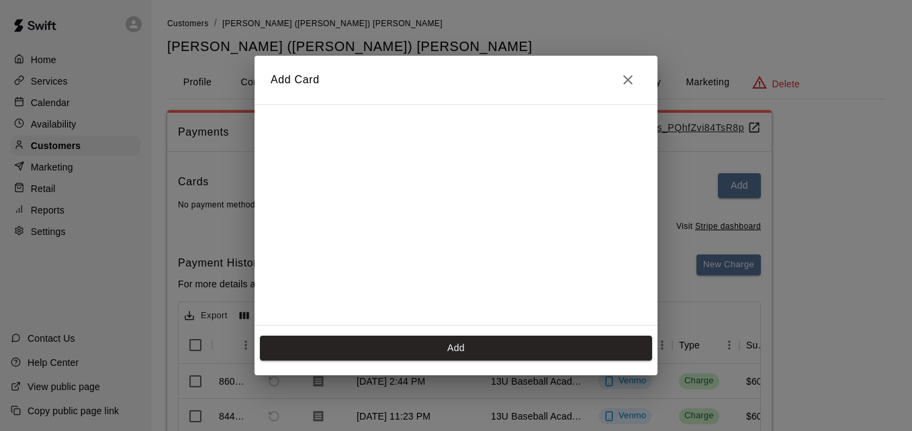
scroll to position [218, 0]
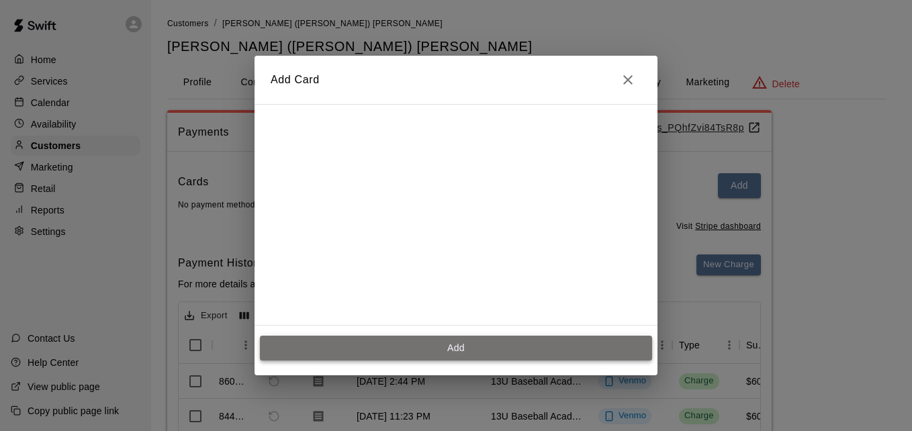
click at [455, 351] on button "Add" at bounding box center [456, 348] width 392 height 25
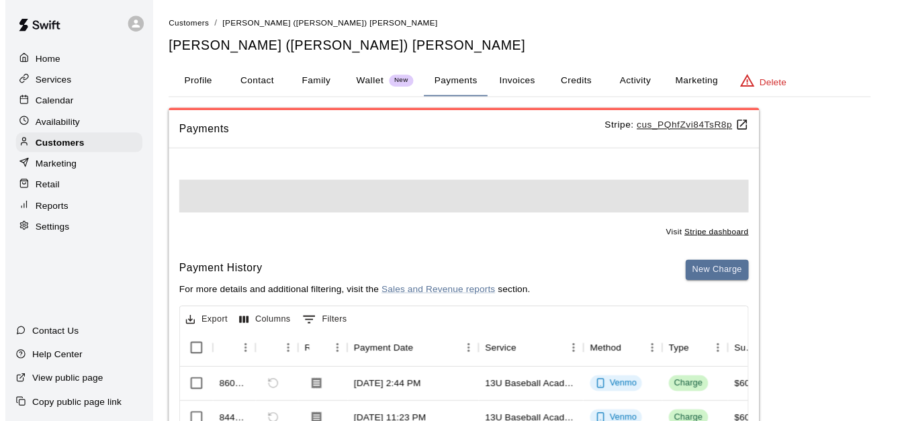
scroll to position [0, 0]
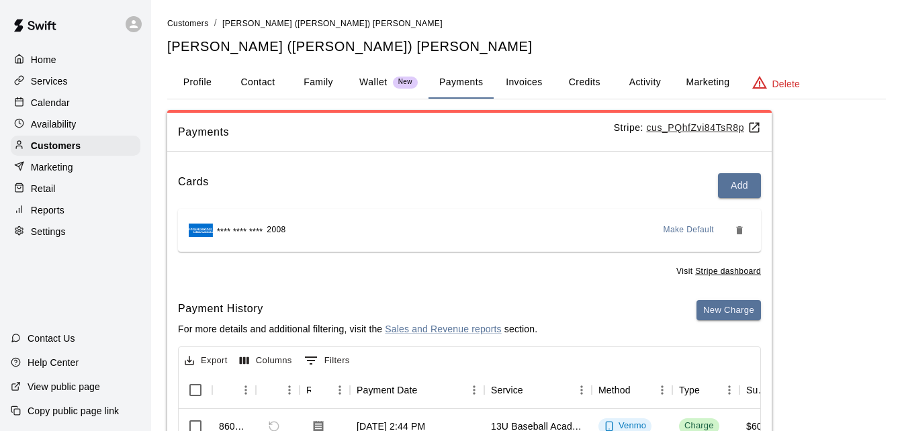
click at [101, 115] on div "Home Services Calendar Availability Customers Marketing Retail Reports Settings" at bounding box center [75, 145] width 151 height 195
click at [87, 103] on div "Calendar" at bounding box center [76, 103] width 130 height 20
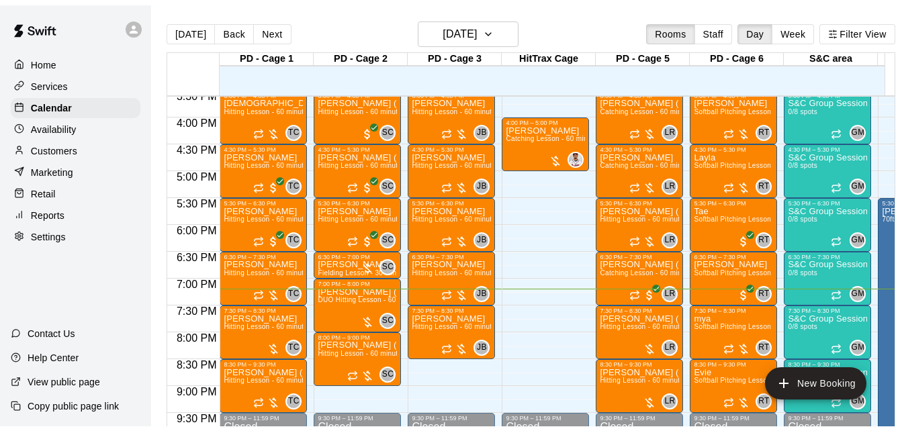
scroll to position [838, 0]
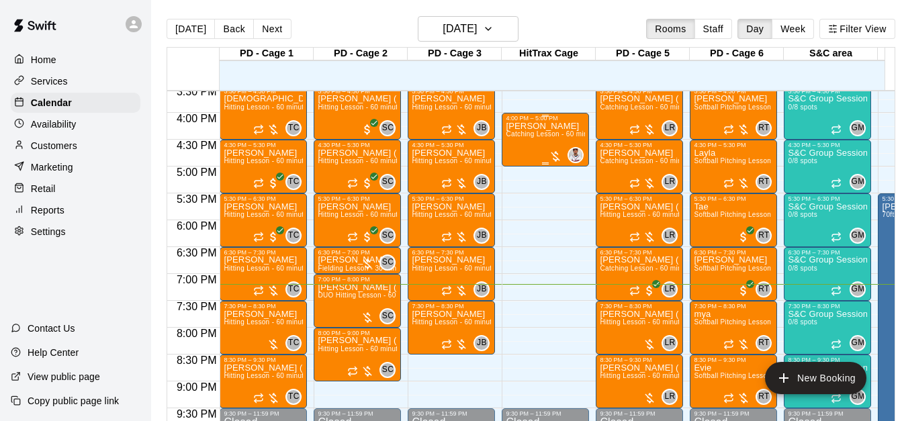
click at [531, 137] on span "Catching Lesson - 60 minutes" at bounding box center [553, 133] width 95 height 7
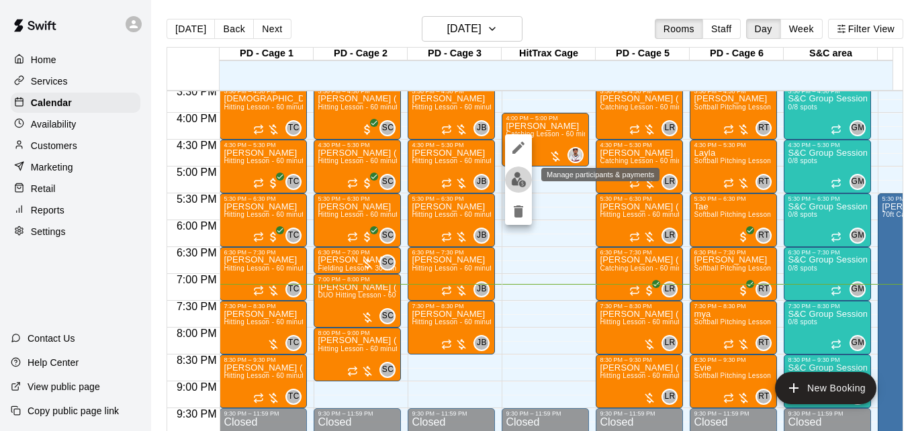
click at [518, 182] on img "edit" at bounding box center [518, 179] width 15 height 15
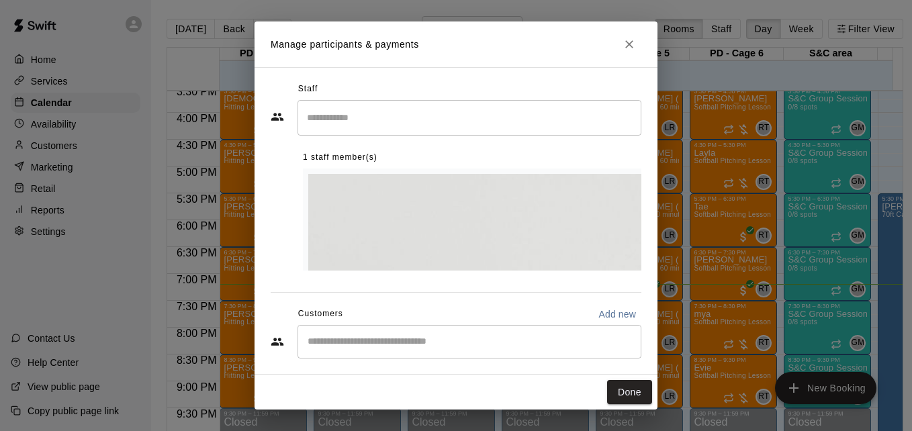
click at [89, 126] on div "Manage participants & payments Staff ​ 1 staff member(s) Jonathan Matos Instruc…" at bounding box center [456, 215] width 912 height 431
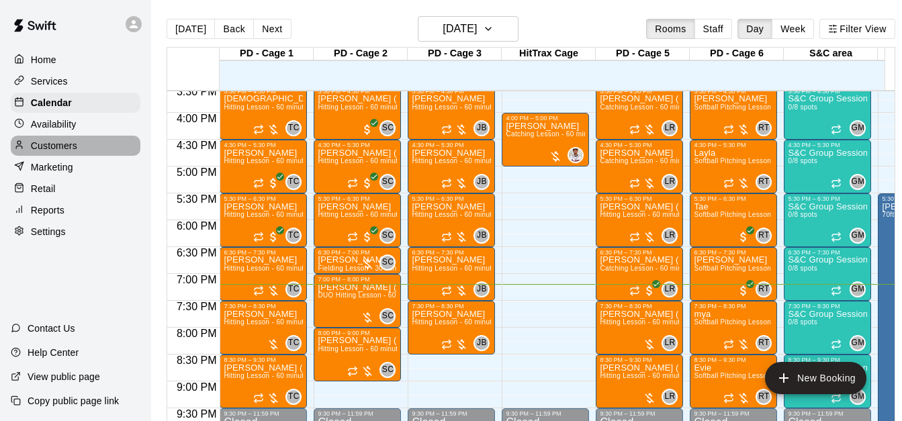
click at [91, 152] on div "Customers" at bounding box center [76, 146] width 130 height 20
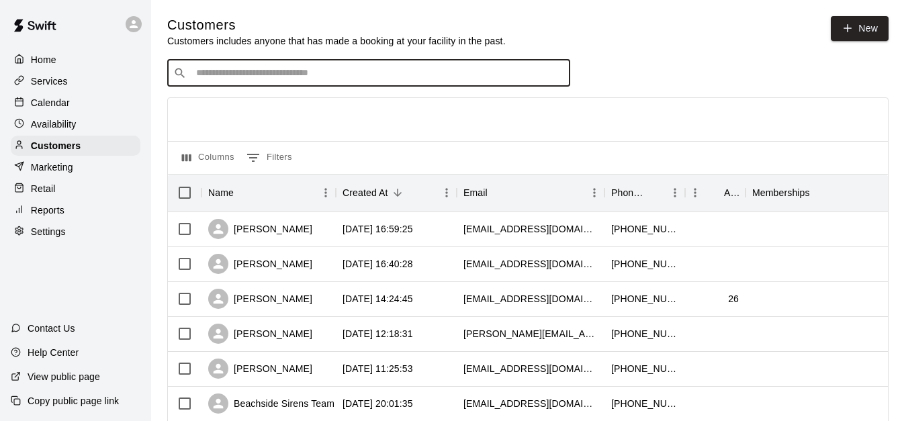
click at [278, 77] on input "Search customers by name or email" at bounding box center [378, 72] width 372 height 13
type input "**********"
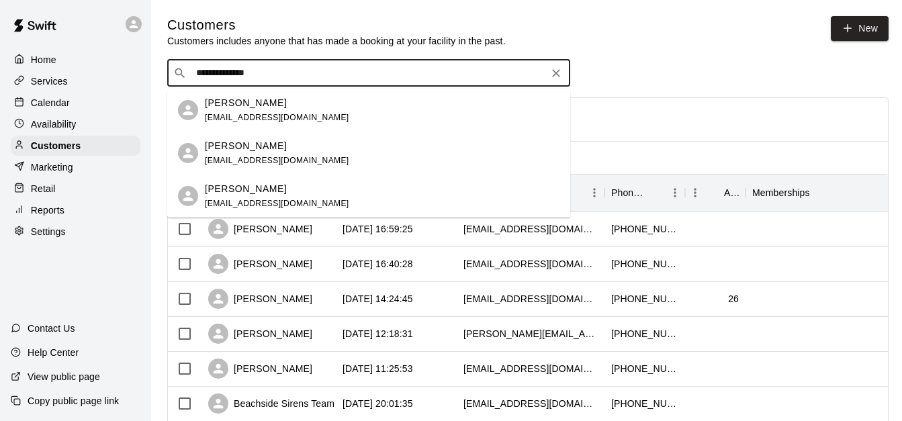
click at [220, 77] on input "**********" at bounding box center [368, 72] width 352 height 13
click at [334, 111] on div "Lori Matthews lmatthews1106@gmail.com" at bounding box center [382, 110] width 355 height 29
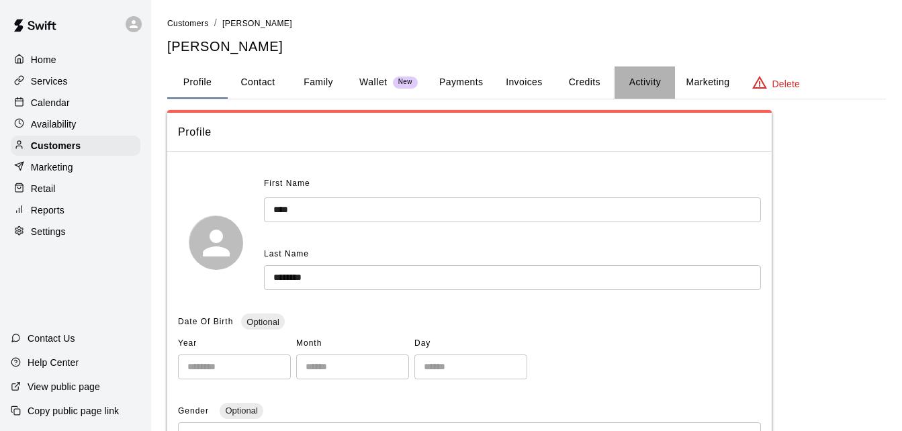
click at [645, 87] on button "Activity" at bounding box center [645, 82] width 60 height 32
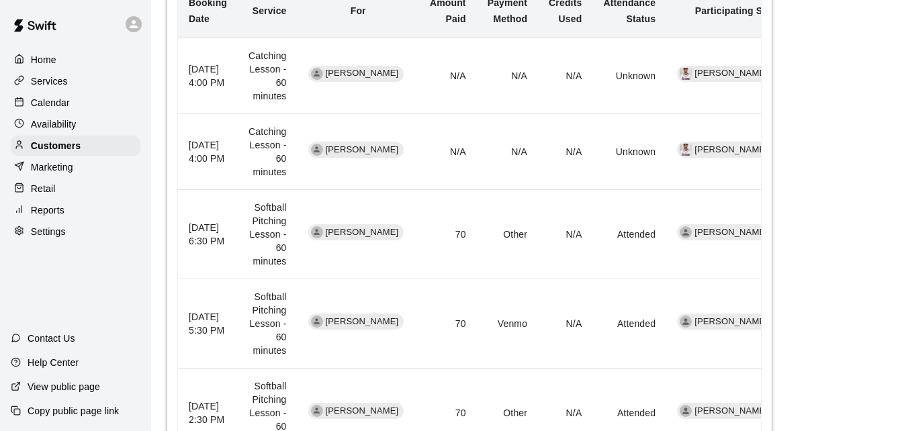
scroll to position [349, 0]
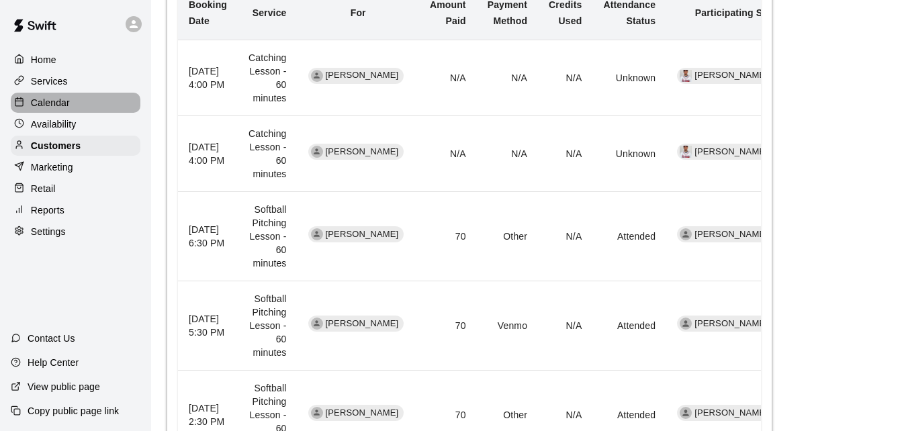
click at [95, 105] on div "Calendar" at bounding box center [76, 103] width 130 height 20
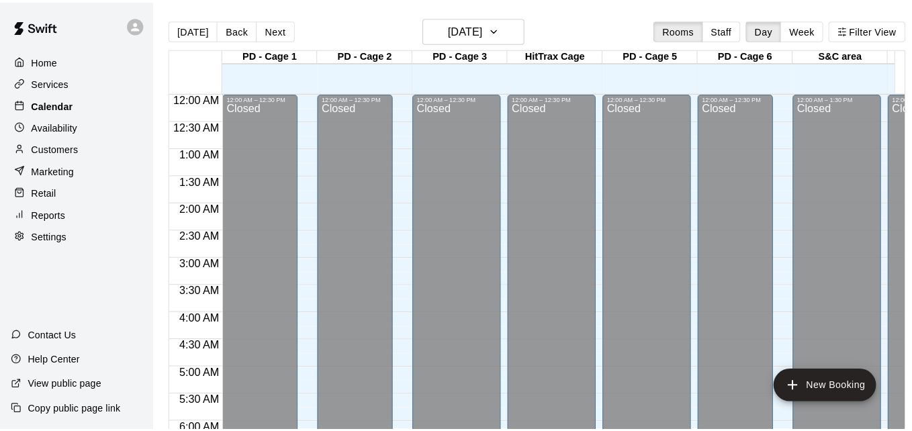
scroll to position [892, 0]
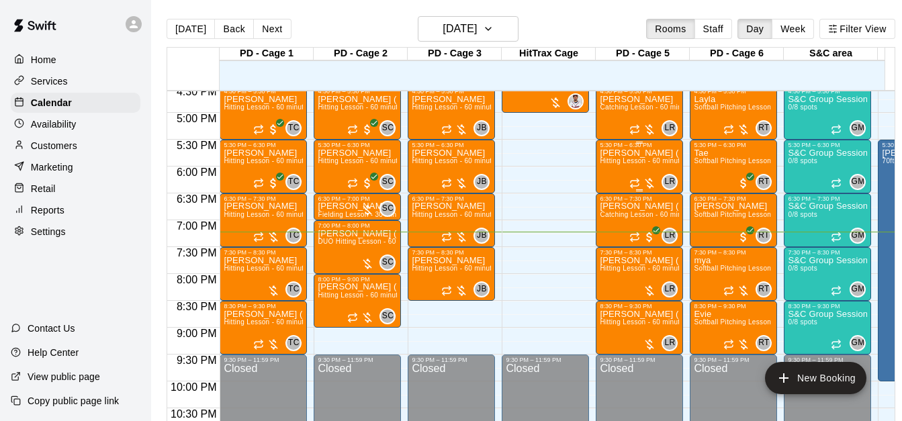
click at [638, 163] on span "Hitting Lesson - 60 minutes" at bounding box center [643, 160] width 87 height 7
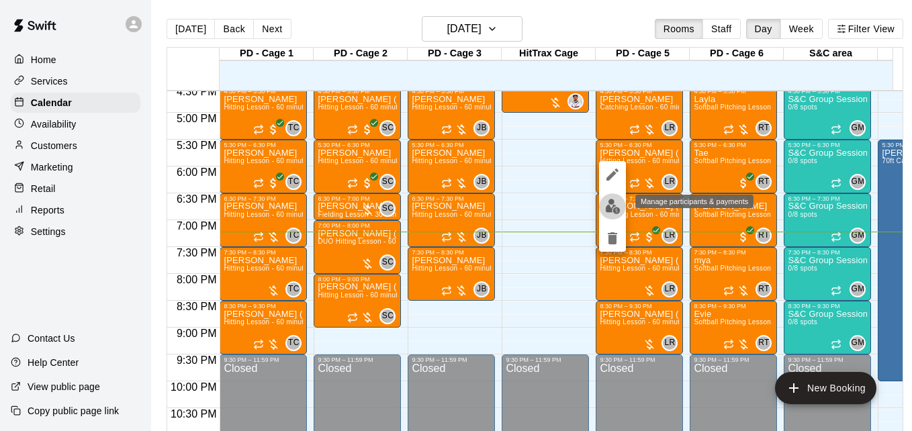
click at [615, 216] on button "edit" at bounding box center [612, 206] width 27 height 26
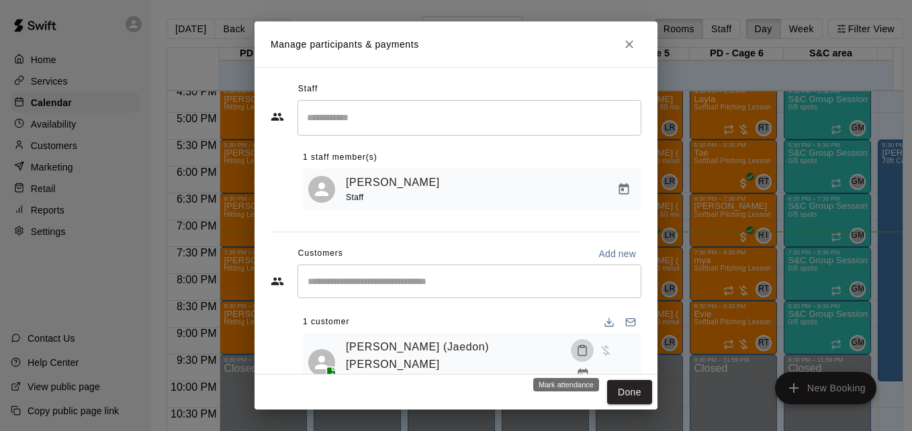
click at [576, 357] on icon "Mark attendance" at bounding box center [582, 351] width 12 height 12
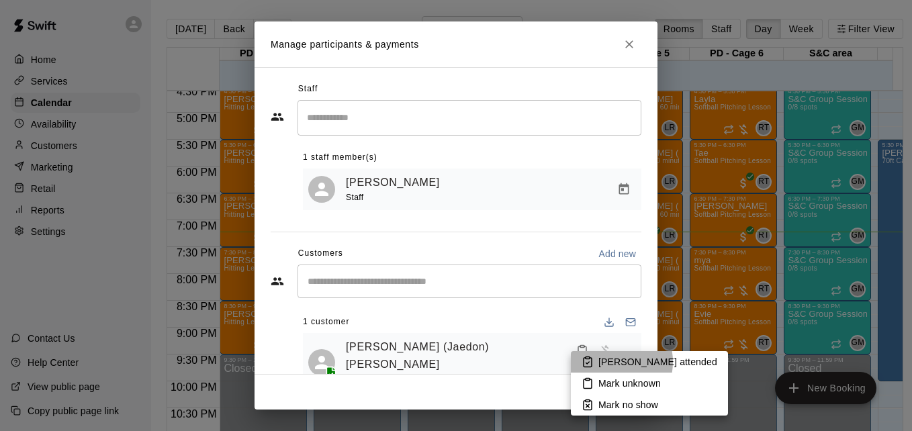
click at [605, 362] on p "Mark attended" at bounding box center [657, 361] width 119 height 13
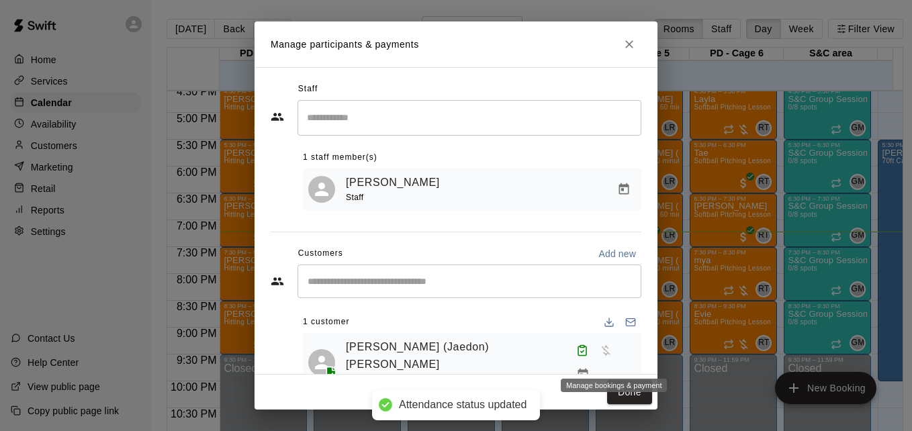
click at [590, 368] on icon "Manage bookings & payment" at bounding box center [582, 374] width 13 height 13
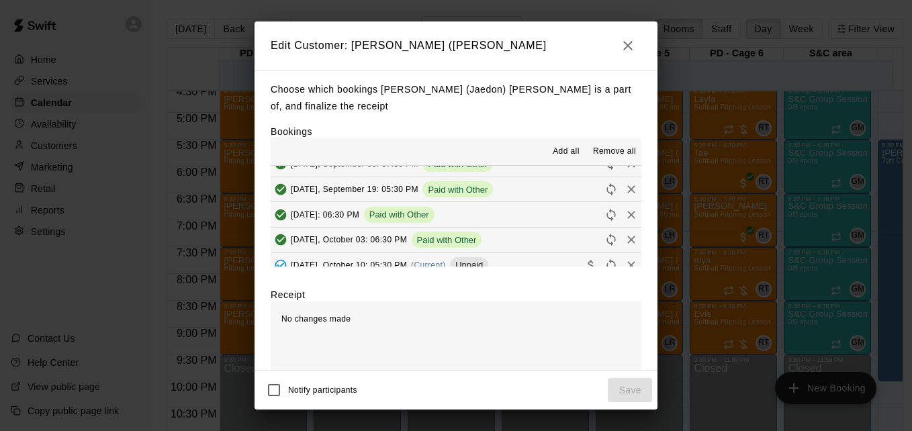
scroll to position [26, 0]
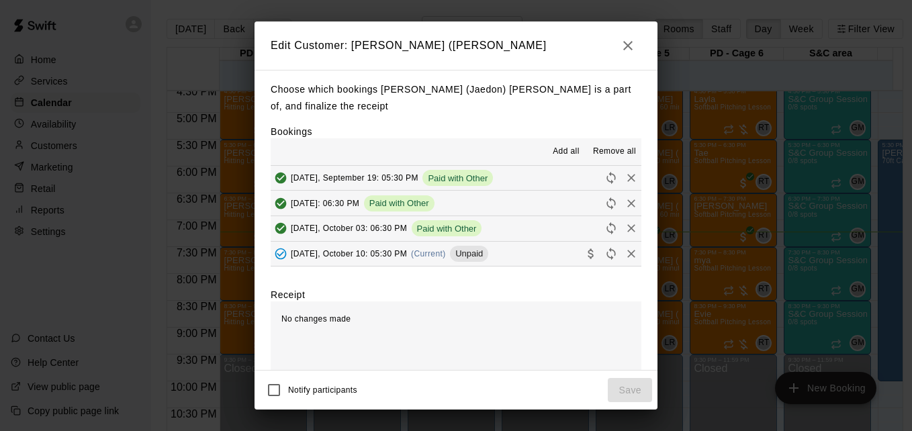
click at [517, 264] on button "Friday, October 10: 05:30 PM (Current) Unpaid" at bounding box center [456, 254] width 371 height 25
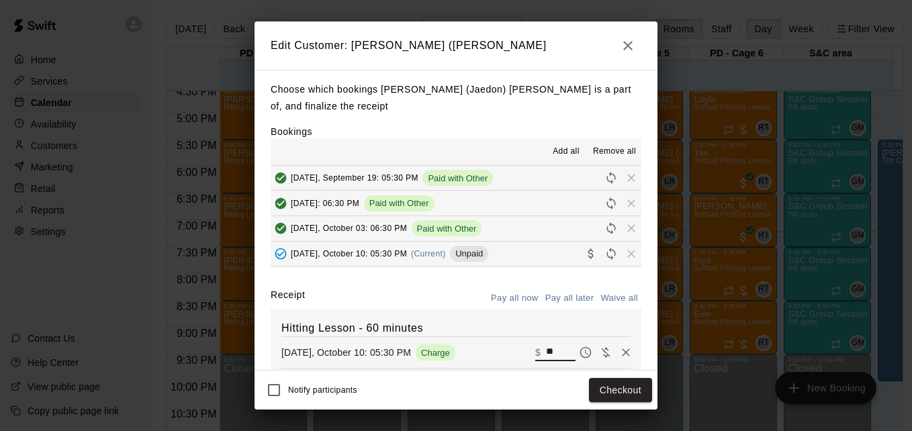
click at [547, 360] on input "**" at bounding box center [561, 352] width 30 height 17
type input "**"
click at [598, 382] on button "Checkout" at bounding box center [620, 390] width 63 height 25
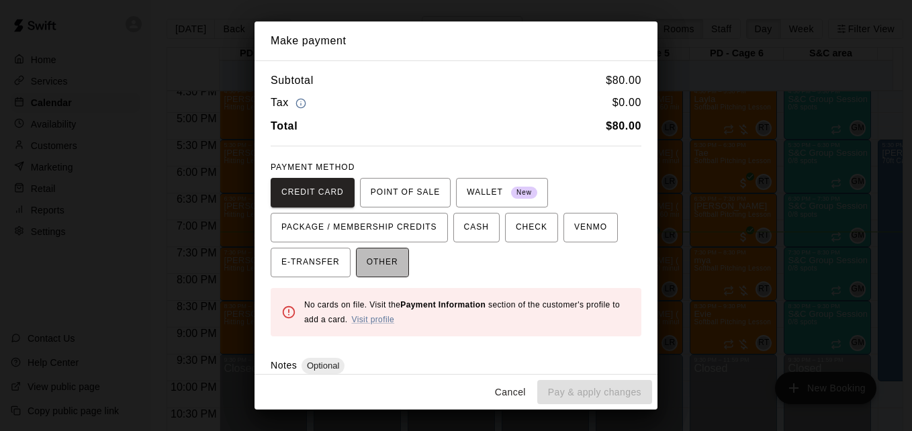
click at [386, 269] on span "OTHER" at bounding box center [383, 262] width 32 height 21
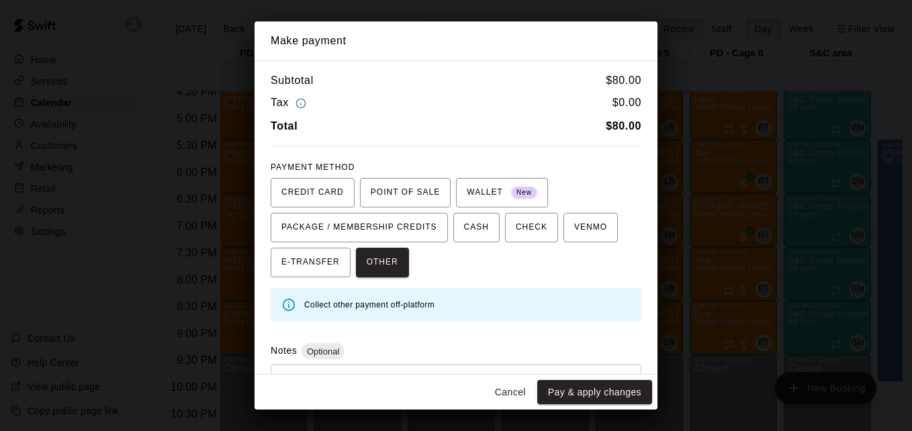
scroll to position [64, 0]
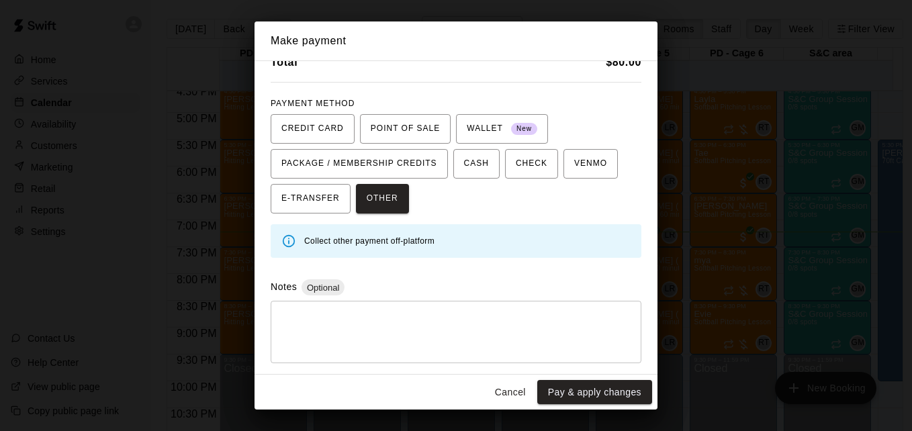
drag, startPoint x: 404, startPoint y: 377, endPoint x: 399, endPoint y: 371, distance: 8.1
click at [399, 371] on div "Make payment Subtotal $ 80.00 Tax $ 0.00 Total $ 80.00 PAYMENT METHOD CREDIT CA…" at bounding box center [456, 215] width 403 height 388
click at [399, 371] on div "Subtotal $ 80.00 Tax $ 0.00 Total $ 80.00 PAYMENT METHOD CREDIT CARD POINT OF S…" at bounding box center [456, 217] width 403 height 314
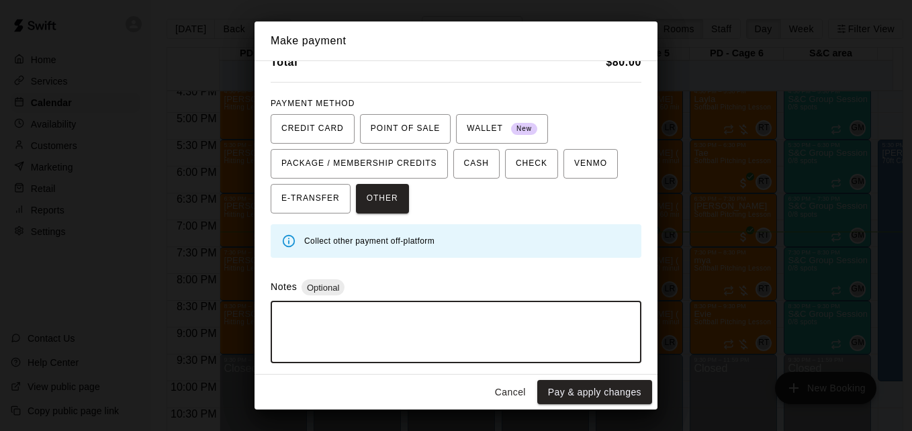
click at [386, 329] on textarea at bounding box center [456, 332] width 352 height 40
type textarea "*"
type textarea "*****"
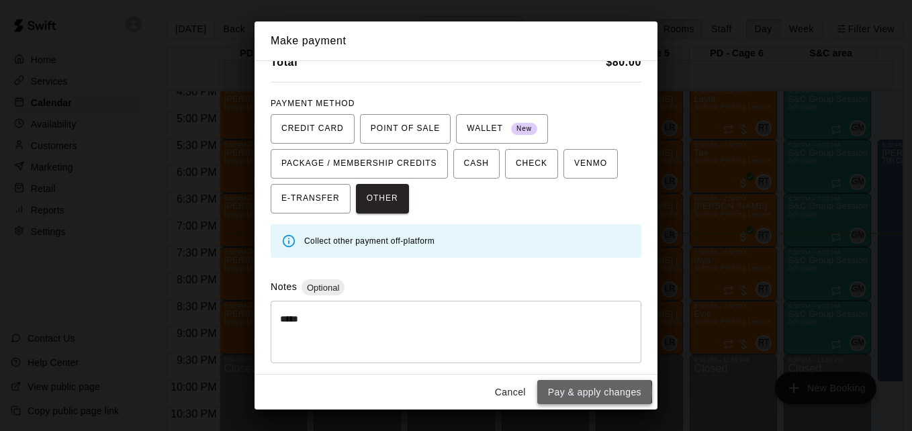
click at [579, 392] on button "Pay & apply changes" at bounding box center [594, 392] width 115 height 25
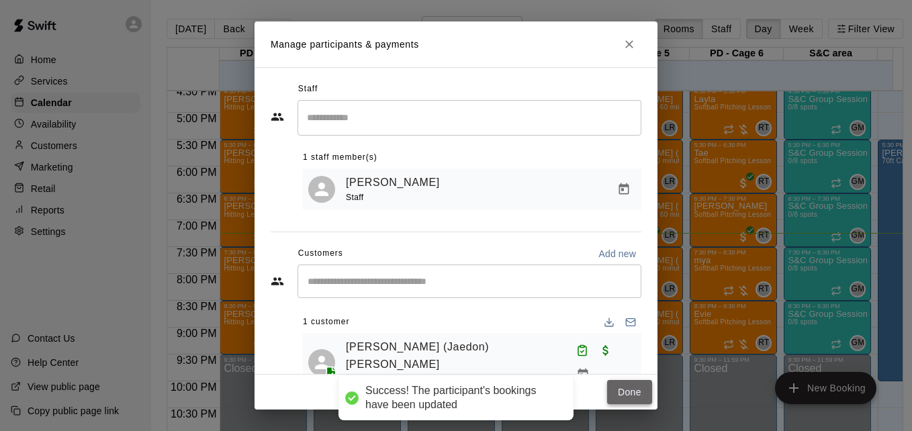
click at [621, 386] on button "Done" at bounding box center [629, 392] width 45 height 25
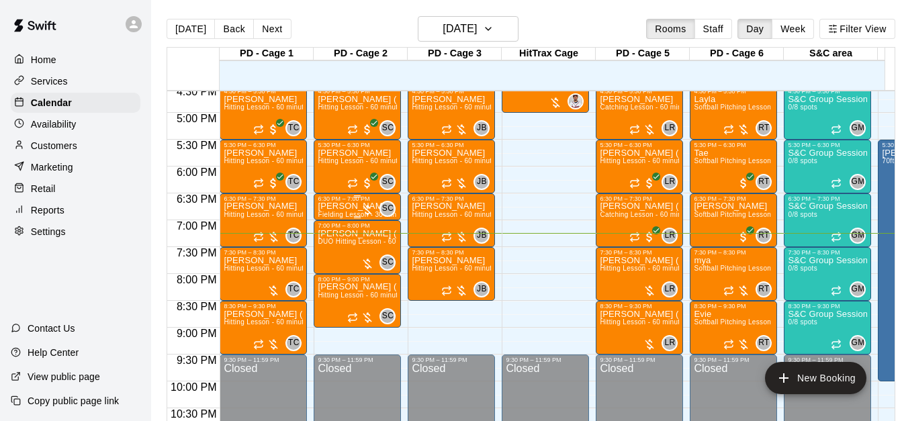
click at [347, 206] on p "[PERSON_NAME]" at bounding box center [357, 206] width 79 height 0
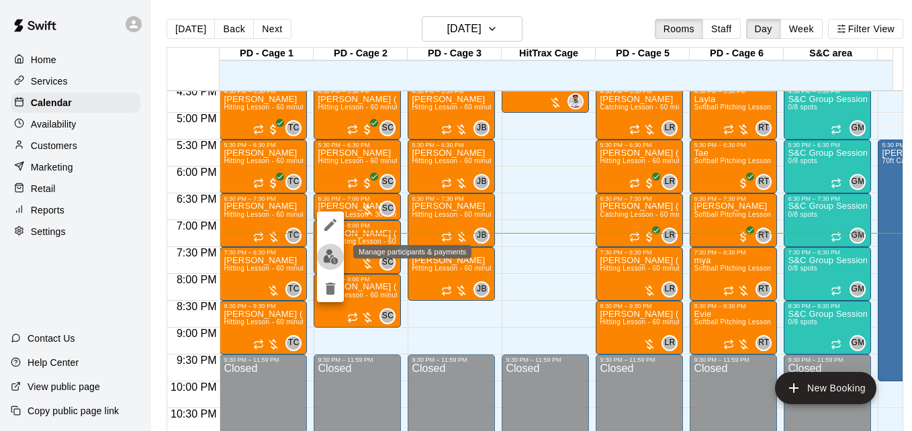
click at [331, 256] on img "edit" at bounding box center [330, 256] width 15 height 15
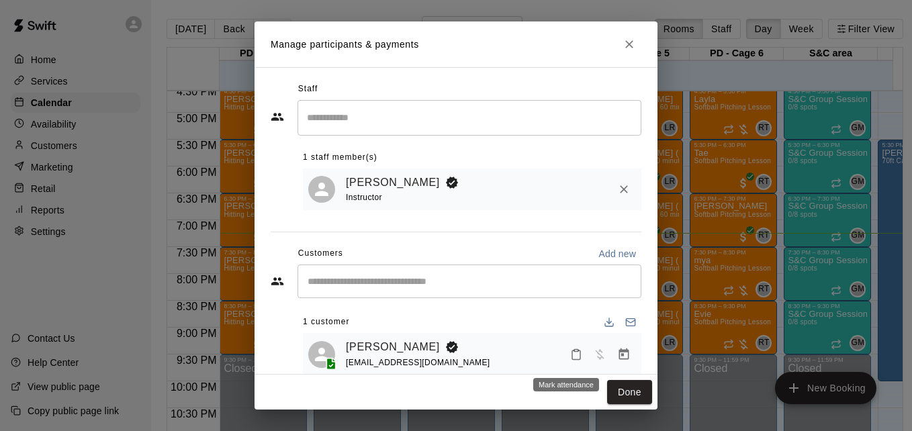
click at [570, 355] on icon "Mark attendance" at bounding box center [576, 355] width 12 height 12
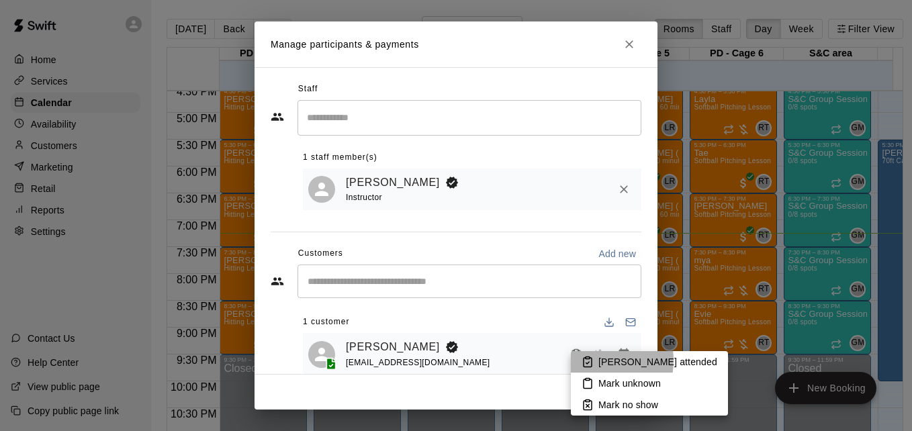
click at [597, 361] on li "Mark attended" at bounding box center [649, 361] width 157 height 21
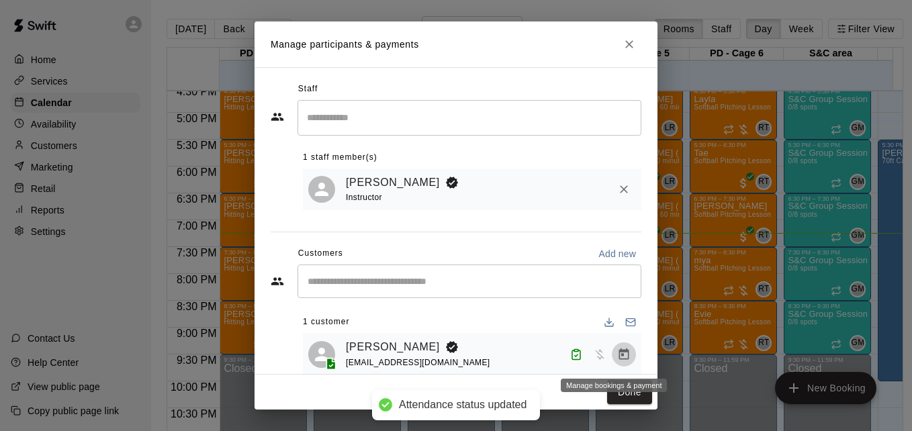
click at [619, 359] on icon "Manage bookings & payment" at bounding box center [624, 353] width 10 height 11
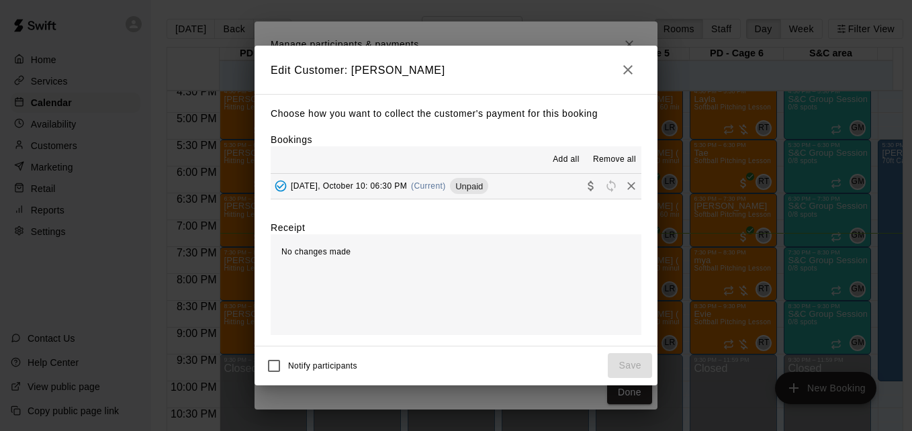
drag, startPoint x: 519, startPoint y: 170, endPoint x: 524, endPoint y: 188, distance: 18.9
click at [524, 188] on div "Add all Remove all Friday, October 10: 06:30 PM (Current) Unpaid" at bounding box center [456, 172] width 371 height 53
click at [524, 188] on button "Friday, October 10: 06:30 PM (Current) Unpaid" at bounding box center [456, 186] width 371 height 25
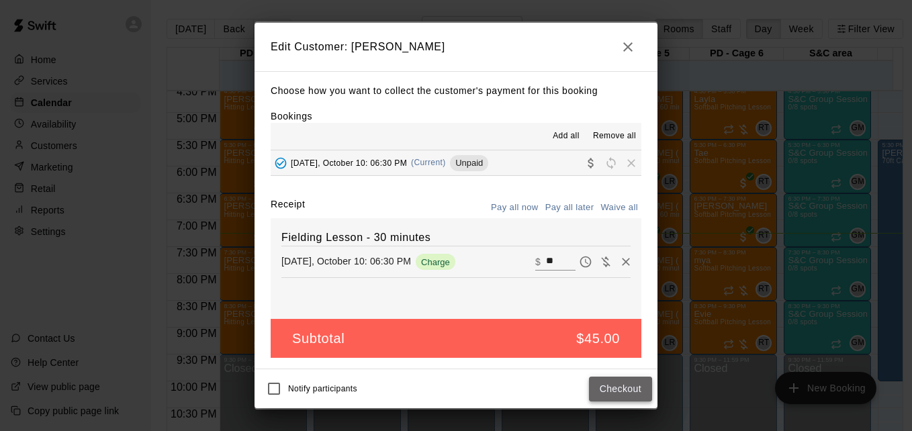
click at [621, 390] on button "Checkout" at bounding box center [620, 389] width 63 height 25
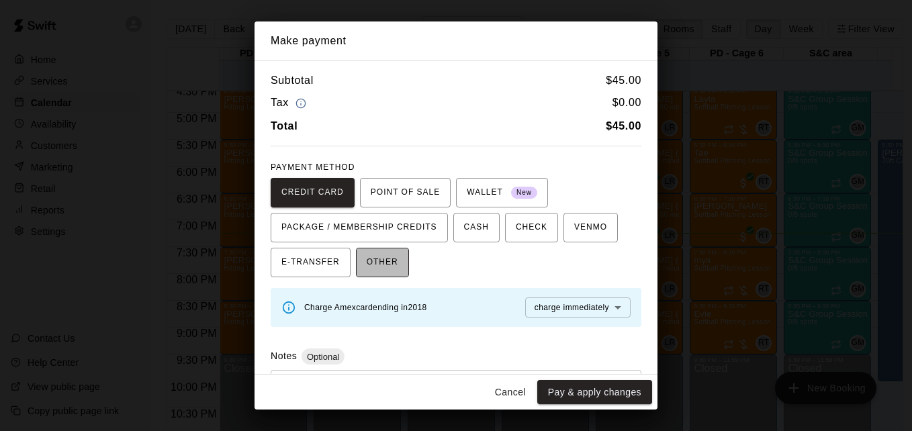
click at [387, 267] on span "OTHER" at bounding box center [383, 262] width 32 height 21
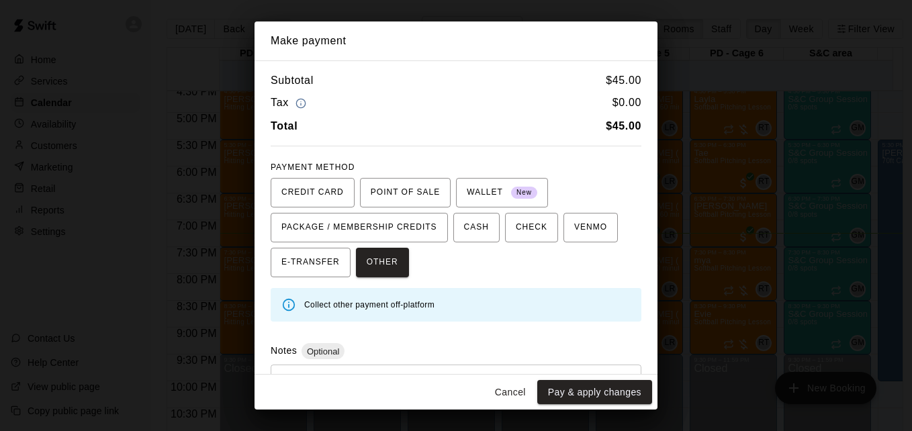
click at [412, 367] on div "* ​" at bounding box center [456, 396] width 371 height 62
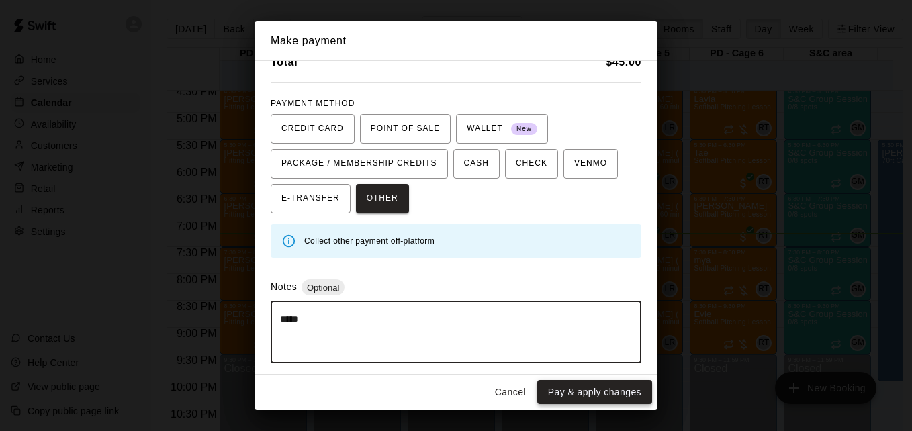
type textarea "*****"
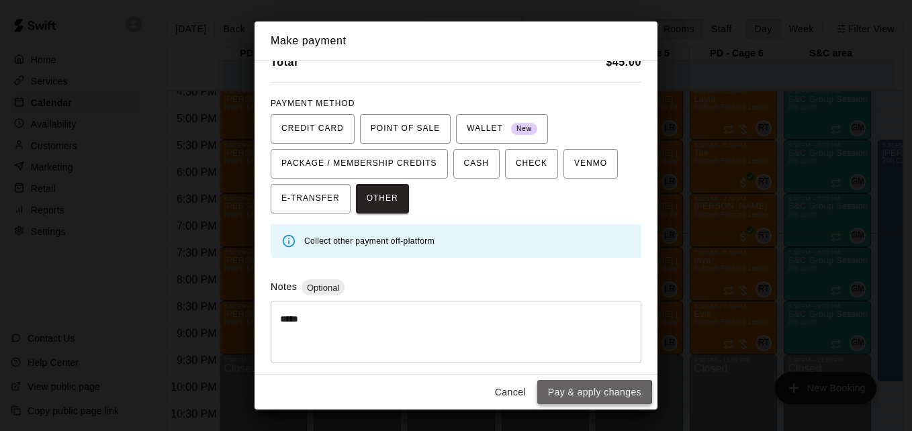
click at [555, 394] on button "Pay & apply changes" at bounding box center [594, 392] width 115 height 25
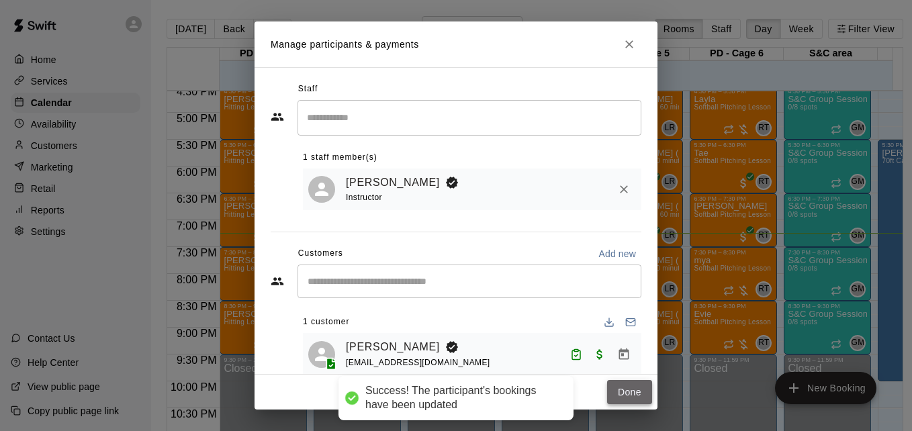
click at [627, 395] on button "Done" at bounding box center [629, 392] width 45 height 25
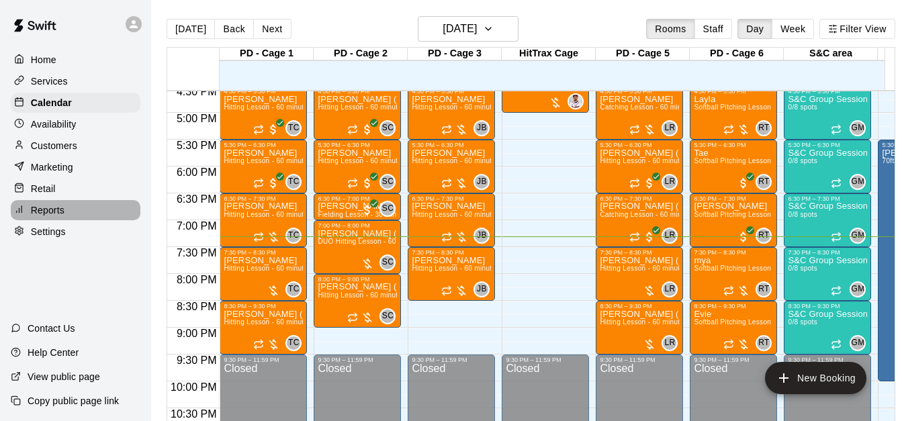
click at [85, 212] on div "Reports" at bounding box center [76, 210] width 130 height 20
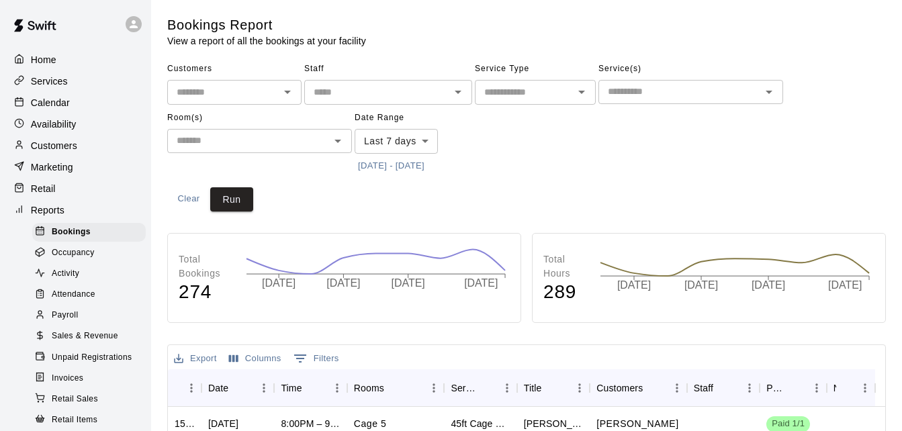
click at [96, 319] on div "Payroll" at bounding box center [89, 315] width 114 height 19
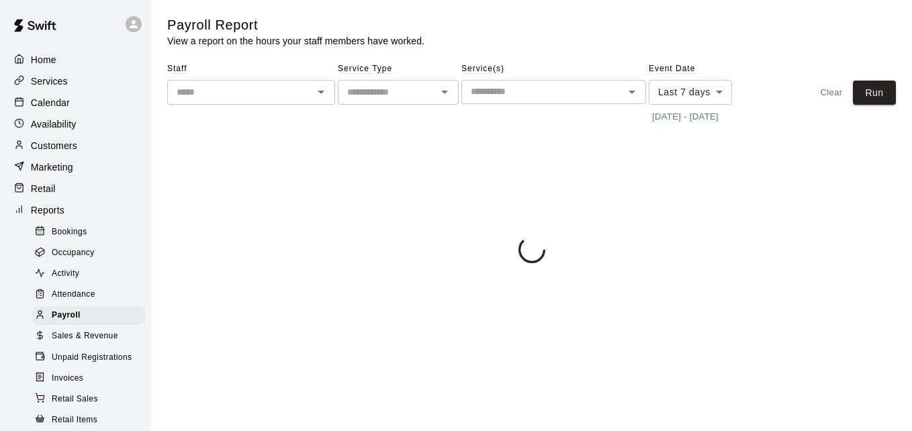
click at [251, 94] on input "text" at bounding box center [240, 92] width 138 height 17
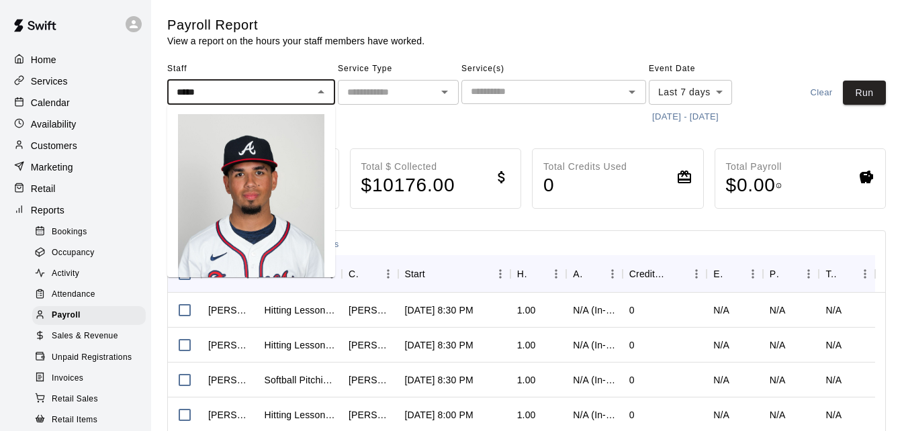
click at [264, 338] on p "Jonathan Matos" at bounding box center [251, 344] width 146 height 13
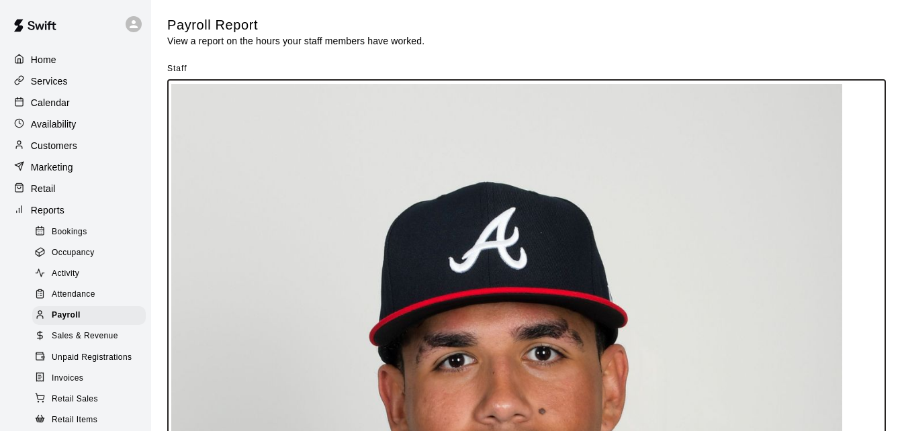
type input "**********"
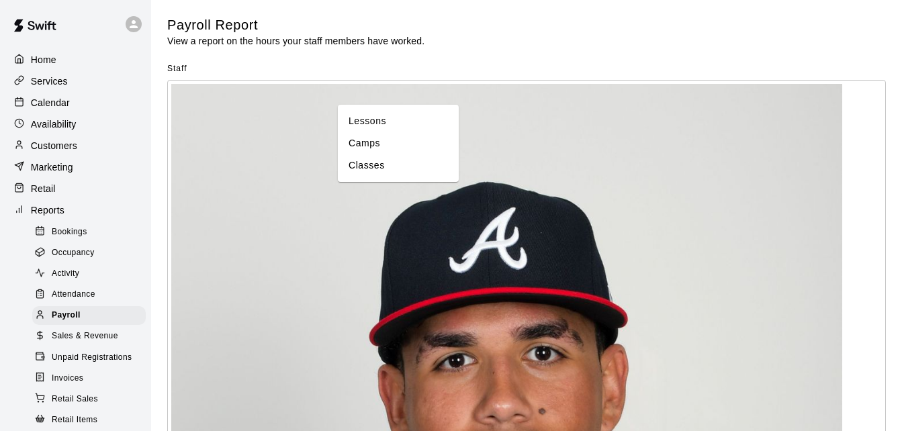
click at [404, 122] on li "Lessons" at bounding box center [398, 121] width 121 height 22
type input "*******"
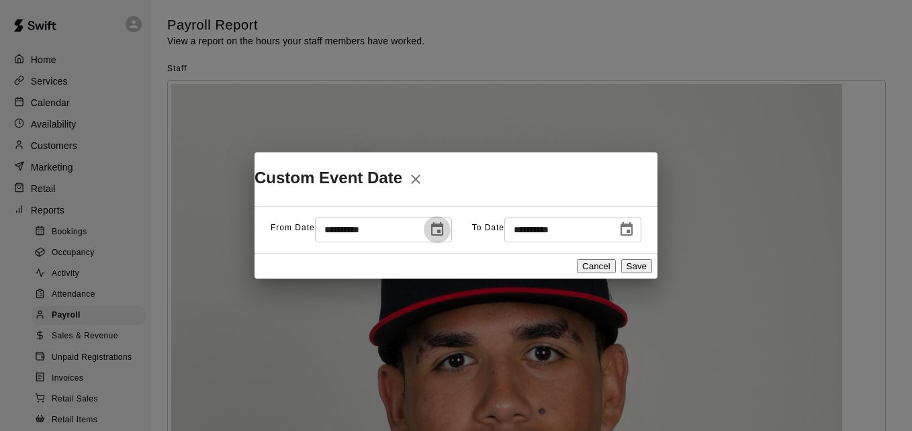
click at [429, 232] on icon "Choose date, selected date is Oct 3, 2025" at bounding box center [437, 230] width 16 height 16
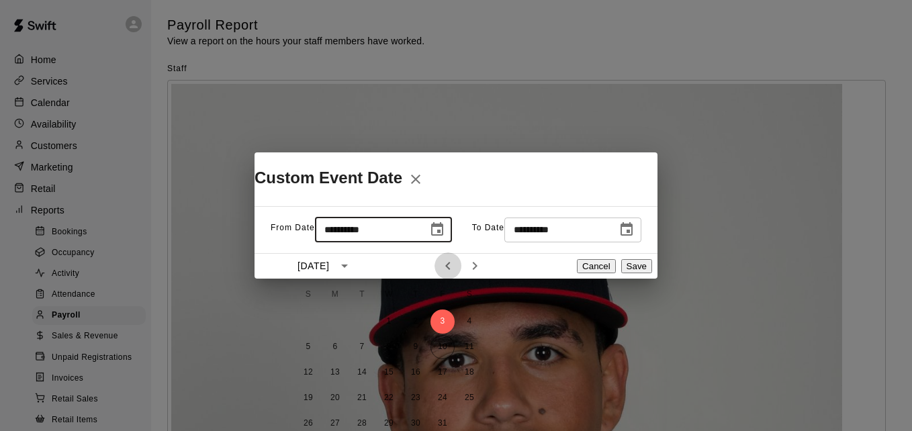
click at [445, 268] on icon "Previous month" at bounding box center [448, 266] width 16 height 16
click at [471, 266] on icon "Next month" at bounding box center [475, 266] width 16 height 16
click at [334, 345] on button "6" at bounding box center [335, 347] width 24 height 24
type input "**********"
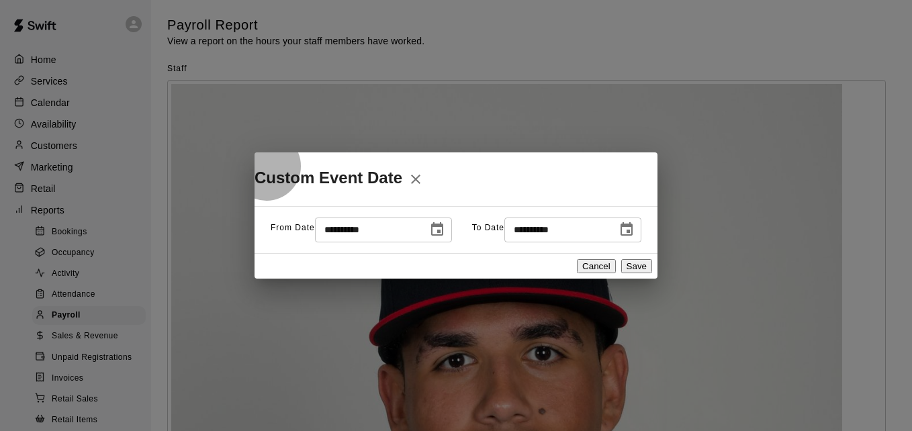
click at [621, 273] on button "Save" at bounding box center [636, 266] width 31 height 14
type input "******"
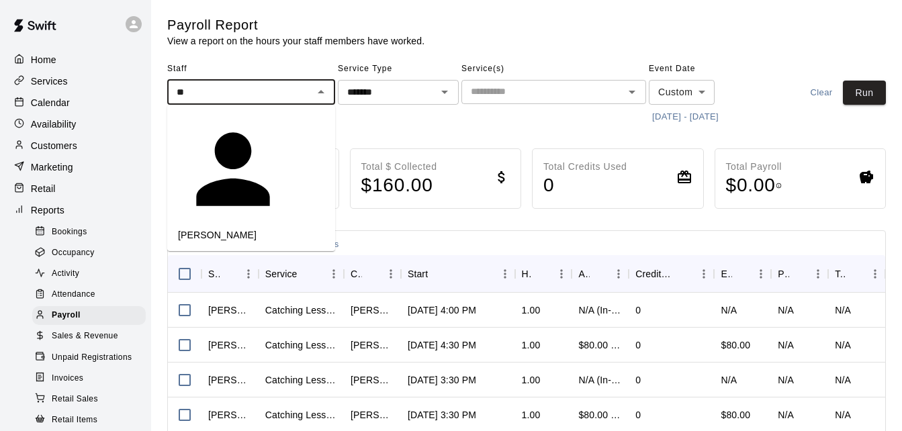
click at [289, 228] on div "Kyle Huckaby" at bounding box center [251, 234] width 146 height 13
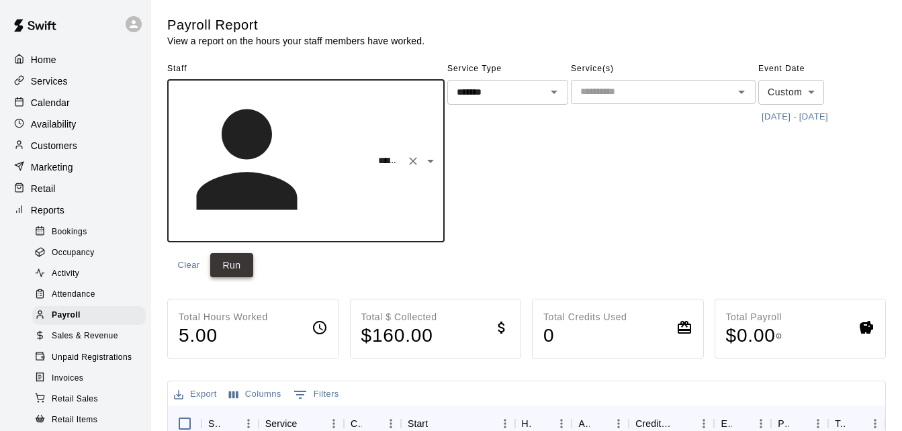
type input "**********"
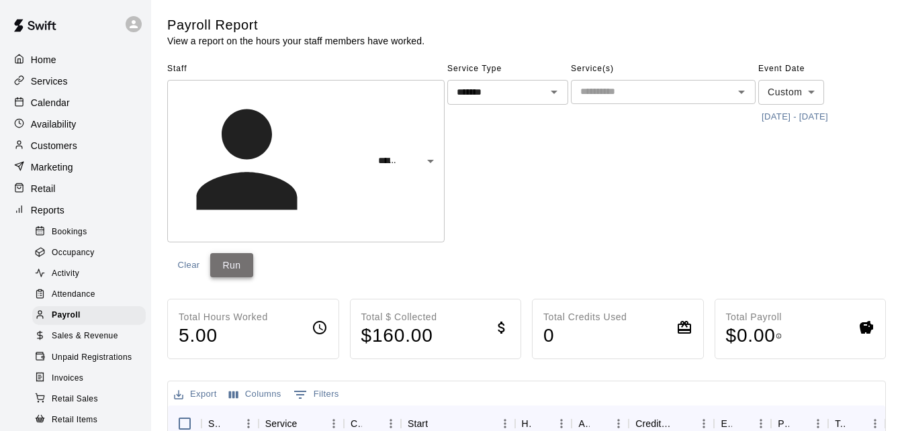
click at [253, 253] on button "Run" at bounding box center [231, 265] width 43 height 25
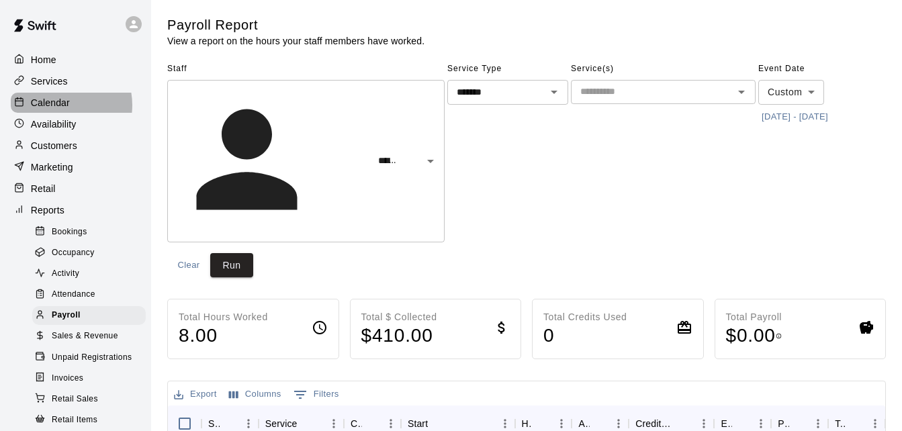
click at [59, 106] on p "Calendar" at bounding box center [50, 102] width 39 height 13
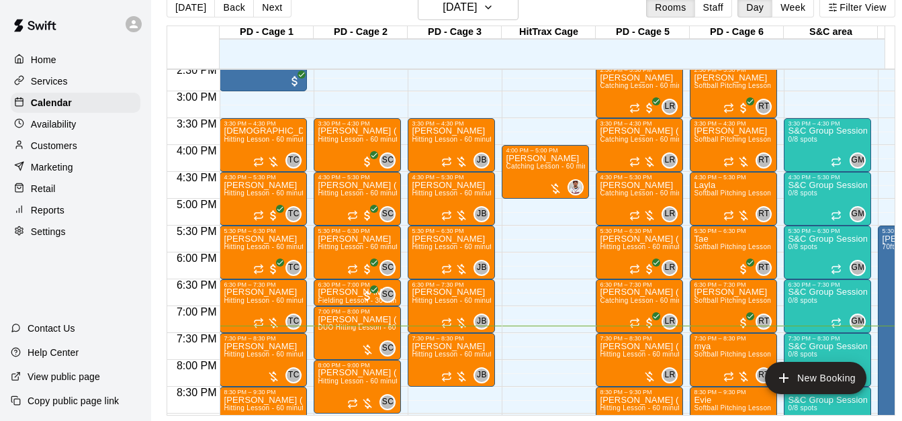
scroll to position [811, 0]
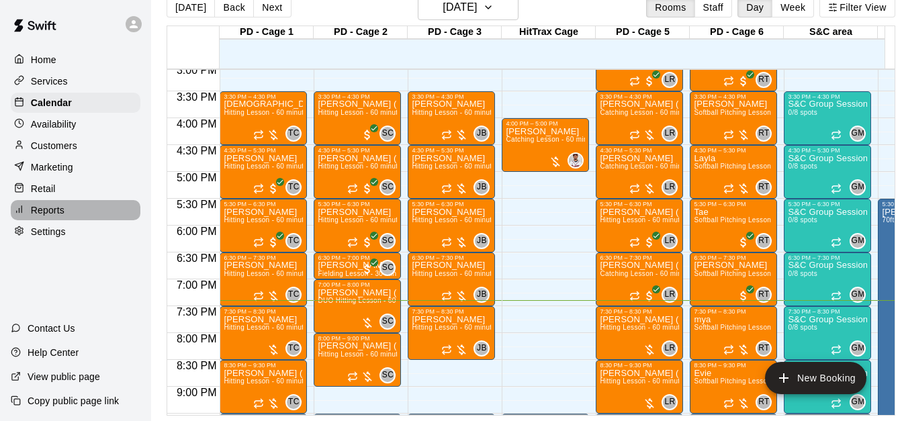
click at [64, 212] on p "Reports" at bounding box center [48, 210] width 34 height 13
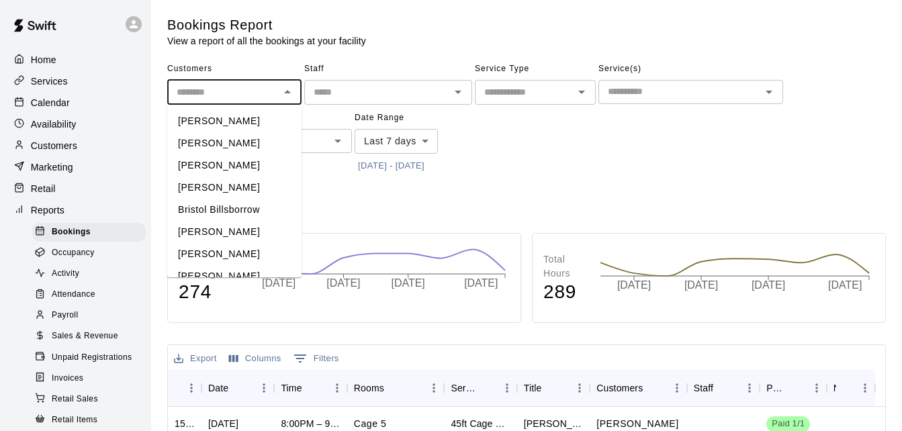
click at [240, 97] on input "text" at bounding box center [223, 92] width 104 height 17
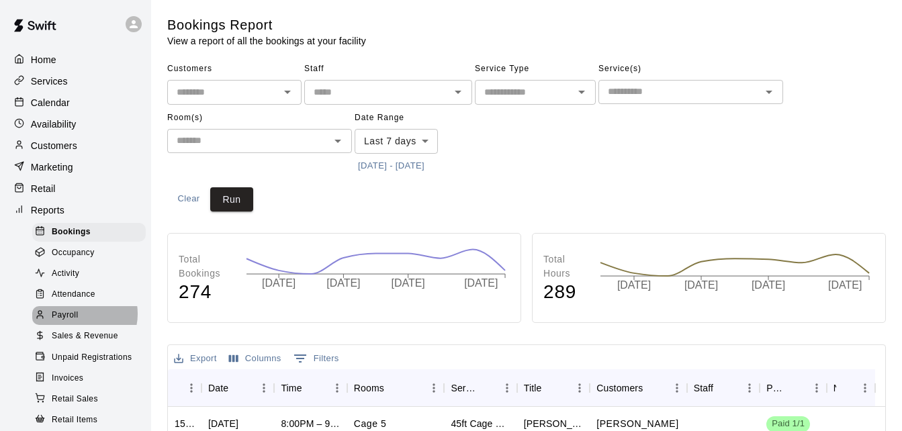
click at [81, 322] on div "Payroll" at bounding box center [89, 315] width 114 height 19
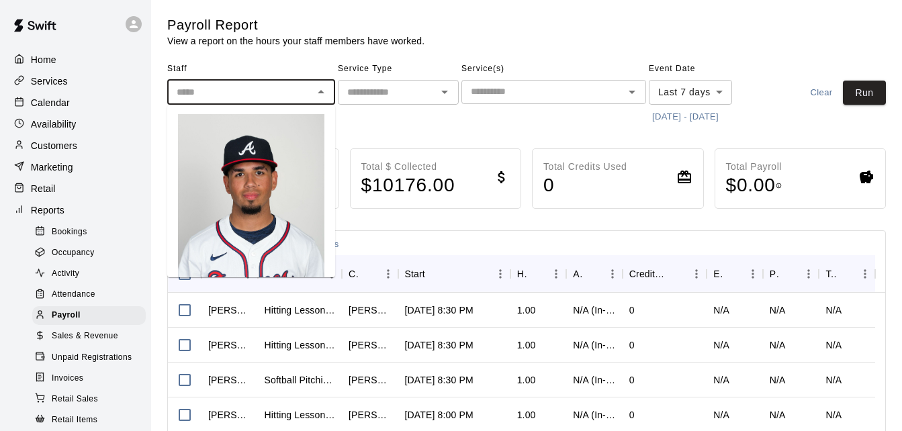
click at [226, 95] on input "text" at bounding box center [240, 92] width 138 height 17
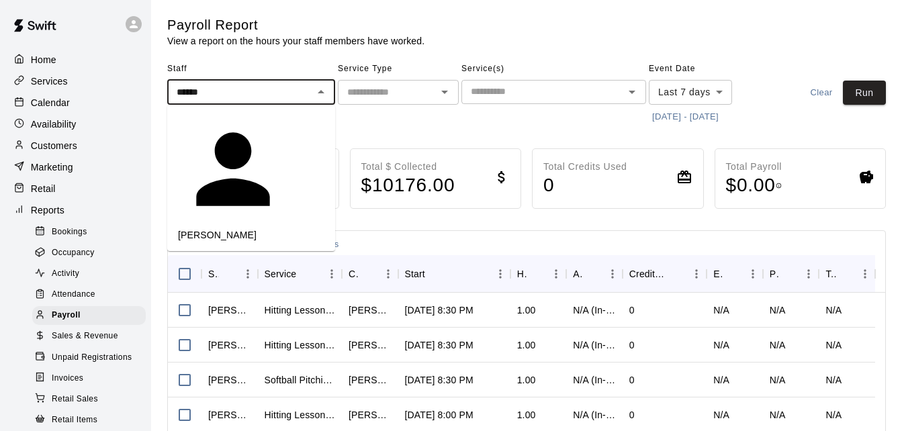
click at [255, 228] on p "Tristen Carranza" at bounding box center [251, 234] width 146 height 13
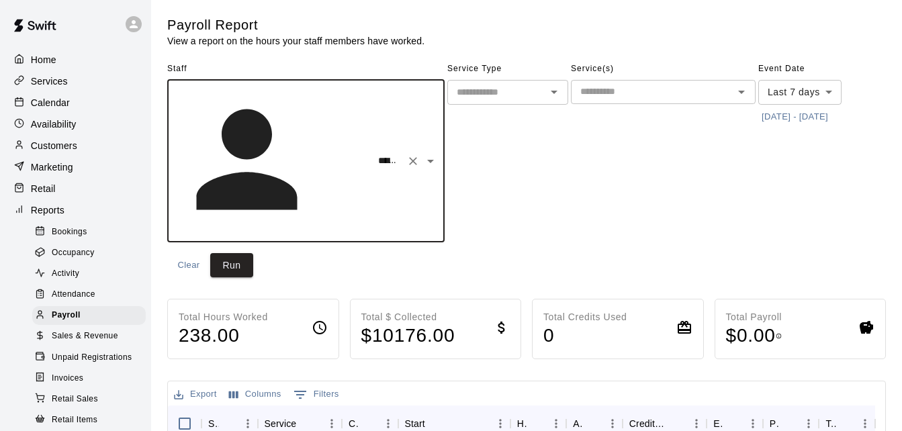
type input "**********"
click at [451, 95] on input "text" at bounding box center [496, 92] width 91 height 17
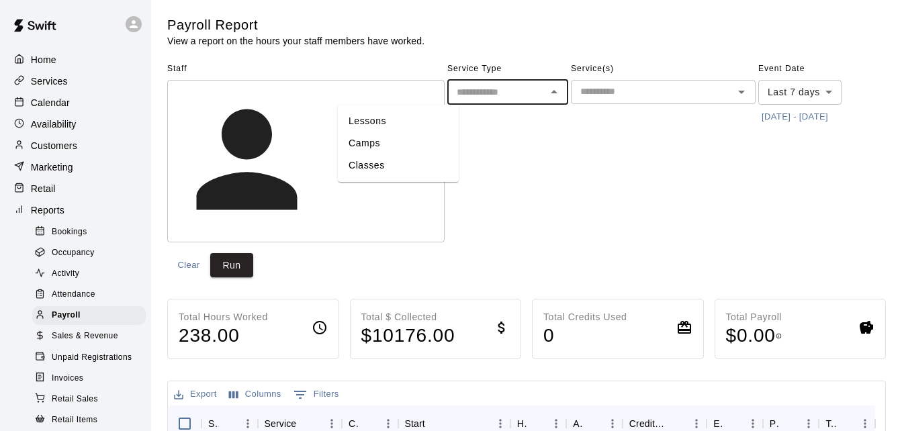
click at [400, 118] on li "Lessons" at bounding box center [398, 121] width 121 height 22
type input "*******"
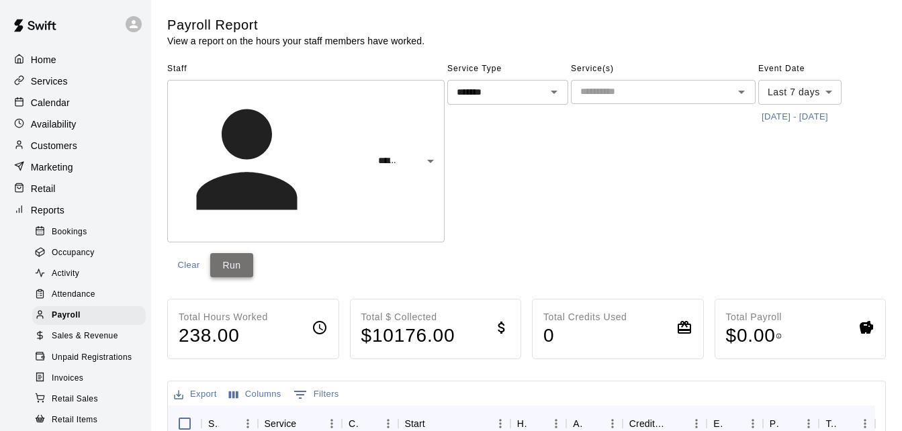
click at [253, 253] on button "Run" at bounding box center [231, 265] width 43 height 25
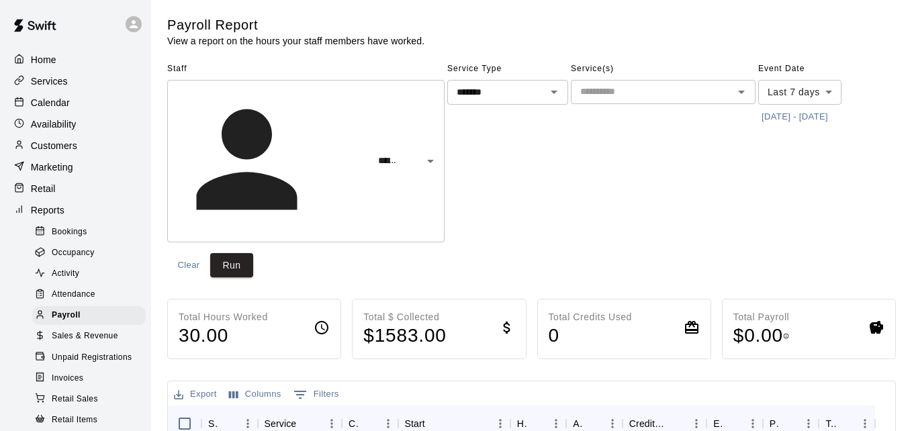
click at [712, 94] on body "**********" at bounding box center [456, 428] width 912 height 856
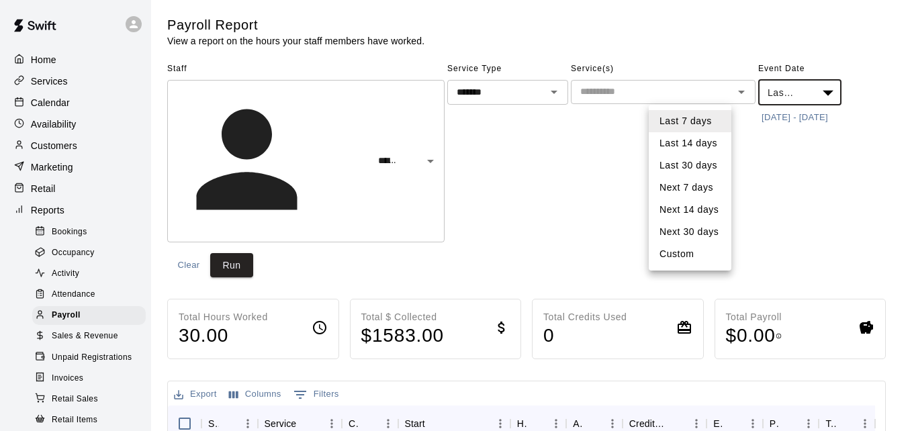
drag, startPoint x: 768, startPoint y: 104, endPoint x: 744, endPoint y: 117, distance: 27.3
click at [744, 117] on div at bounding box center [456, 215] width 912 height 431
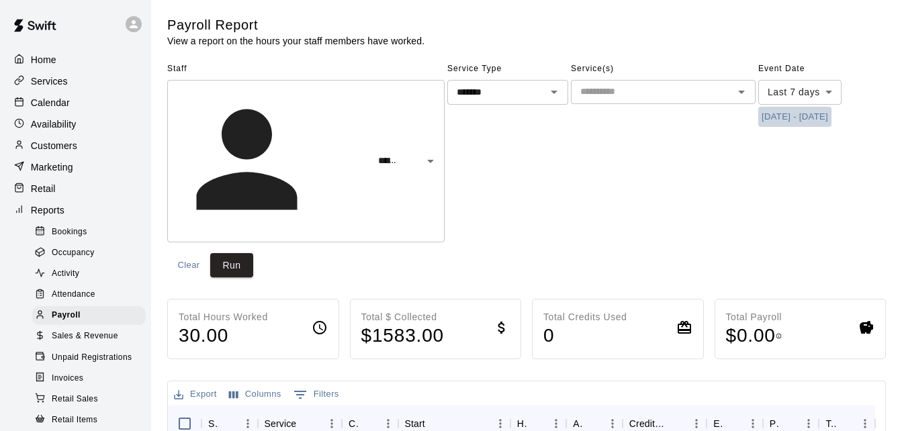
click at [758, 117] on button "10/3/2025 - 10/10/2025" at bounding box center [794, 117] width 73 height 21
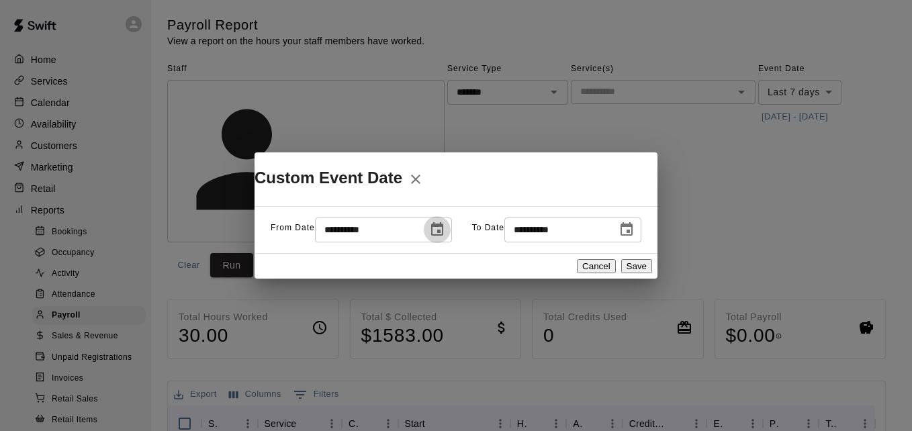
click at [431, 232] on icon "Choose date, selected date is Oct 3, 2025" at bounding box center [437, 228] width 12 height 13
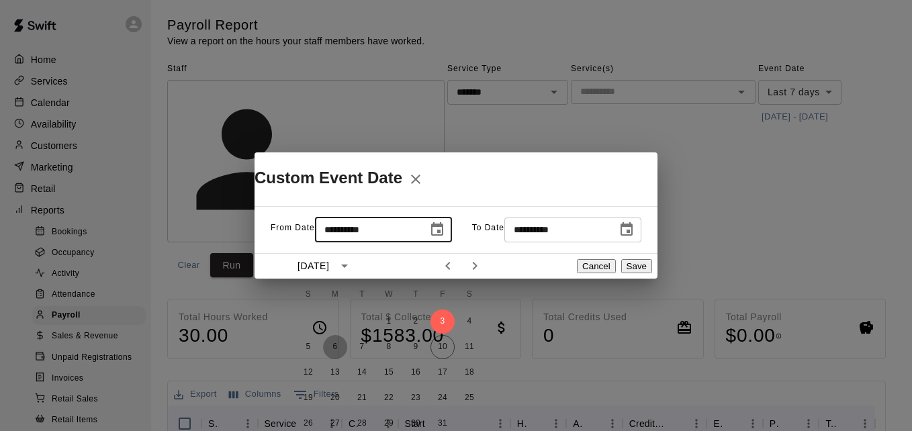
click at [334, 344] on button "6" at bounding box center [335, 347] width 24 height 24
type input "**********"
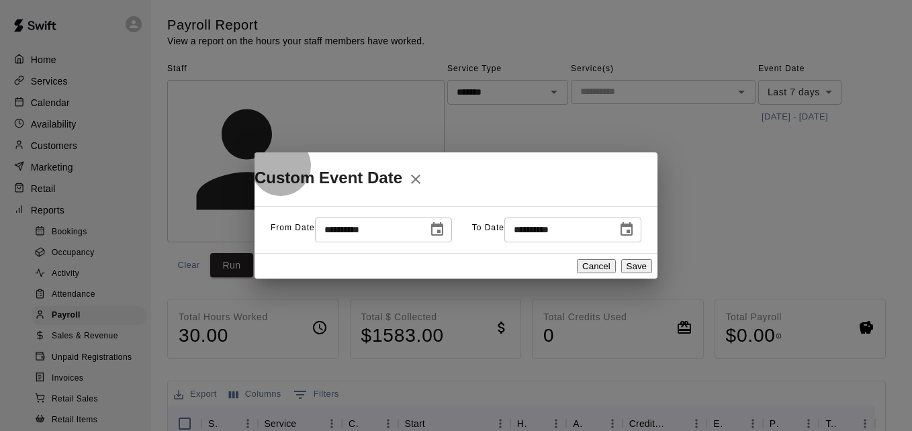
click at [635, 273] on button "Save" at bounding box center [636, 266] width 31 height 14
type input "******"
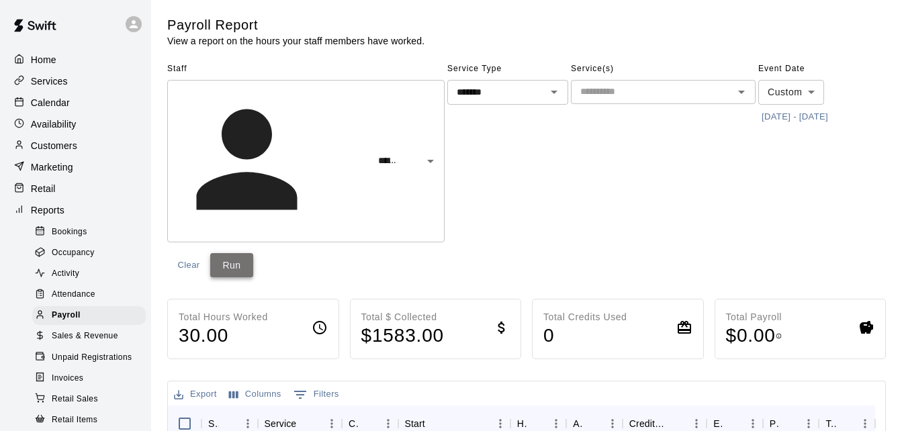
click at [253, 253] on button "Run" at bounding box center [231, 265] width 43 height 25
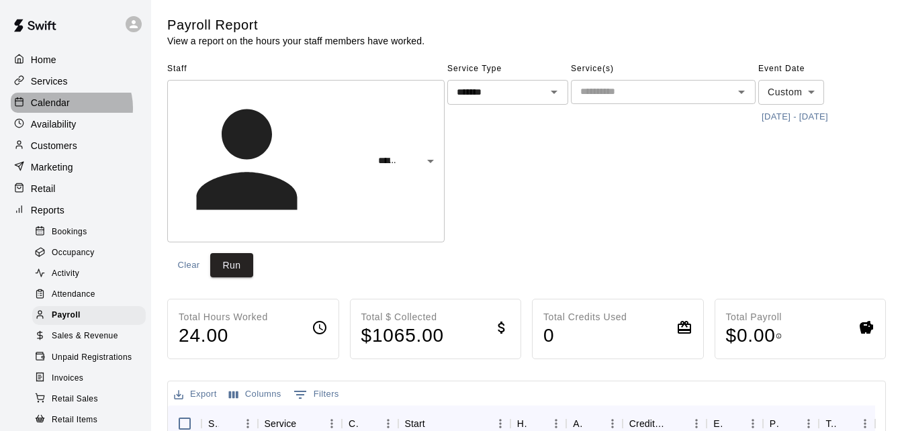
click at [69, 109] on p "Calendar" at bounding box center [50, 102] width 39 height 13
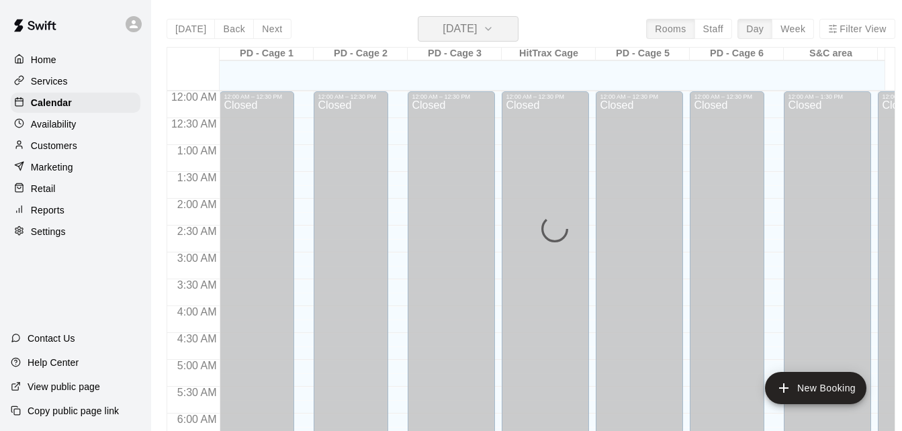
click at [494, 31] on icon "button" at bounding box center [488, 29] width 11 height 16
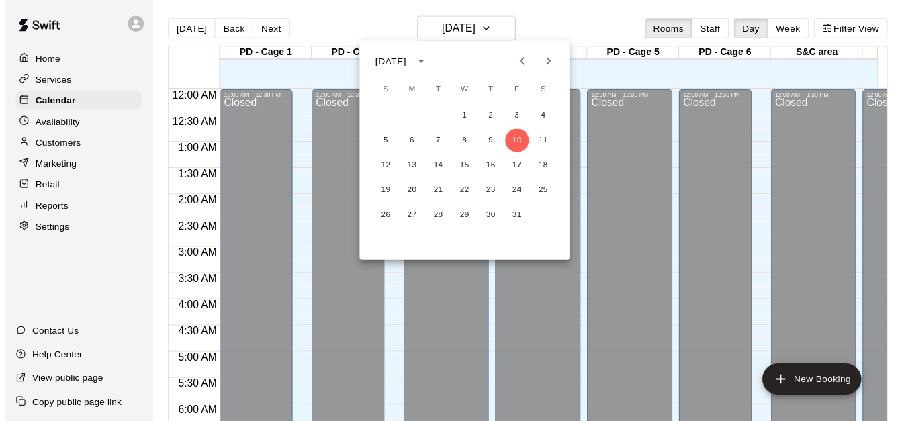
scroll to position [892, 0]
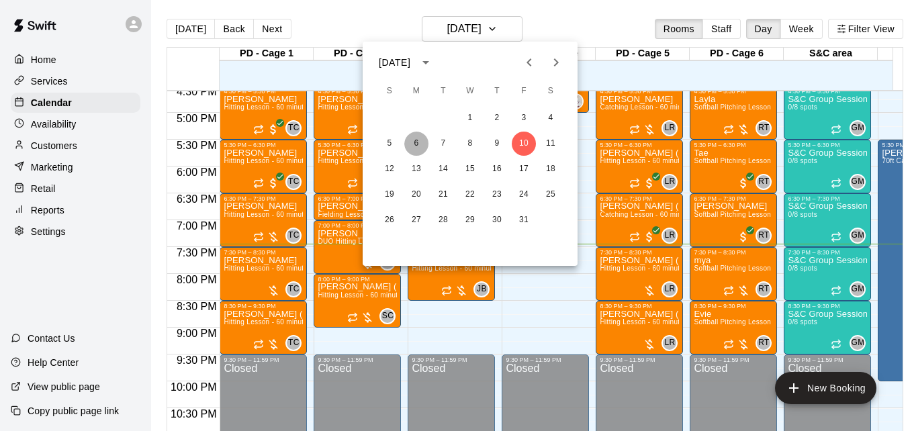
click at [414, 148] on button "6" at bounding box center [416, 144] width 24 height 24
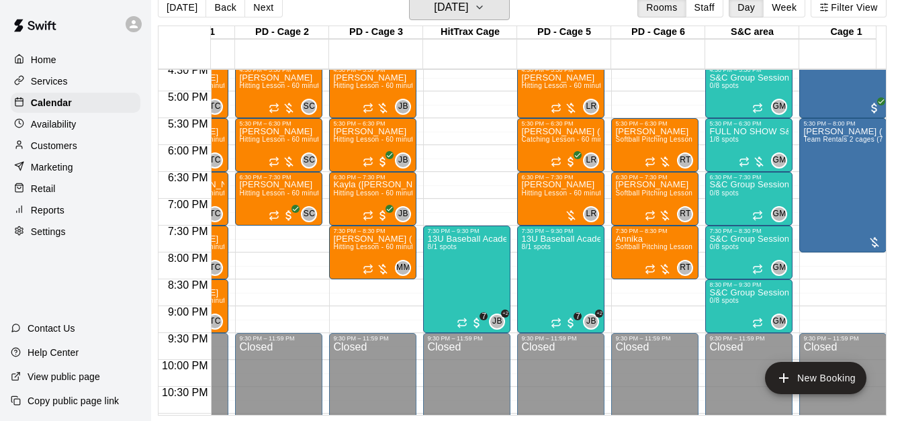
scroll to position [0, 85]
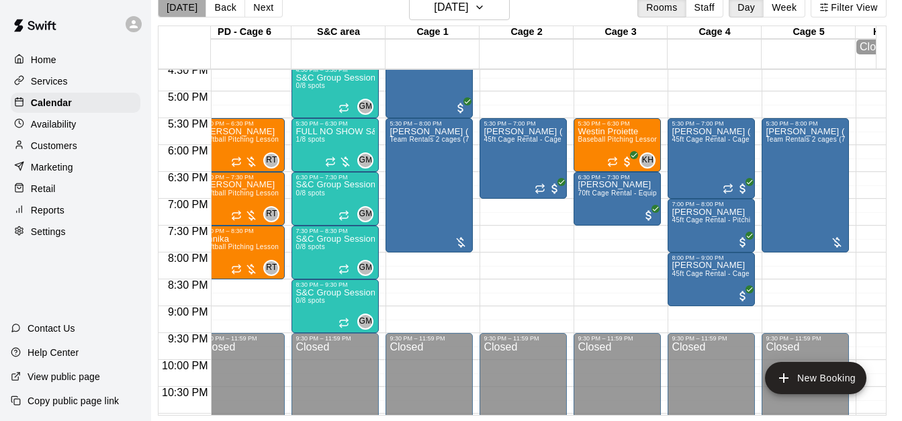
click at [179, 0] on button "[DATE]" at bounding box center [182, 7] width 48 height 20
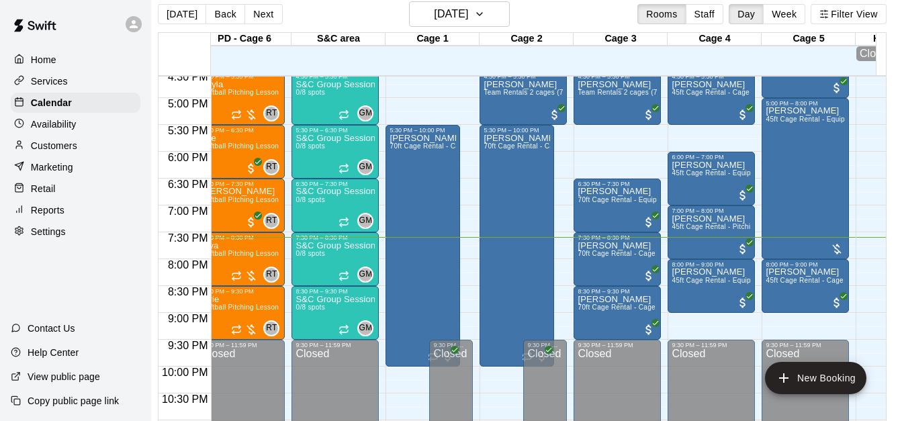
scroll to position [1, 17]
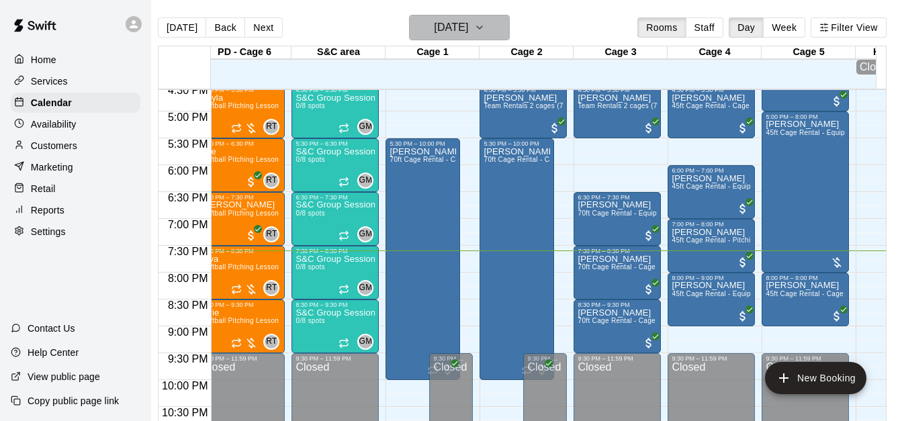
click at [441, 21] on h6 "[DATE]" at bounding box center [451, 27] width 34 height 19
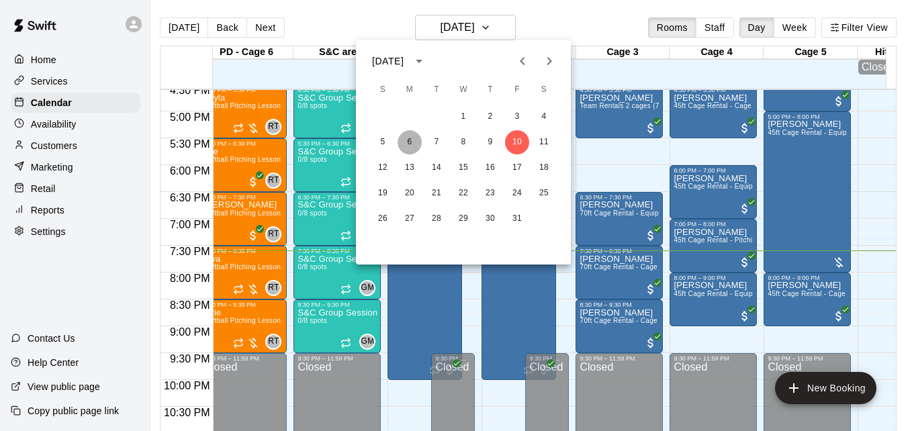
click at [412, 142] on button "6" at bounding box center [410, 142] width 24 height 24
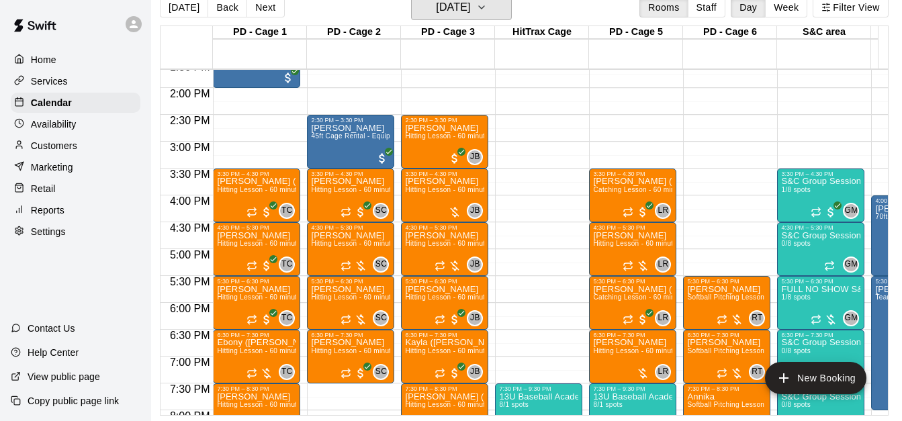
scroll to position [731, 0]
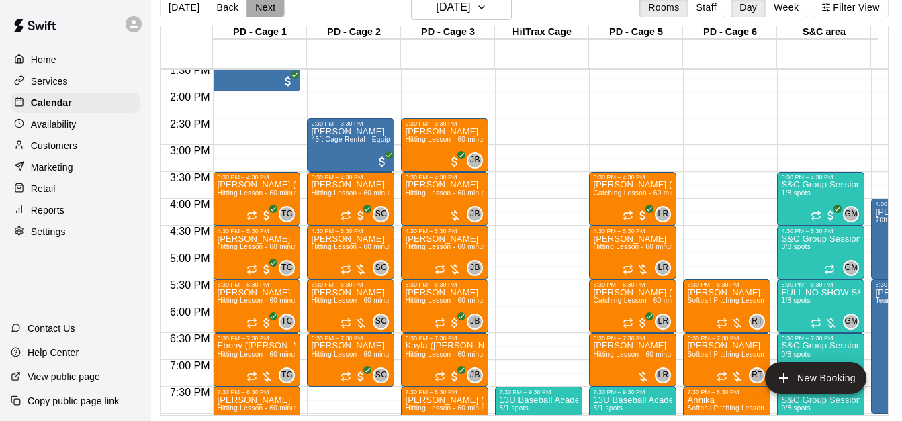
click at [271, 0] on button "Next" at bounding box center [266, 7] width 38 height 20
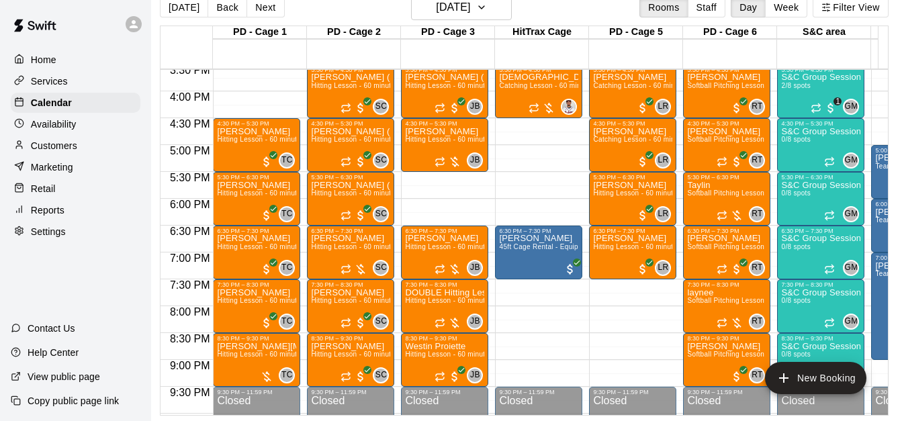
scroll to position [865, 0]
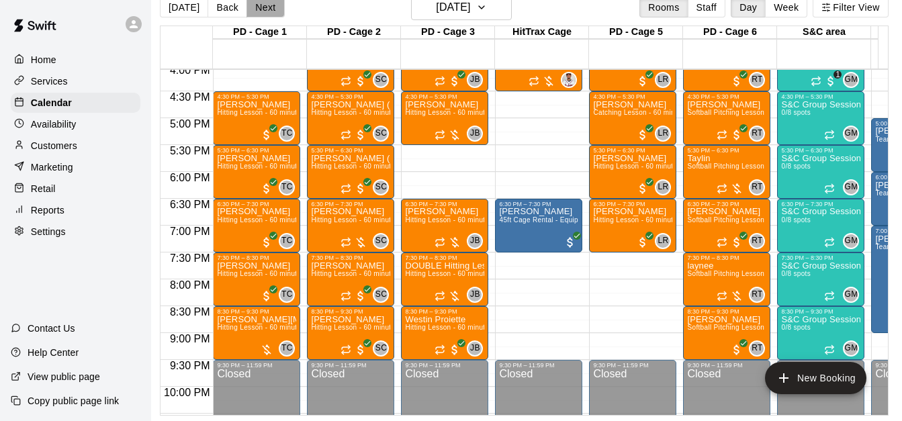
click at [266, 4] on button "Next" at bounding box center [266, 7] width 38 height 20
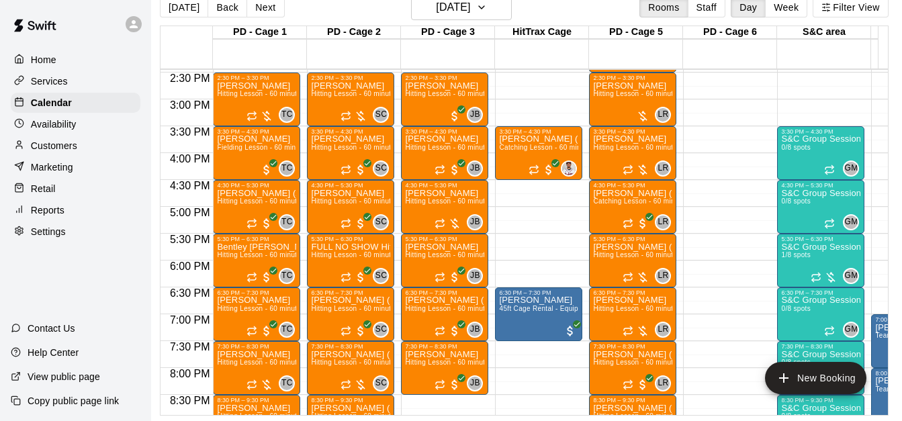
scroll to position [758, 0]
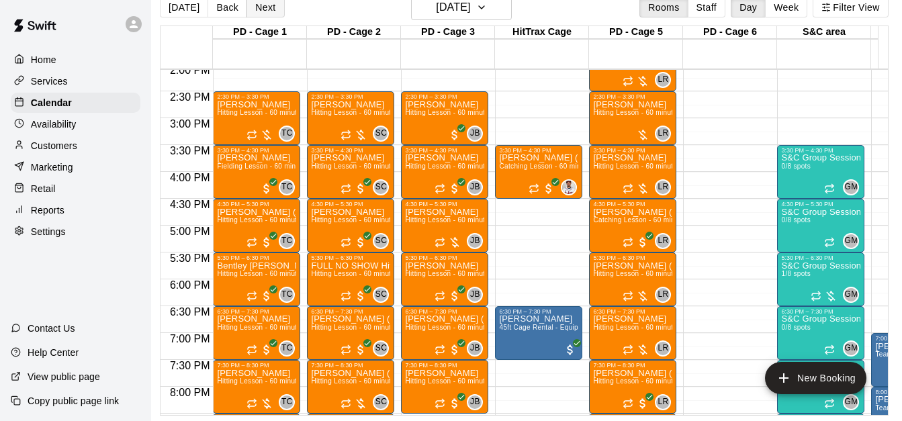
click at [259, 1] on button "Next" at bounding box center [266, 7] width 38 height 20
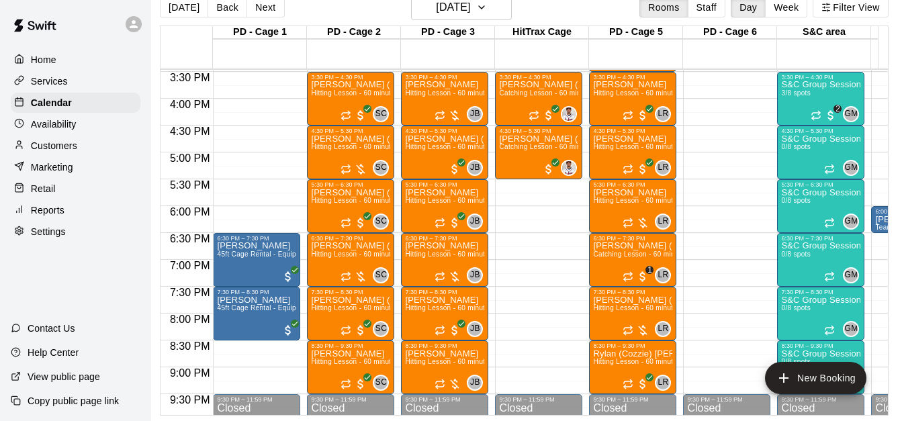
scroll to position [865, 0]
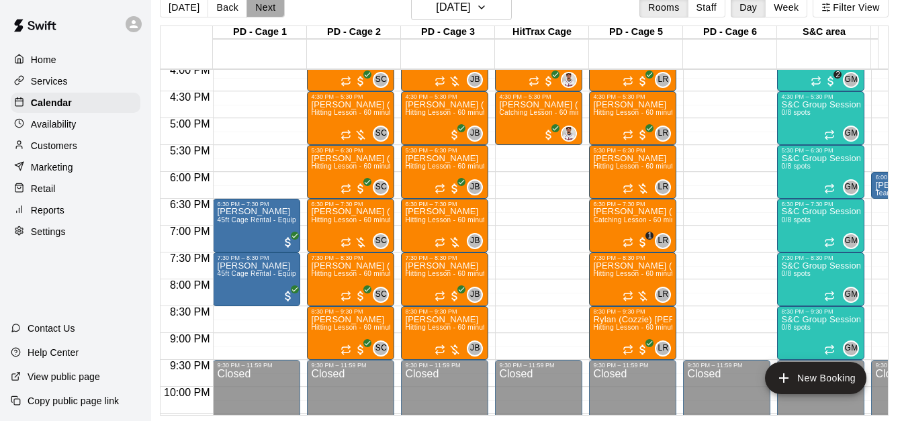
click at [267, 3] on button "Next" at bounding box center [266, 7] width 38 height 20
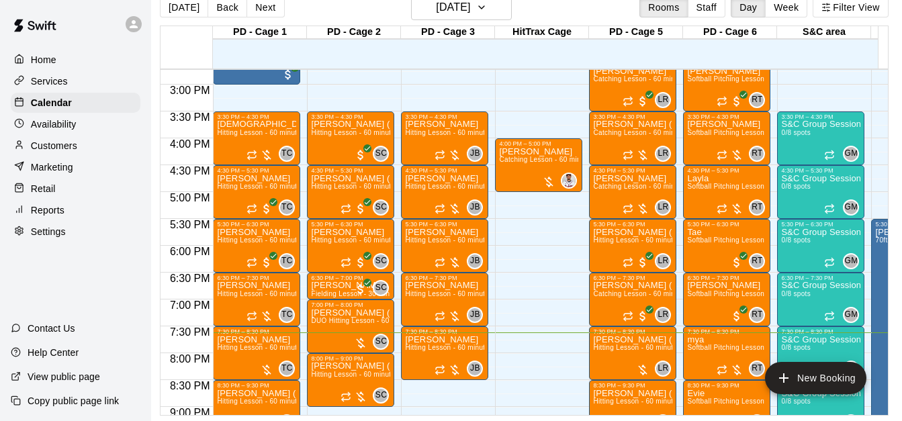
scroll to position [785, 0]
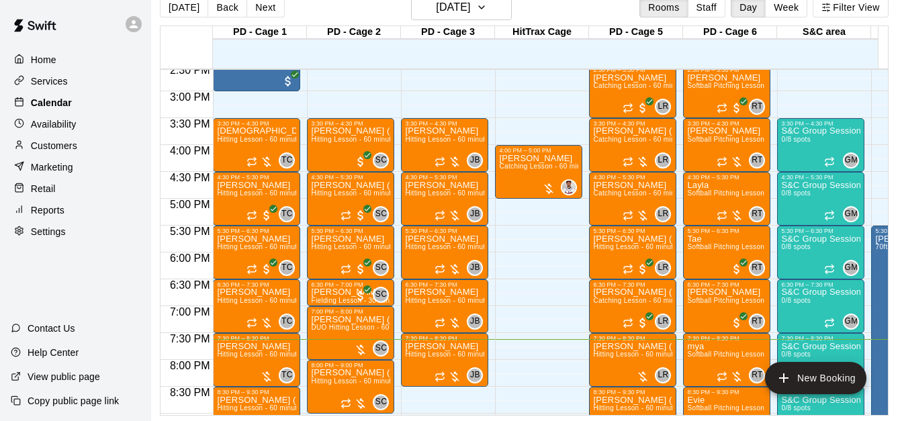
click at [92, 104] on div "Calendar" at bounding box center [76, 103] width 130 height 20
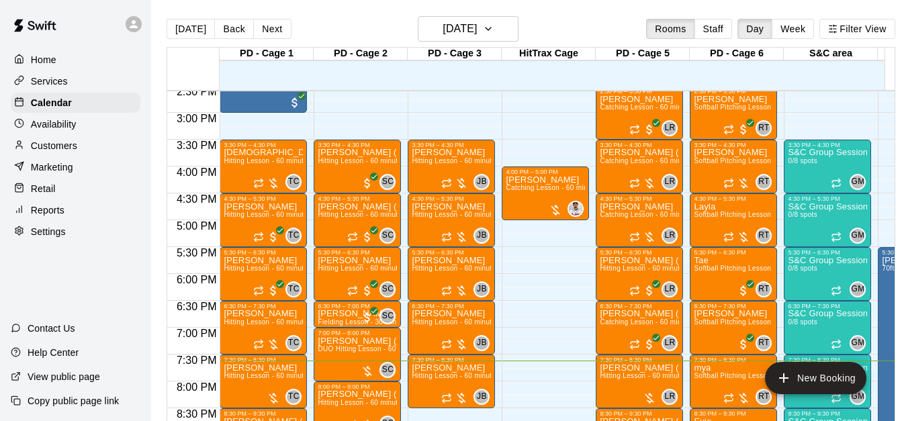
scroll to position [486, 0]
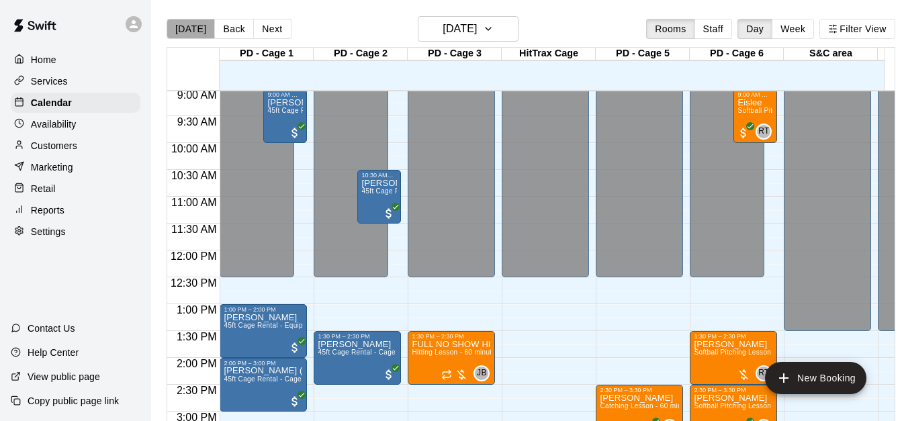
click at [193, 34] on button "[DATE]" at bounding box center [191, 29] width 48 height 20
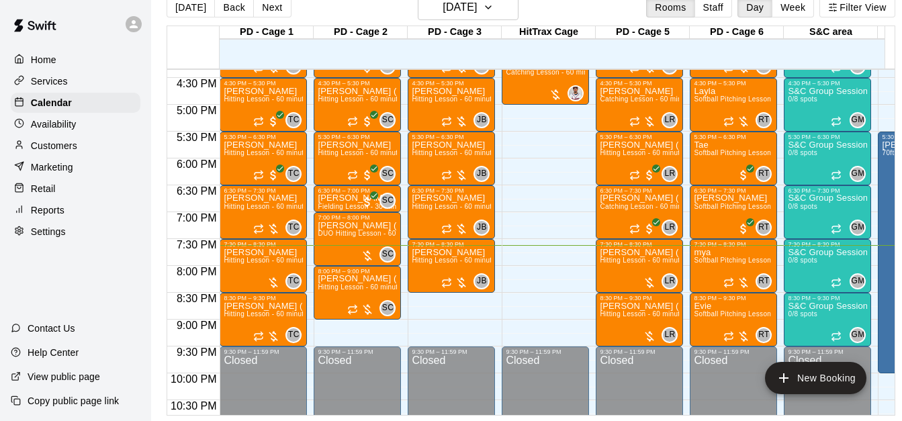
scroll to position [948, 0]
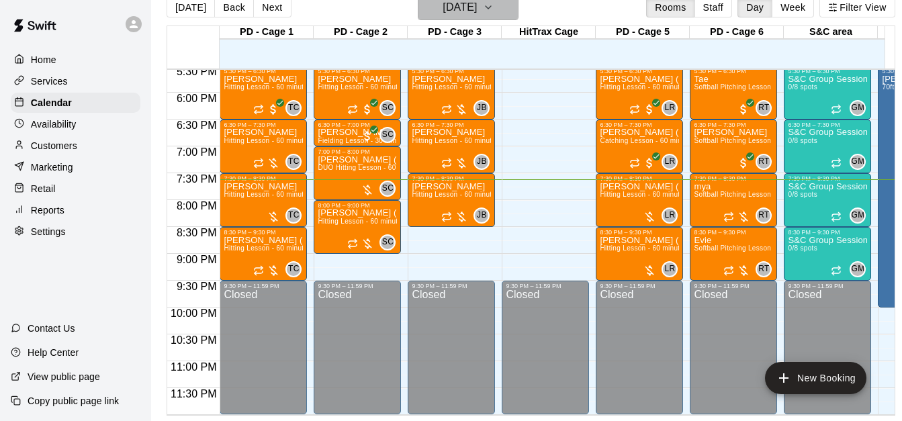
click at [512, 9] on button "[DATE]" at bounding box center [468, 8] width 101 height 26
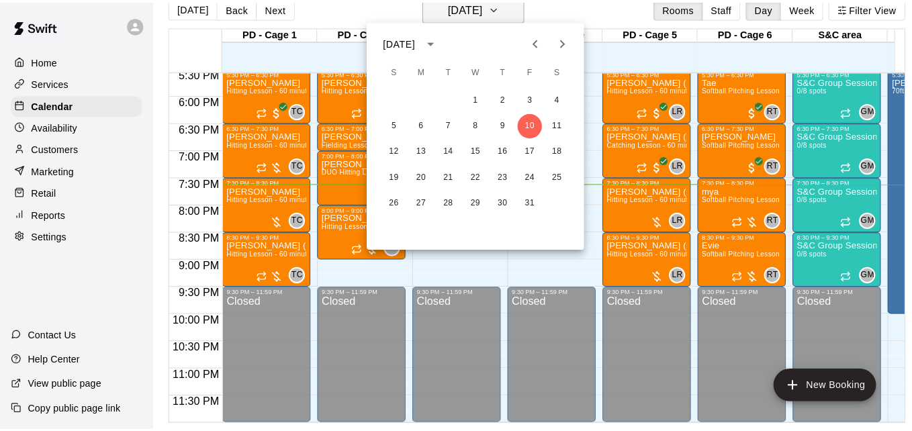
scroll to position [21, 0]
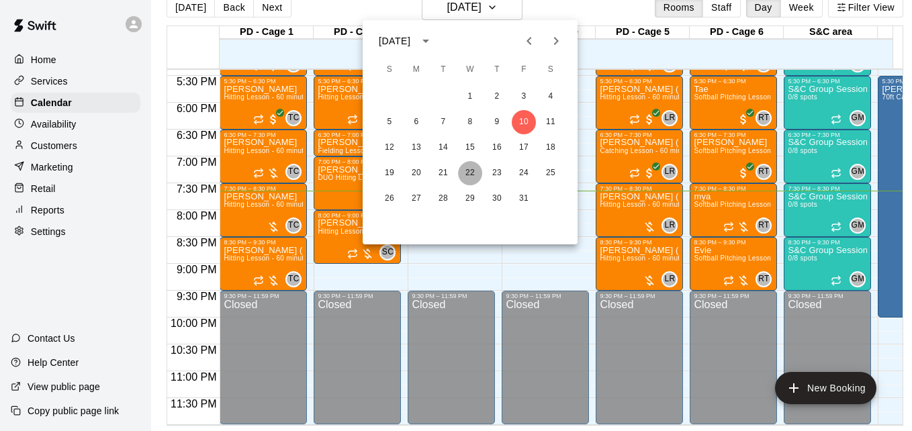
click at [469, 168] on button "22" at bounding box center [470, 173] width 24 height 24
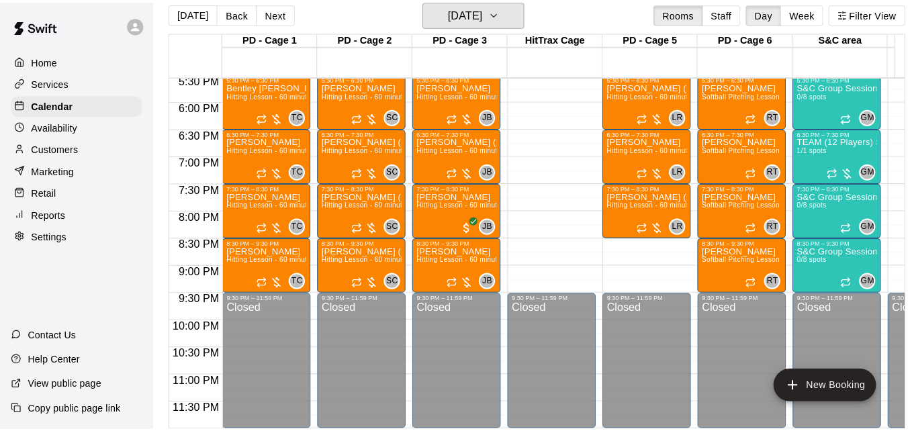
scroll to position [948, 0]
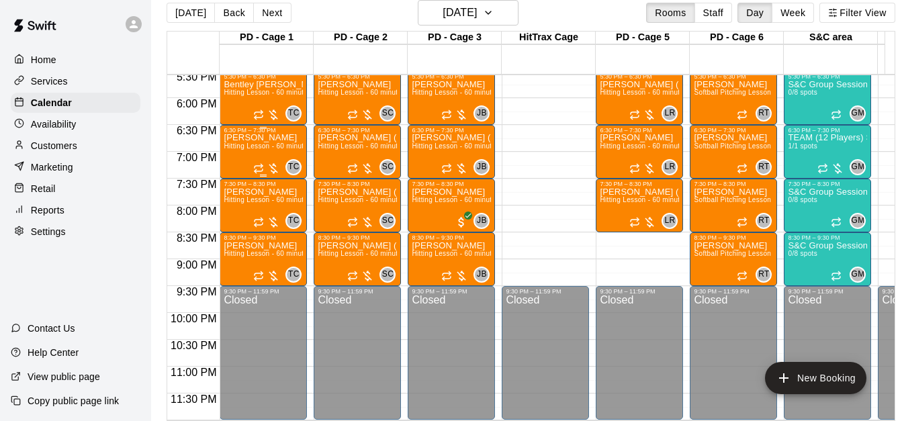
click at [263, 144] on span "Hitting Lesson - 60 minutes" at bounding box center [267, 145] width 87 height 7
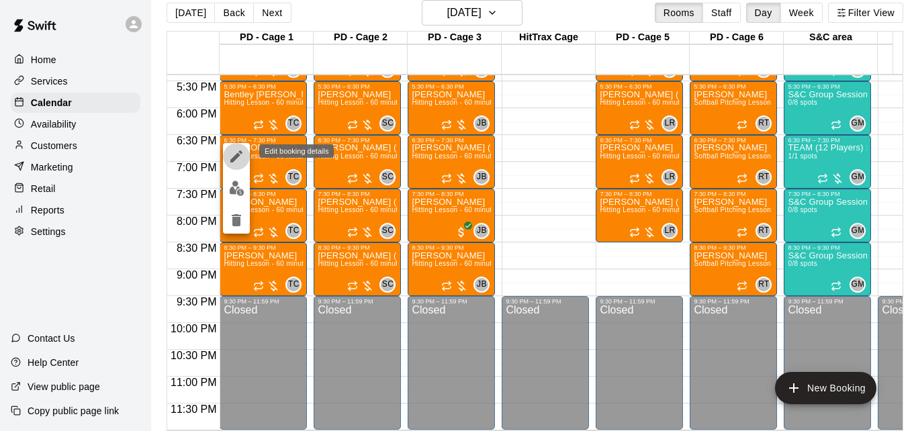
click at [242, 152] on icon "edit" at bounding box center [236, 156] width 12 height 12
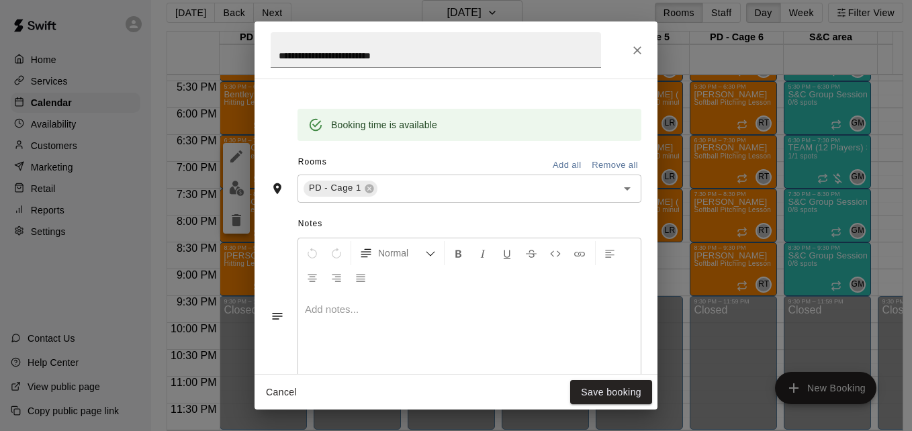
scroll to position [328, 0]
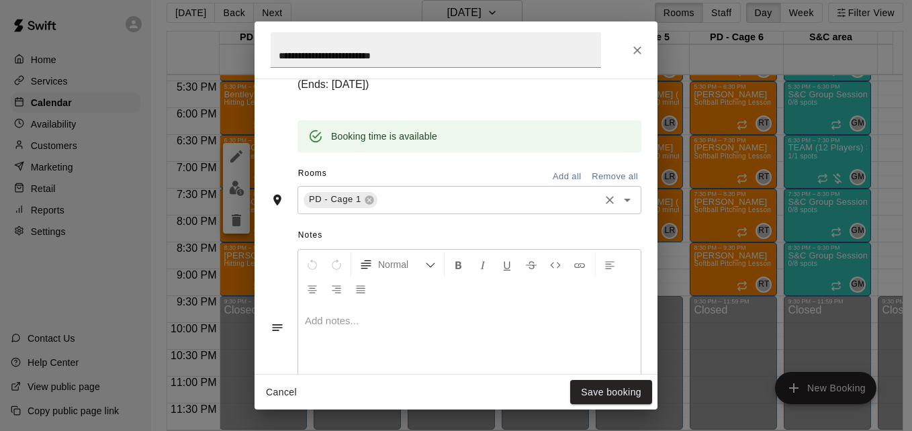
click at [420, 191] on input "text" at bounding box center [488, 199] width 218 height 17
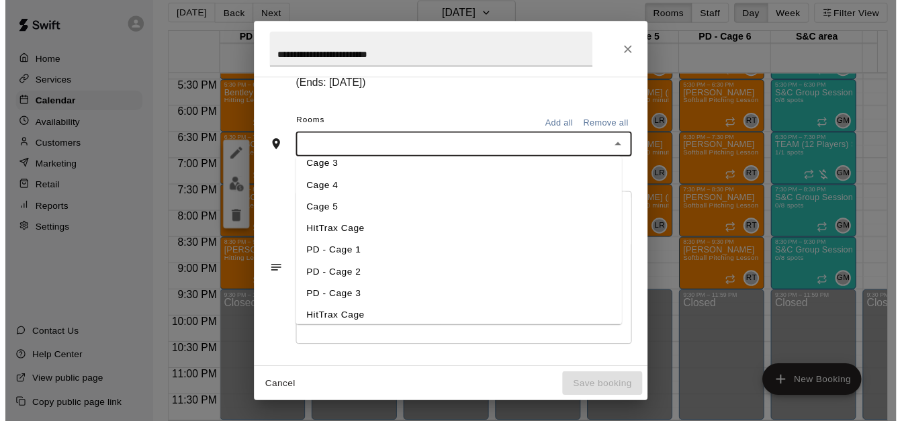
scroll to position [81, 0]
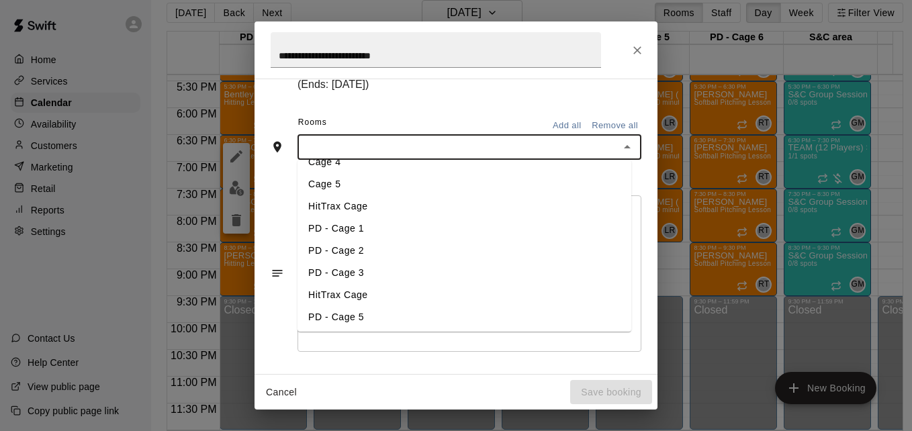
click at [467, 284] on li "HitTrax Cage" at bounding box center [465, 295] width 334 height 22
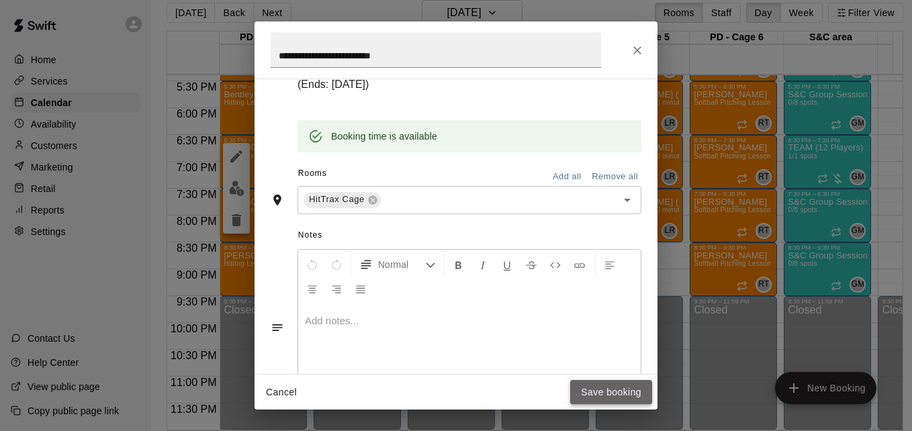
click at [580, 389] on button "Save booking" at bounding box center [611, 392] width 82 height 25
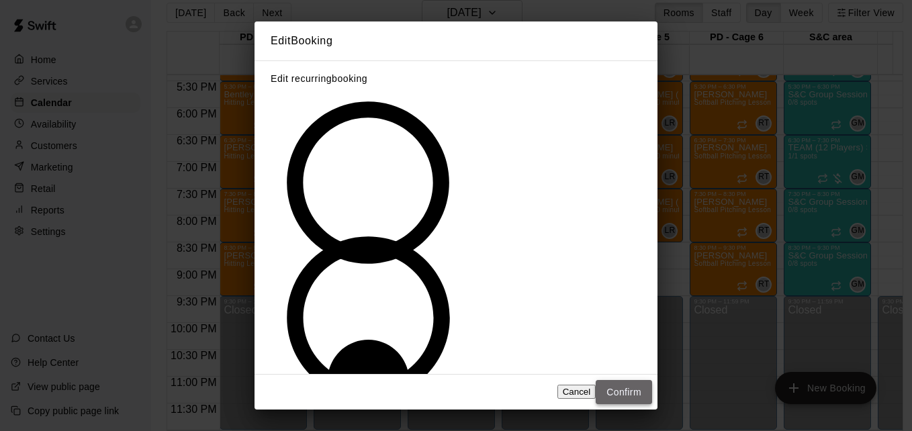
click at [612, 380] on button "Confirm" at bounding box center [624, 392] width 56 height 25
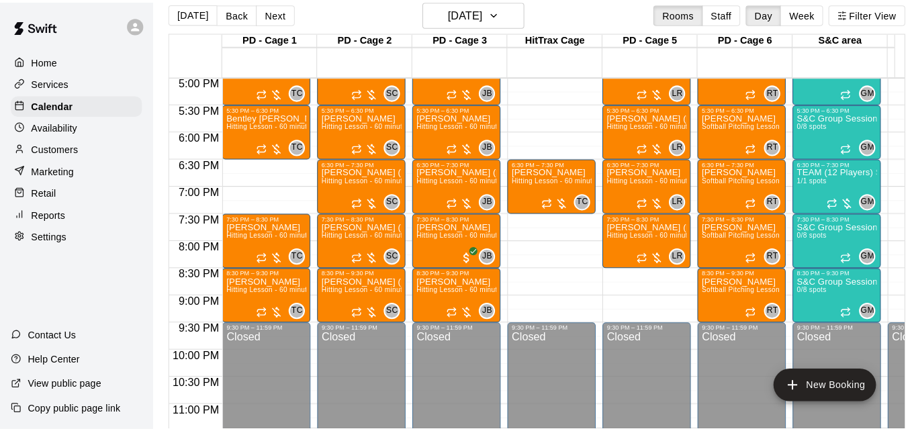
scroll to position [894, 0]
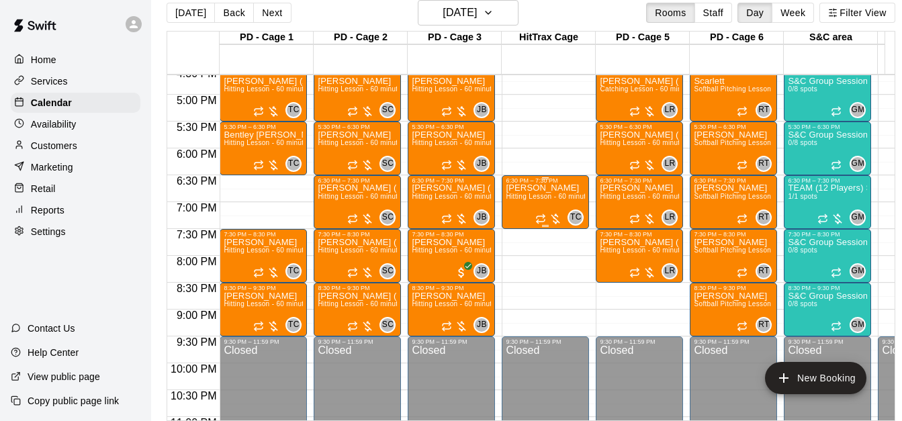
click at [559, 200] on span "Hitting Lesson - 60 minutes" at bounding box center [549, 196] width 87 height 7
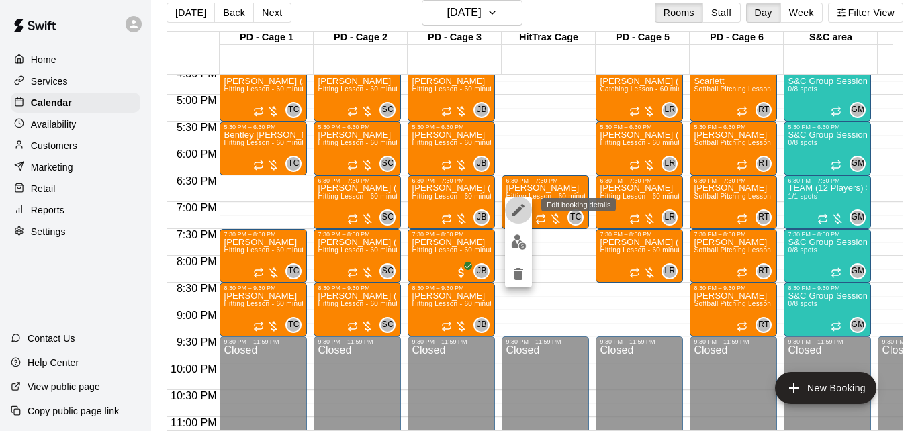
click at [512, 207] on icon "edit" at bounding box center [518, 210] width 16 height 16
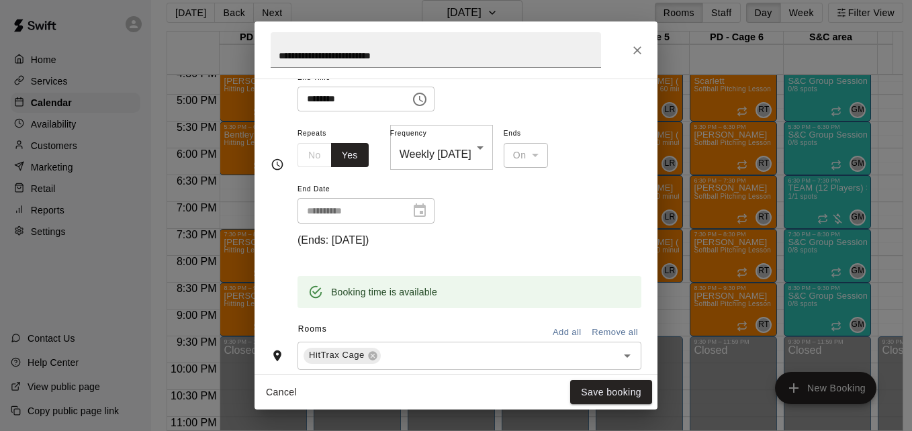
scroll to position [188, 0]
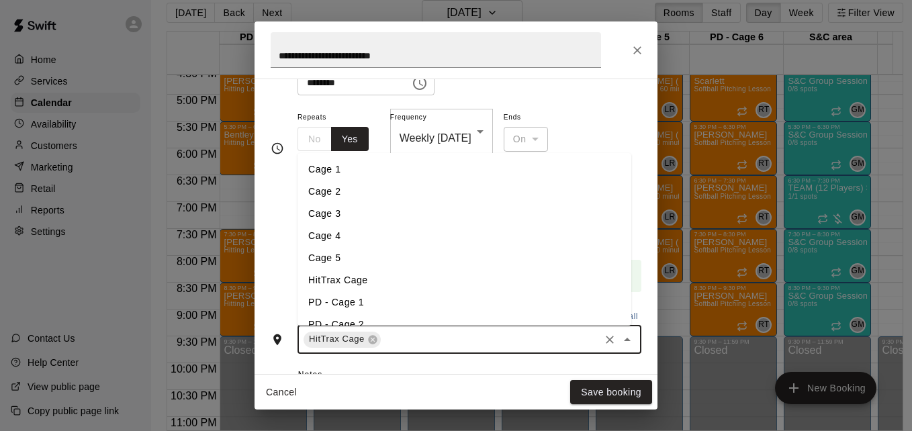
click at [435, 331] on input "text" at bounding box center [490, 339] width 215 height 17
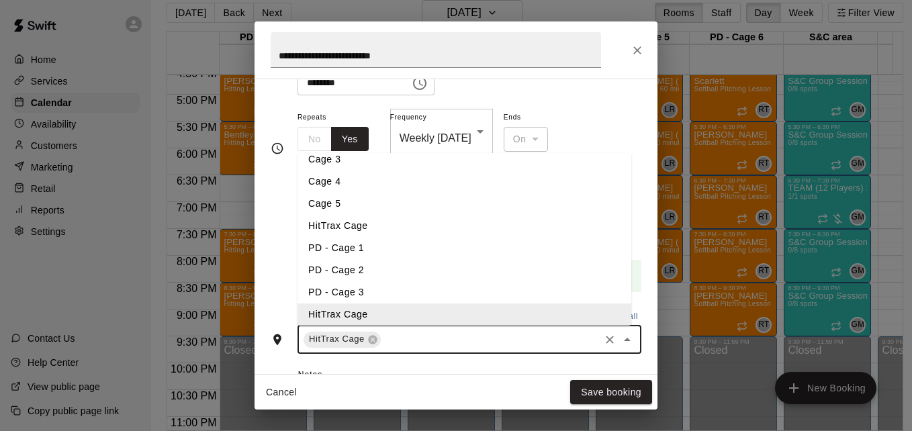
click at [400, 237] on li "PD - Cage 1" at bounding box center [465, 248] width 334 height 22
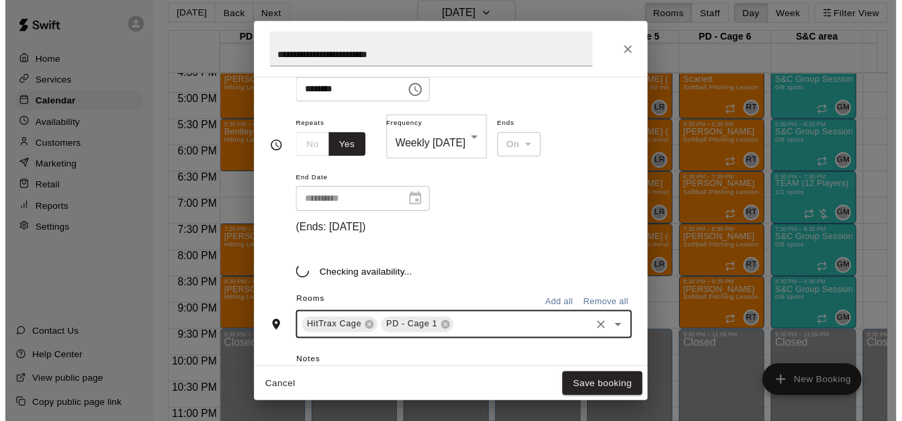
scroll to position [188, 0]
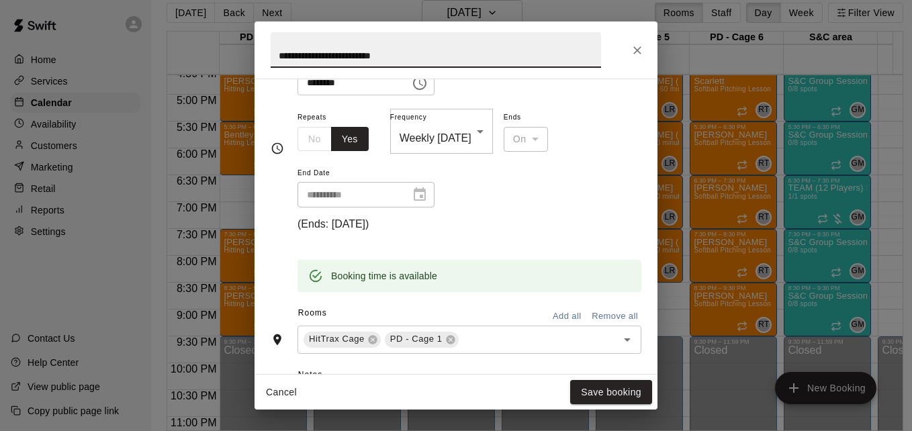
click at [277, 58] on input "**********" at bounding box center [436, 50] width 330 height 36
type input "**********"
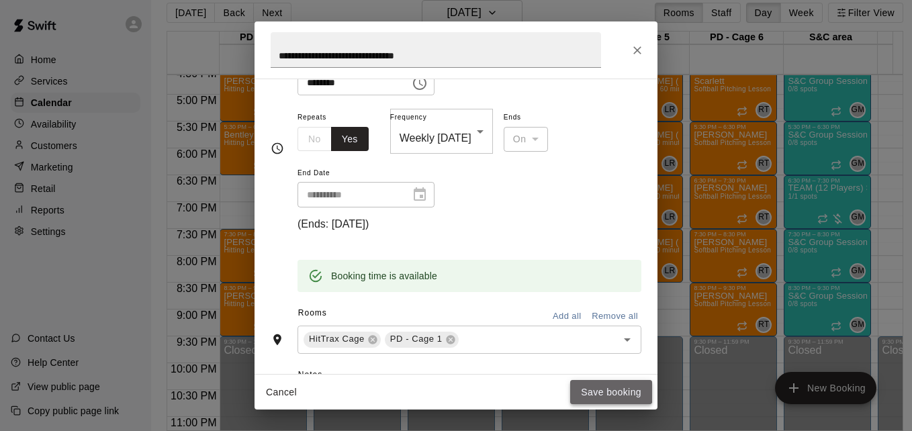
click at [590, 392] on button "Save booking" at bounding box center [611, 392] width 82 height 25
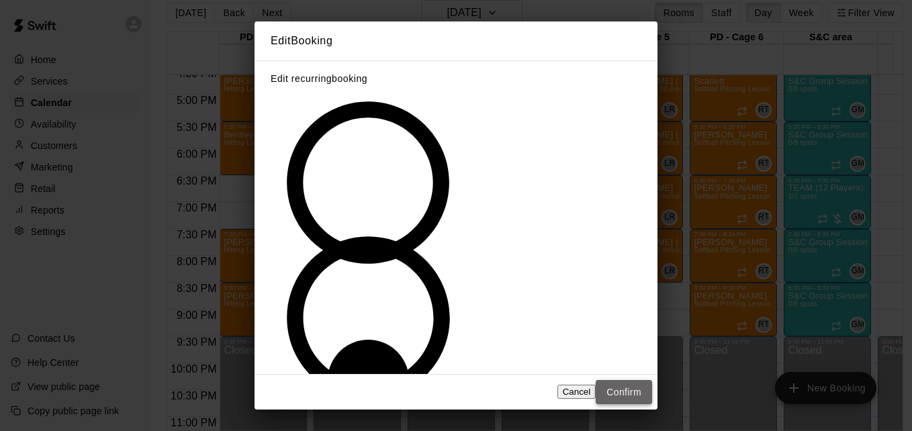
click at [627, 380] on button "Confirm" at bounding box center [624, 392] width 56 height 25
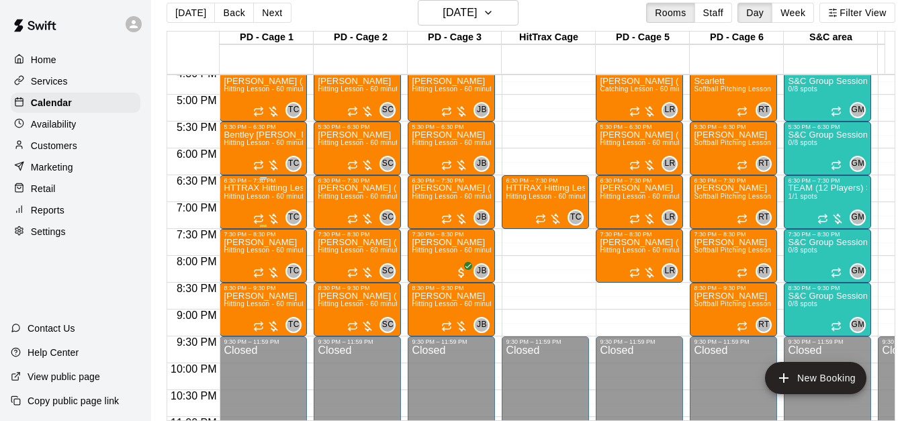
click at [259, 200] on span "Hitting Lesson - 60 minutes" at bounding box center [267, 196] width 87 height 7
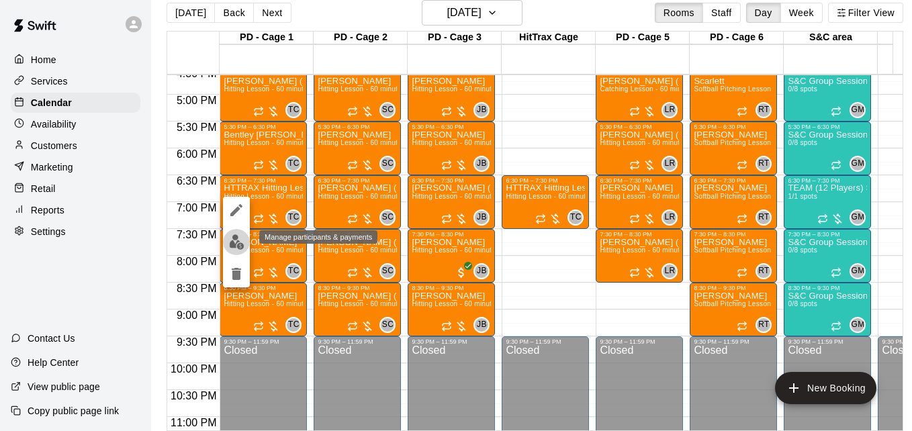
click at [236, 238] on img "edit" at bounding box center [236, 241] width 15 height 15
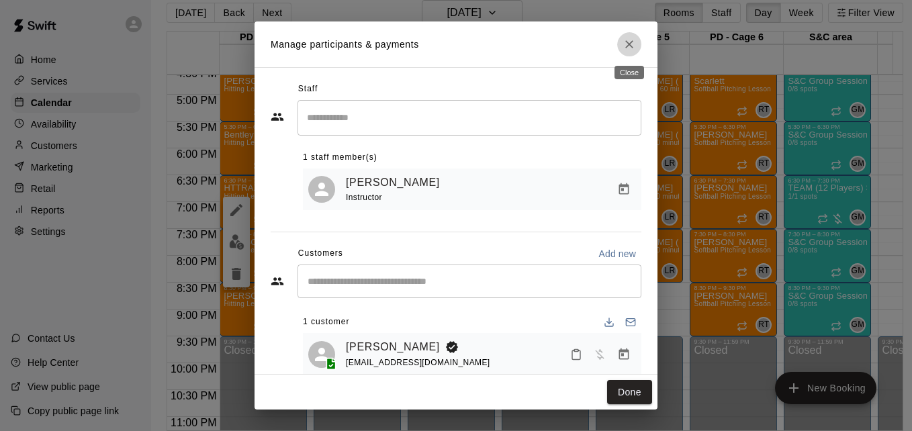
click at [629, 42] on icon "Close" at bounding box center [629, 44] width 13 height 13
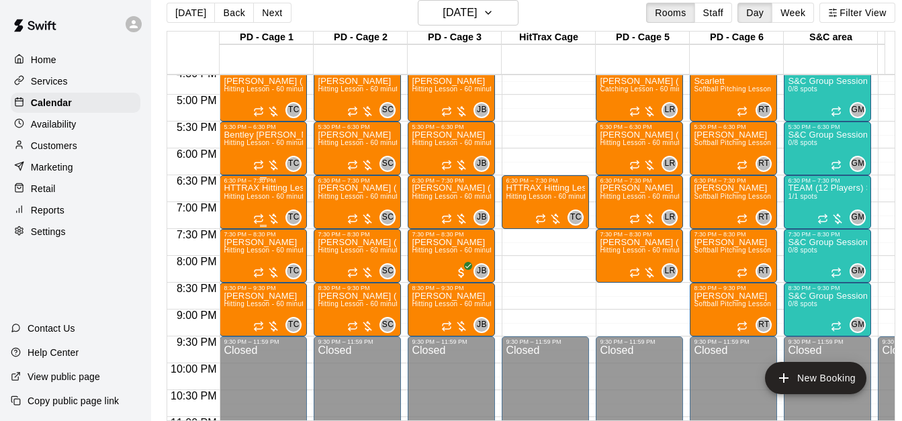
click at [237, 200] on span "Hitting Lesson - 60 minutes" at bounding box center [267, 196] width 87 height 7
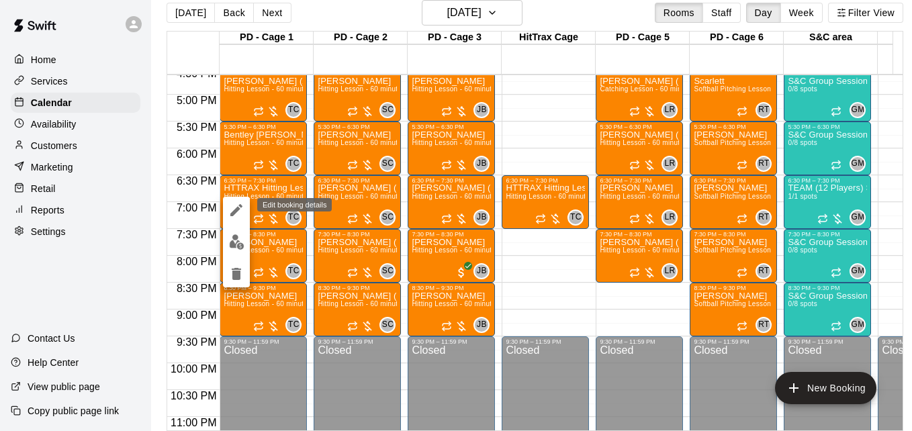
click at [238, 214] on icon "edit" at bounding box center [236, 210] width 16 height 16
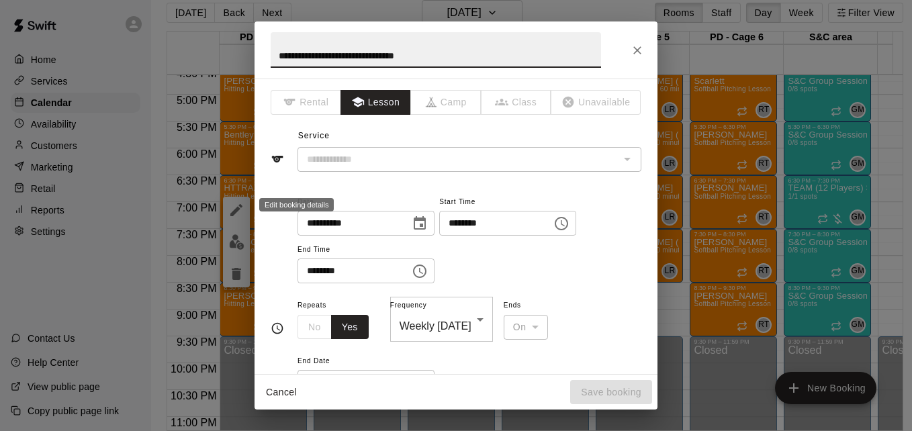
type input "**********"
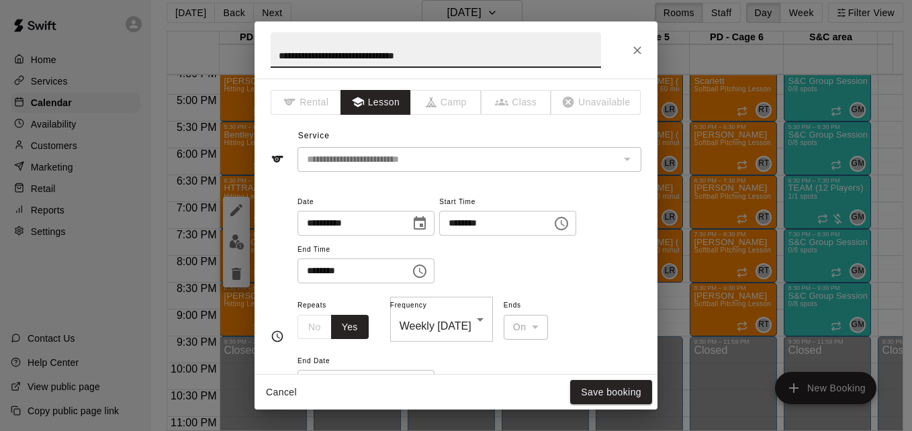
click at [319, 56] on input "**********" at bounding box center [436, 50] width 330 height 36
type input "**********"
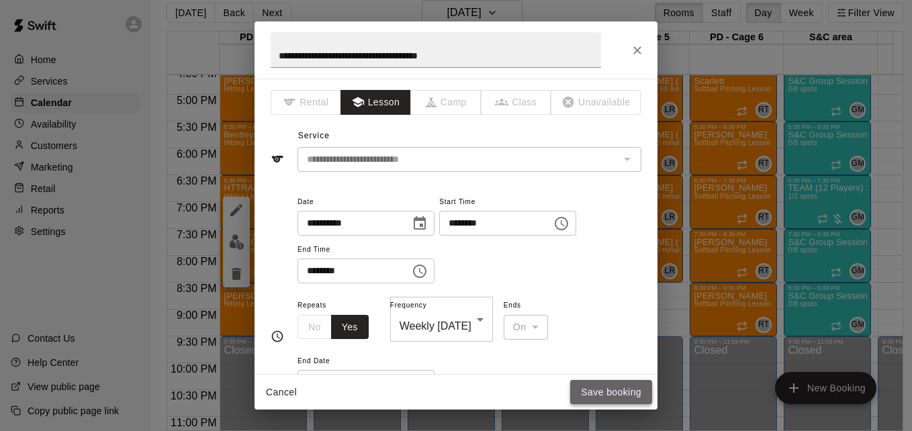
click at [611, 389] on button "Save booking" at bounding box center [611, 392] width 82 height 25
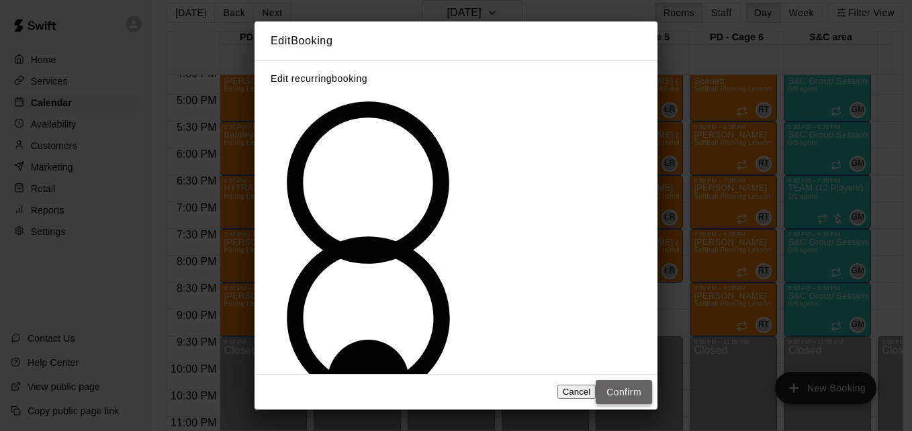
click at [625, 380] on button "Confirm" at bounding box center [624, 392] width 56 height 25
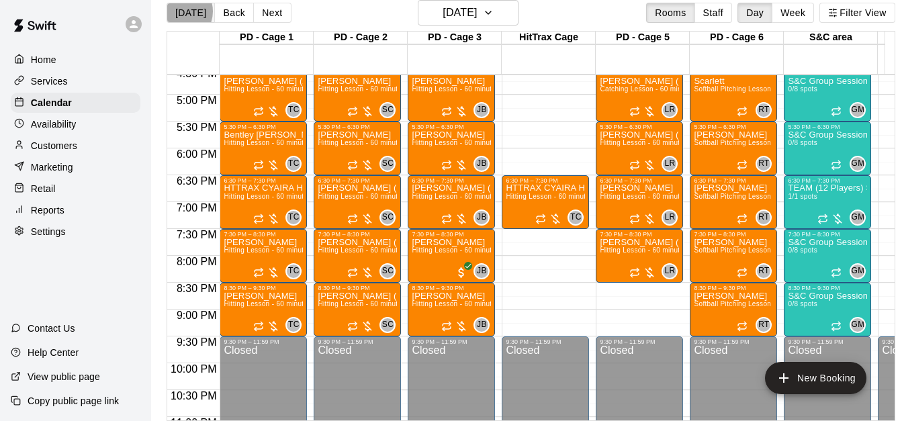
click at [178, 11] on button "[DATE]" at bounding box center [191, 13] width 48 height 20
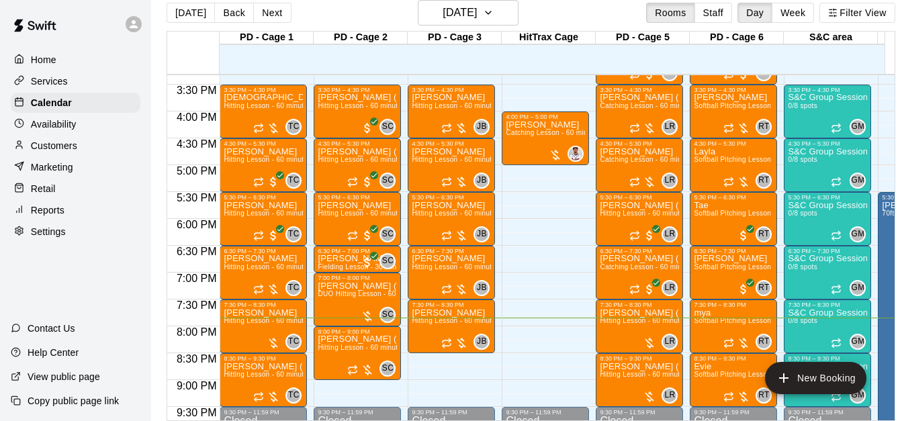
scroll to position [840, 0]
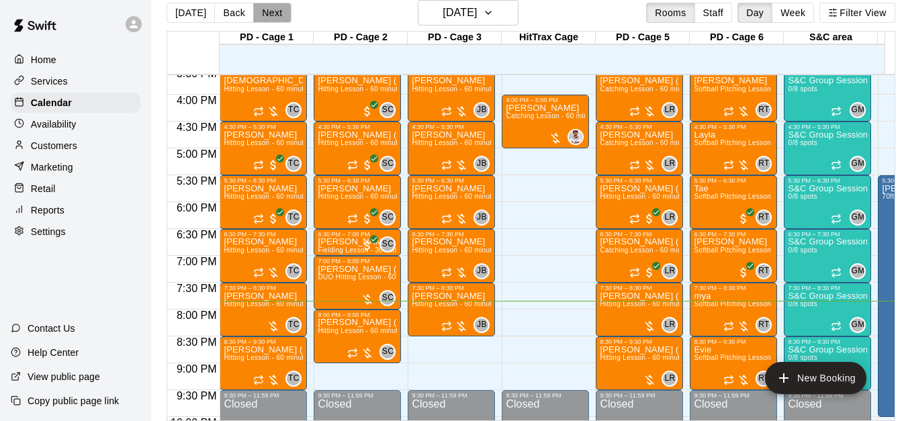
click at [274, 14] on button "Next" at bounding box center [272, 13] width 38 height 20
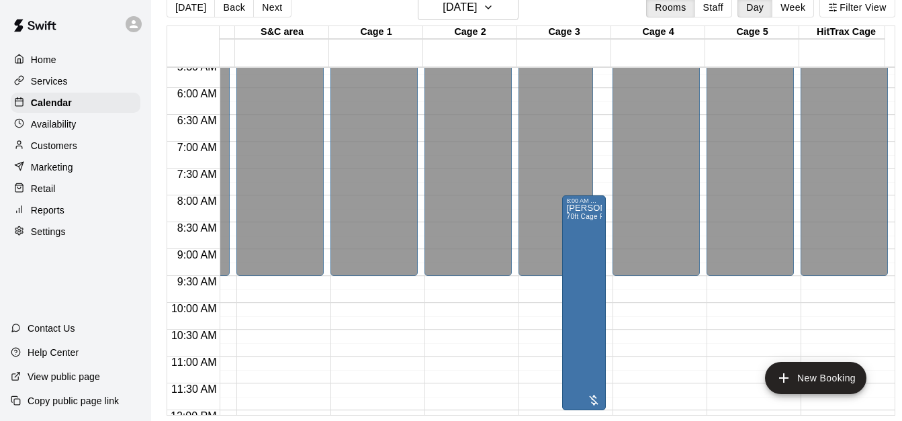
scroll to position [0, 0]
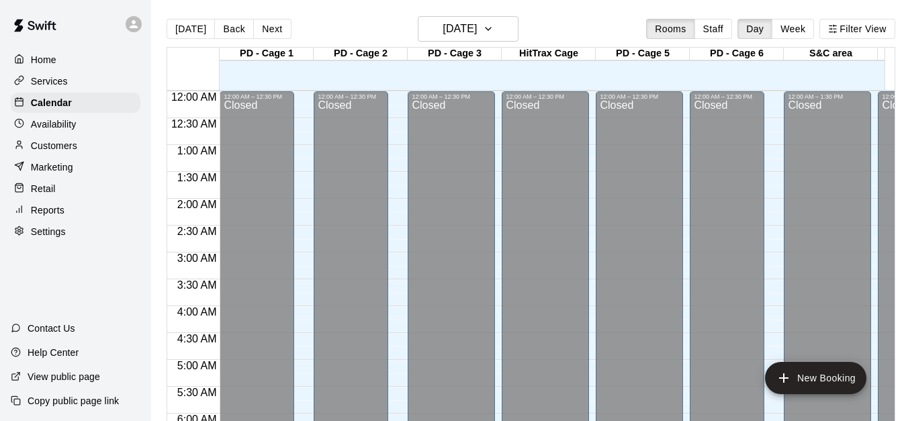
scroll to position [892, 0]
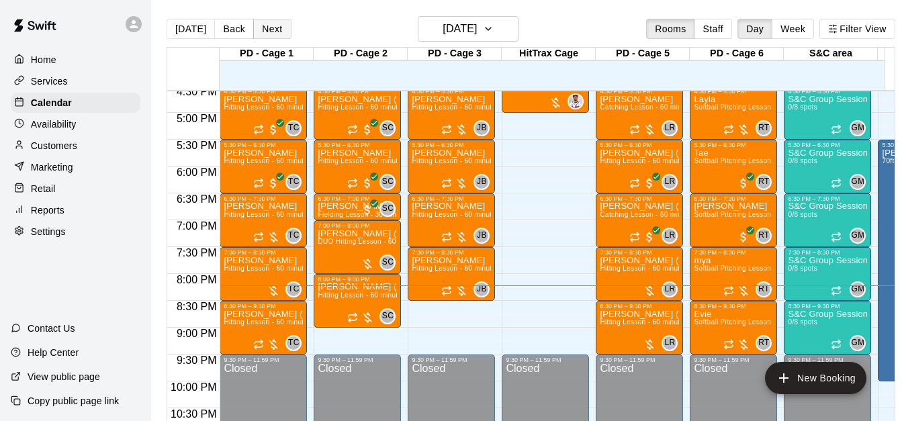
click at [274, 31] on button "Next" at bounding box center [272, 29] width 38 height 20
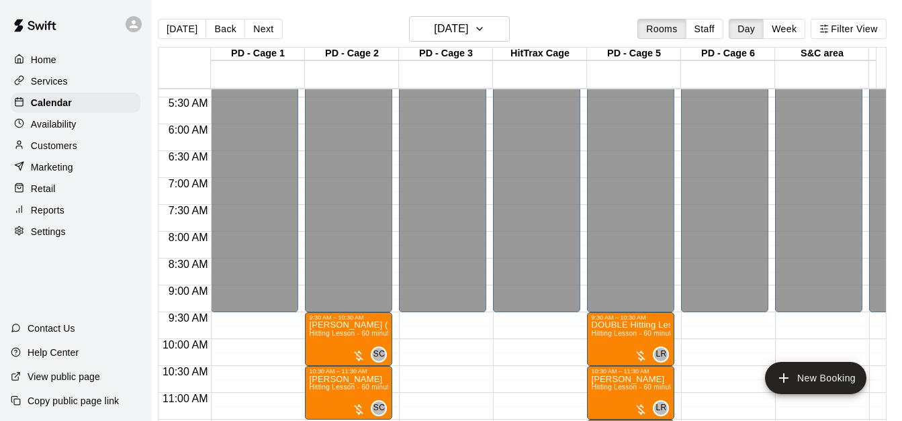
scroll to position [0, 0]
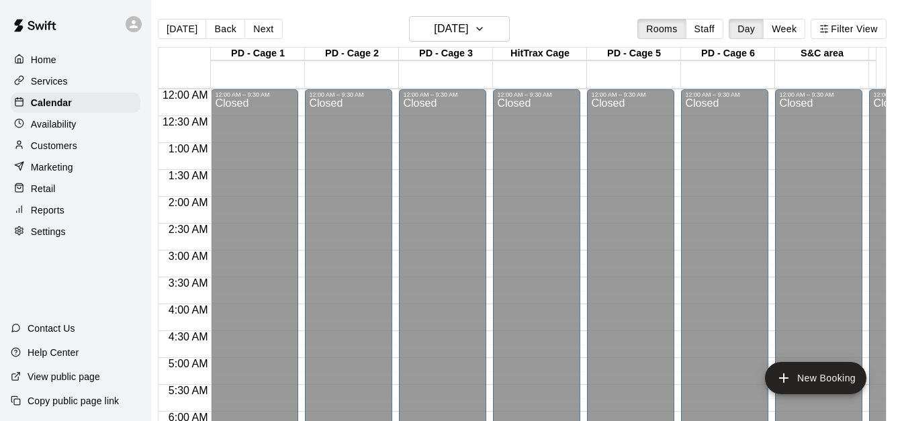
click at [892, 408] on div "[DATE] Back [DATE][DATE] Rooms Staff Day Week Filter View PD - Cage 1 11 Sat PD…" at bounding box center [522, 226] width 749 height 421
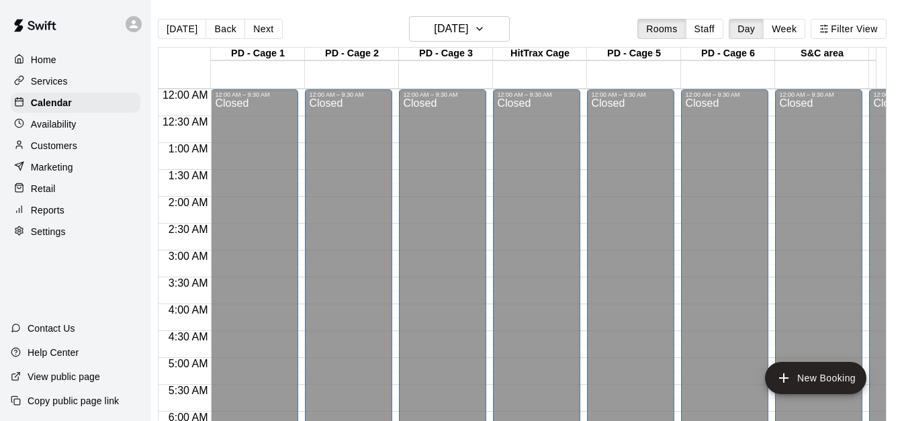
click at [888, 404] on div "[DATE] Back [DATE][DATE] Rooms Staff Day Week Filter View PD - Cage 1 11 Sat PD…" at bounding box center [522, 226] width 749 height 421
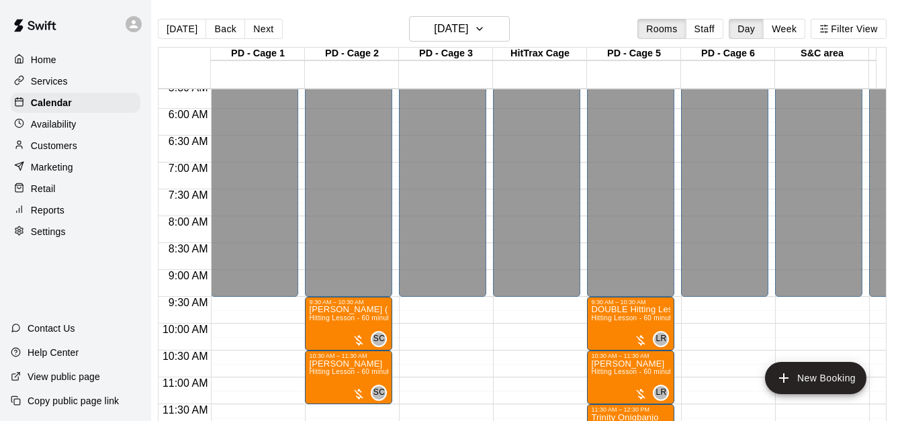
scroll to position [908, 0]
